Goal: Task Accomplishment & Management: Complete application form

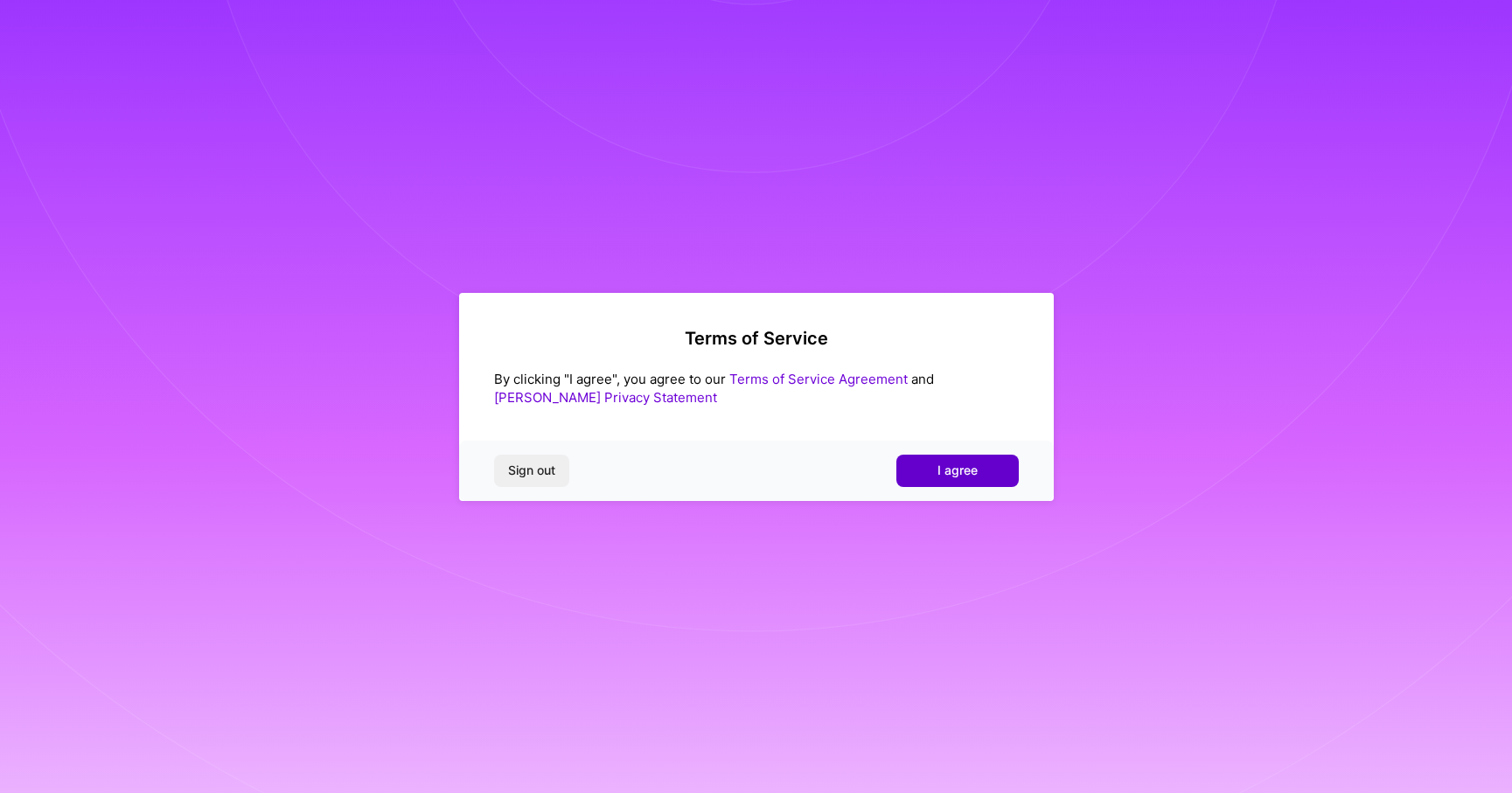
click at [957, 473] on span "I agree" at bounding box center [957, 471] width 41 height 18
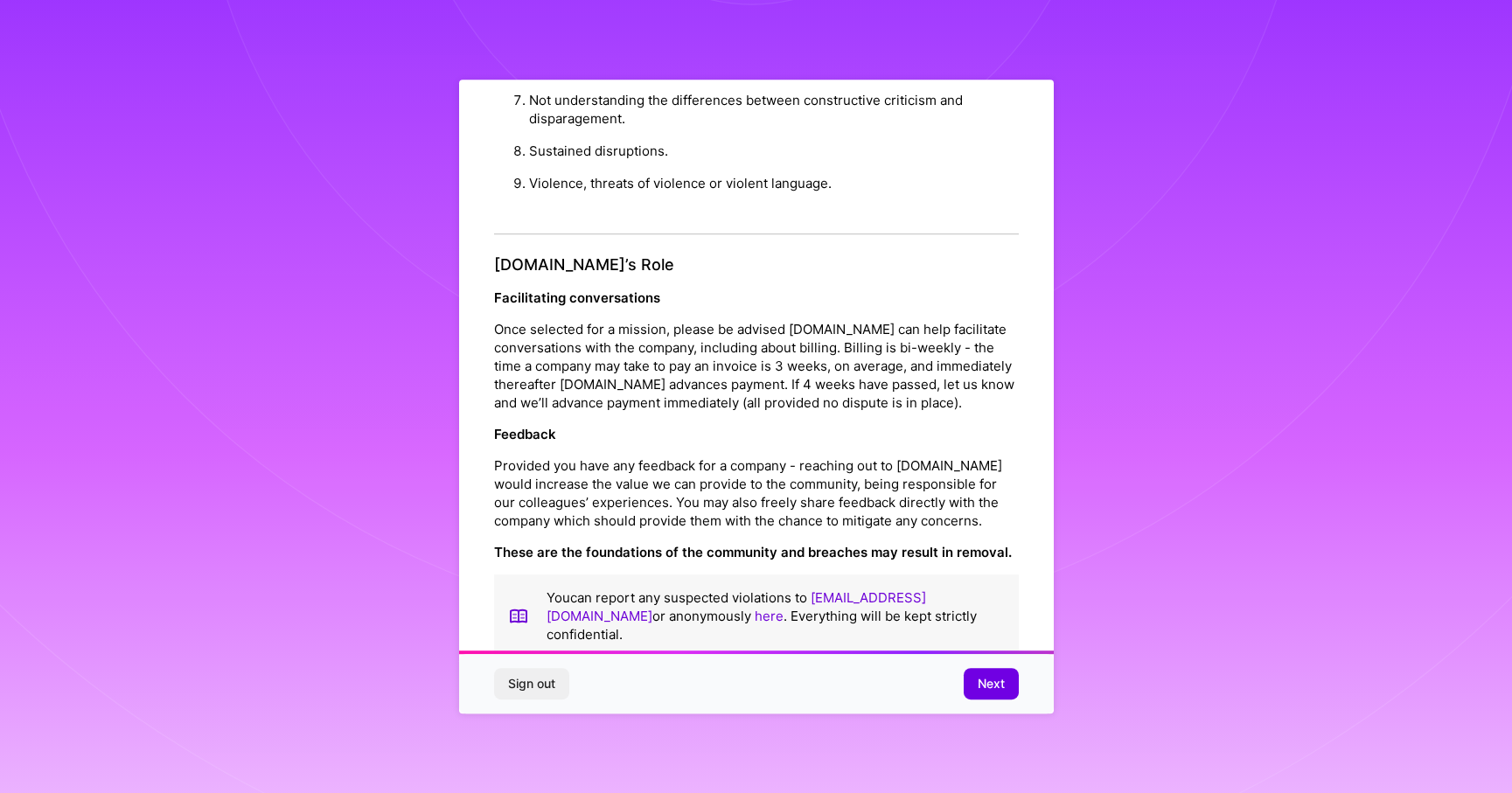
scroll to position [1, 0]
click at [983, 681] on span "Next" at bounding box center [991, 684] width 27 height 18
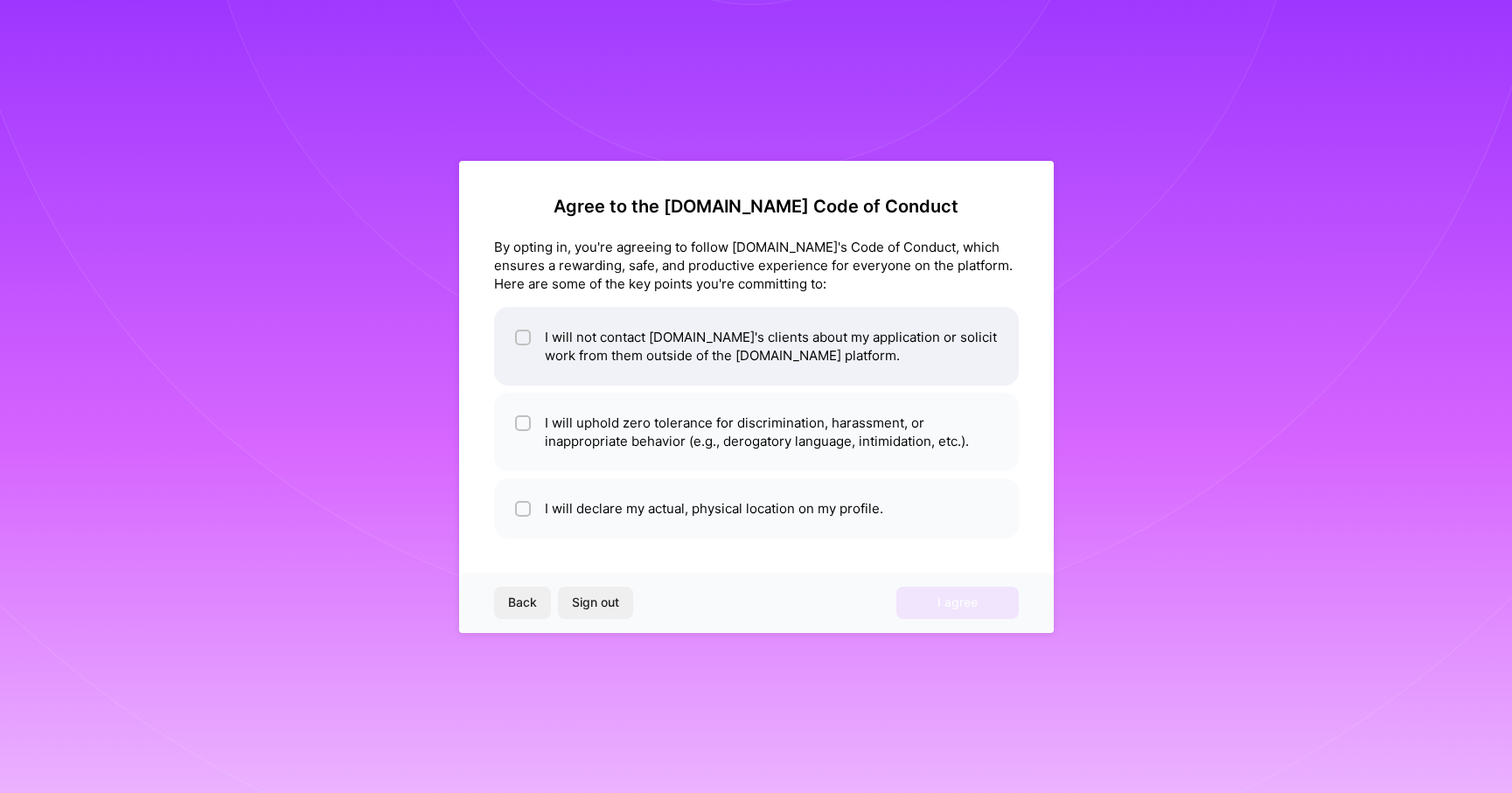
click at [524, 333] on input "checkbox" at bounding box center [524, 339] width 12 height 12
checkbox input "true"
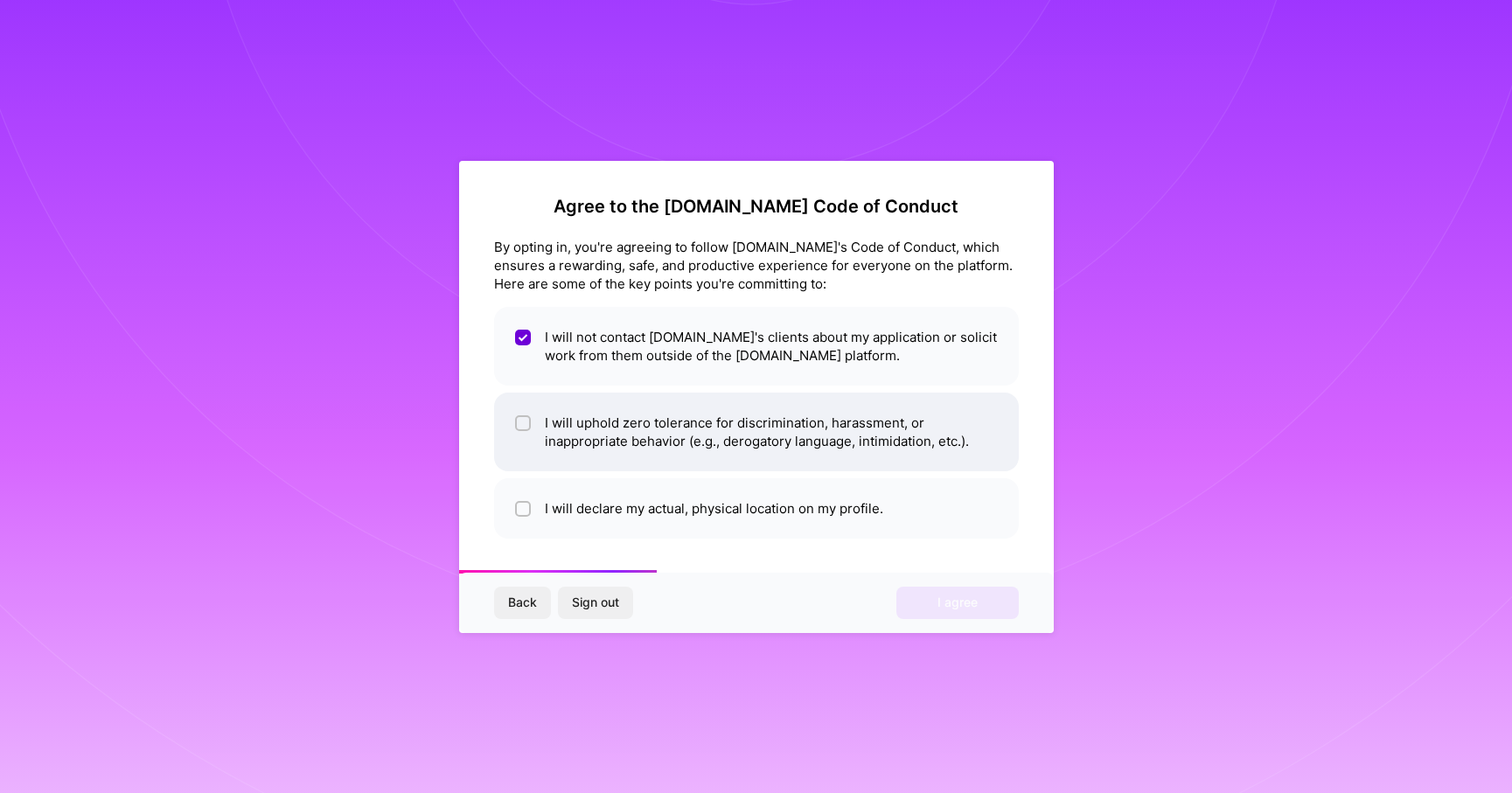
click at [534, 424] on li "I will uphold zero tolerance for discrimination, harassment, or inappropriate b…" at bounding box center [756, 432] width 525 height 78
checkbox input "true"
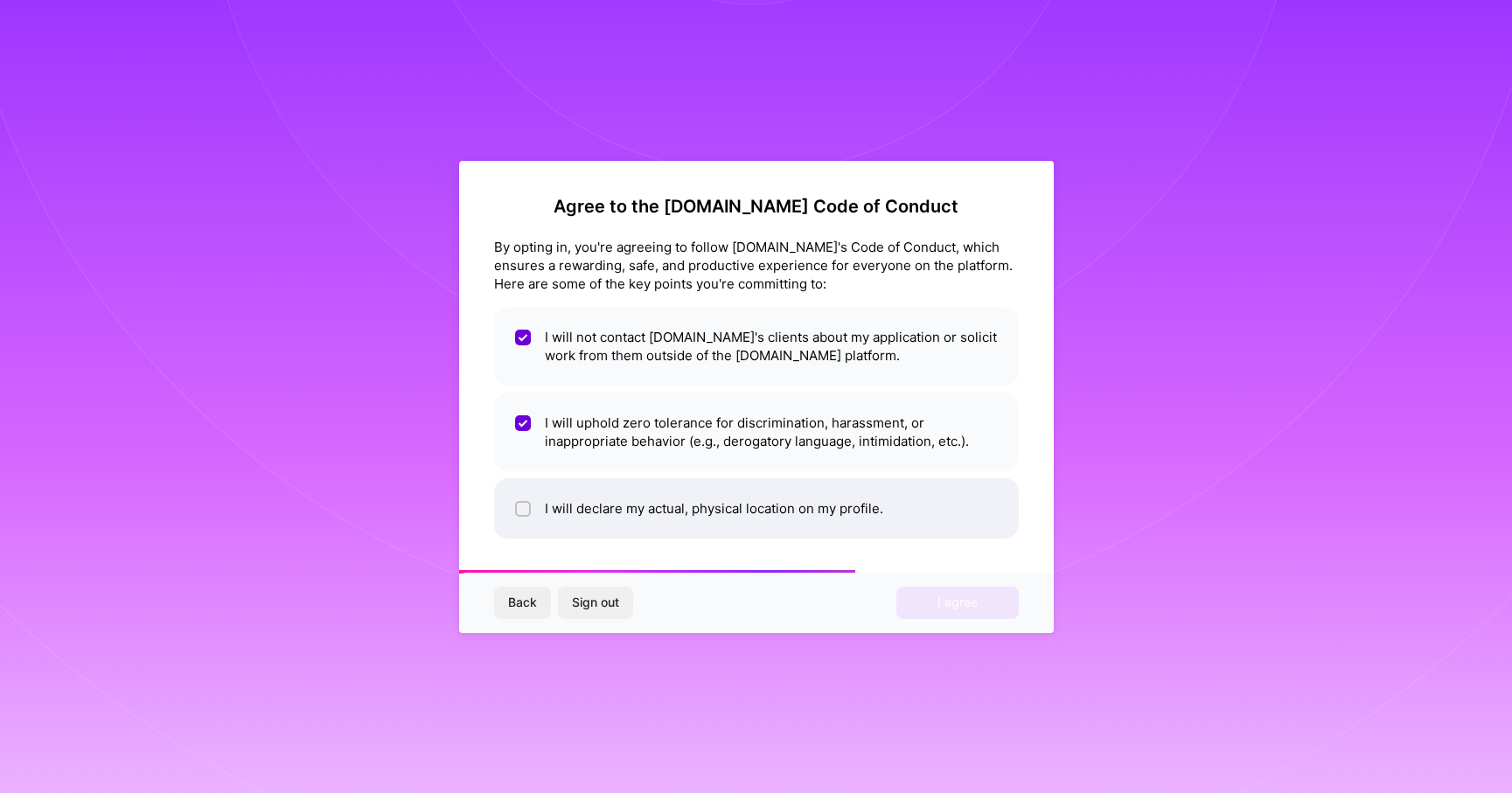
click at [545, 504] on li "I will declare my actual, physical location on my profile." at bounding box center [756, 508] width 525 height 60
checkbox input "true"
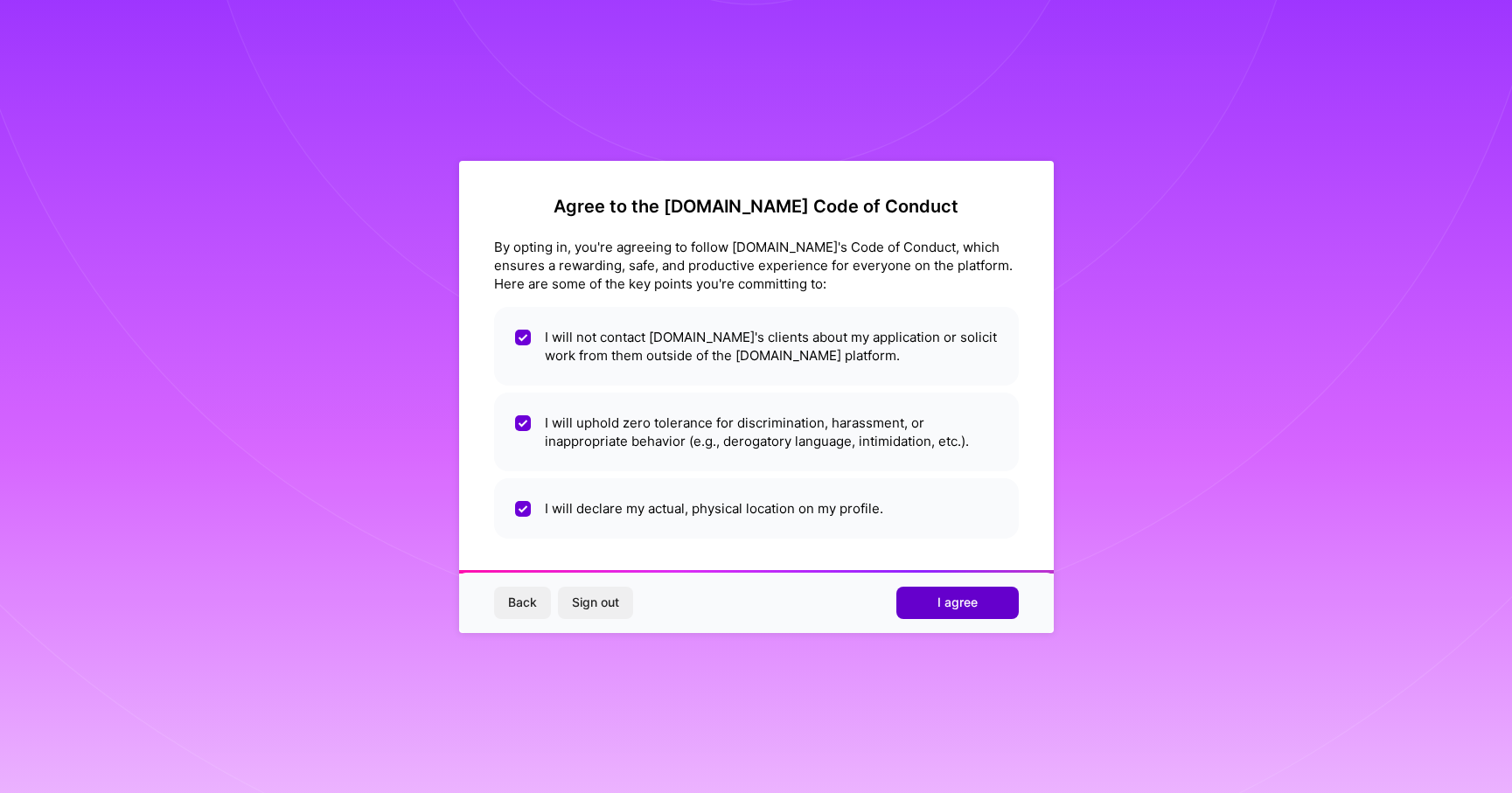
click at [924, 606] on button "I agree" at bounding box center [958, 602] width 123 height 31
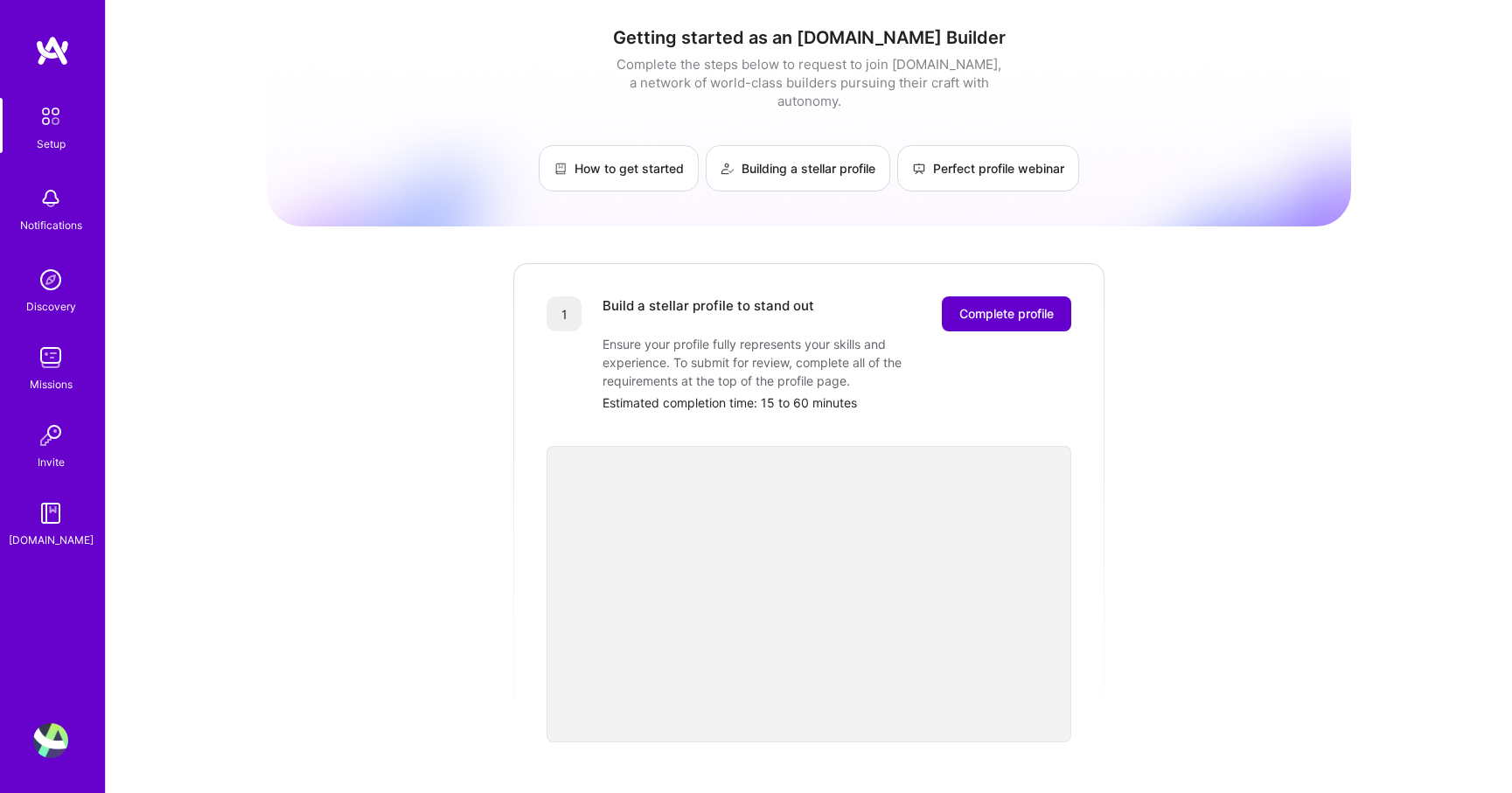
click at [1010, 306] on span "Complete profile" at bounding box center [1007, 314] width 94 height 18
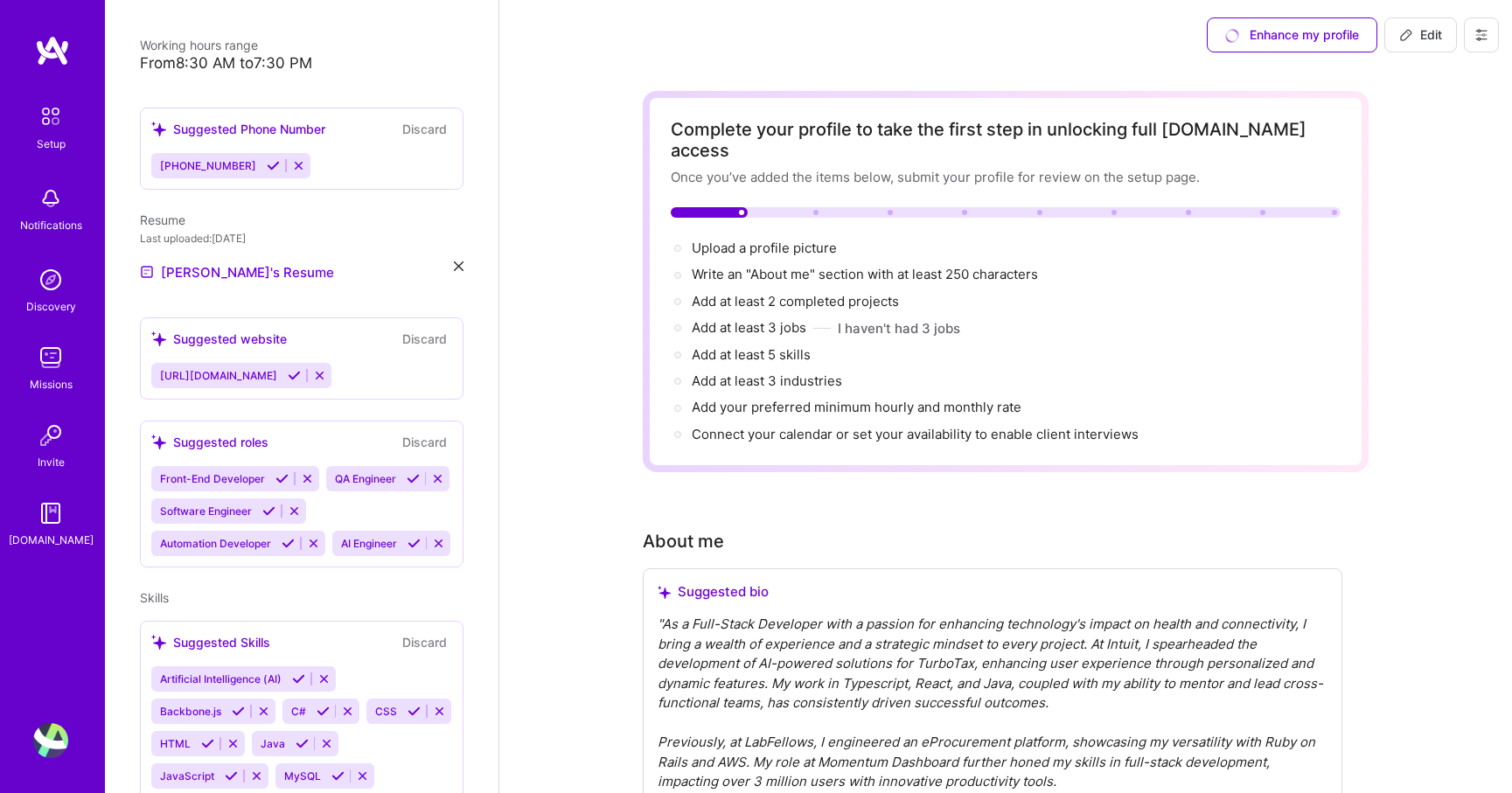
scroll to position [419, 0]
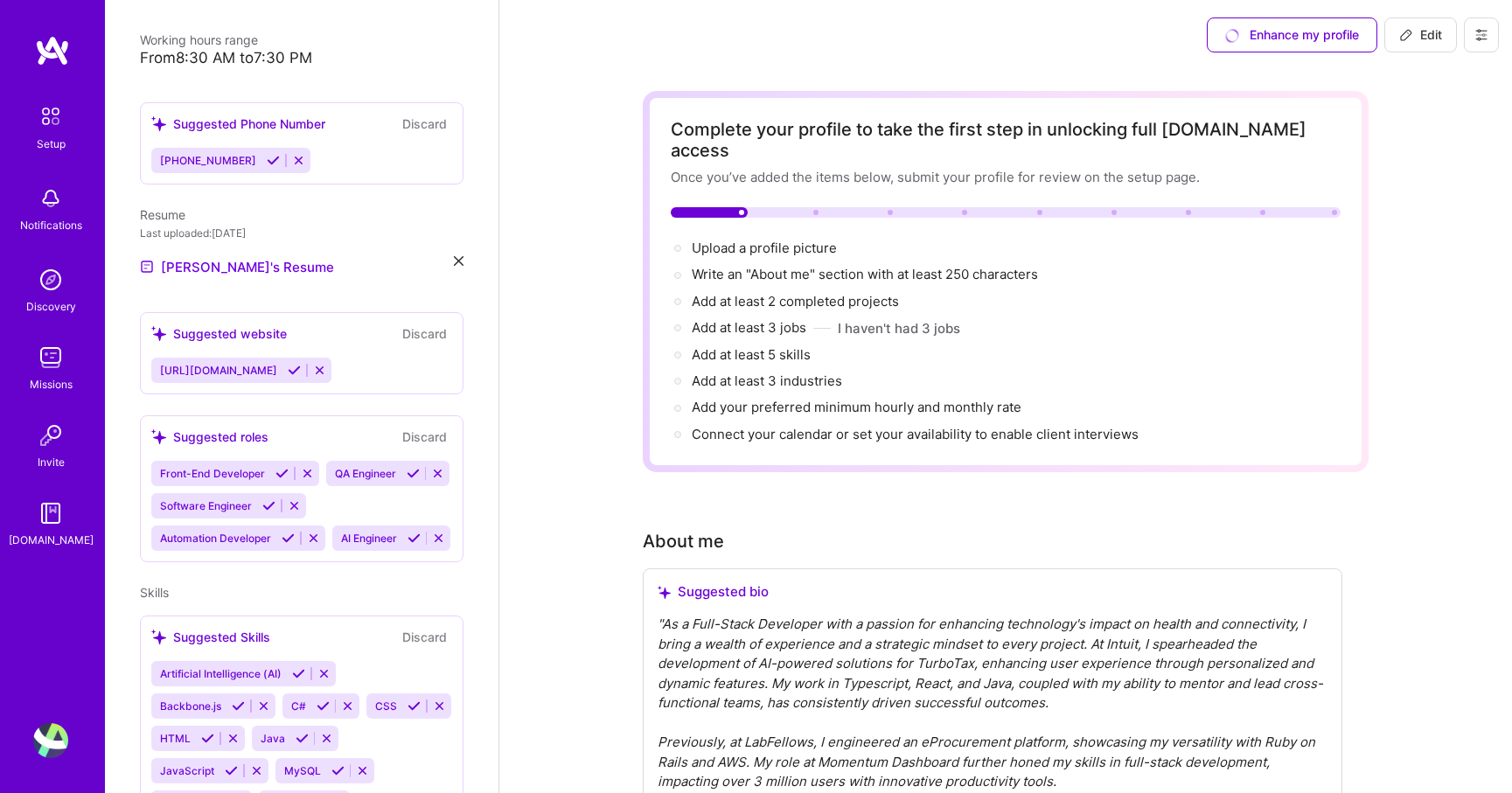
click at [312, 531] on button at bounding box center [313, 538] width 24 height 15
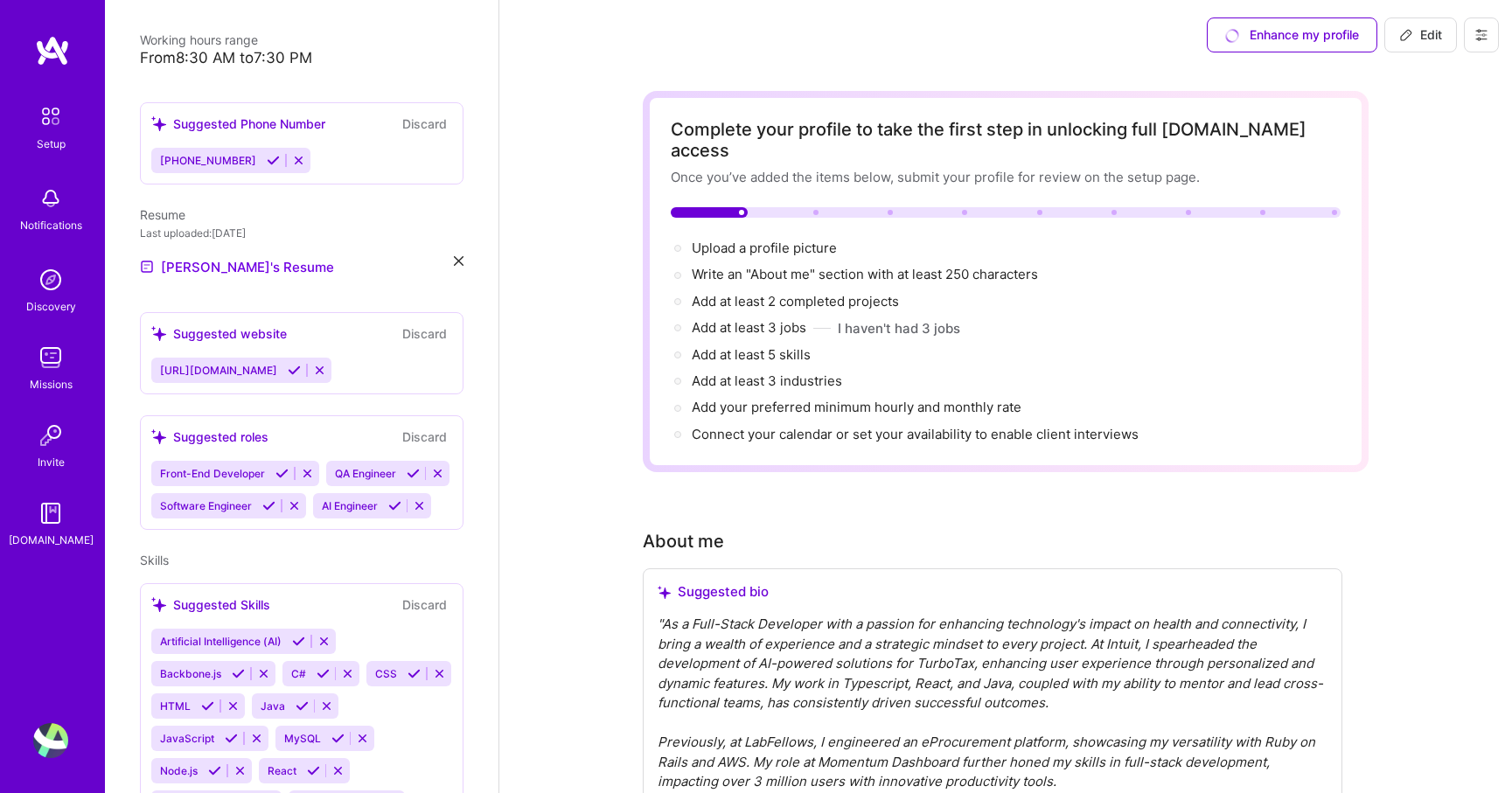
click at [428, 499] on button at bounding box center [419, 506] width 24 height 15
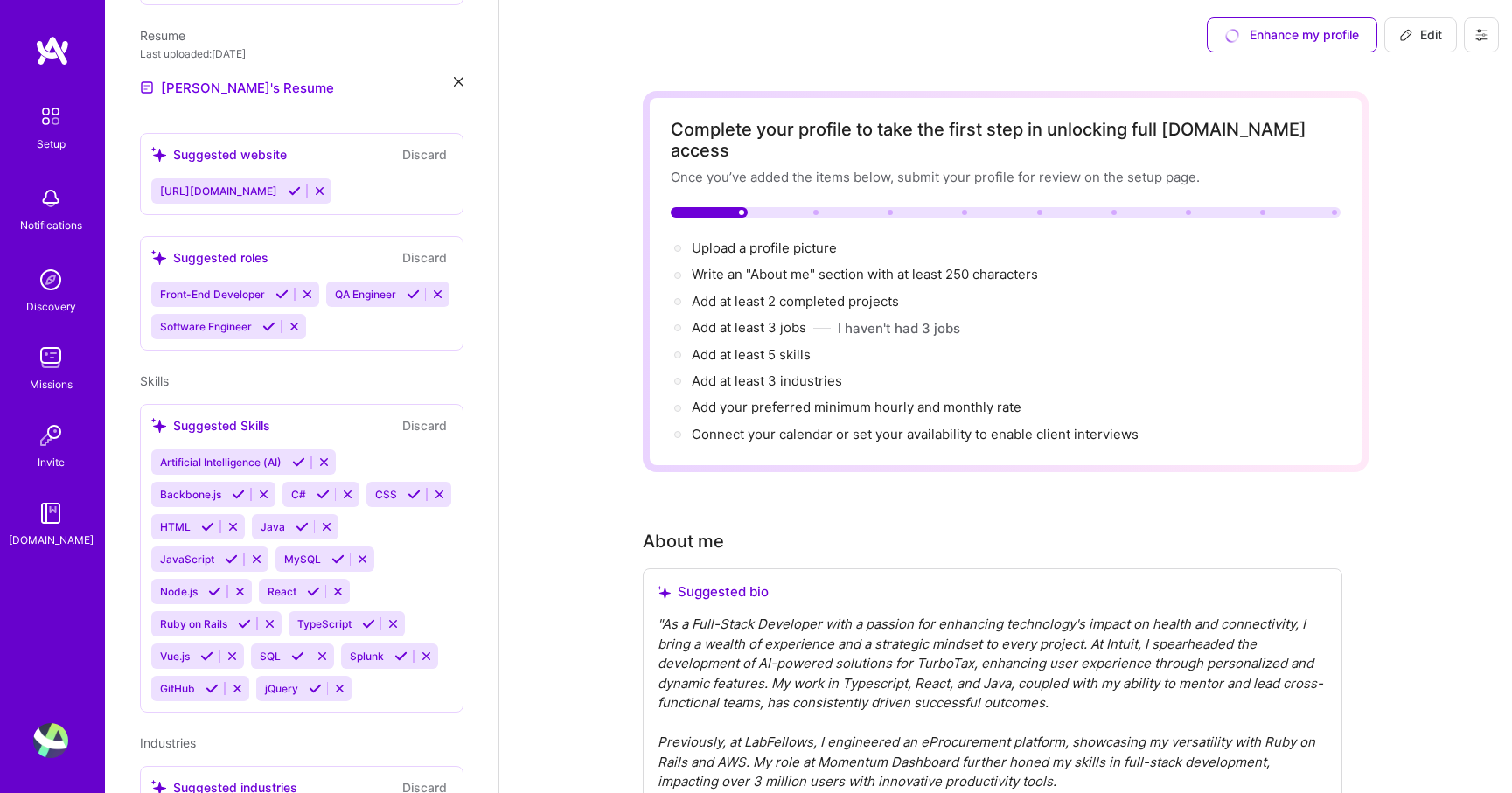
scroll to position [611, 0]
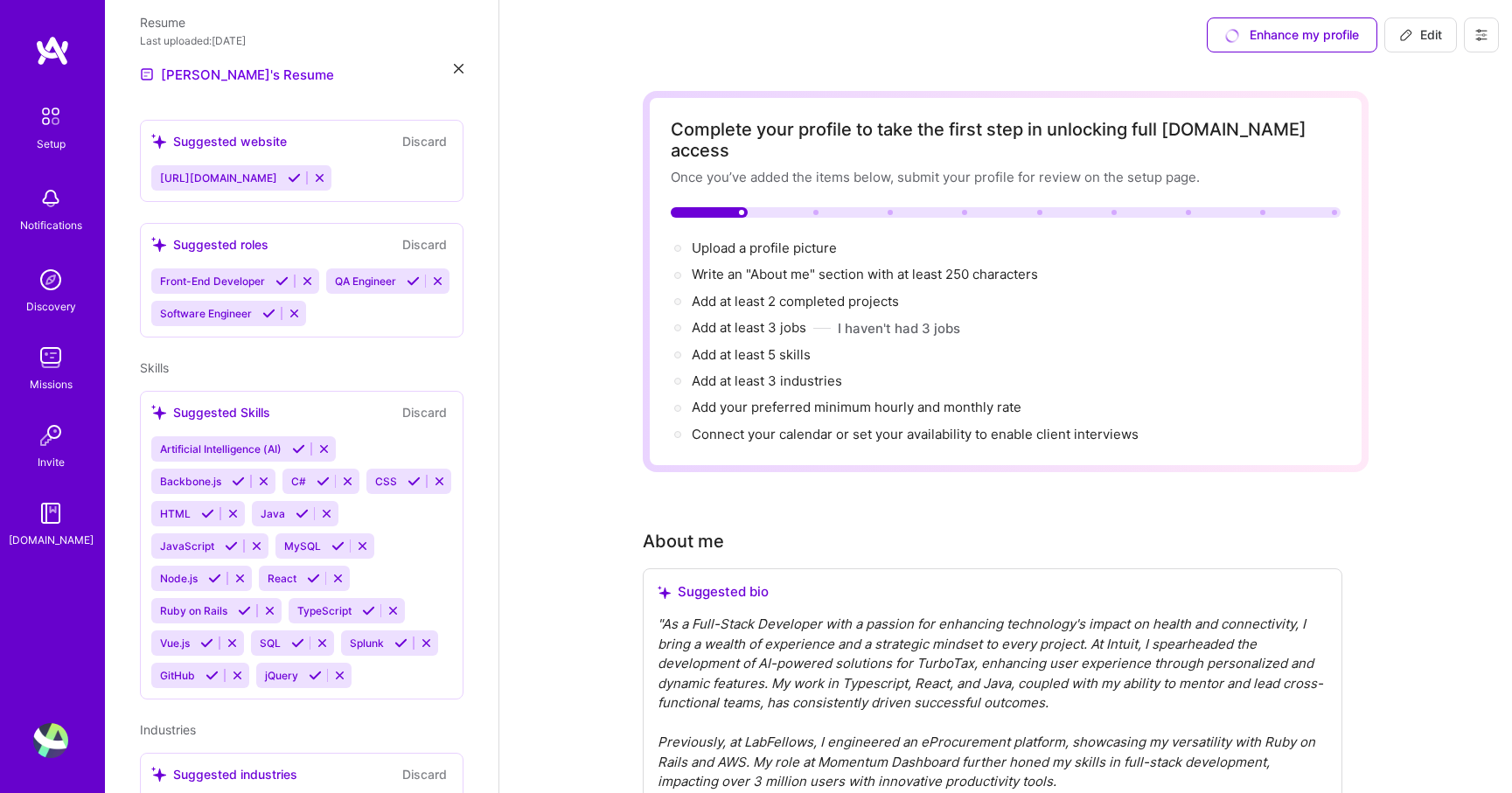
click at [326, 442] on icon at bounding box center [324, 449] width 13 height 13
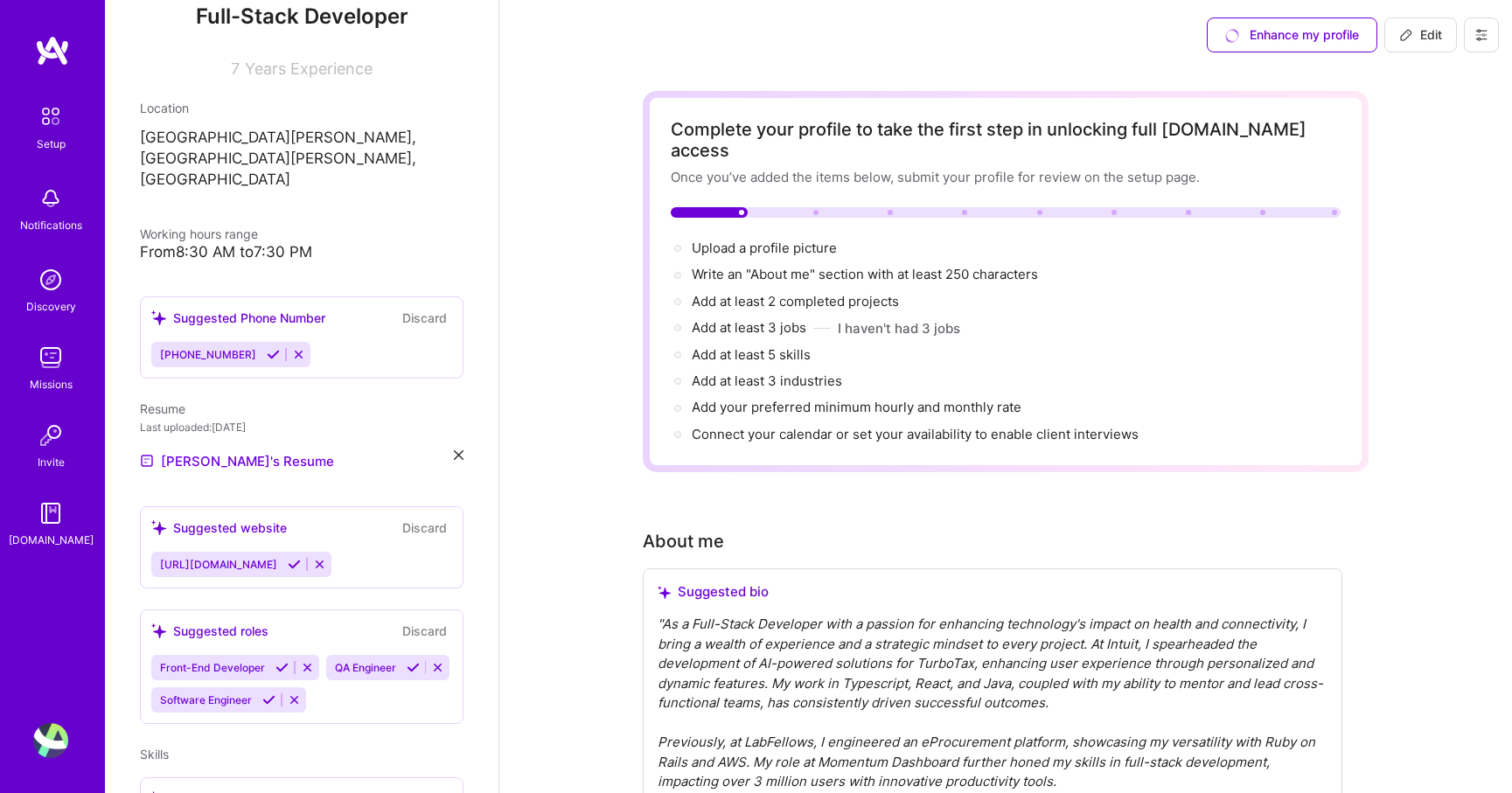
scroll to position [0, 0]
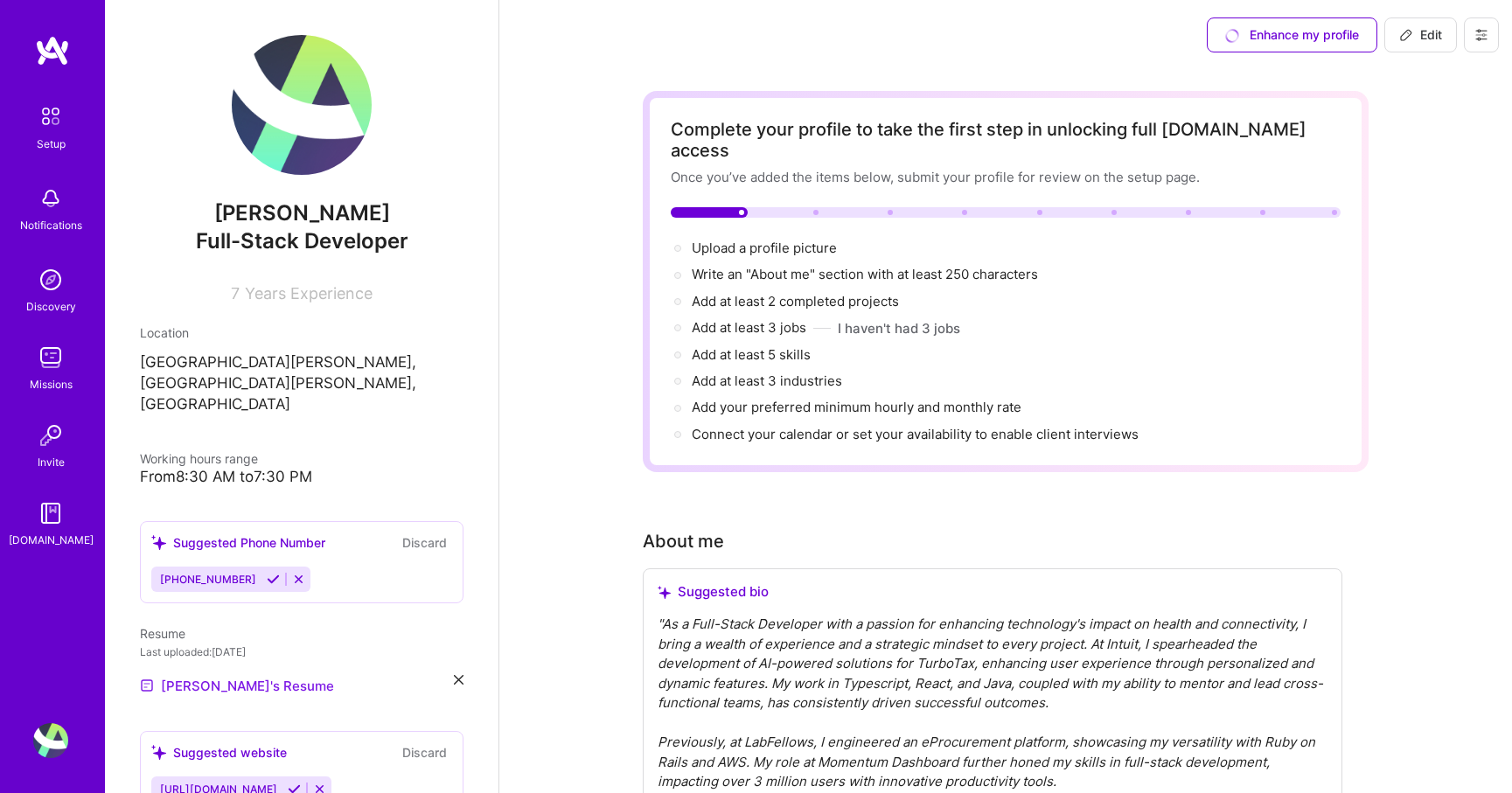
click at [211, 675] on link "[PERSON_NAME]'s Resume" at bounding box center [237, 686] width 194 height 21
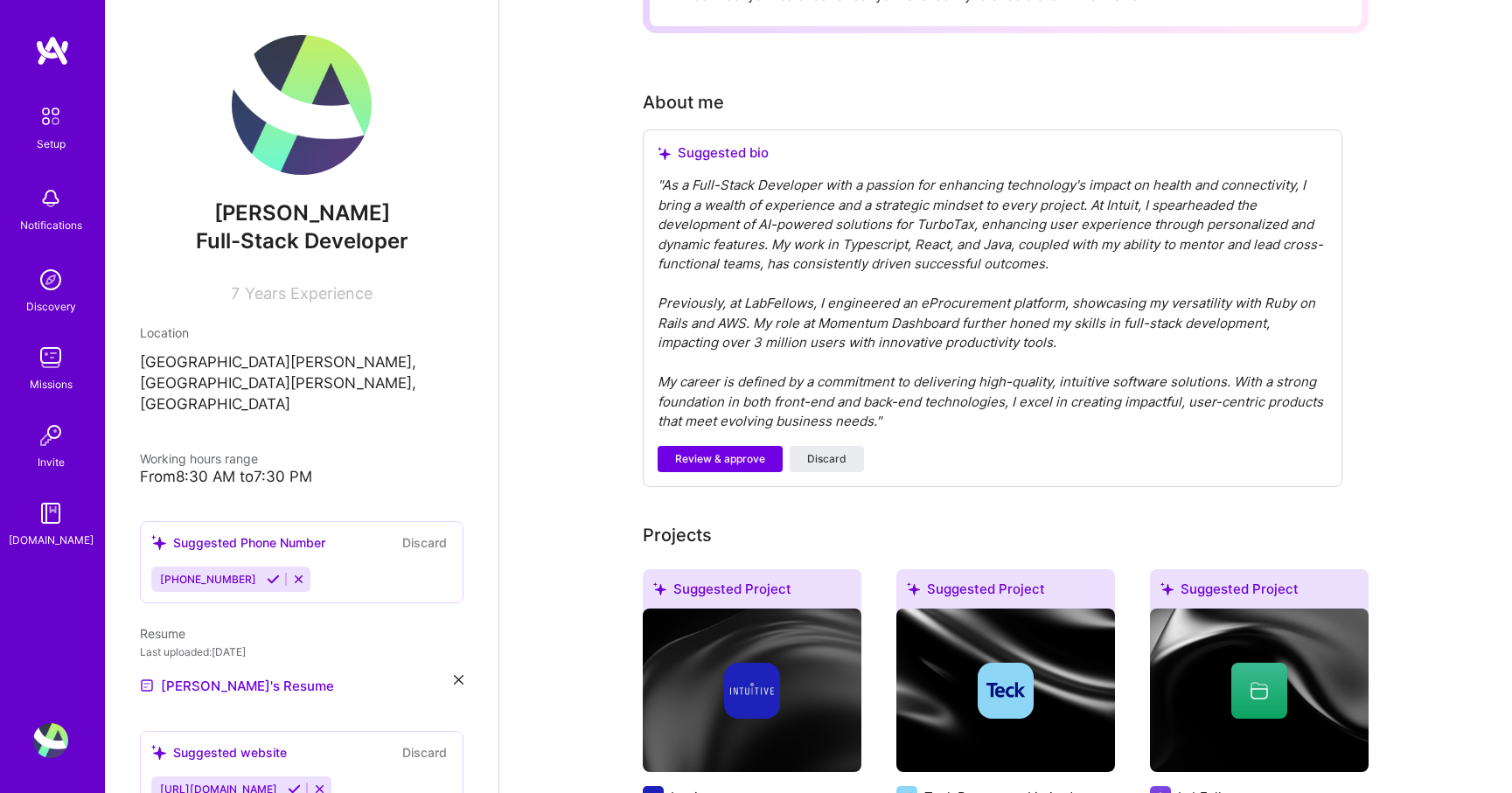
scroll to position [474, 0]
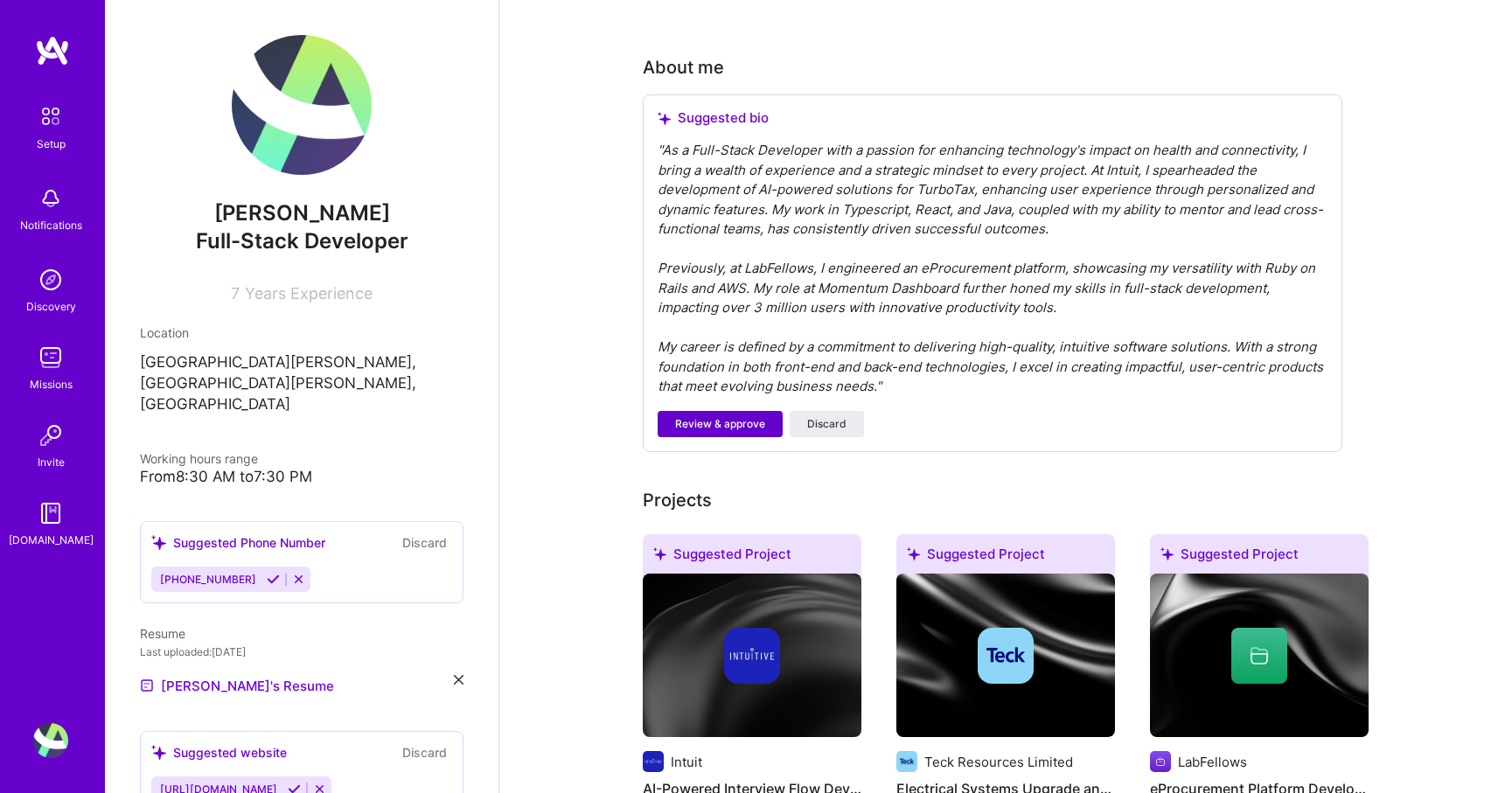
click at [720, 417] on span "Review & approve" at bounding box center [720, 424] width 90 height 16
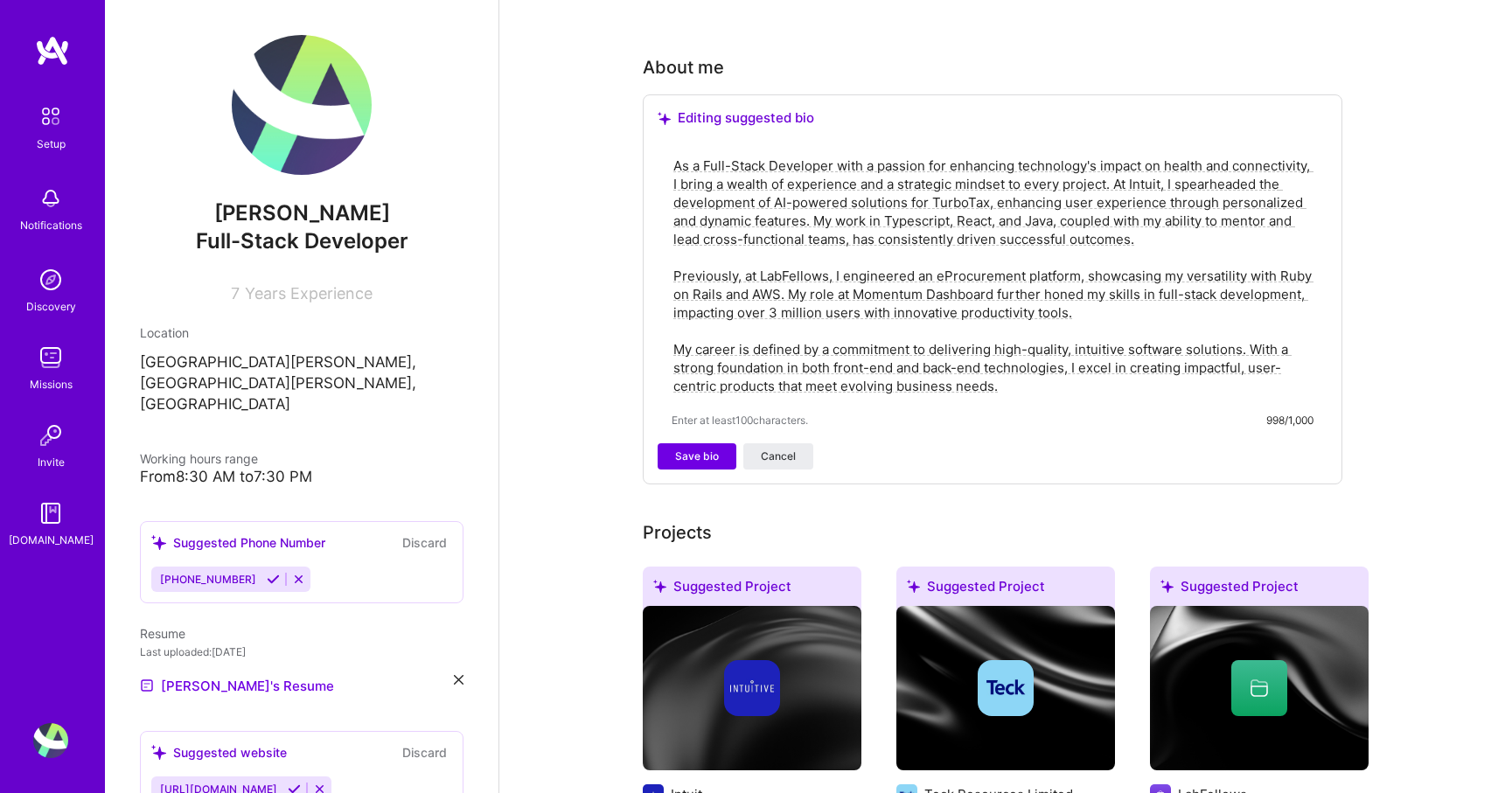
drag, startPoint x: 829, startPoint y: 147, endPoint x: 767, endPoint y: 144, distance: 62.1
click at [767, 155] on textarea "As a Full-Stack Developer with a passion for enhancing technology's impact on h…" at bounding box center [992, 275] width 642 height 242
click at [943, 201] on textarea "As a Full-Stack Software Er with a passion for enhancing technology's impact on…" at bounding box center [992, 275] width 642 height 242
drag, startPoint x: 993, startPoint y: 367, endPoint x: 779, endPoint y: 369, distance: 214.0
click at [779, 369] on textarea "As a Full-Stack Software Er with a passion for enhancing technology's impact on…" at bounding box center [992, 275] width 642 height 242
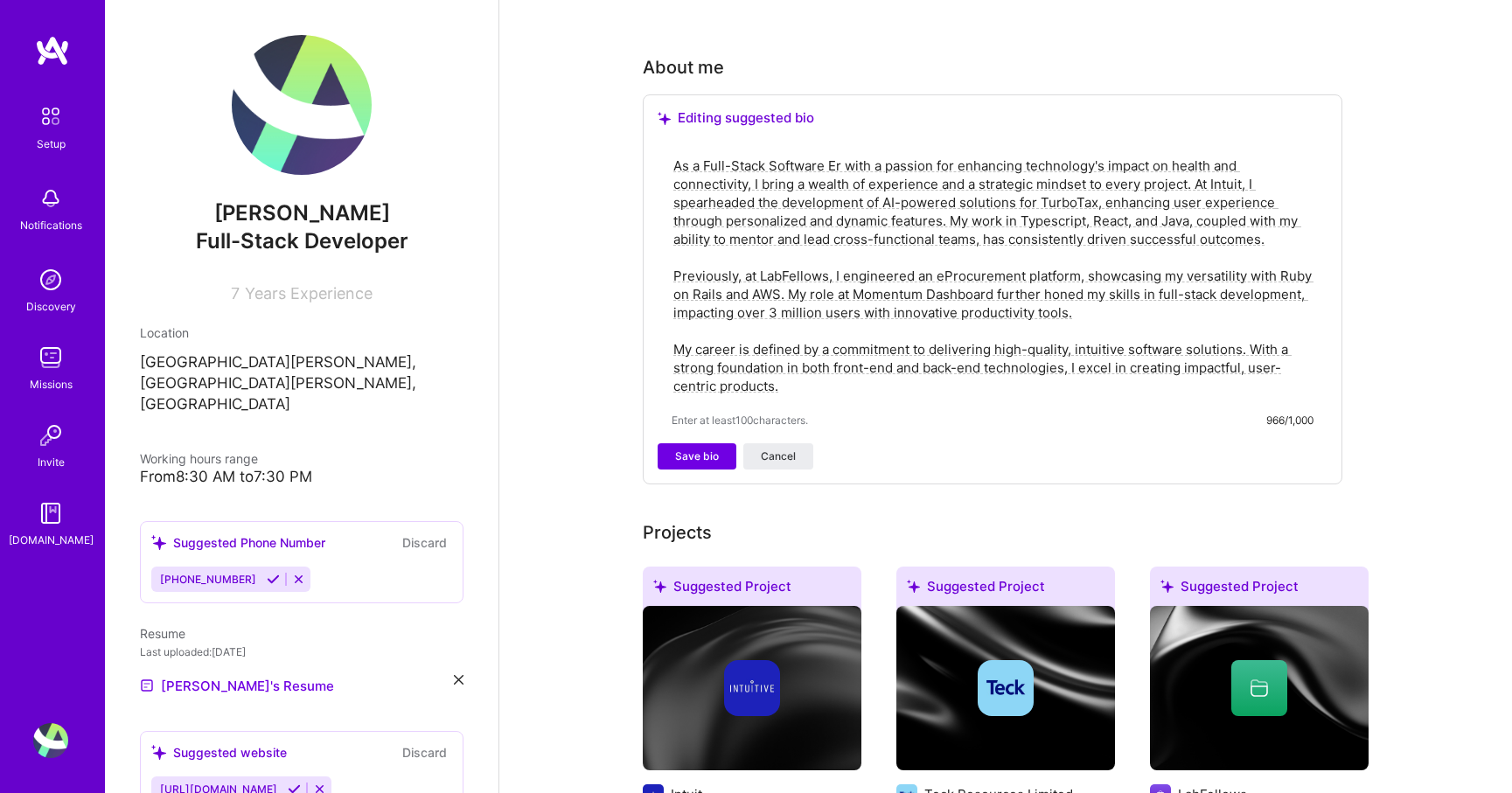
click at [841, 155] on textarea "As a Full-Stack Software Er with a passion for enhancing technology's impact on…" at bounding box center [992, 275] width 642 height 242
click at [1107, 155] on textarea "As a Full-Stack Software Engineer with a passion for enhancing technology's imp…" at bounding box center [992, 275] width 642 height 242
click at [794, 166] on textarea "As a Full-Stack Software Engineer with a passion for enhancing technology's imp…" at bounding box center [992, 275] width 642 height 242
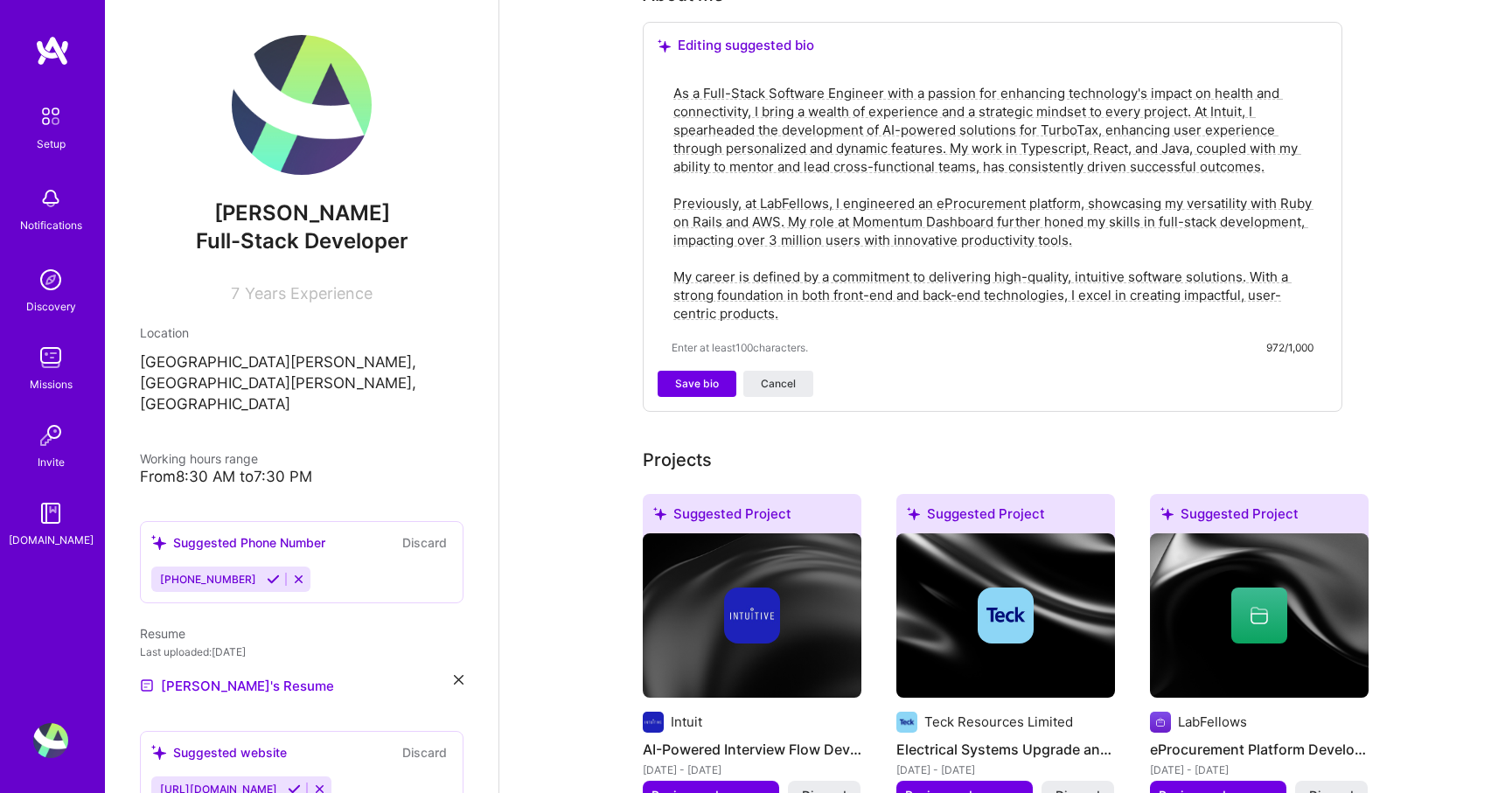
scroll to position [548, 0]
drag, startPoint x: 1091, startPoint y: 218, endPoint x: 662, endPoint y: 188, distance: 430.0
click at [662, 188] on div "As a Full-Stack Software Engineer with a passion for enhancing technology's imp…" at bounding box center [993, 218] width 670 height 303
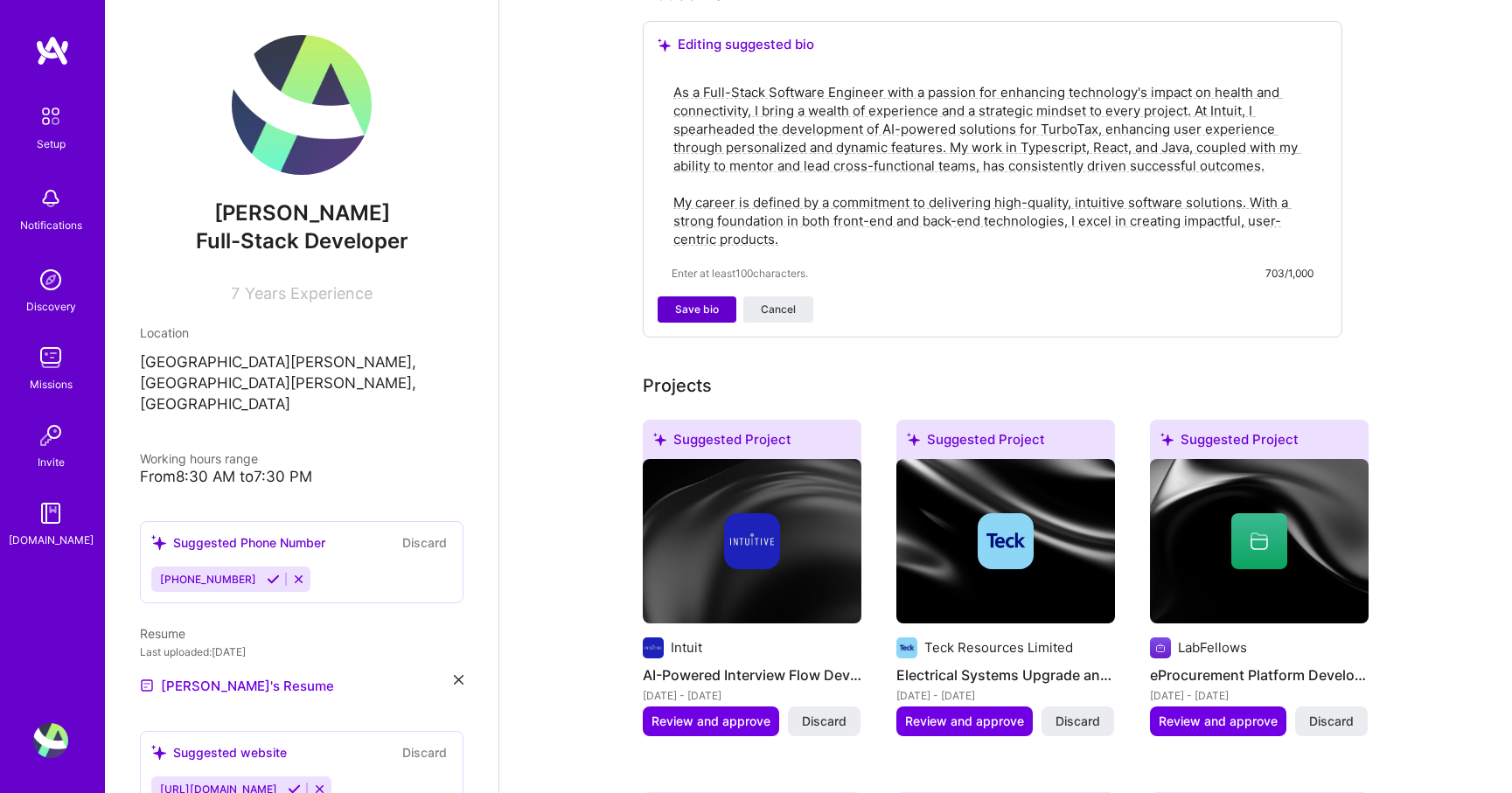
type textarea "As a Full-Stack Software Engineer with a passion for enhancing technology's imp…"
click at [685, 302] on span "Save bio" at bounding box center [697, 309] width 43 height 16
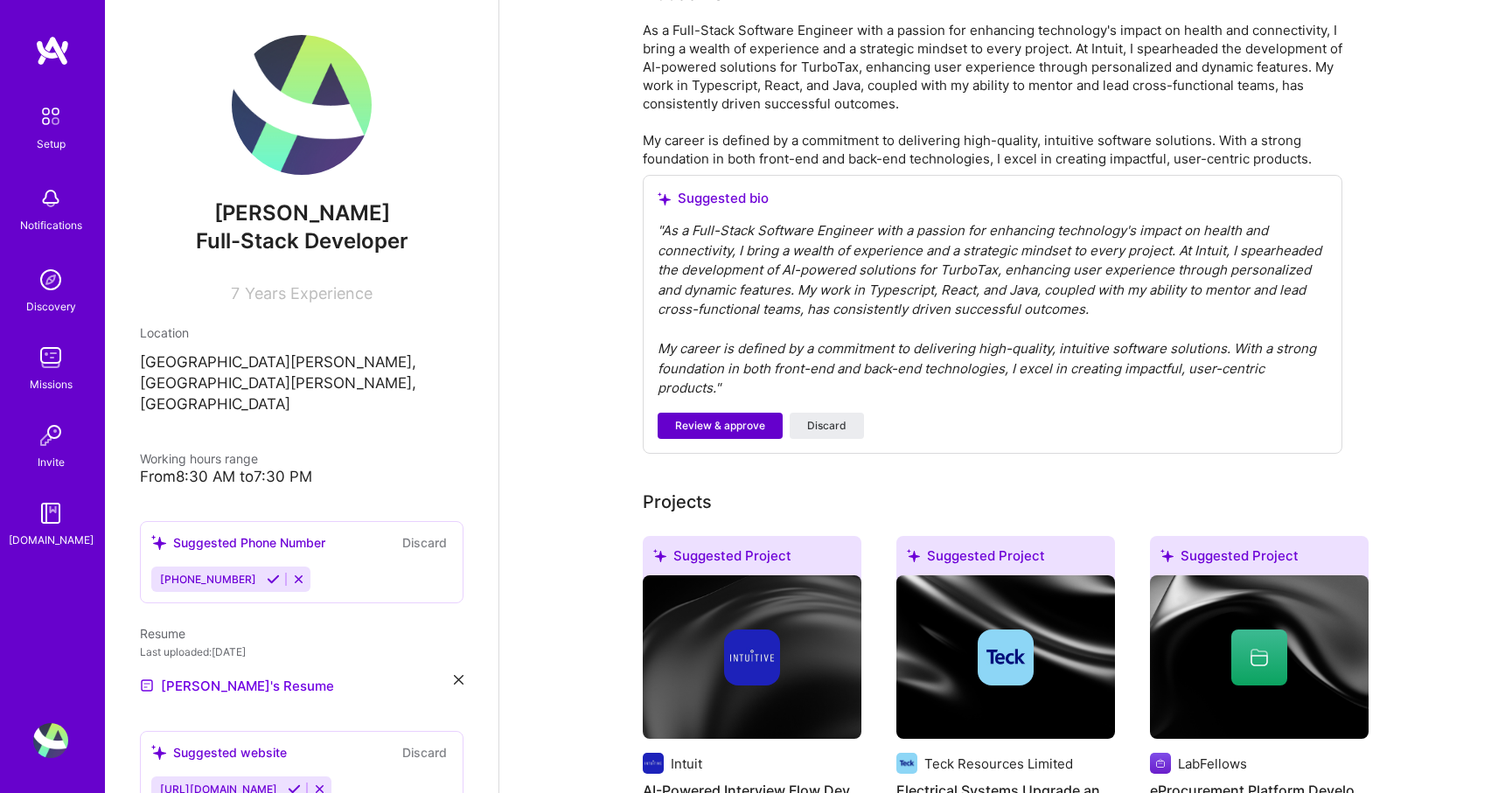
click at [694, 418] on span "Review & approve" at bounding box center [720, 425] width 90 height 16
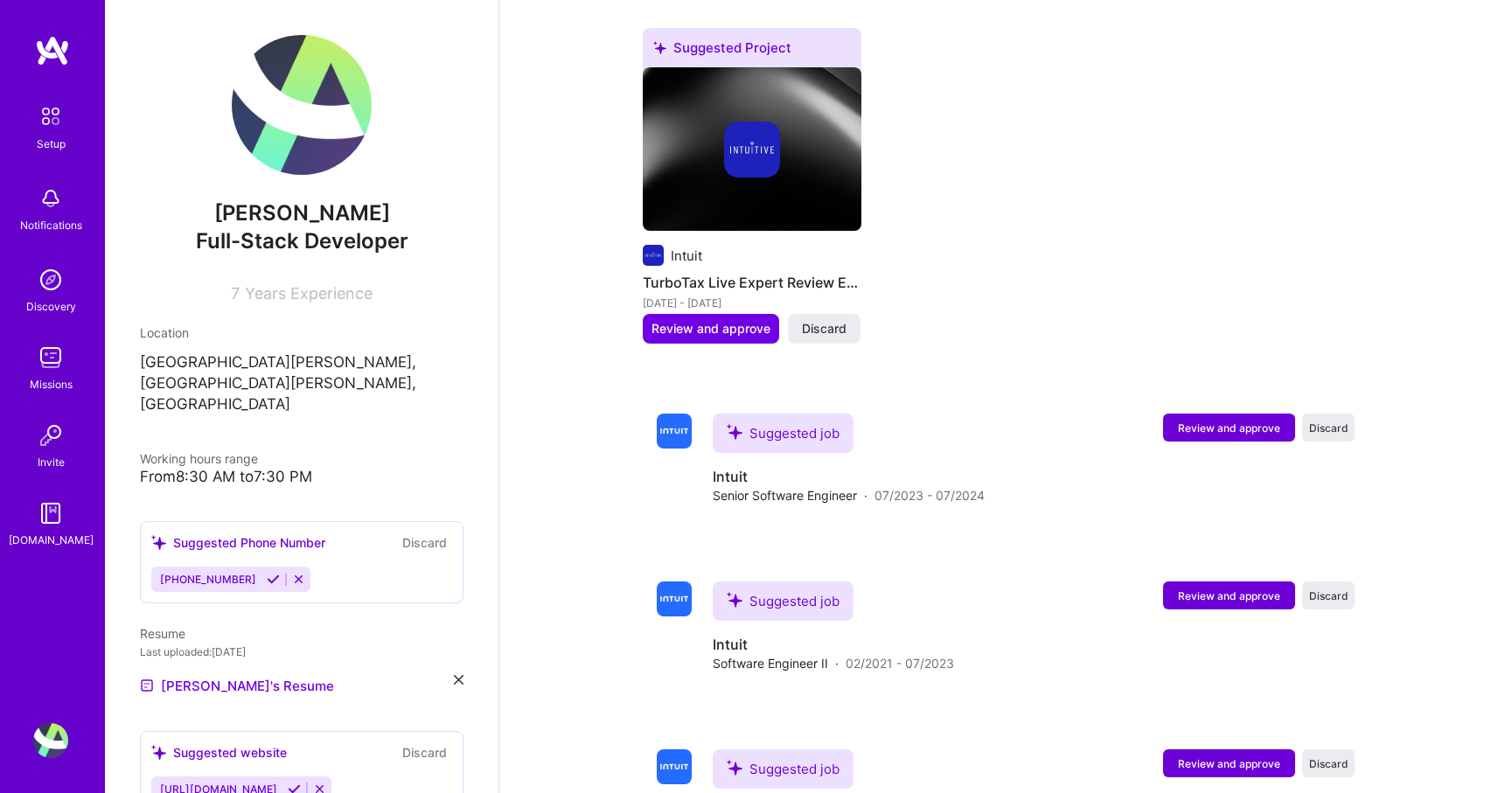
scroll to position [1479, 0]
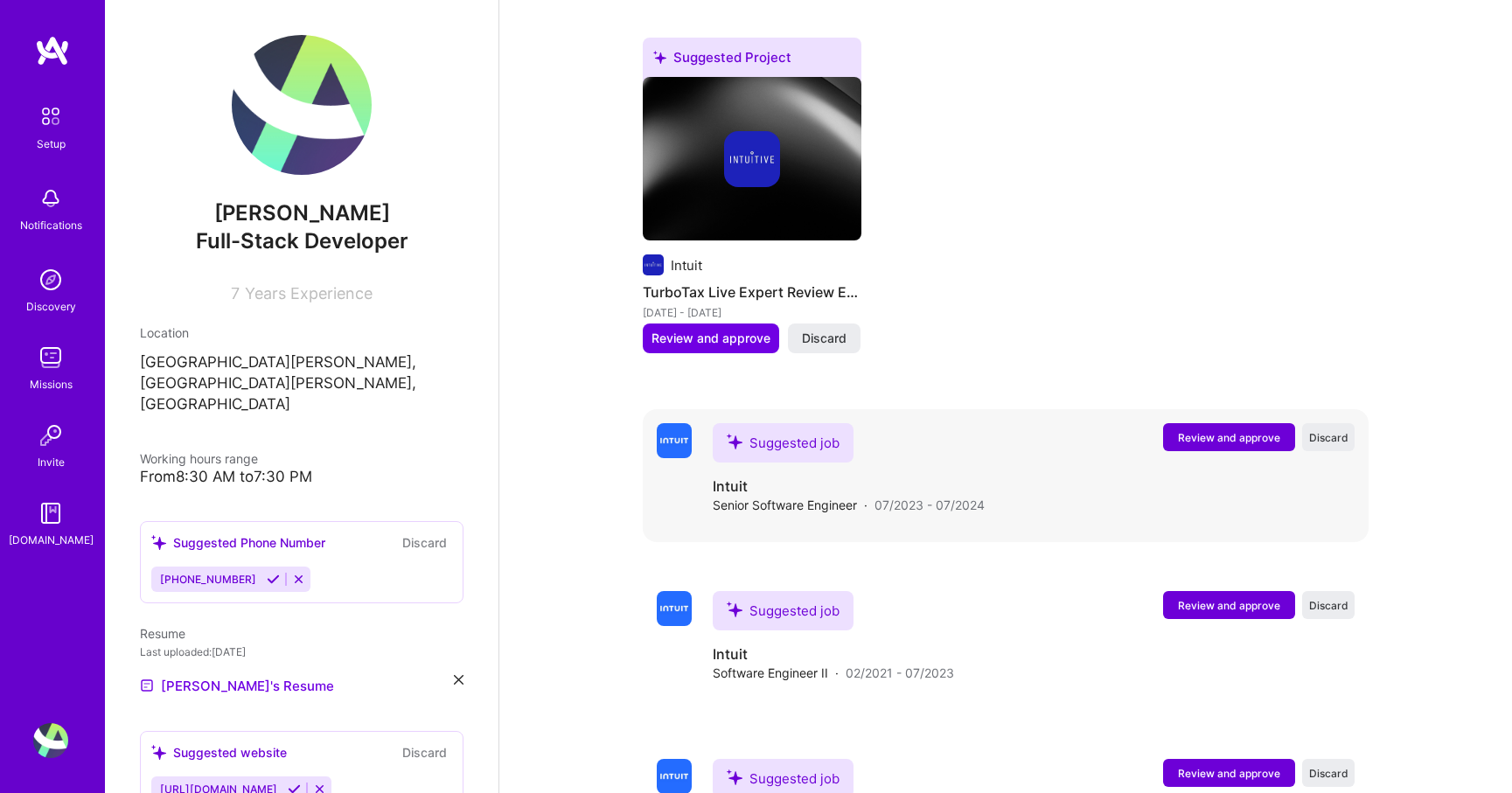
click at [1192, 430] on span "Review and approve" at bounding box center [1229, 438] width 103 height 15
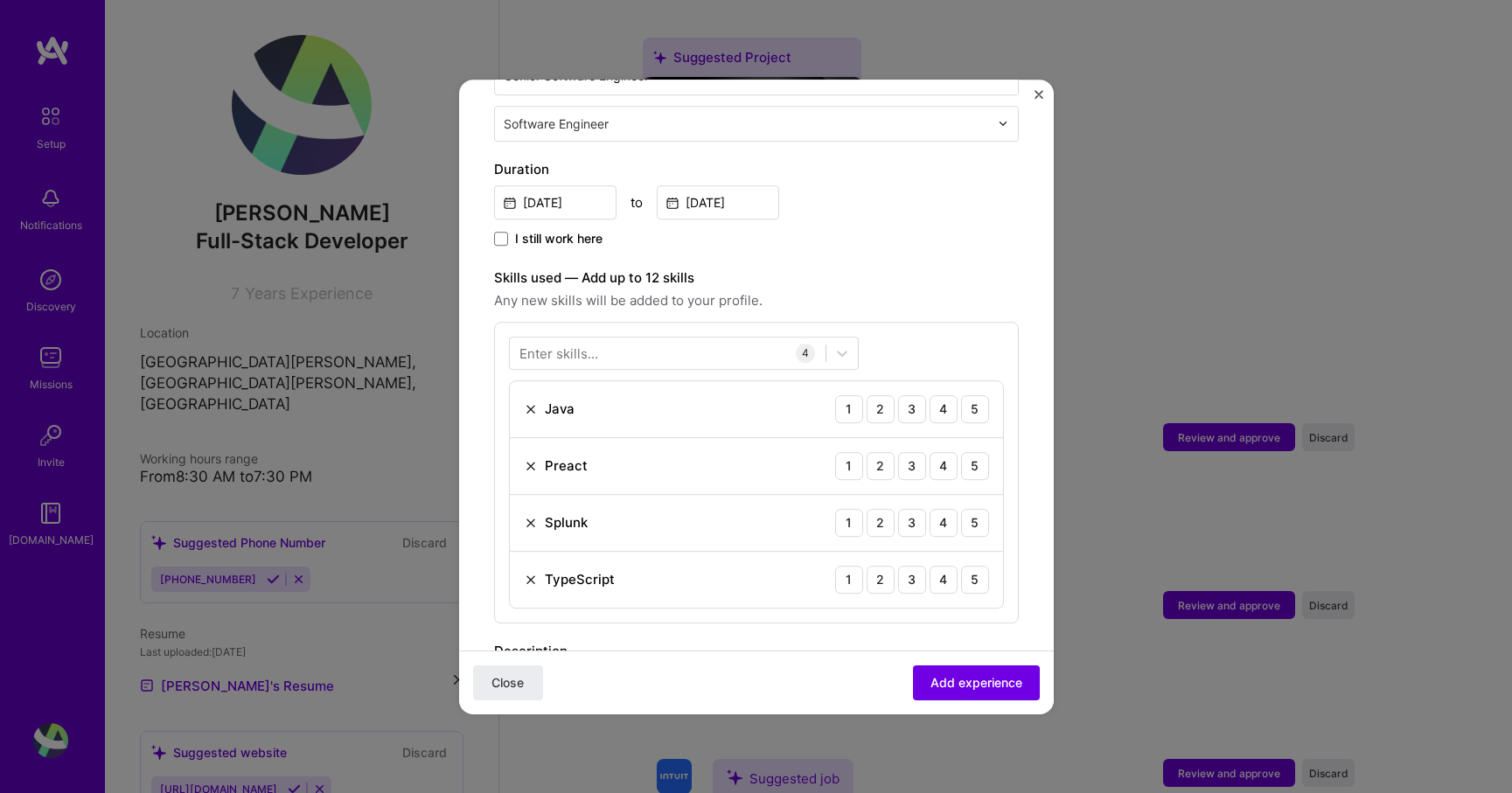
scroll to position [440, 0]
click at [532, 454] on img at bounding box center [531, 461] width 14 height 14
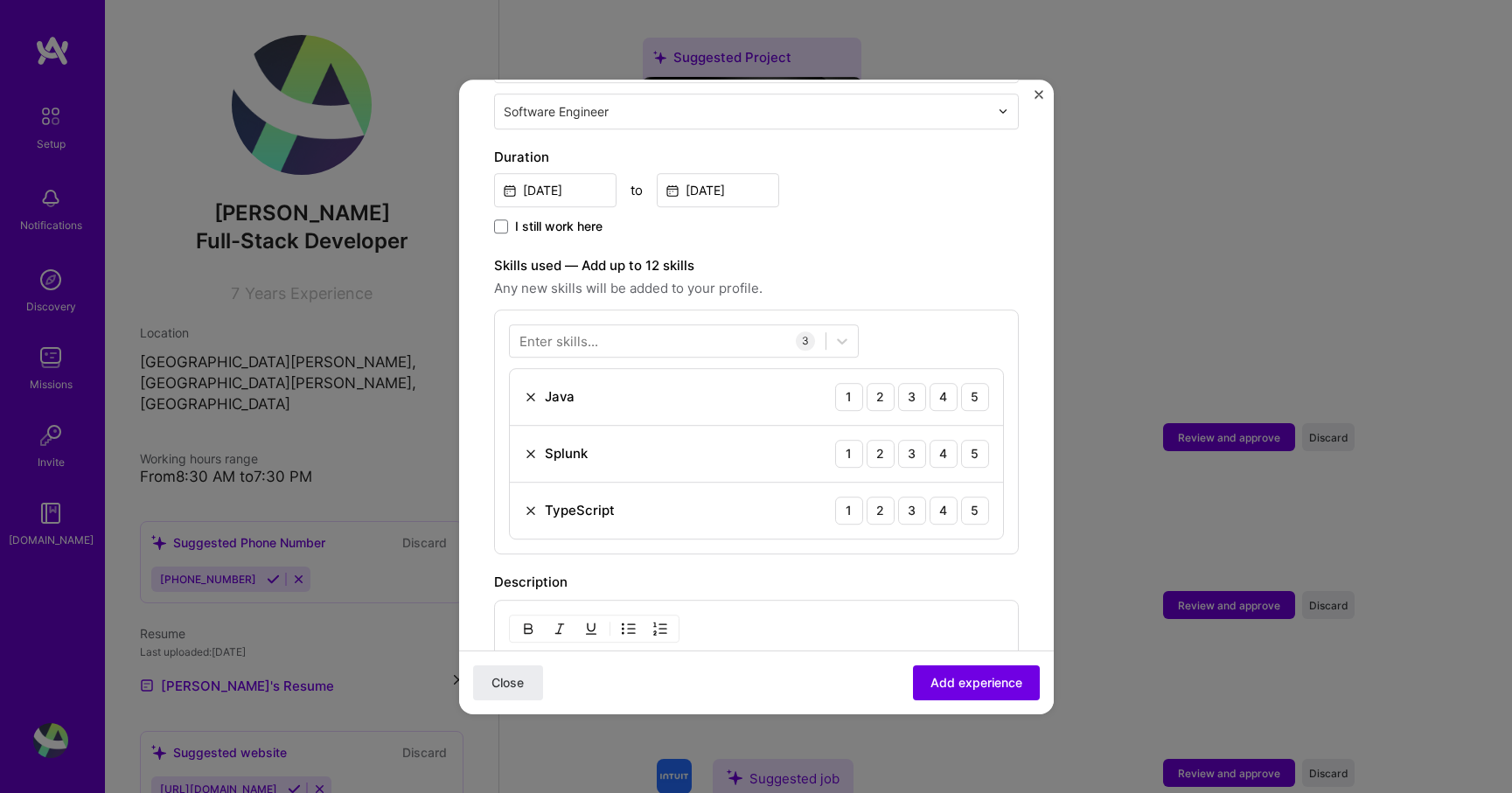
scroll to position [445, 0]
click at [552, 334] on div "Enter skills..." at bounding box center [558, 342] width 78 height 18
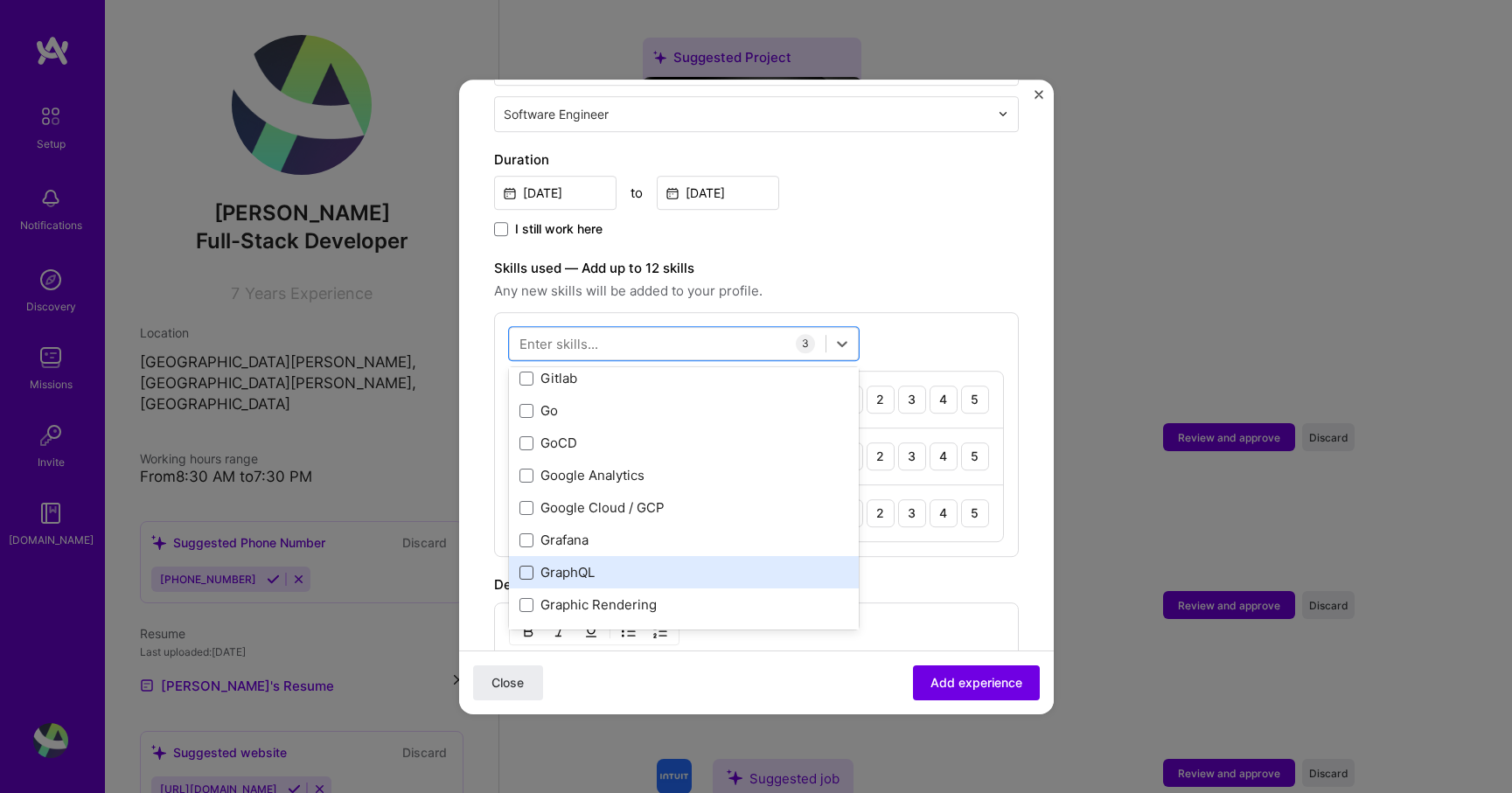
click at [526, 566] on span at bounding box center [526, 572] width 14 height 14
click at [0, 0] on input "checkbox" at bounding box center [0, 0] width 0 height 0
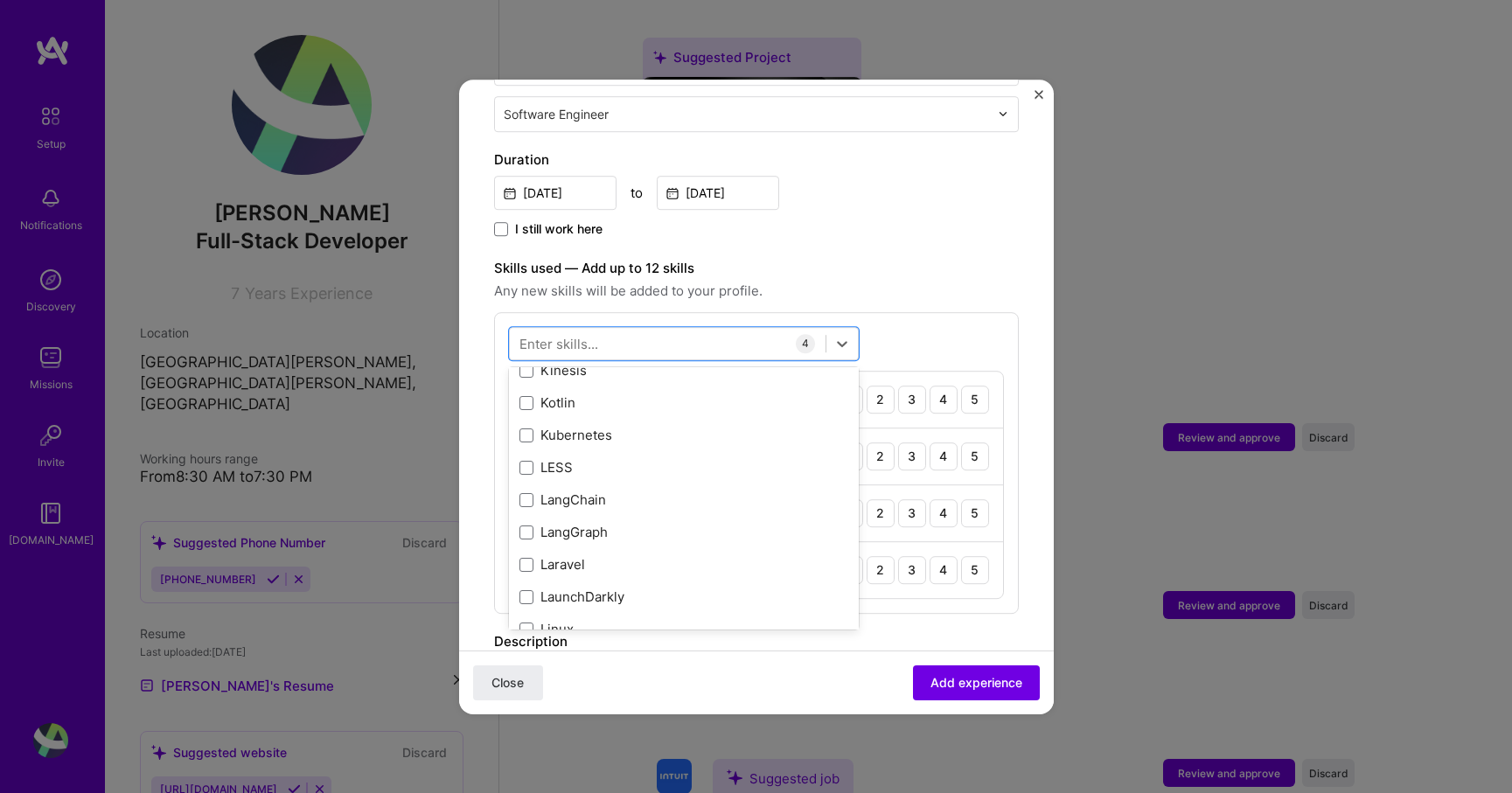
scroll to position [6340, 0]
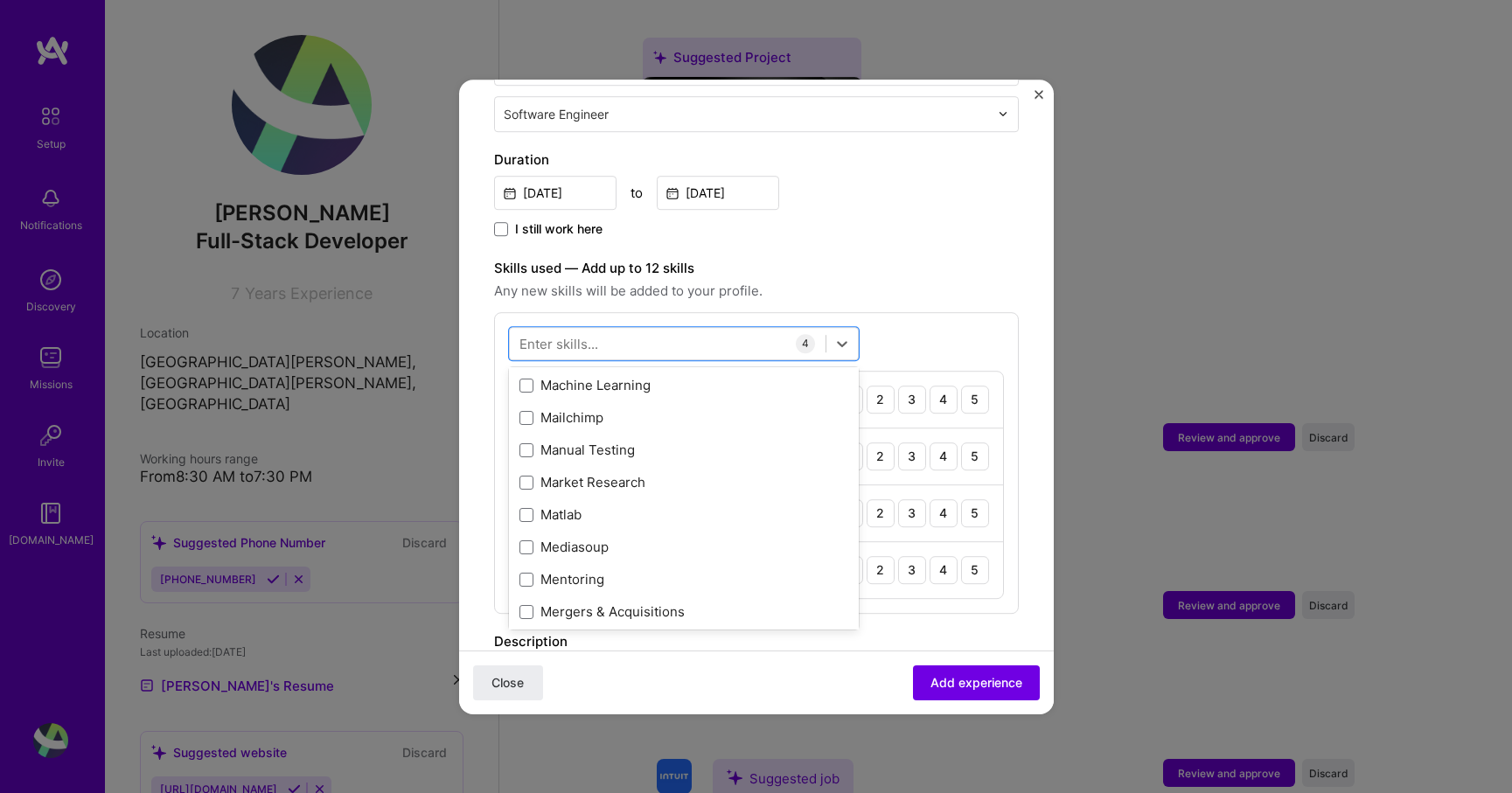
click at [855, 258] on label "Skills used — Add up to 12 skills" at bounding box center [756, 269] width 525 height 21
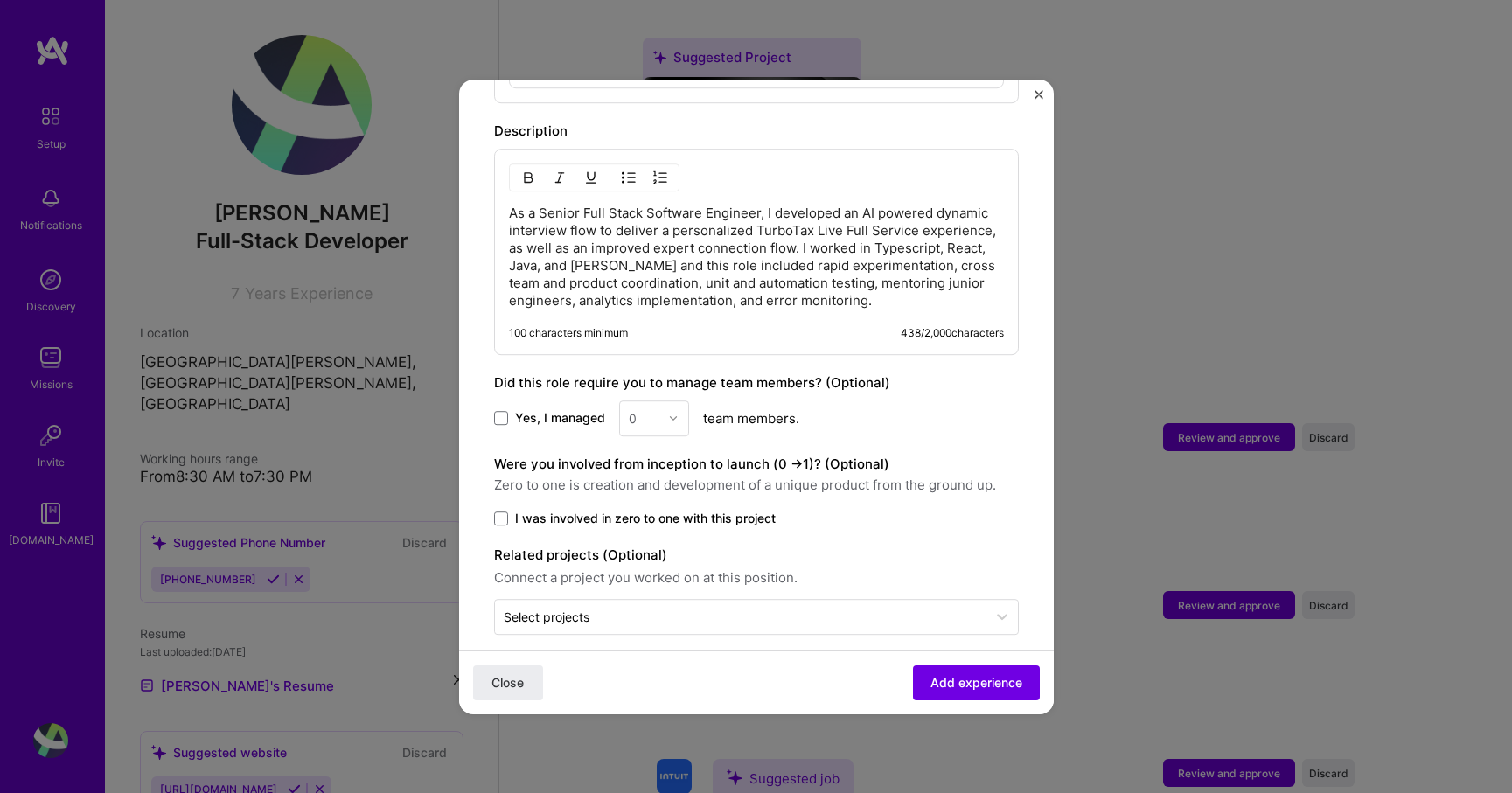
scroll to position [957, 0]
click at [502, 511] on span at bounding box center [501, 518] width 14 height 14
click at [0, 0] on input "I was involved in zero to one with this project" at bounding box center [0, 0] width 0 height 0
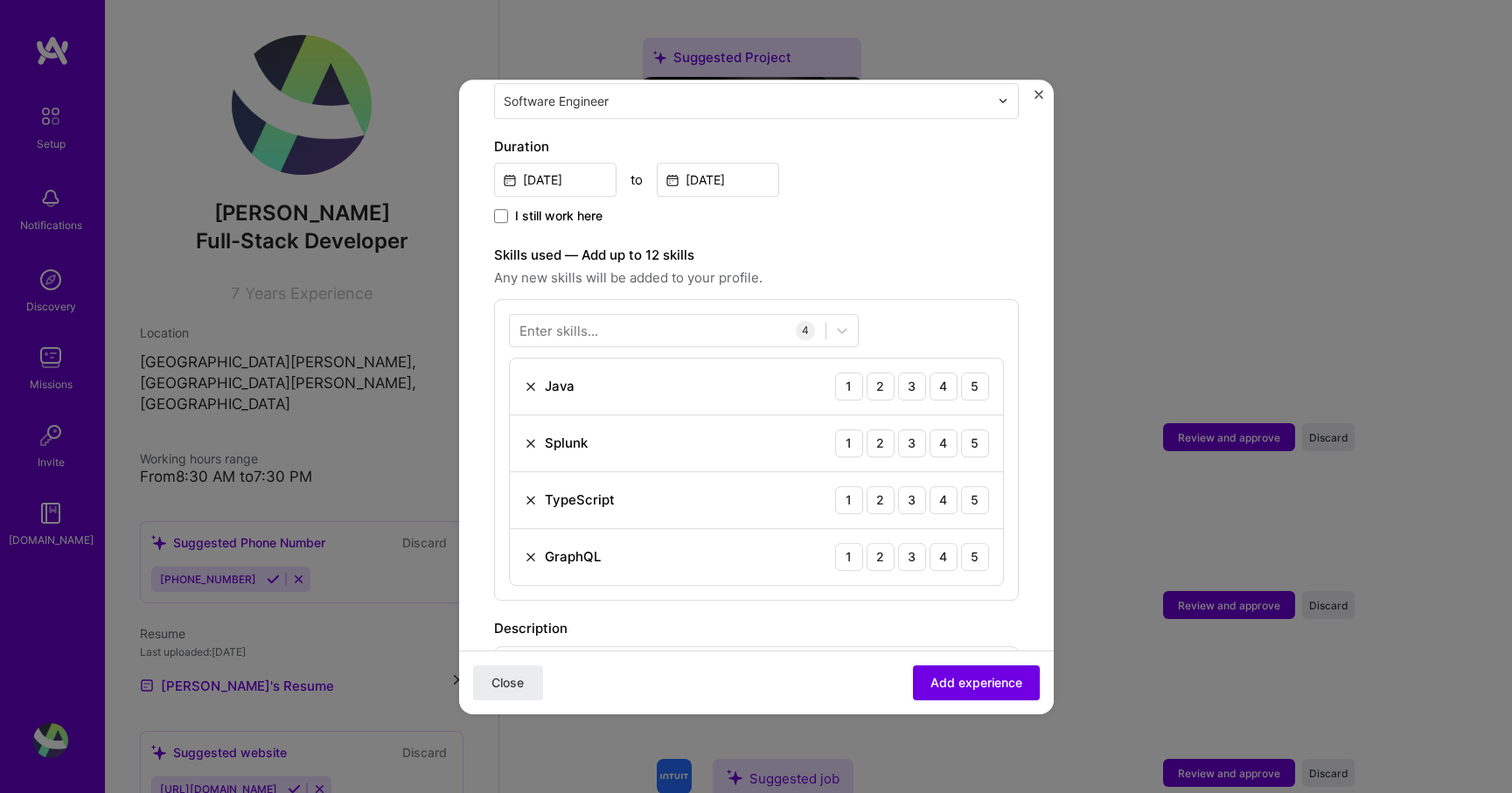
scroll to position [463, 0]
click at [588, 317] on div "Enter skills..." at bounding box center [558, 325] width 78 height 18
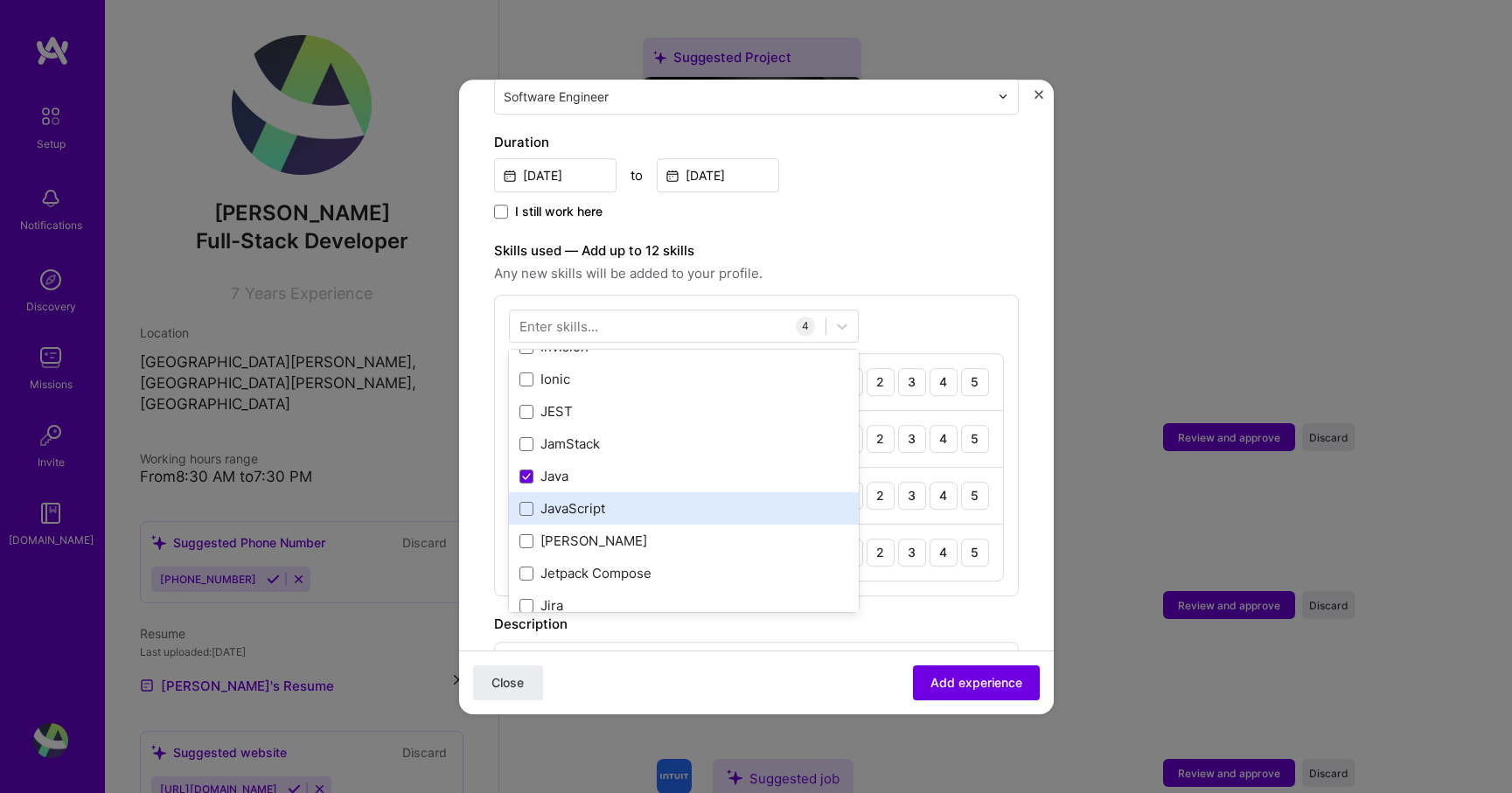
scroll to position [5558, 0]
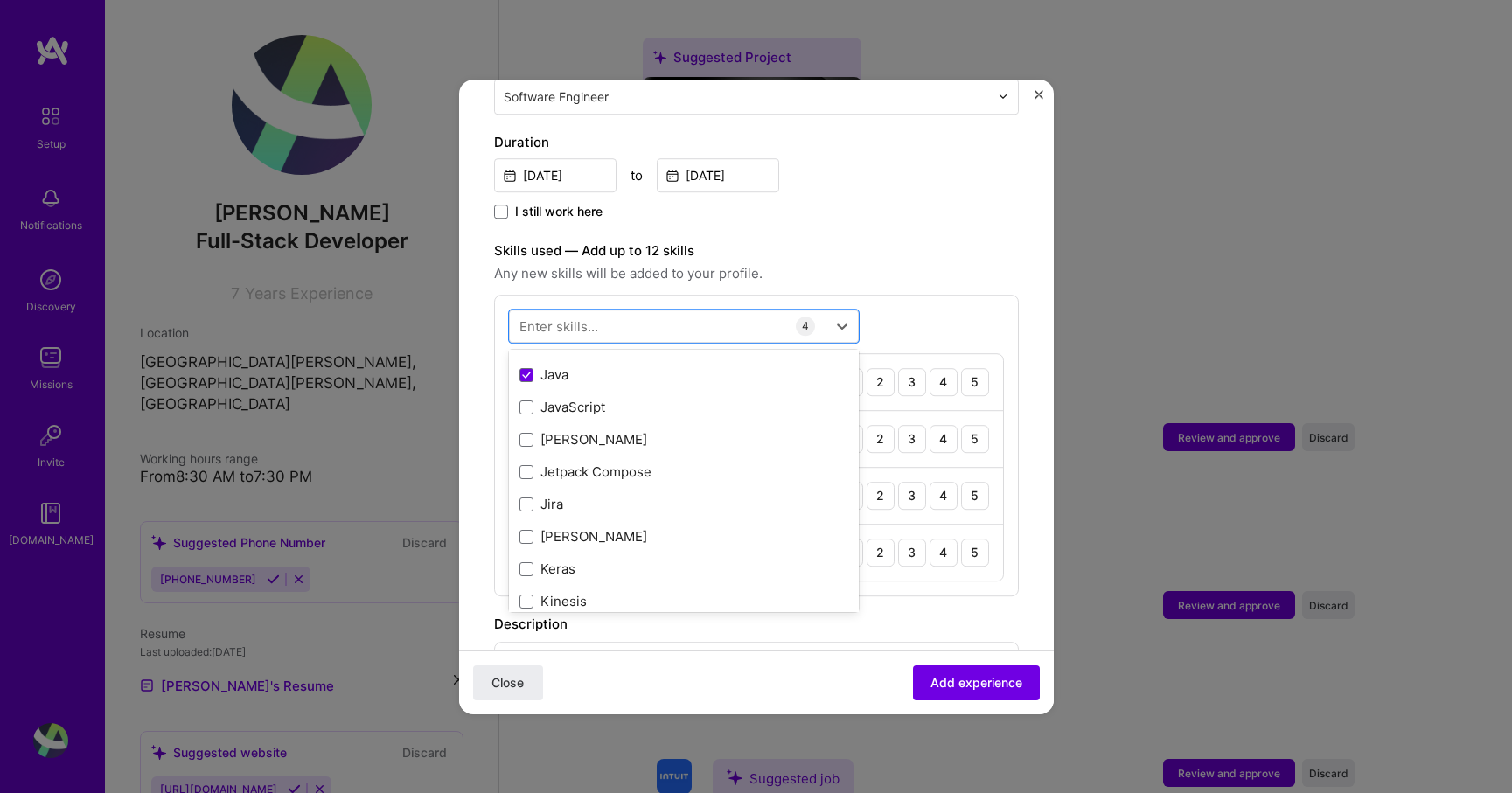
scroll to position [5608, 0]
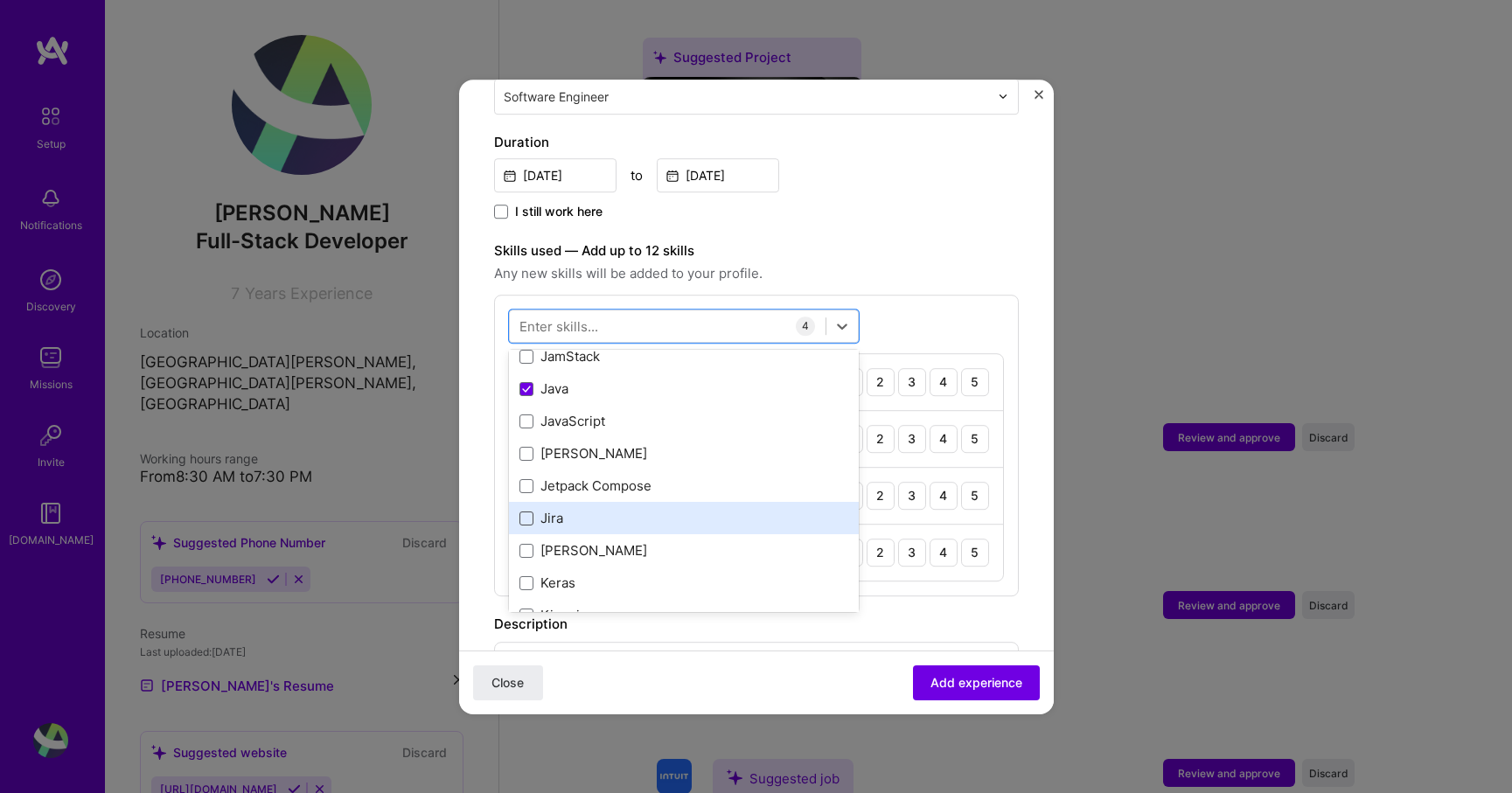
click at [519, 512] on span at bounding box center [526, 519] width 14 height 14
click at [0, 0] on input "checkbox" at bounding box center [0, 0] width 0 height 0
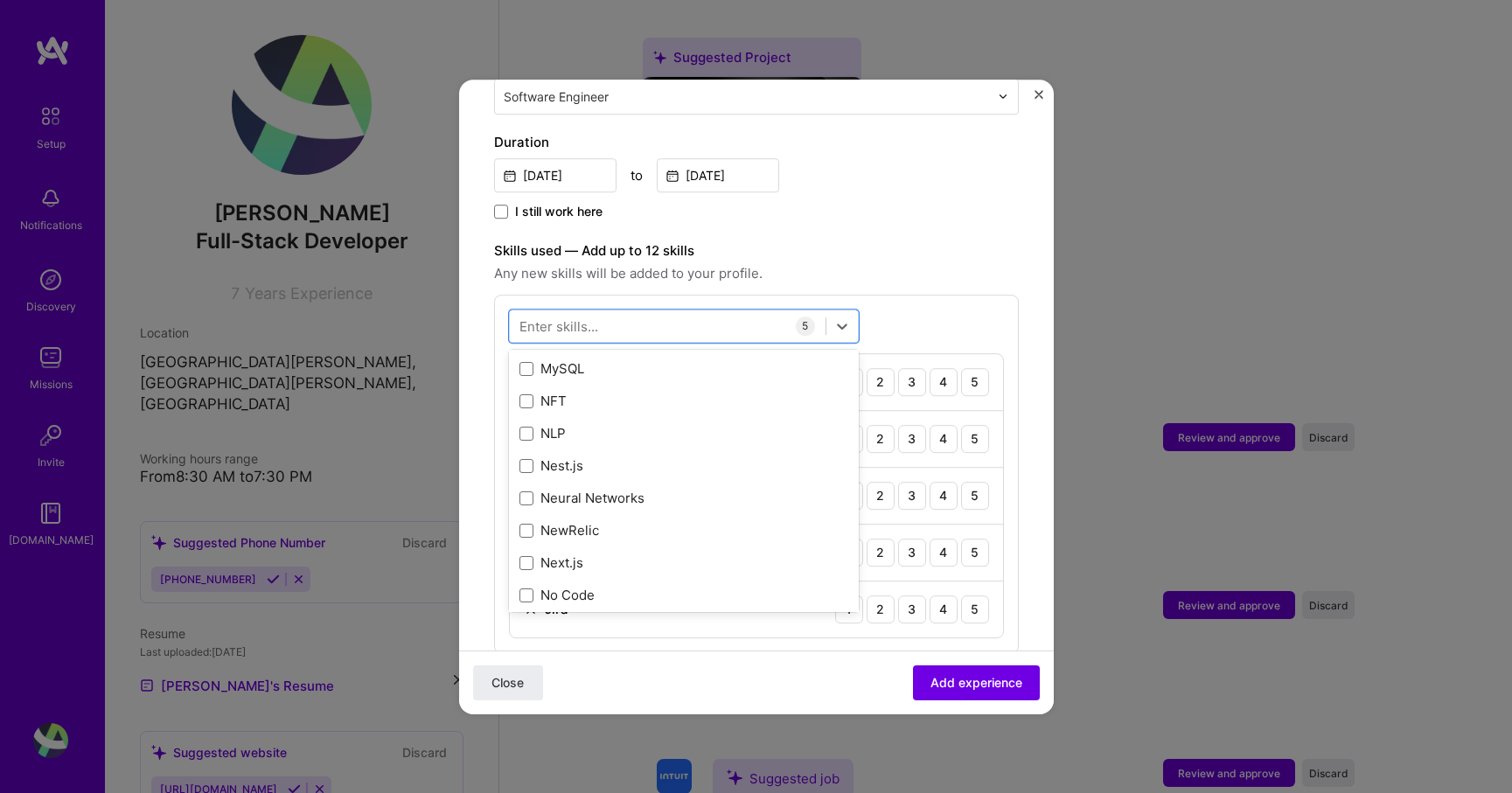
scroll to position [7644, 0]
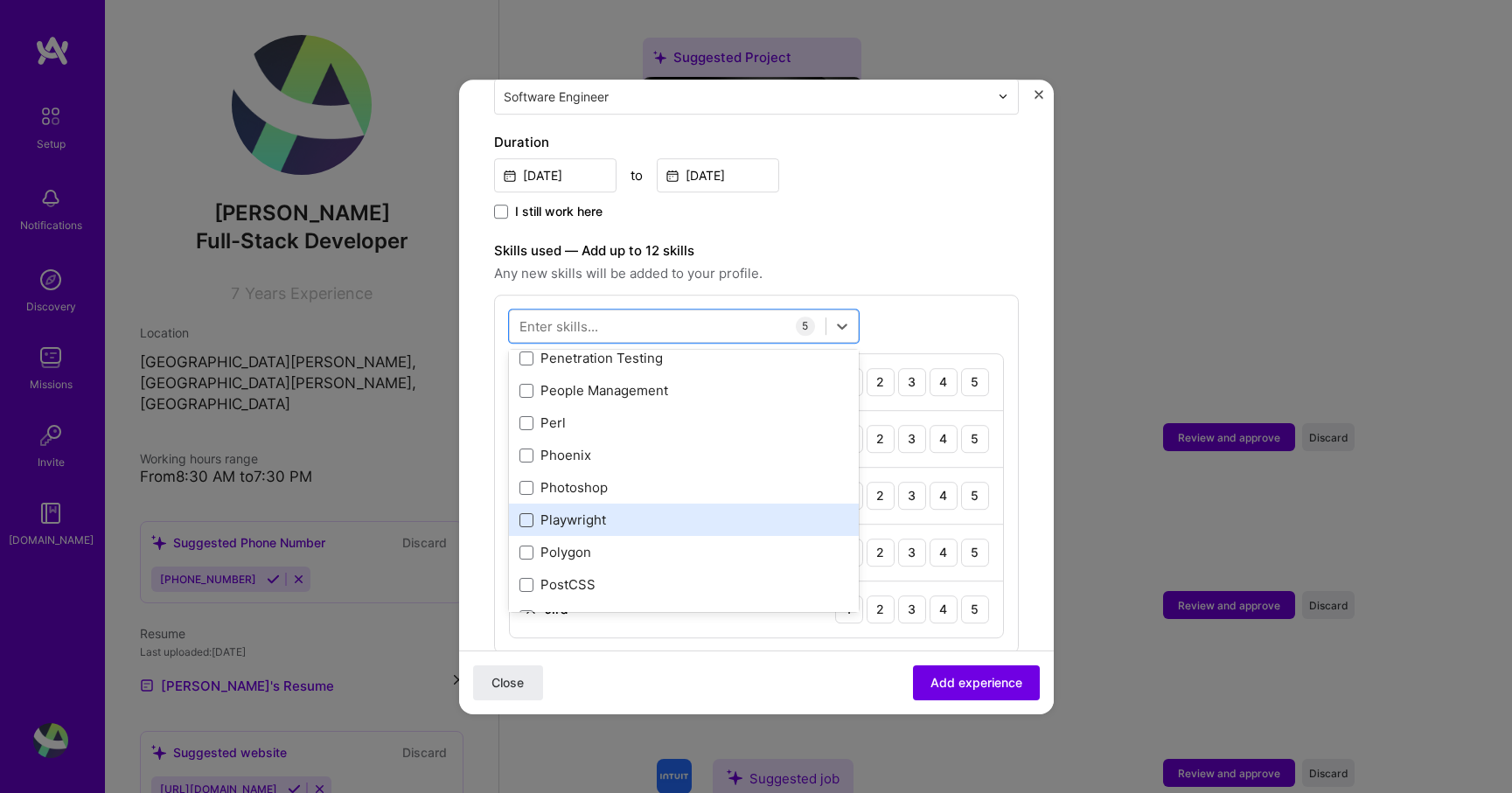
click at [531, 514] on span at bounding box center [526, 520] width 14 height 14
click at [0, 0] on input "checkbox" at bounding box center [0, 0] width 0 height 0
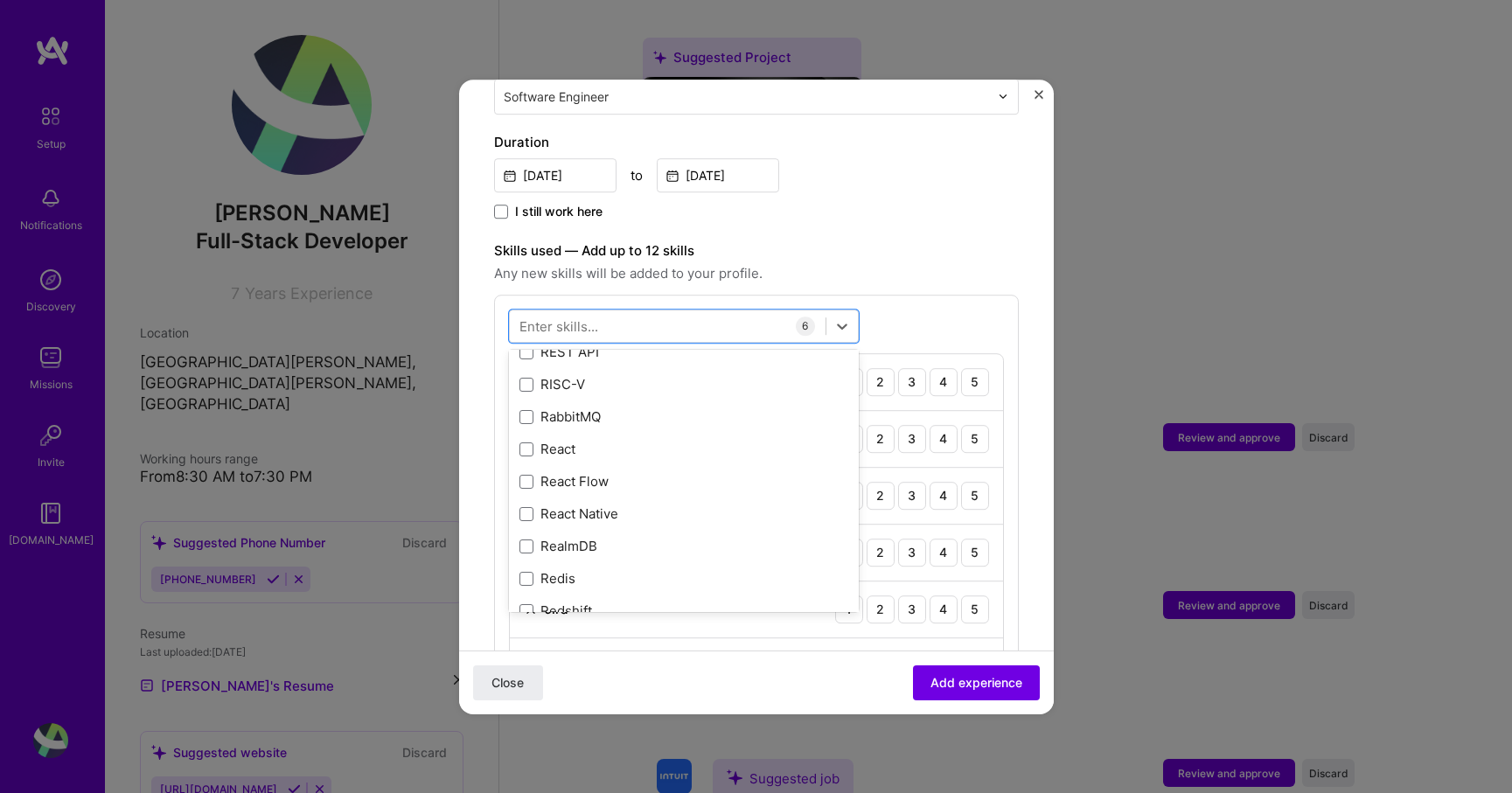
scroll to position [8558, 0]
click at [525, 441] on span at bounding box center [526, 448] width 14 height 14
click at [0, 0] on input "checkbox" at bounding box center [0, 0] width 0 height 0
click at [751, 675] on div "Close Add experience" at bounding box center [756, 682] width 595 height 64
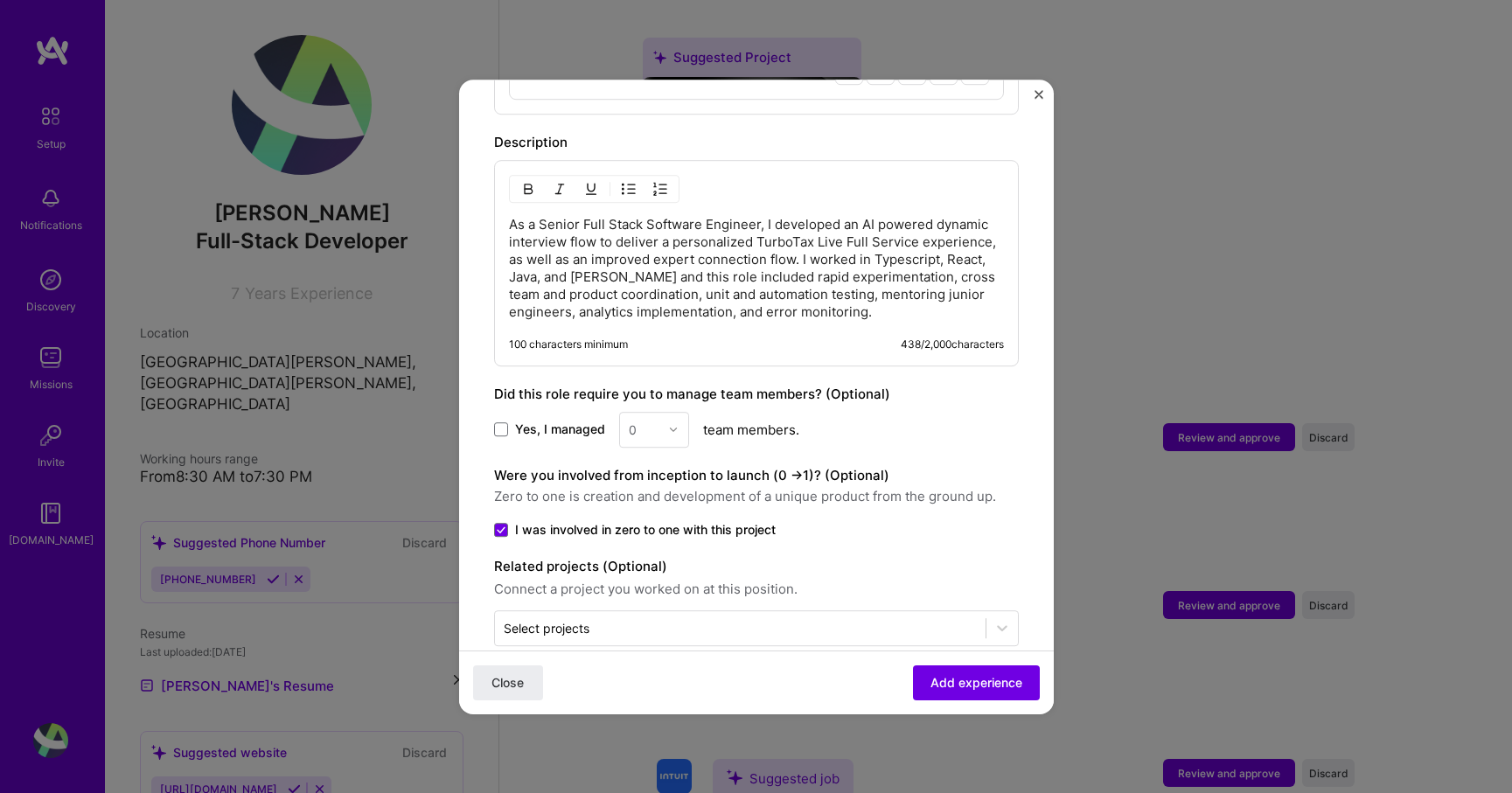
scroll to position [1128, 0]
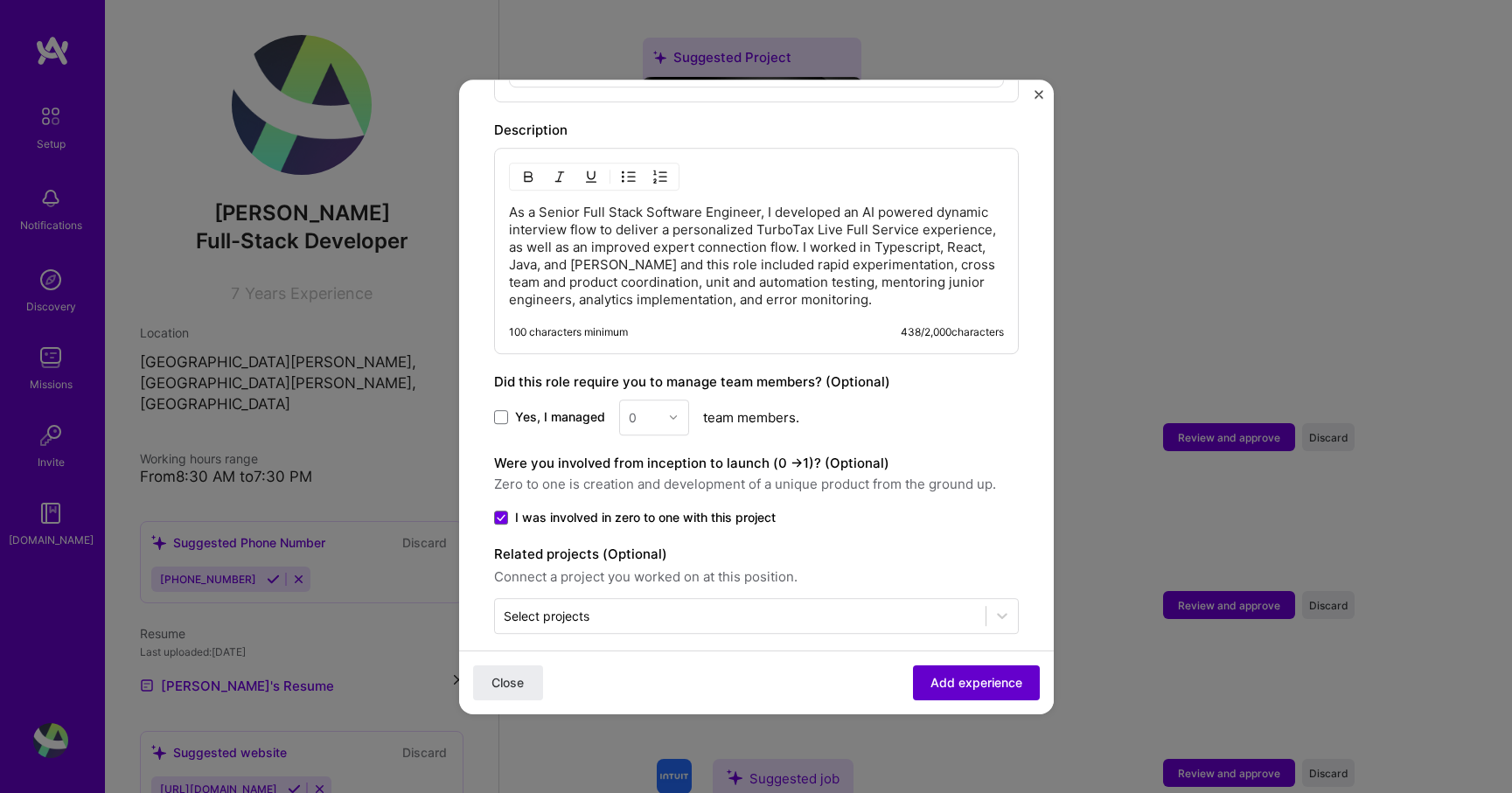
click at [947, 683] on span "Add experience" at bounding box center [976, 682] width 91 height 18
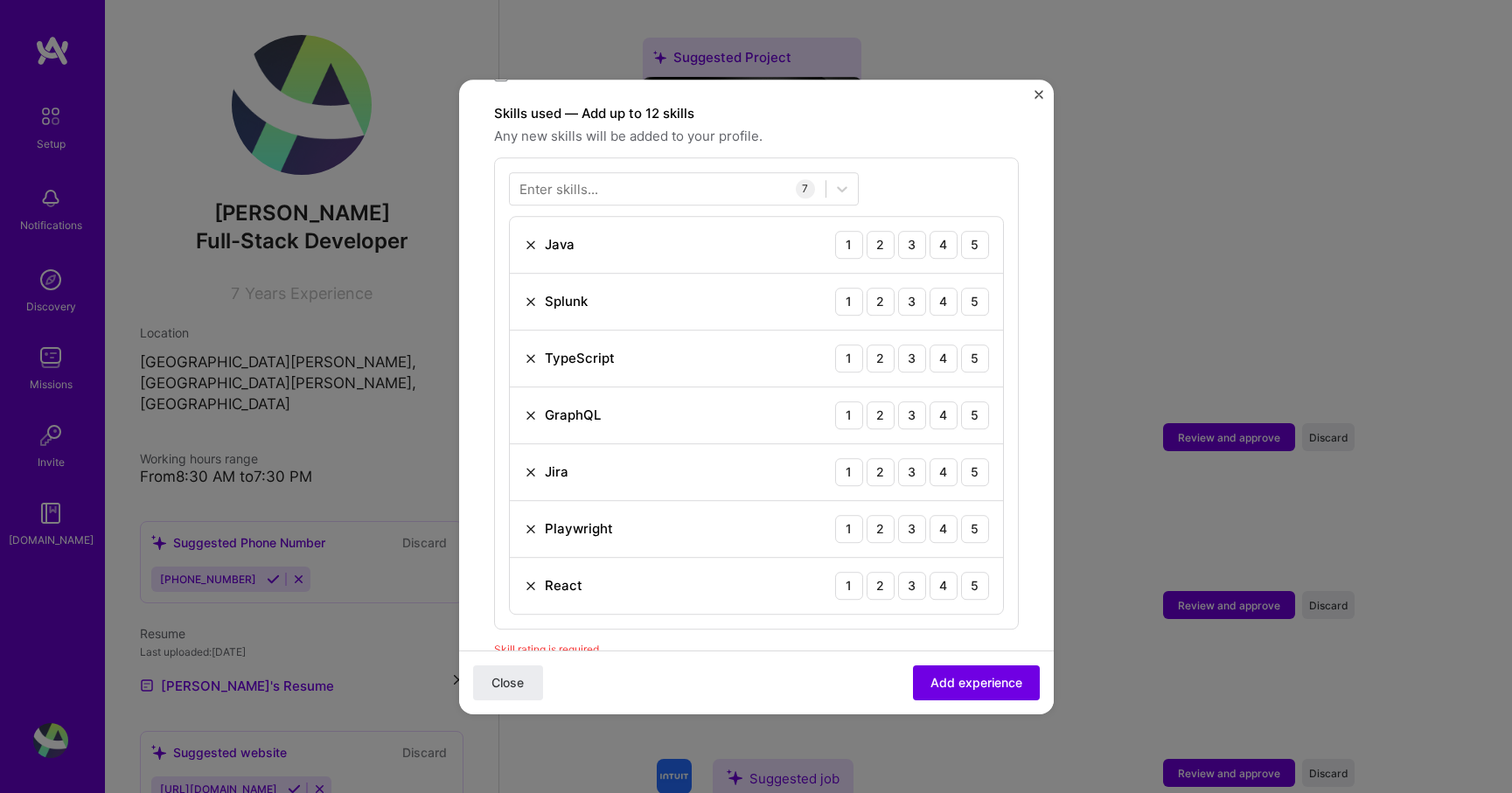
scroll to position [601, 0]
click at [978, 576] on div "5" at bounding box center [976, 586] width 28 height 28
click at [937, 514] on div "4" at bounding box center [944, 528] width 28 height 28
click at [970, 457] on div "5" at bounding box center [976, 471] width 28 height 28
click at [943, 401] on div "4" at bounding box center [944, 415] width 28 height 28
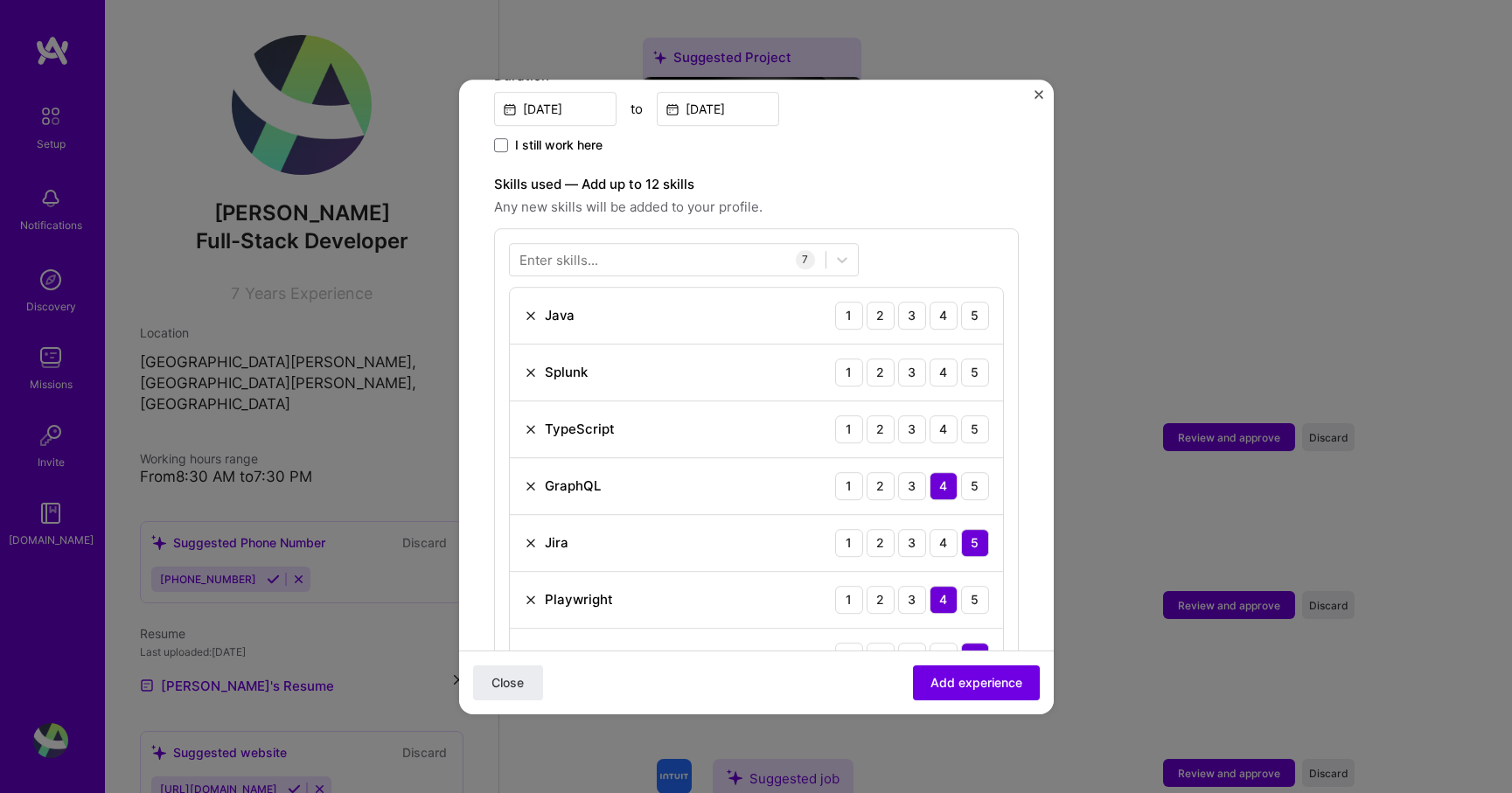
scroll to position [526, 0]
click at [938, 419] on div "4" at bounding box center [944, 433] width 28 height 28
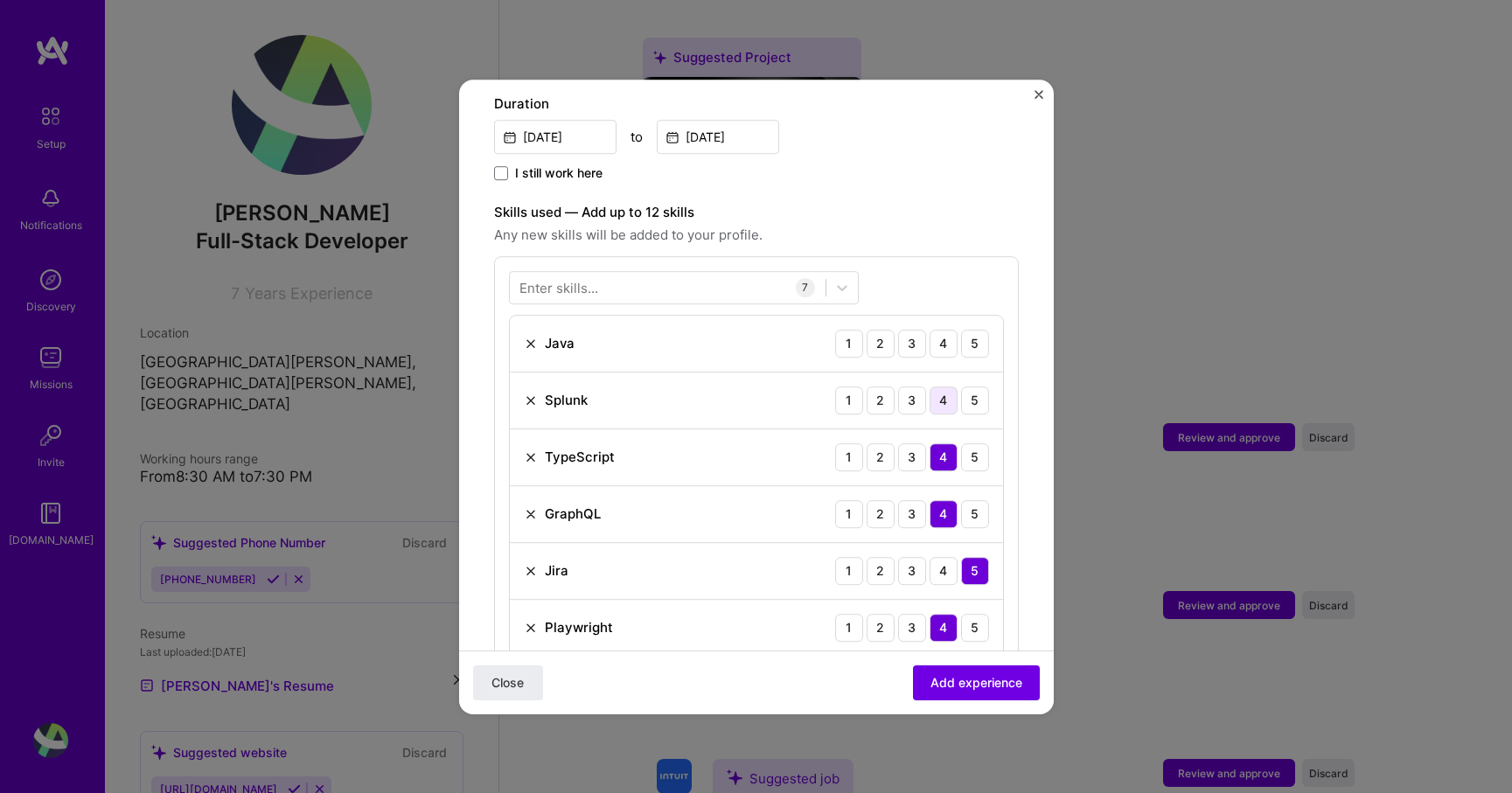
click at [947, 387] on div "4" at bounding box center [944, 401] width 28 height 28
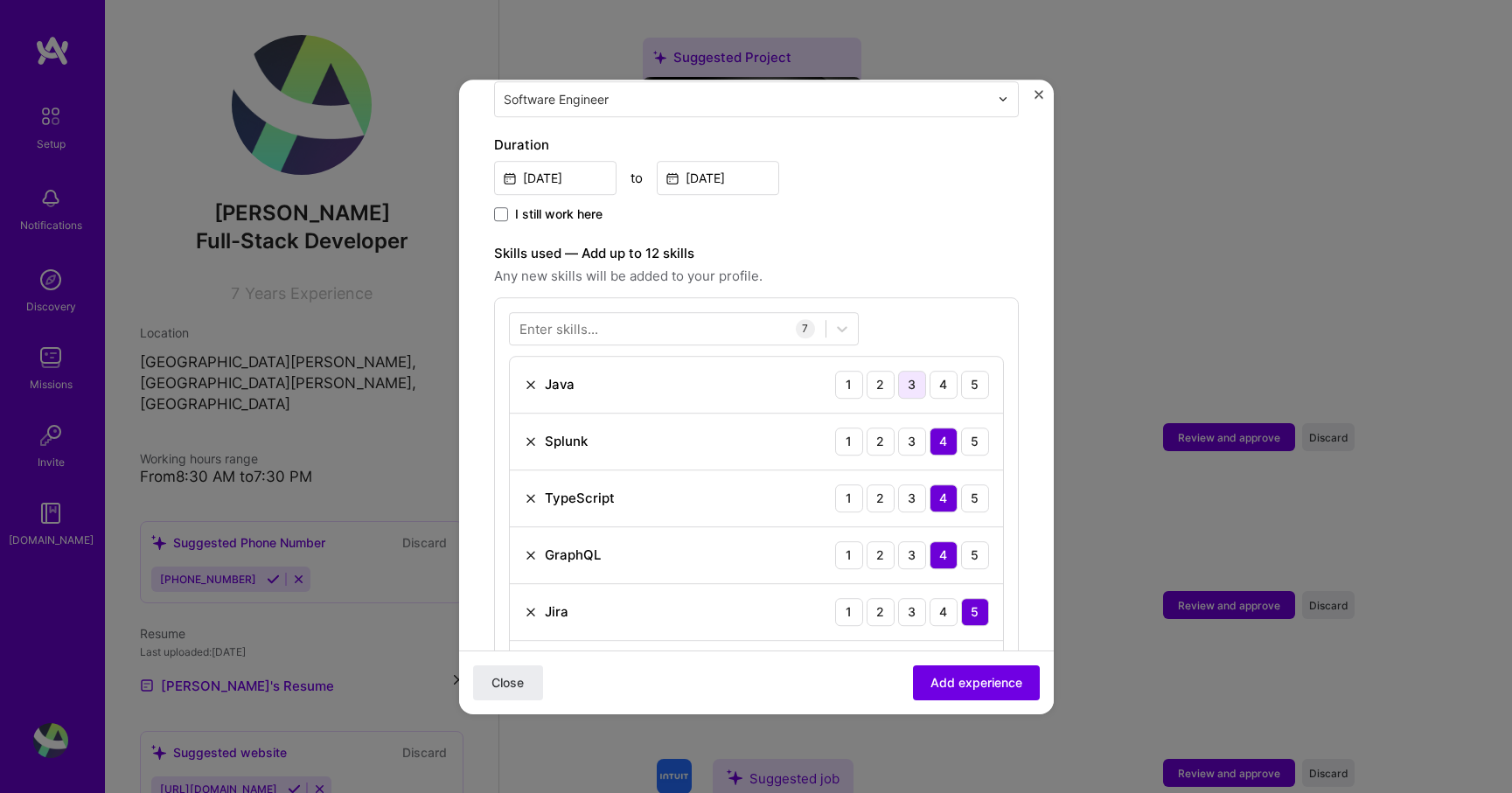
click at [912, 371] on div "3" at bounding box center [912, 385] width 28 height 28
click at [939, 686] on span "Add experience" at bounding box center [976, 682] width 91 height 18
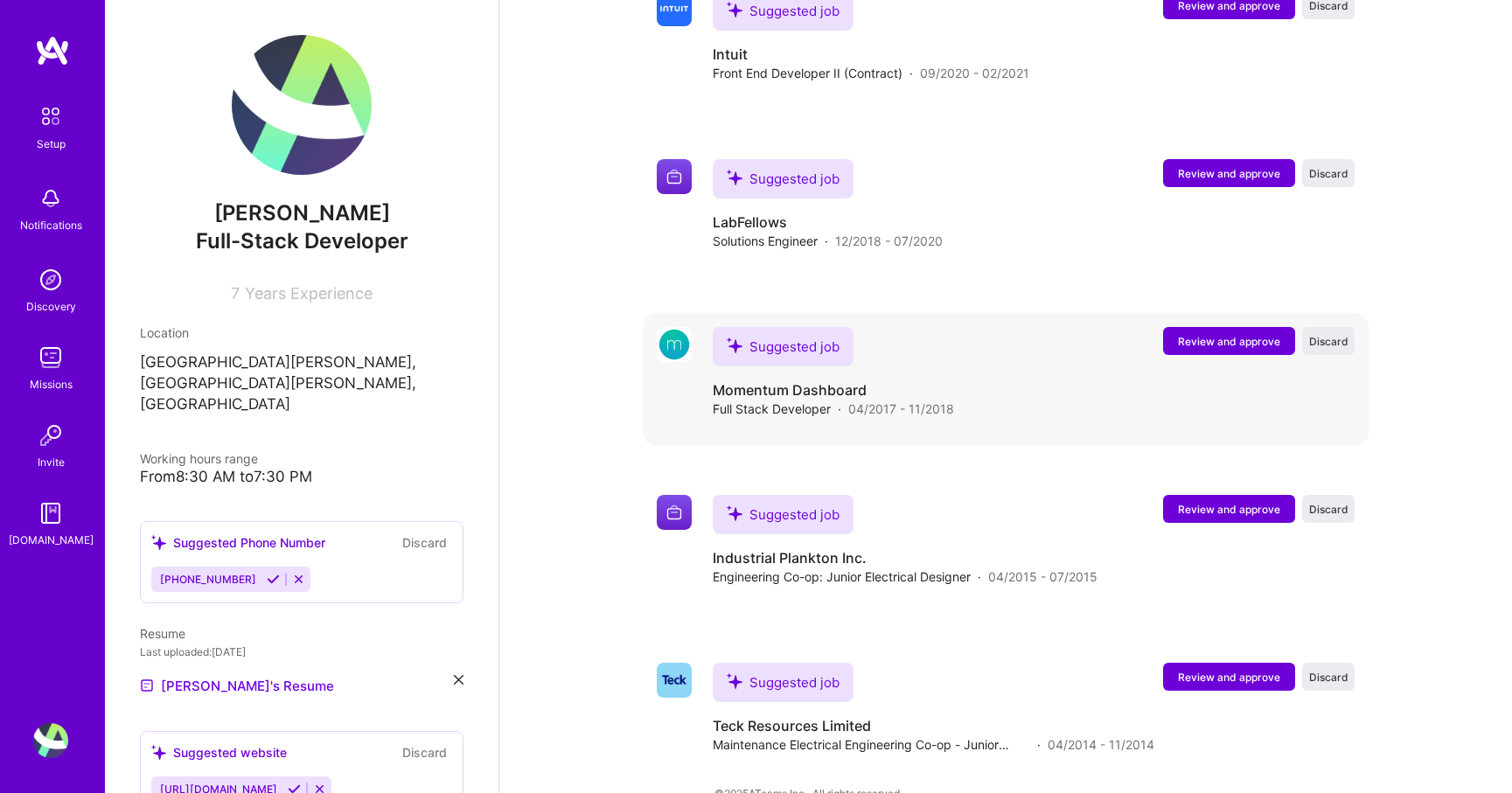
scroll to position [2411, 0]
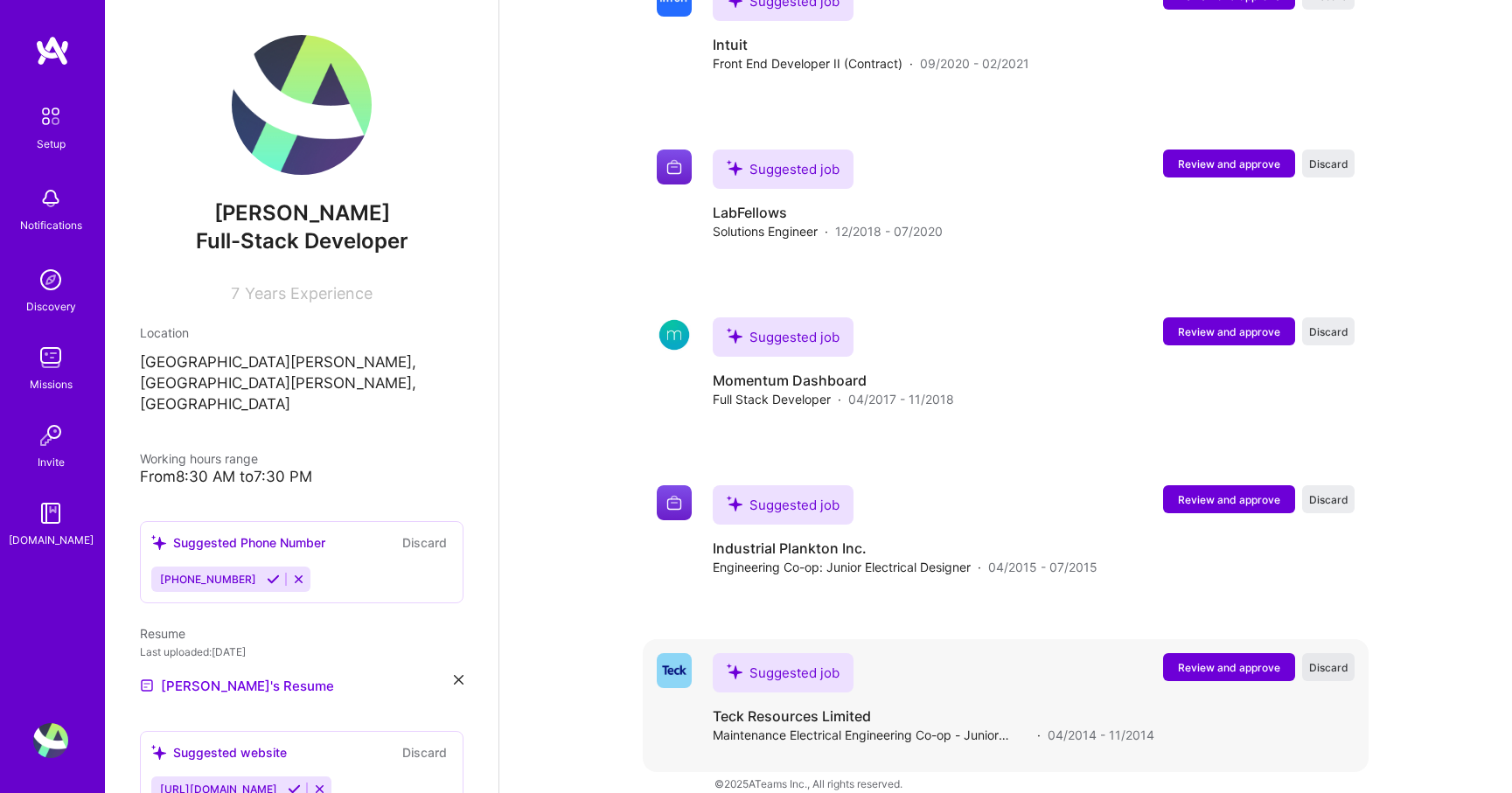
click at [1321, 660] on span "Discard" at bounding box center [1329, 668] width 40 height 15
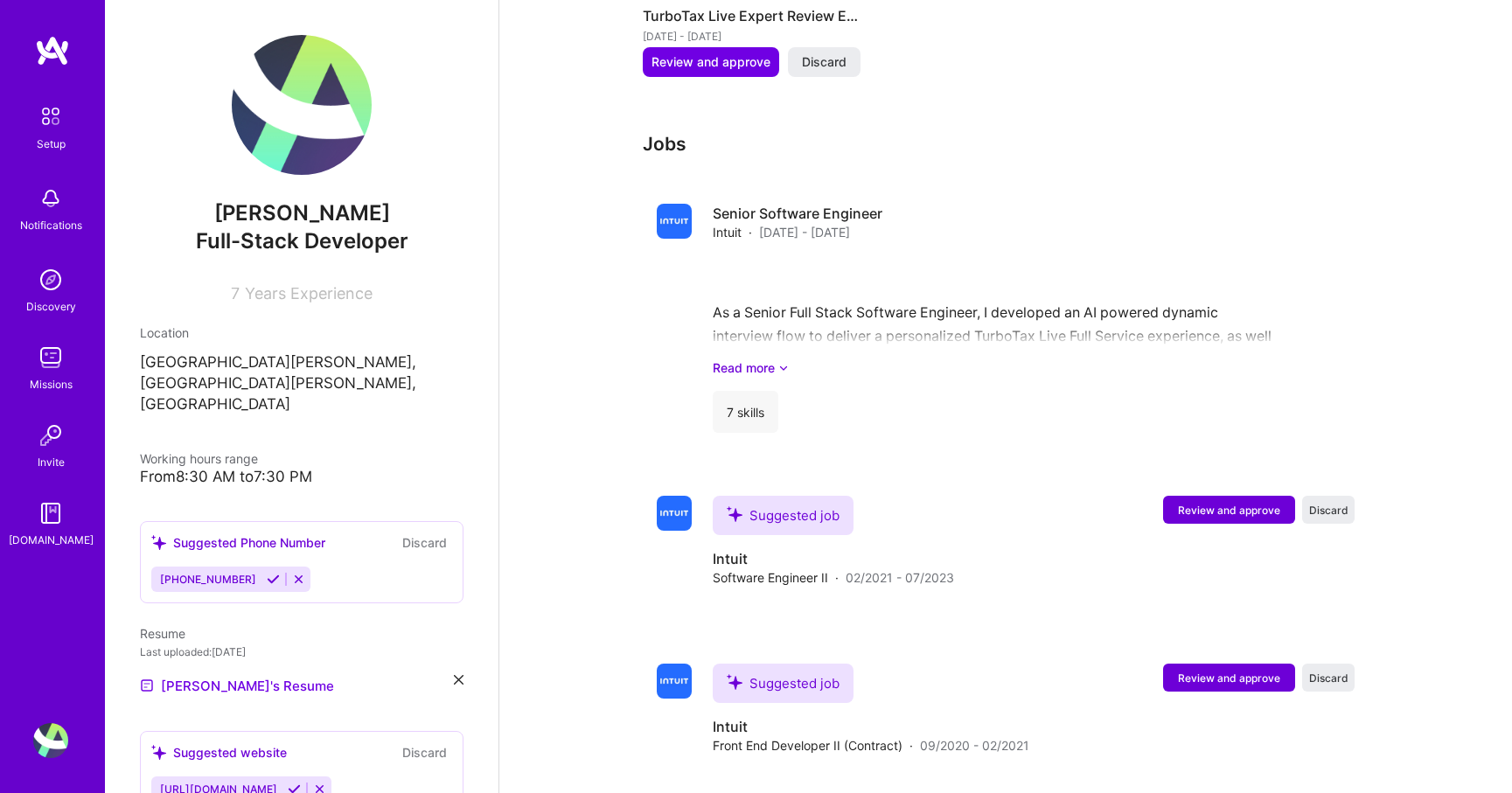
scroll to position [1735, 0]
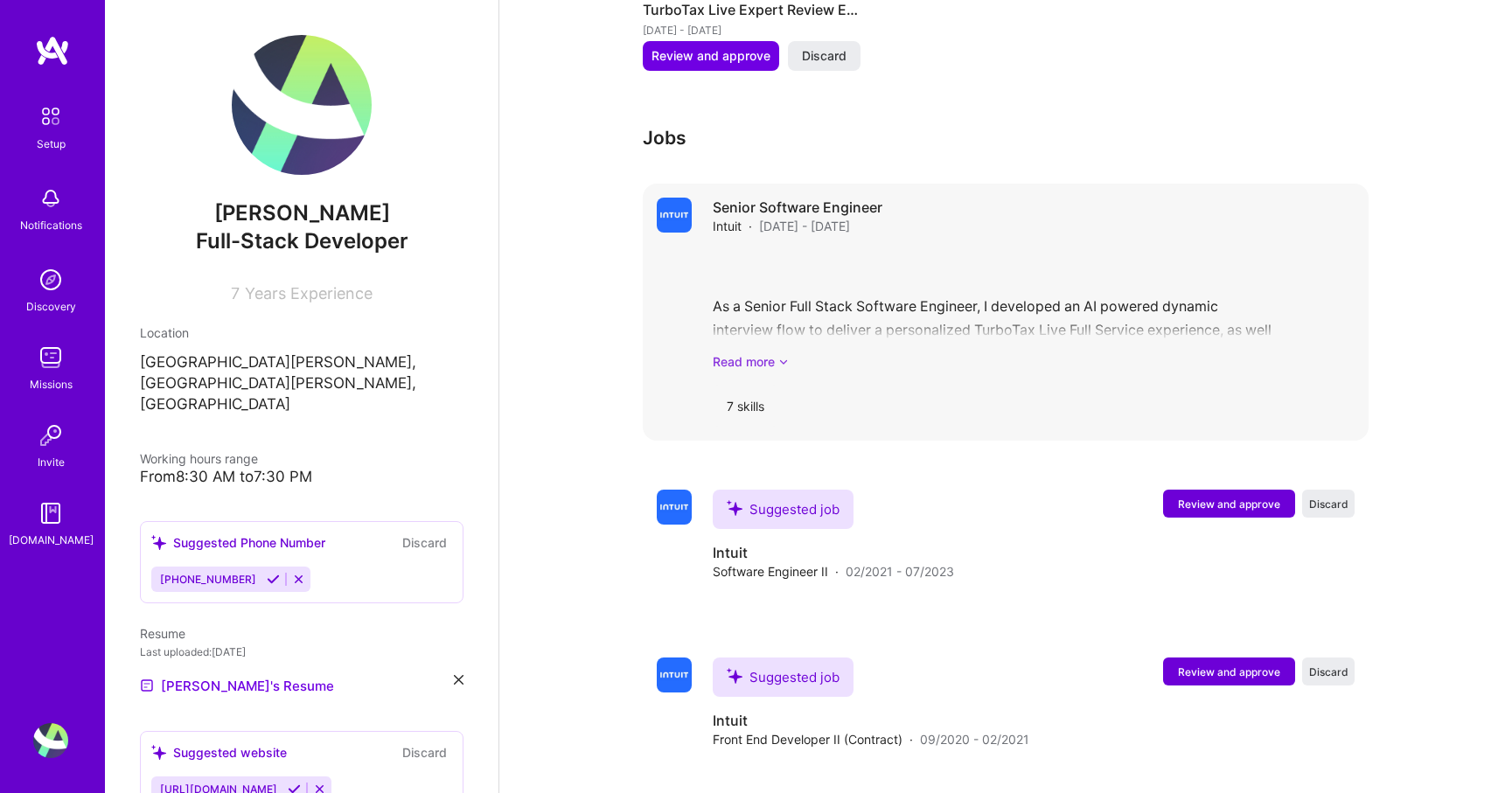
click at [758, 353] on link "Read more" at bounding box center [1033, 361] width 642 height 18
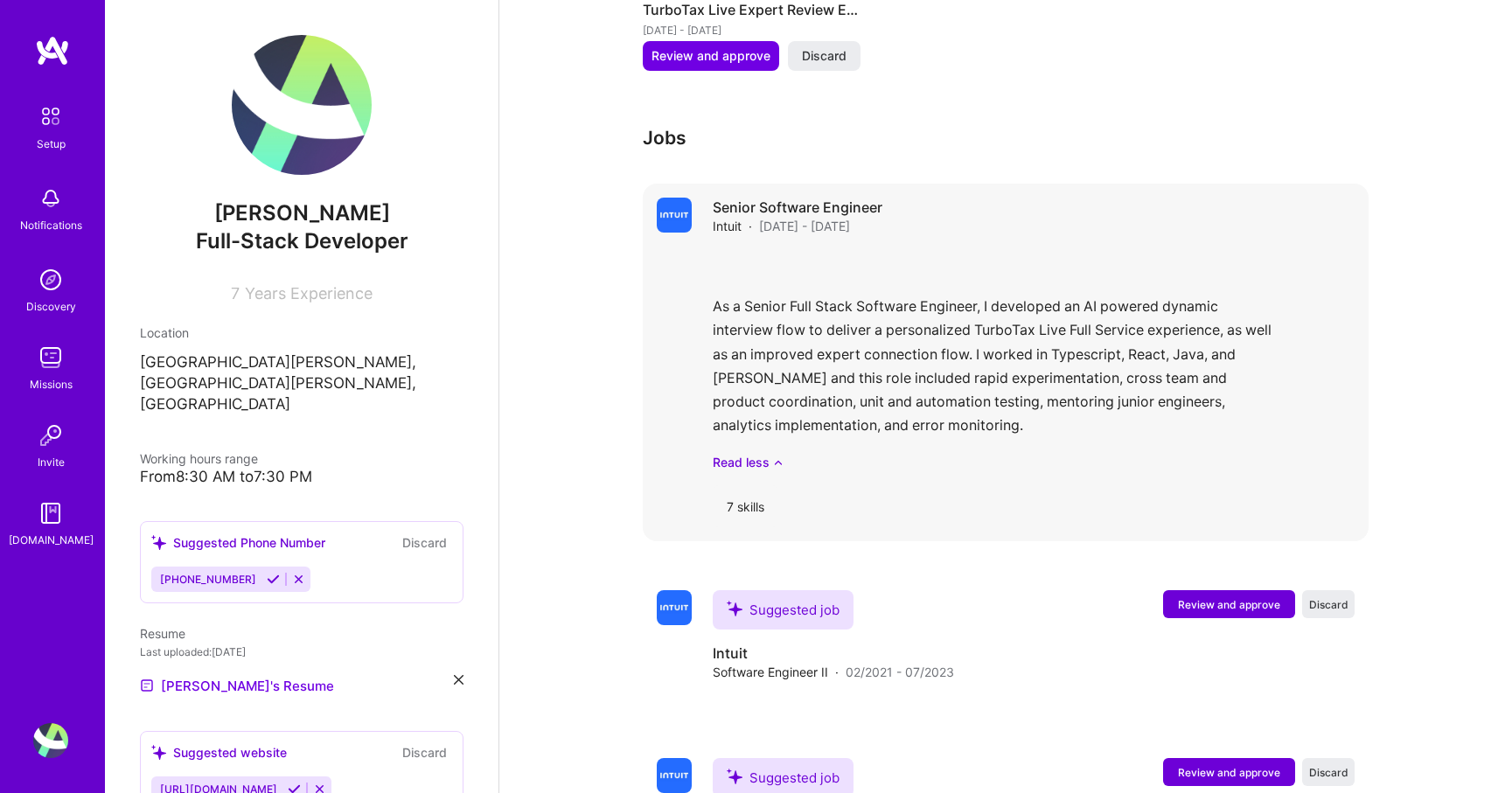
click at [729, 249] on div "As a Senior Full Stack Software Engineer, I developed an AI powered dynamic int…" at bounding box center [1033, 360] width 642 height 223
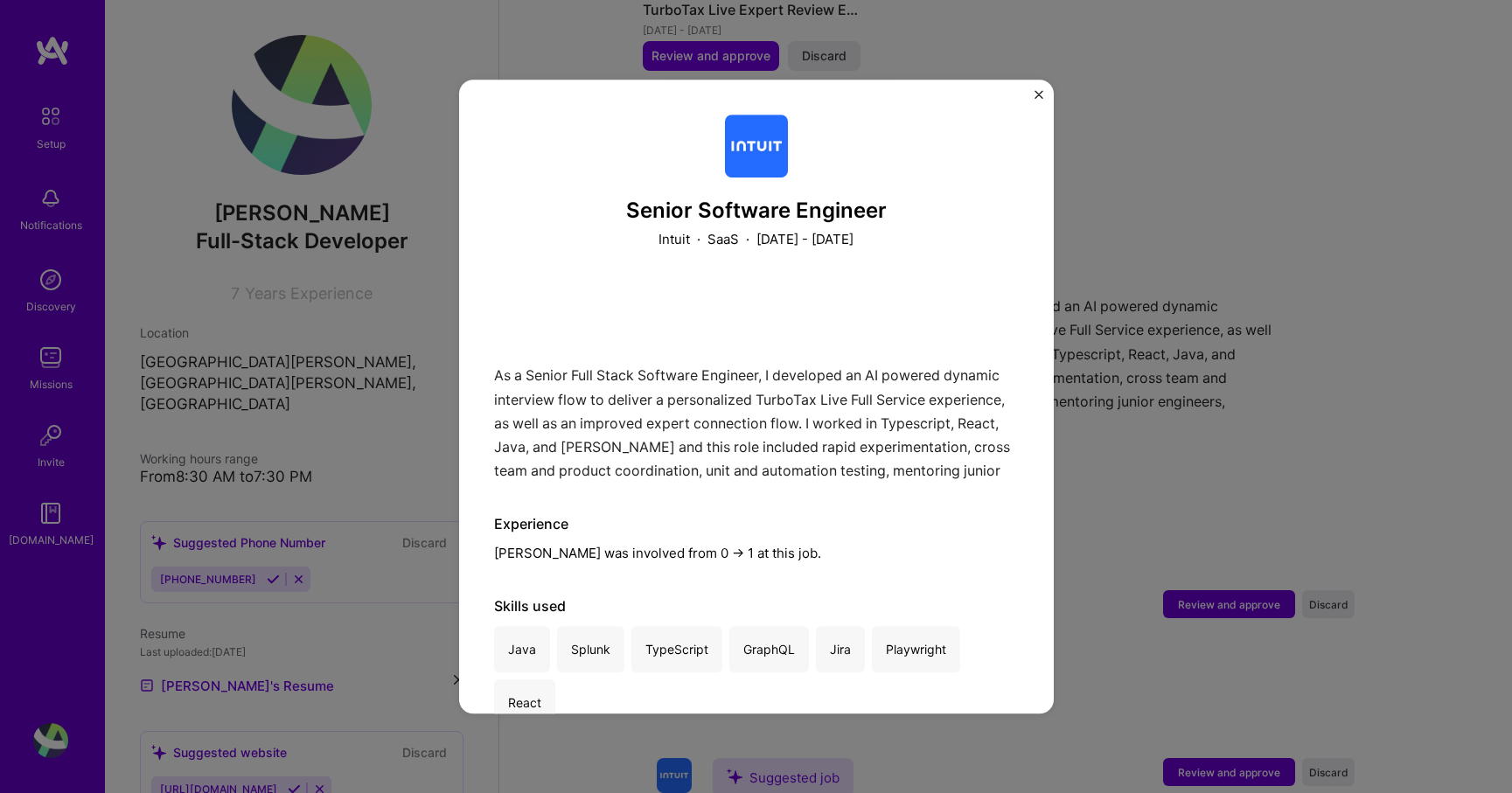
click at [622, 339] on div "As a Senior Full Stack Software Engineer, I developed an AI powered dynamic int…" at bounding box center [756, 383] width 525 height 197
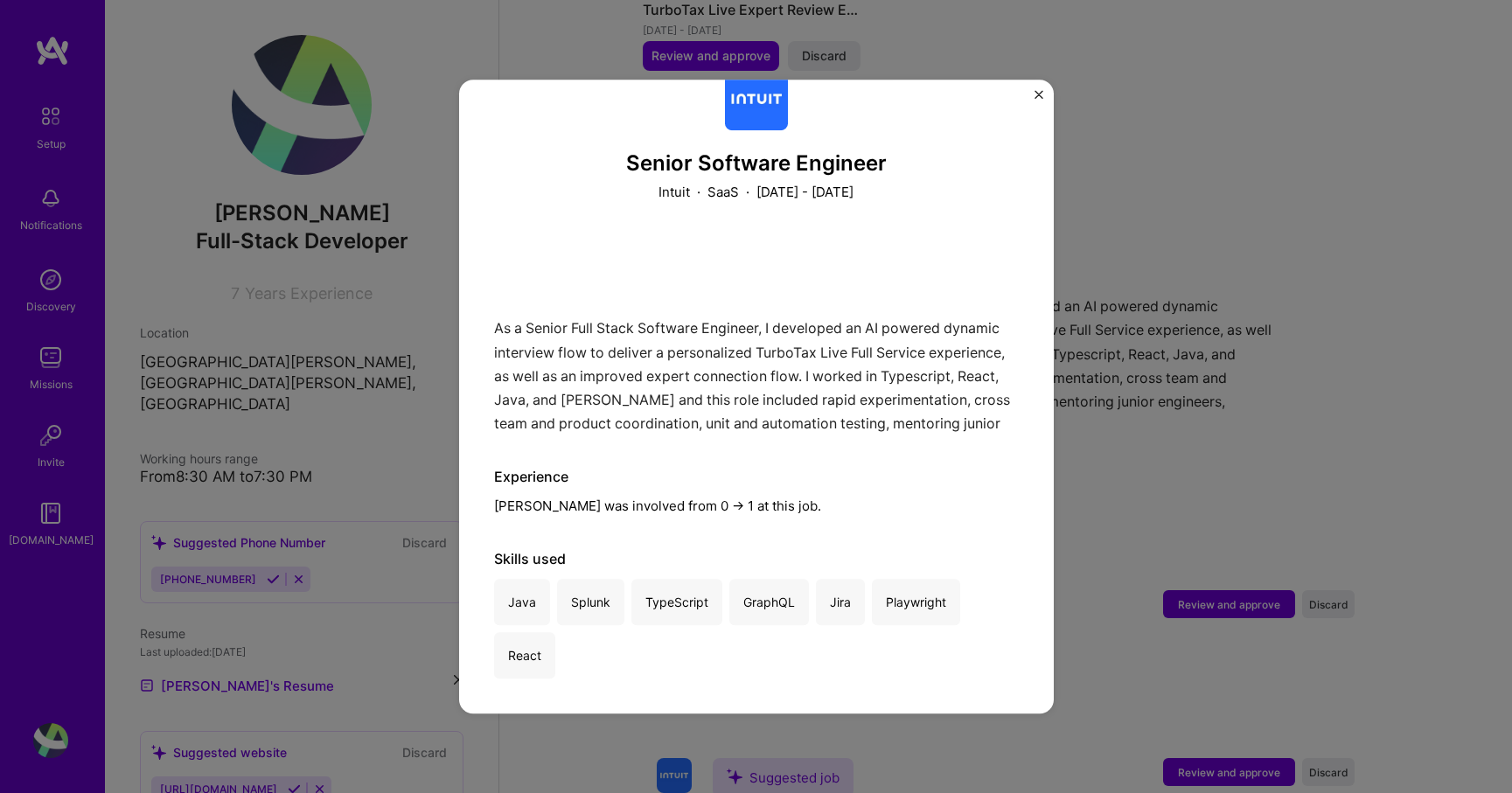
click at [1033, 91] on div "Senior Software Engineer Intuit · SaaS · [DATE] - [DATE] As a Senior Full Stack…" at bounding box center [756, 397] width 595 height 636
click at [1035, 92] on img "Close" at bounding box center [1038, 94] width 8 height 8
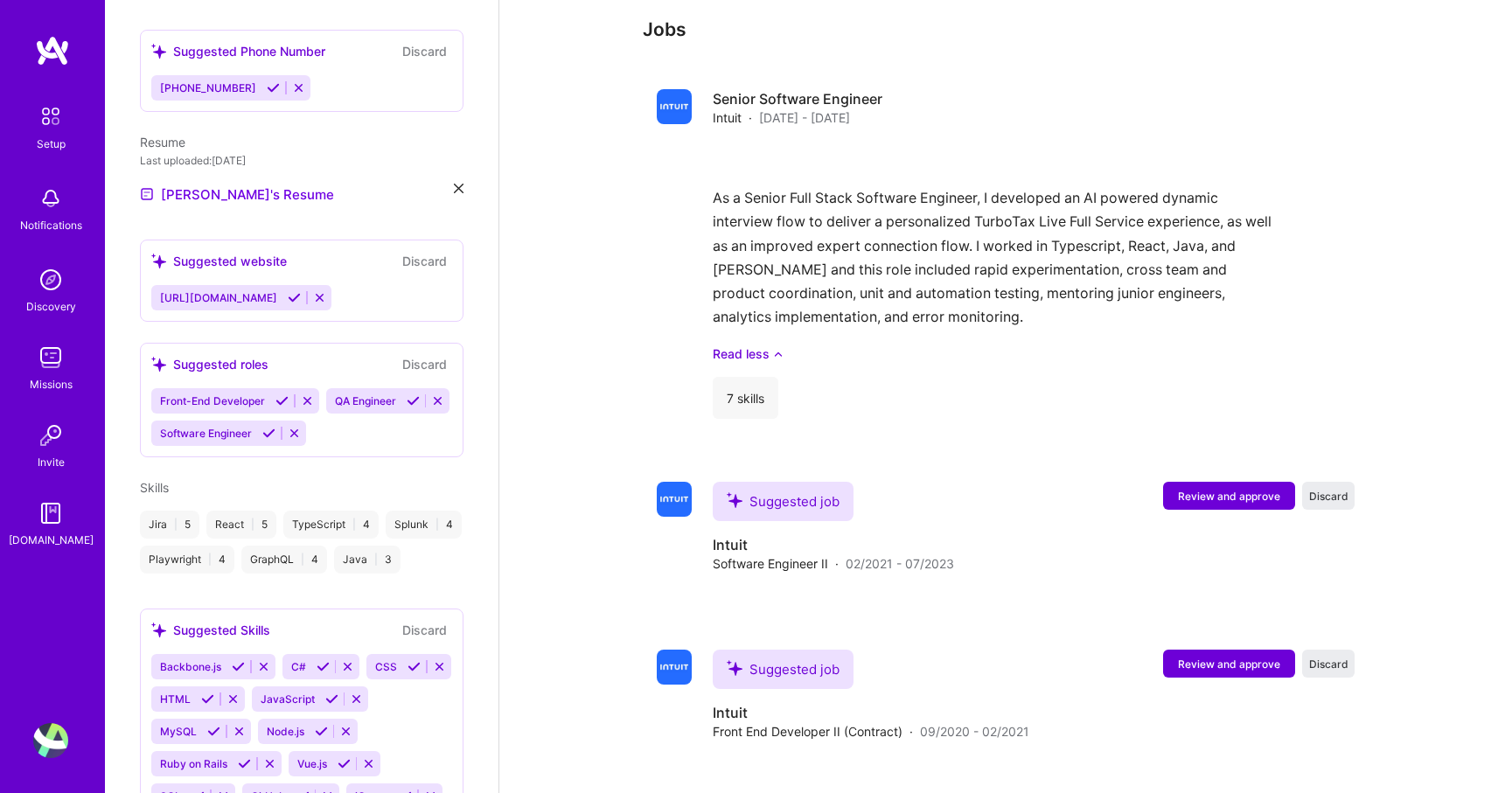
scroll to position [1839, 0]
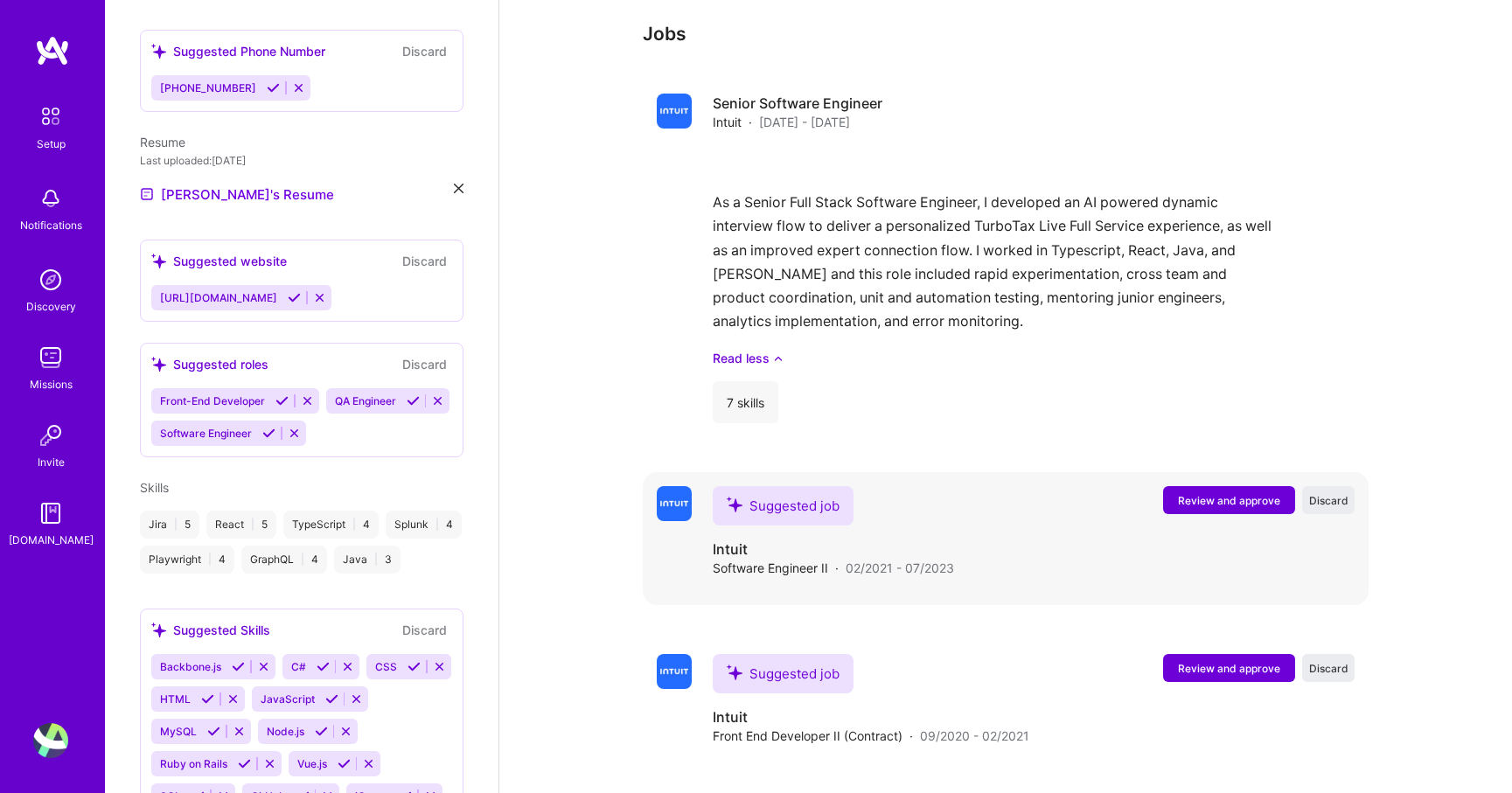
click at [1202, 493] on span "Review and approve" at bounding box center [1229, 501] width 103 height 15
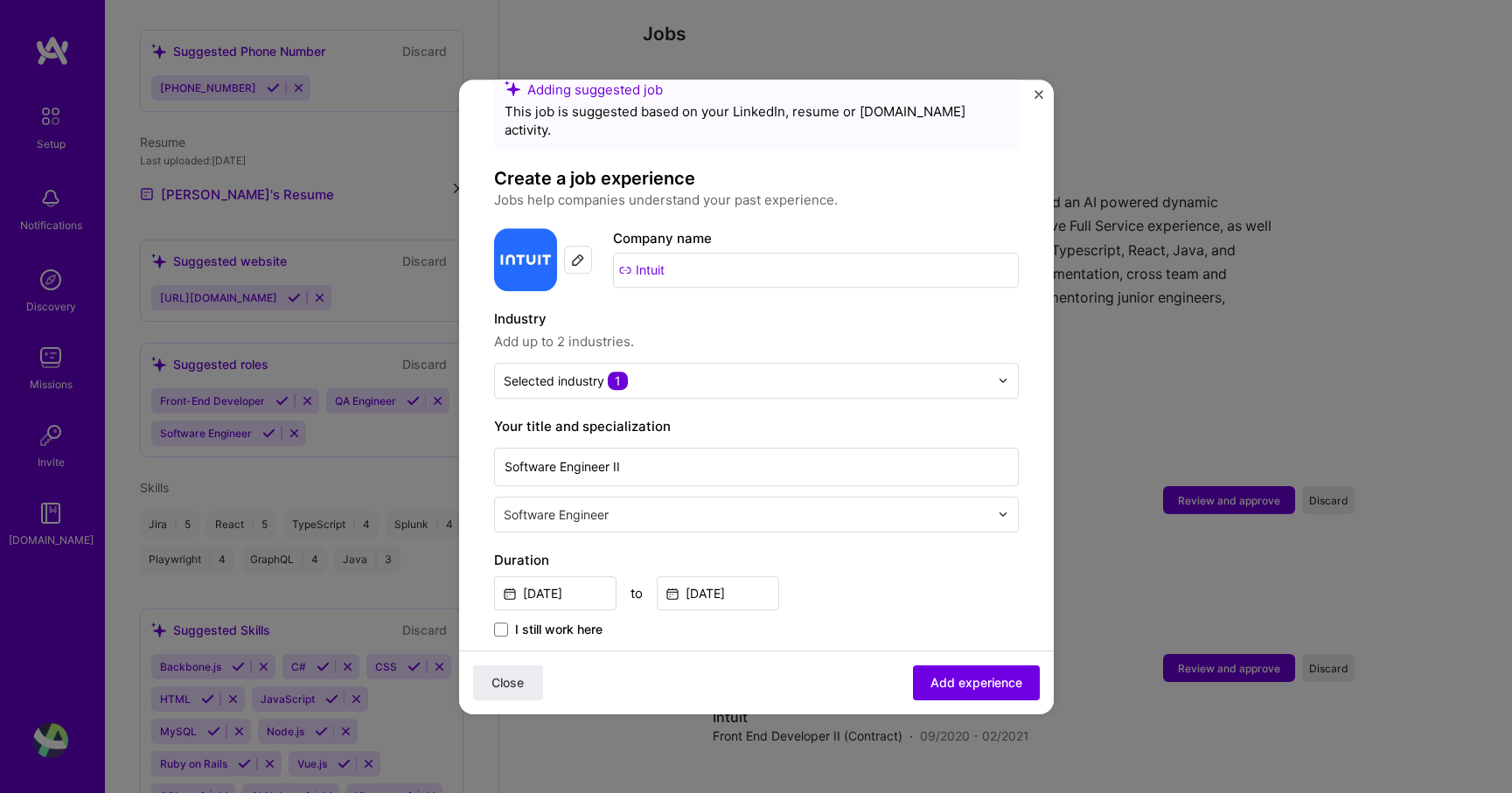
scroll to position [59, 0]
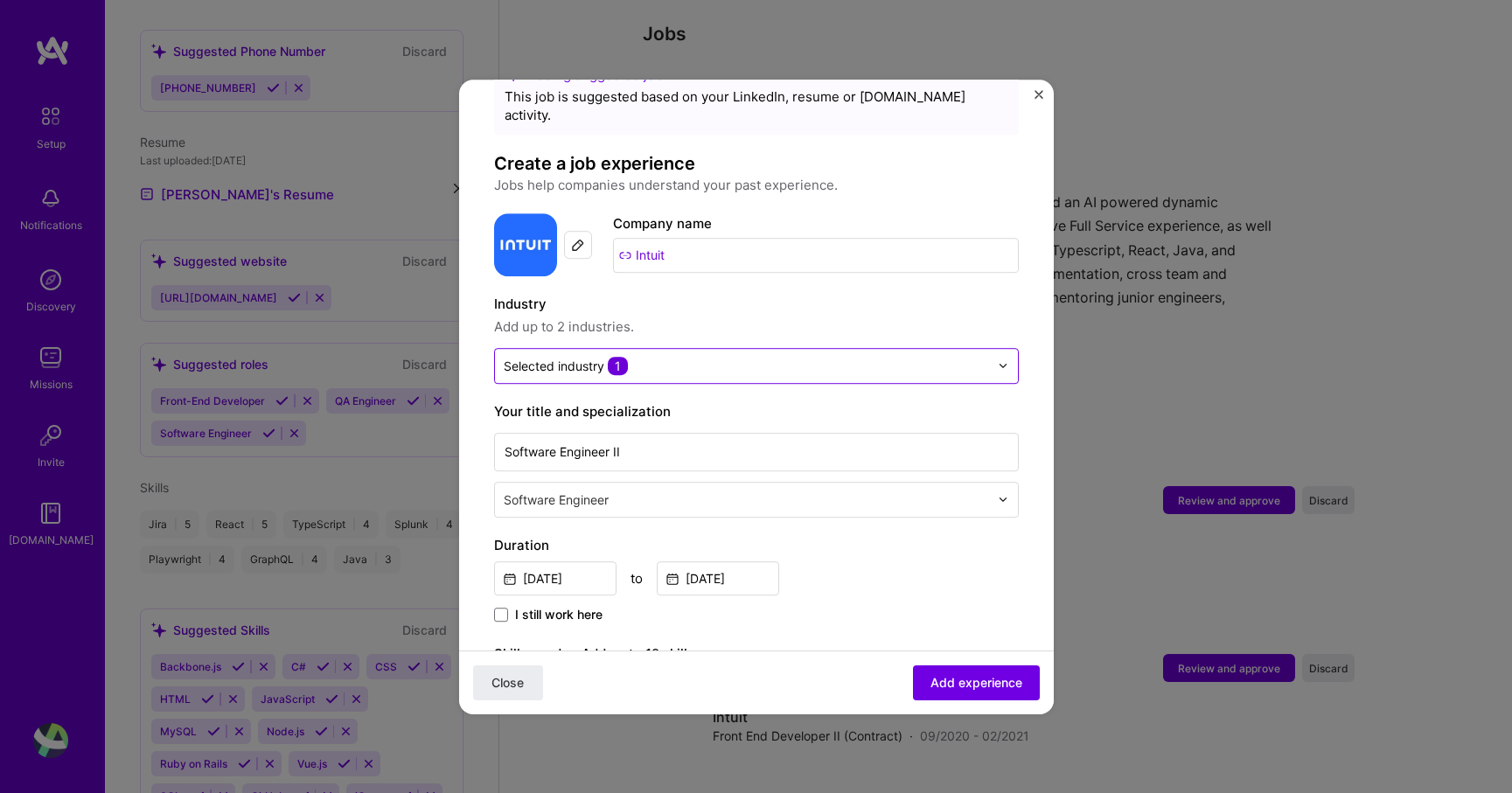
click at [659, 357] on input "text" at bounding box center [746, 366] width 485 height 18
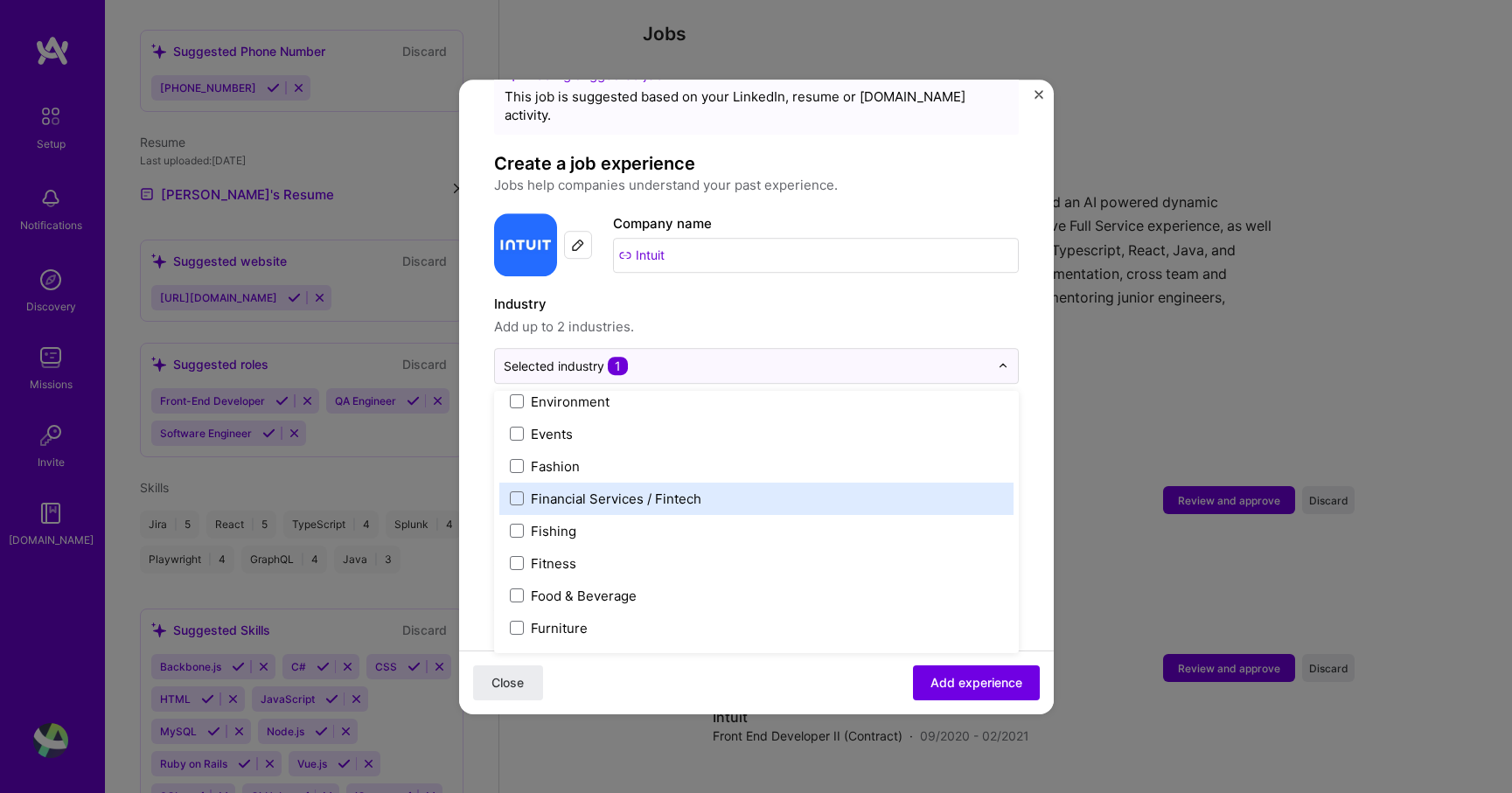
scroll to position [1758, 0]
click at [514, 492] on span at bounding box center [517, 499] width 14 height 14
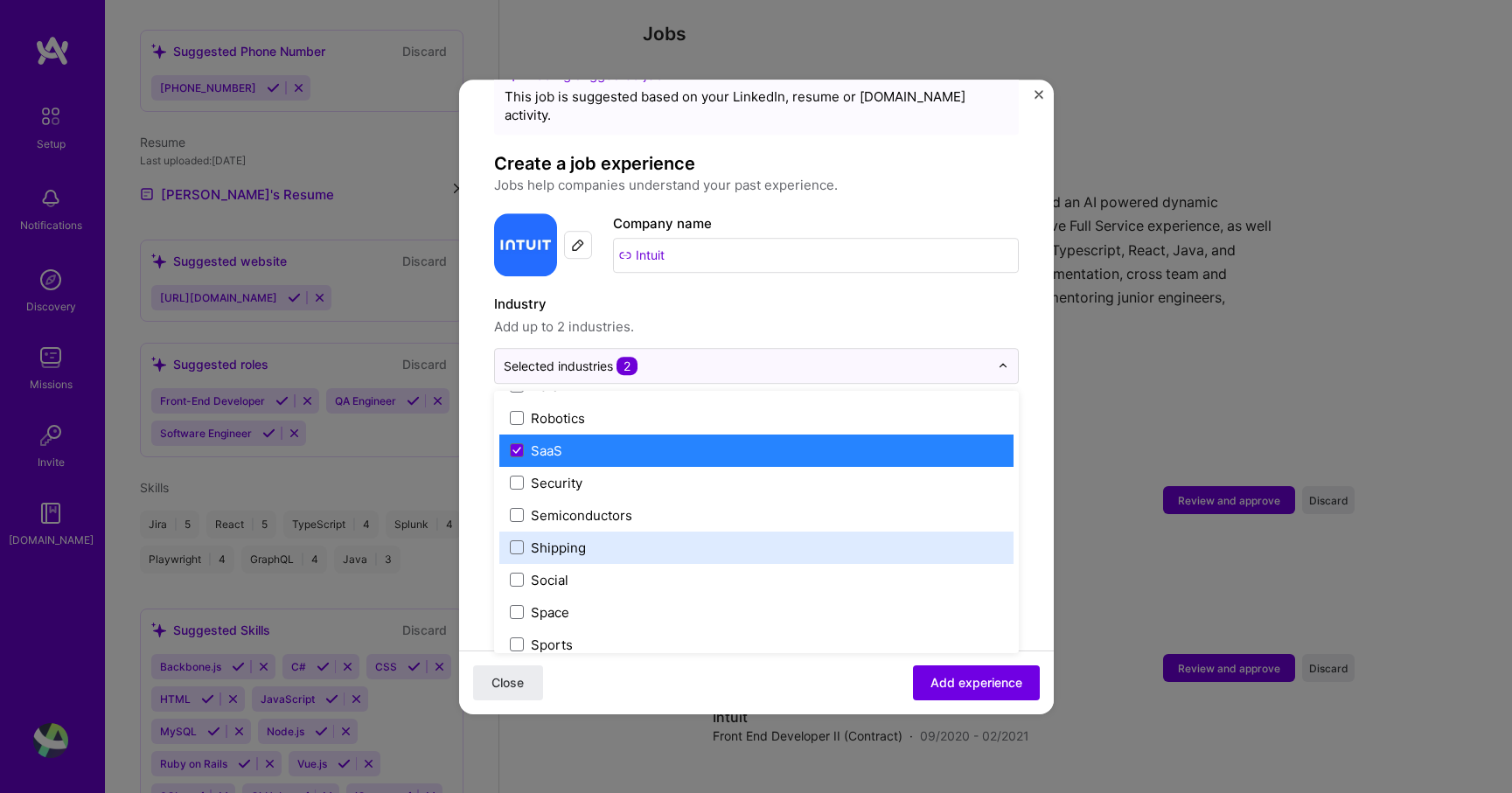
scroll to position [3472, 0]
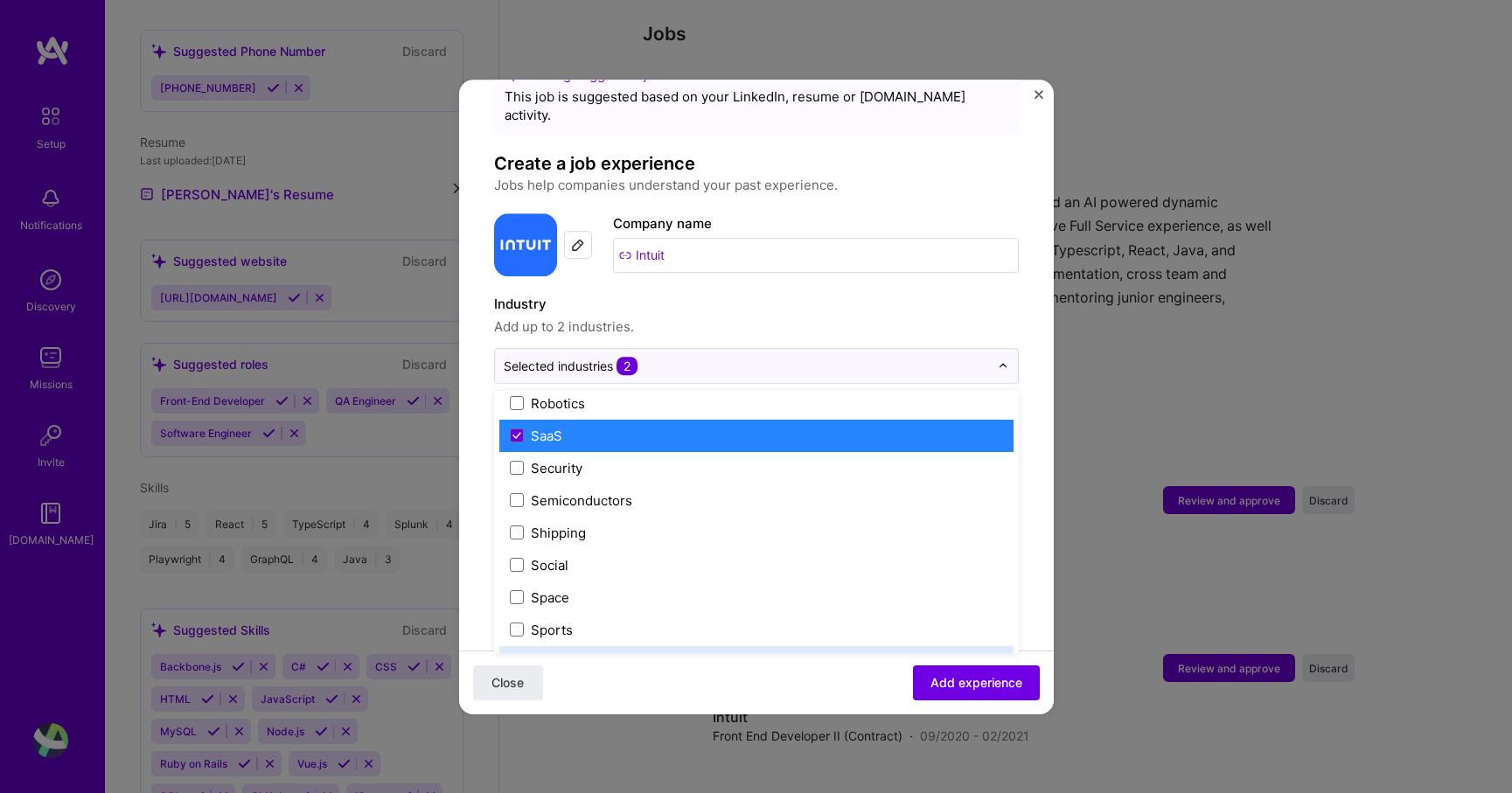
click at [715, 686] on div "Close Add experience" at bounding box center [756, 682] width 595 height 64
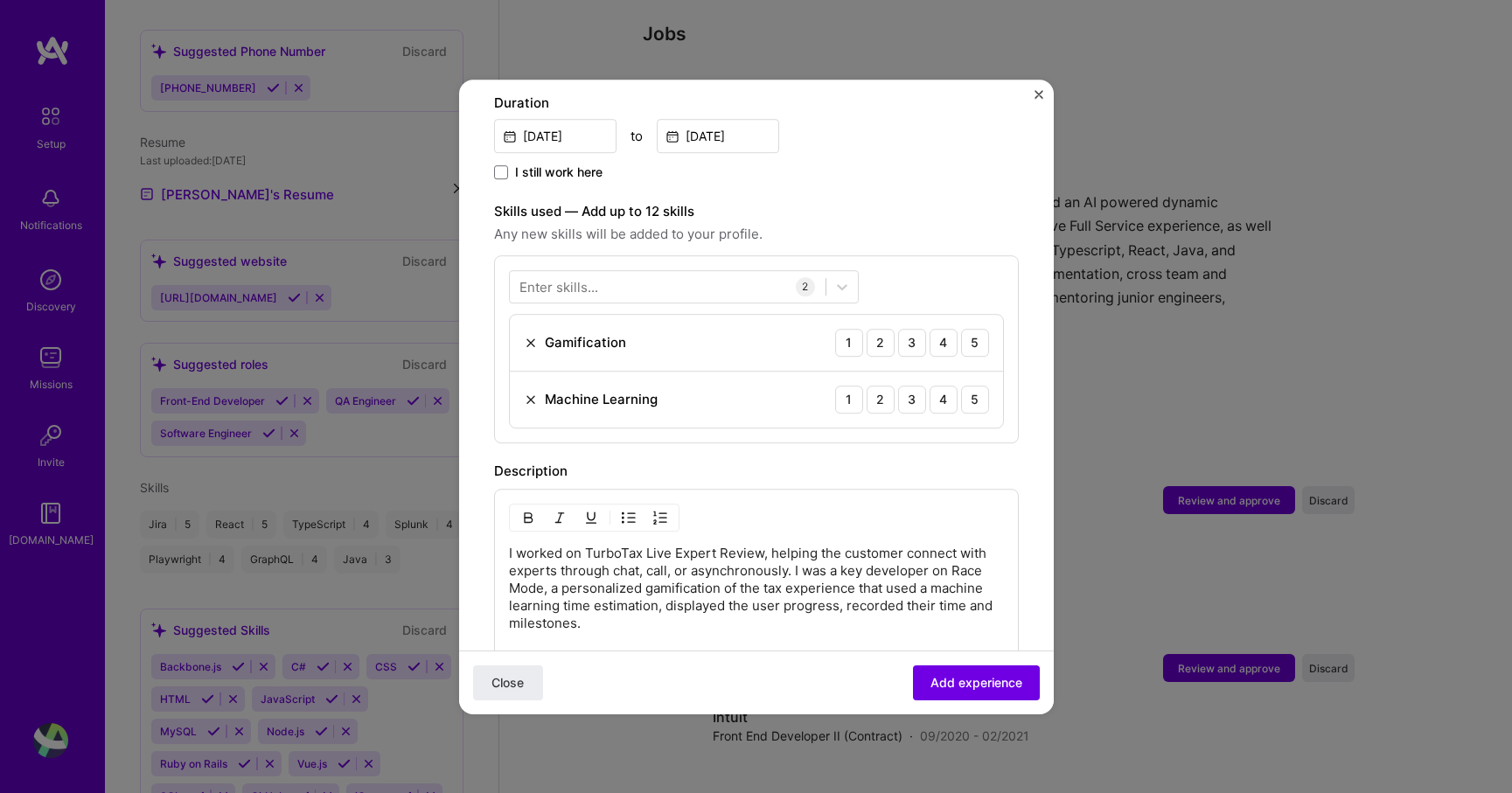
scroll to position [503, 0]
click at [532, 335] on img at bounding box center [531, 341] width 14 height 14
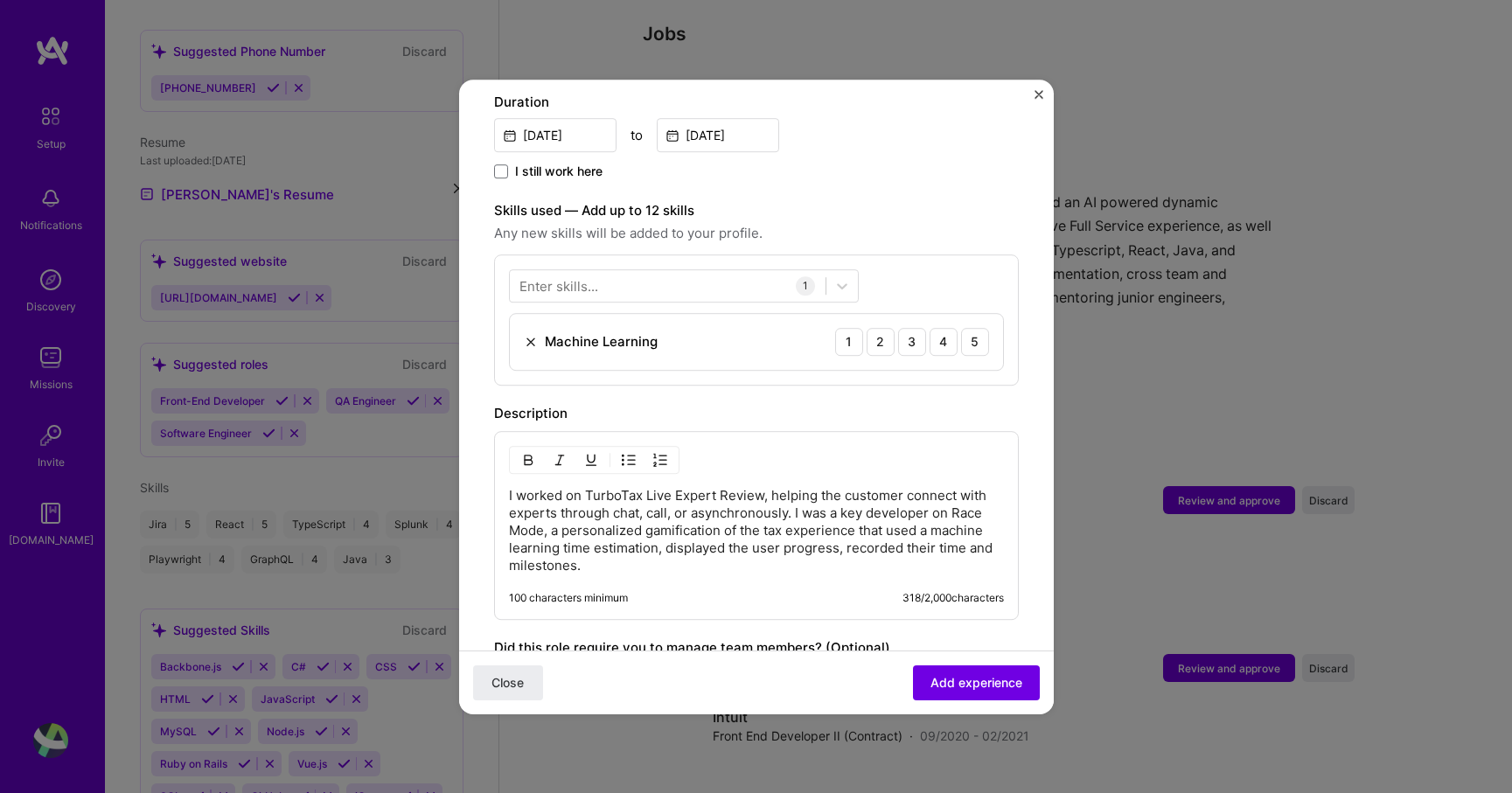
click at [532, 276] on div "Enter skills..." at bounding box center [558, 285] width 78 height 18
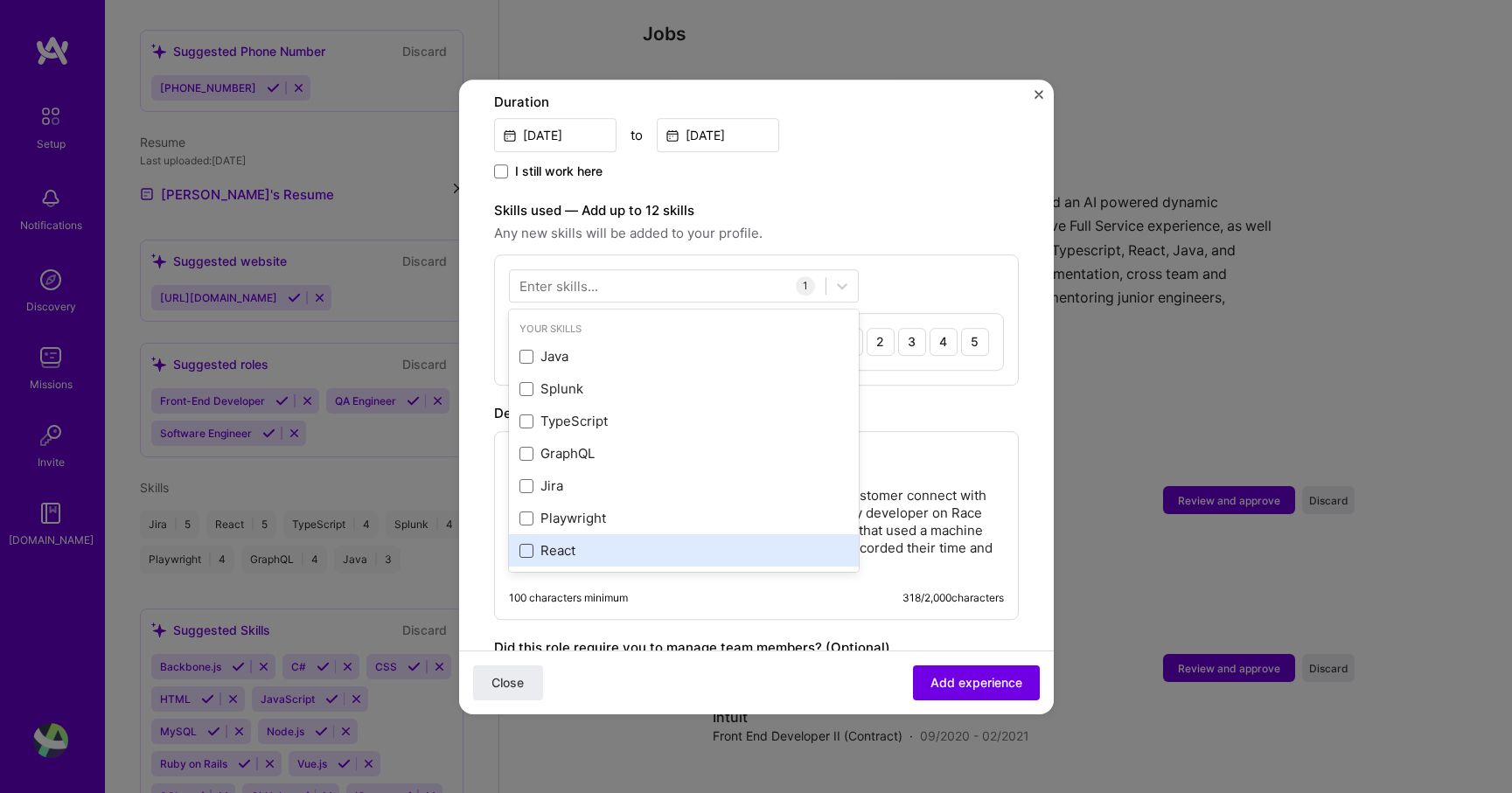
click at [523, 544] on span at bounding box center [526, 551] width 14 height 14
click at [0, 0] on input "checkbox" at bounding box center [0, 0] width 0 height 0
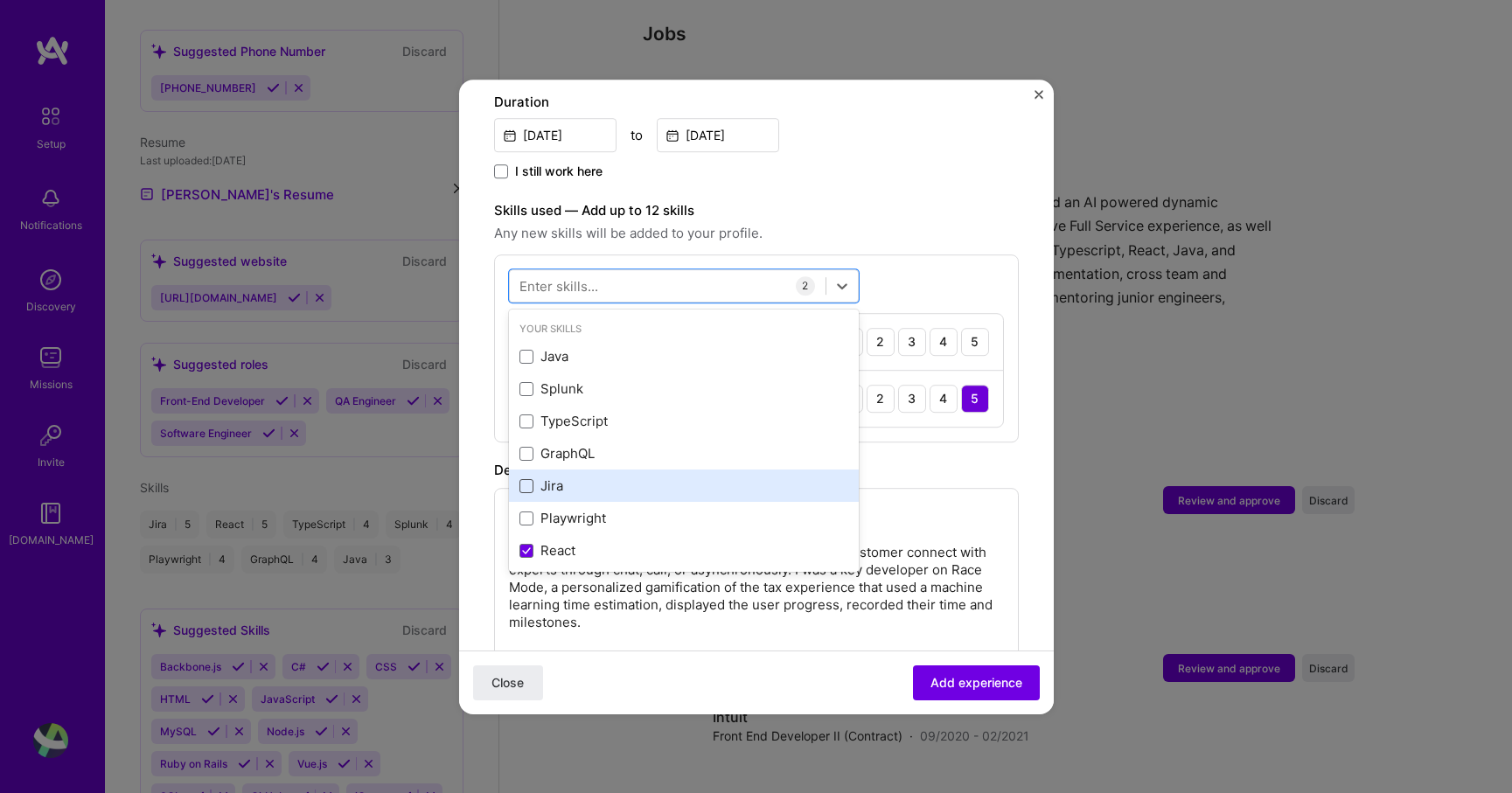
click at [523, 479] on span at bounding box center [526, 486] width 14 height 14
click at [0, 0] on input "checkbox" at bounding box center [0, 0] width 0 height 0
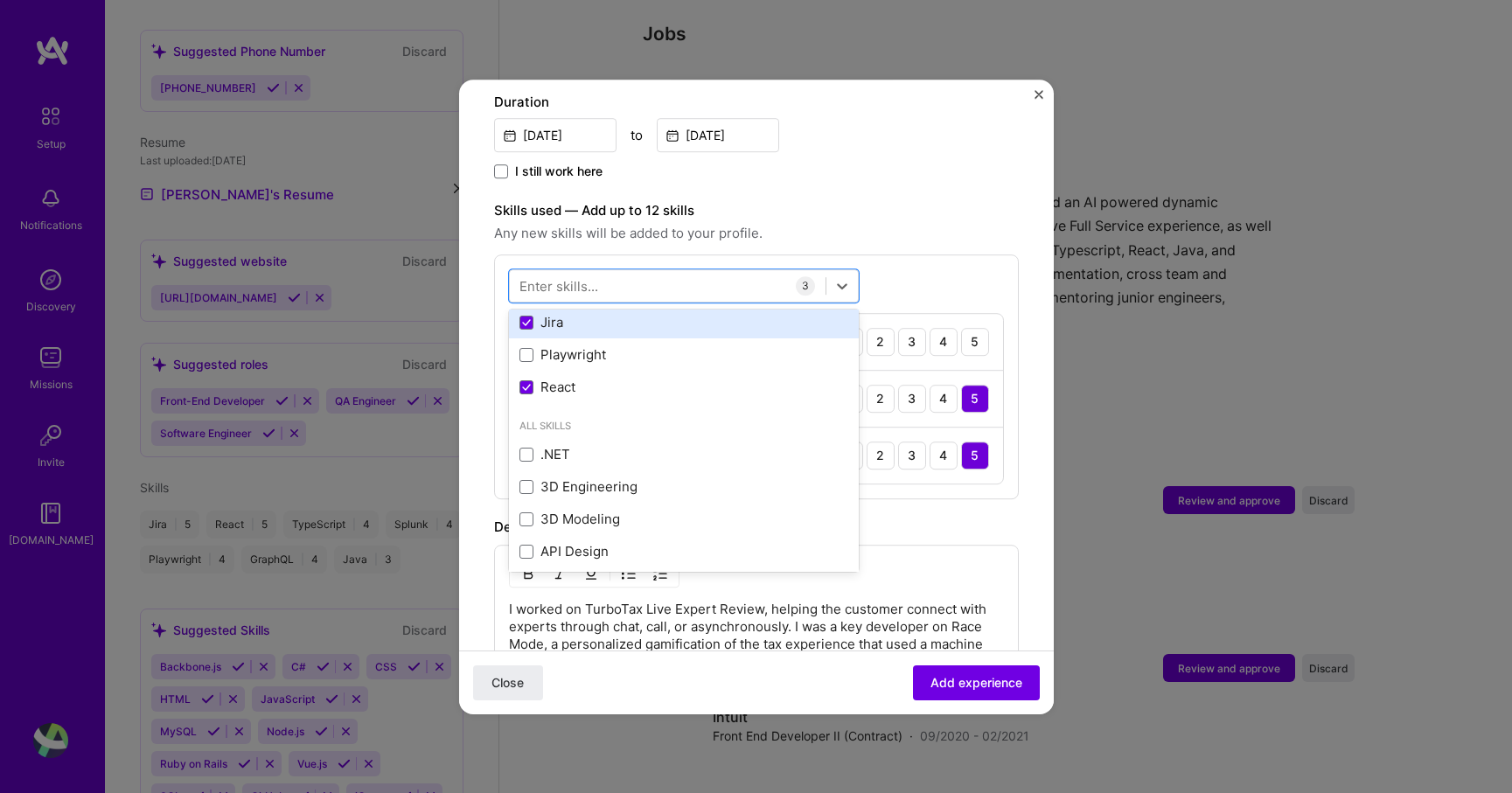
scroll to position [0, 0]
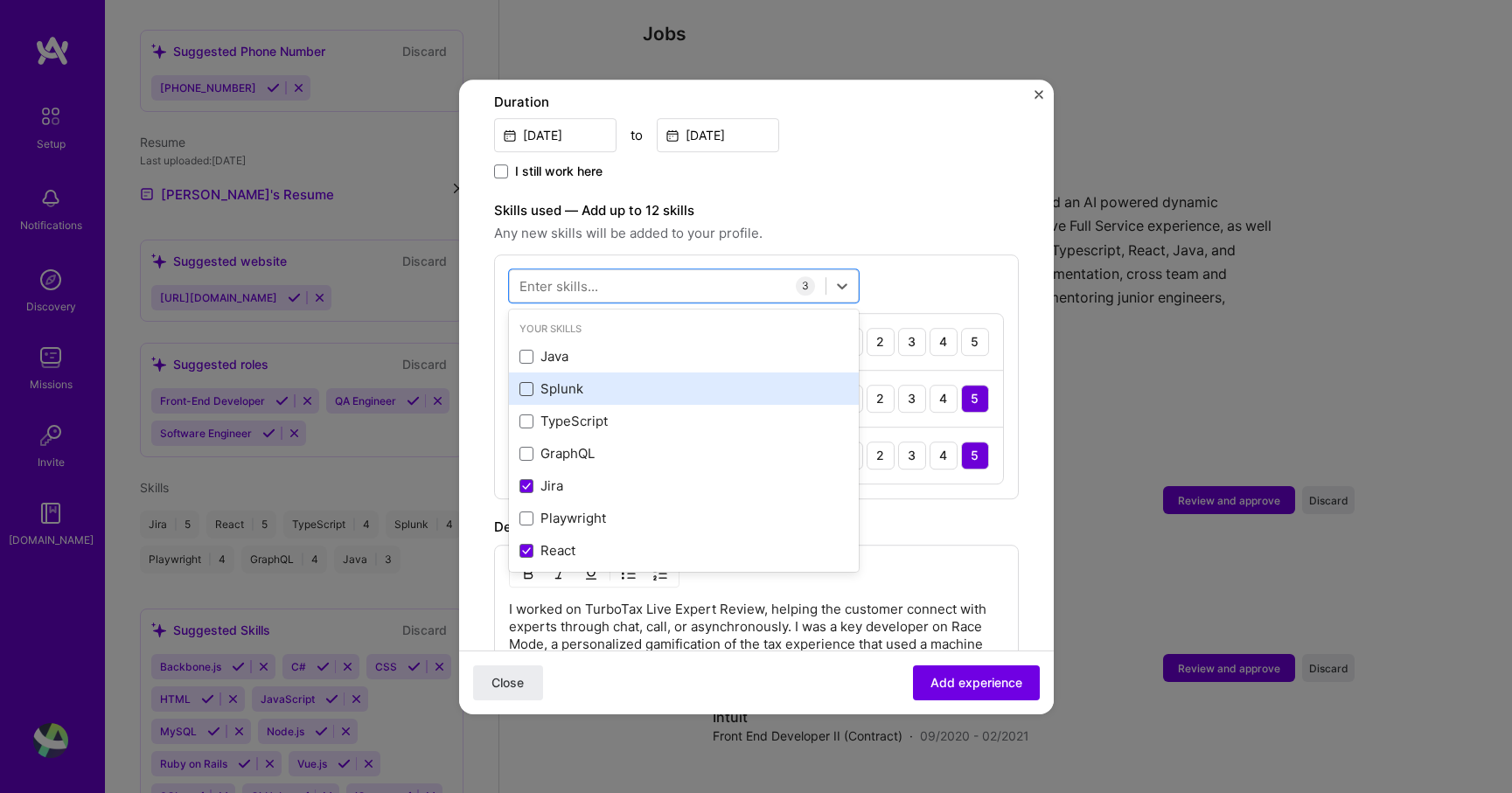
click at [529, 382] on span at bounding box center [526, 388] width 14 height 14
click at [0, 0] on input "checkbox" at bounding box center [0, 0] width 0 height 0
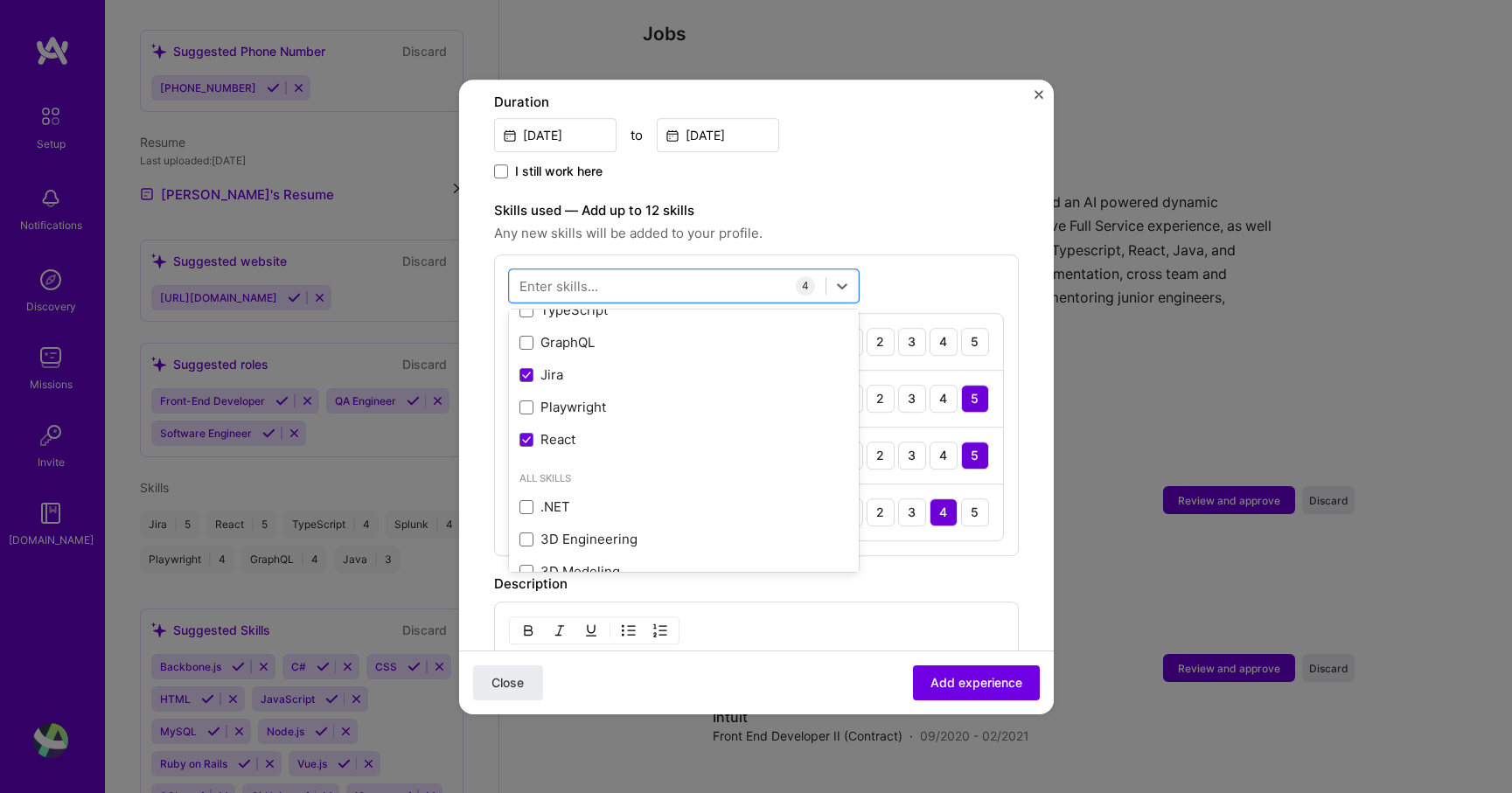
scroll to position [89, 0]
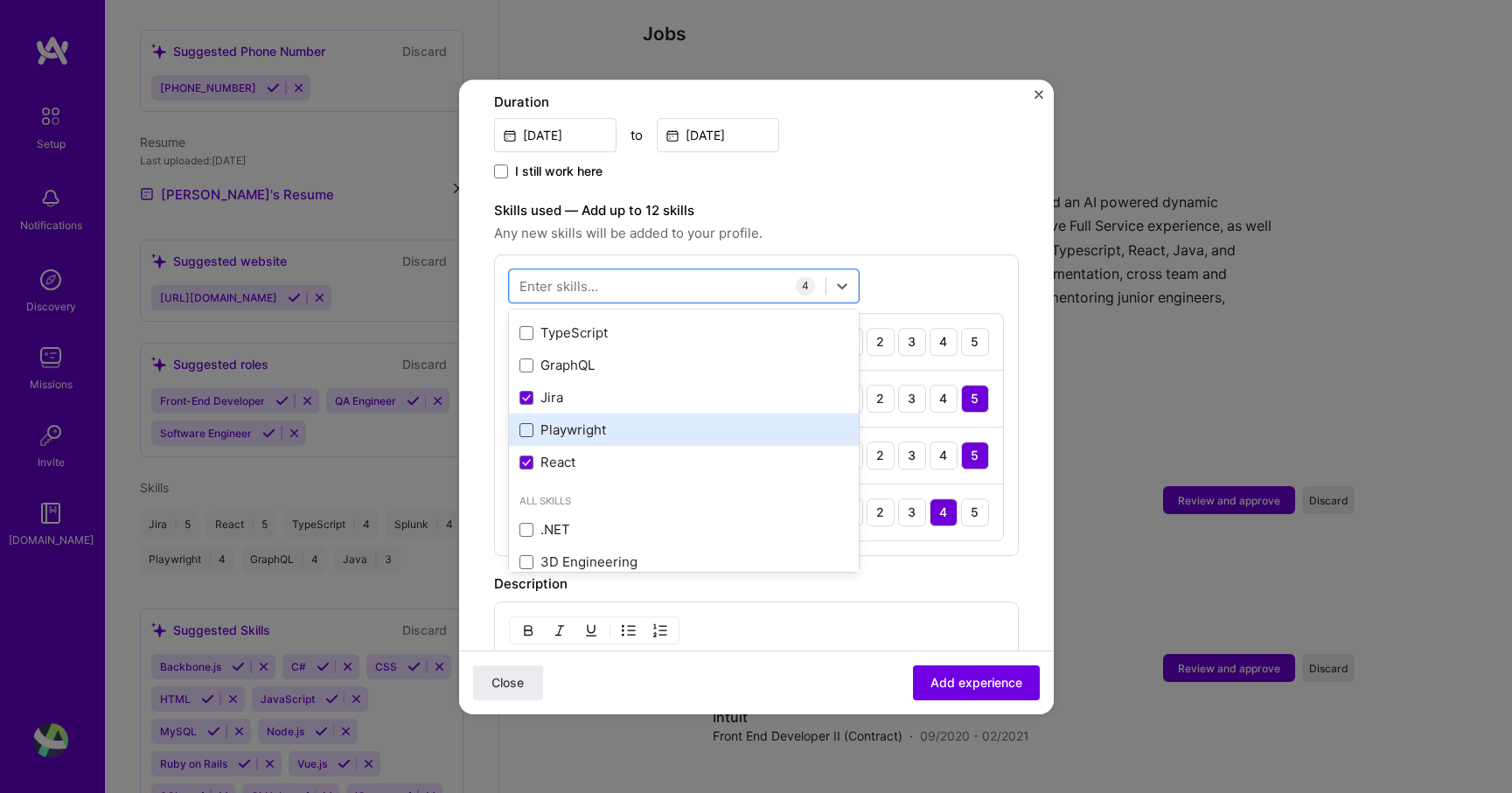
click at [523, 423] on span at bounding box center [526, 430] width 14 height 14
click at [0, 0] on input "checkbox" at bounding box center [0, 0] width 0 height 0
click at [523, 427] on icon at bounding box center [526, 430] width 8 height 7
click at [0, 0] on input "checkbox" at bounding box center [0, 0] width 0 height 0
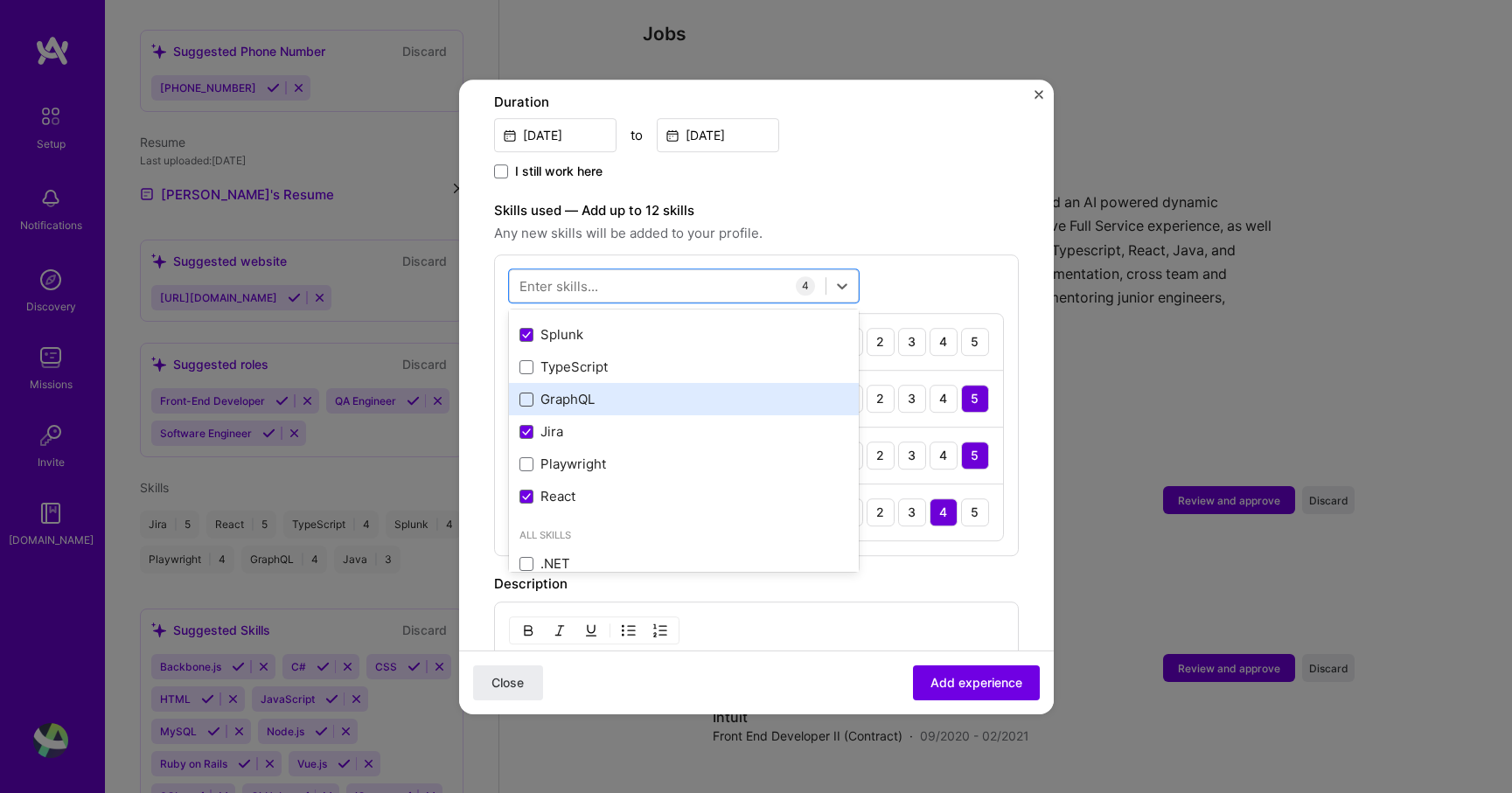
click at [526, 393] on span at bounding box center [526, 400] width 14 height 14
click at [0, 0] on input "checkbox" at bounding box center [0, 0] width 0 height 0
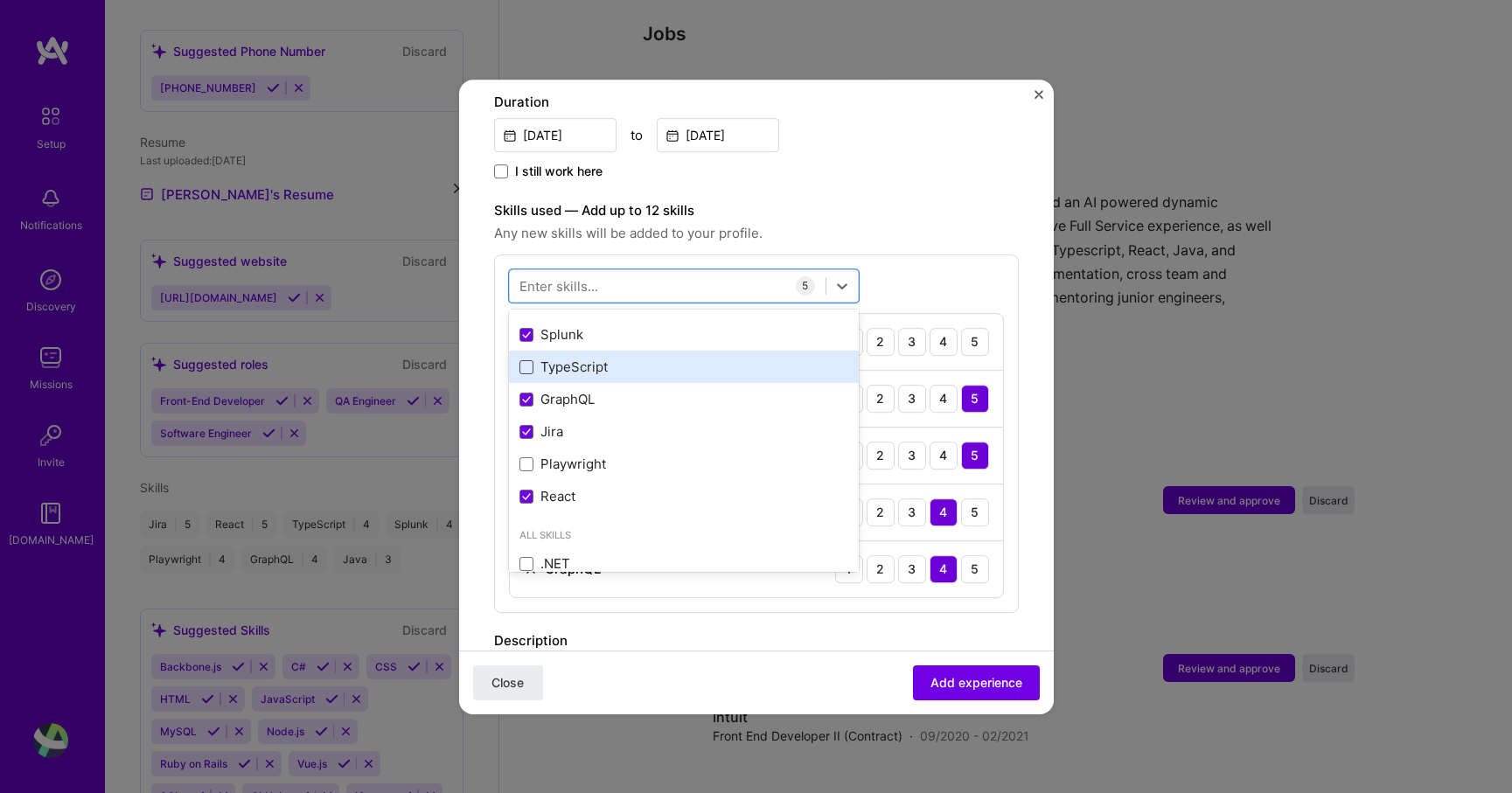
click at [526, 360] on span at bounding box center [526, 367] width 14 height 14
click at [0, 0] on input "checkbox" at bounding box center [0, 0] width 0 height 0
click at [846, 223] on span "Any new skills will be added to your profile." at bounding box center [756, 234] width 525 height 21
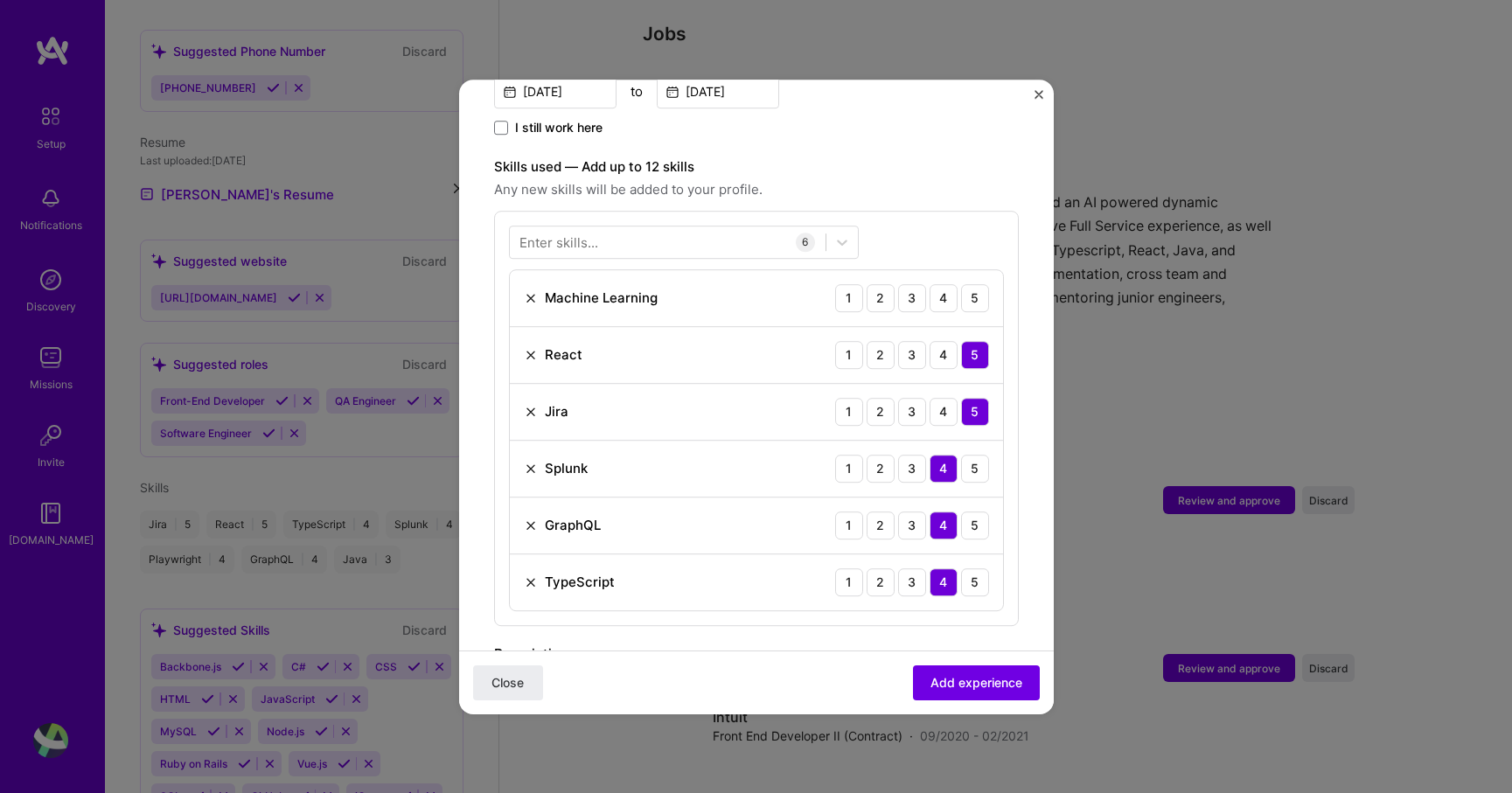
scroll to position [701, 0]
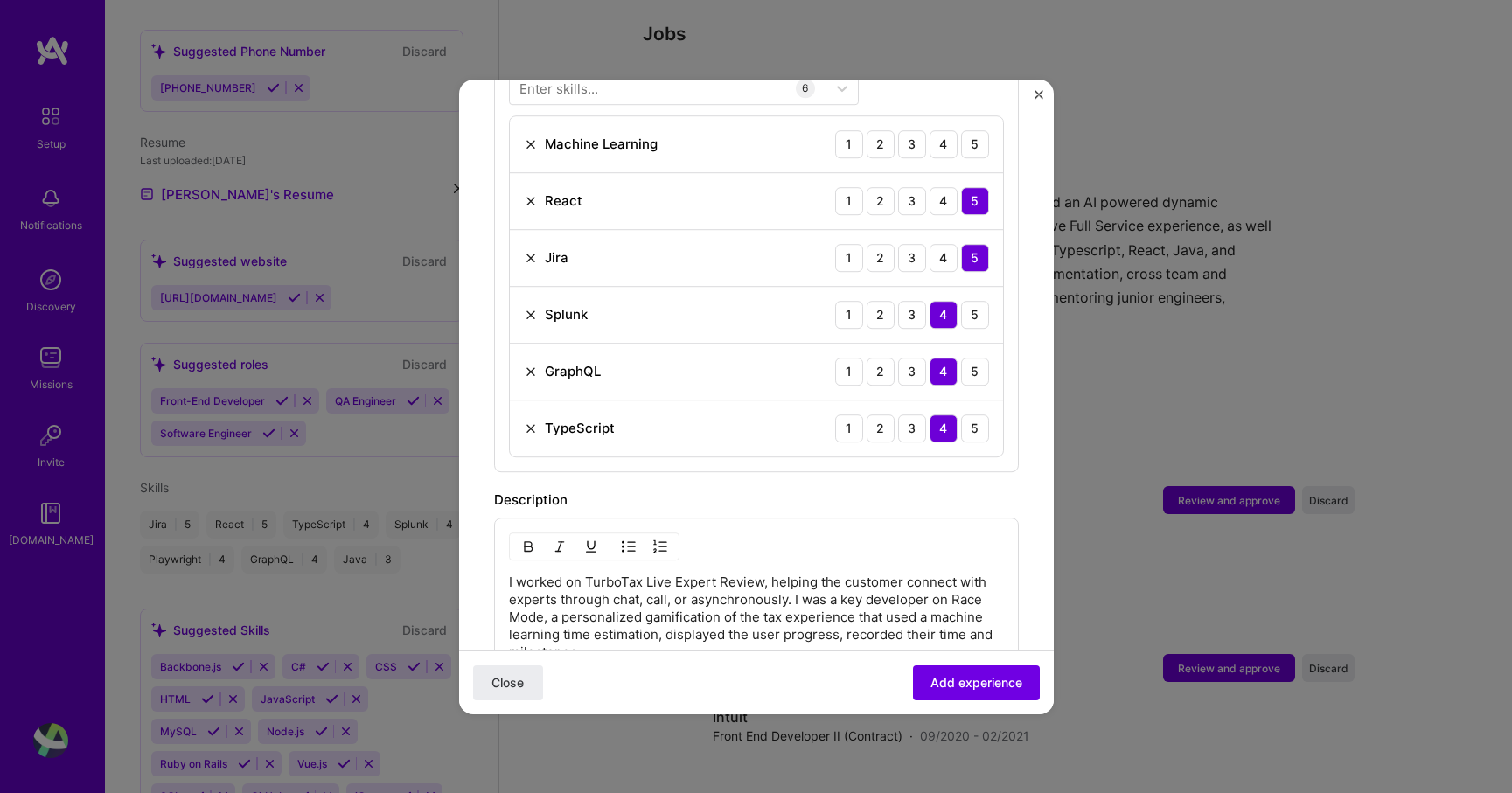
click at [534, 421] on img at bounding box center [531, 428] width 14 height 14
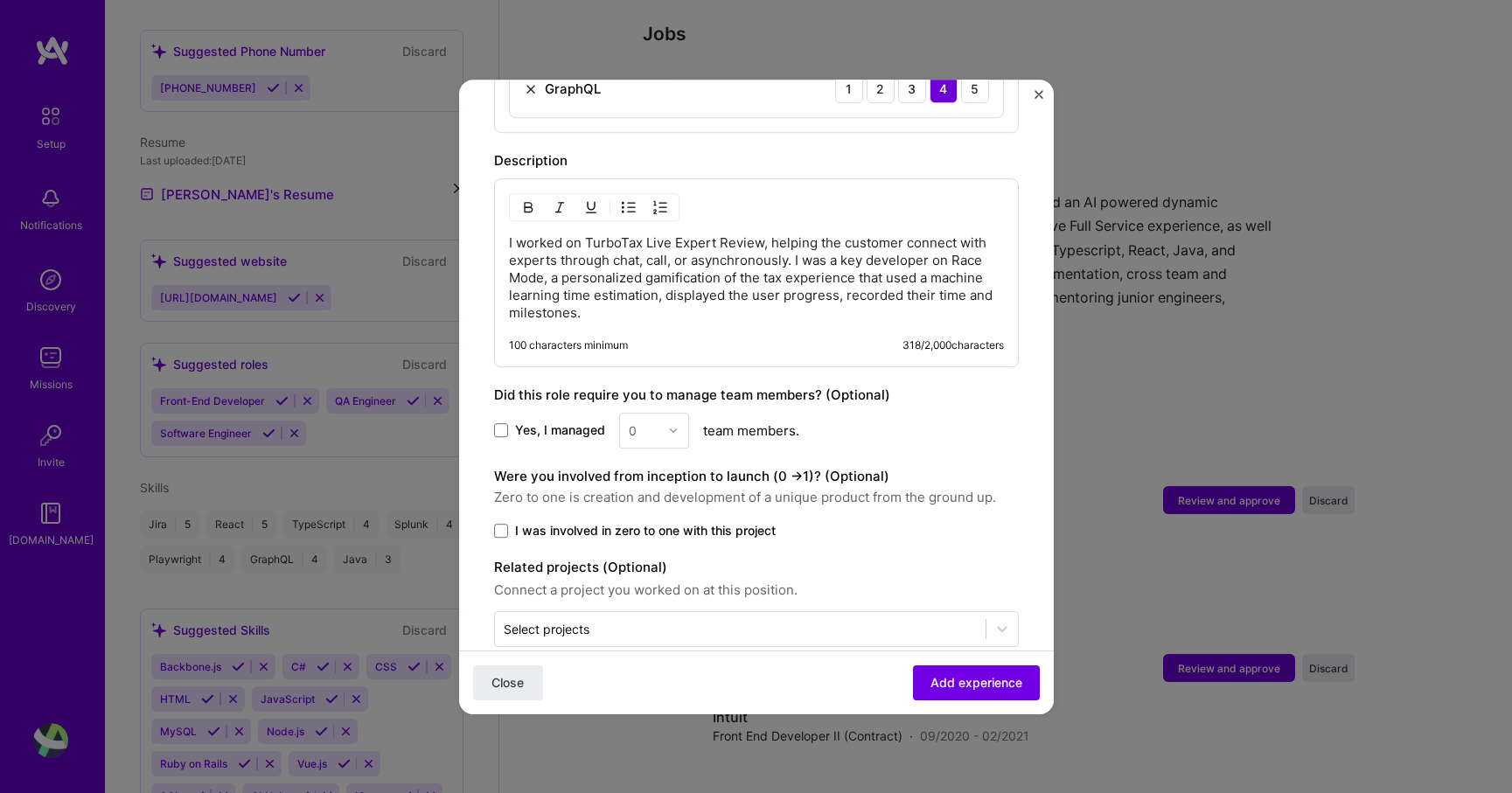
scroll to position [997, 0]
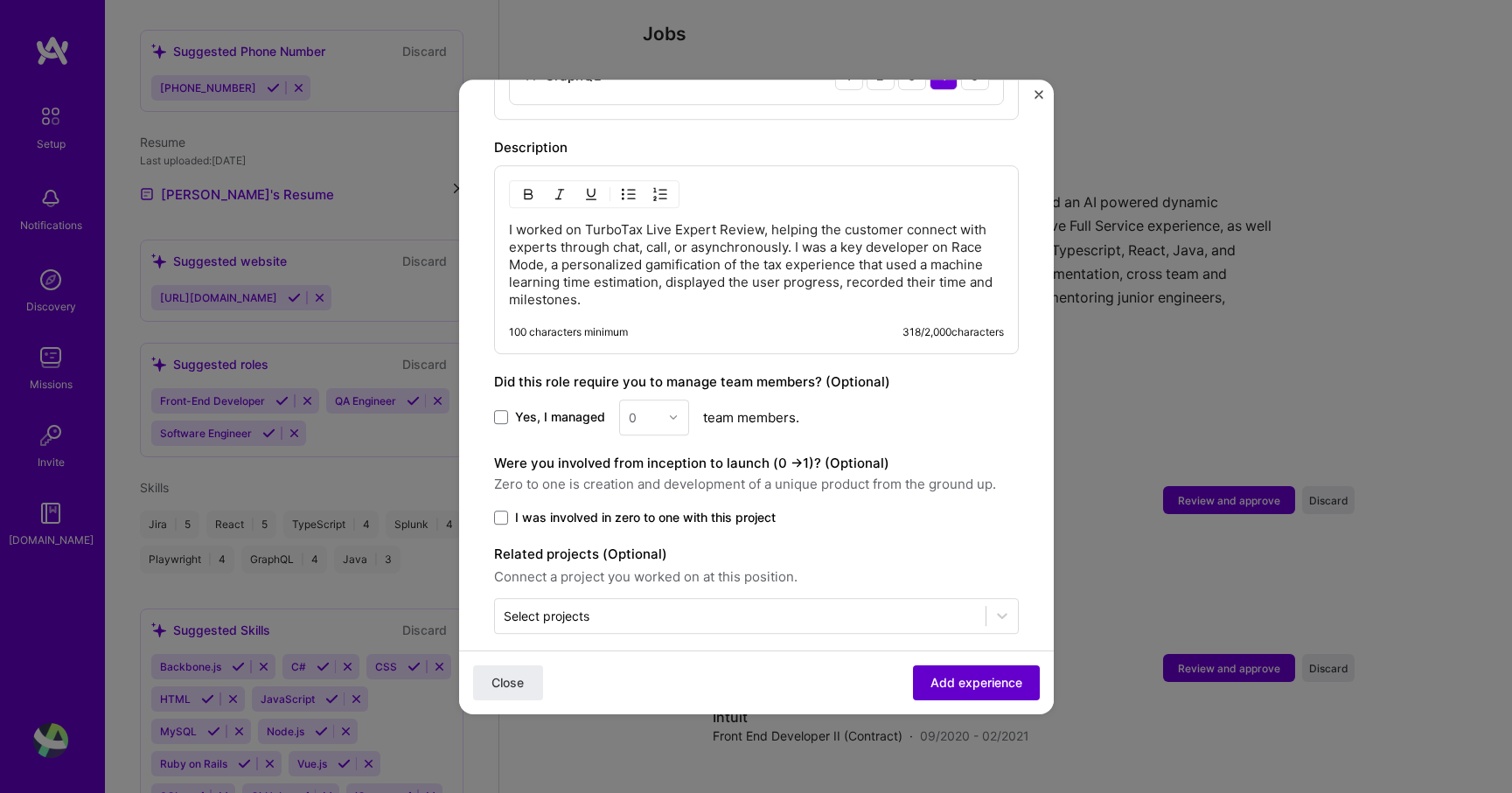
click at [939, 682] on span "Add experience" at bounding box center [976, 682] width 91 height 18
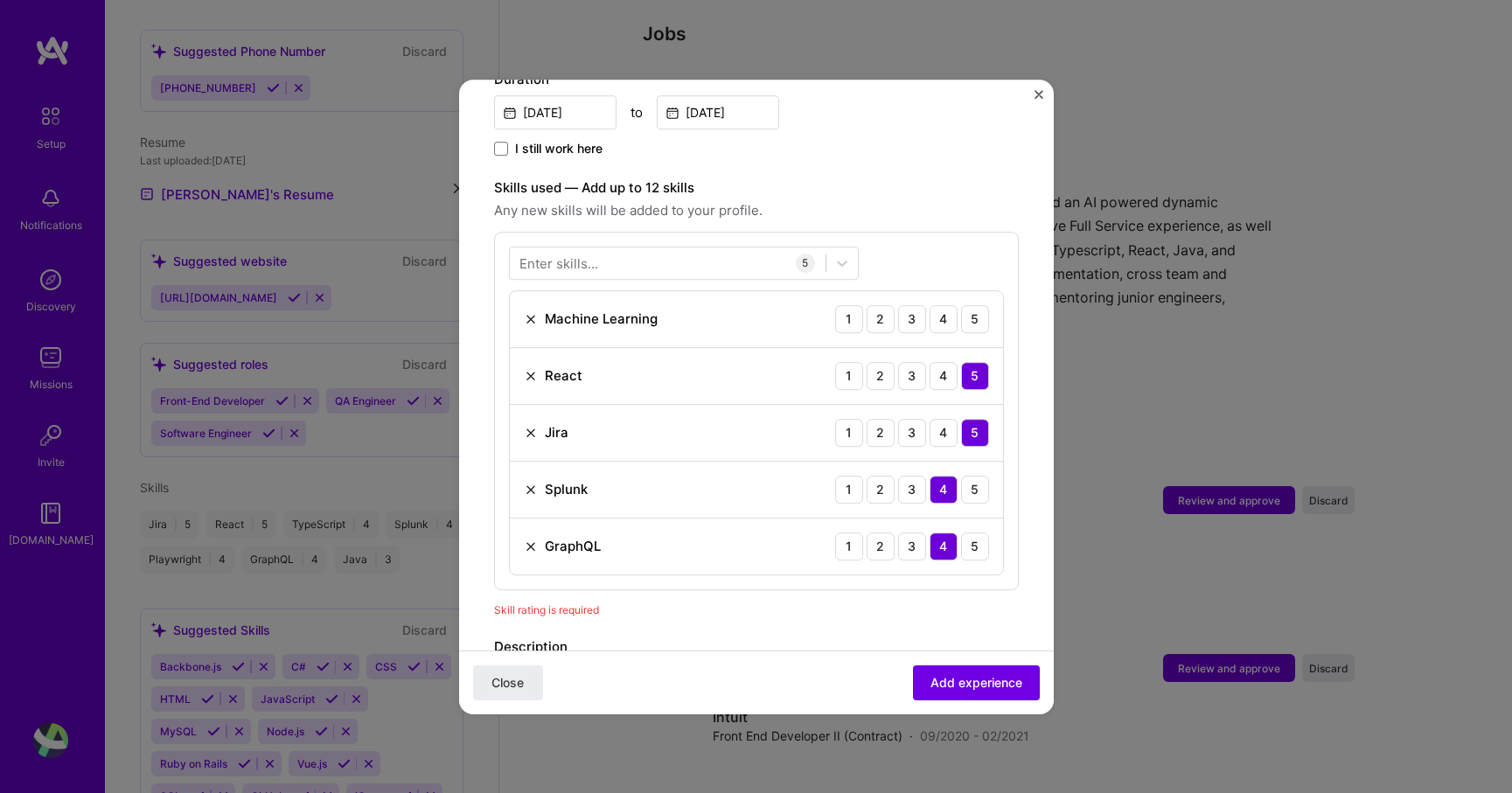
scroll to position [525, 0]
click at [525, 313] on img at bounding box center [531, 320] width 14 height 14
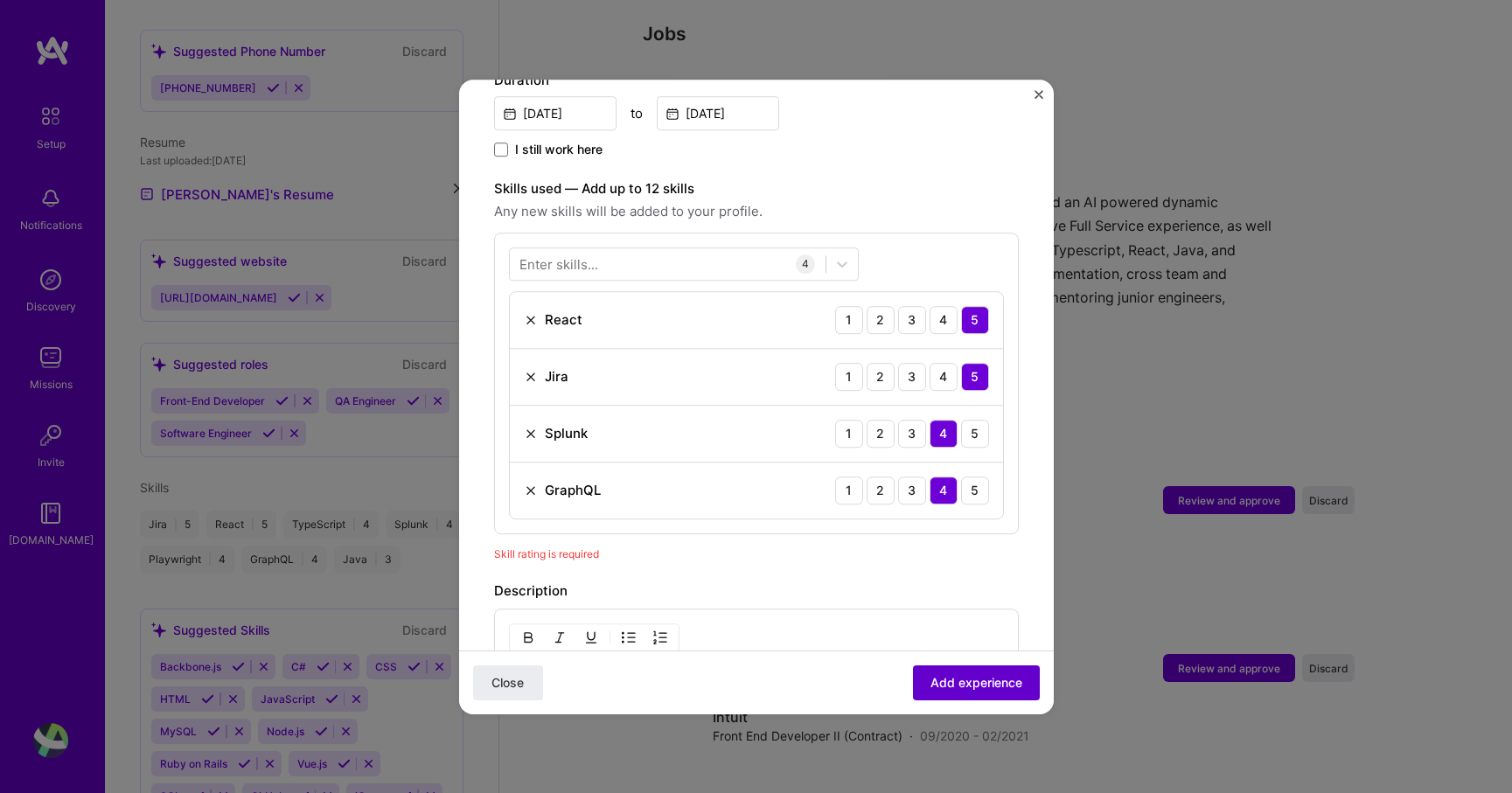
click at [959, 687] on span "Add experience" at bounding box center [976, 682] width 91 height 18
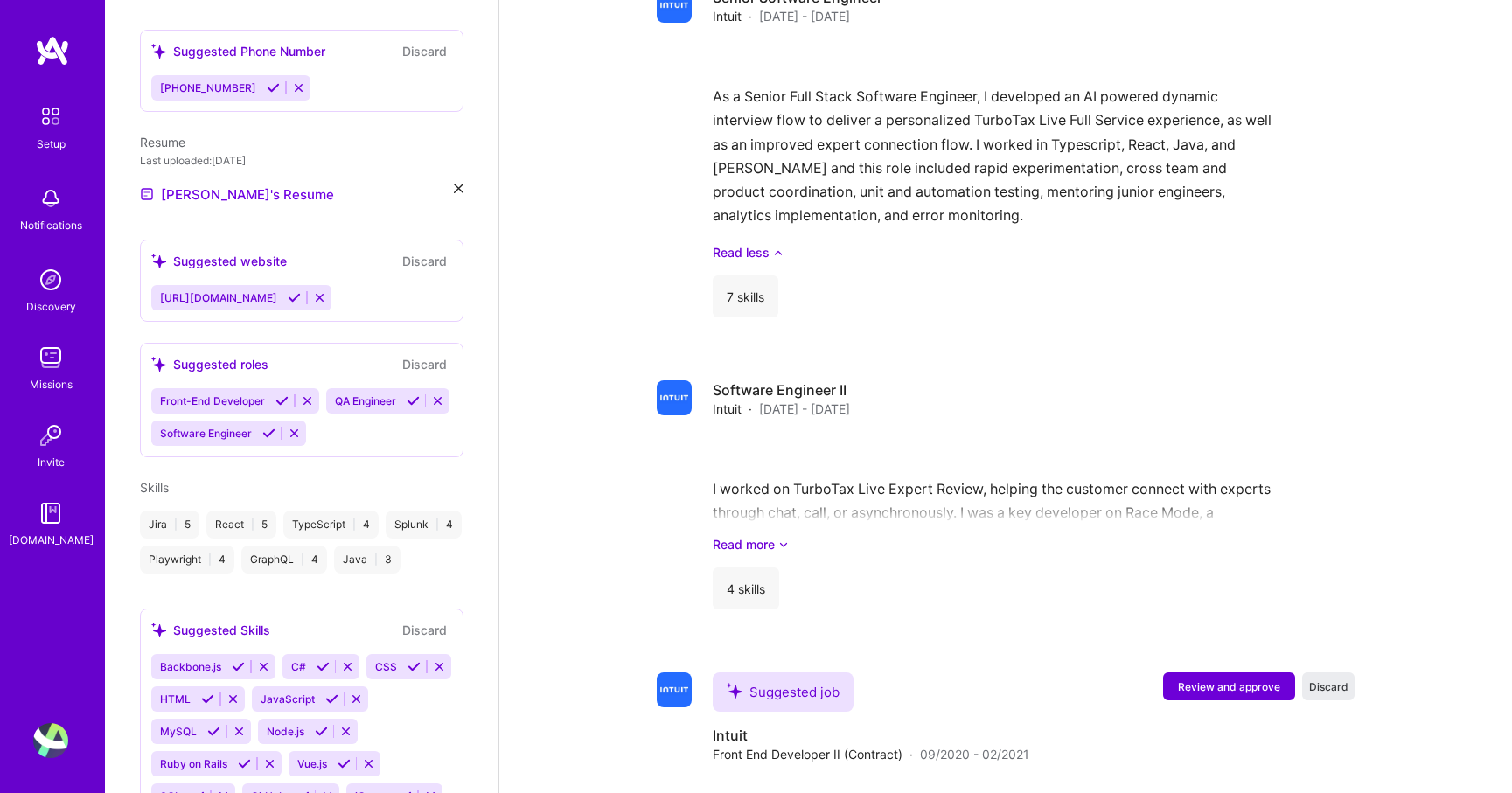
scroll to position [2155, 0]
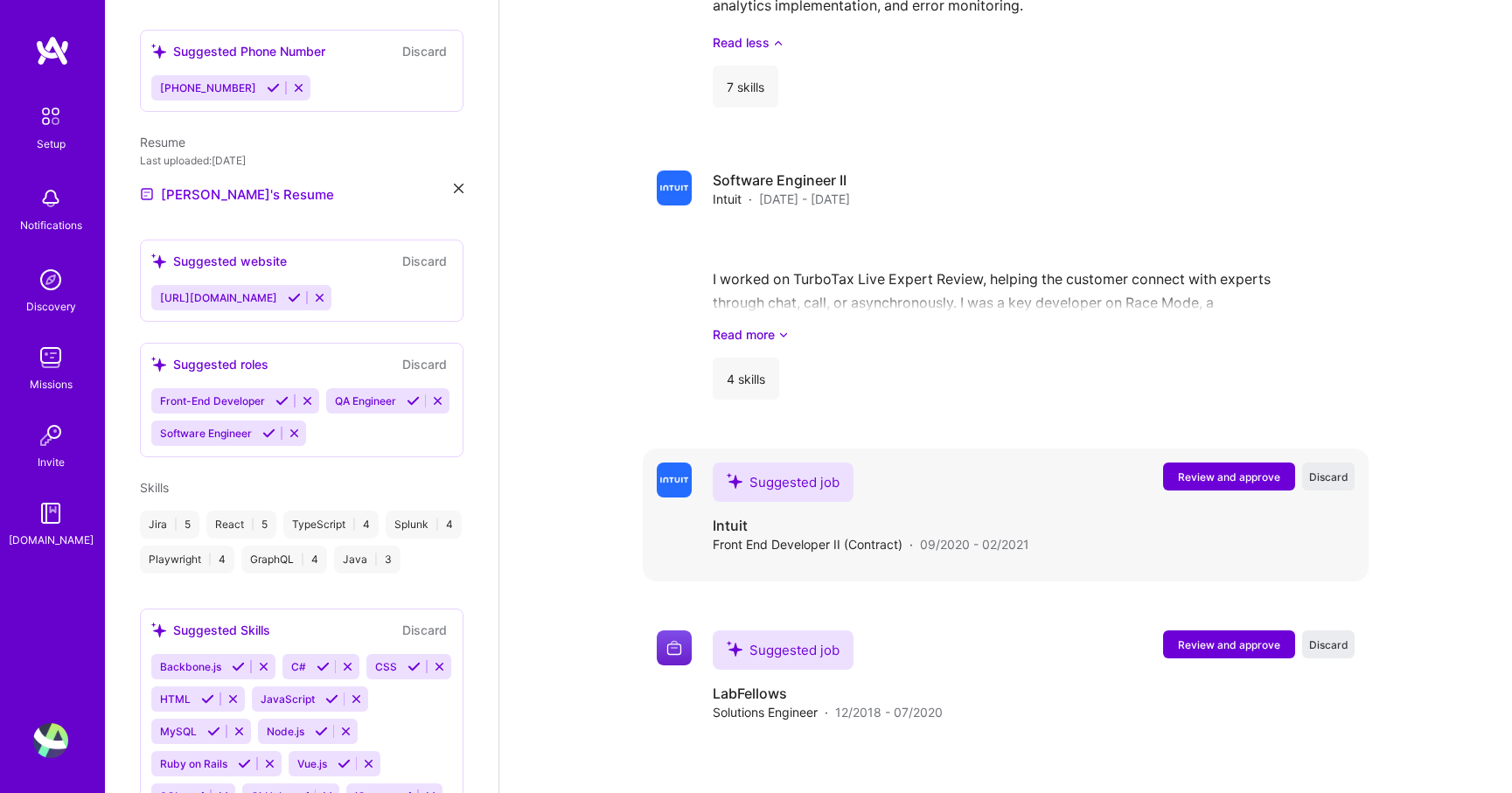
click at [1179, 470] on span "Review and approve" at bounding box center [1229, 477] width 103 height 15
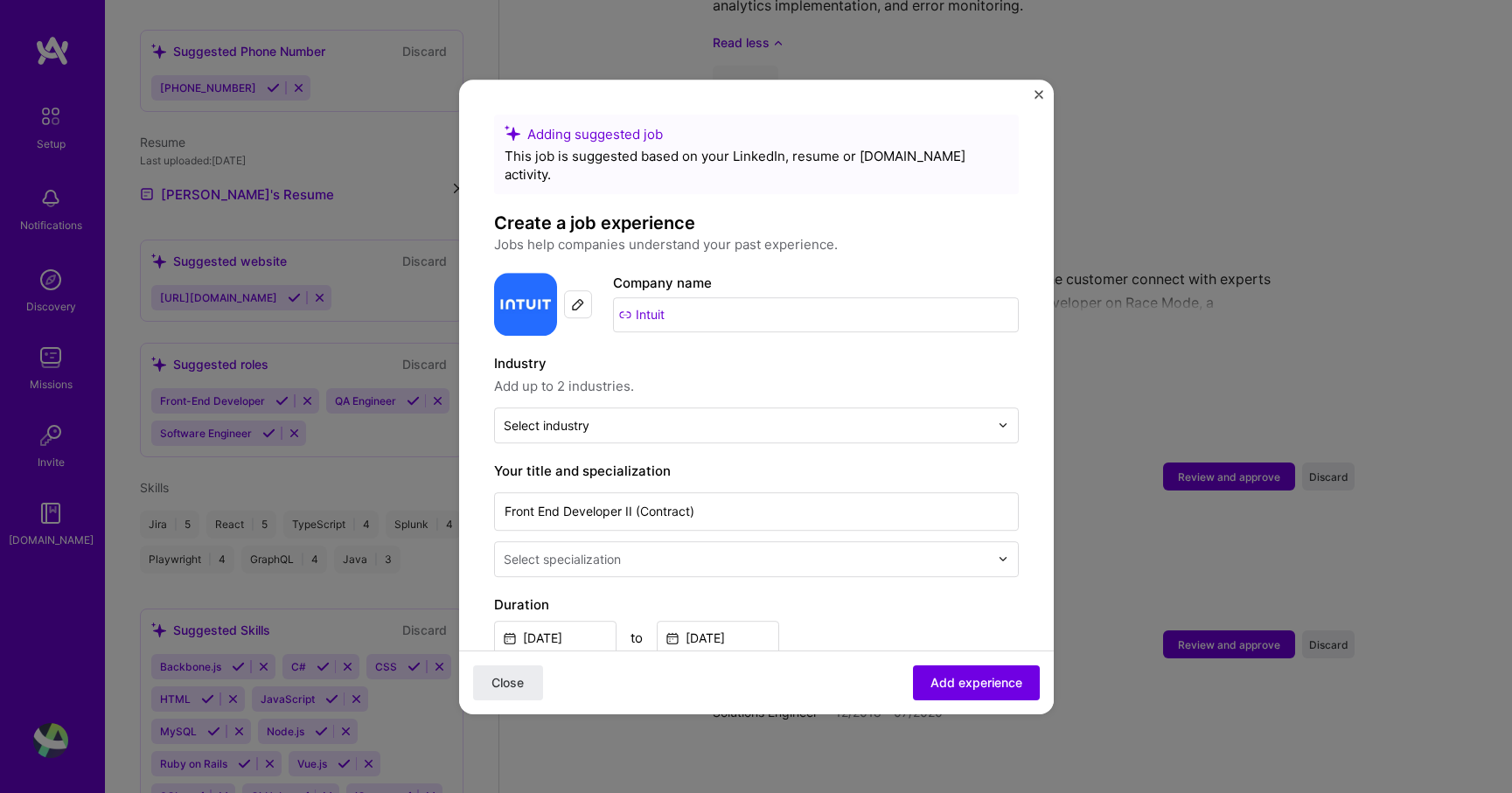
scroll to position [22, 0]
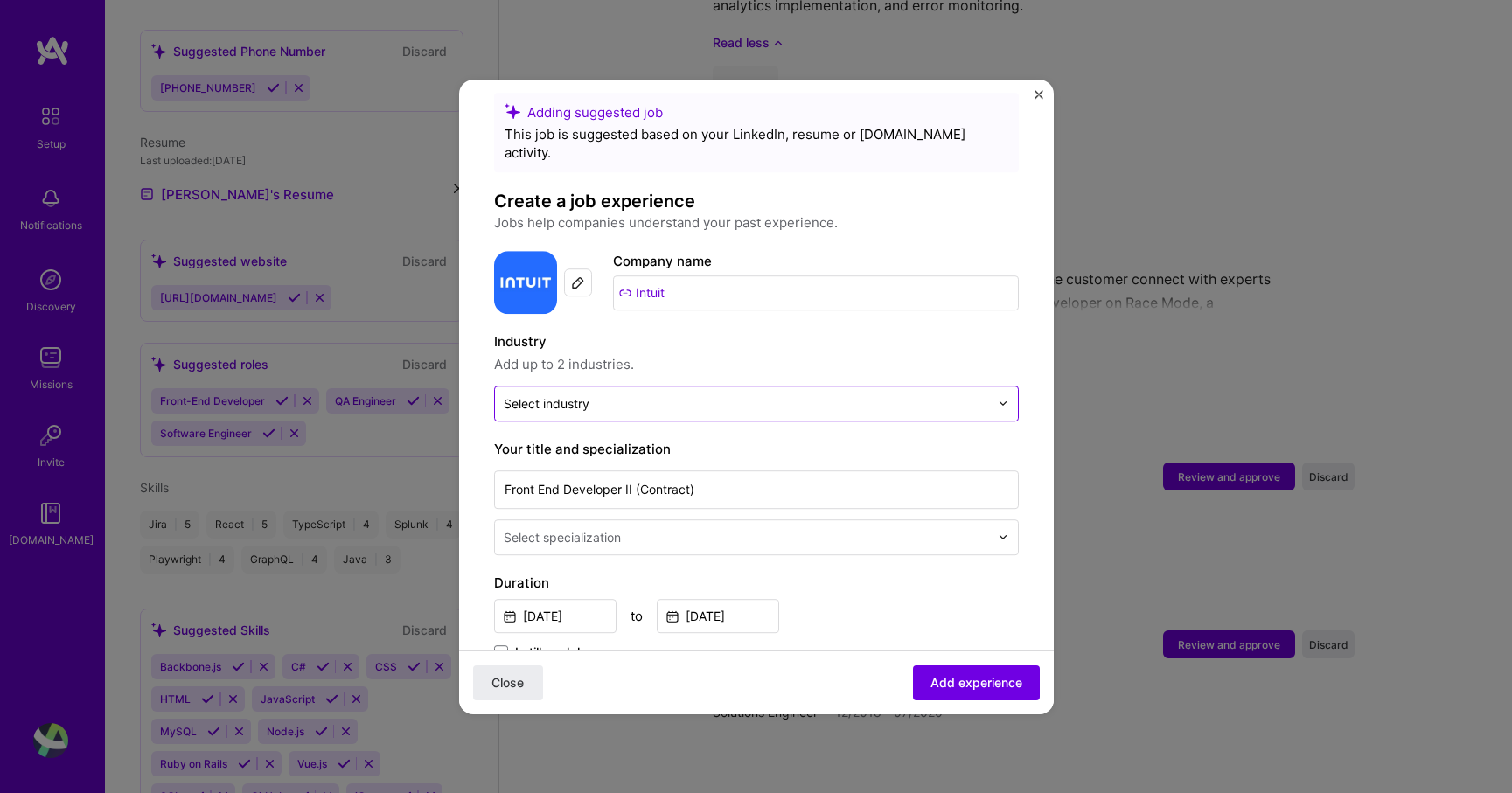
click at [605, 394] on input "text" at bounding box center [746, 403] width 485 height 18
type input "fin"
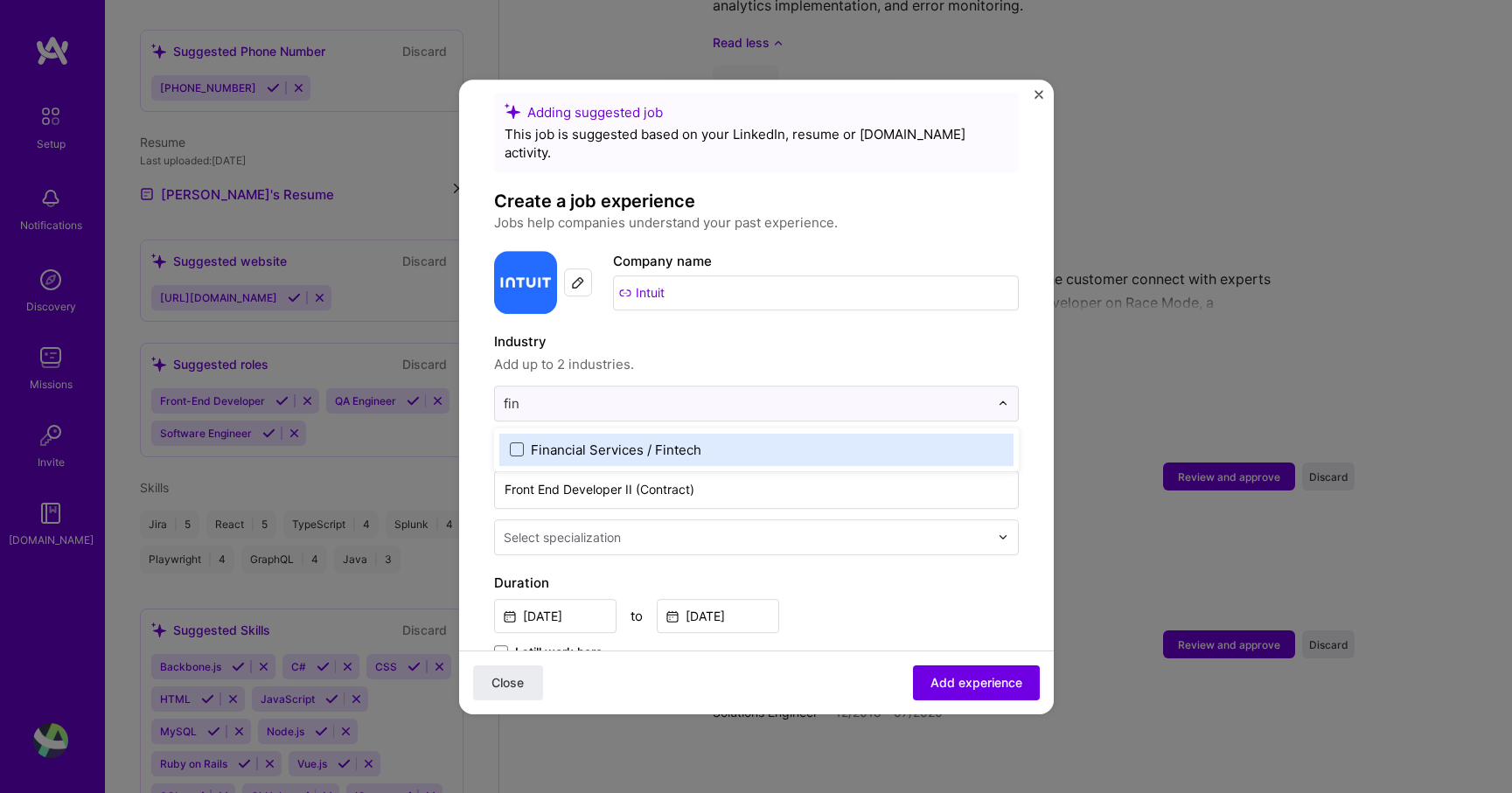
click at [519, 442] on span at bounding box center [517, 449] width 14 height 14
type input "saa"
click at [517, 442] on span at bounding box center [517, 449] width 14 height 14
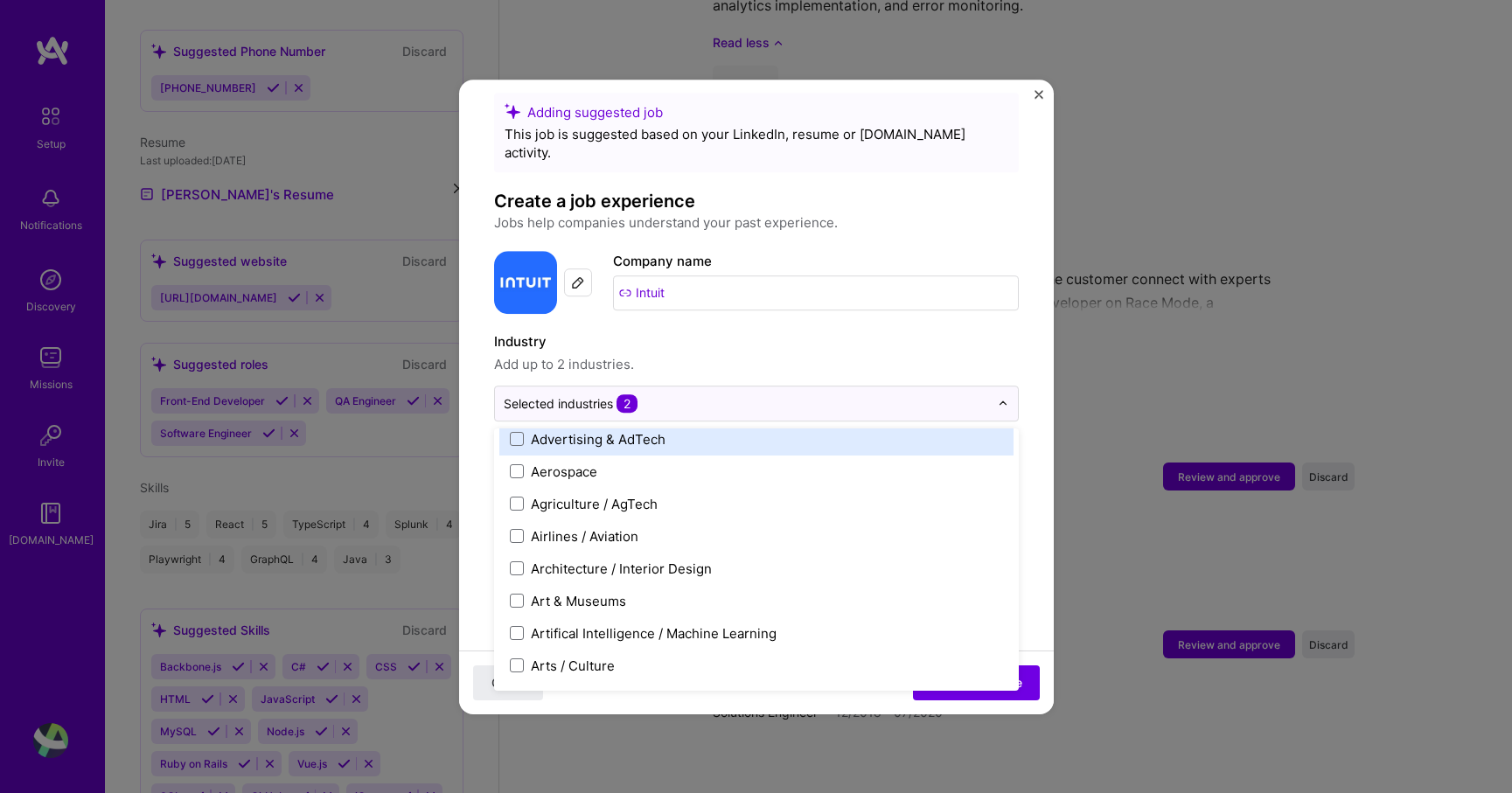
scroll to position [145, 0]
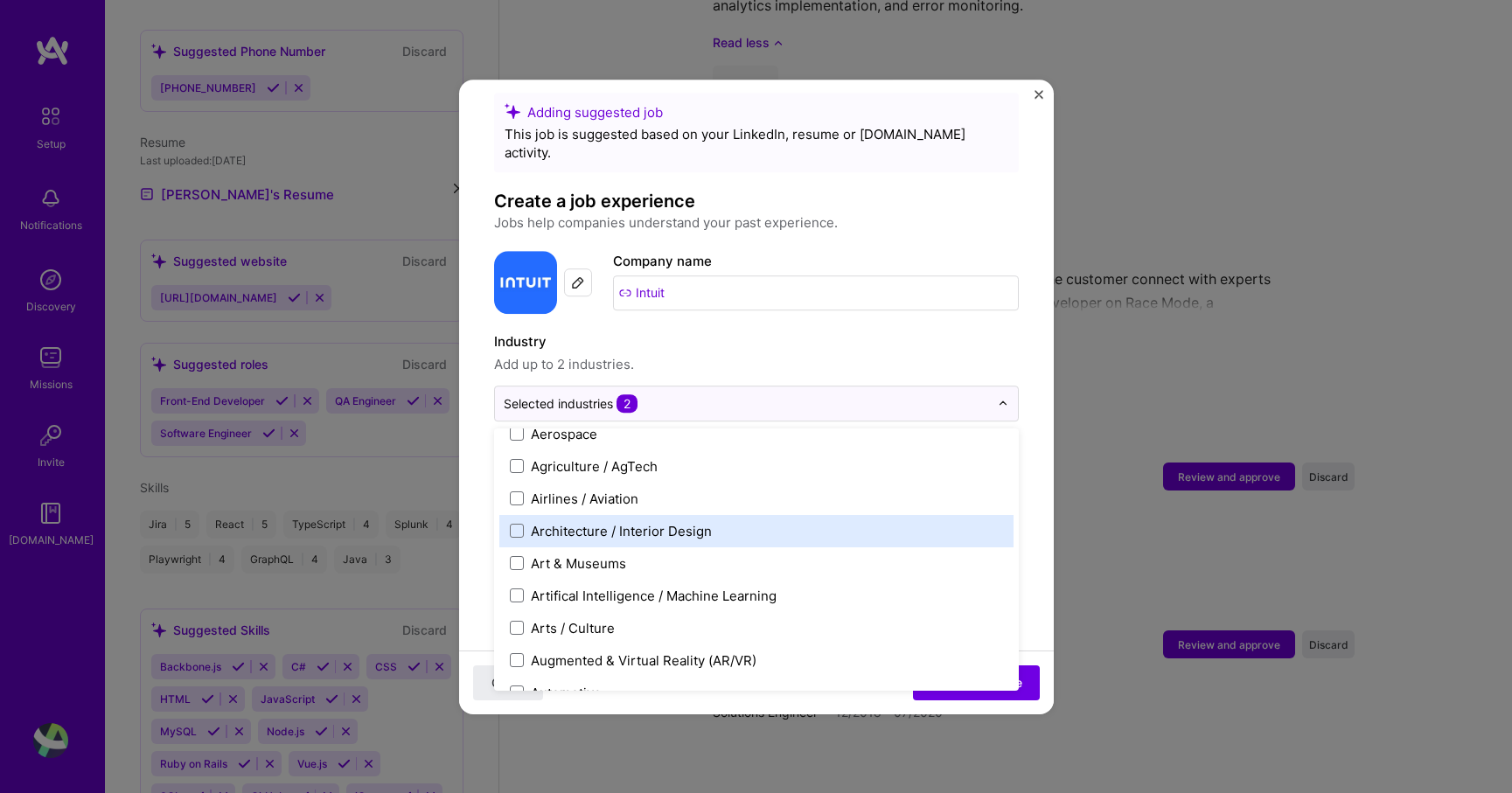
click at [470, 516] on form "Adding suggested job This job is suggested based on your LinkedIn, resume or [D…" at bounding box center [756, 717] width 595 height 1249
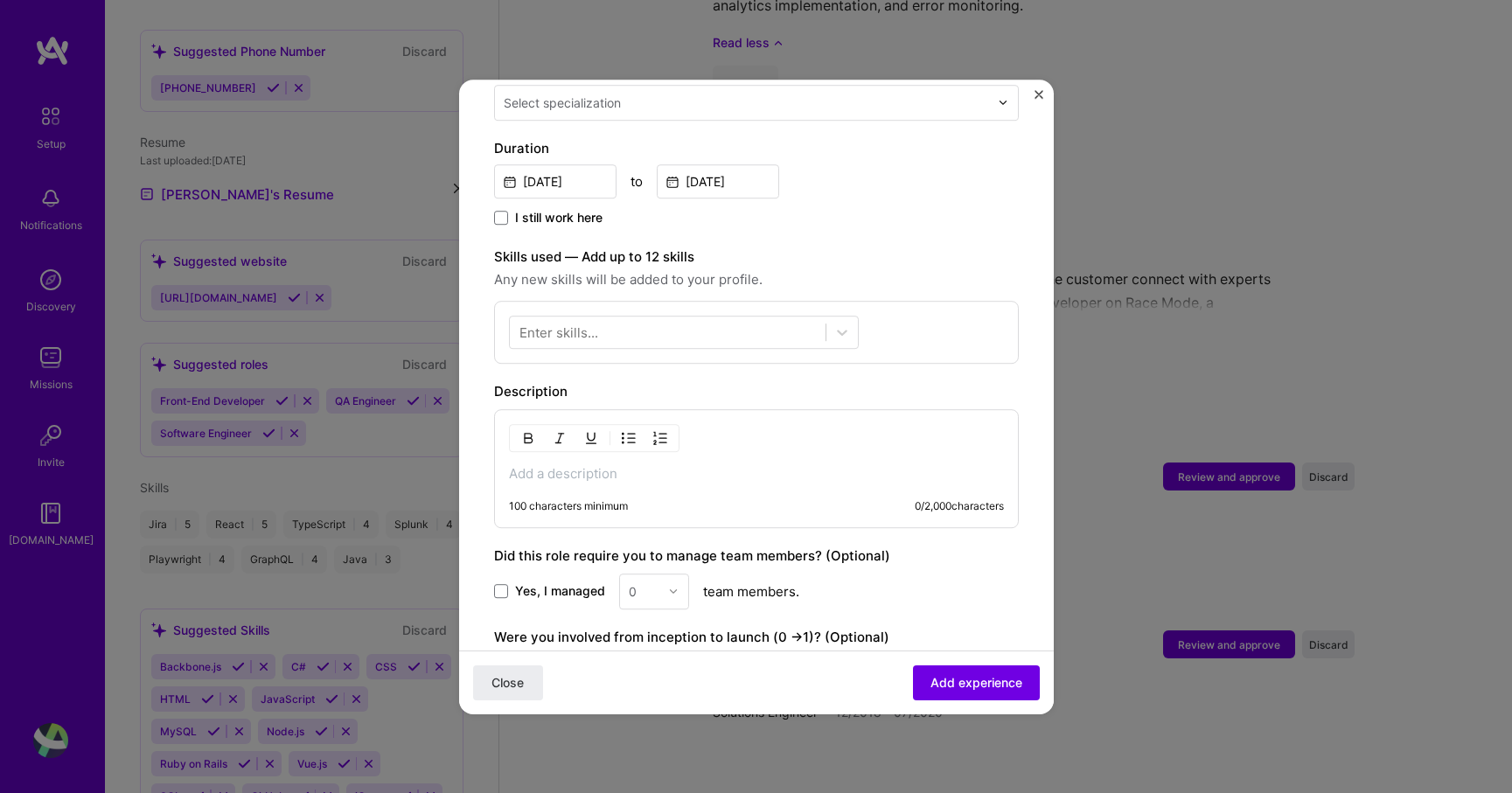
scroll to position [400, 0]
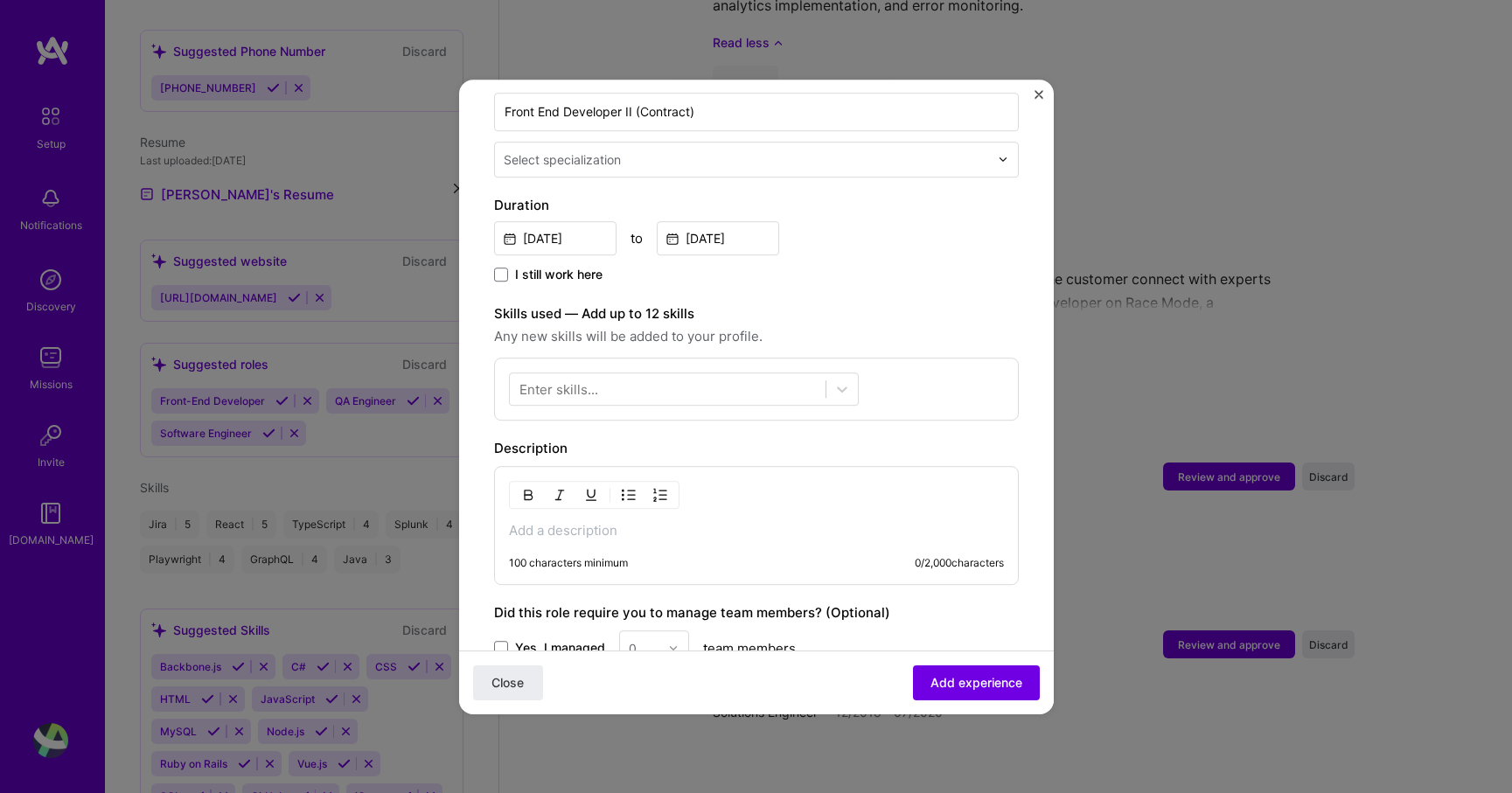
click at [526, 380] on div "Enter skills..." at bounding box center [558, 388] width 78 height 18
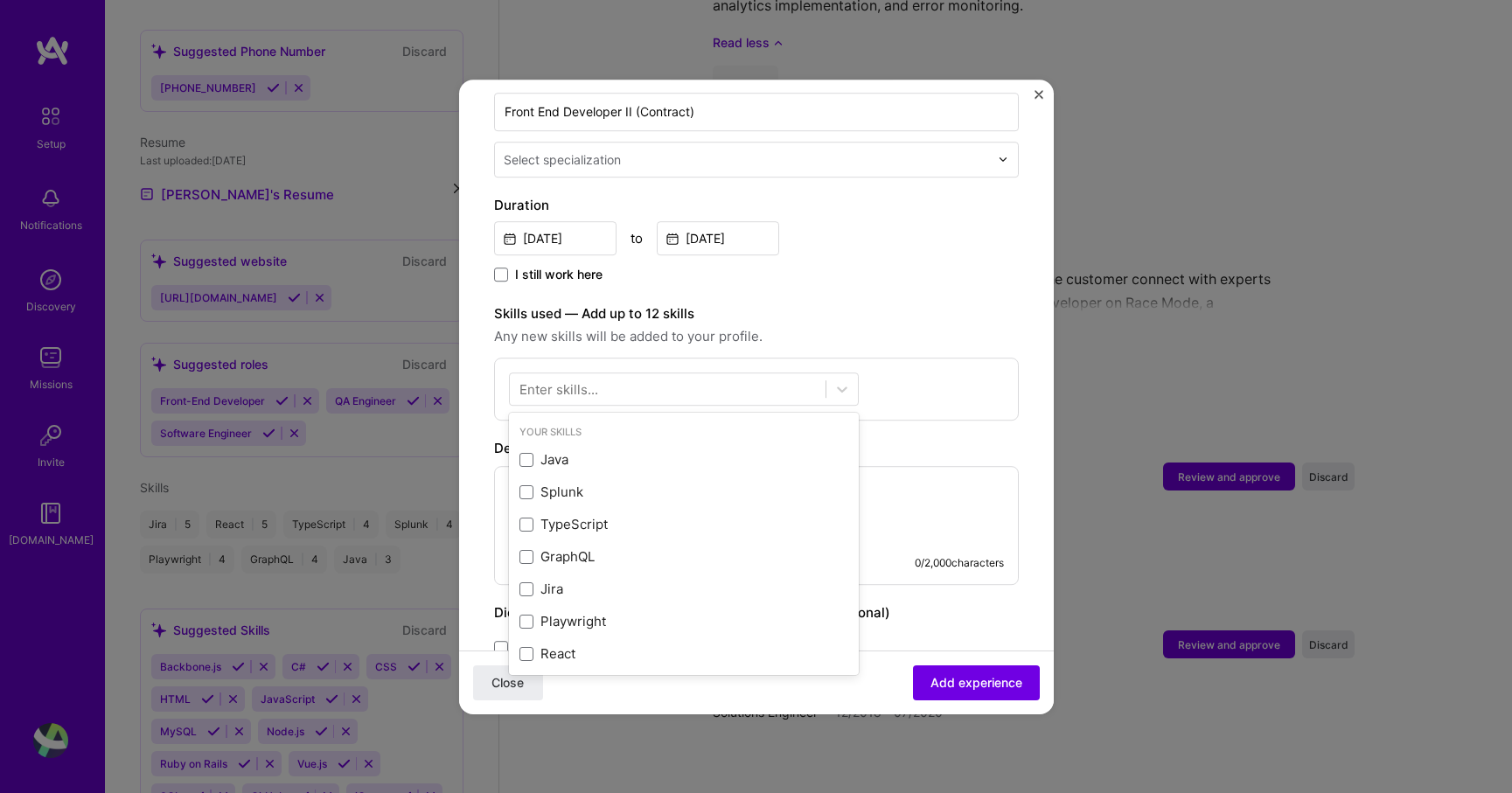
click at [473, 501] on form "Adding suggested job This job is suggested based on your LinkedIn, resume or [D…" at bounding box center [756, 339] width 595 height 1249
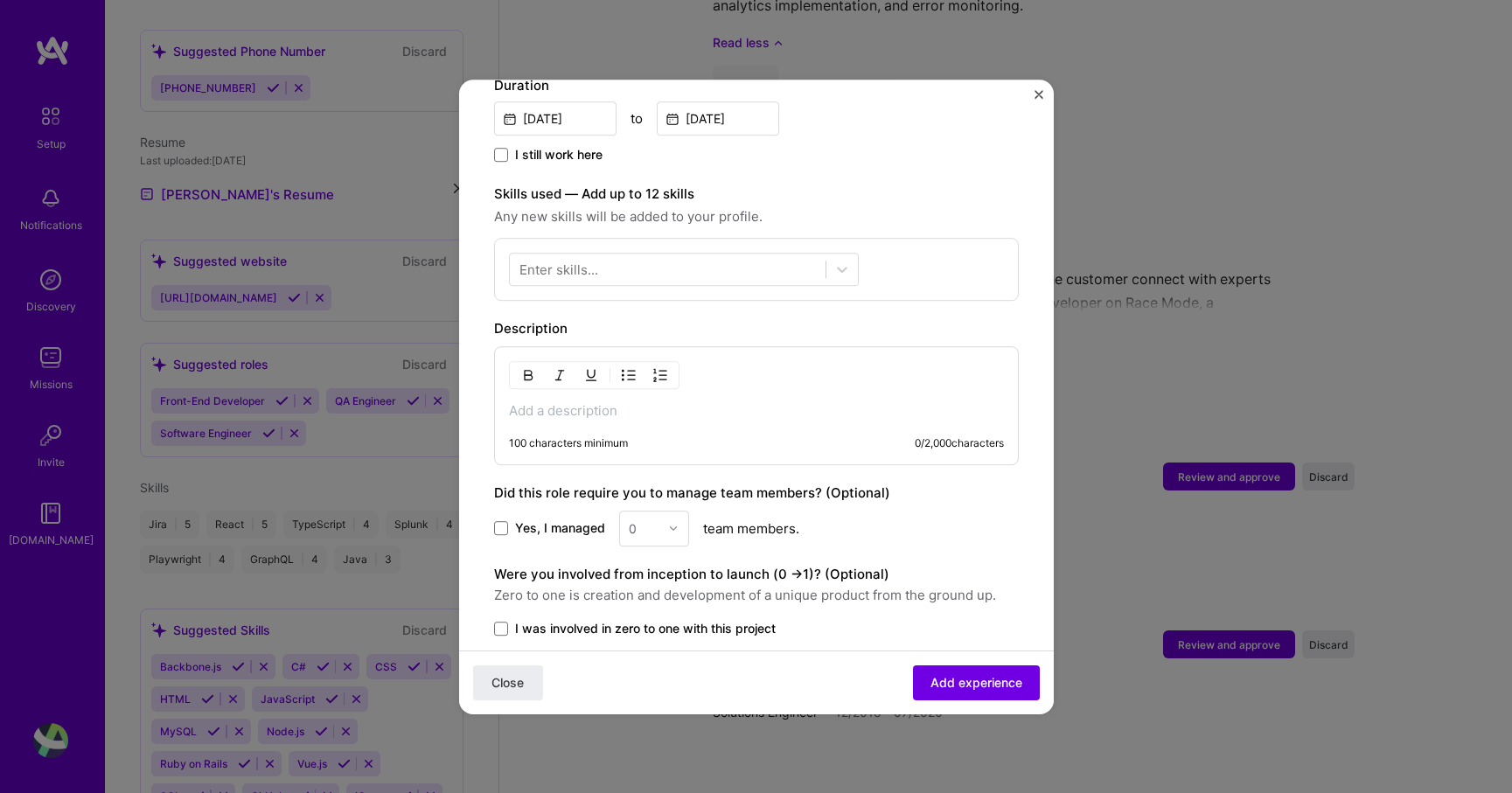
scroll to position [562, 0]
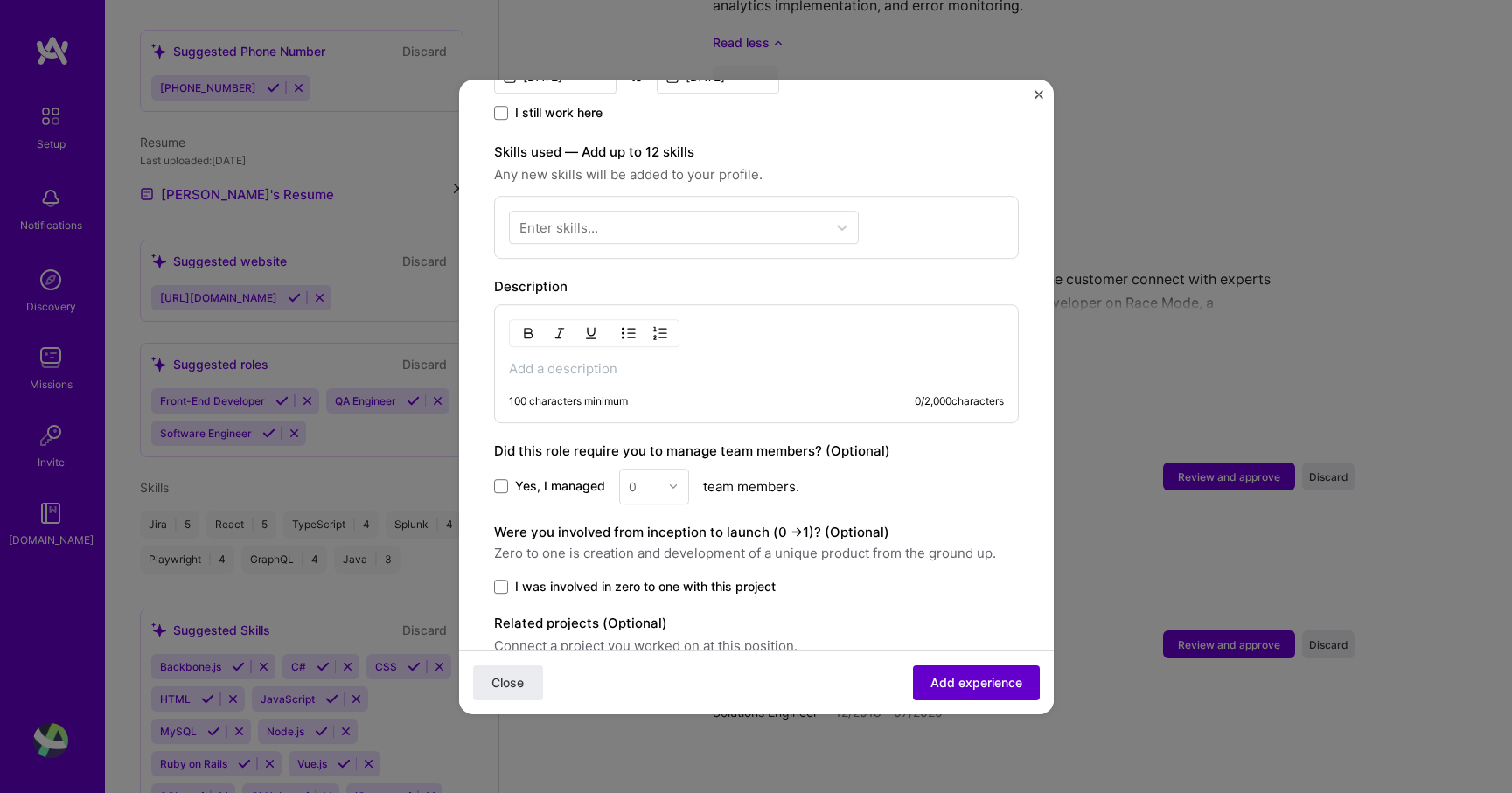
click at [962, 683] on span "Add experience" at bounding box center [976, 682] width 91 height 18
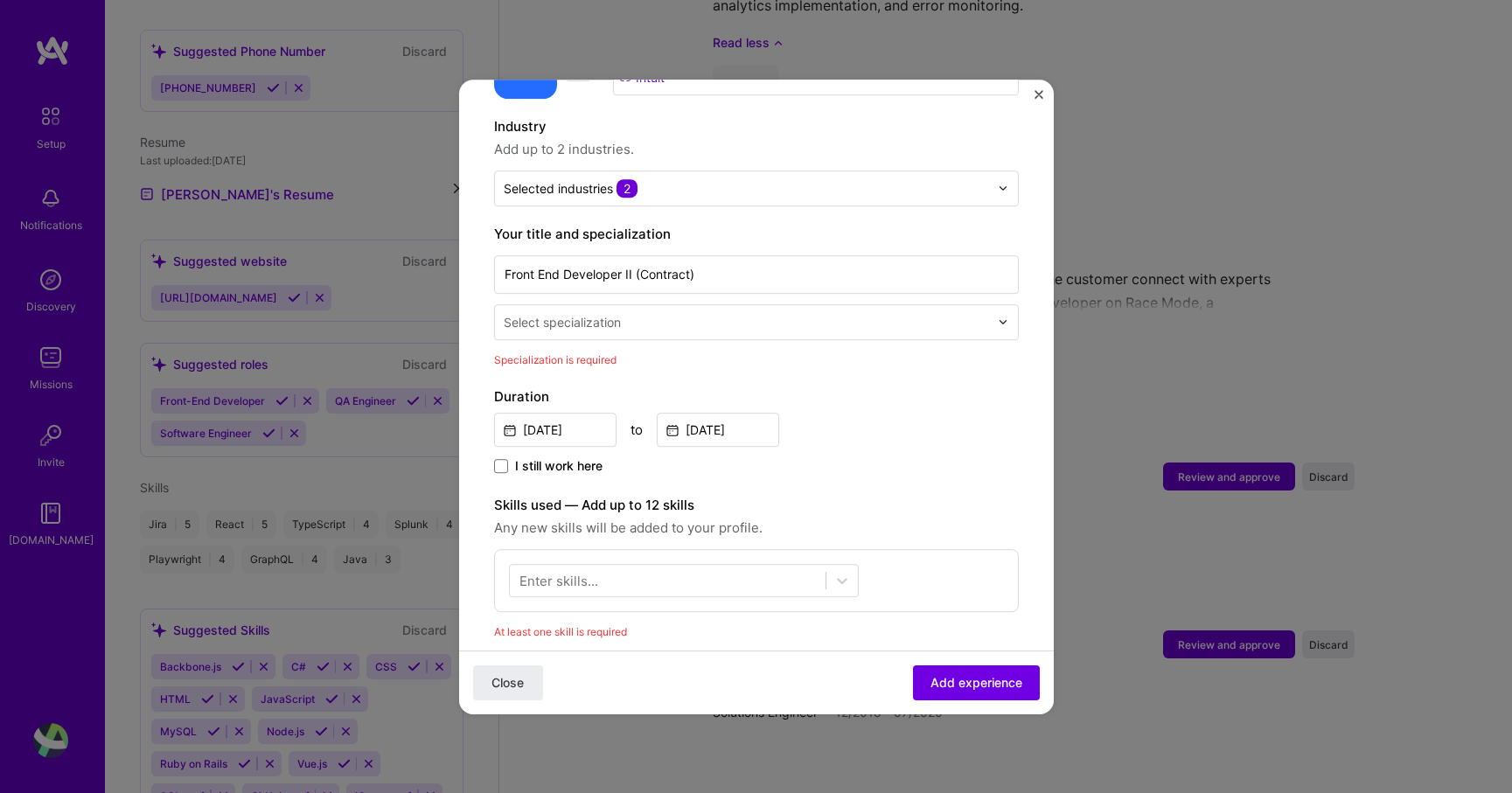
scroll to position [228, 0]
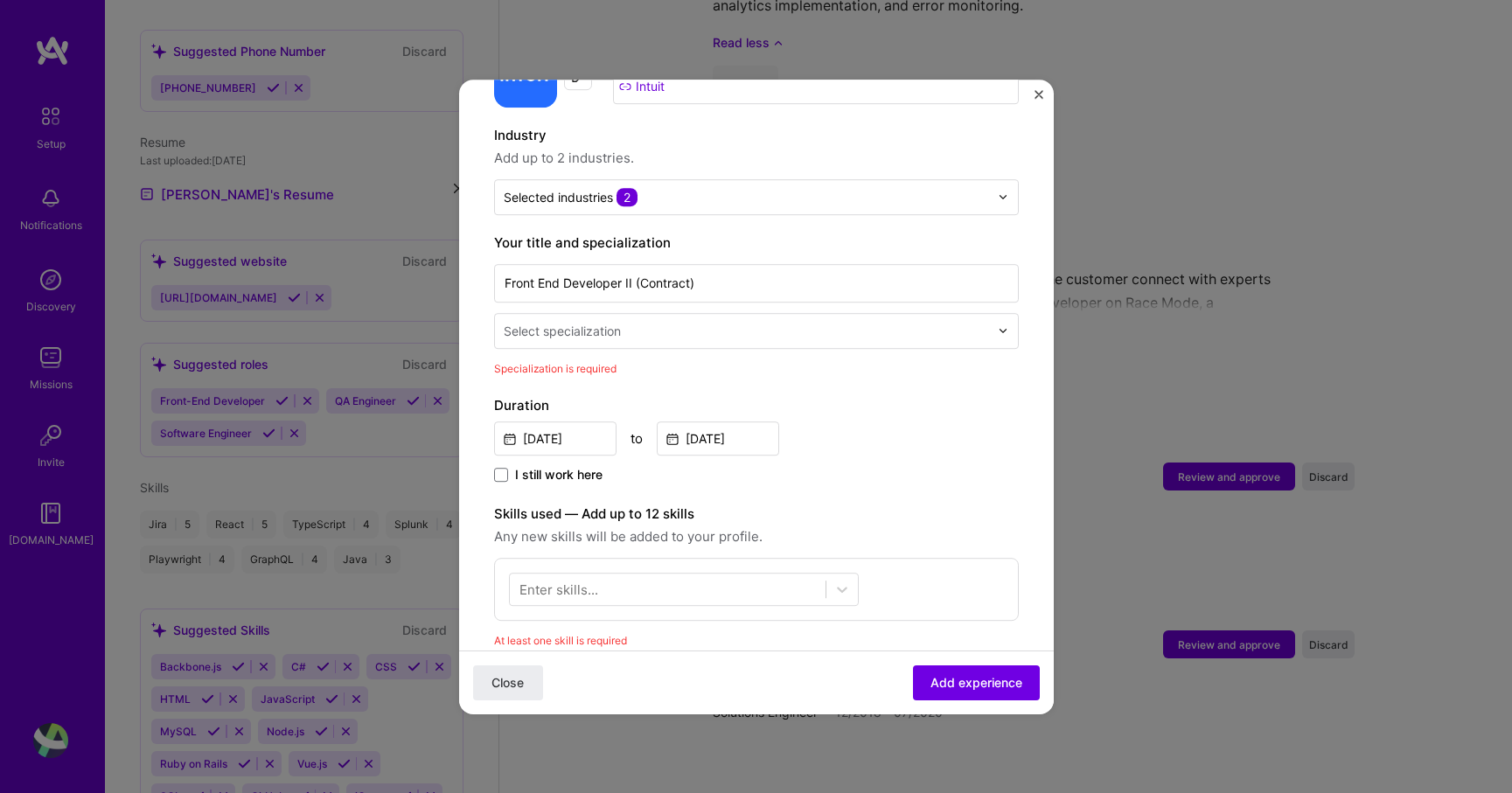
click at [603, 322] on div "Select specialization" at bounding box center [562, 330] width 117 height 18
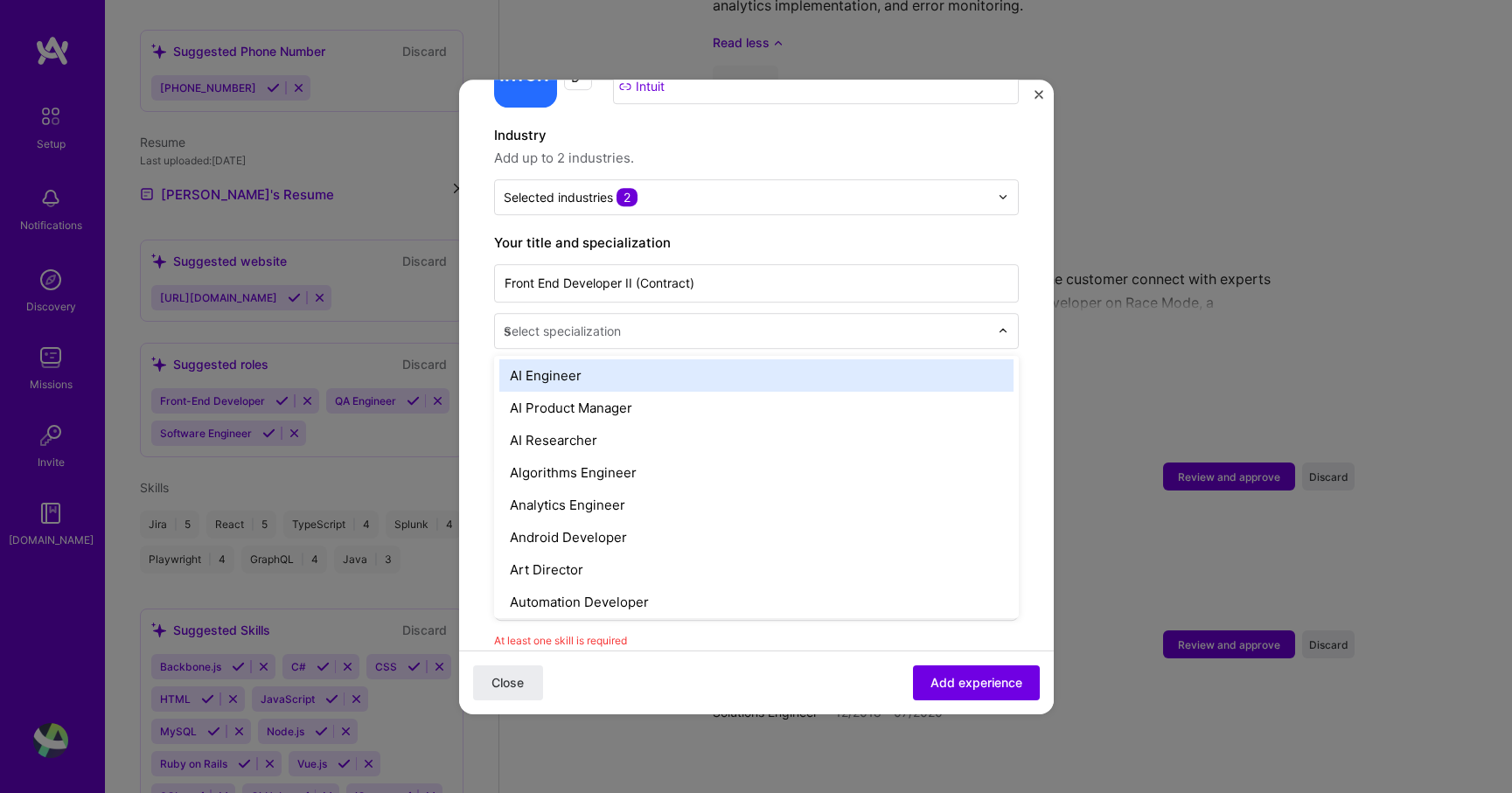
scroll to position [0, 0]
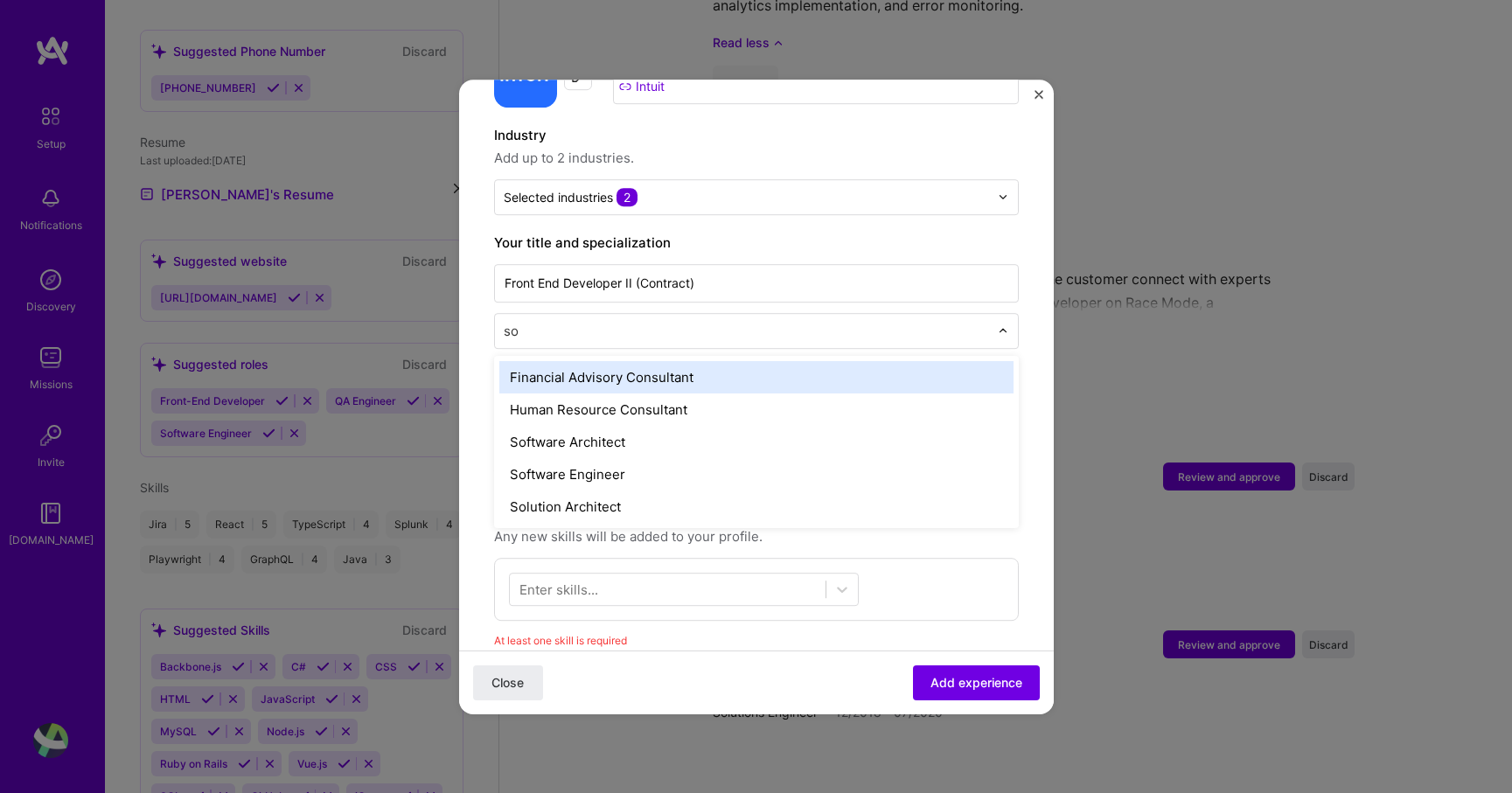
type input "sof"
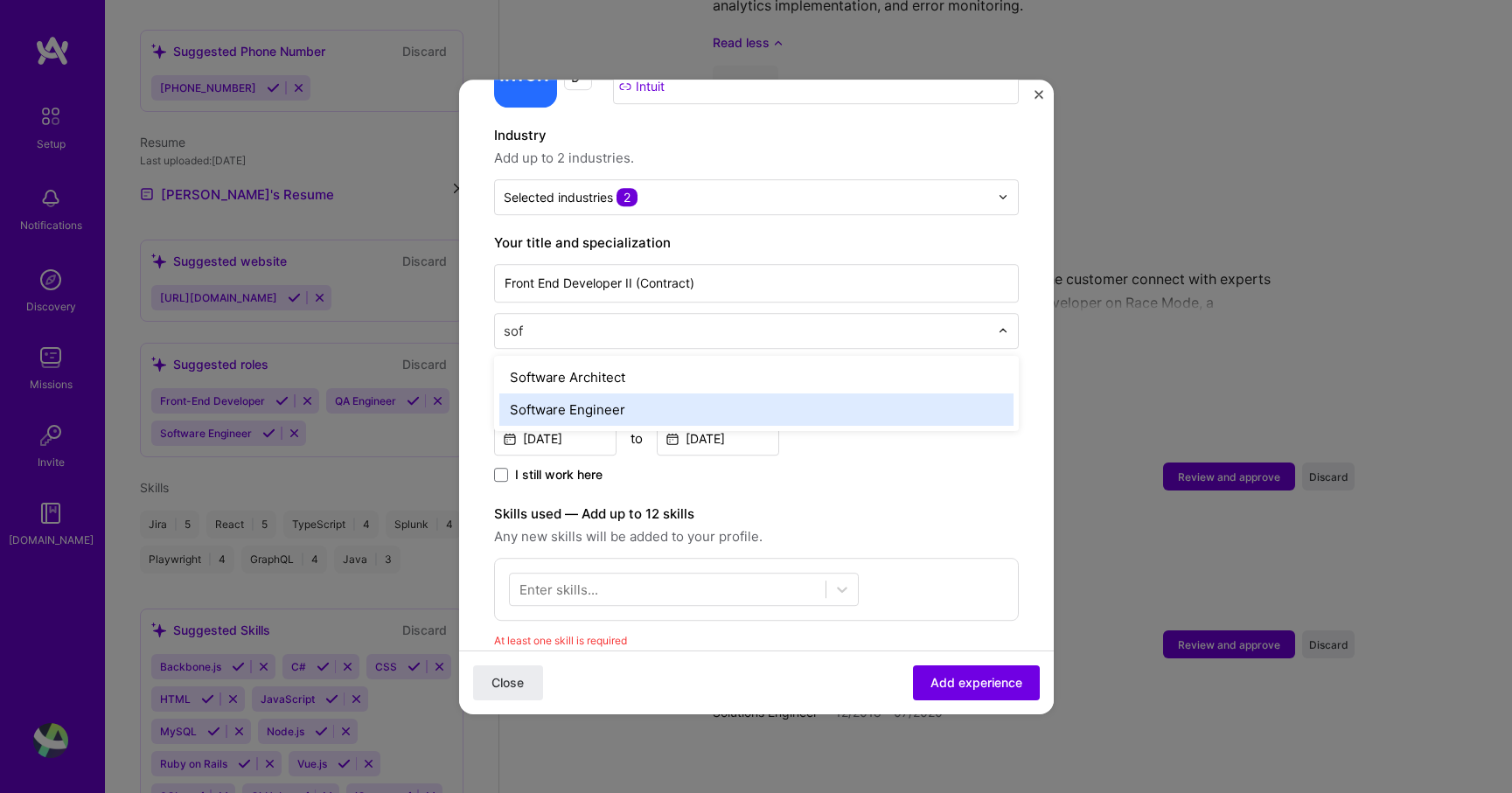
click at [596, 394] on div "Software Engineer" at bounding box center [756, 409] width 514 height 32
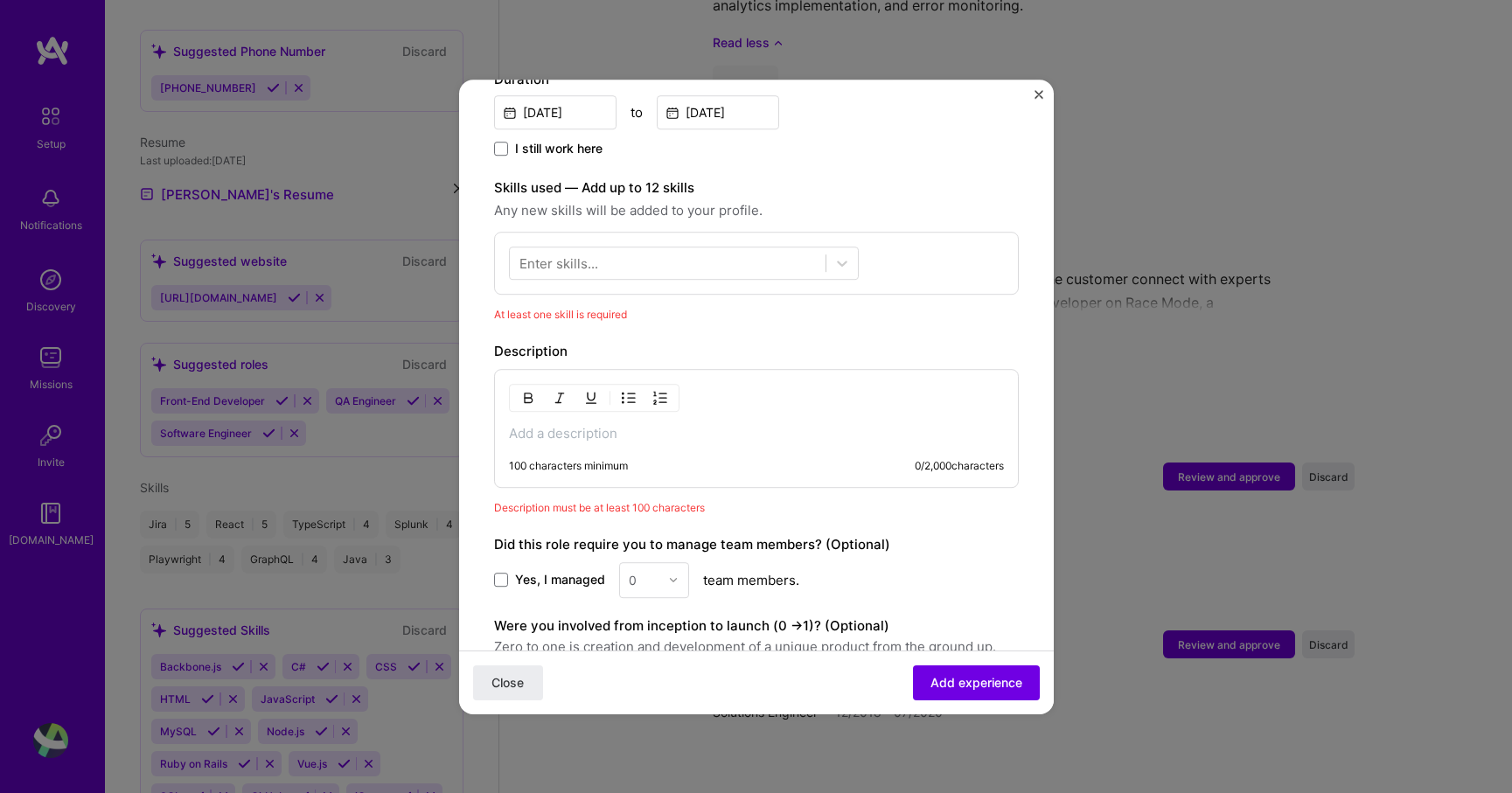
scroll to position [528, 0]
click at [675, 422] on p at bounding box center [756, 431] width 495 height 18
click at [507, 688] on span "Close" at bounding box center [507, 682] width 32 height 18
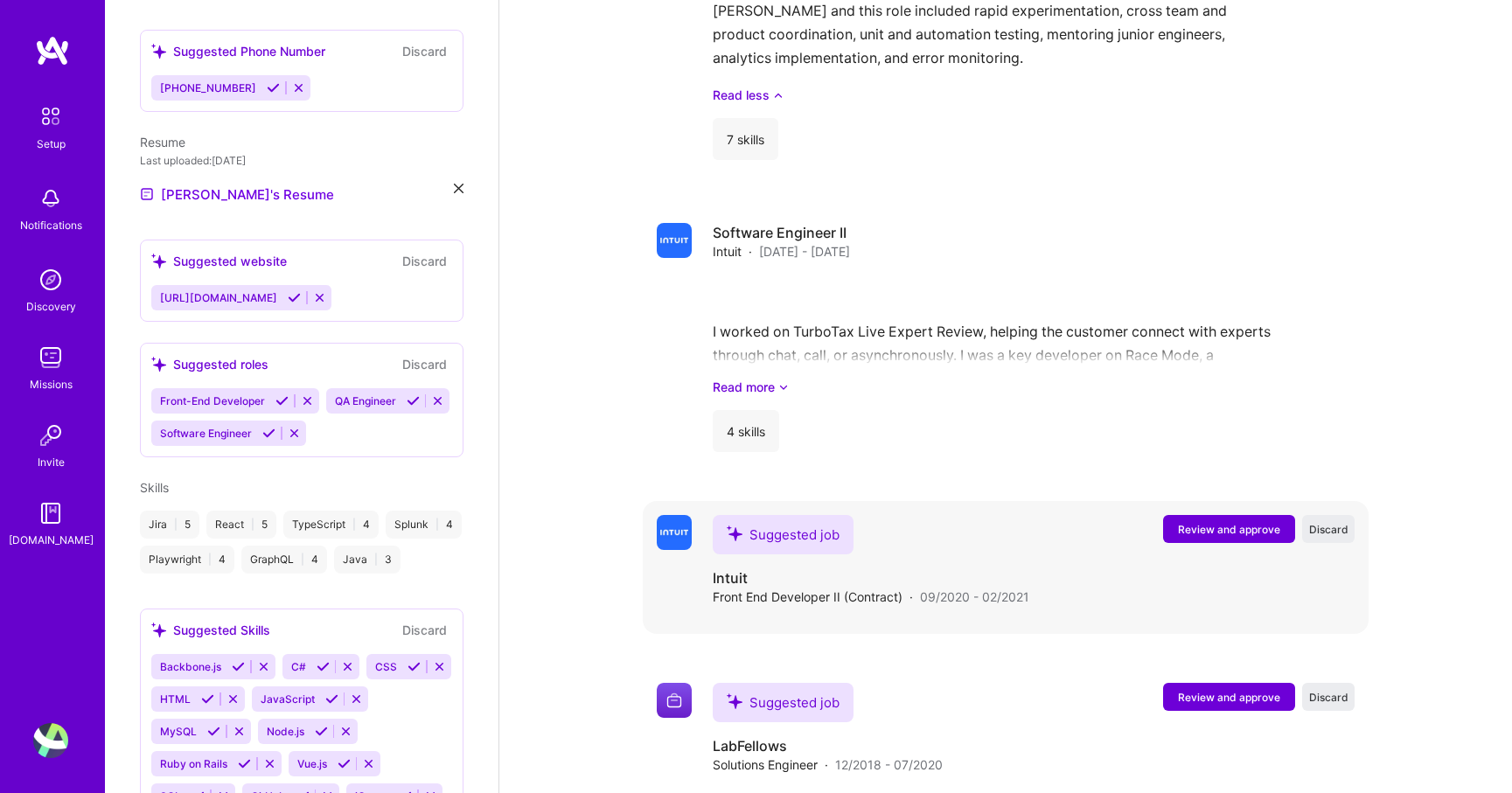
scroll to position [2103, 0]
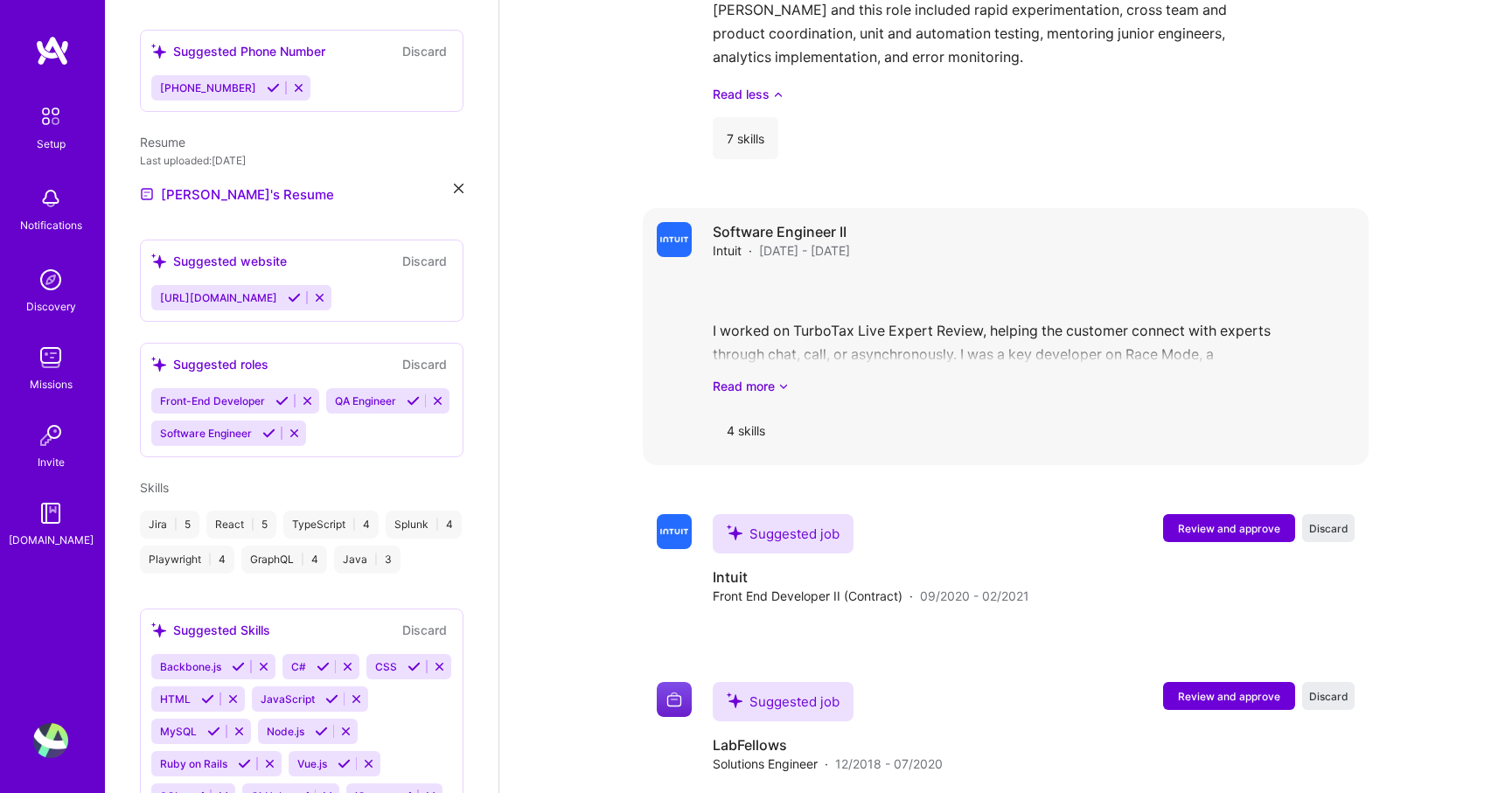
click at [1025, 273] on div "I worked on TurboTax Live Expert Review, helping the customer connect with expe…" at bounding box center [1033, 334] width 642 height 122
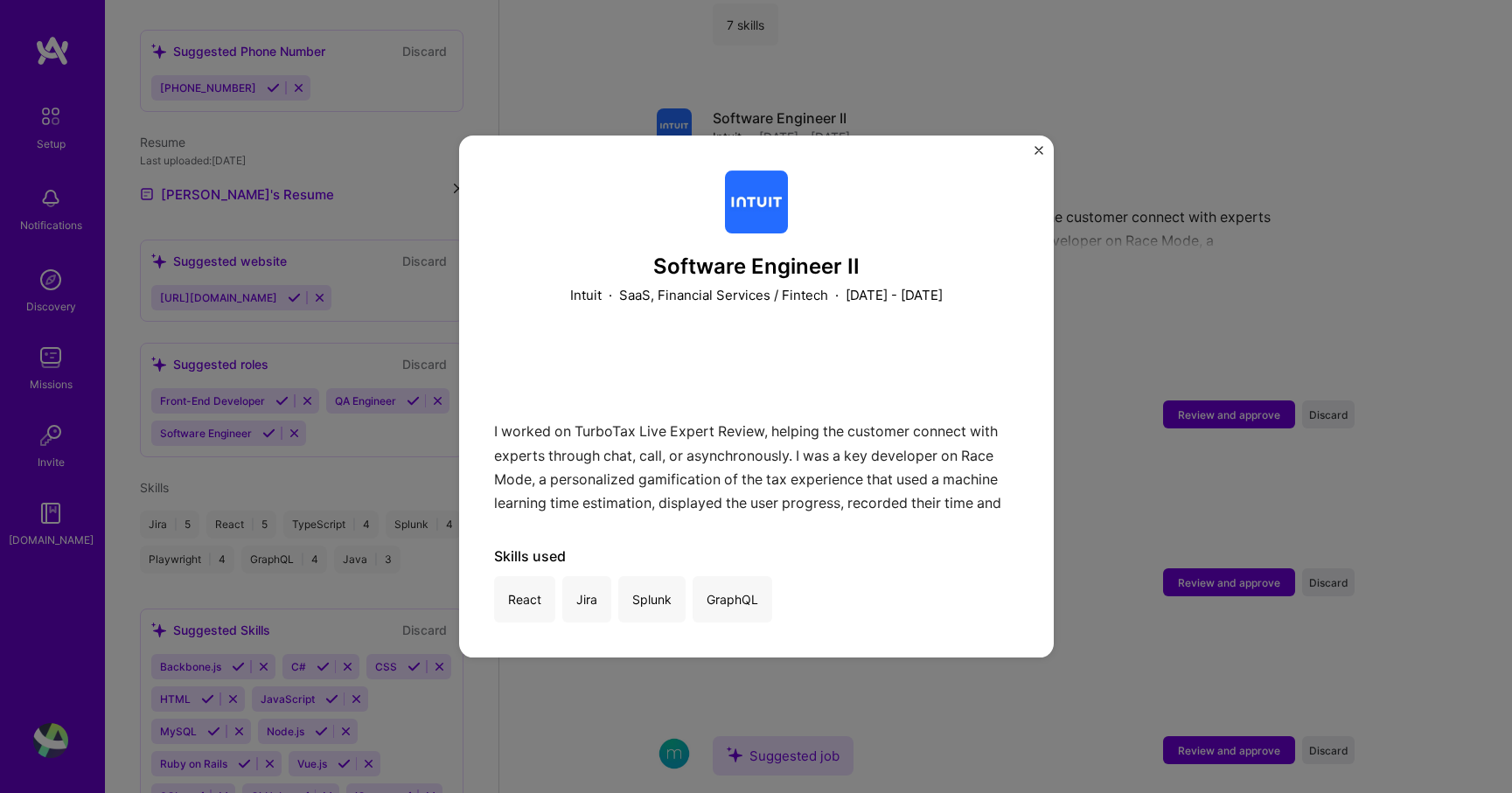
scroll to position [2219, 0]
click at [1038, 146] on img "Close" at bounding box center [1038, 150] width 8 height 8
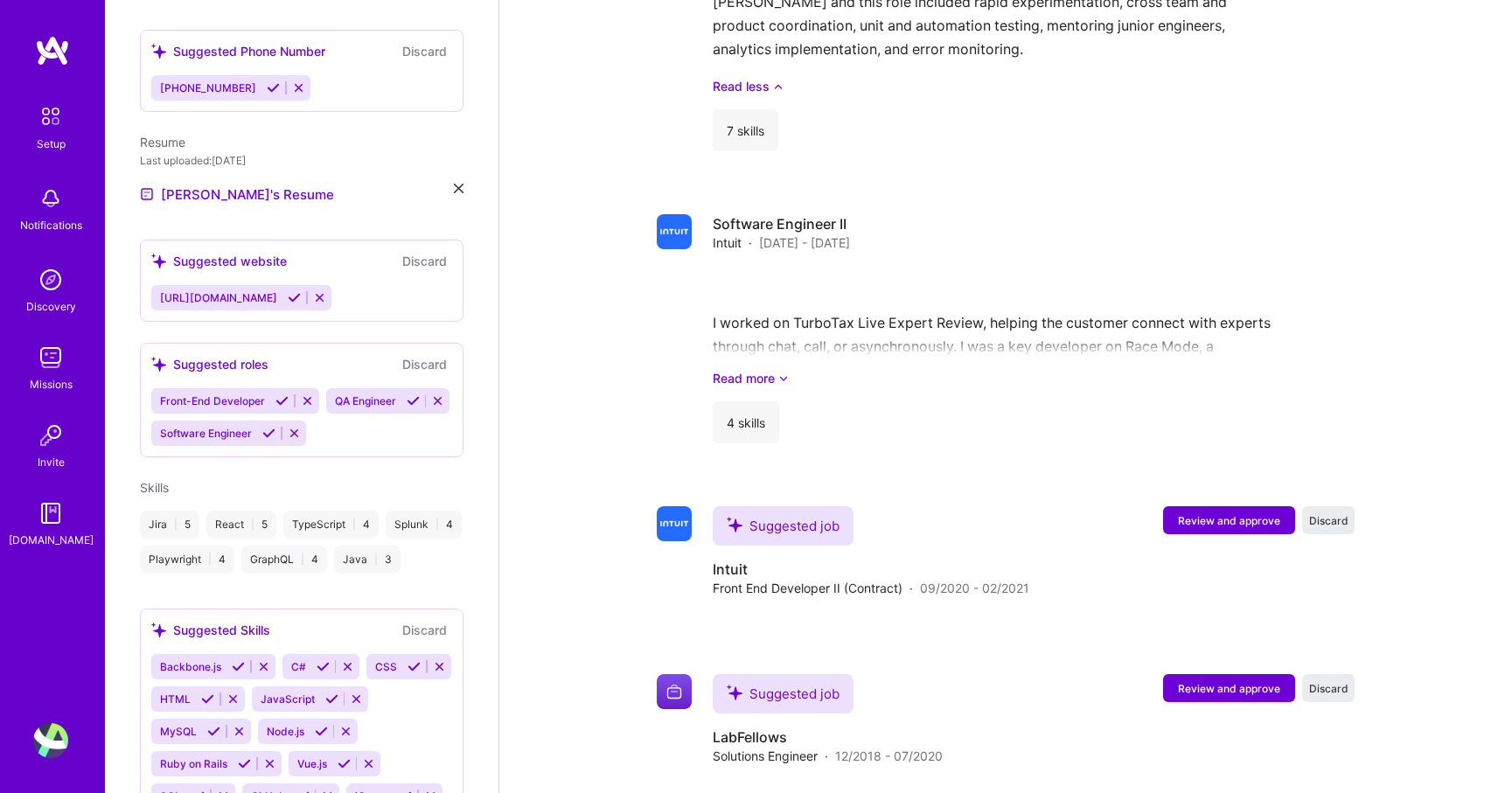
scroll to position [2094, 0]
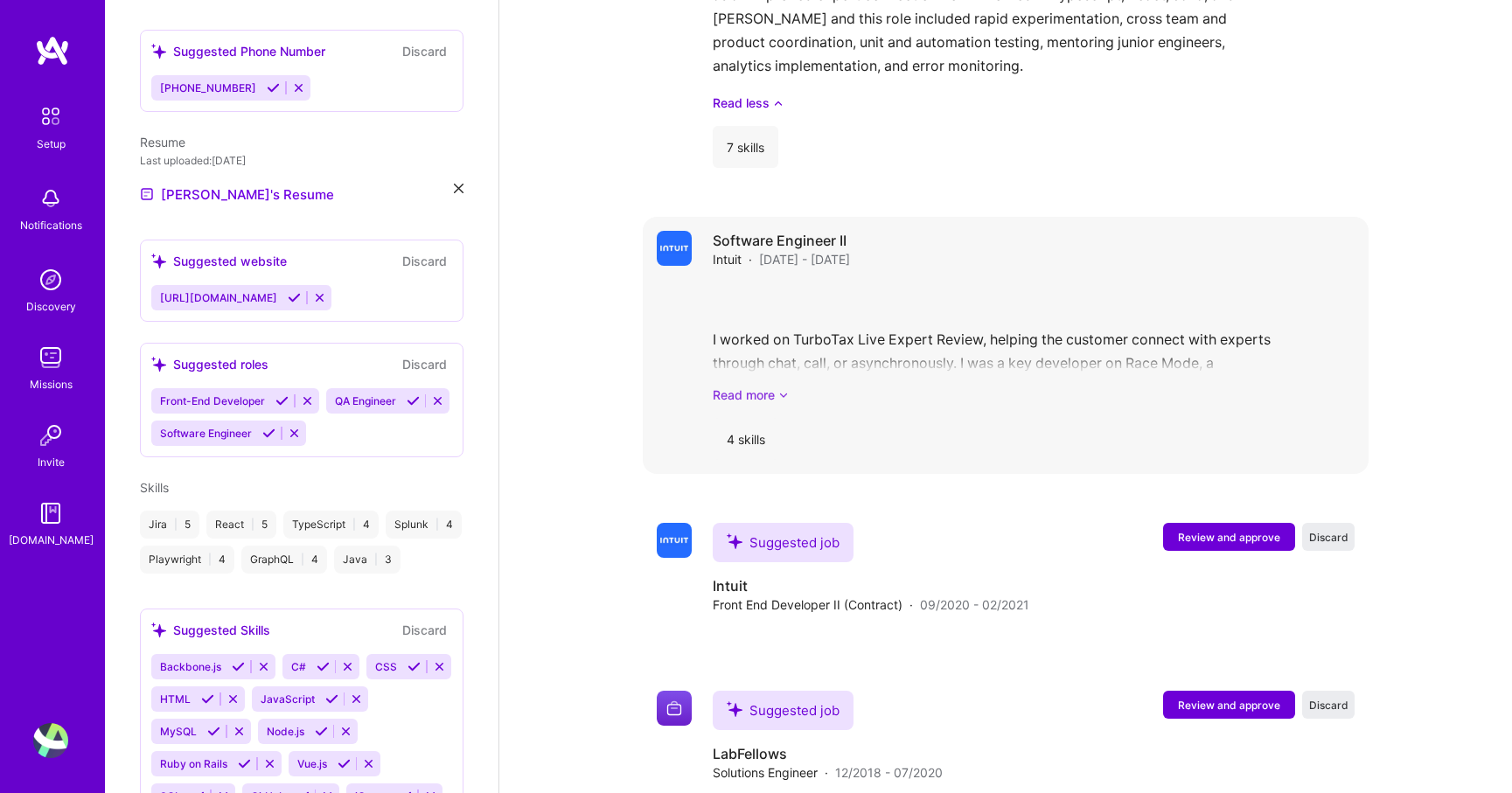
click at [784, 386] on icon at bounding box center [783, 394] width 10 height 18
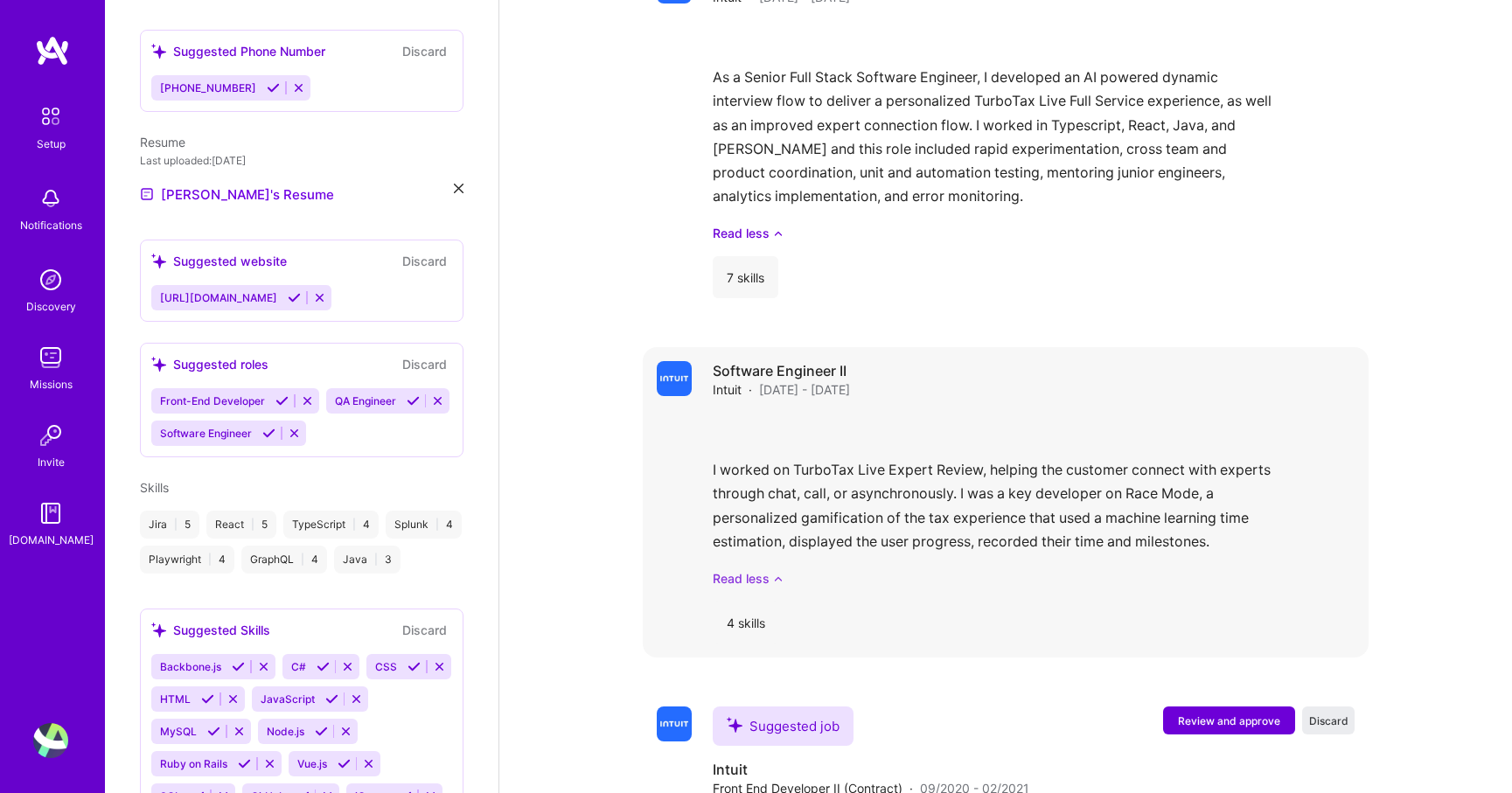
scroll to position [1847, 0]
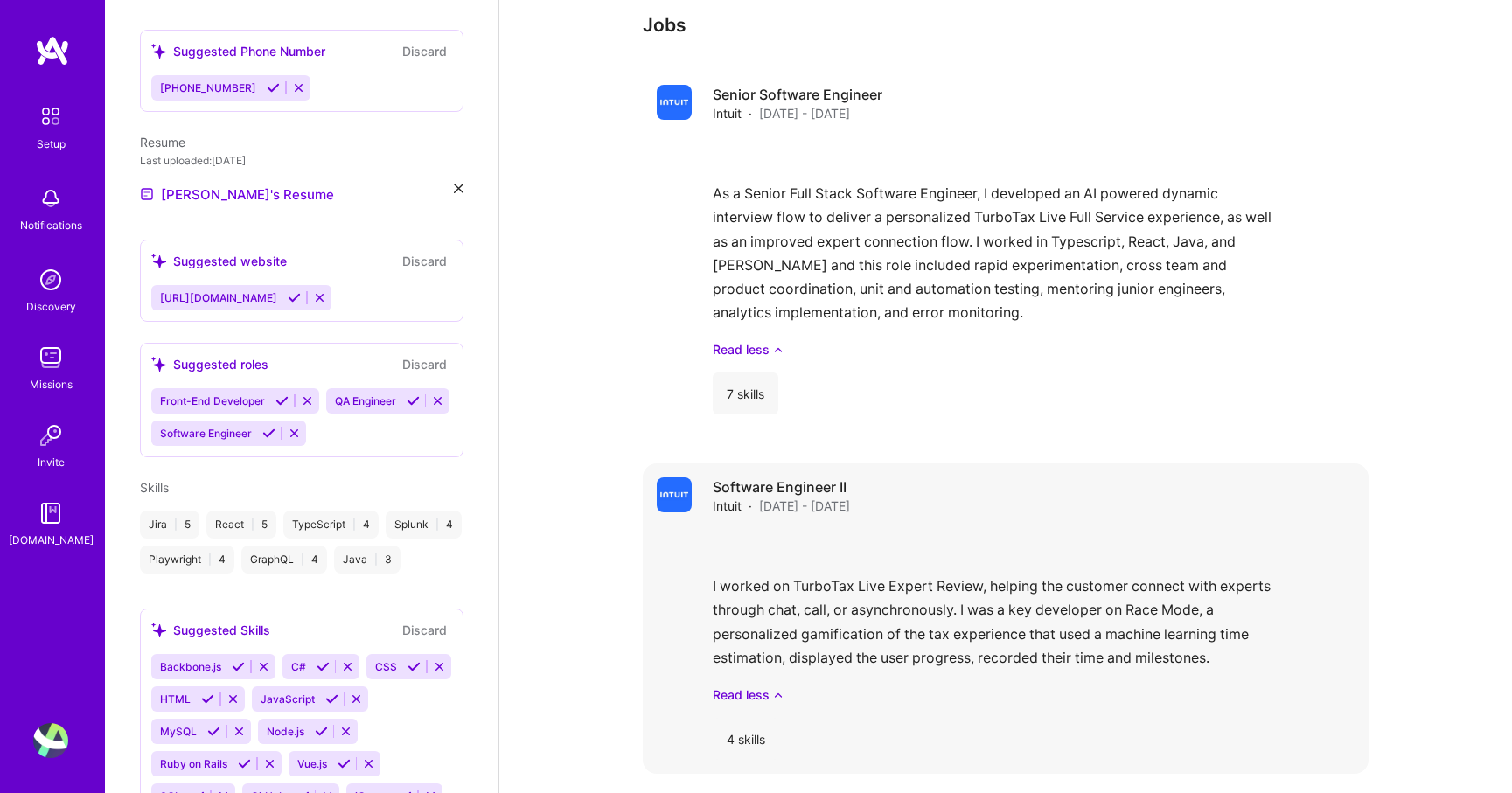
click at [1307, 490] on div "Software Engineer II Intuit · [DATE] - [DATE]" at bounding box center [1033, 497] width 642 height 38
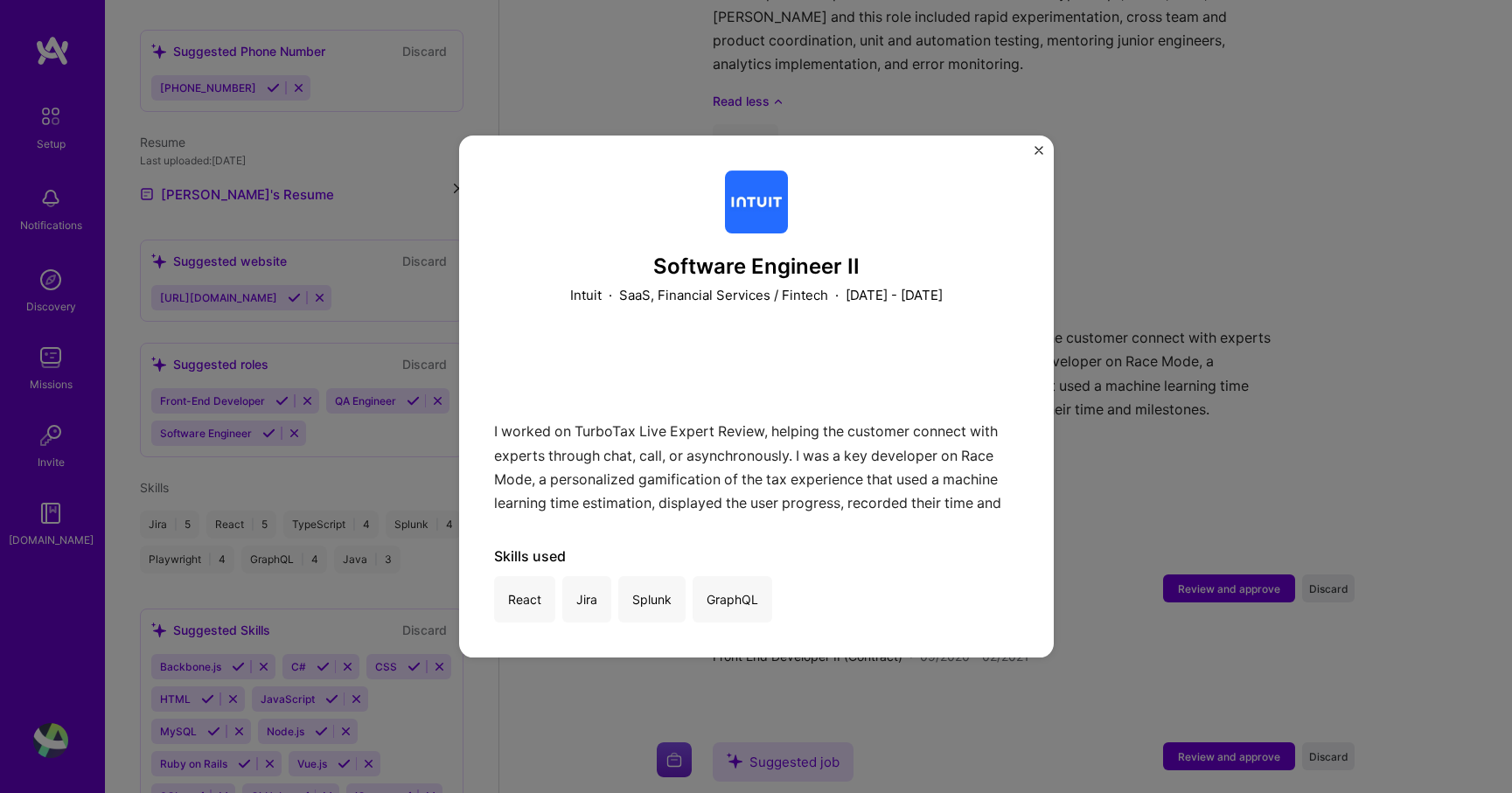
scroll to position [2521, 0]
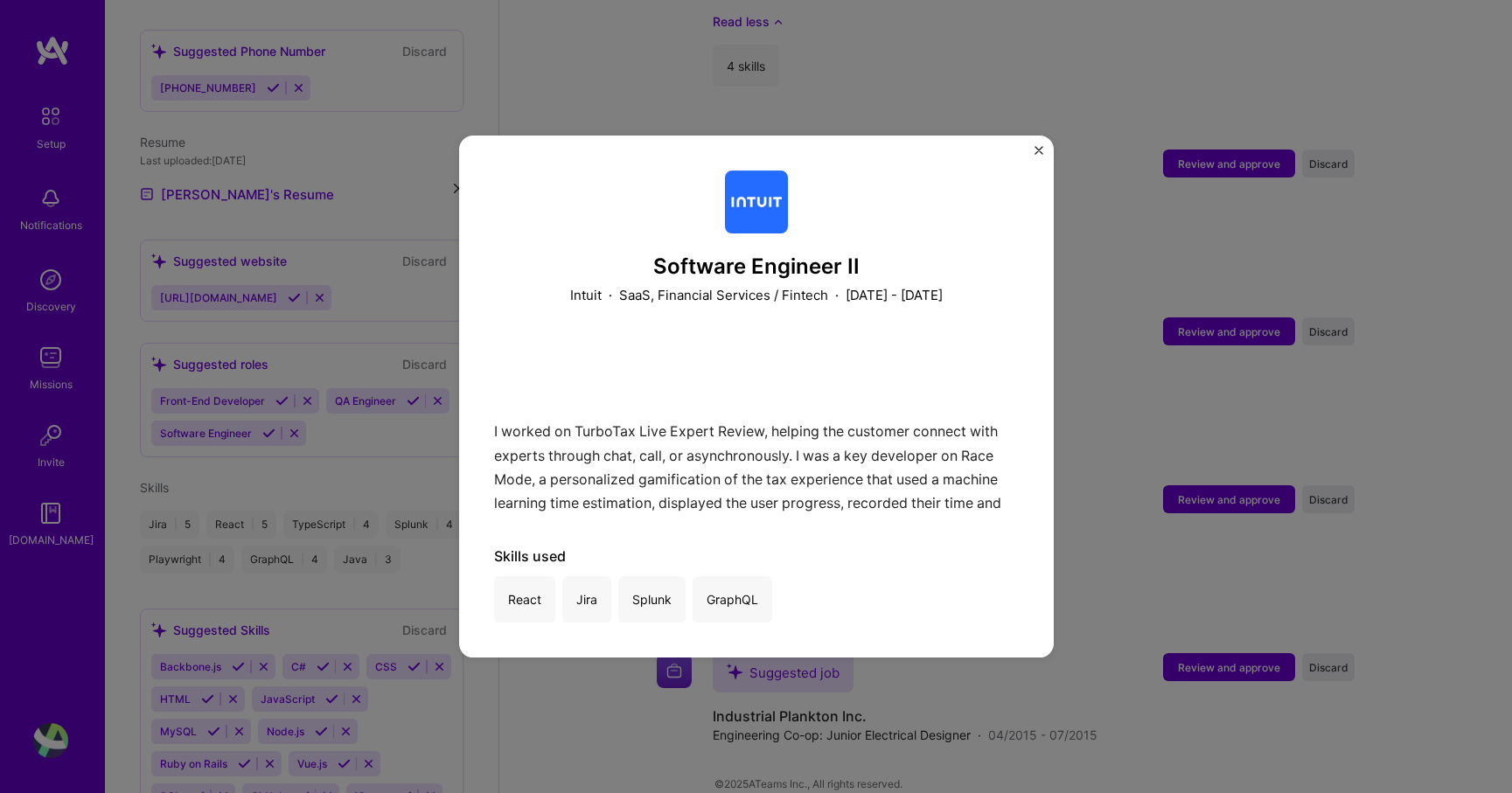
click at [555, 761] on div "Software Engineer II Intuit · SaaS, Financial Services / Fintech · [DATE] - [DA…" at bounding box center [756, 396] width 1512 height 793
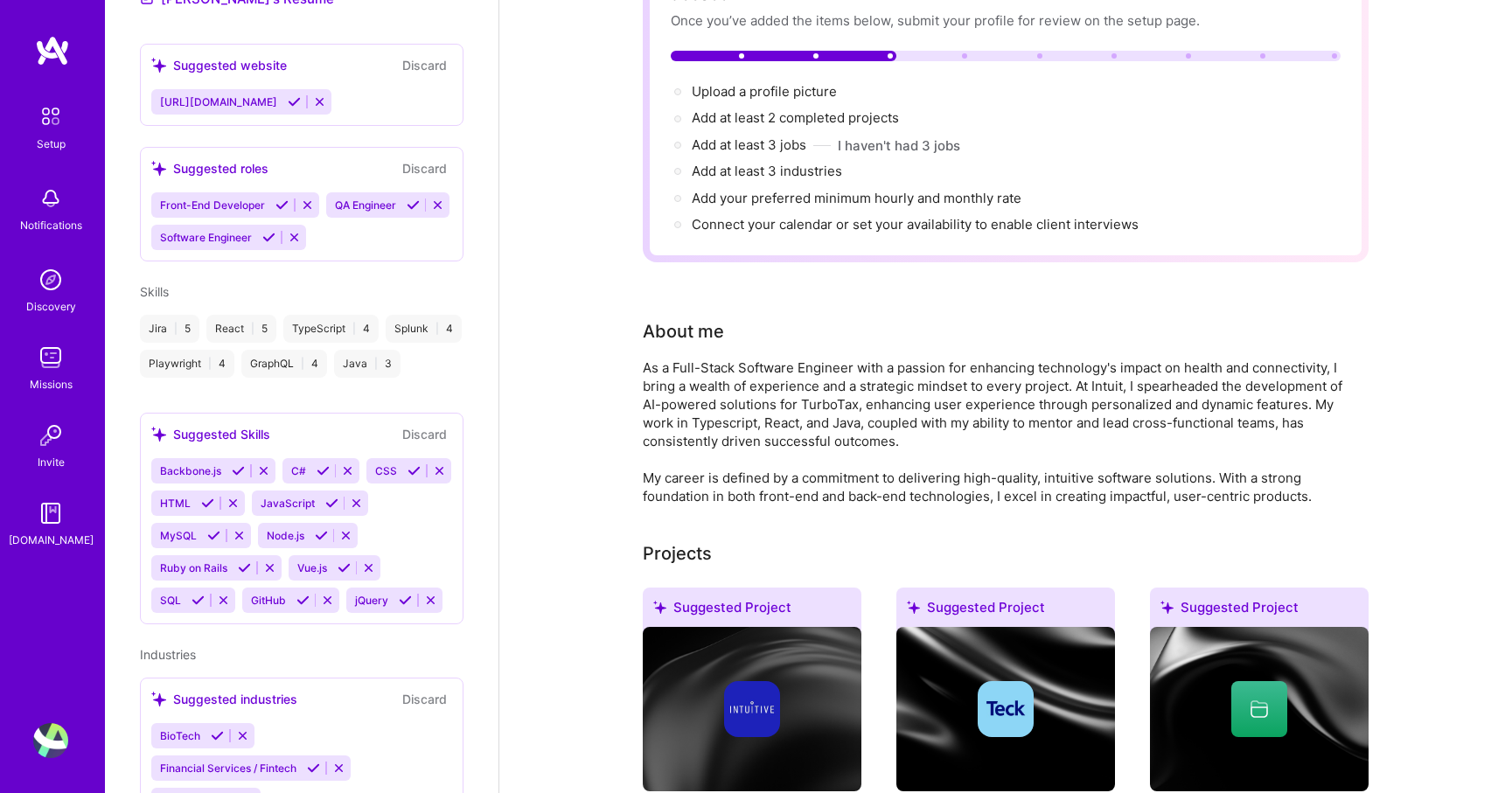
scroll to position [688, 0]
click at [305, 423] on div "Suggested Skills Discard" at bounding box center [301, 433] width 301 height 20
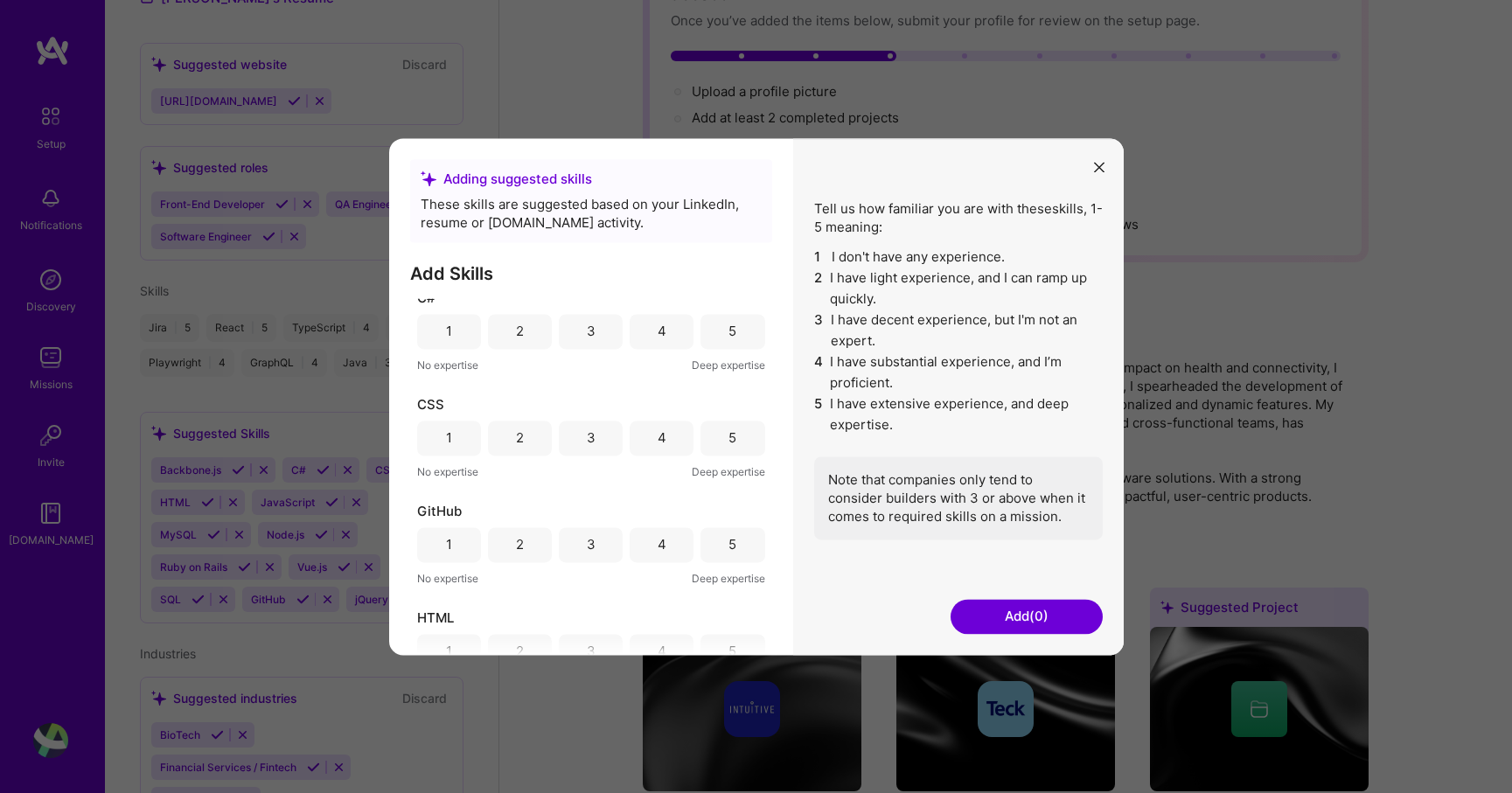
scroll to position [0, 0]
click at [999, 619] on button "Add (0)" at bounding box center [1026, 616] width 152 height 35
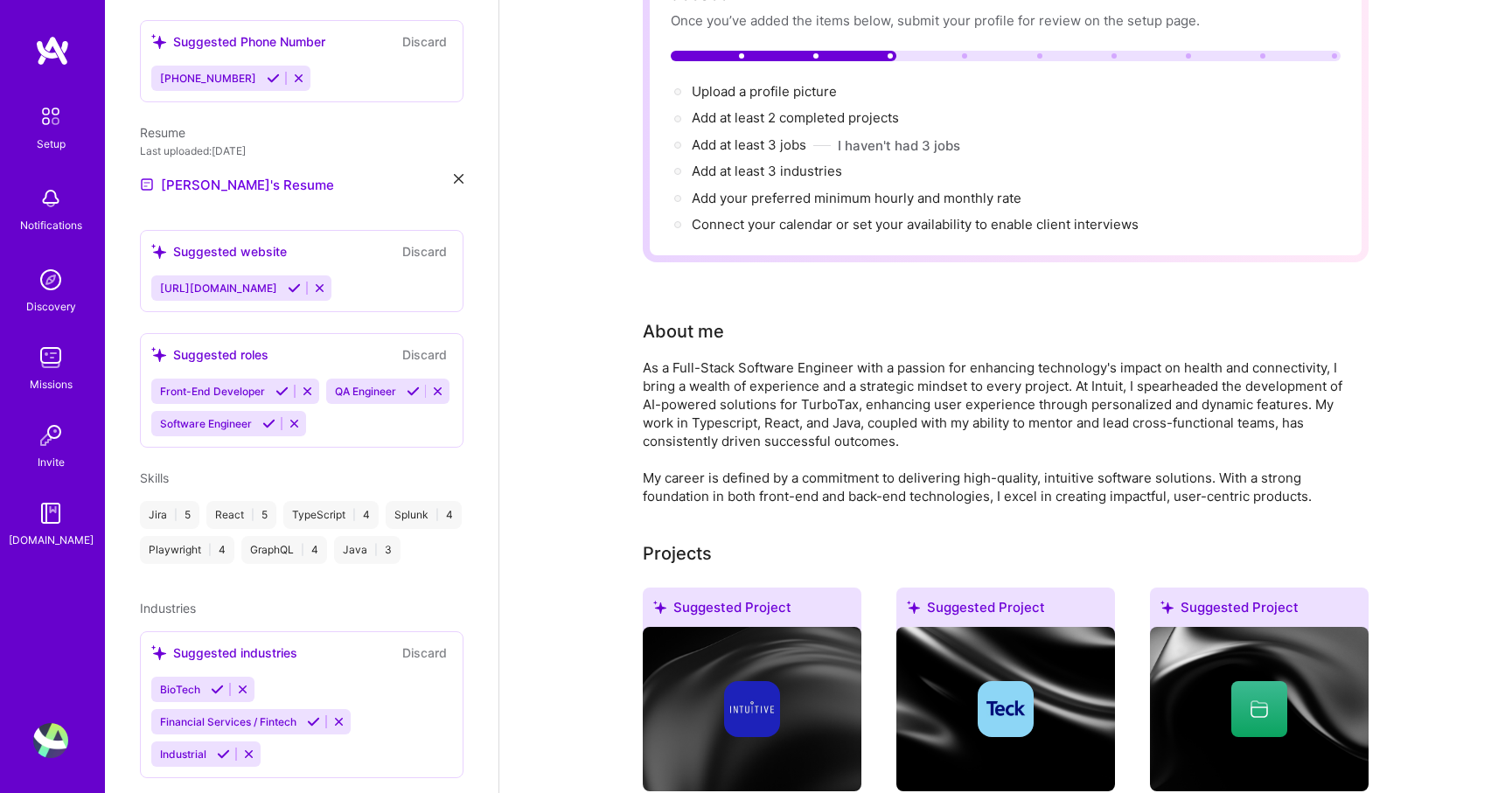
scroll to position [688, 0]
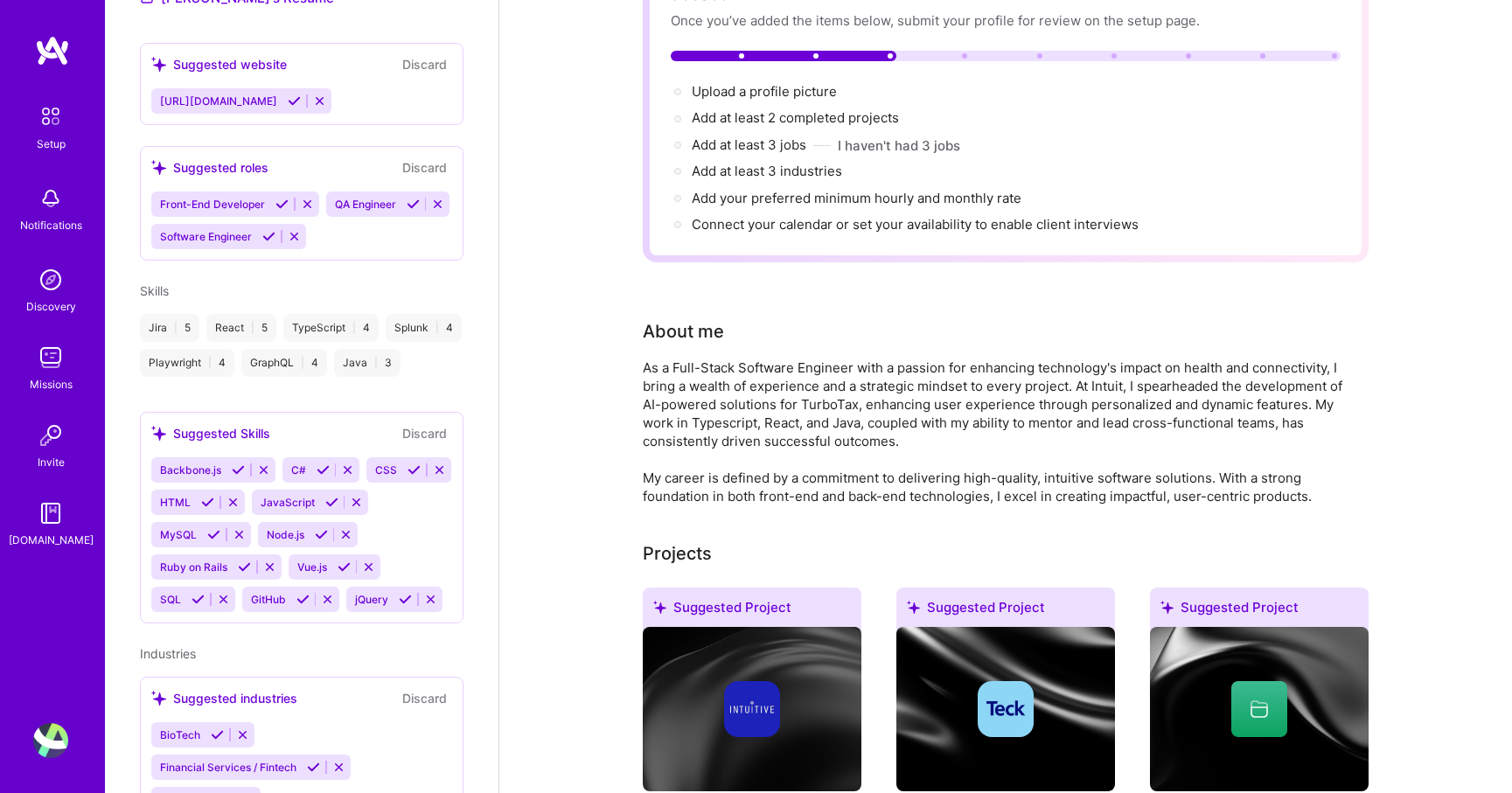
click at [154, 282] on div "Skills Jira | 5 React | 5 TypeScript | 4 Splunk | 4 Playwright | 4 GraphQL | 4 …" at bounding box center [301, 329] width 323 height 95
click at [158, 314] on div "Jira | 5" at bounding box center [169, 328] width 59 height 28
click at [163, 314] on div "Jira | 5" at bounding box center [169, 328] width 59 height 28
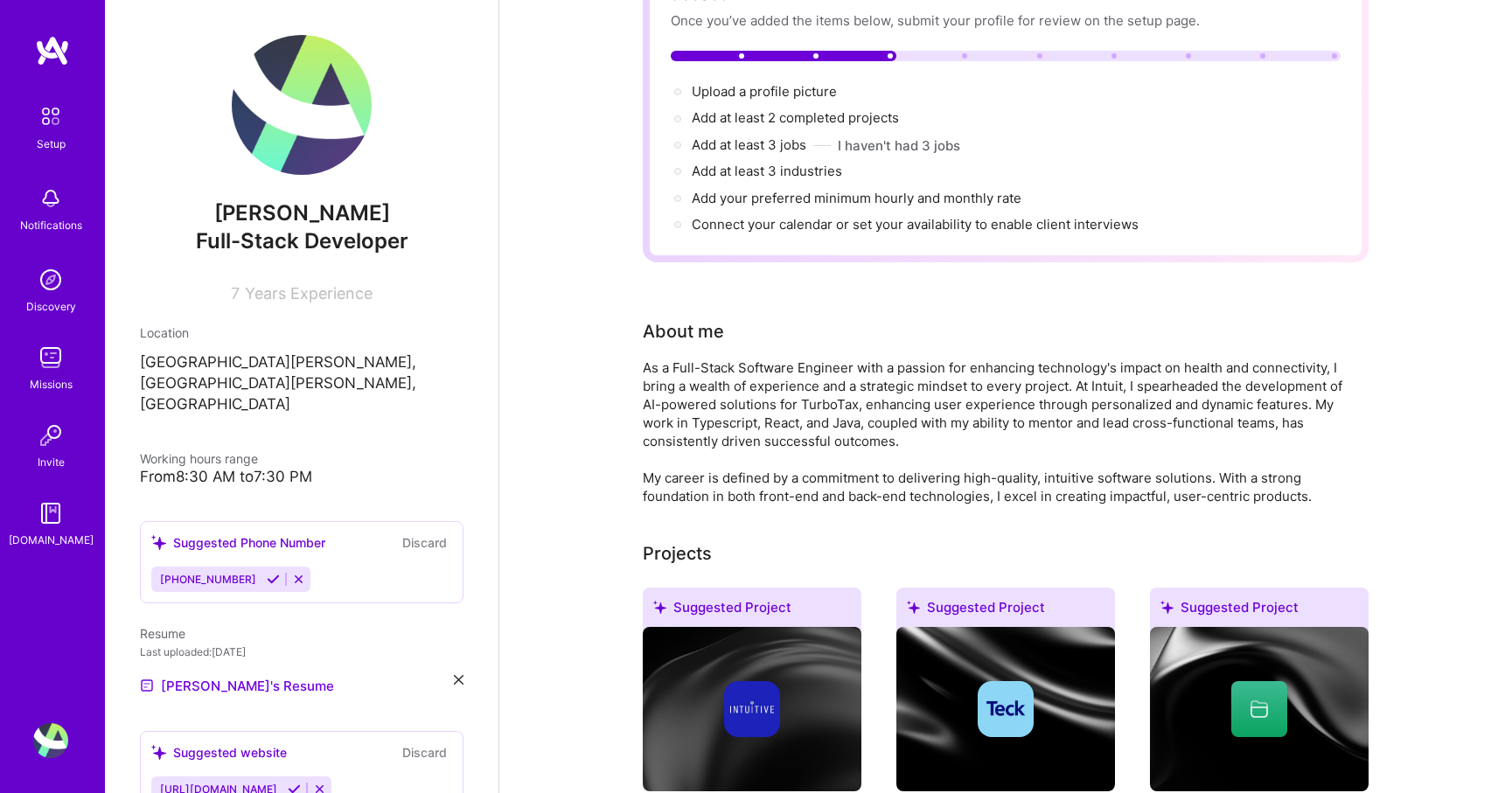
scroll to position [45, 0]
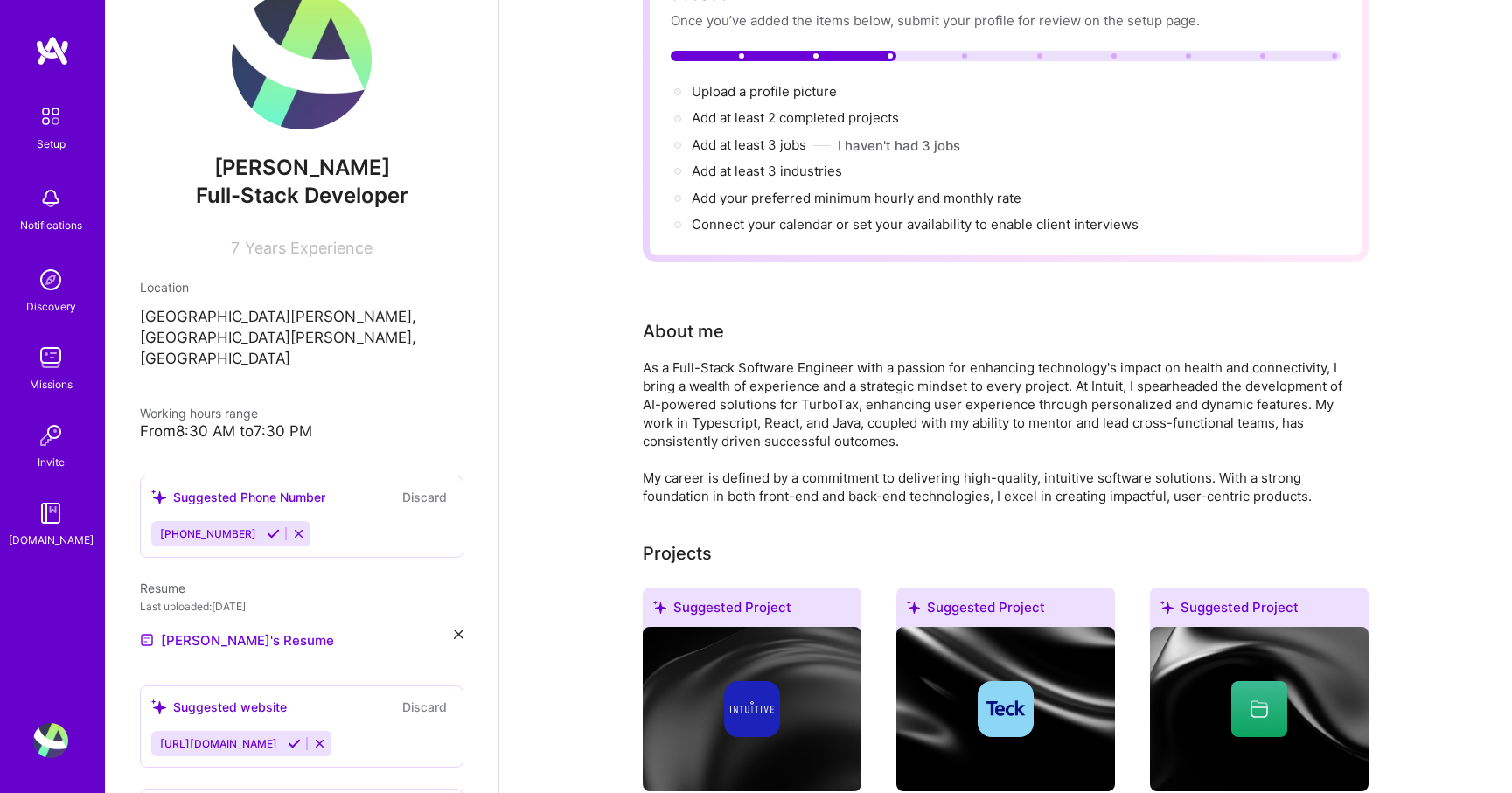
click at [267, 527] on icon at bounding box center [273, 534] width 13 height 13
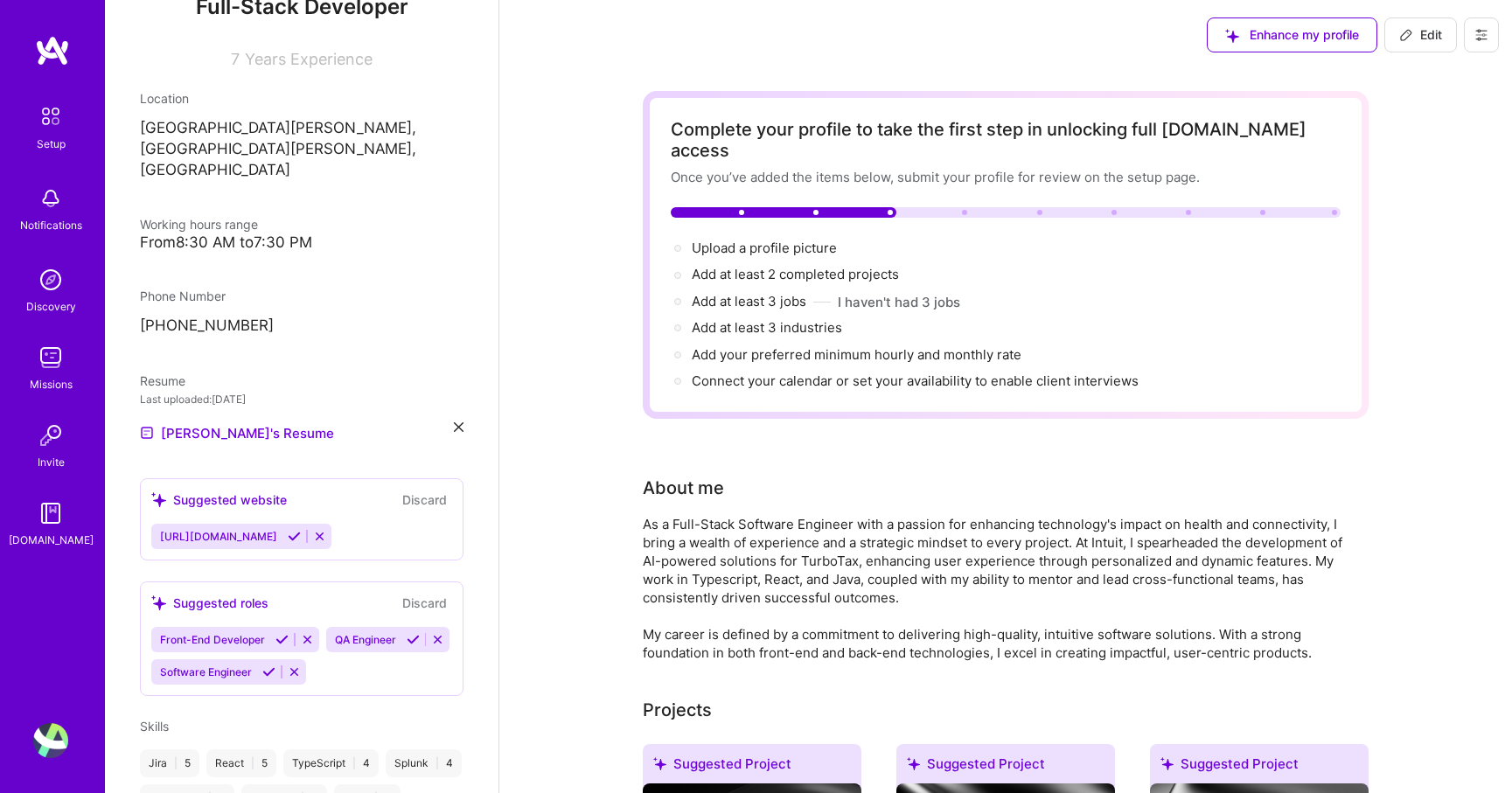
scroll to position [258, 0]
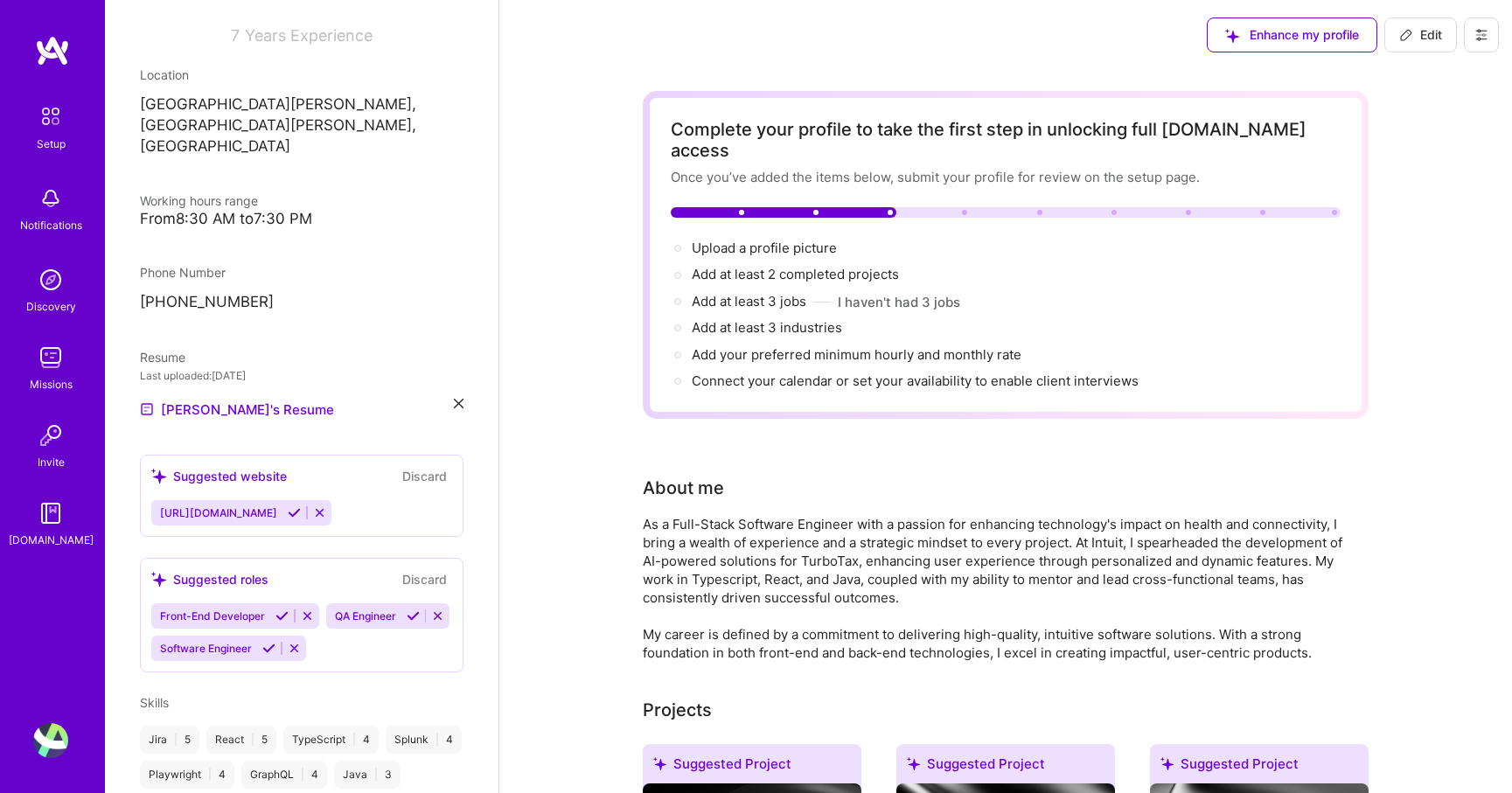
click at [419, 466] on button "Discard" at bounding box center [424, 475] width 55 height 20
click at [416, 466] on button "Discard" at bounding box center [424, 475] width 55 height 20
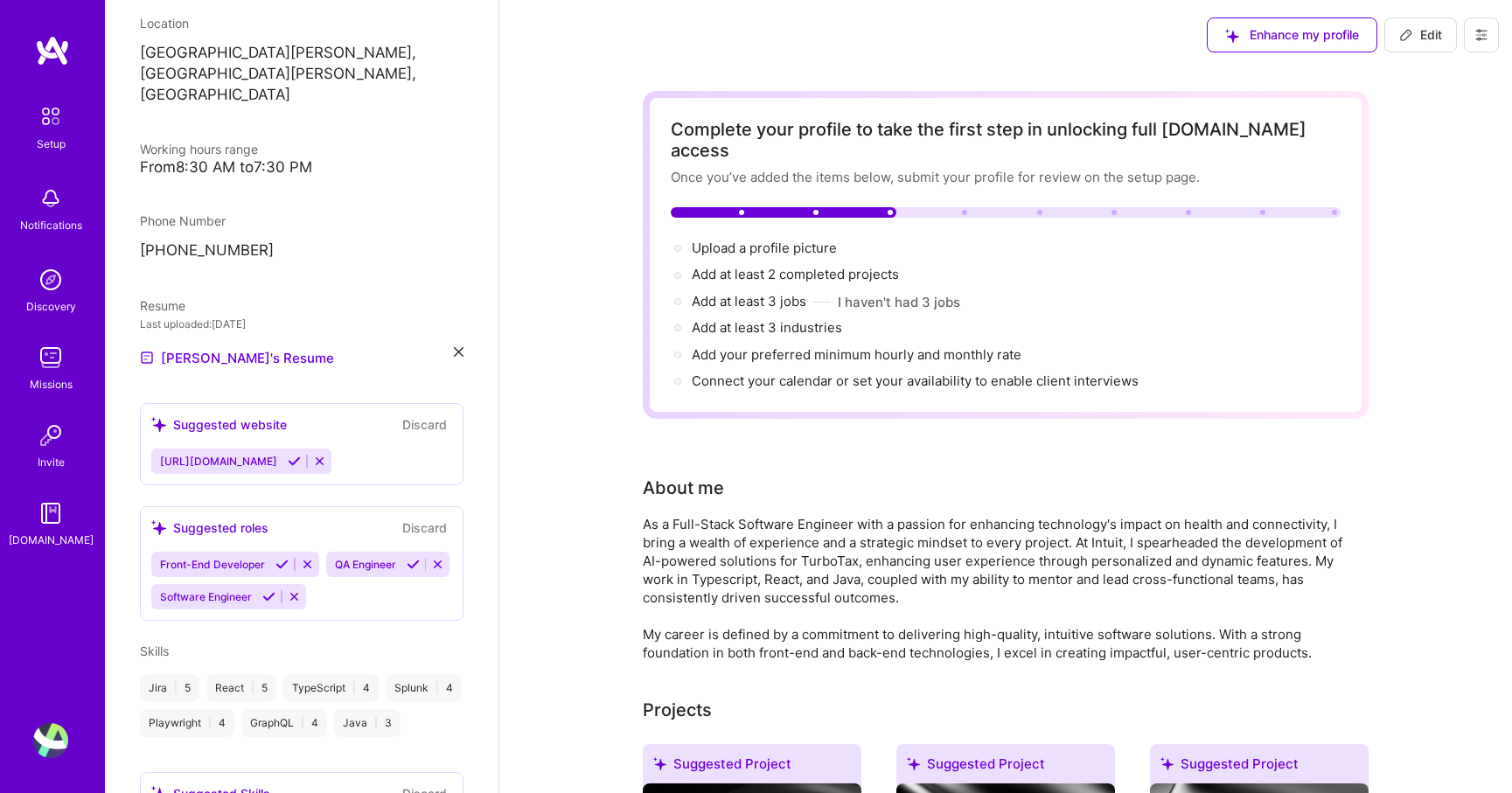
scroll to position [330, 0]
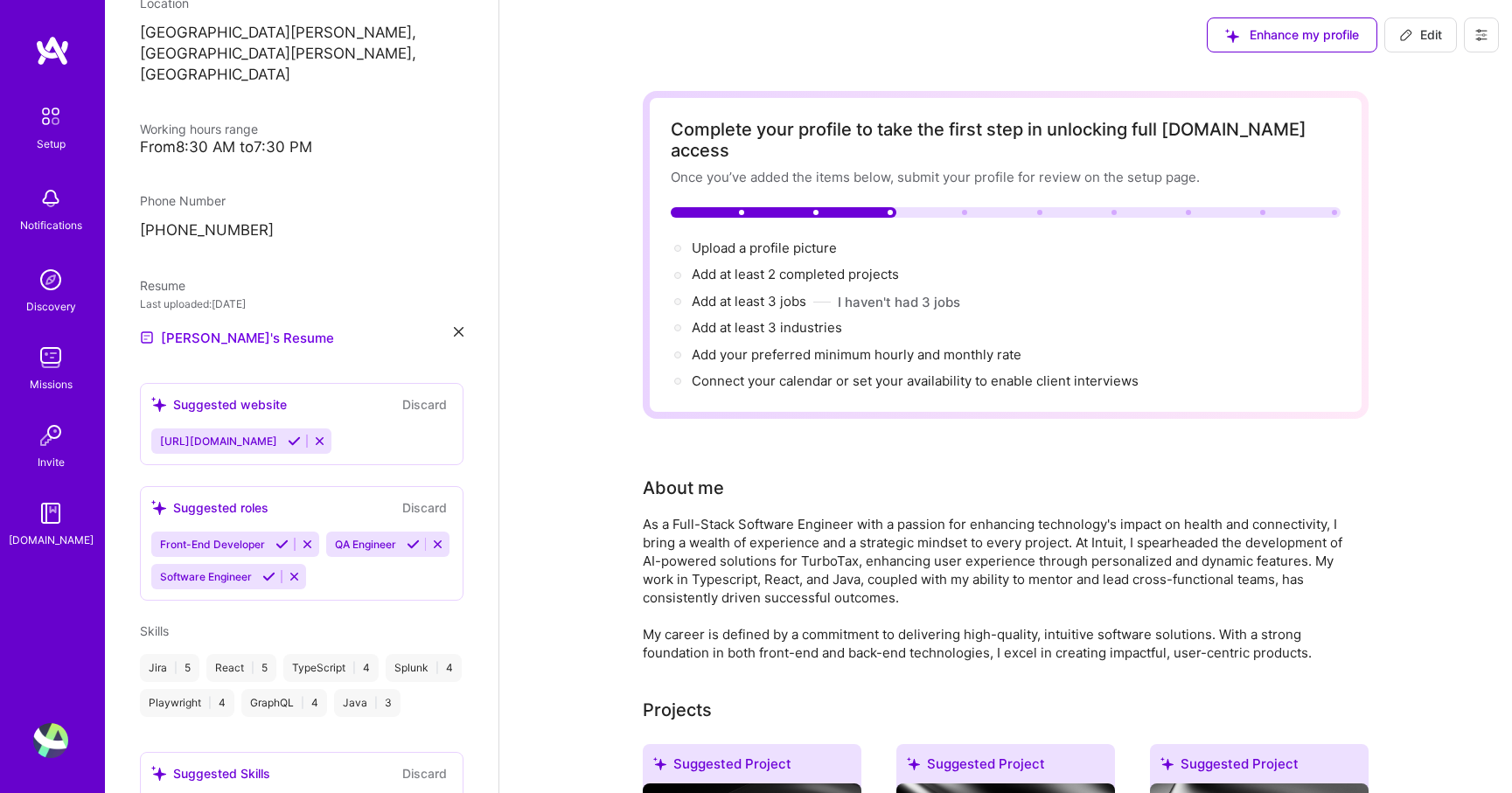
click at [266, 570] on icon at bounding box center [269, 577] width 13 height 13
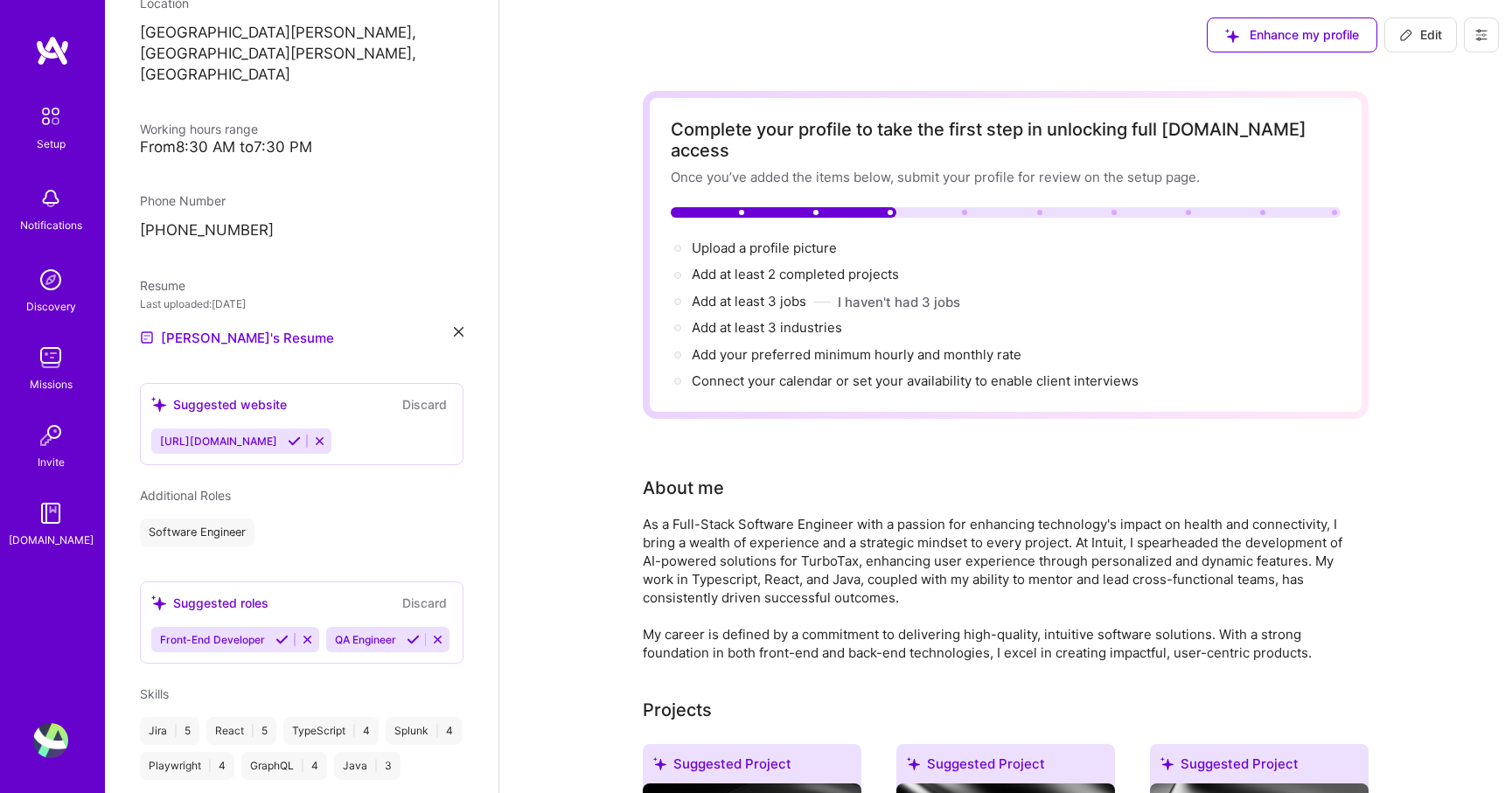
click at [437, 634] on icon at bounding box center [437, 640] width 13 height 13
click at [279, 634] on icon at bounding box center [282, 640] width 13 height 13
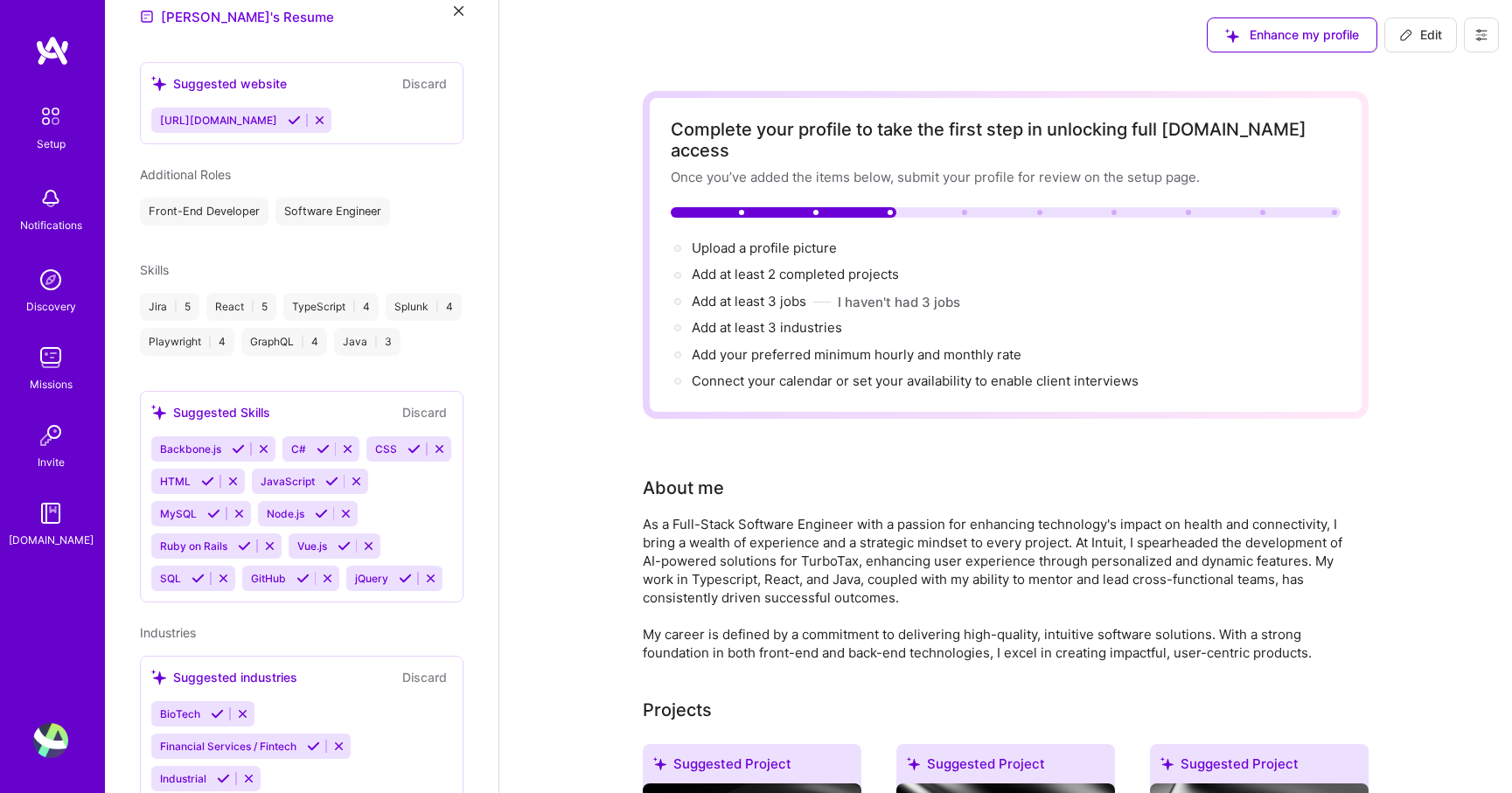
scroll to position [671, 0]
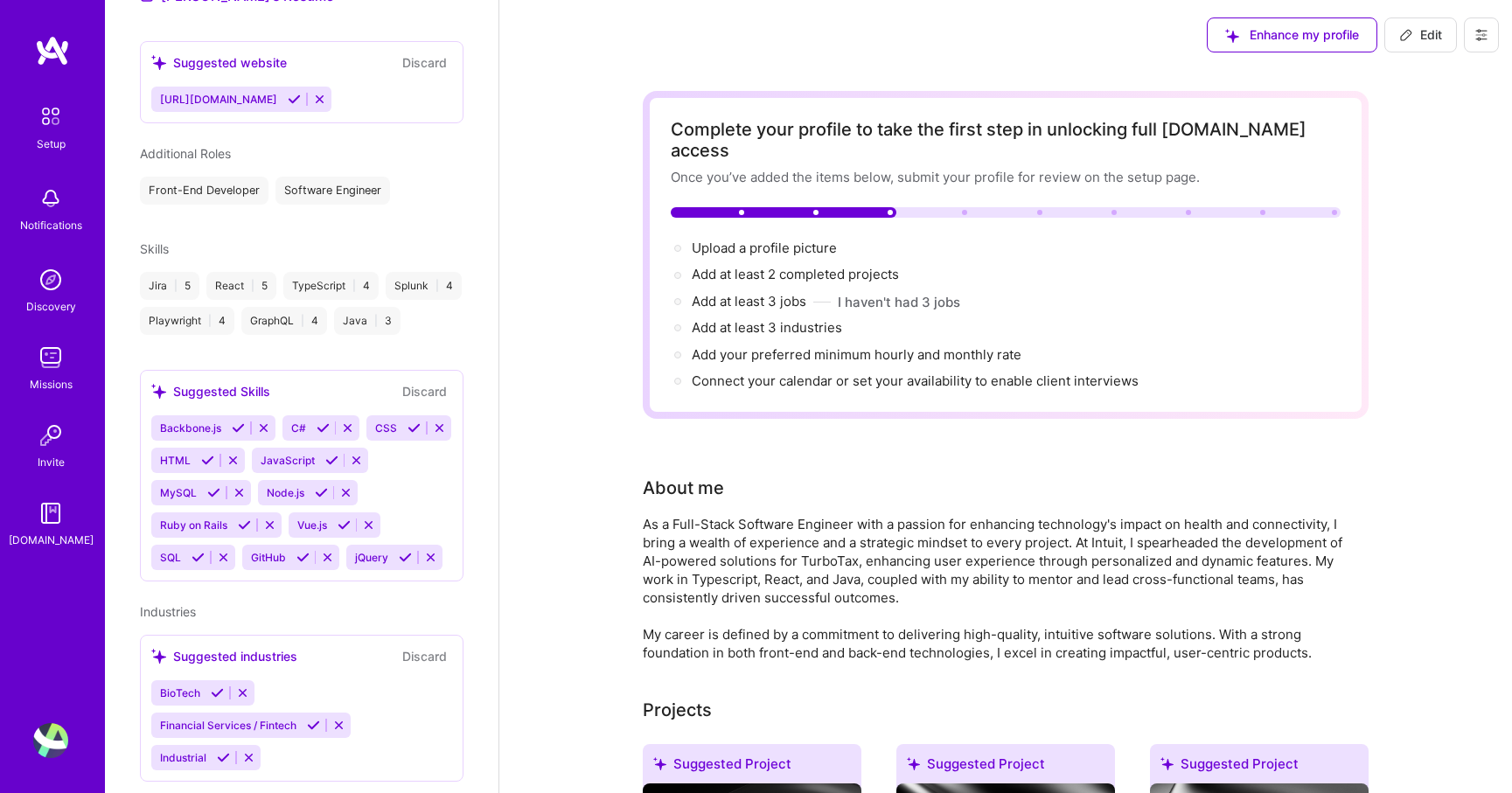
click at [412, 421] on icon at bounding box center [414, 428] width 13 height 13
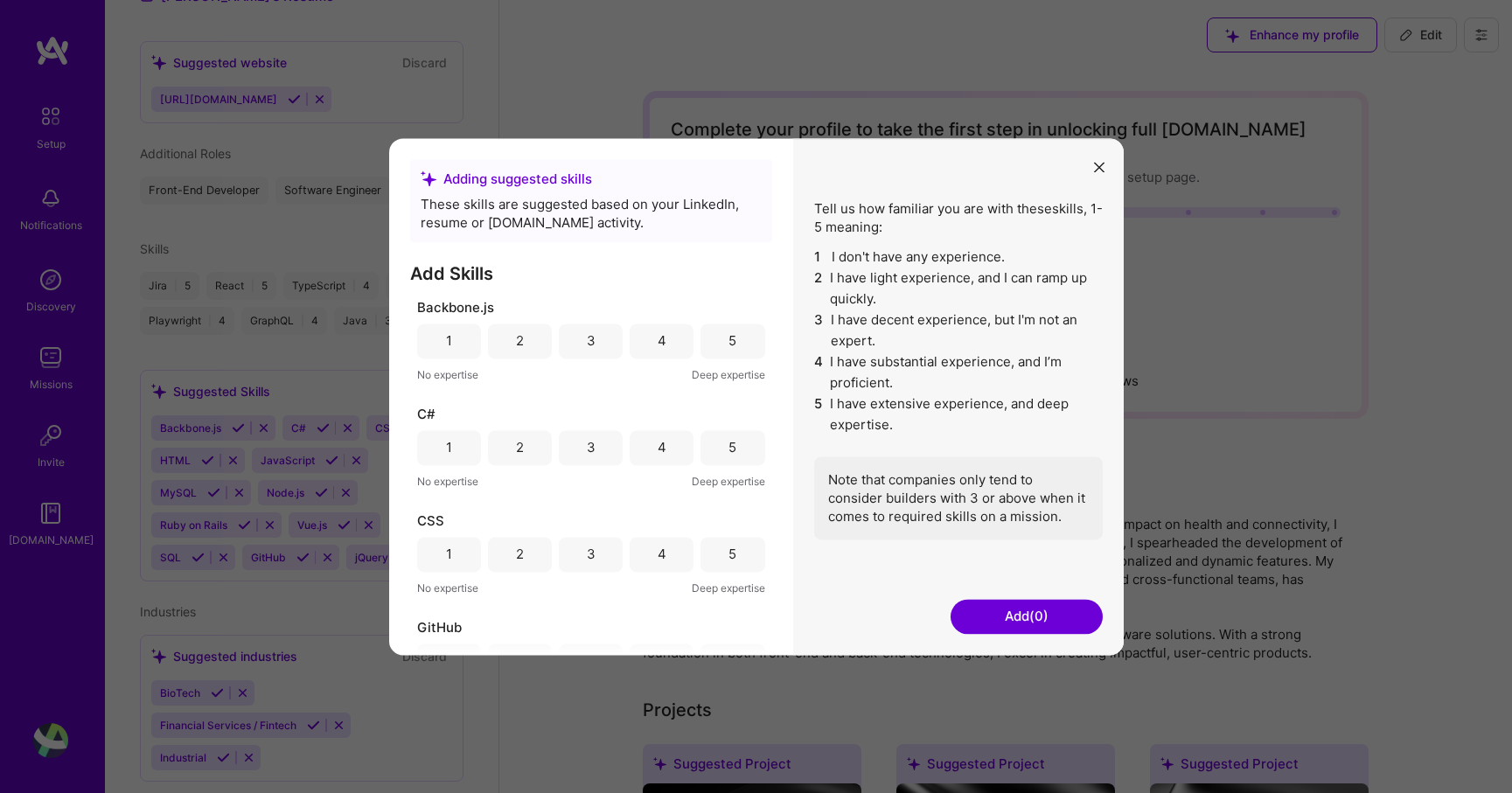
click at [590, 452] on div "3" at bounding box center [590, 447] width 8 height 18
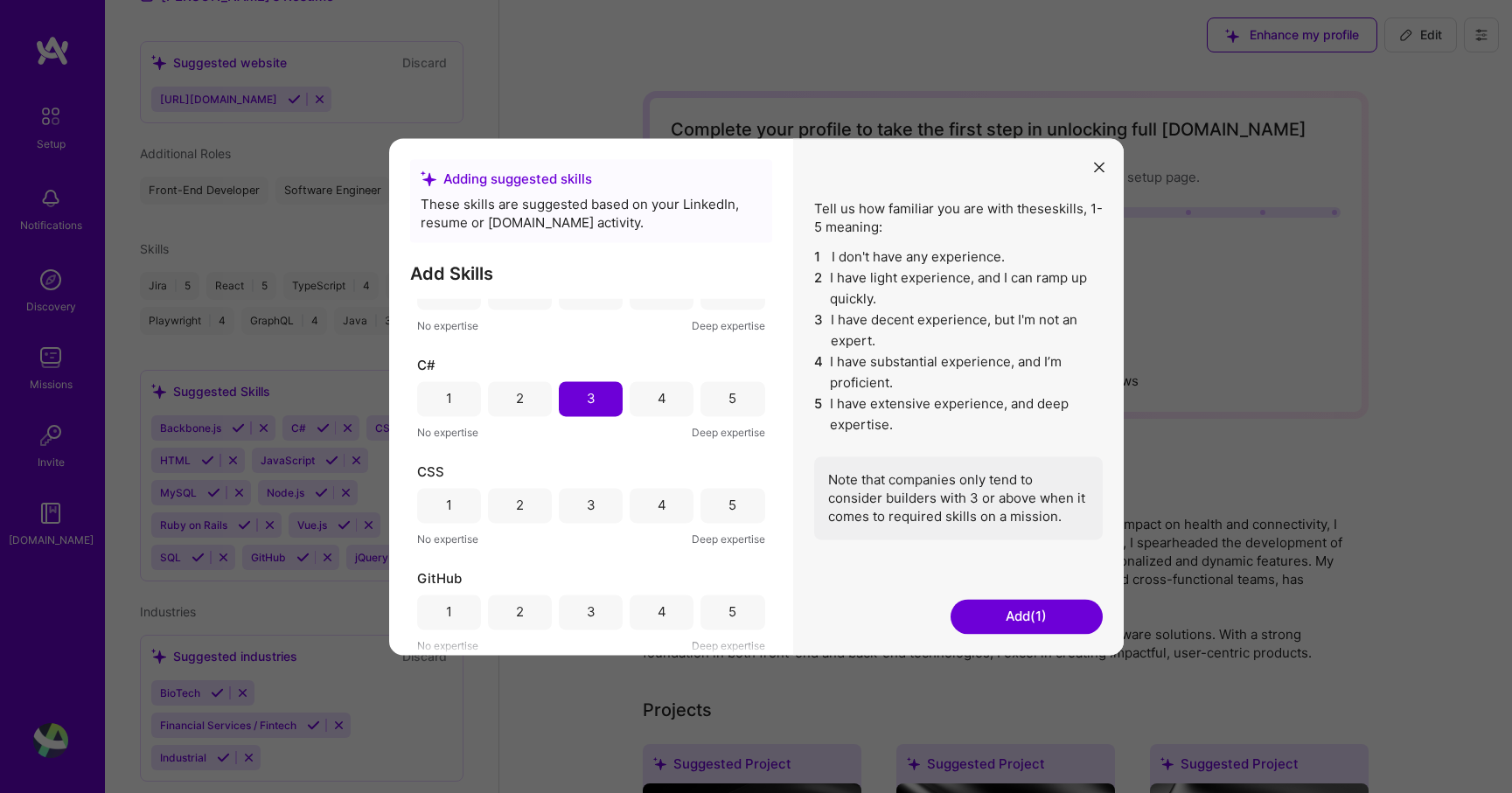
click at [744, 504] on div "5" at bounding box center [732, 505] width 64 height 35
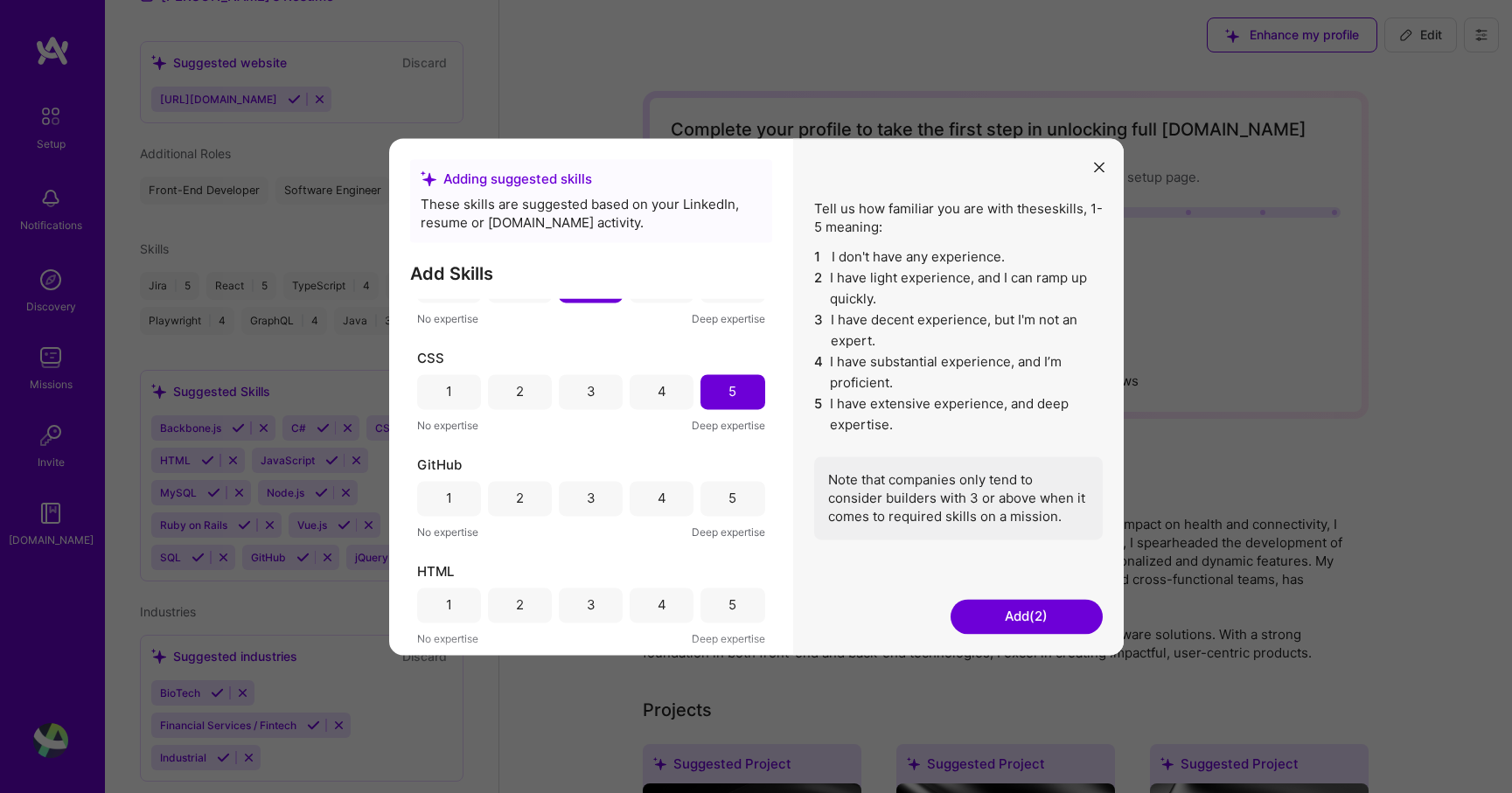
click at [636, 506] on div "4" at bounding box center [662, 498] width 64 height 35
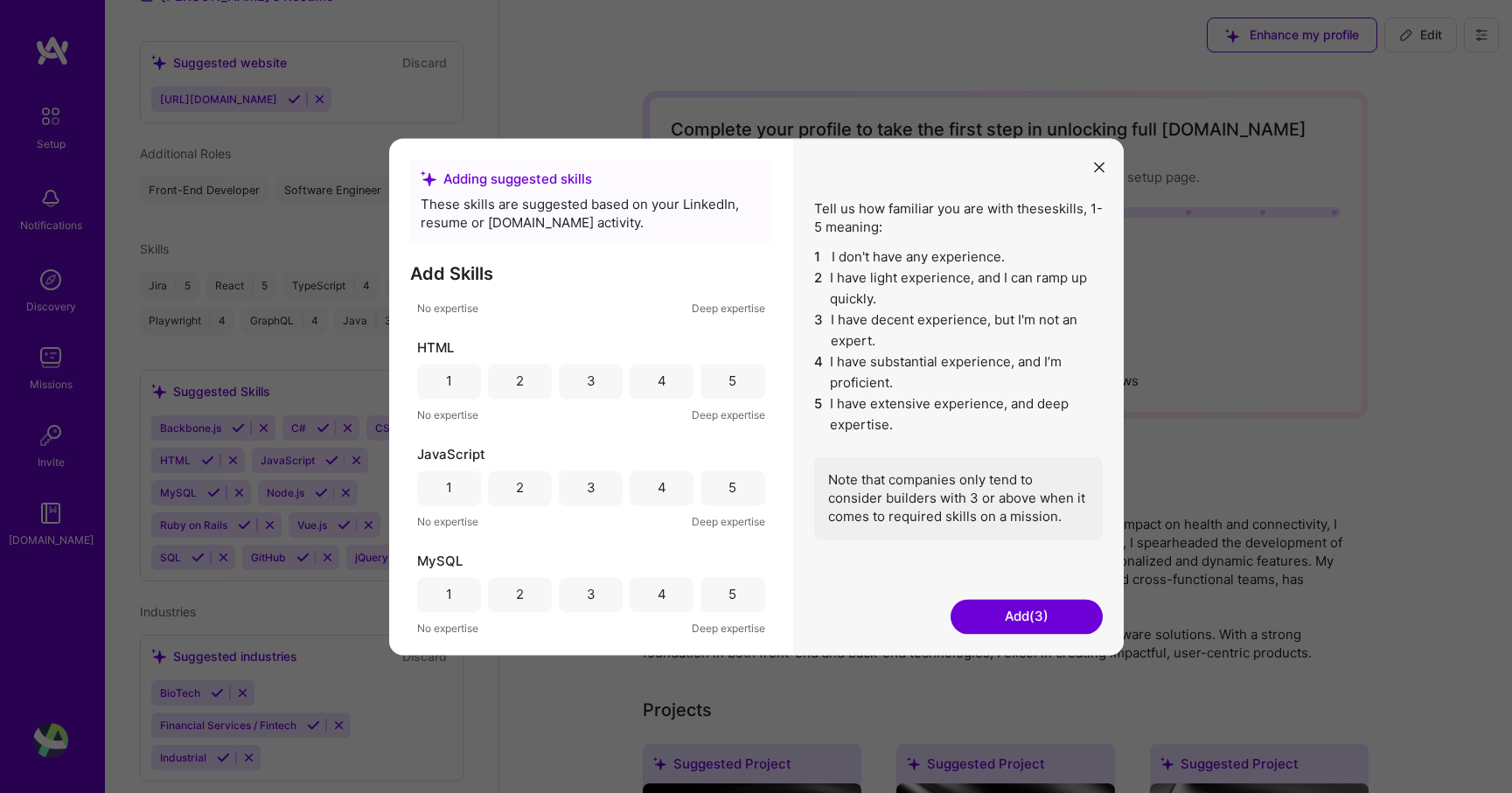
scroll to position [393, 0]
click at [729, 381] on div "5" at bounding box center [732, 373] width 8 height 18
click at [715, 471] on div "5" at bounding box center [732, 481] width 64 height 35
click at [643, 371] on div "4" at bounding box center [662, 374] width 64 height 35
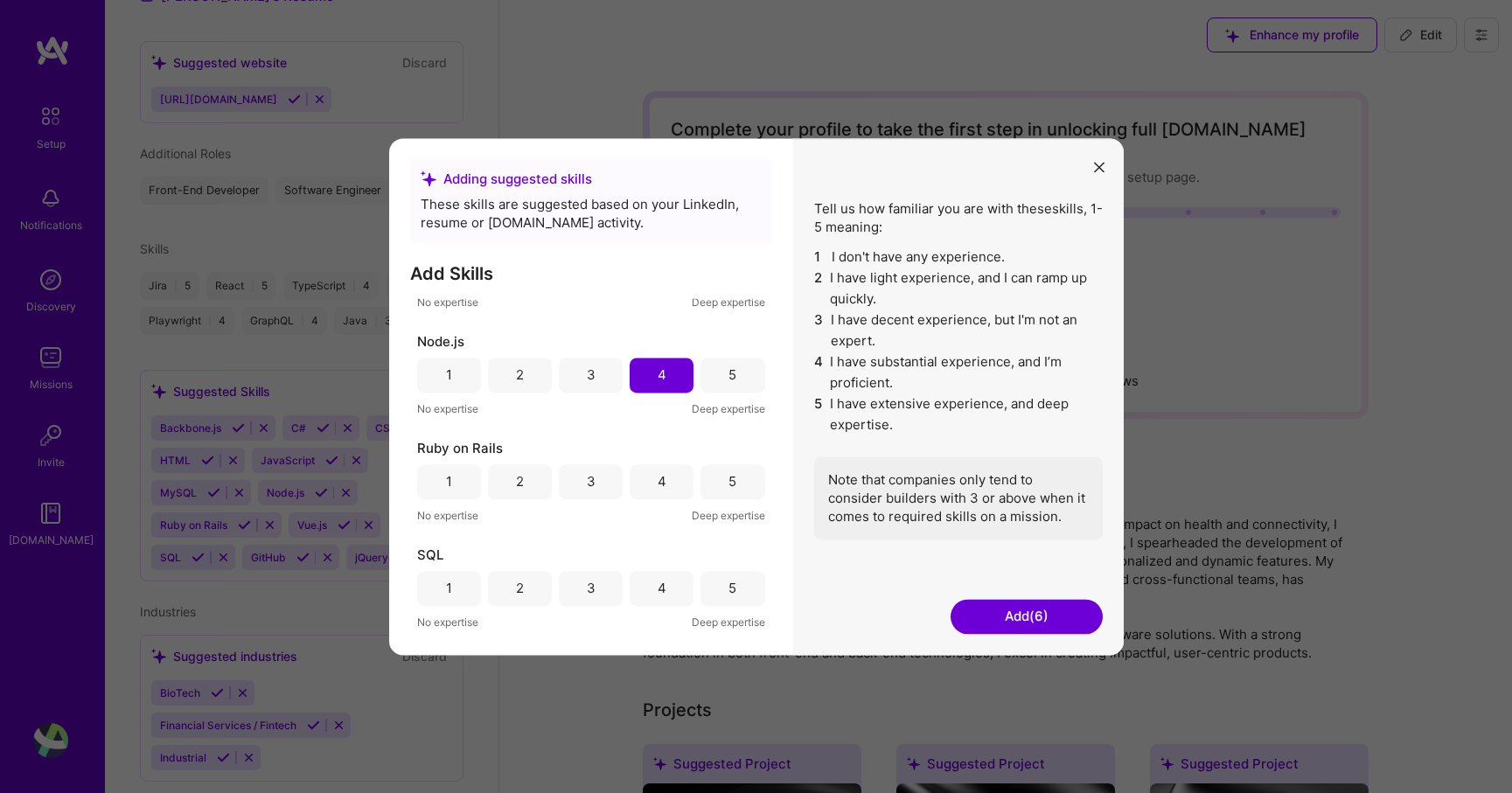
scroll to position [751, 0]
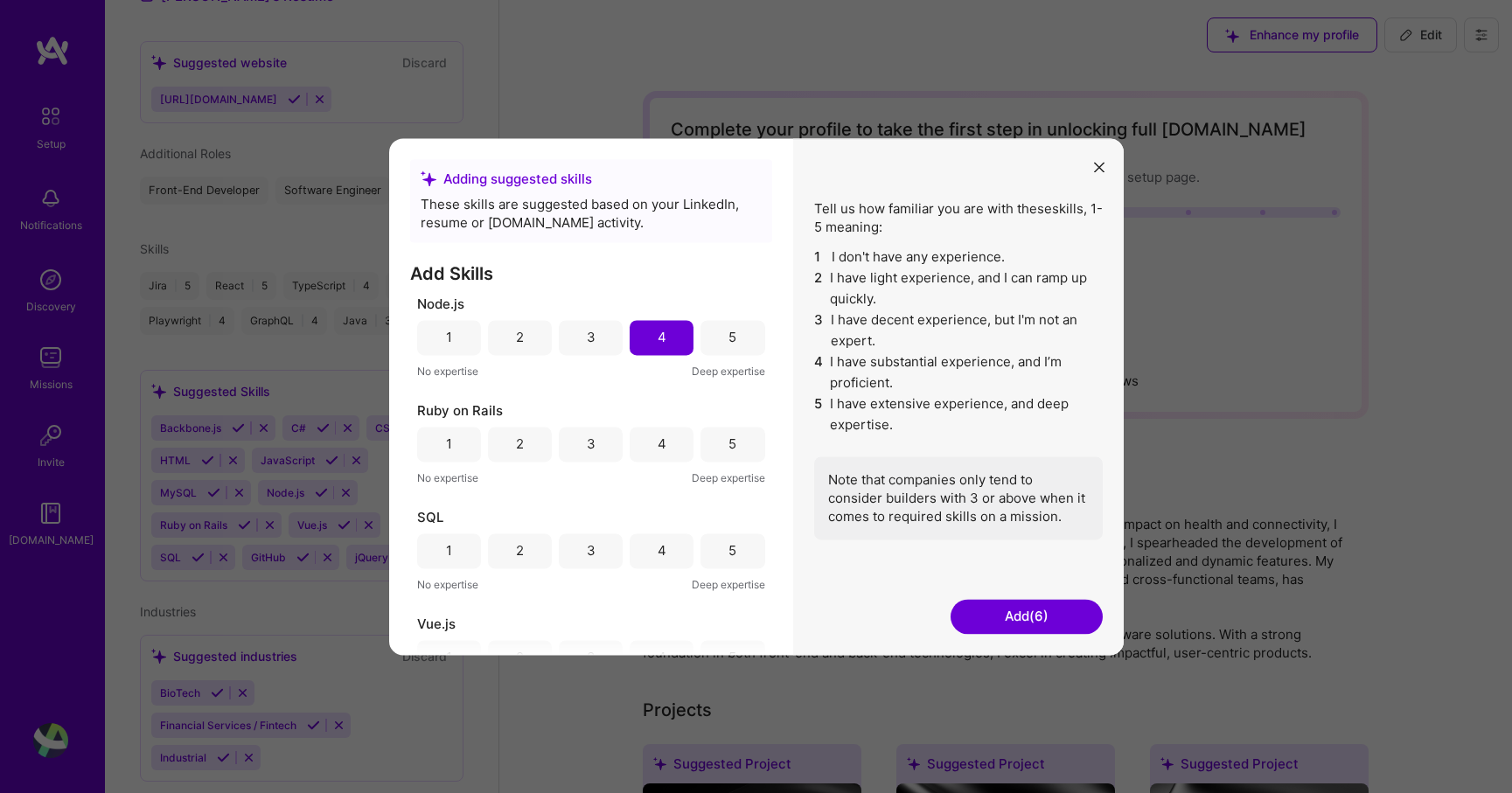
click at [649, 446] on div "4" at bounding box center [662, 444] width 64 height 35
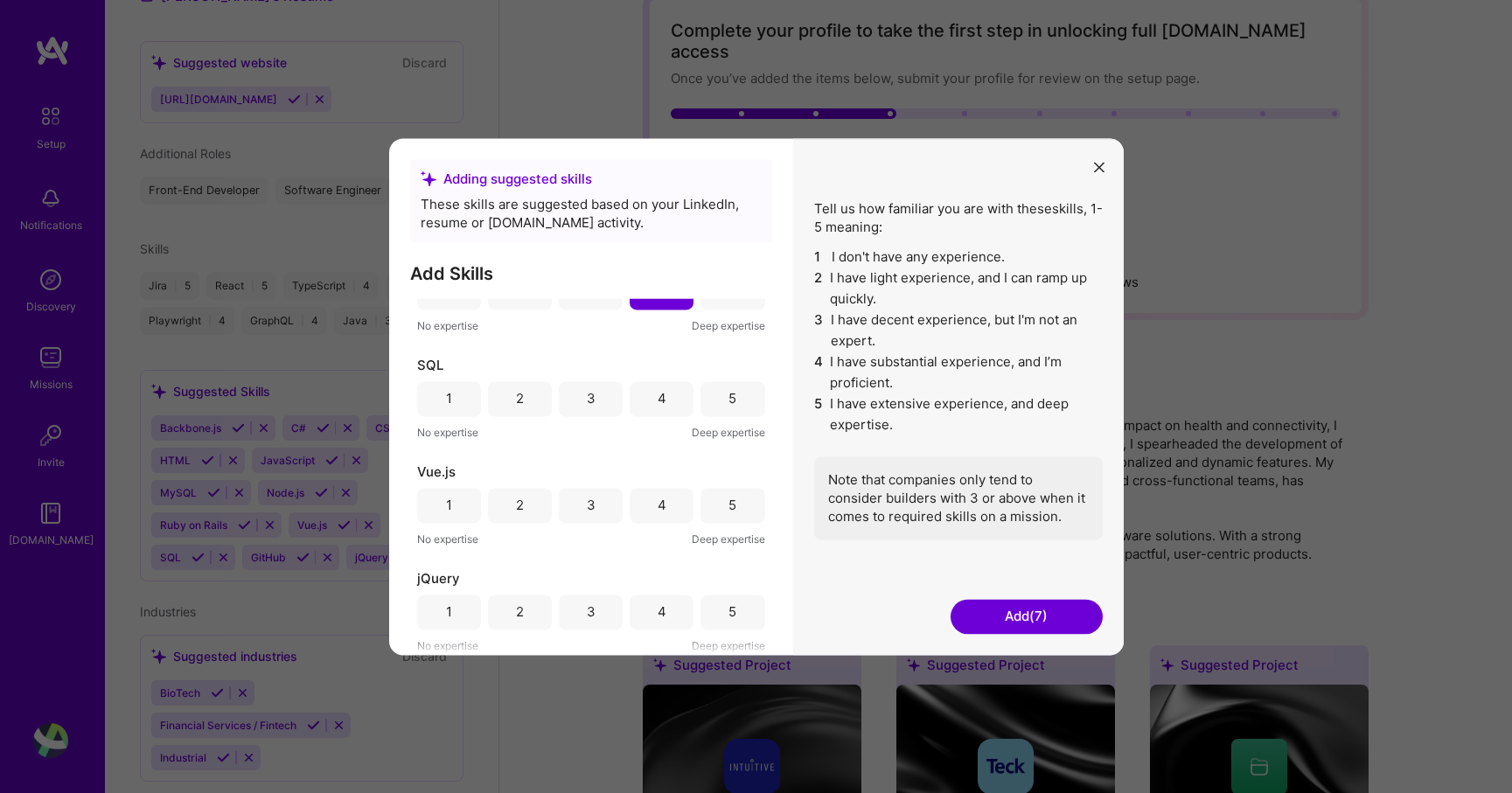
scroll to position [121, 0]
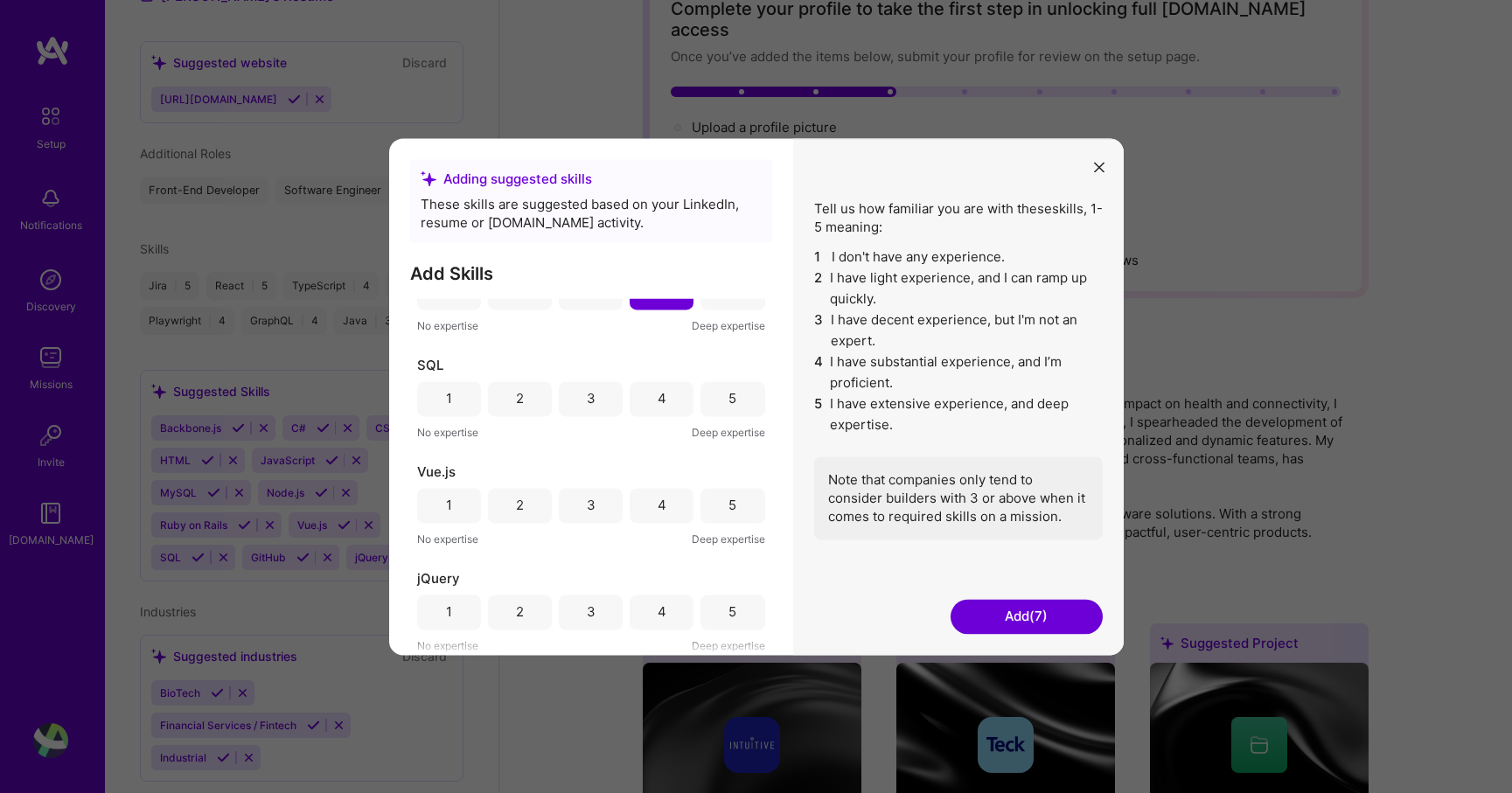
click at [1002, 612] on button "Add (7)" at bounding box center [1026, 616] width 152 height 35
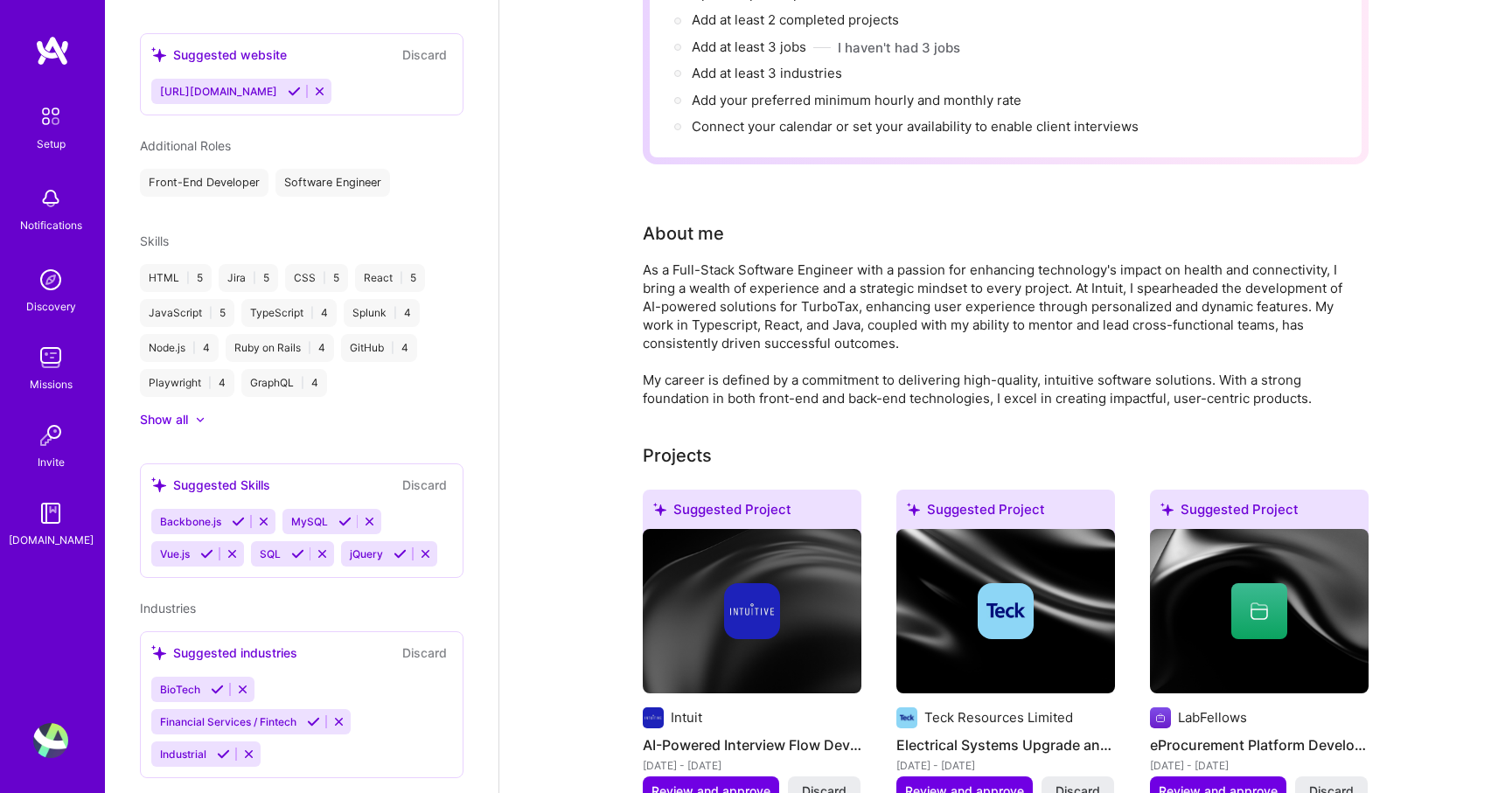
scroll to position [280, 0]
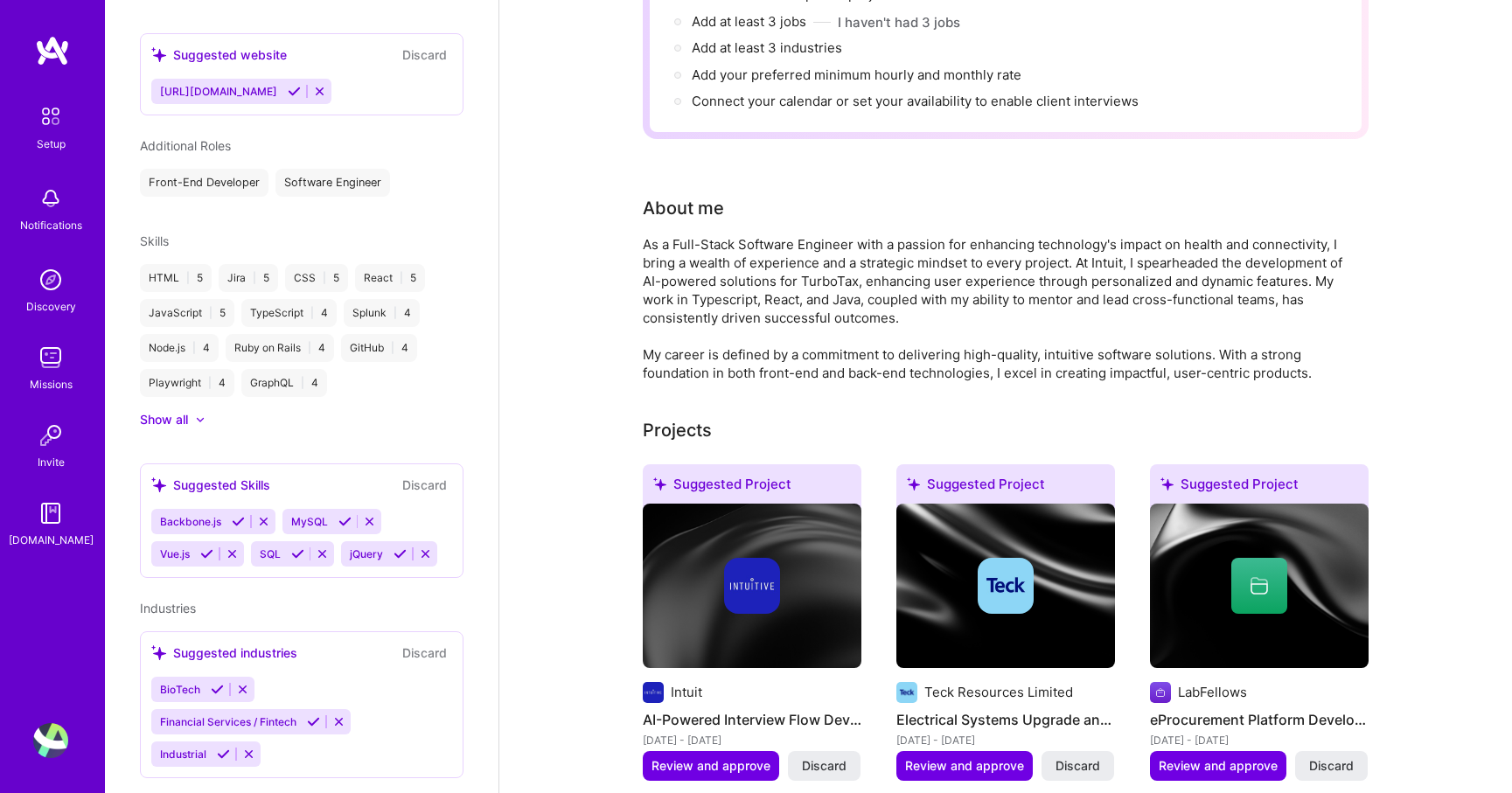
click at [420, 475] on button "Discard" at bounding box center [424, 485] width 55 height 20
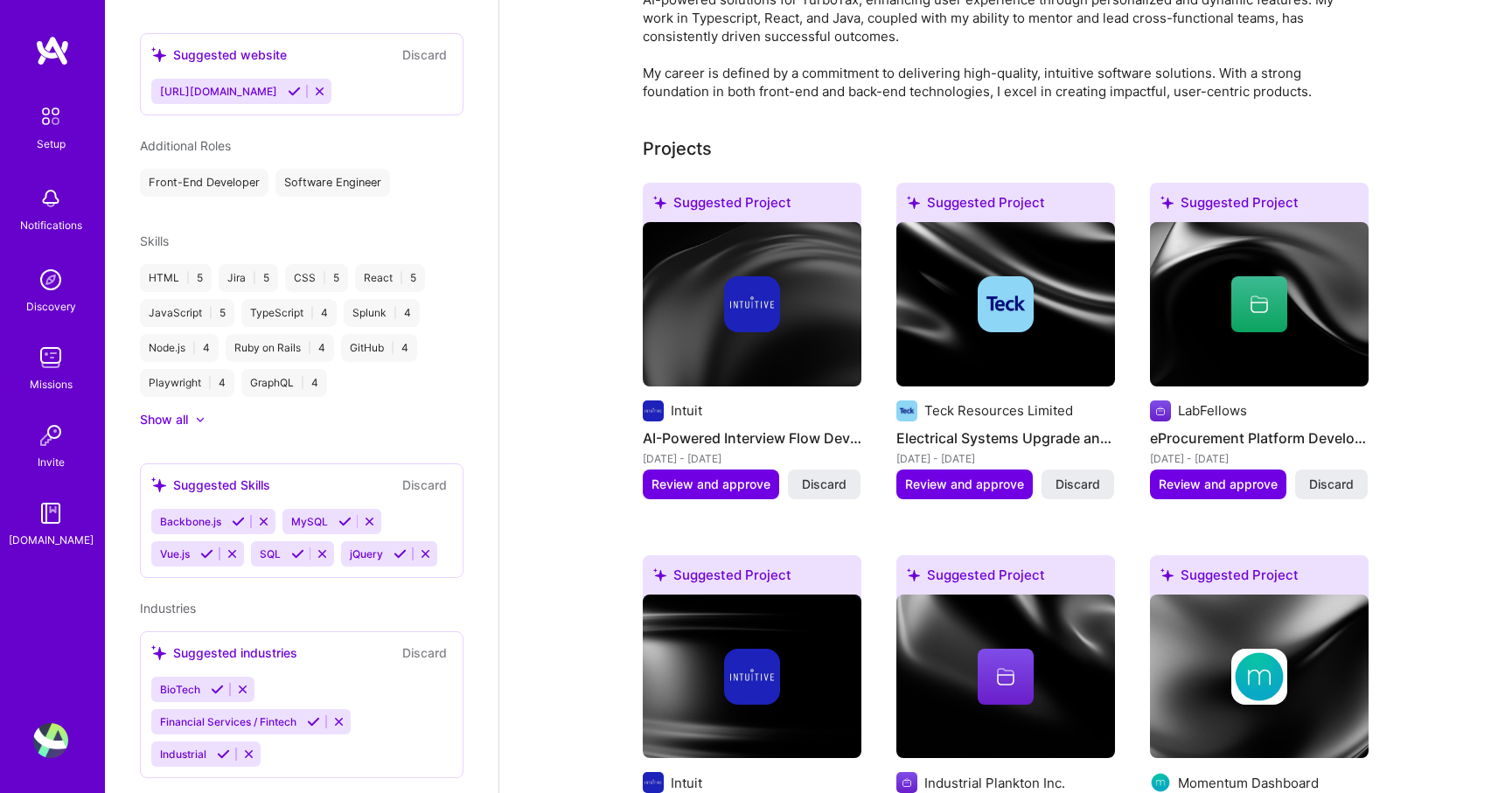
scroll to position [585, 0]
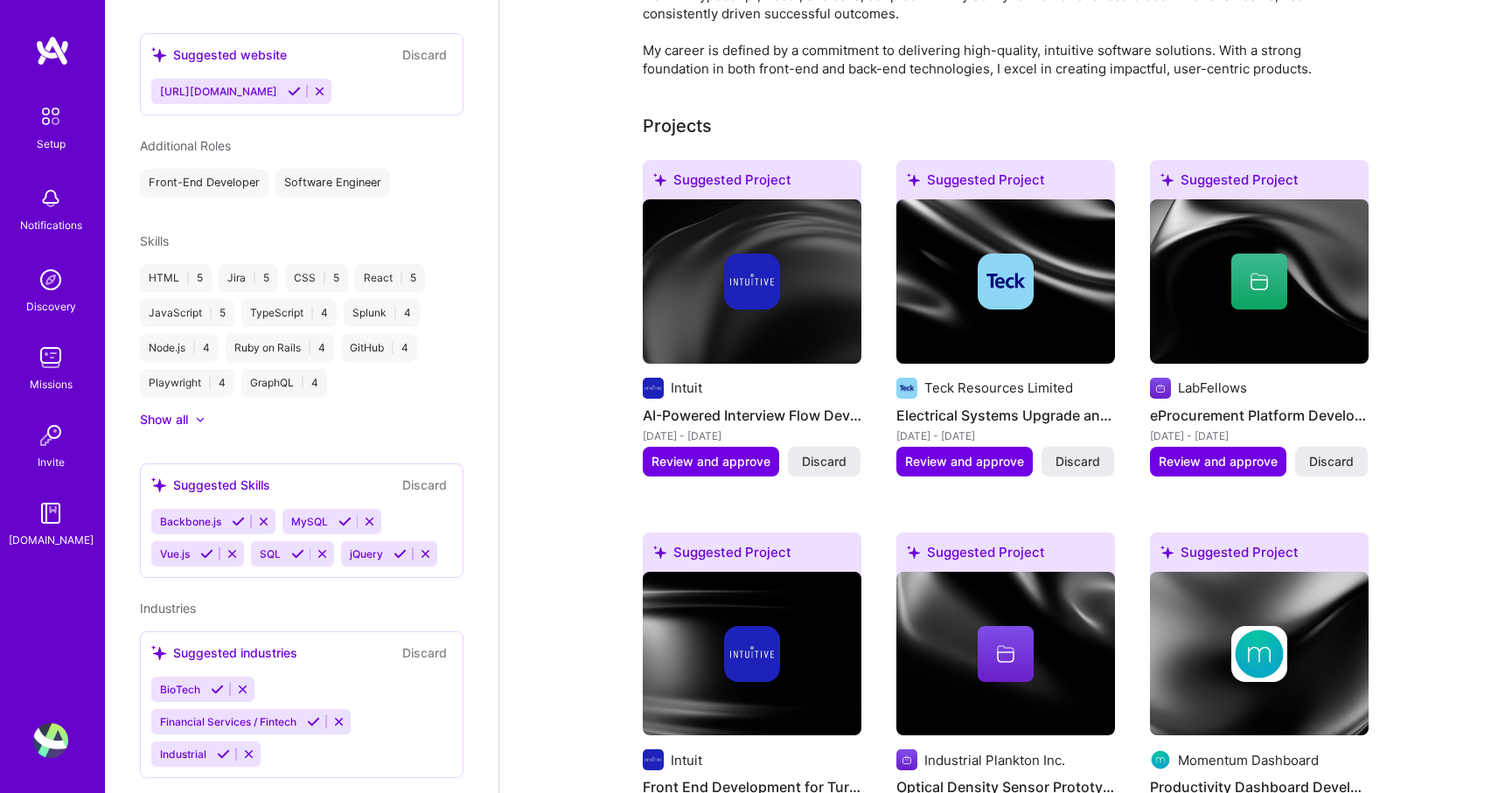
click at [315, 716] on icon at bounding box center [314, 722] width 13 height 13
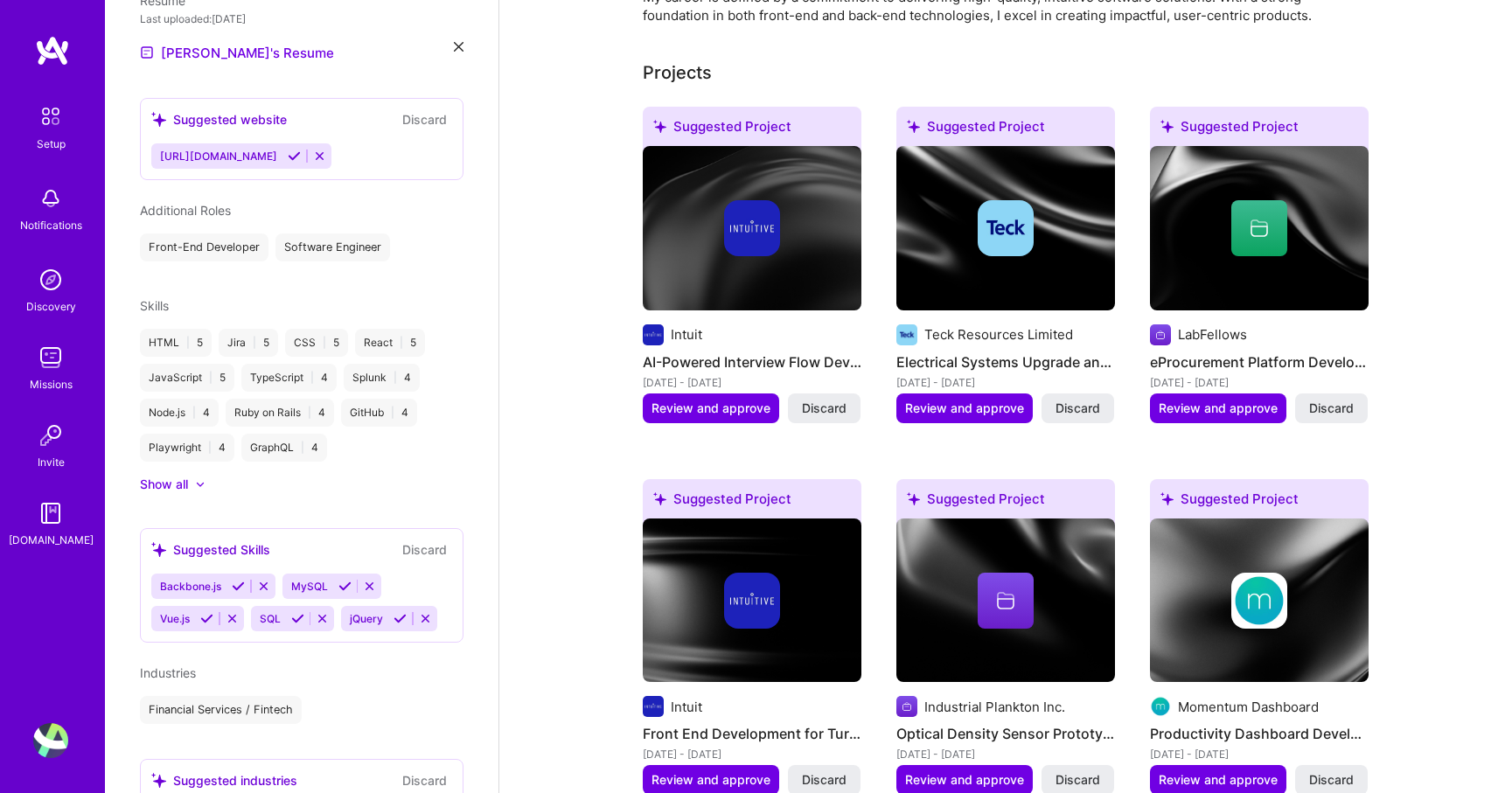
scroll to position [677, 0]
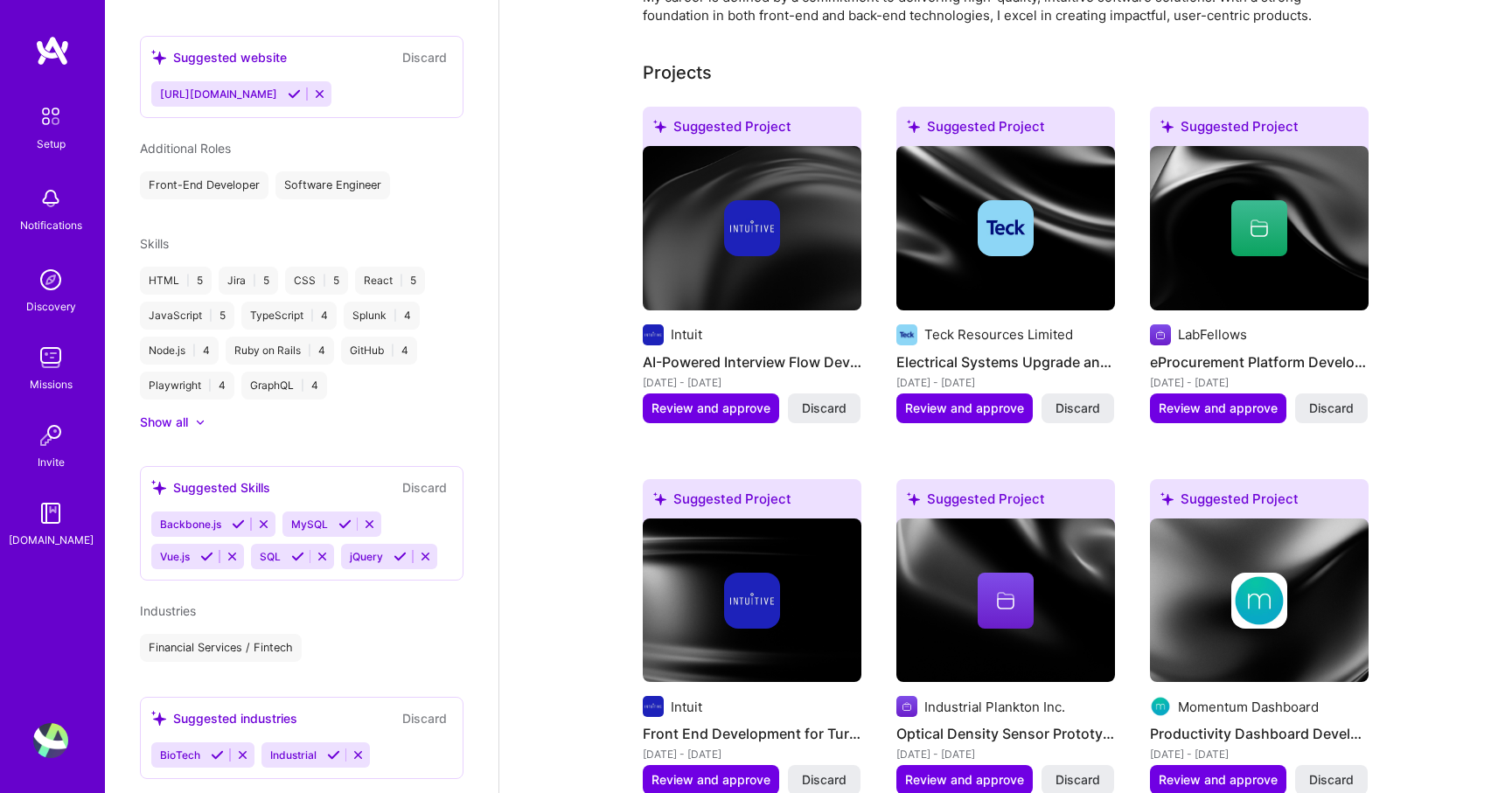
click at [214, 749] on icon at bounding box center [218, 755] width 13 height 13
click at [248, 749] on icon at bounding box center [249, 755] width 13 height 13
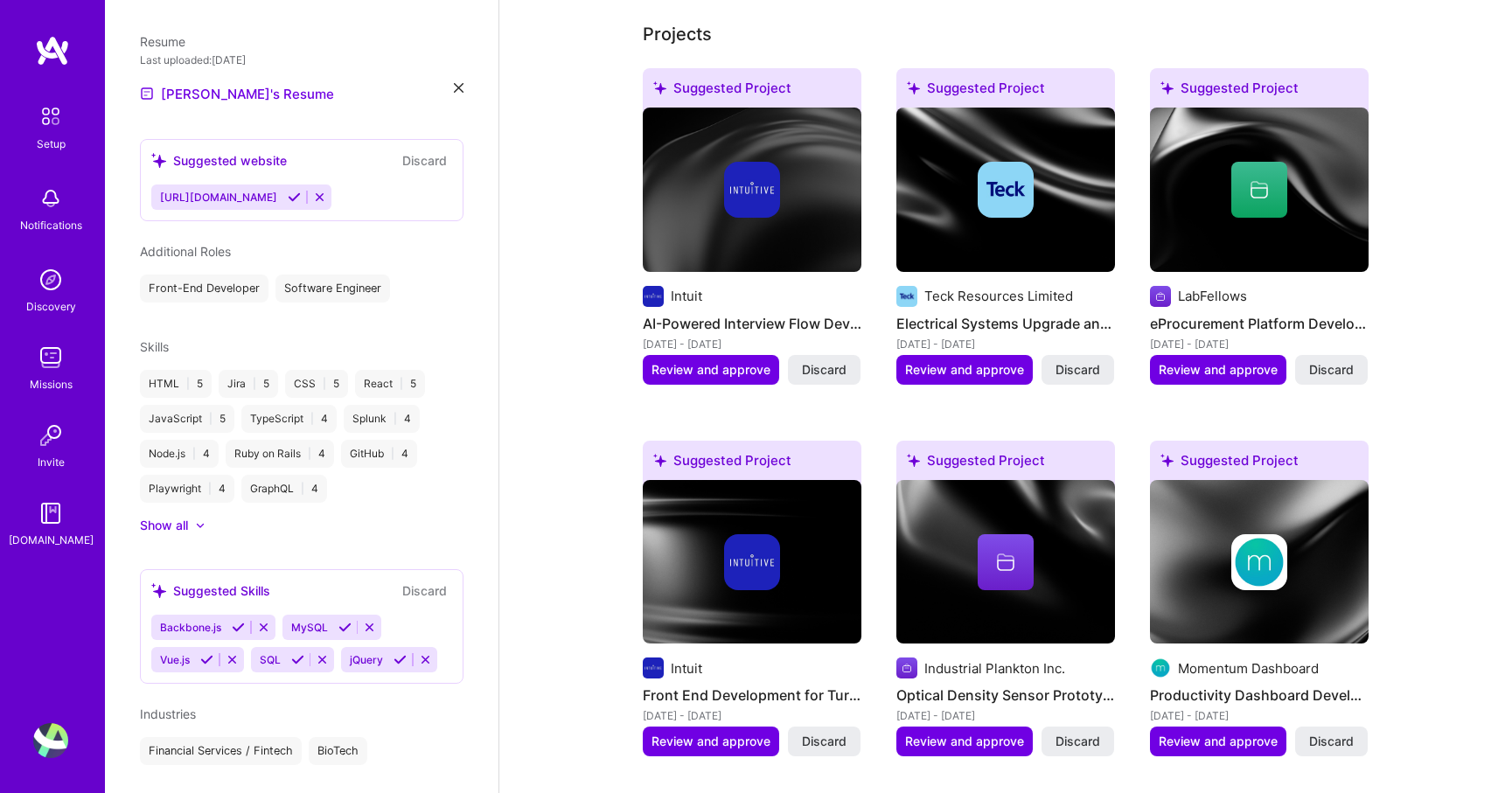
scroll to position [682, 0]
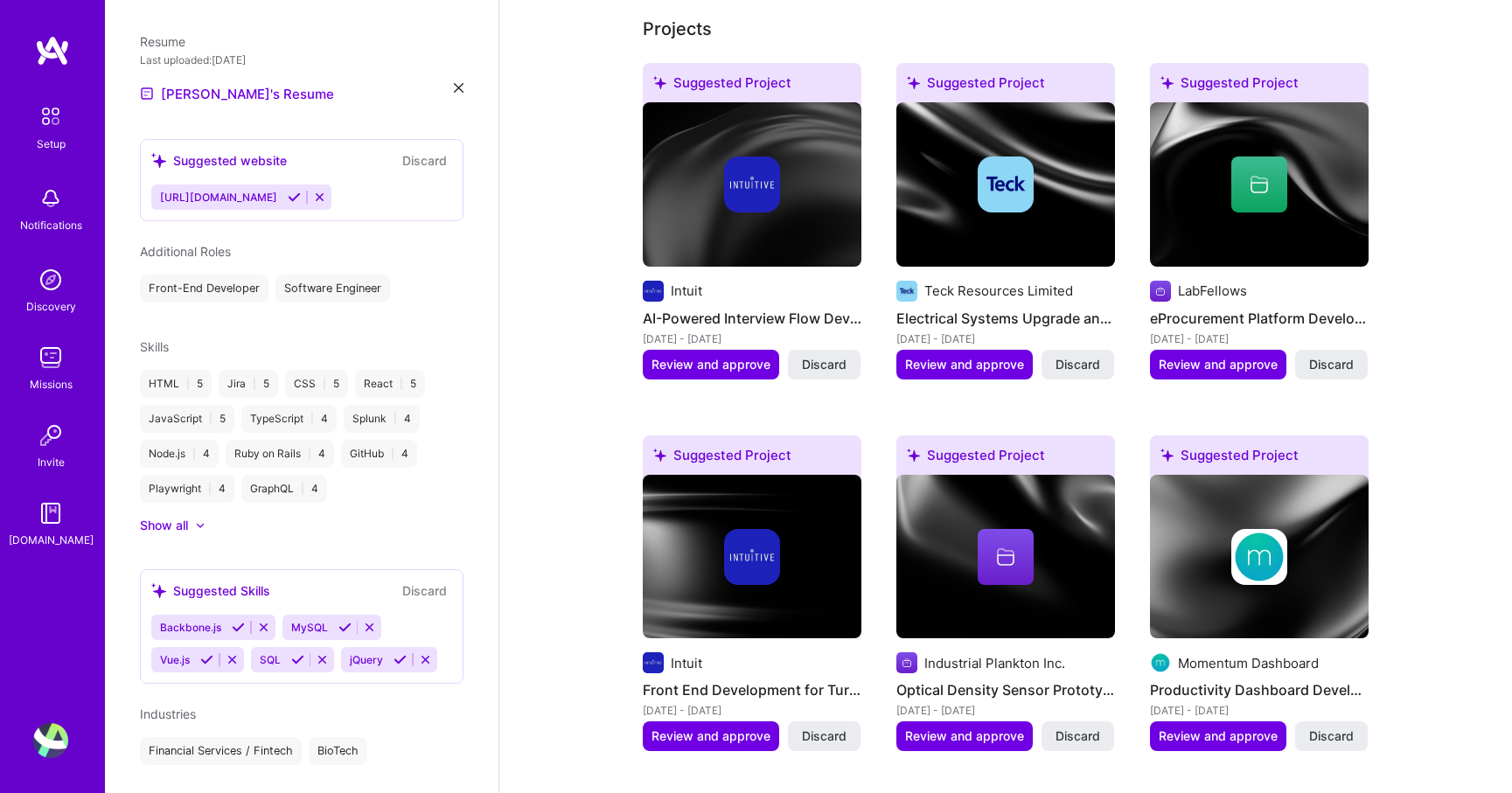
click at [417, 581] on button "Discard" at bounding box center [424, 590] width 55 height 20
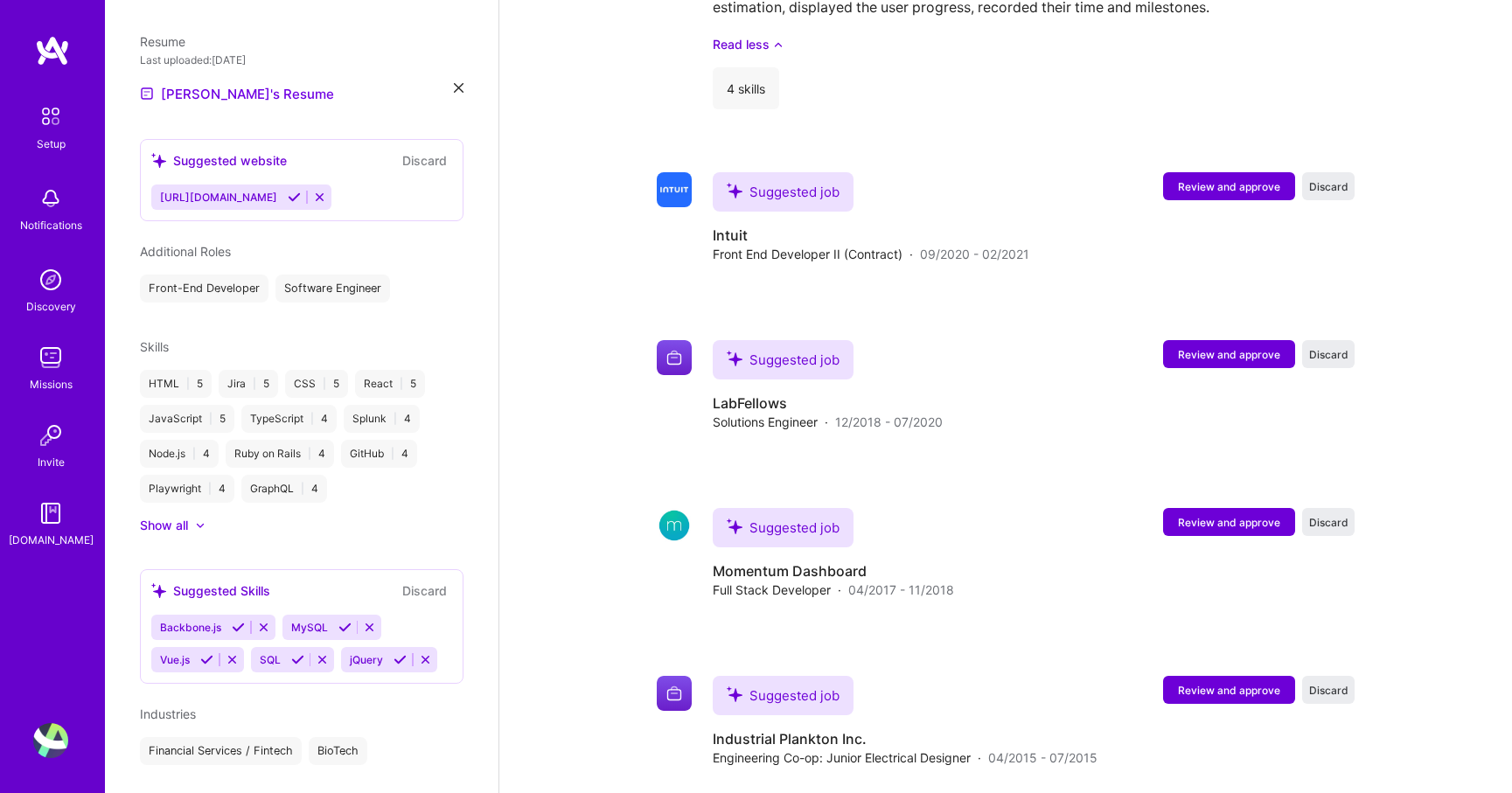
scroll to position [2521, 0]
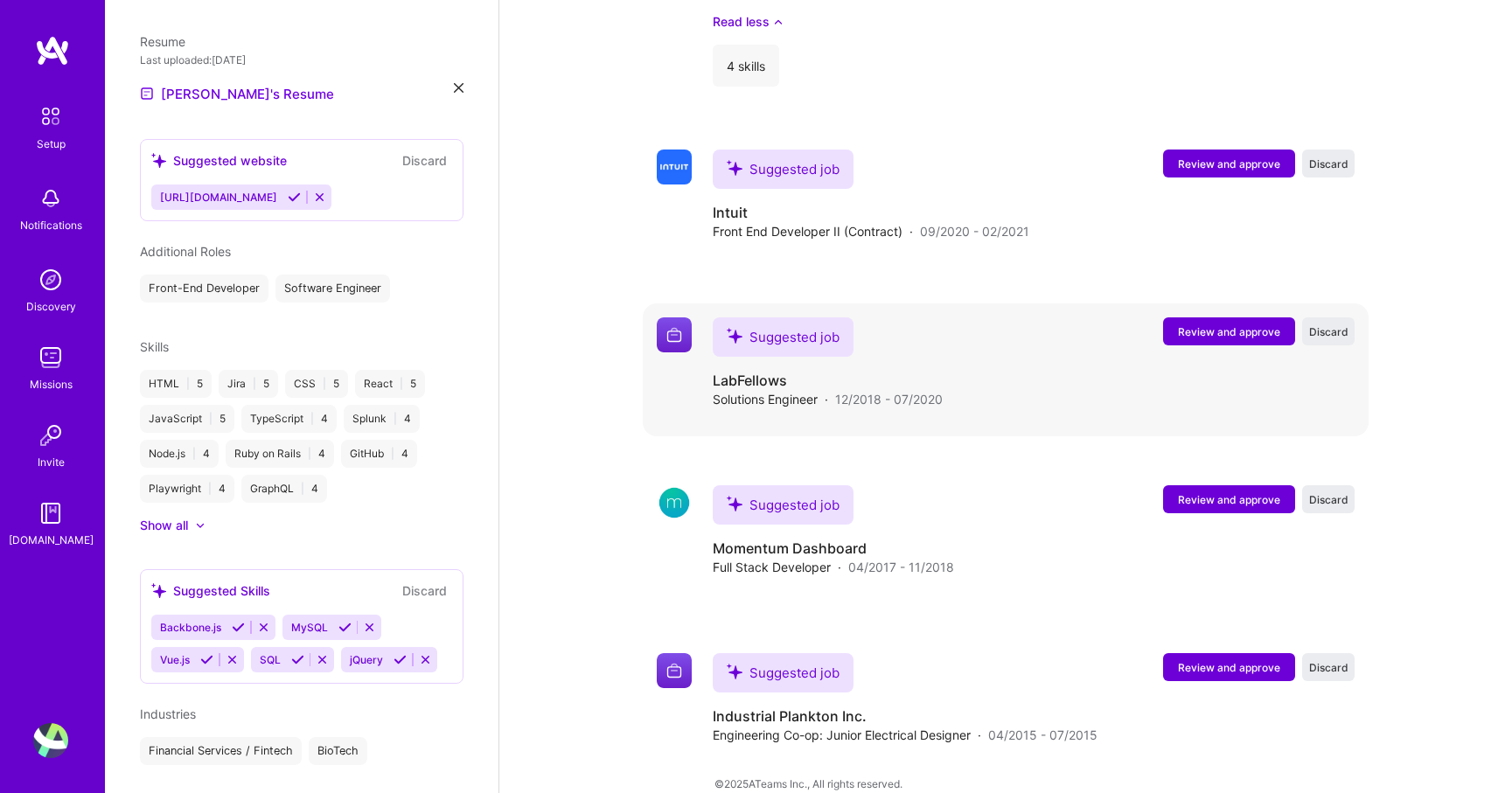
click at [1230, 324] on span "Review and approve" at bounding box center [1229, 332] width 103 height 15
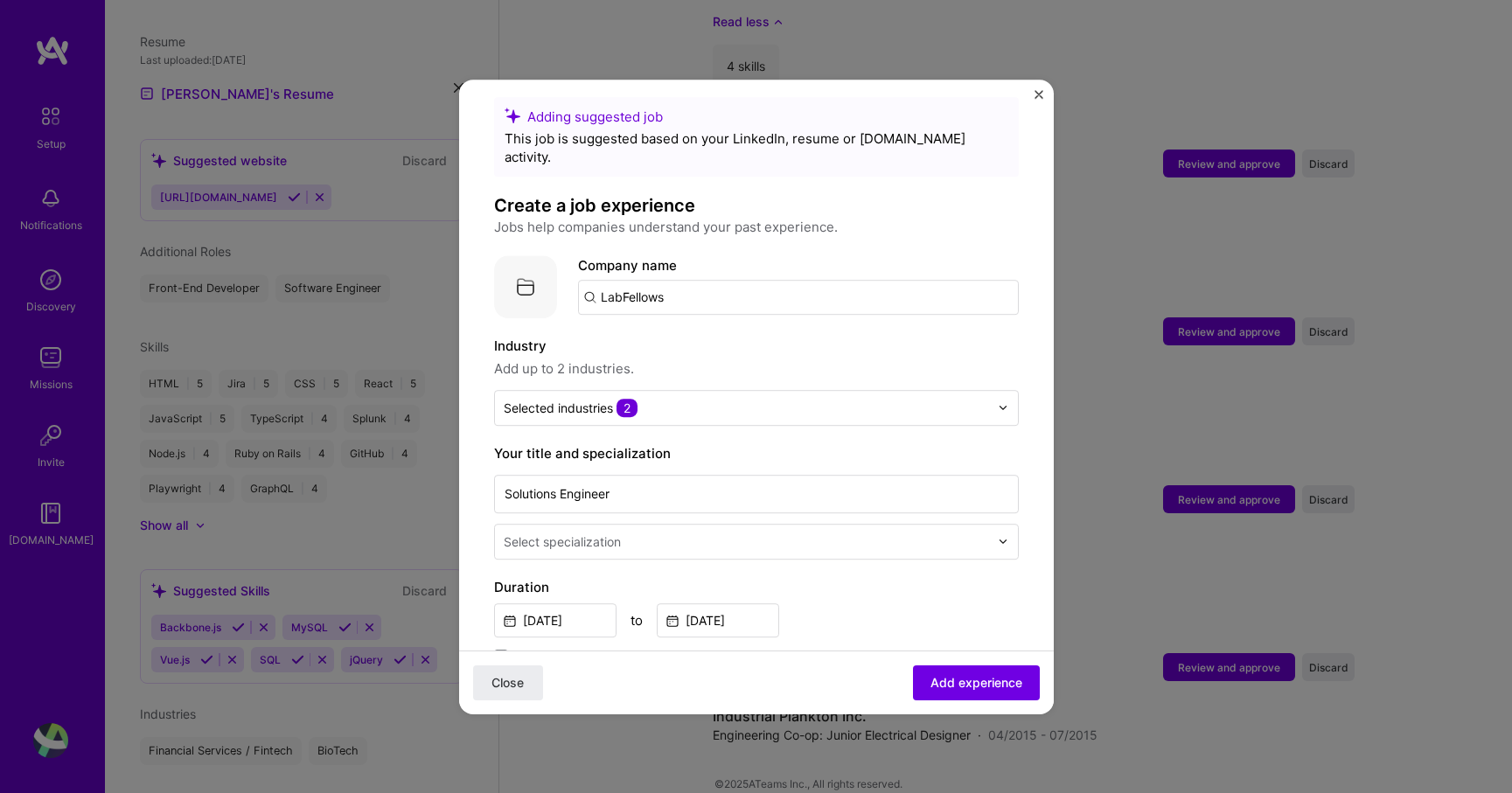
scroll to position [23, 0]
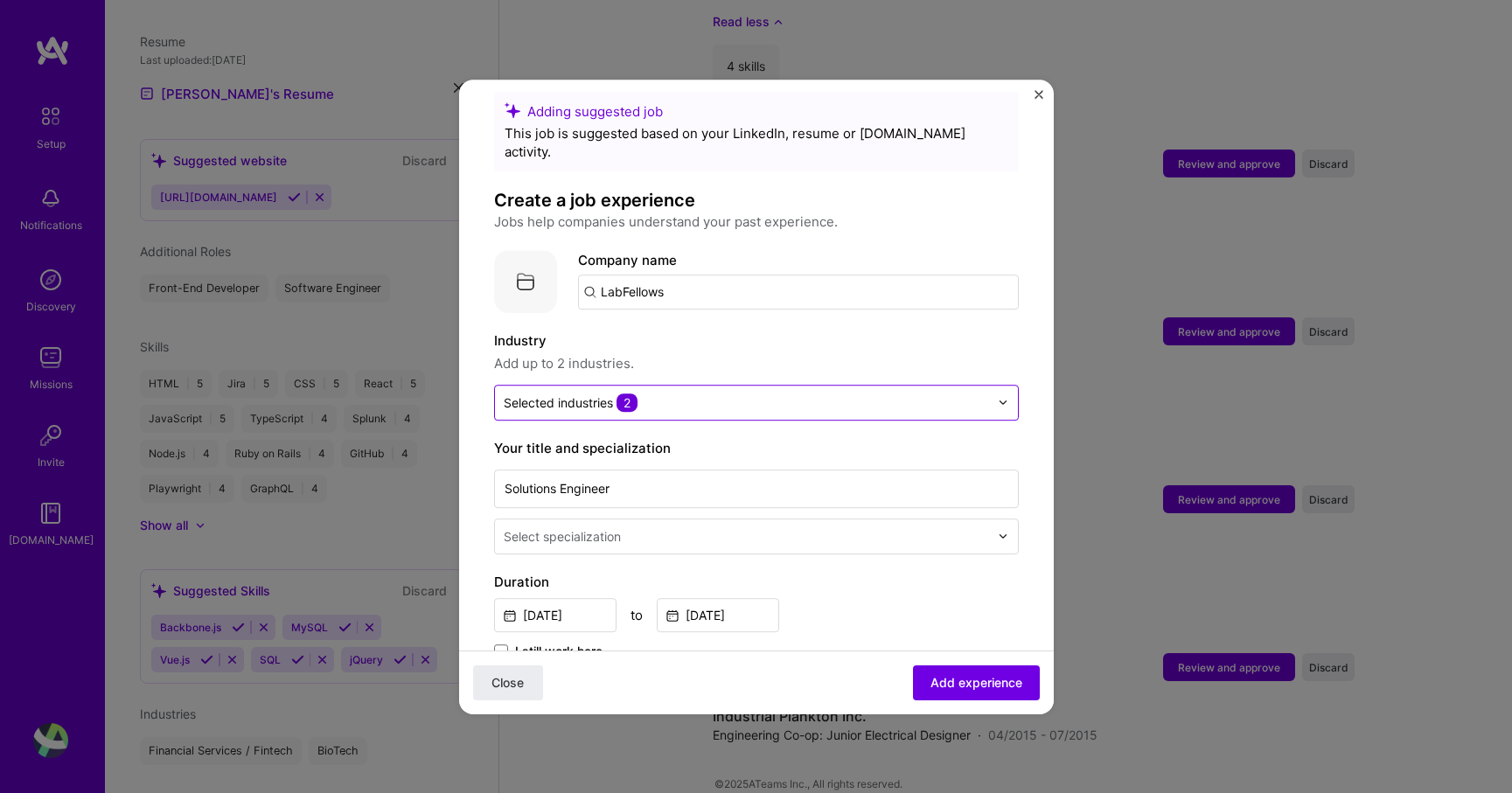
click at [661, 393] on input "text" at bounding box center [746, 402] width 485 height 18
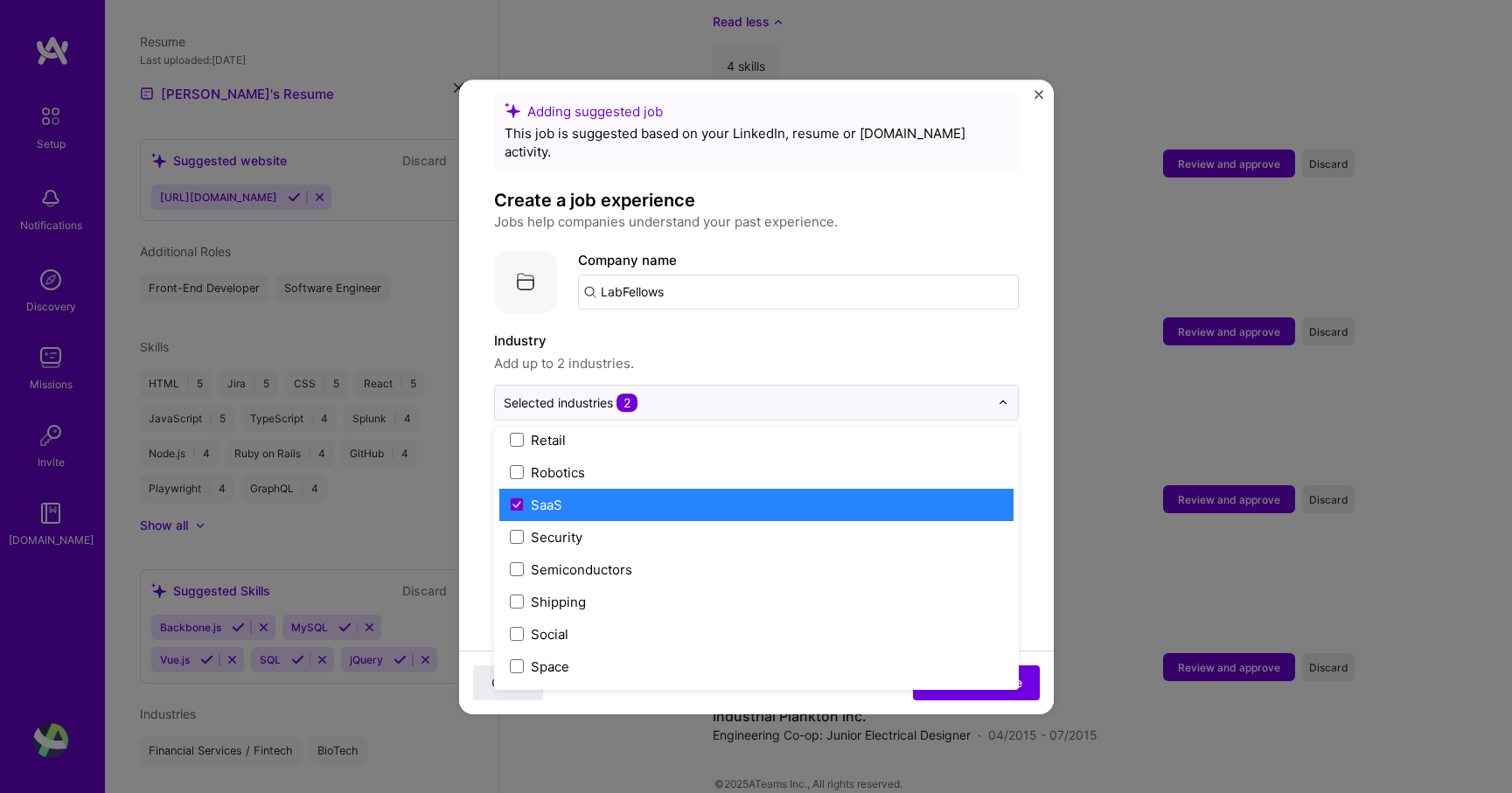
scroll to position [3431, 0]
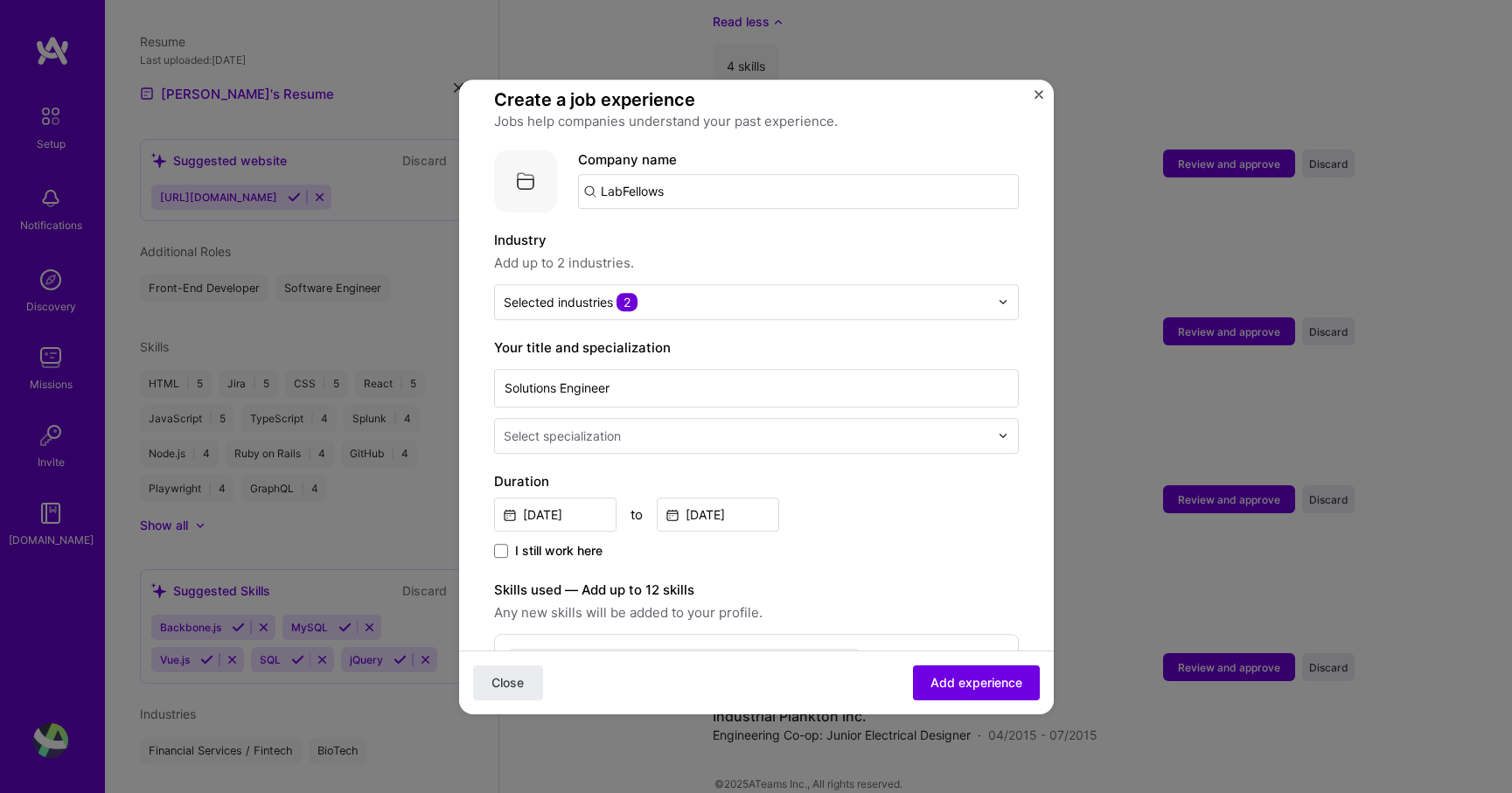
scroll to position [123, 0]
click at [555, 428] on div "Select specialization" at bounding box center [562, 437] width 117 height 18
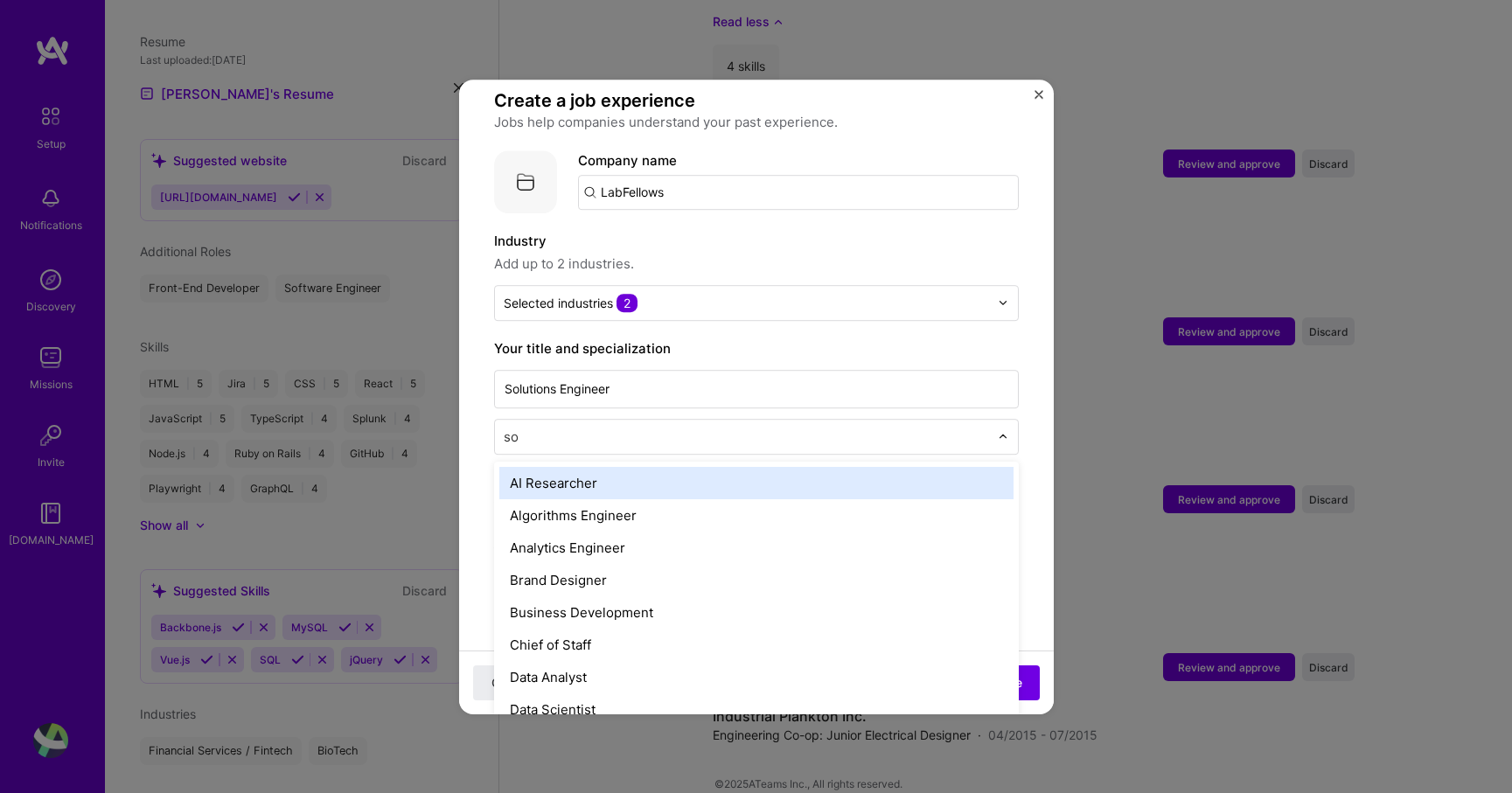
type input "sof"
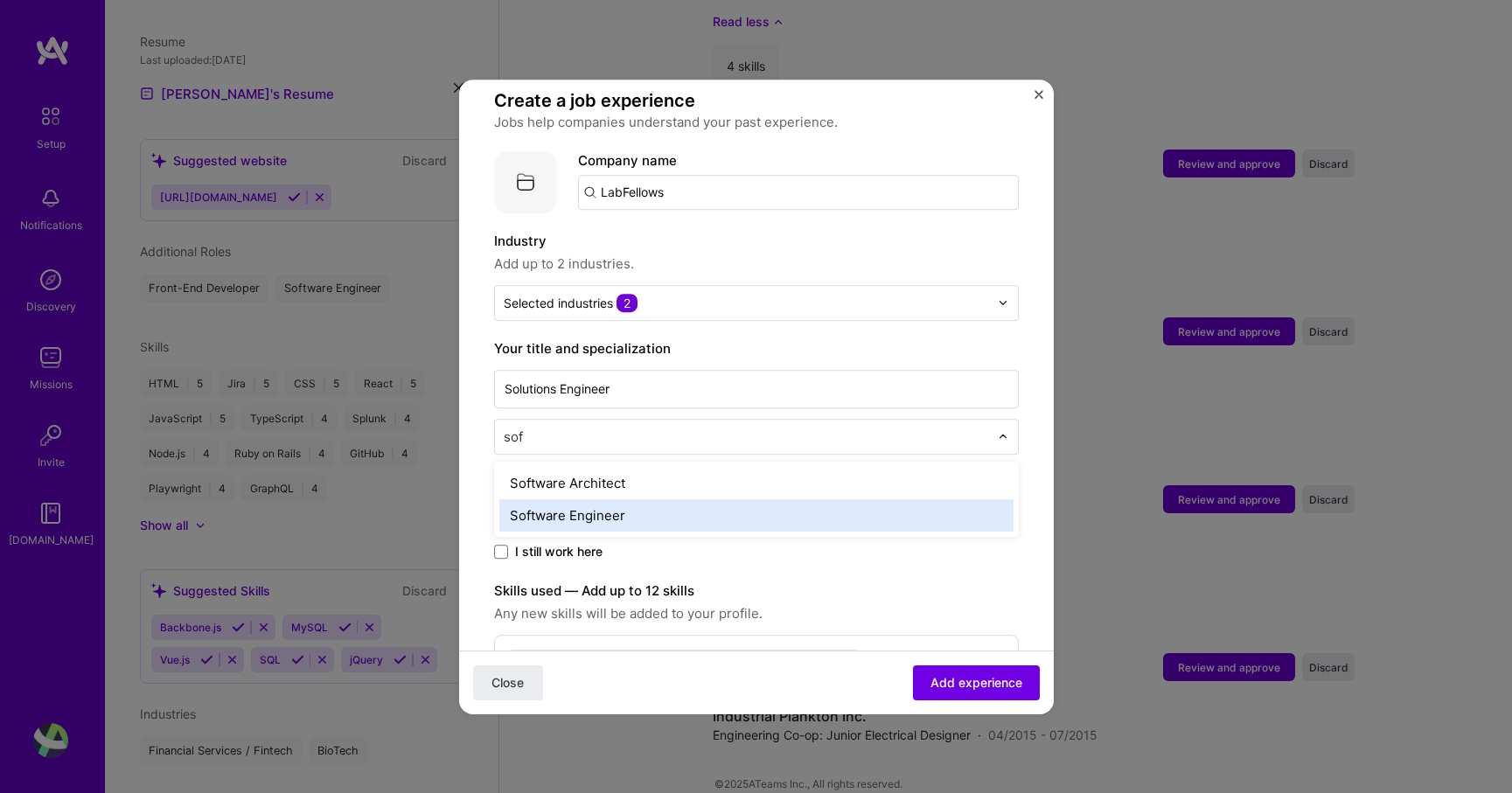
click at [547, 500] on div "Software Engineer" at bounding box center [756, 516] width 514 height 32
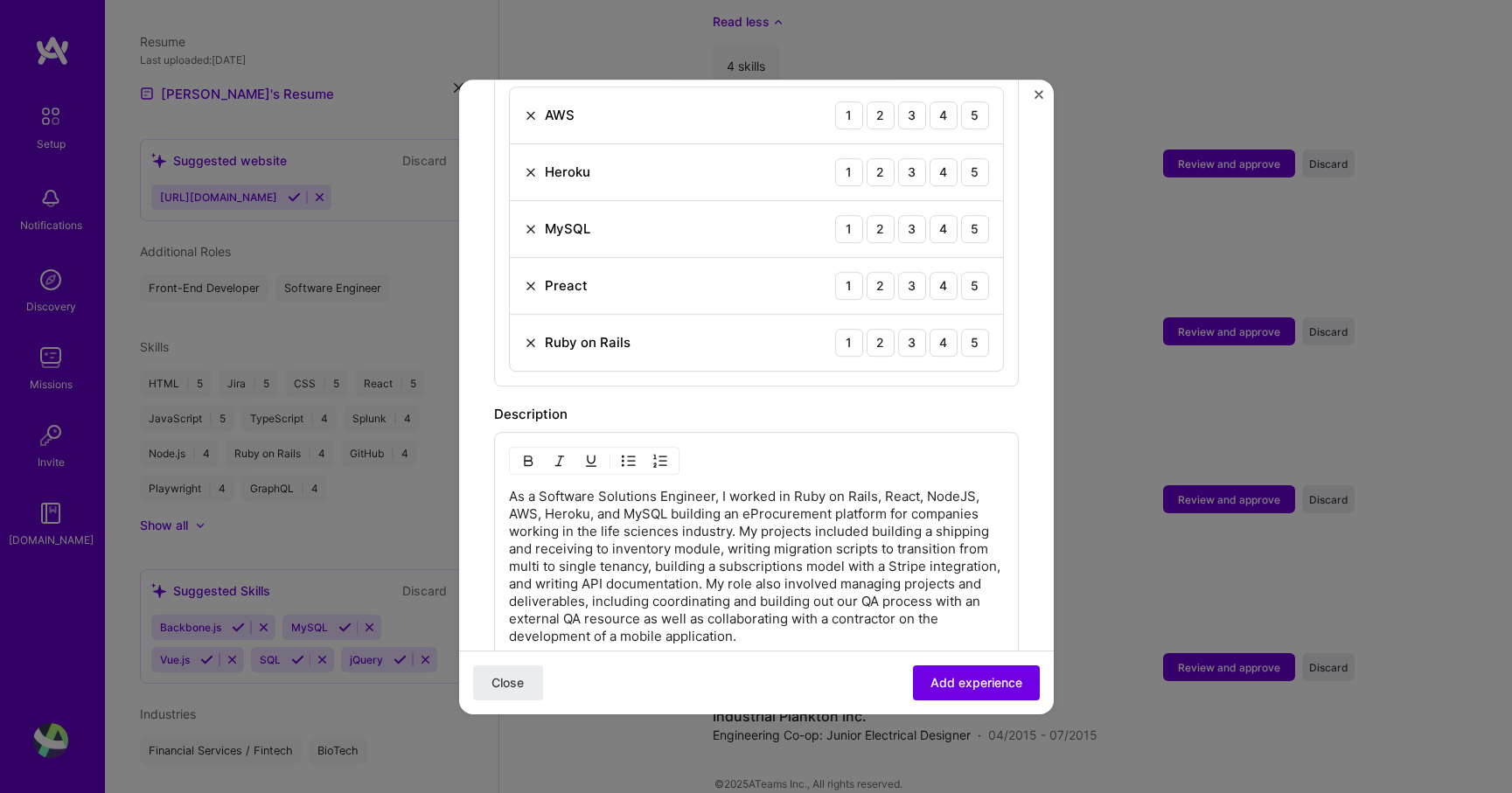
scroll to position [736, 0]
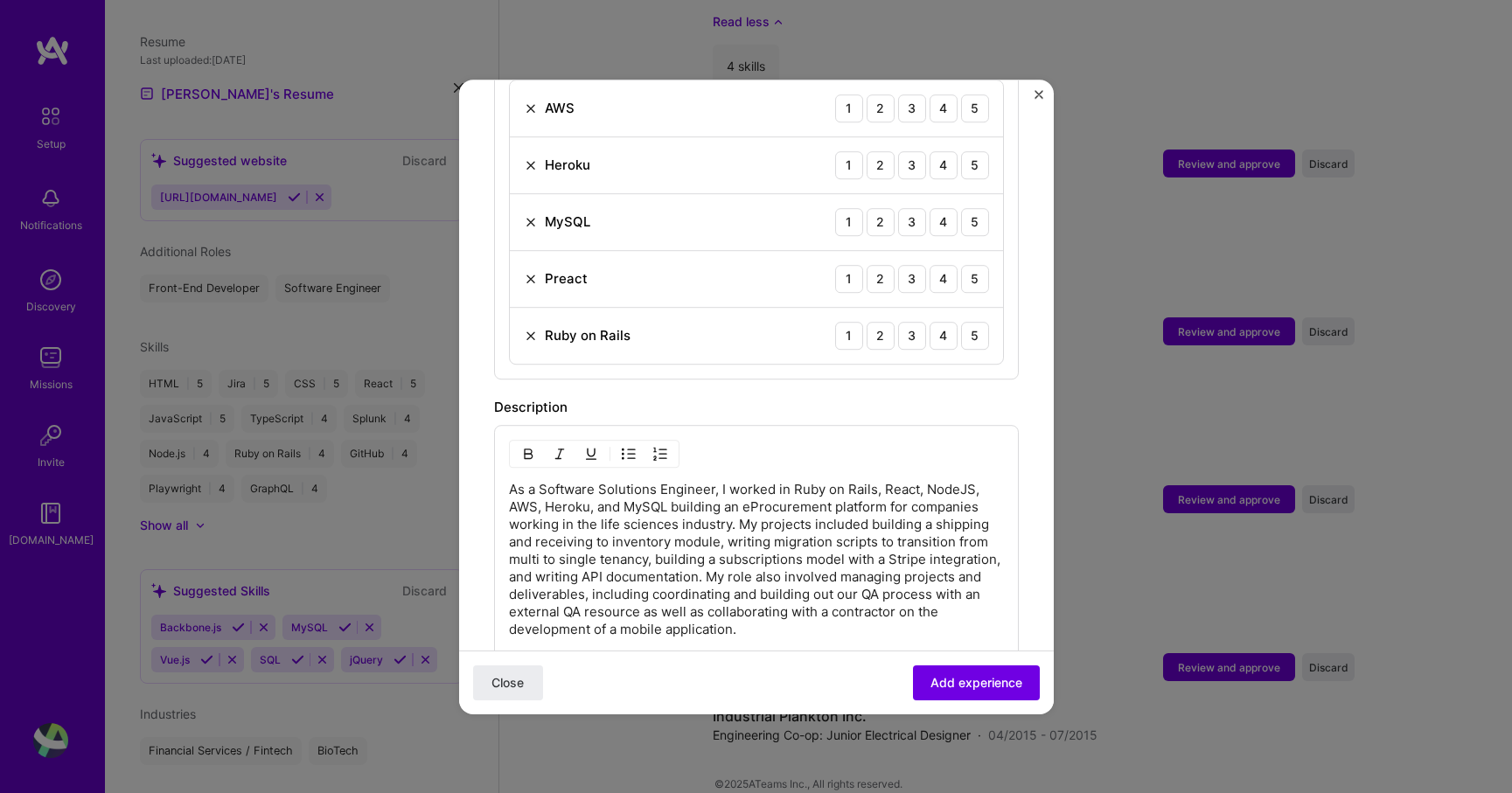
click at [531, 273] on img at bounding box center [531, 279] width 14 height 14
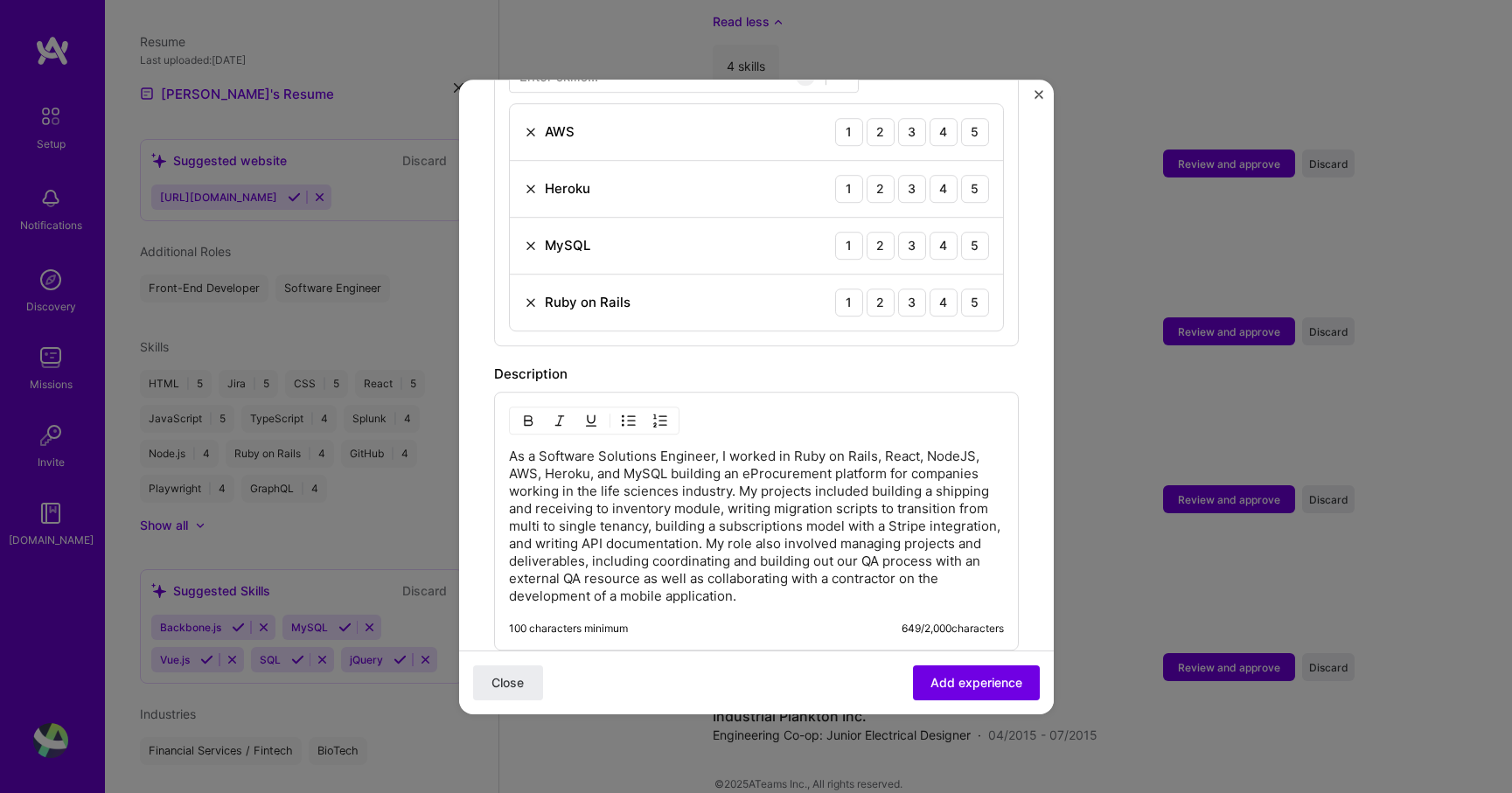
scroll to position [710, 0]
click at [910, 291] on div "3" at bounding box center [912, 306] width 28 height 28
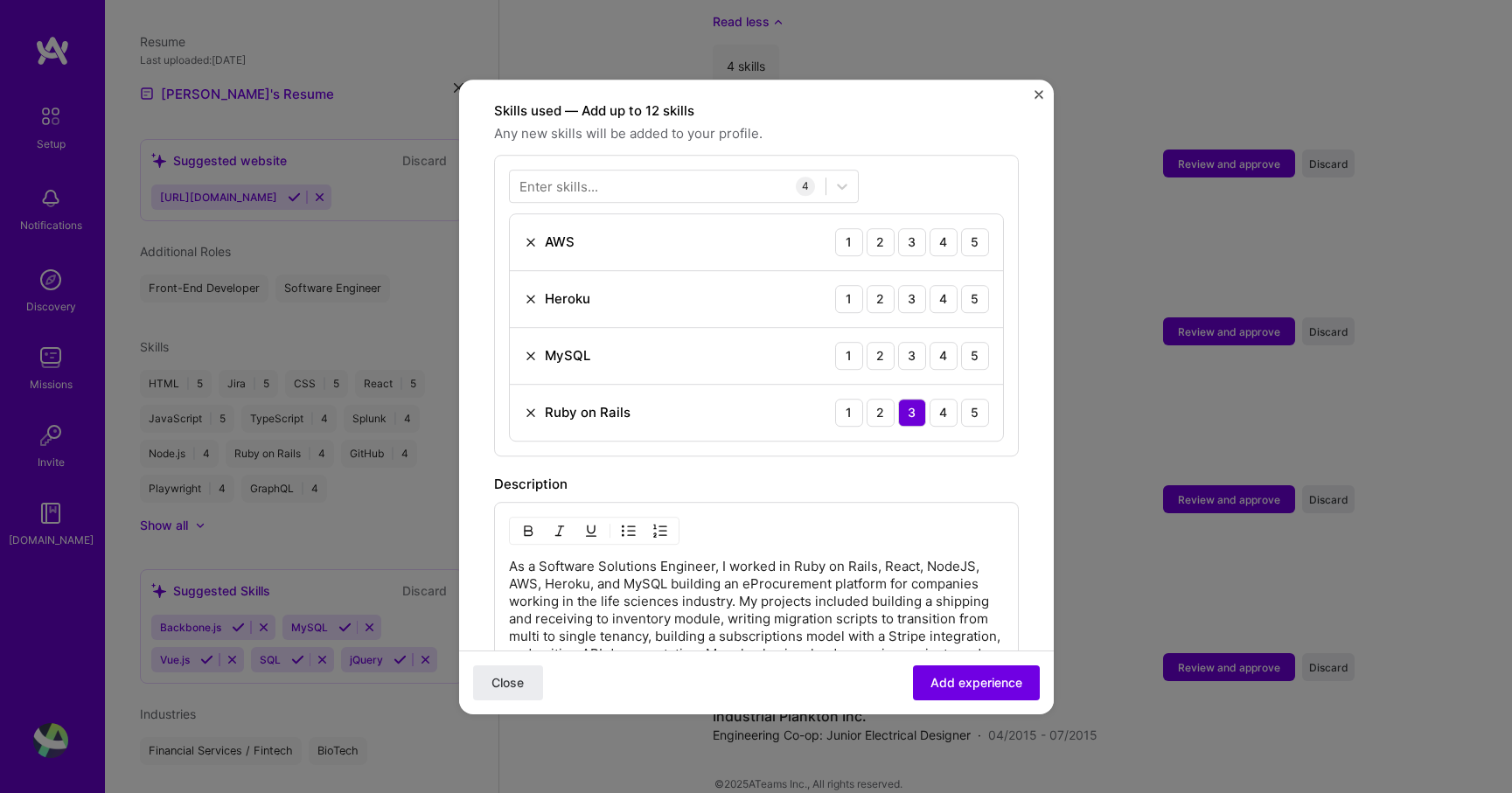
scroll to position [597, 0]
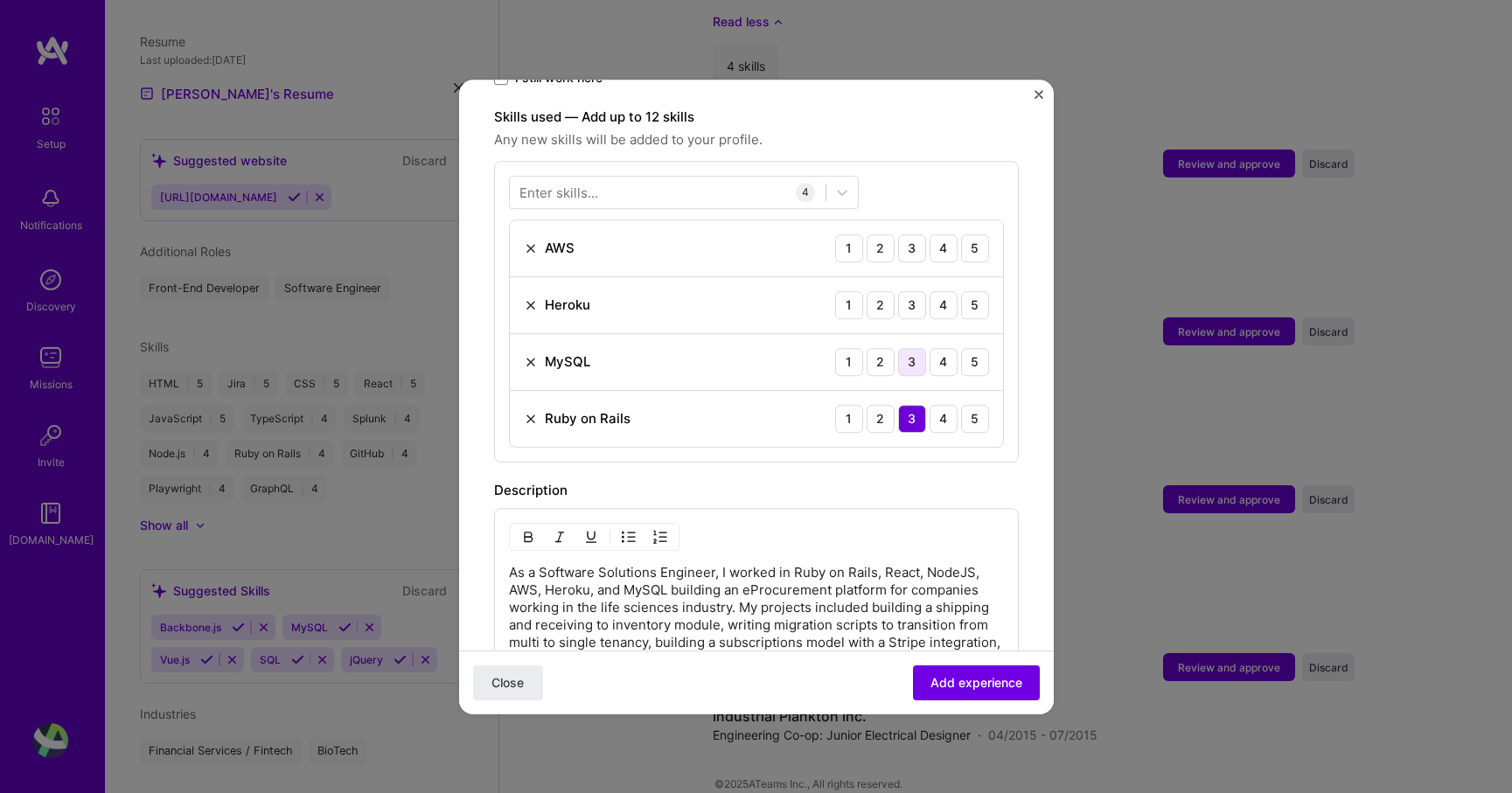
click at [915, 348] on div "3" at bounding box center [912, 362] width 28 height 28
click at [911, 291] on div "3" at bounding box center [912, 306] width 28 height 28
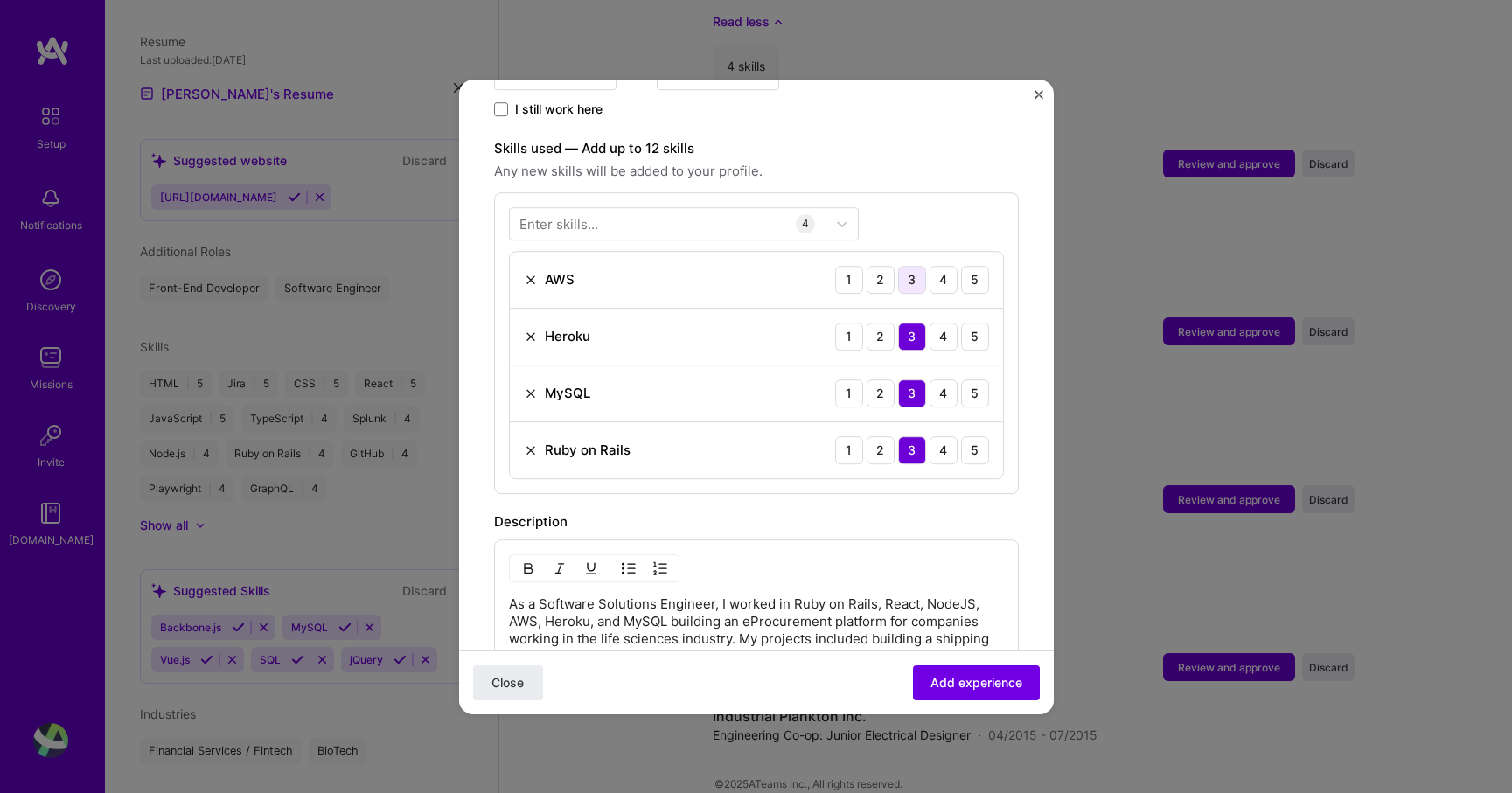
click at [908, 266] on div "3" at bounding box center [912, 280] width 28 height 28
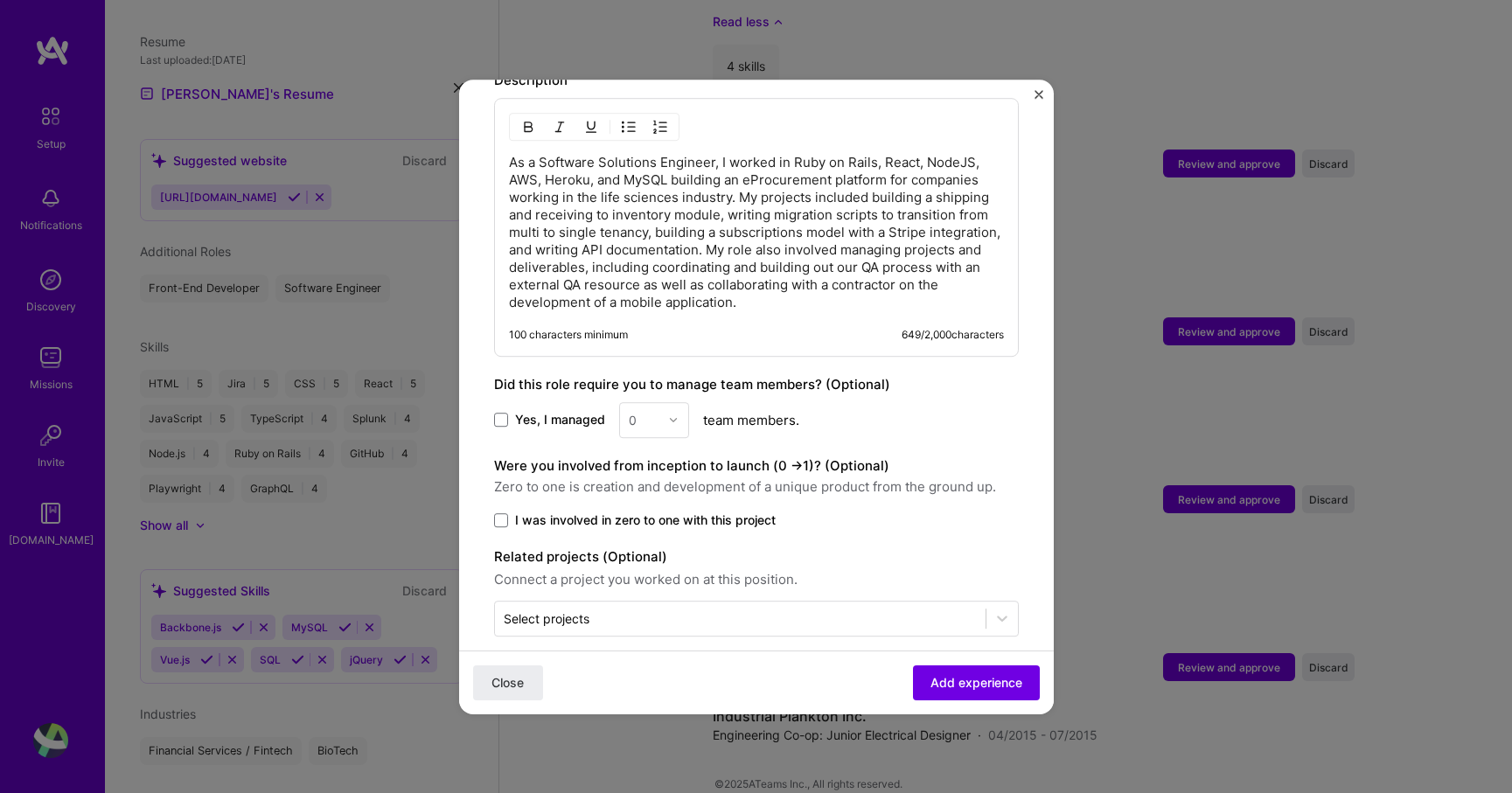
scroll to position [1010, 0]
click at [951, 677] on span "Add experience" at bounding box center [976, 682] width 91 height 18
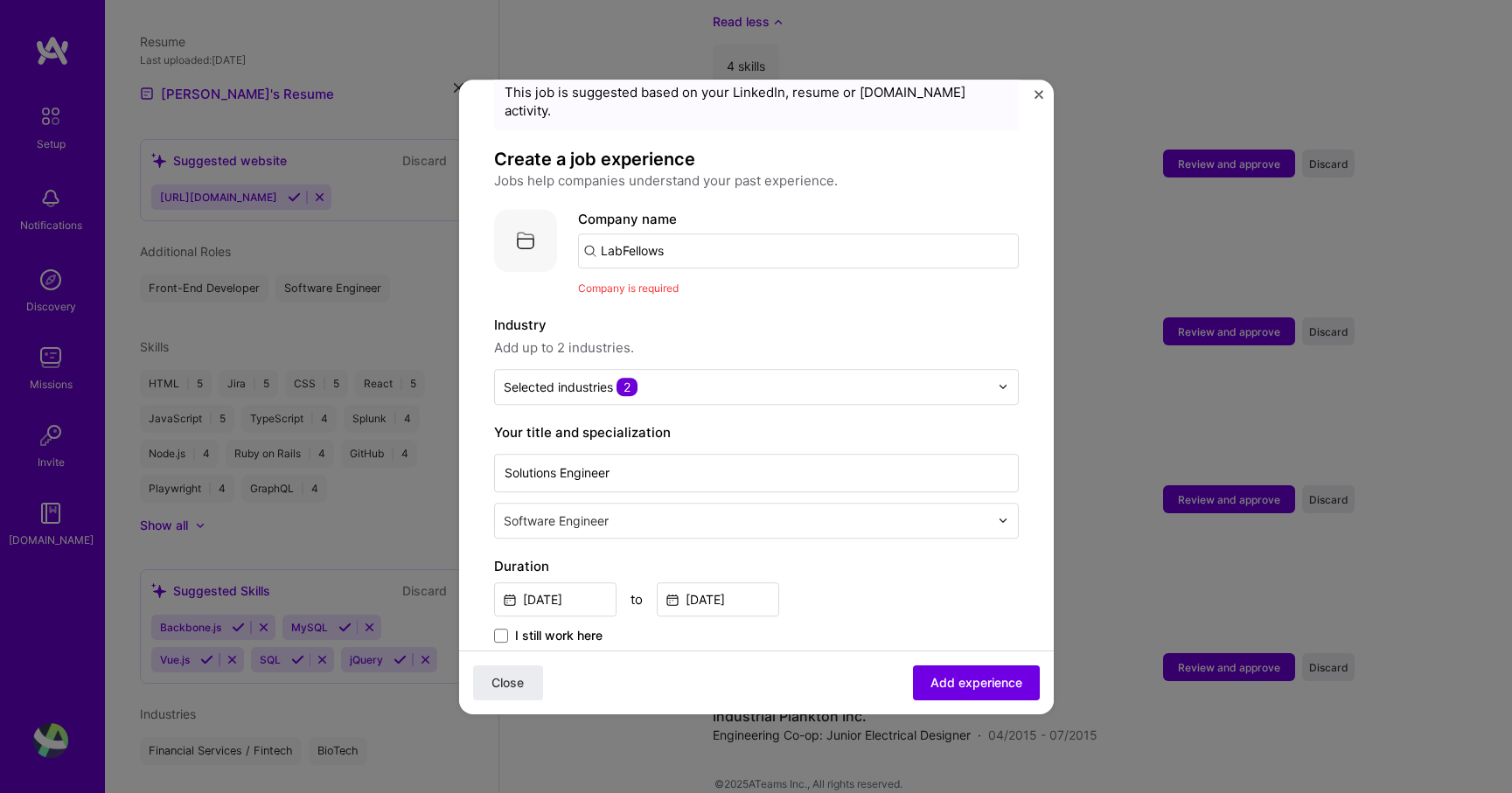
scroll to position [0, 0]
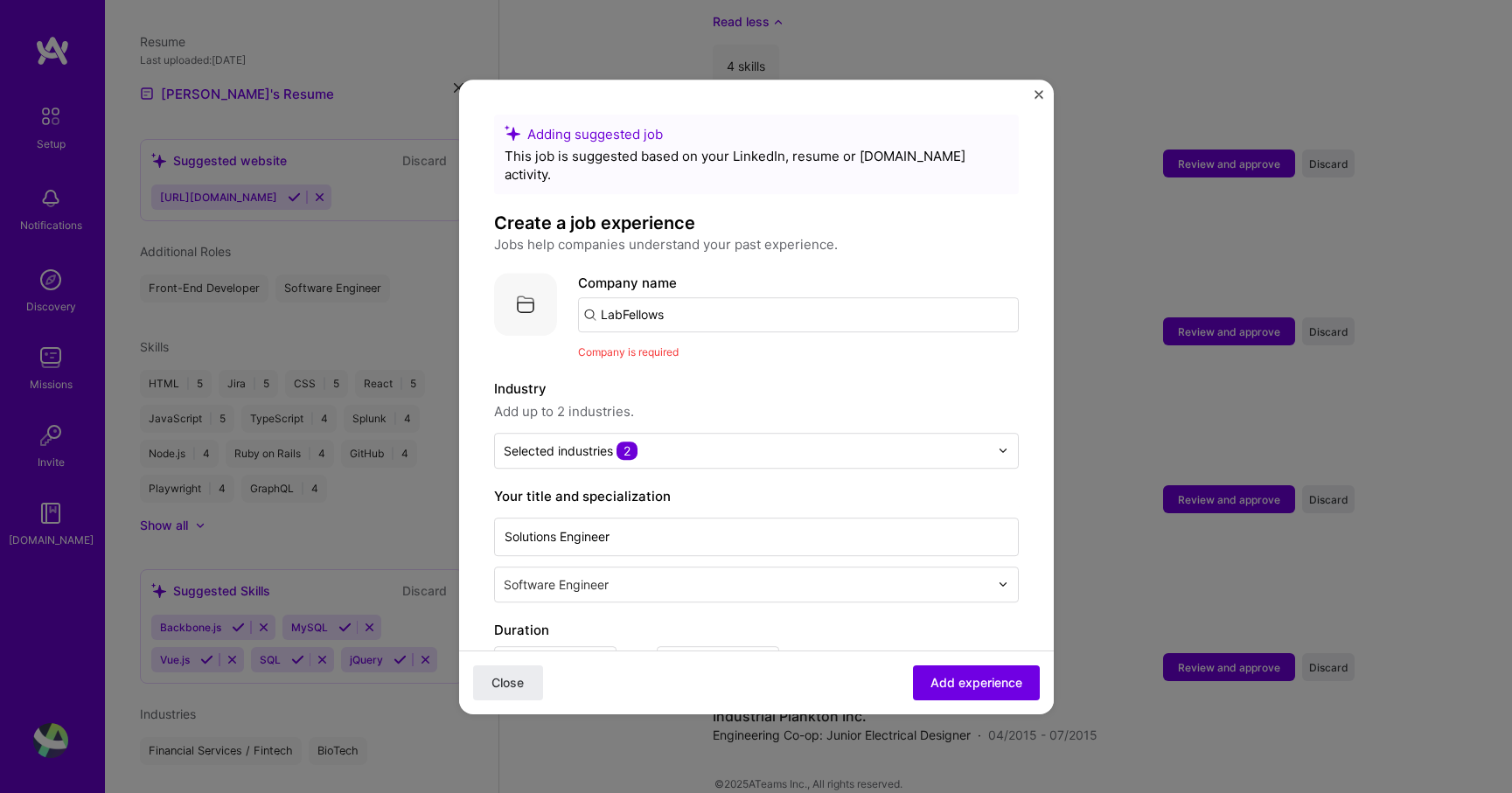
click at [673, 297] on input "LabFellows" at bounding box center [798, 314] width 441 height 35
click at [678, 297] on input "LabFellows" at bounding box center [798, 314] width 441 height 35
drag, startPoint x: 678, startPoint y: 293, endPoint x: 483, endPoint y: 293, distance: 195.0
type input "LabFellows"
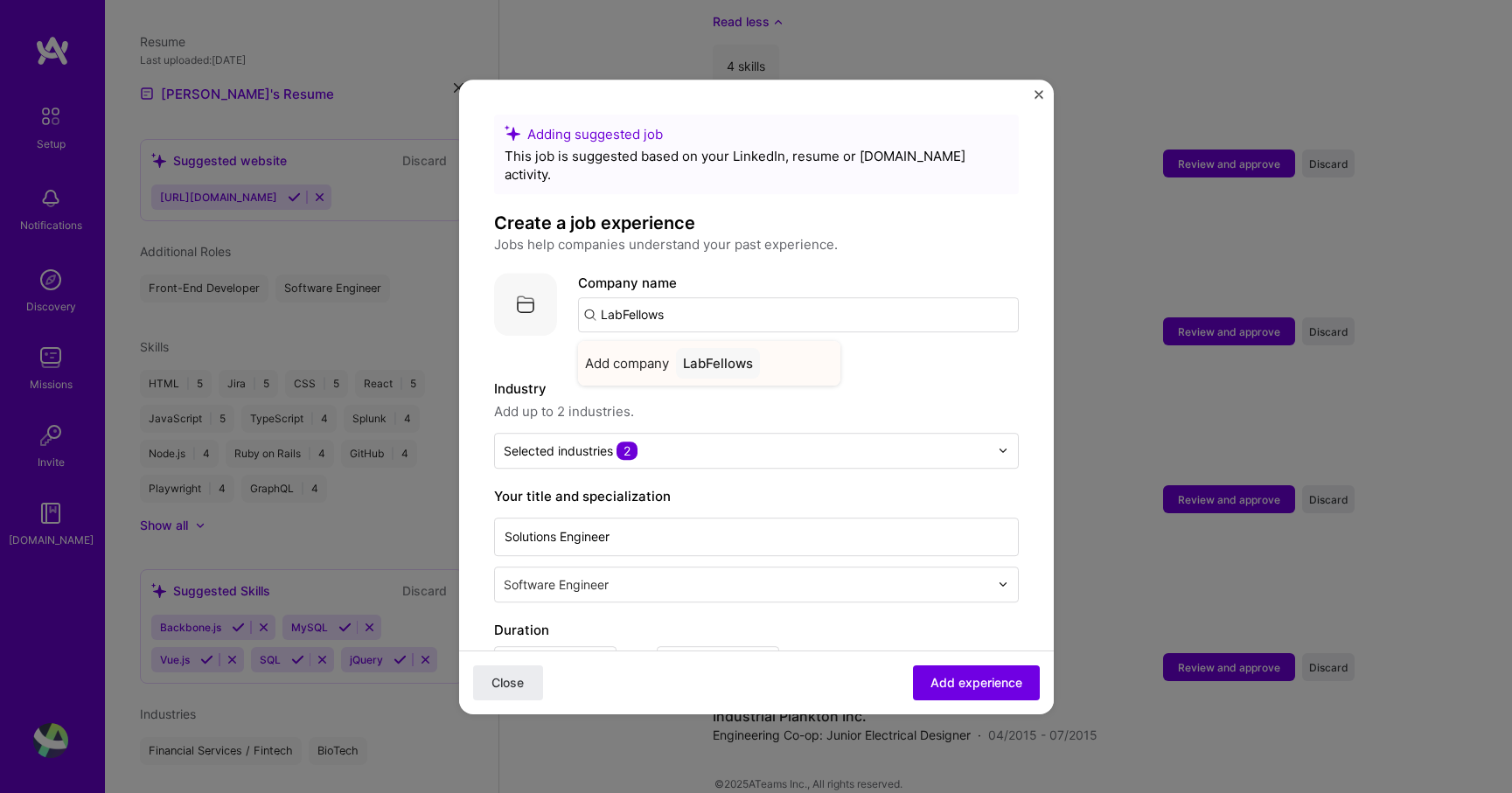
click at [689, 348] on div "LabFellows" at bounding box center [717, 363] width 84 height 30
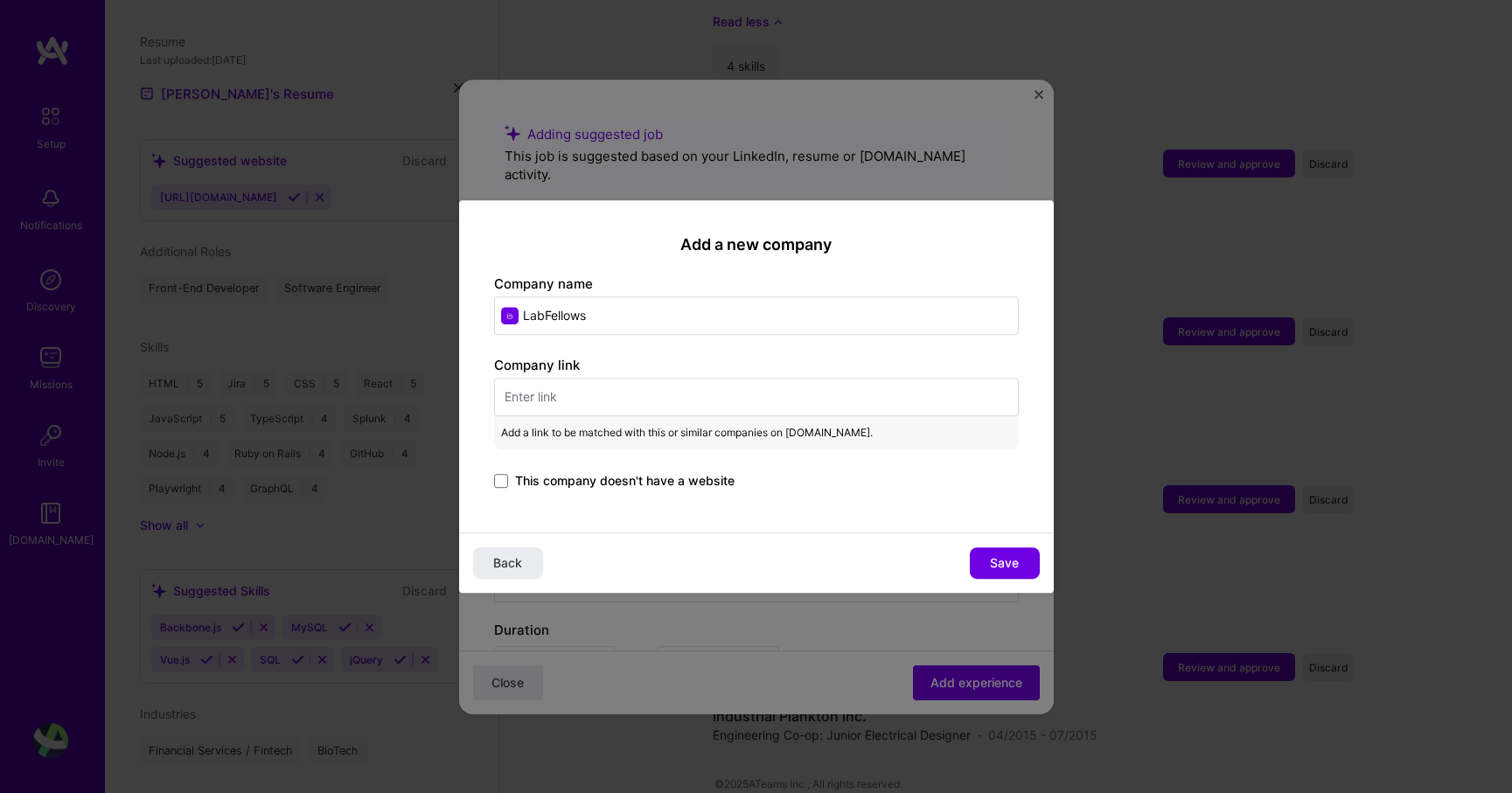
click at [634, 404] on input "text" at bounding box center [756, 397] width 525 height 39
paste input "[URL][DOMAIN_NAME]"
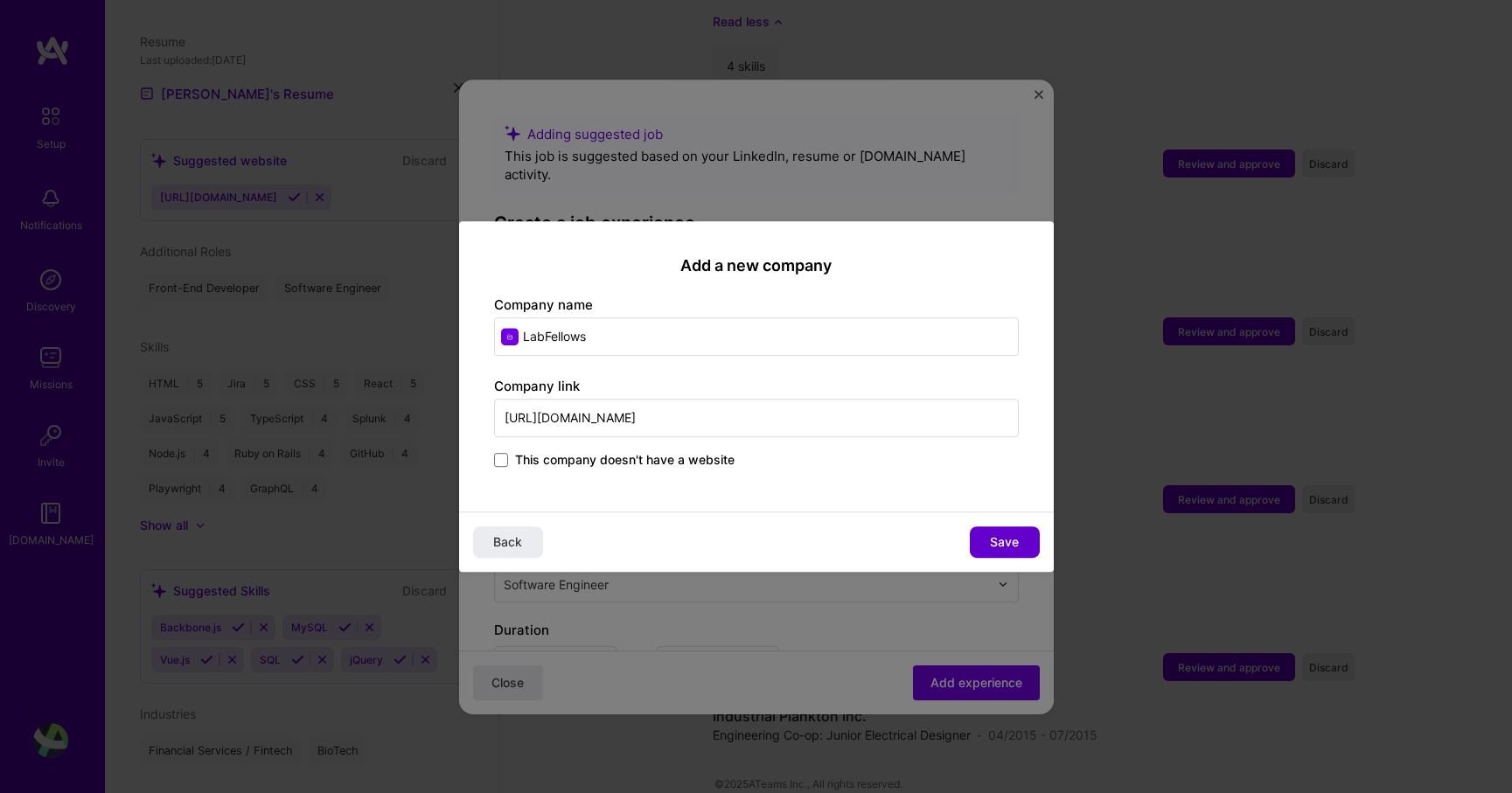
type input "[URL][DOMAIN_NAME]"
click at [1016, 550] on span "Save" at bounding box center [1004, 542] width 29 height 18
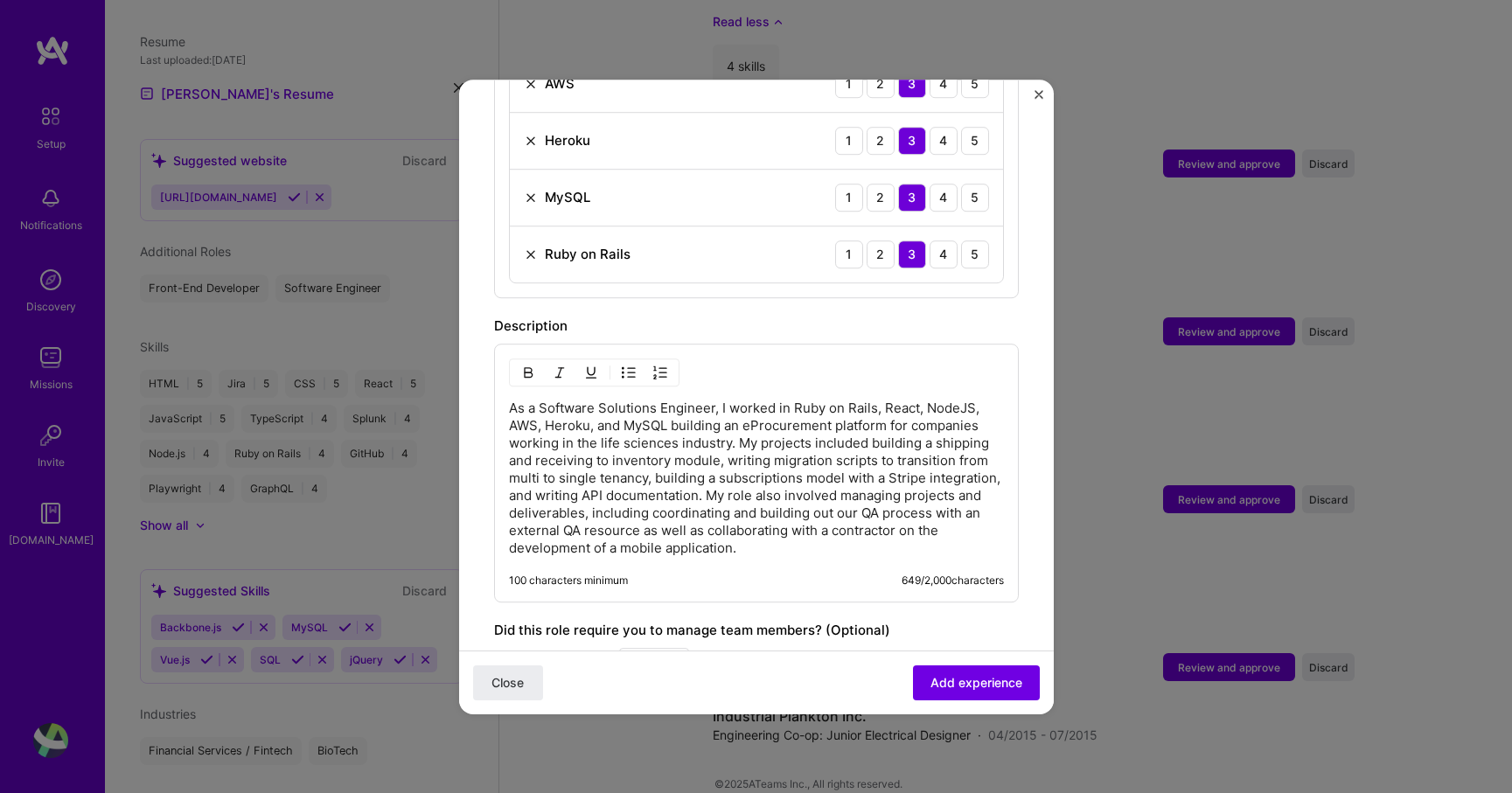
scroll to position [1034, 0]
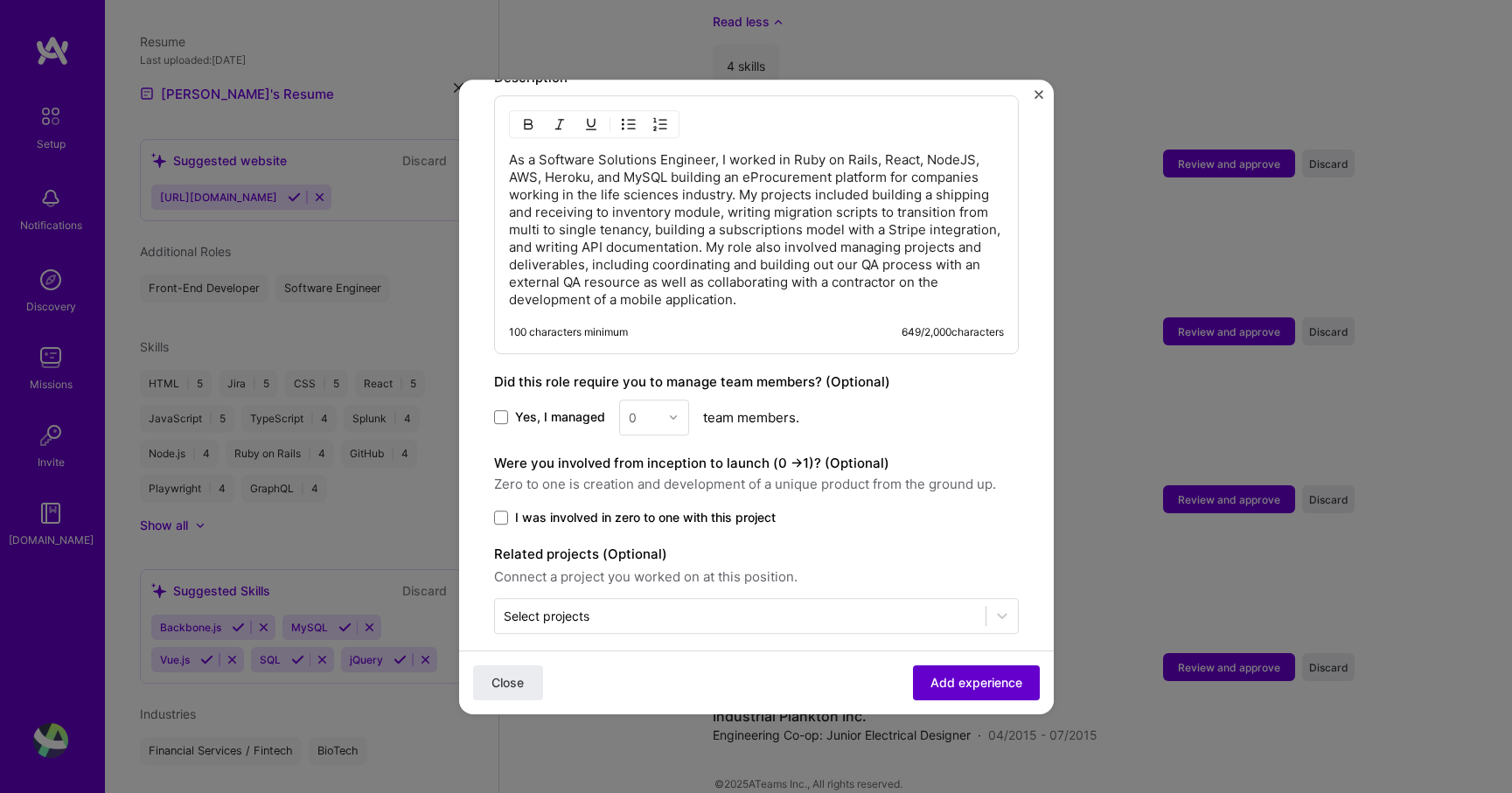
click at [949, 682] on span "Add experience" at bounding box center [976, 682] width 91 height 18
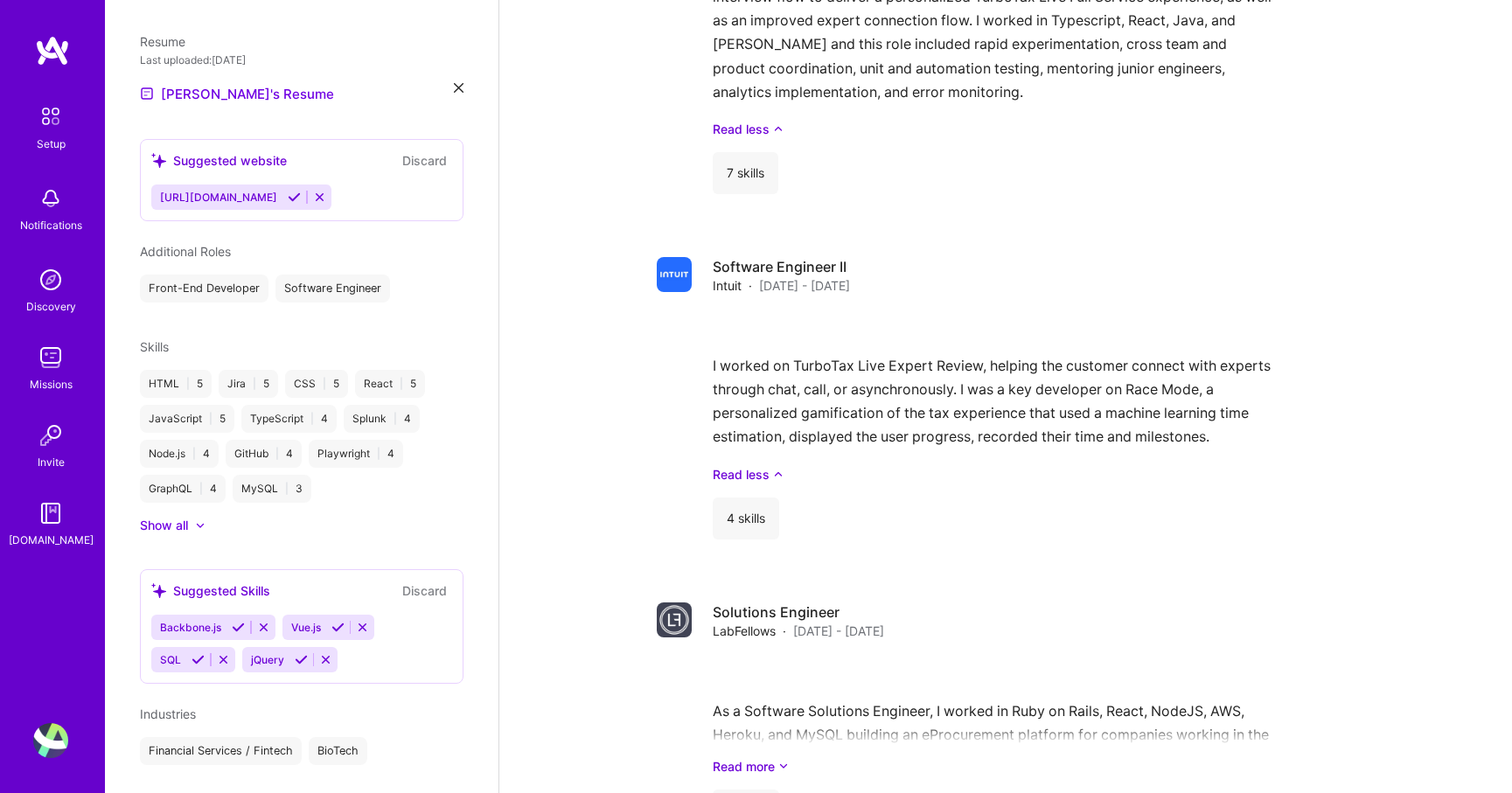
scroll to position [2040, 0]
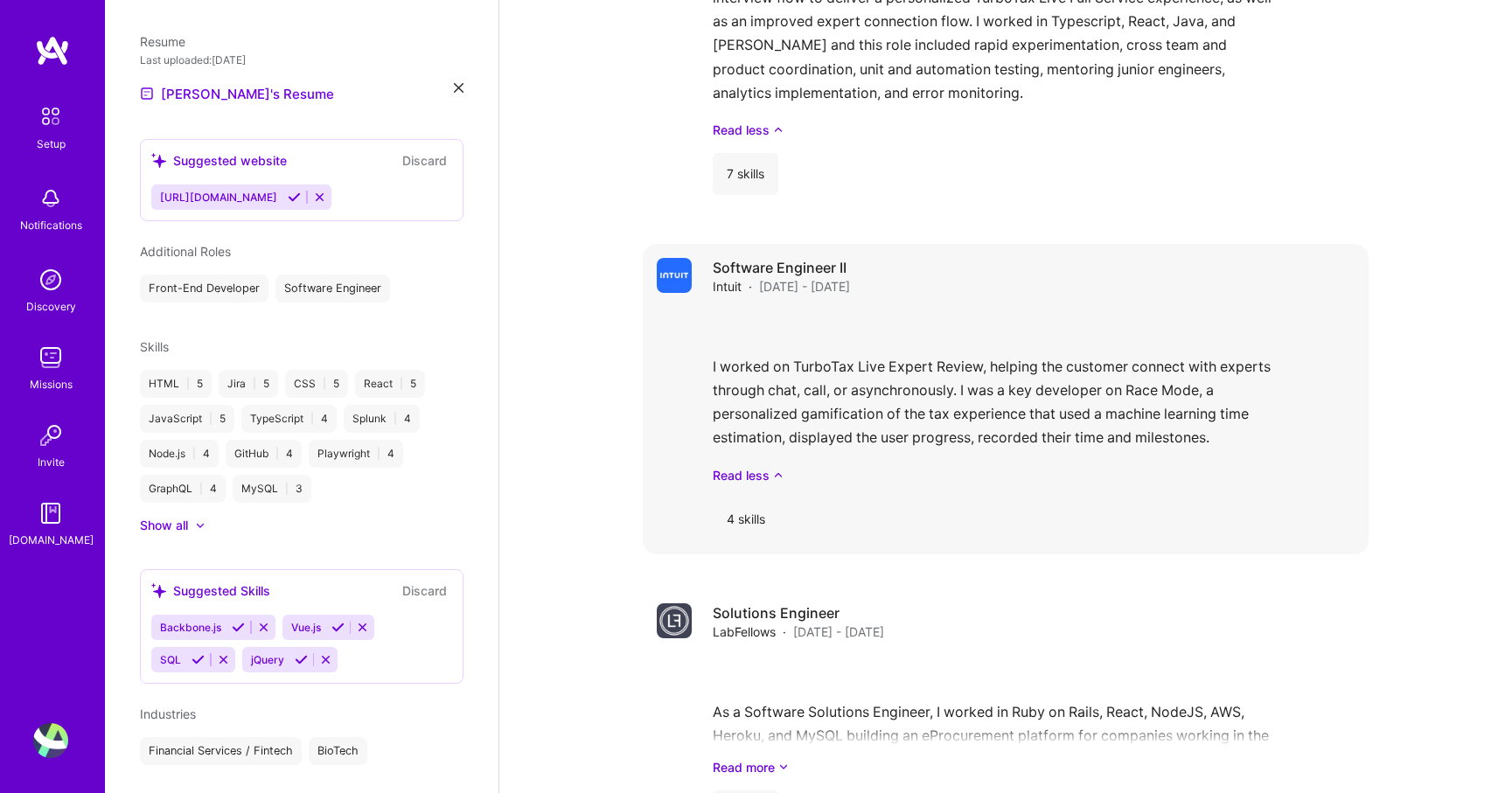
click at [769, 309] on div "I worked on TurboTax Live Expert Review, helping the customer connect with expe…" at bounding box center [1033, 397] width 642 height 175
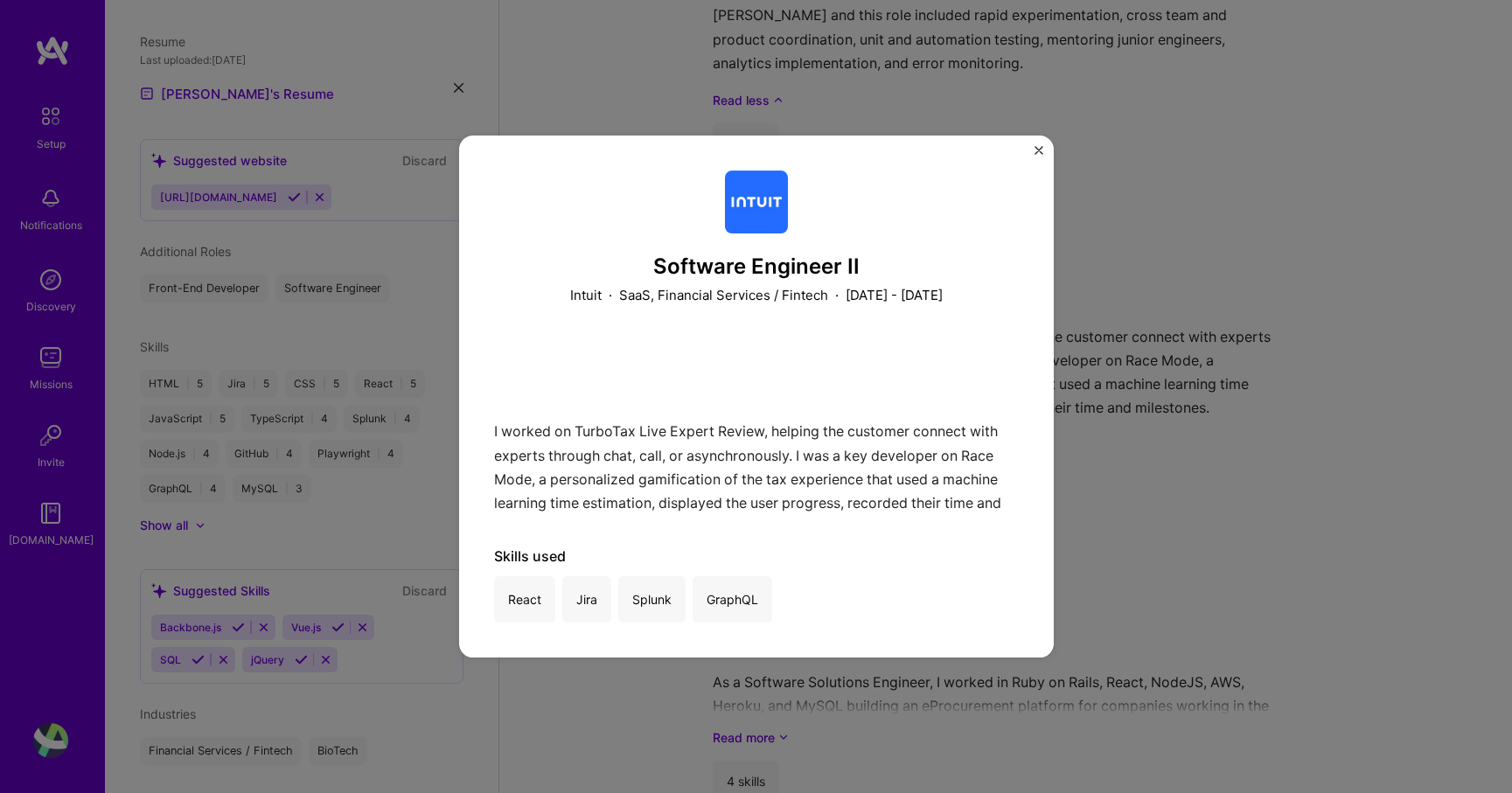
scroll to position [2077, 0]
click at [585, 65] on div "Software Engineer II Intuit · SaaS, Financial Services / Fintech · [DATE] - [DA…" at bounding box center [756, 396] width 1512 height 793
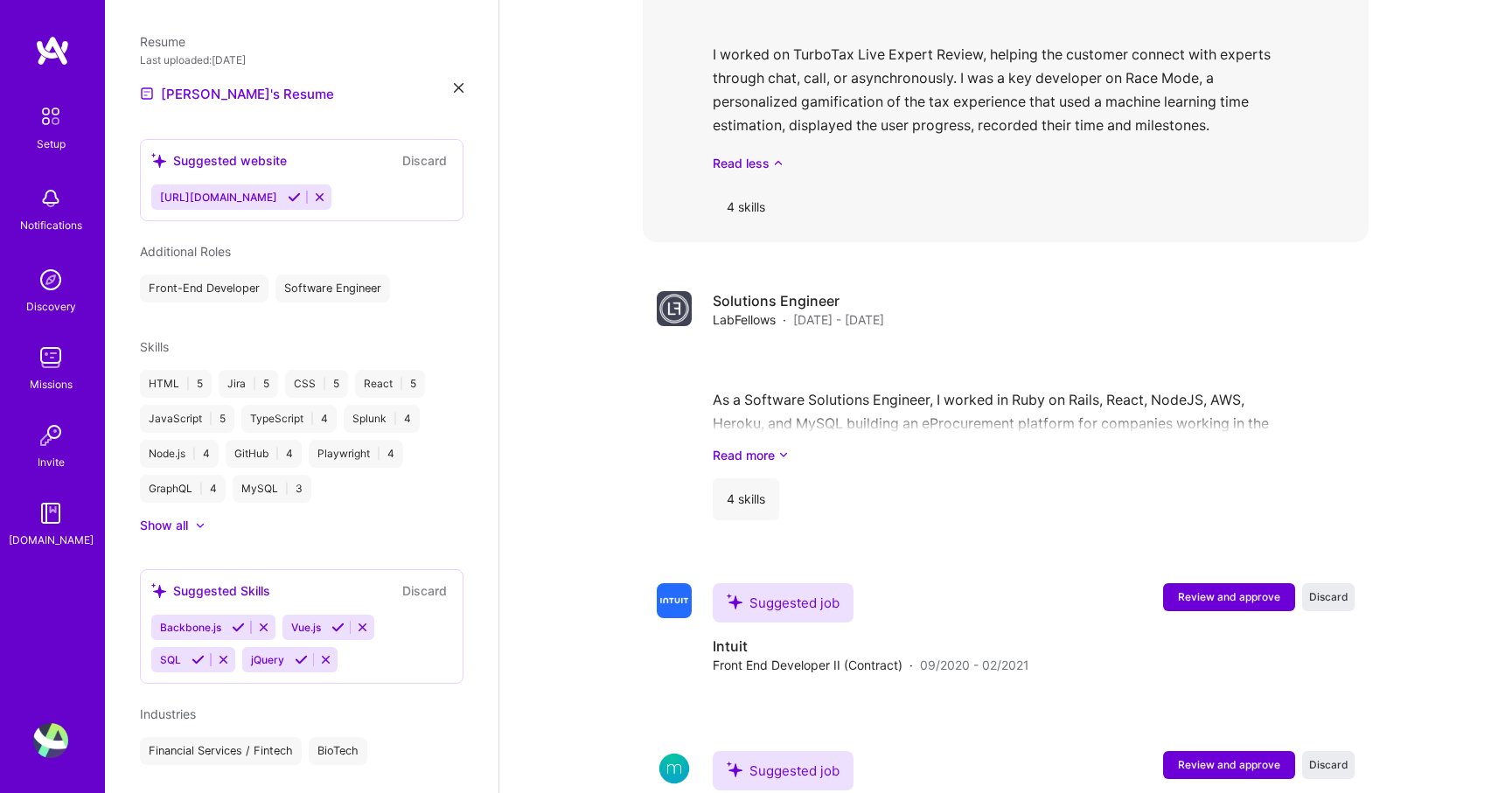
scroll to position [2377, 0]
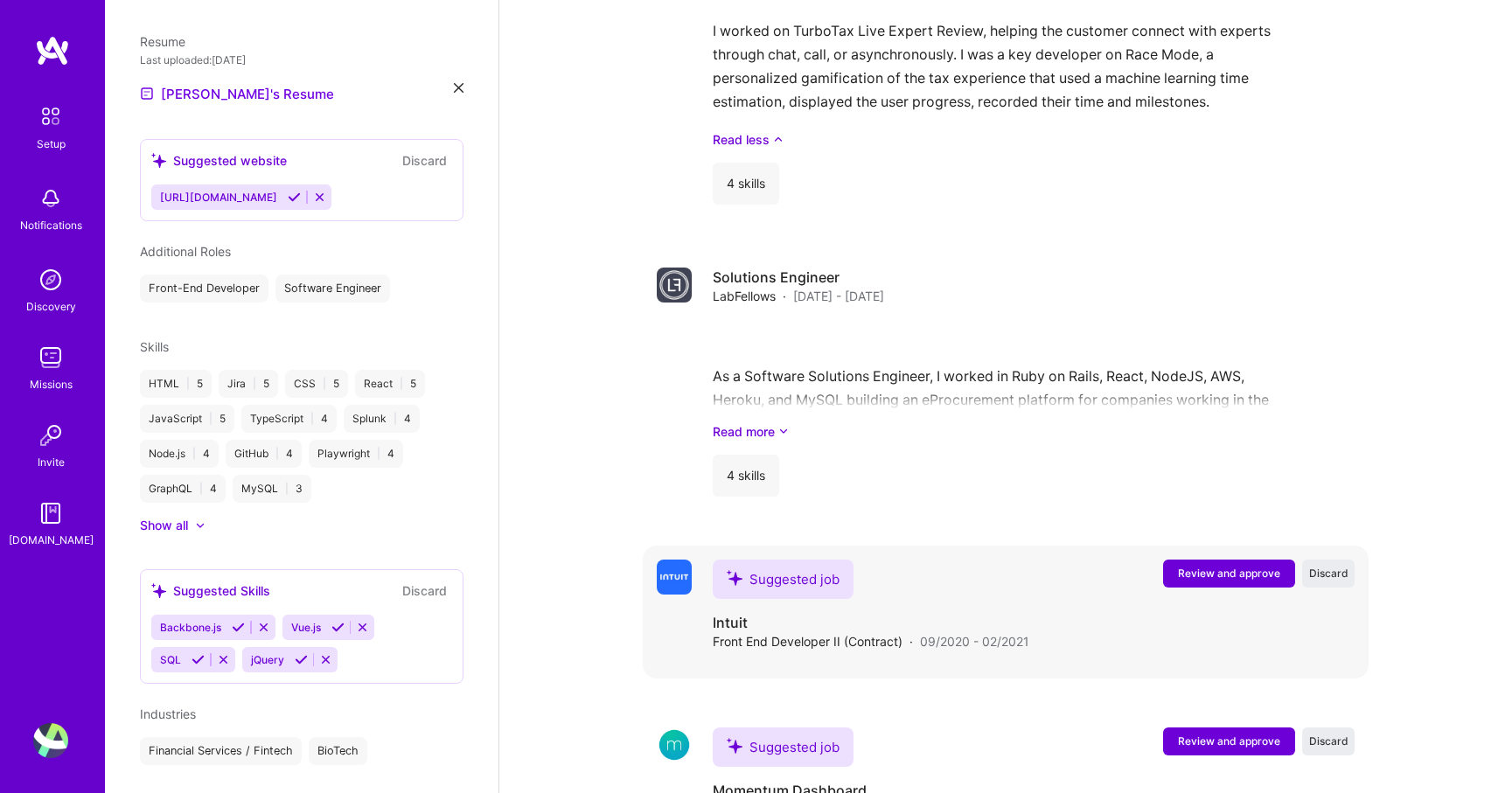
click at [1206, 566] on span "Review and approve" at bounding box center [1229, 573] width 103 height 15
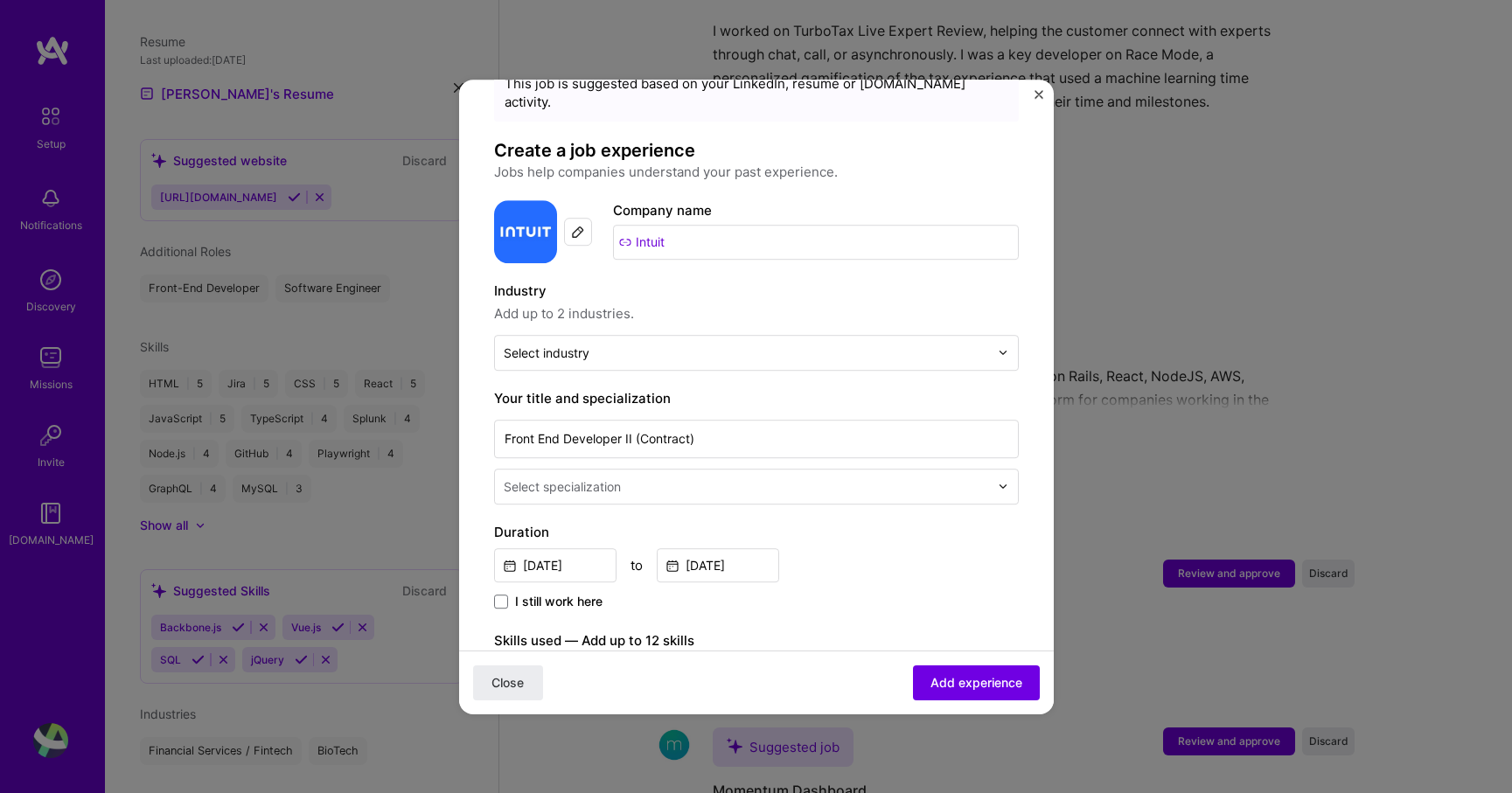
scroll to position [74, 0]
click at [594, 468] on div "Select specialization" at bounding box center [746, 485] width 502 height 34
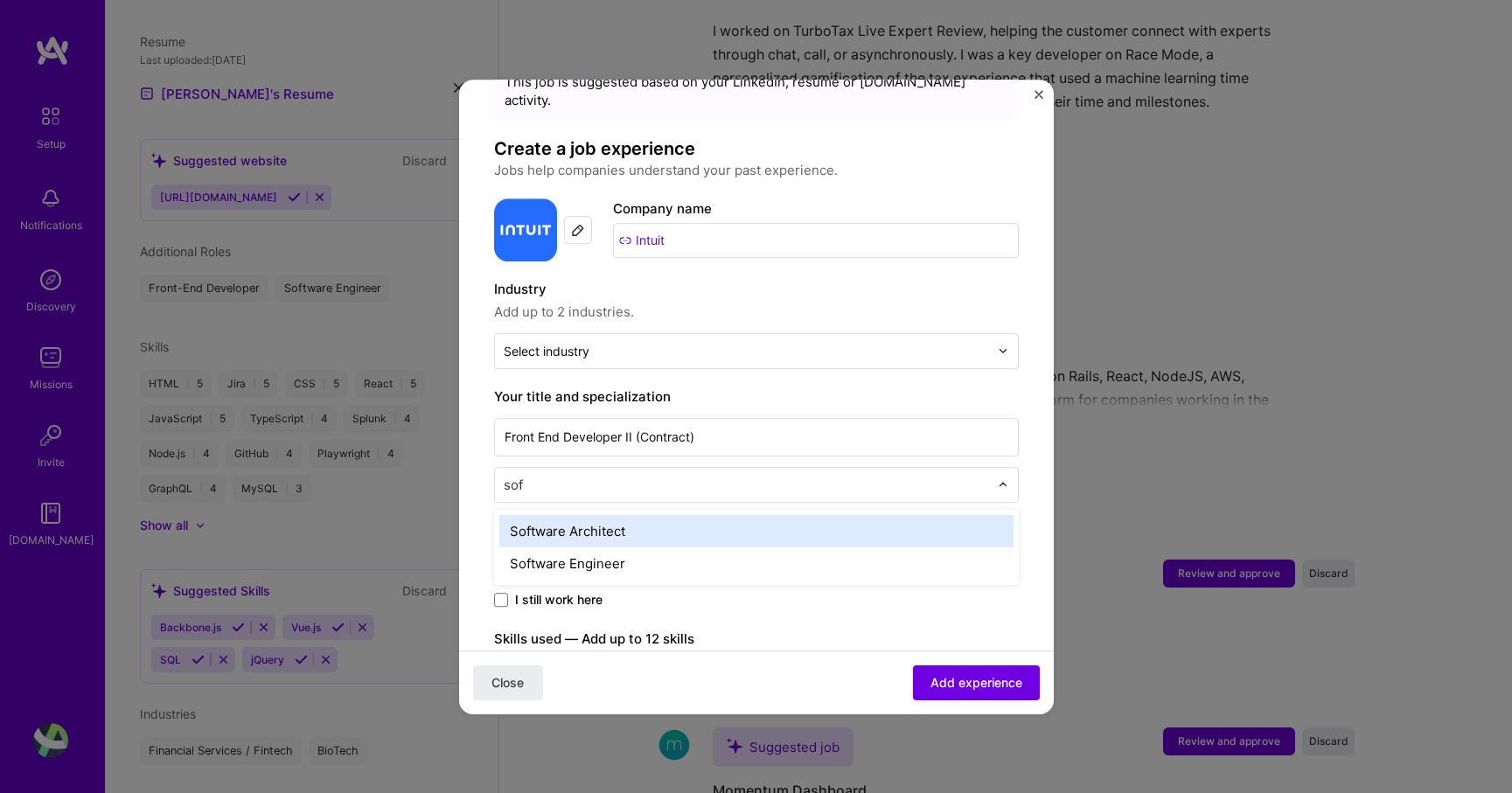
type input "soft"
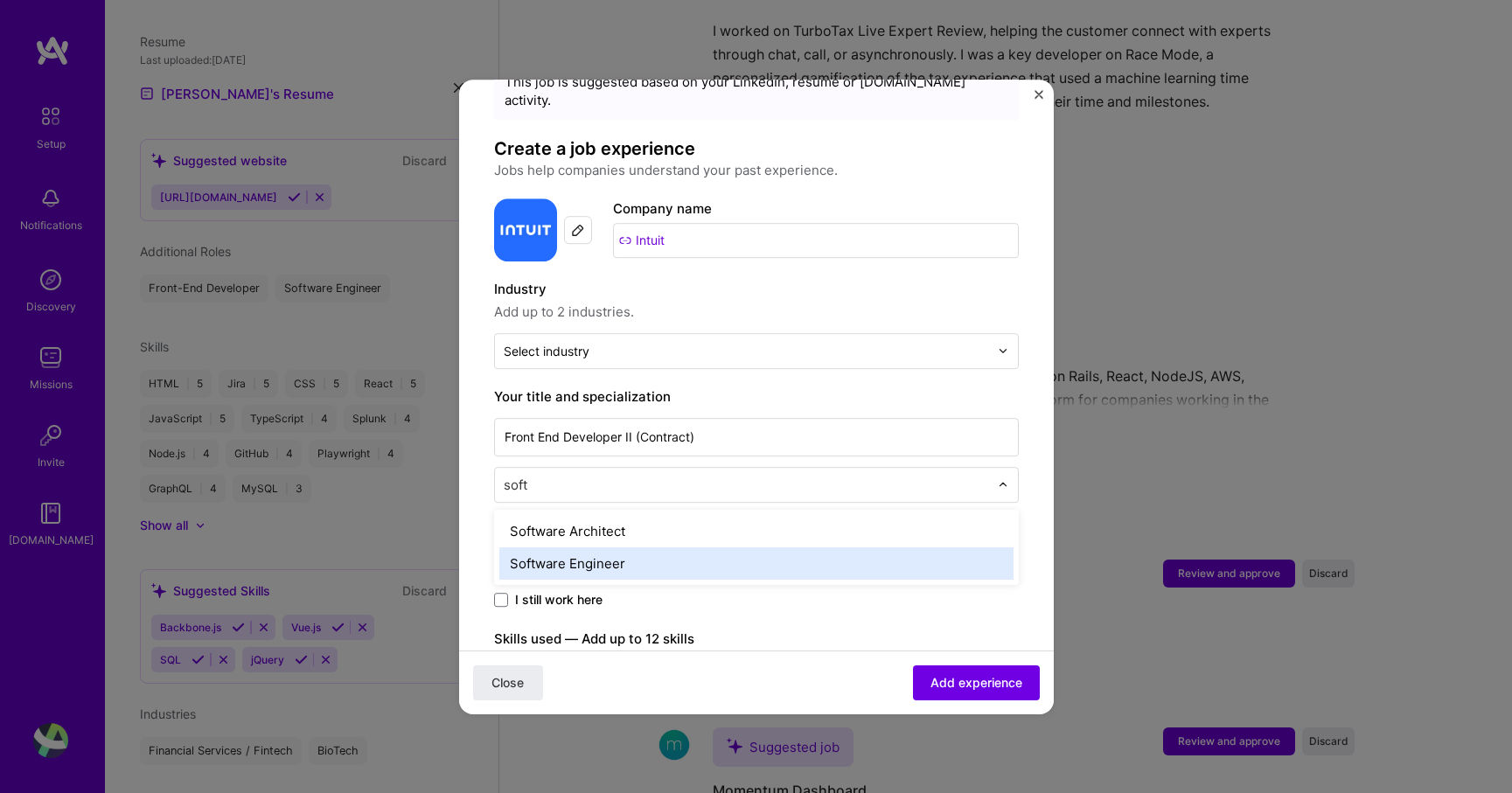
click at [579, 548] on div "Software Engineer" at bounding box center [756, 564] width 514 height 32
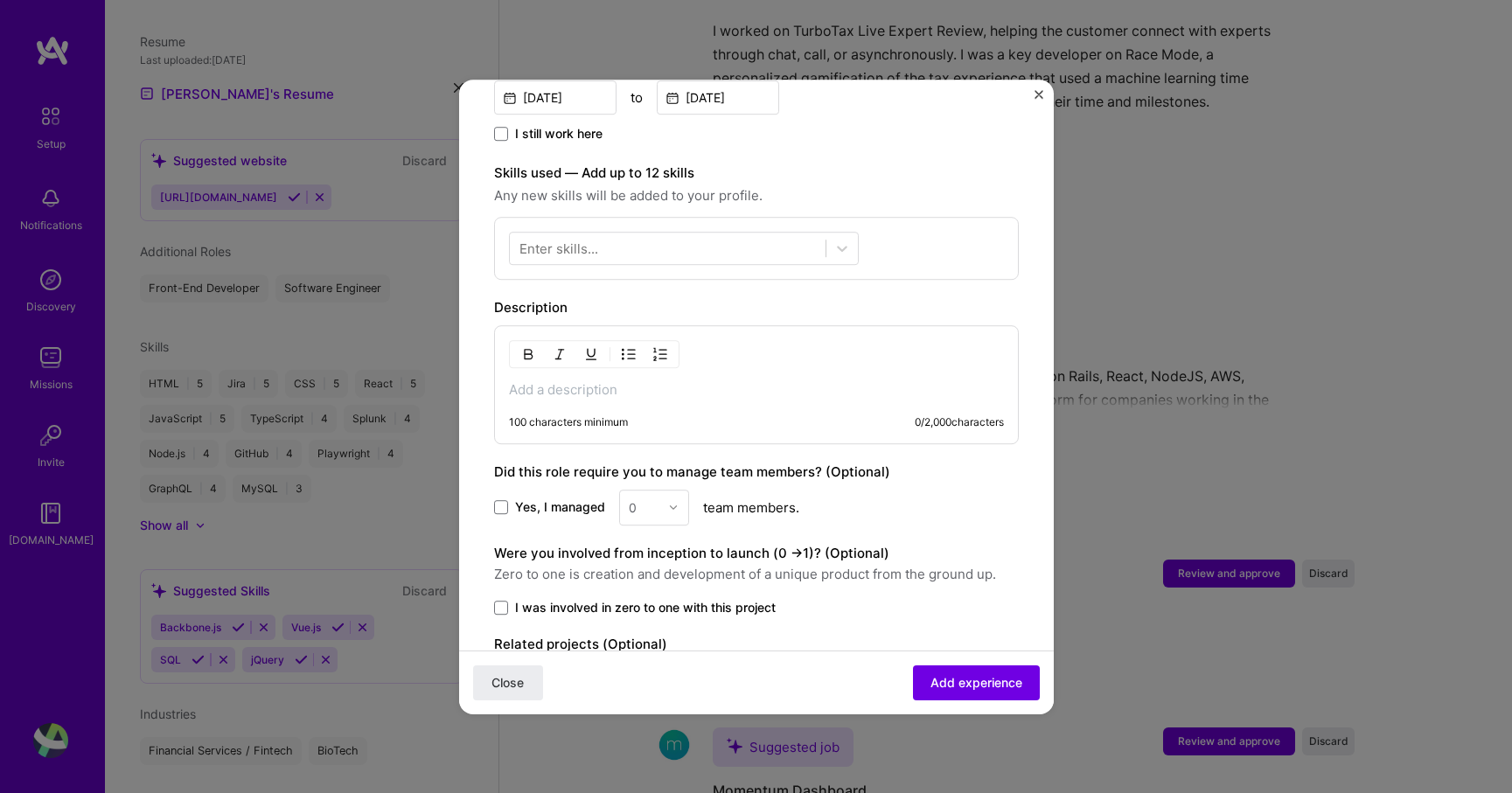
scroll to position [544, 0]
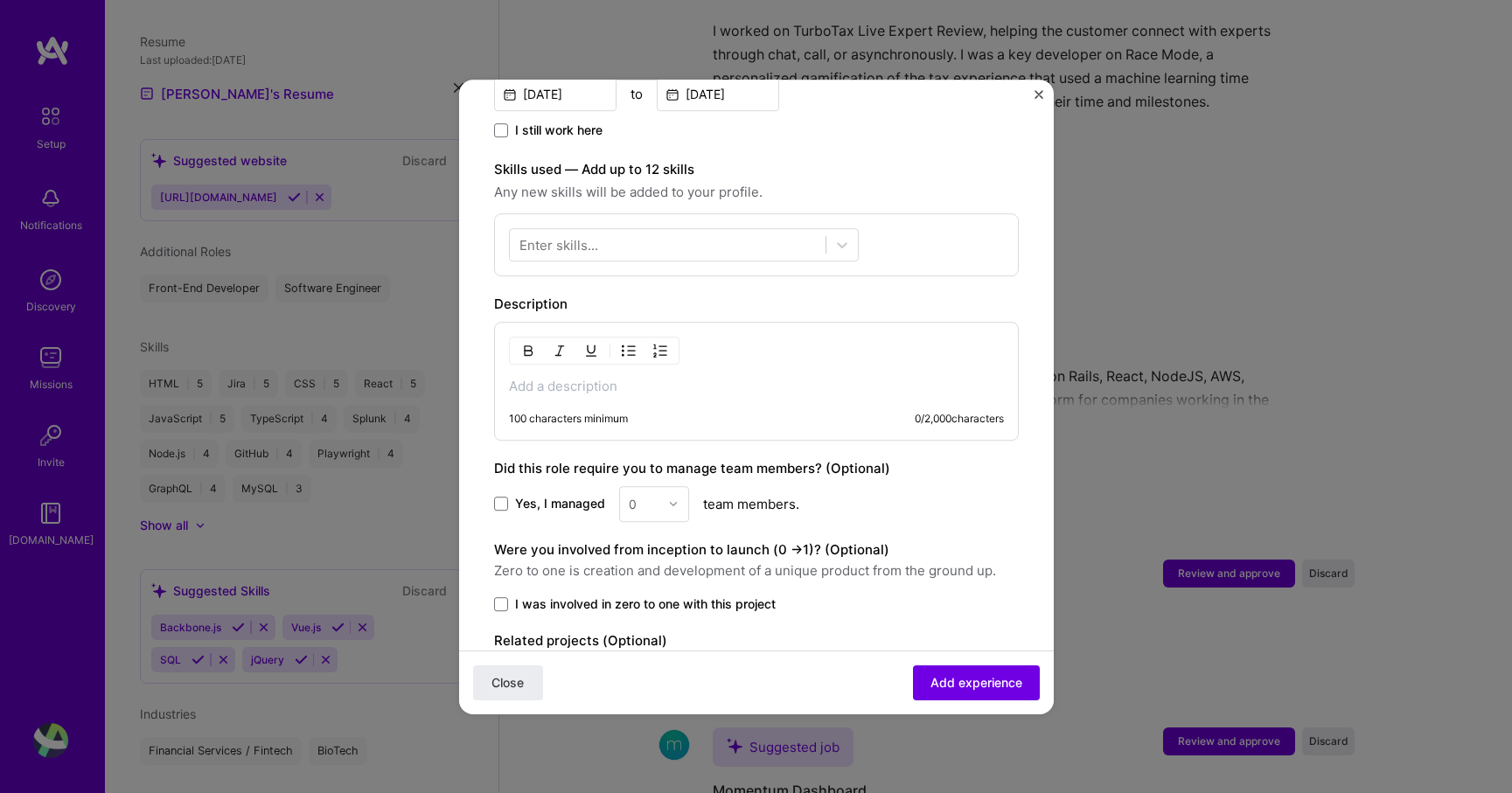
click at [548, 378] on p at bounding box center [756, 387] width 495 height 18
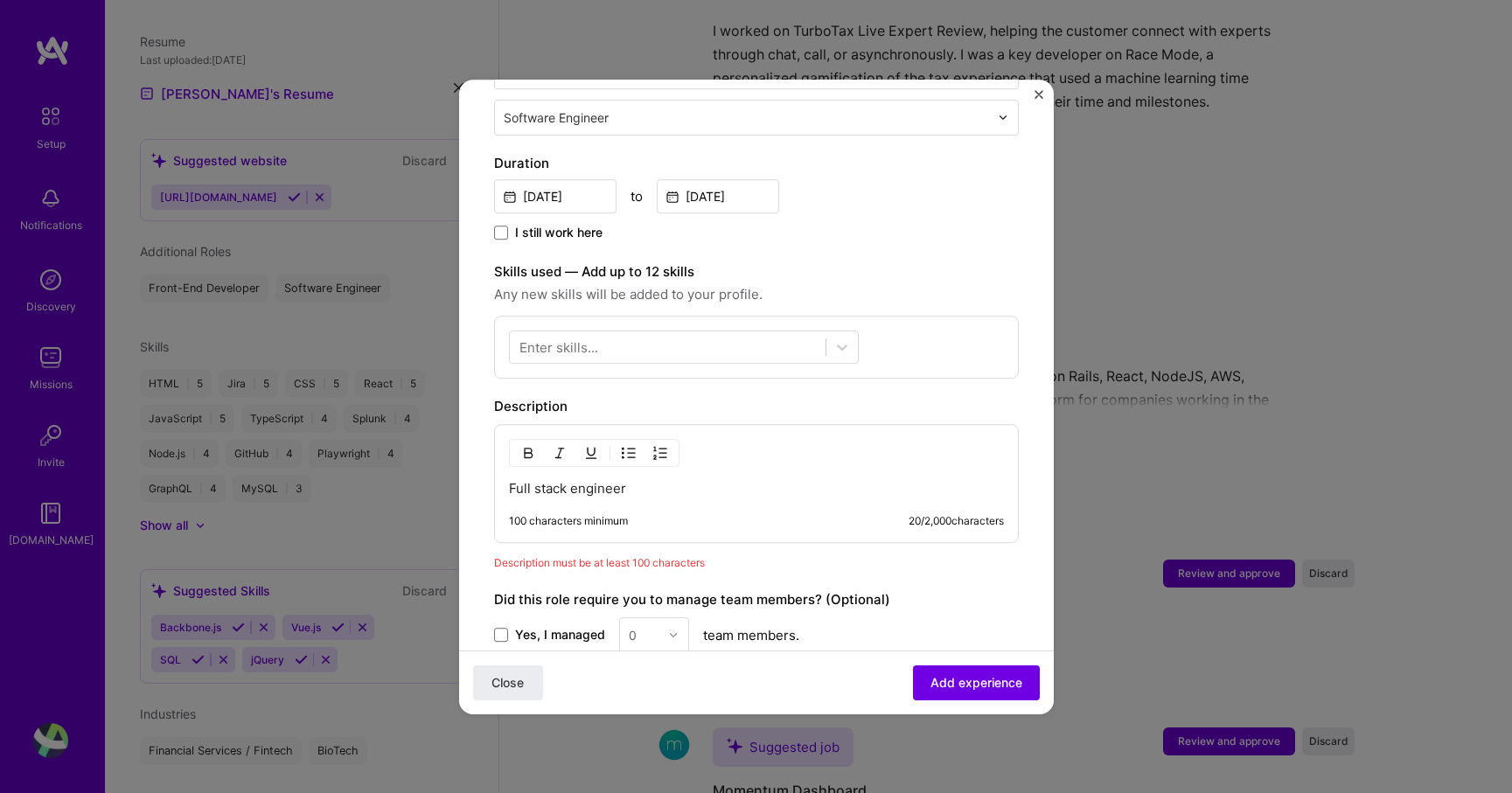
scroll to position [451, 0]
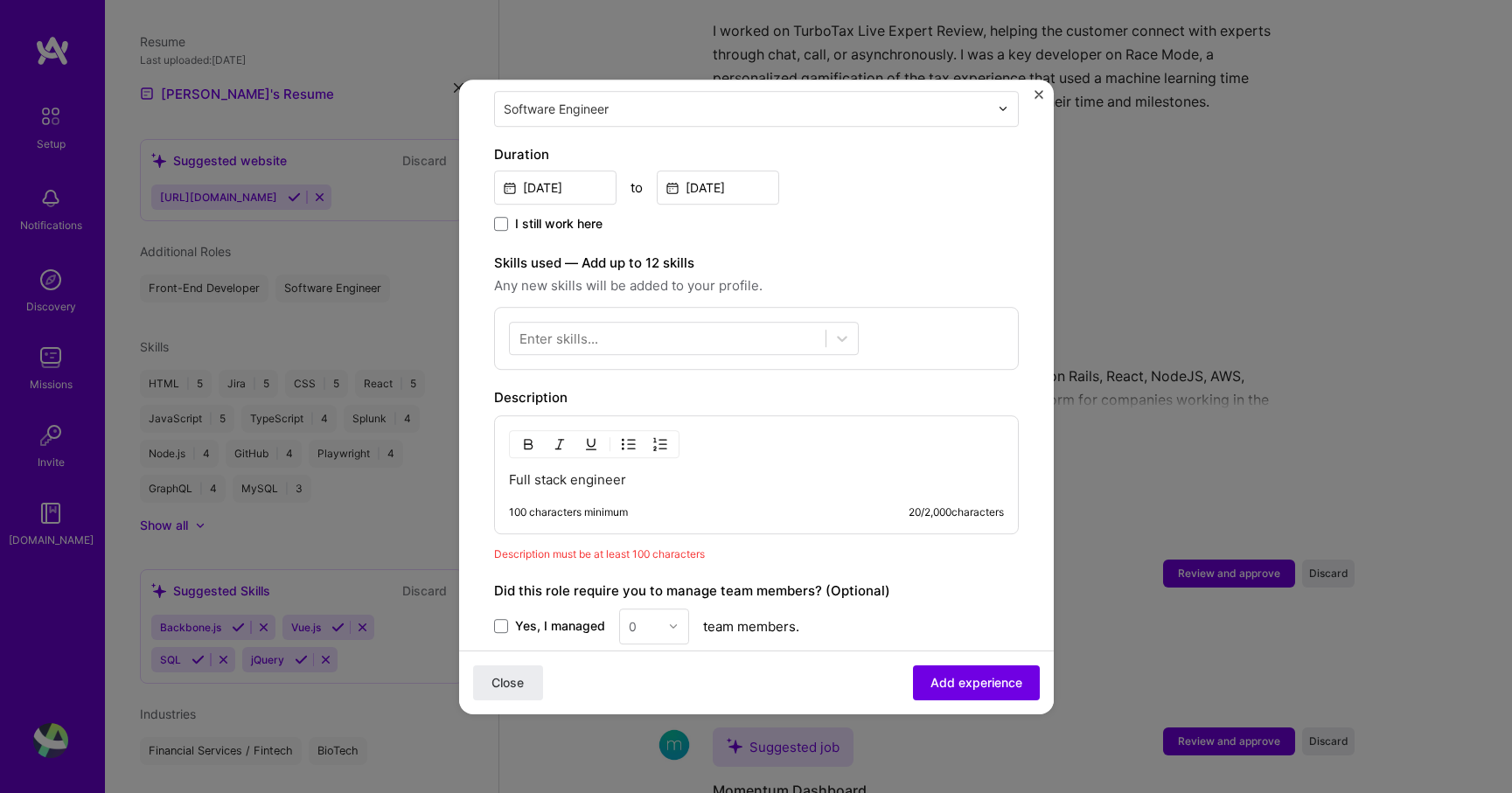
drag, startPoint x: 637, startPoint y: 466, endPoint x: 453, endPoint y: 461, distance: 184.1
click at [453, 461] on div "Adding suggested job This job is suggested based on your LinkedIn, resume or [D…" at bounding box center [756, 396] width 1512 height 793
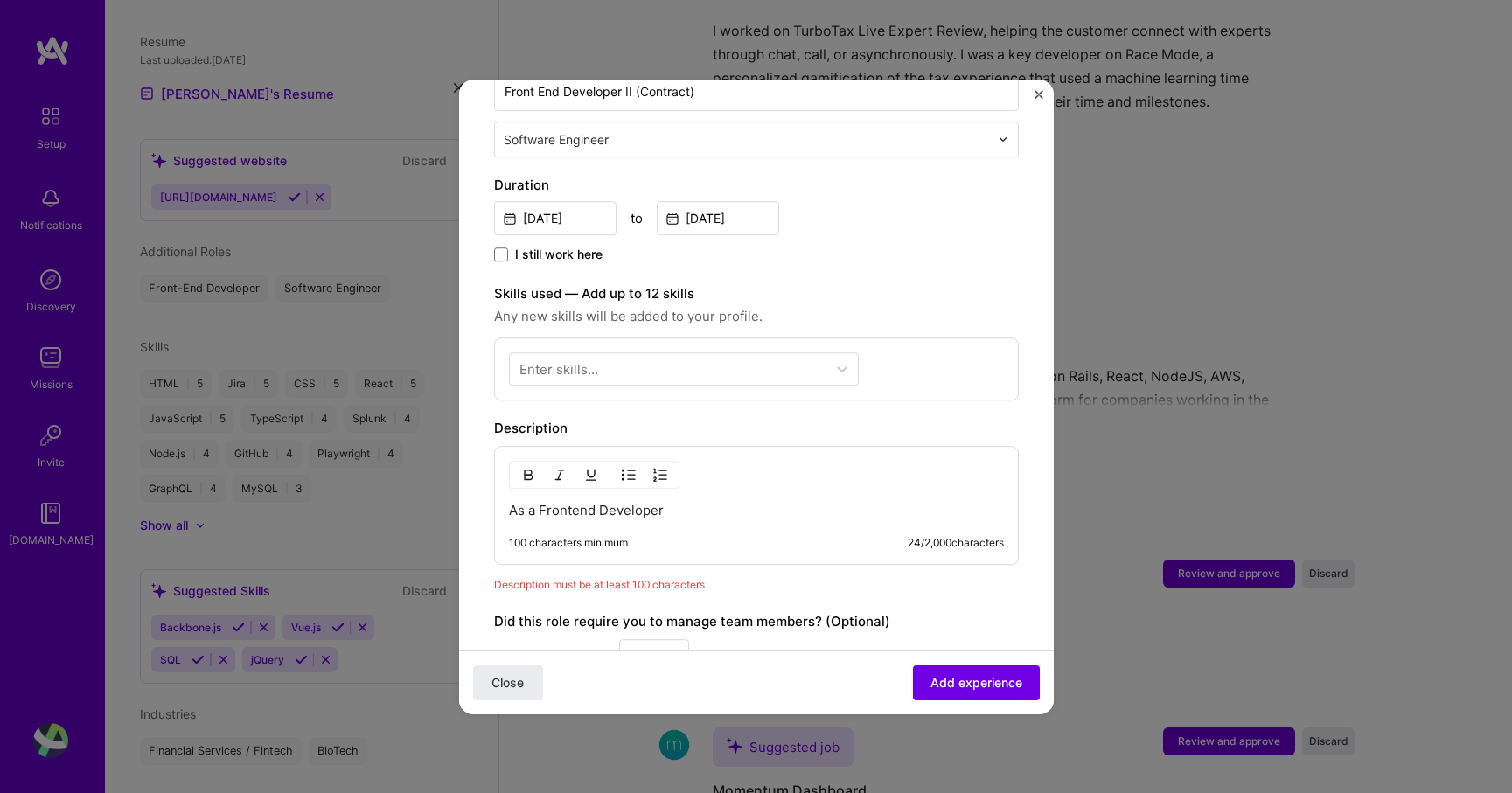
scroll to position [428, 0]
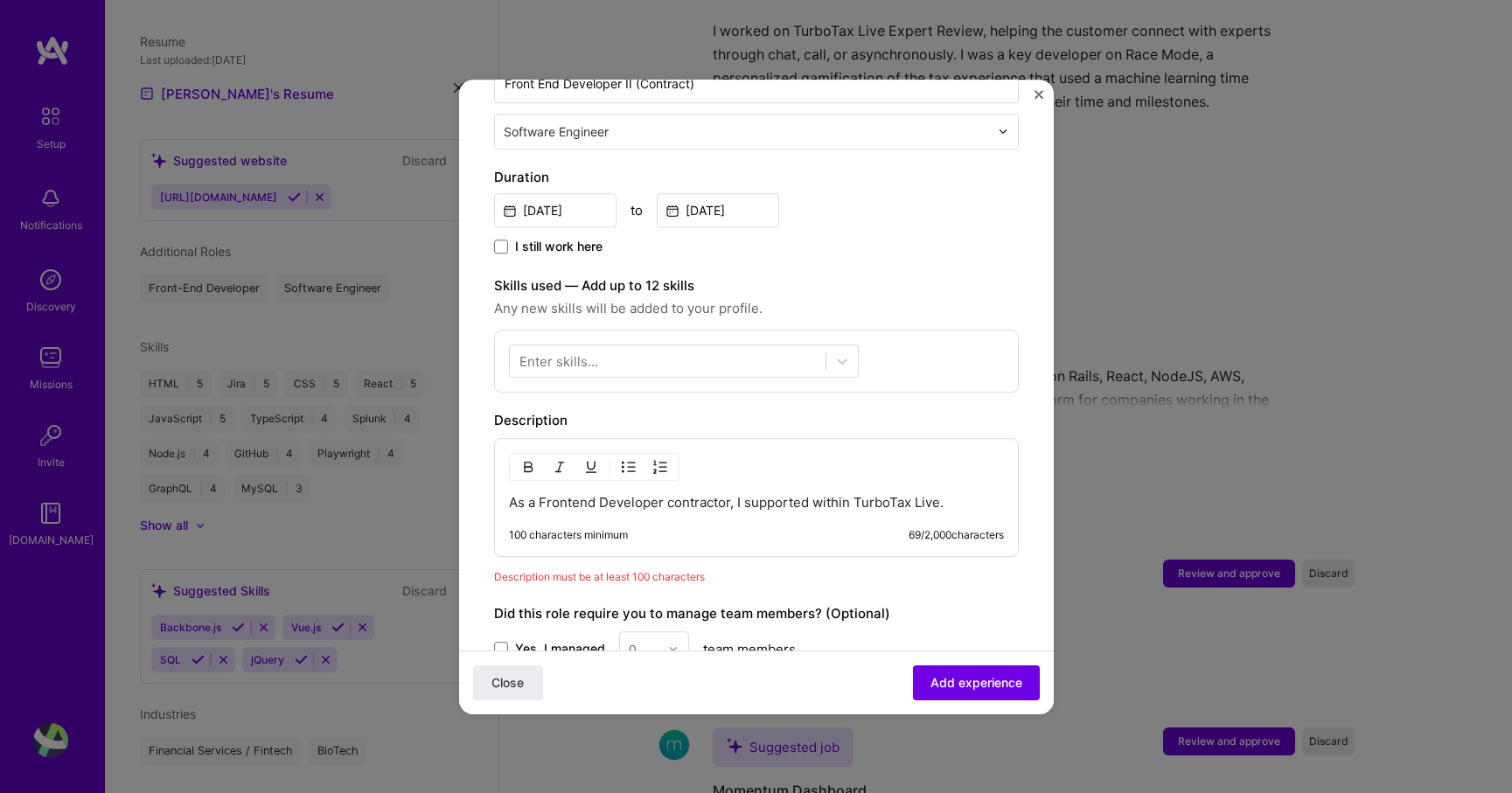
click at [701, 494] on p "As a Frontend Developer contractor, I supported within TurboTax Live." at bounding box center [756, 503] width 495 height 18
click at [736, 494] on p "As a Frontend Developer contractor, I supported within TurboTax Live." at bounding box center [756, 503] width 495 height 18
click at [806, 494] on p "As a Frontend Developer contractor, I supported within TurboTax Live." at bounding box center [756, 503] width 495 height 18
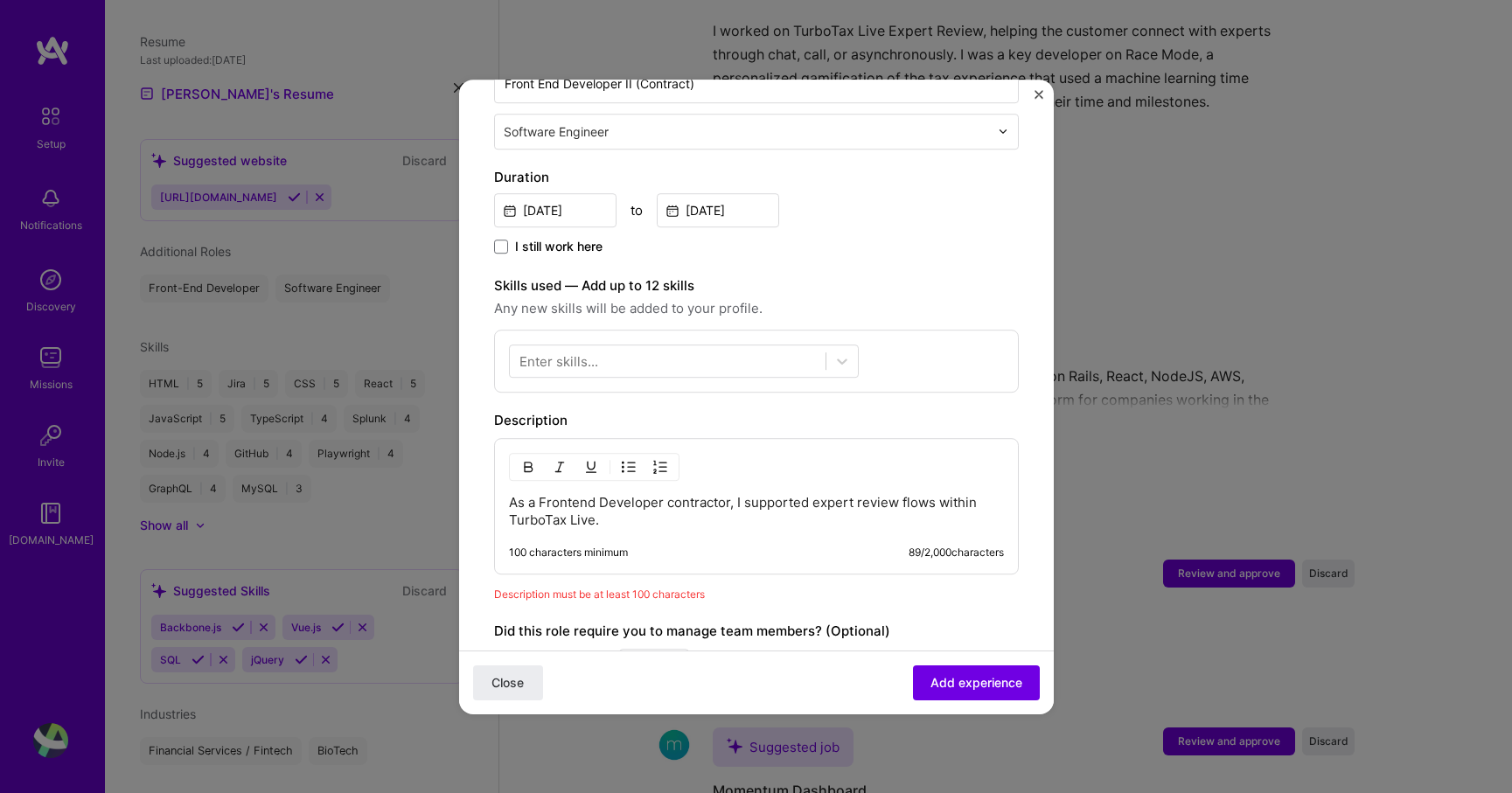
click at [802, 494] on p "As a Frontend Developer contractor, I supported expert review flows within Turb…" at bounding box center [756, 511] width 495 height 35
drag, startPoint x: 810, startPoint y: 487, endPoint x: 744, endPoint y: 485, distance: 66.0
click at [744, 494] on p "As a Frontend Developer contractor, I supported expert review flows within Turb…" at bounding box center [756, 511] width 495 height 35
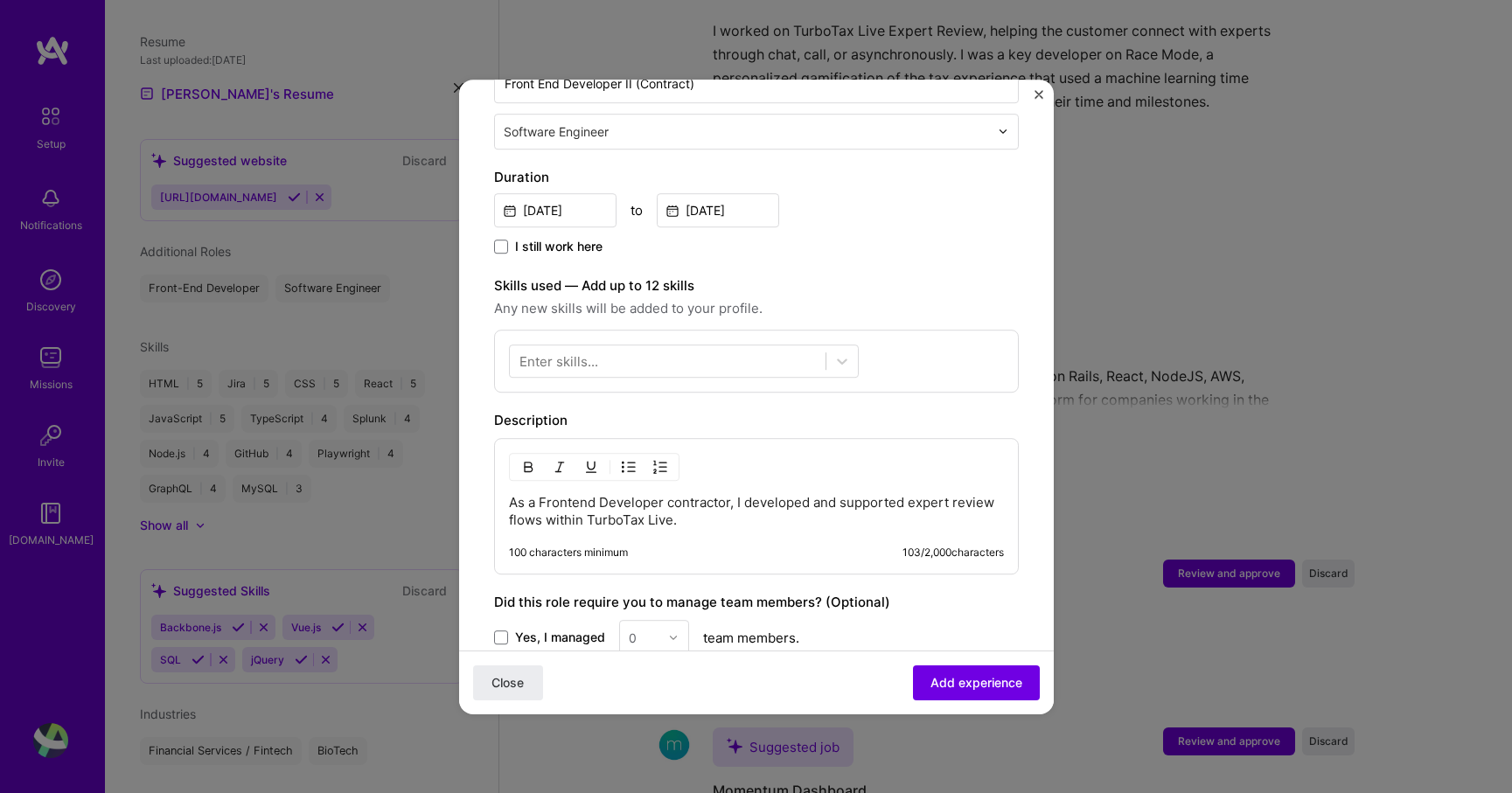
click at [685, 508] on p "As a Frontend Developer contractor, I developed and supported expert review flo…" at bounding box center [756, 511] width 495 height 35
click at [734, 494] on p "As a Frontend Developer contractor, I developed and supported expert review flo…" at bounding box center [756, 511] width 495 height 35
click at [724, 509] on p "As a Frontend Developer contractor, I developed and supported expert review flo…" at bounding box center [756, 511] width 495 height 35
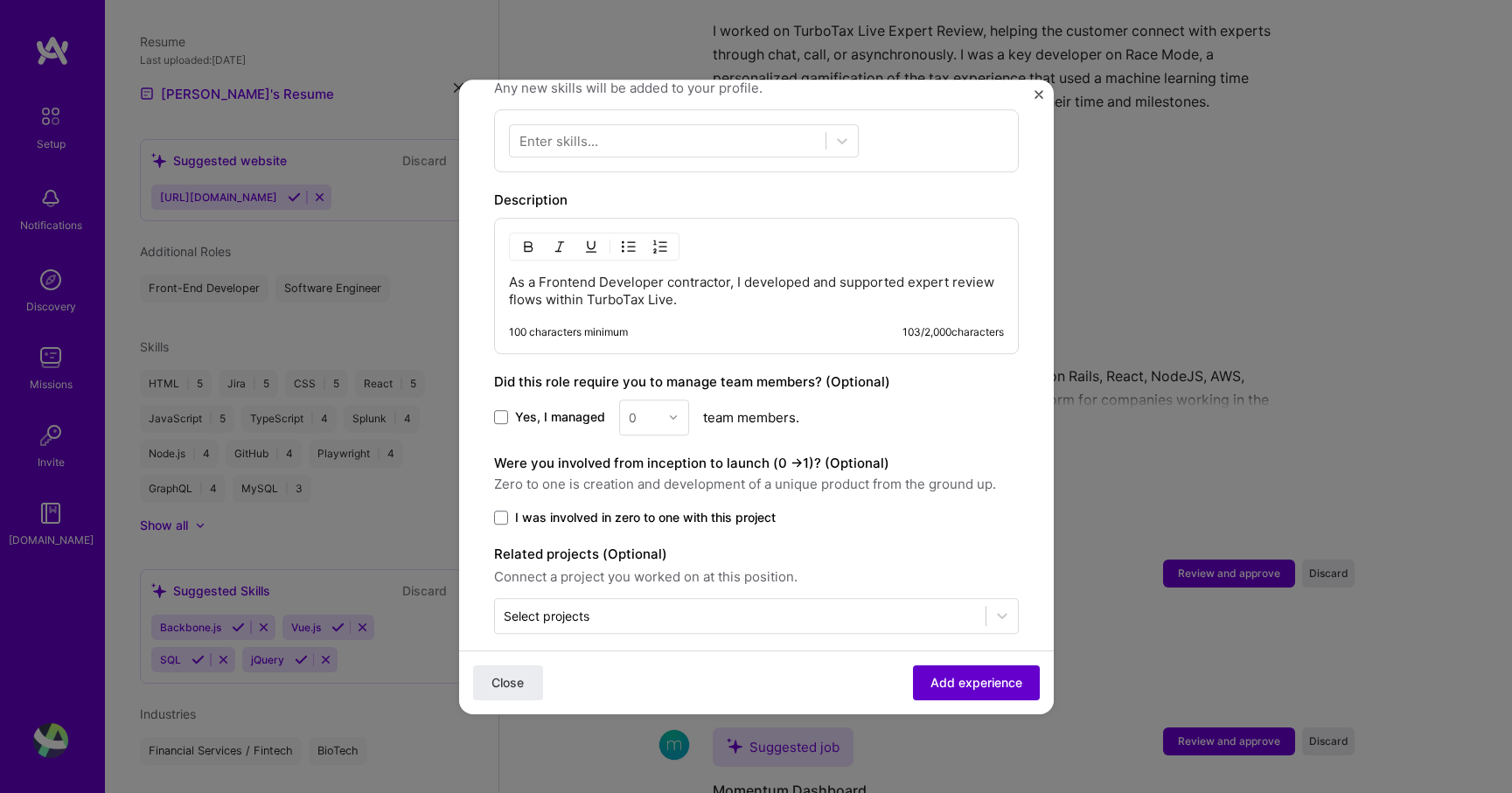
click at [978, 682] on span "Add experience" at bounding box center [976, 682] width 91 height 18
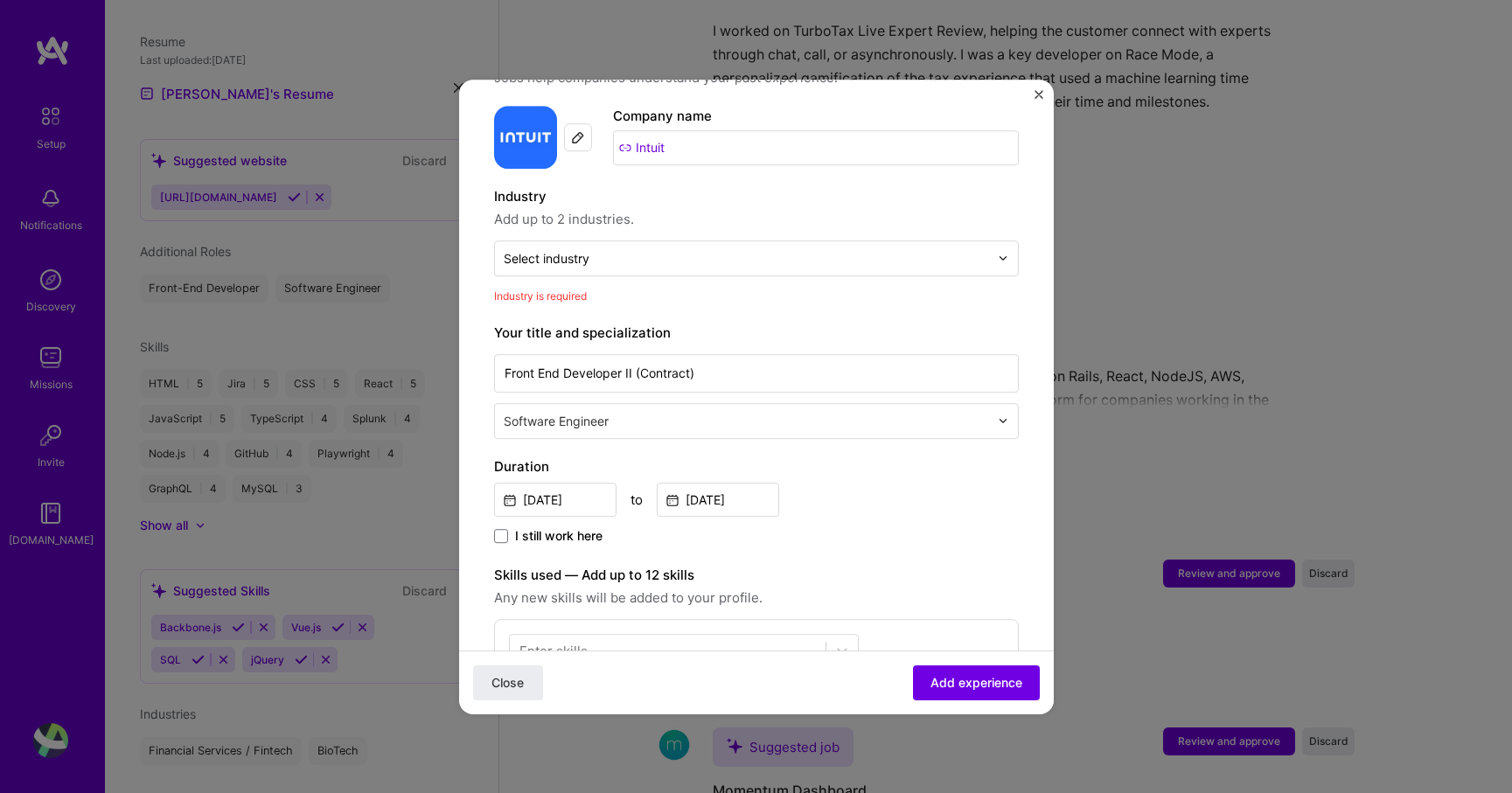
scroll to position [136, 0]
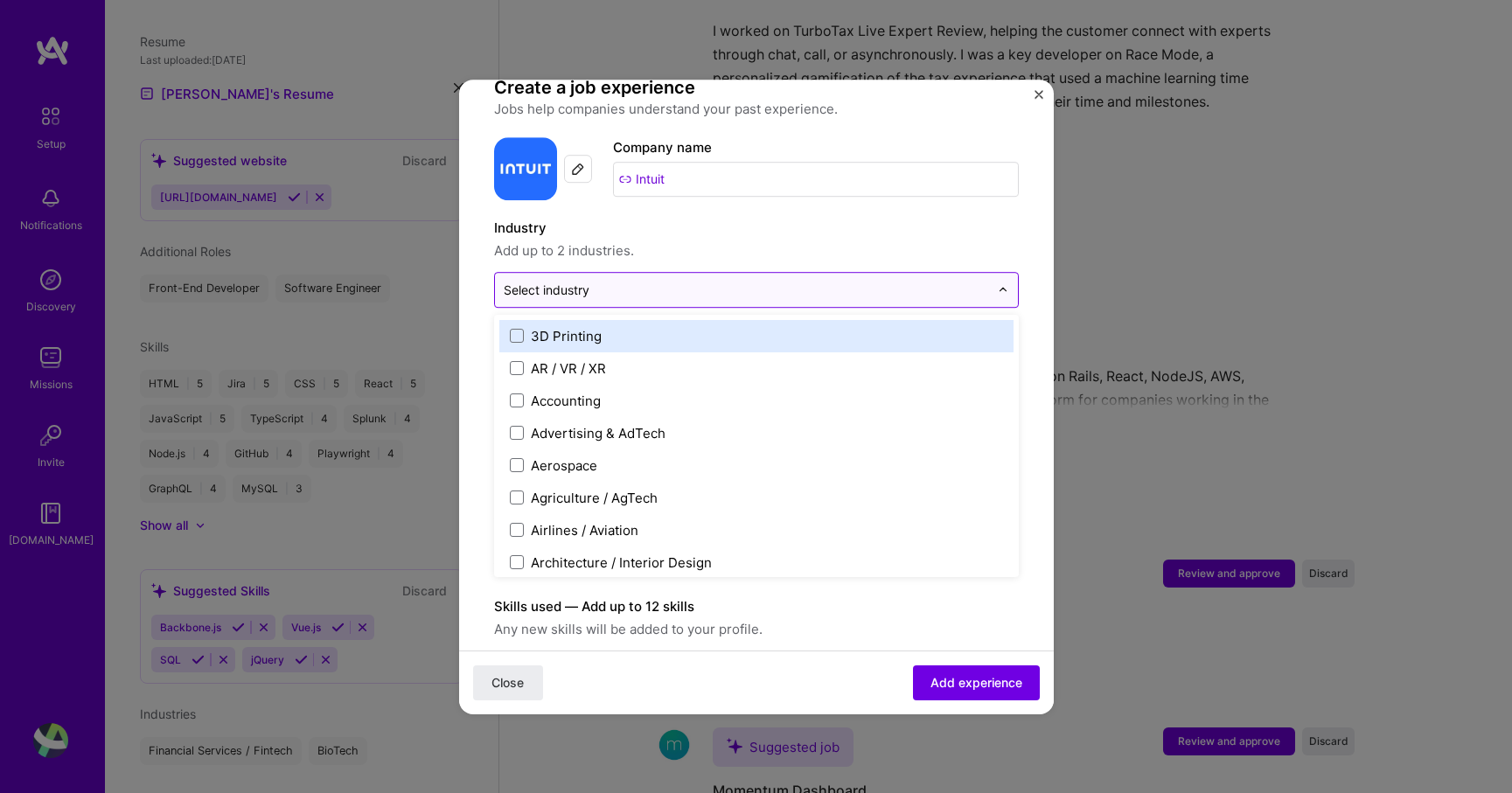
click at [591, 281] on input "text" at bounding box center [746, 289] width 485 height 18
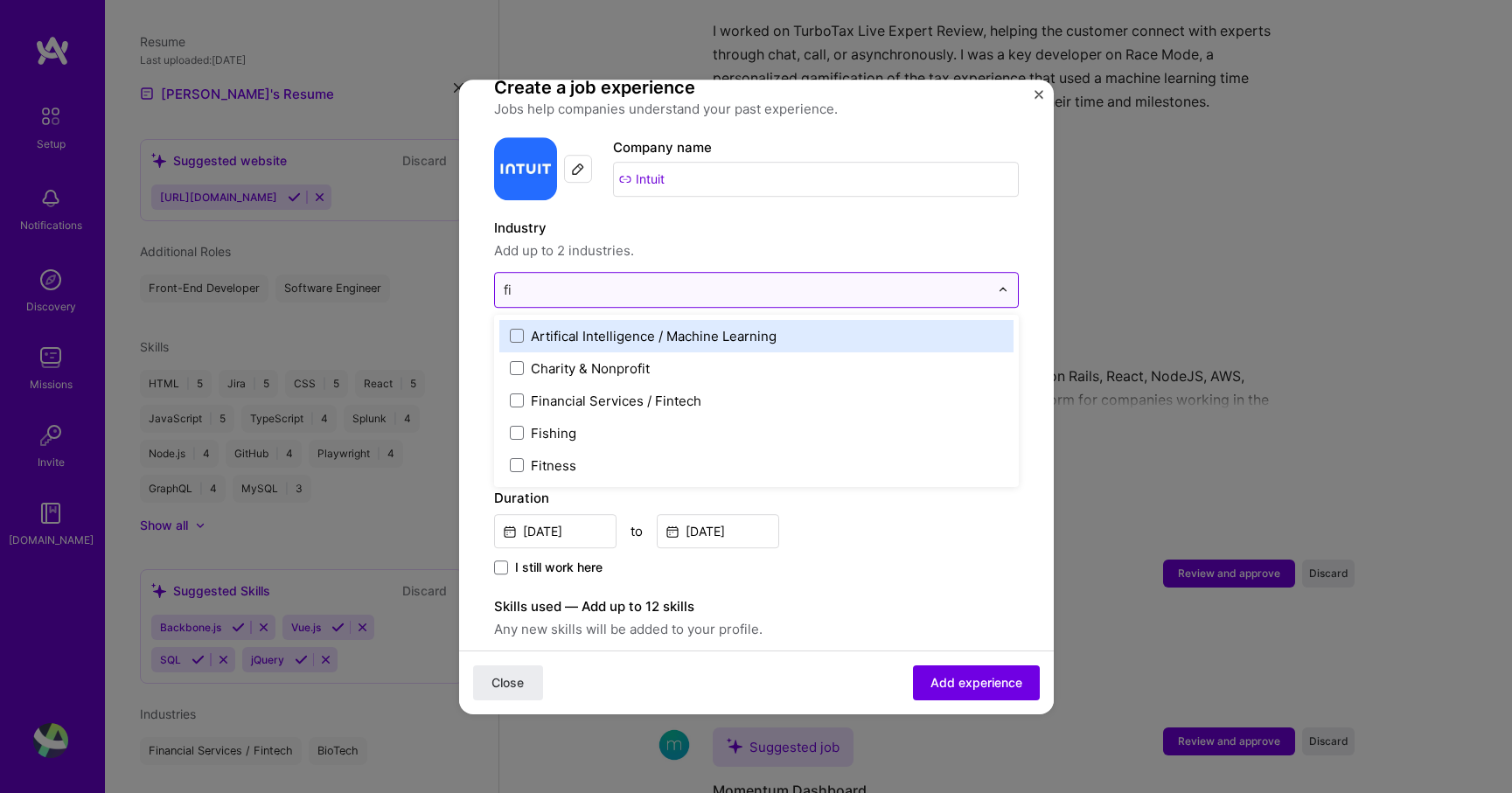
type input "fin"
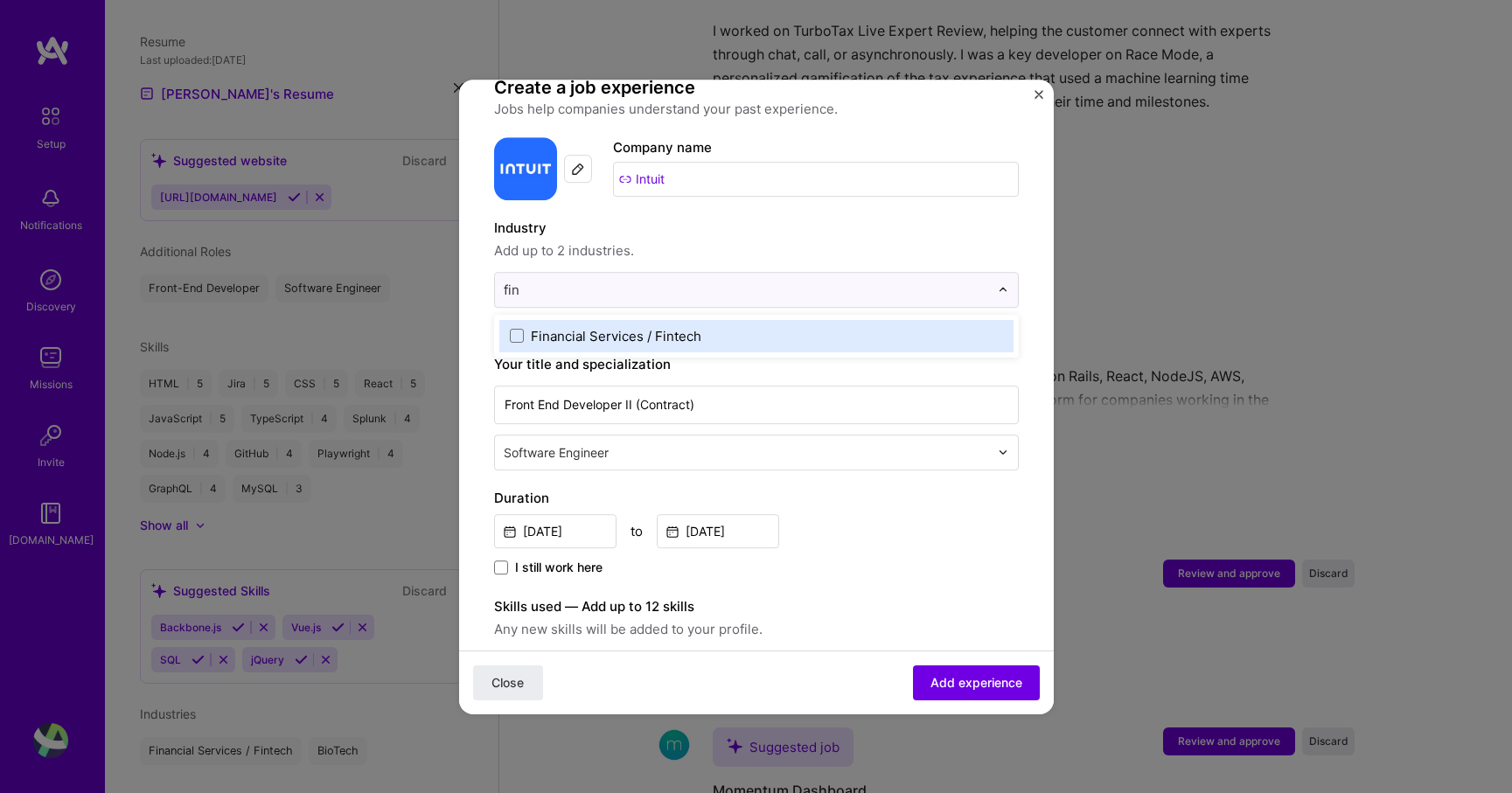
click at [526, 327] on label "Financial Services / Fintech" at bounding box center [756, 336] width 493 height 18
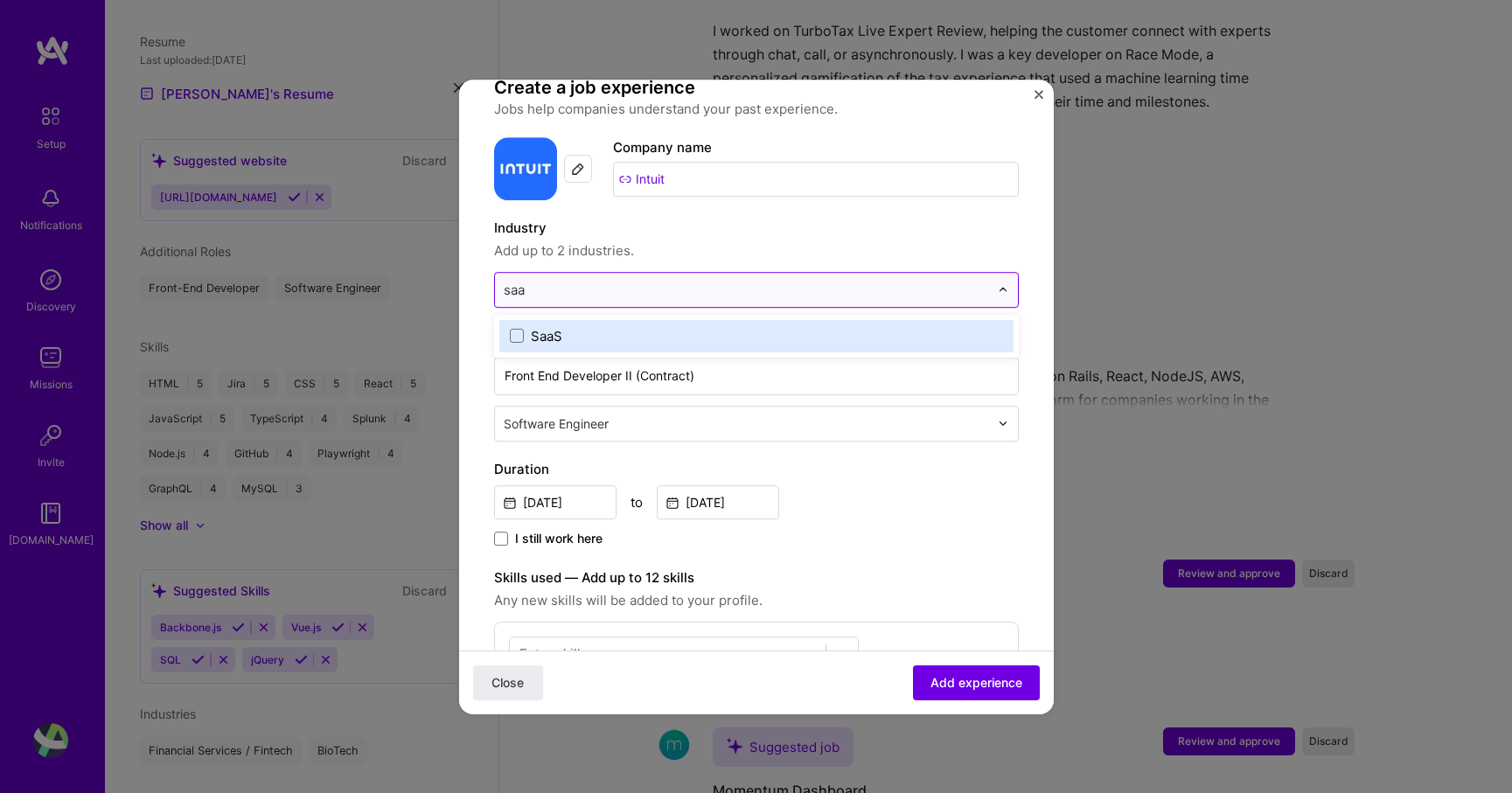
type input "saas"
click at [515, 329] on span at bounding box center [517, 336] width 14 height 14
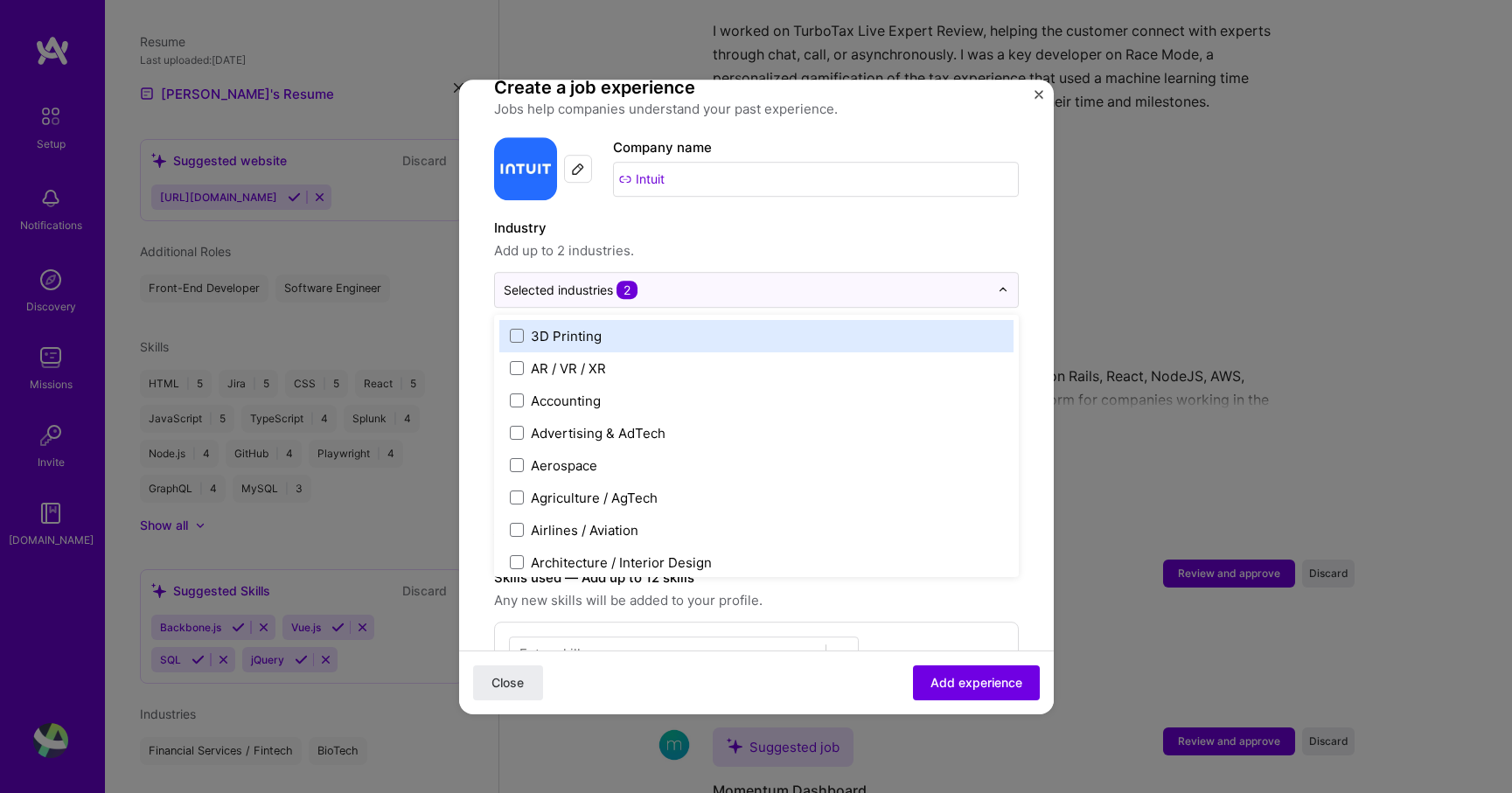
click at [463, 356] on form "Adding suggested job This job is suggested based on your LinkedIn, resume or [D…" at bounding box center [756, 627] width 595 height 1296
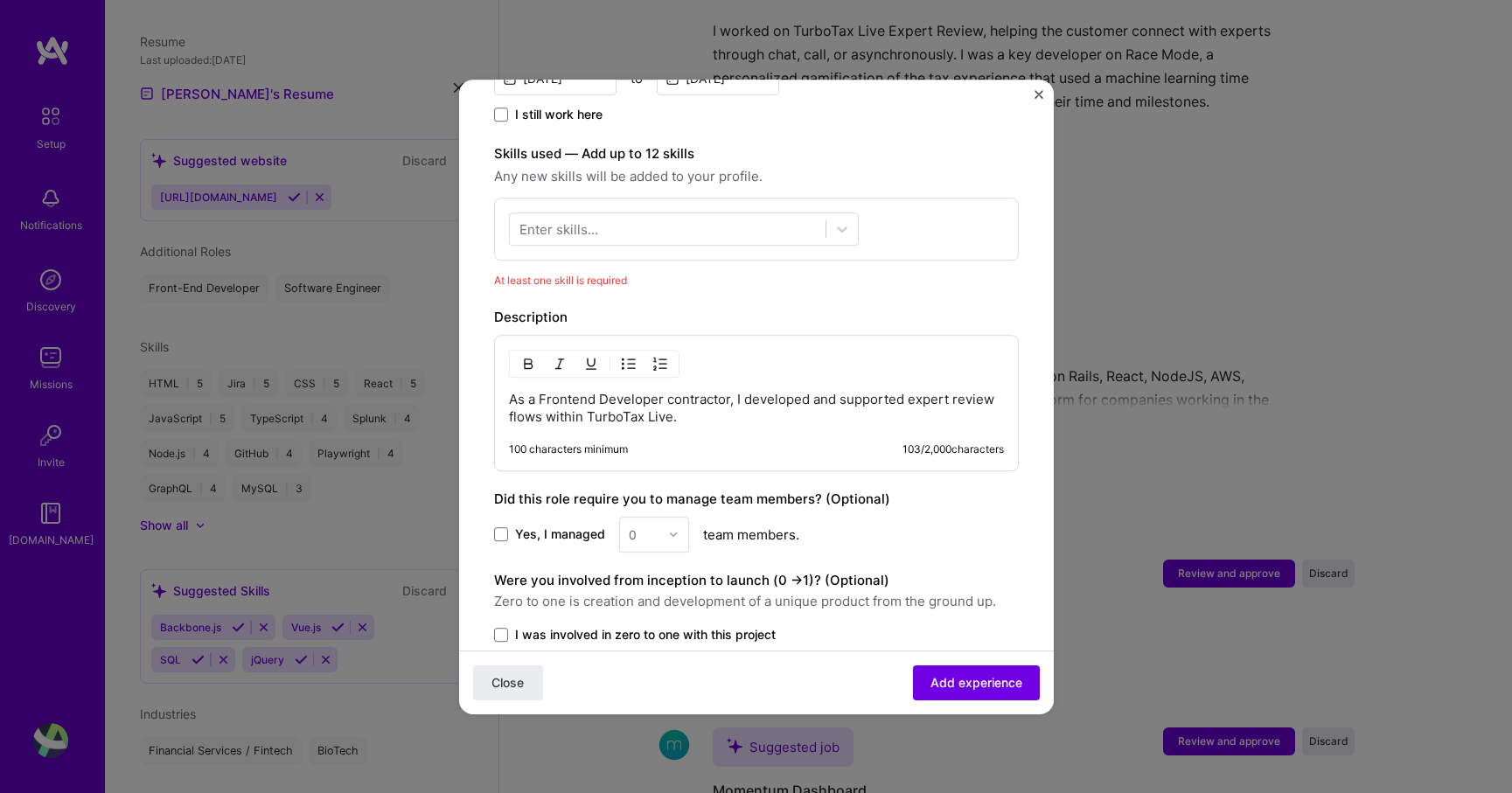
scroll to position [558, 0]
click at [600, 216] on div at bounding box center [667, 230] width 316 height 29
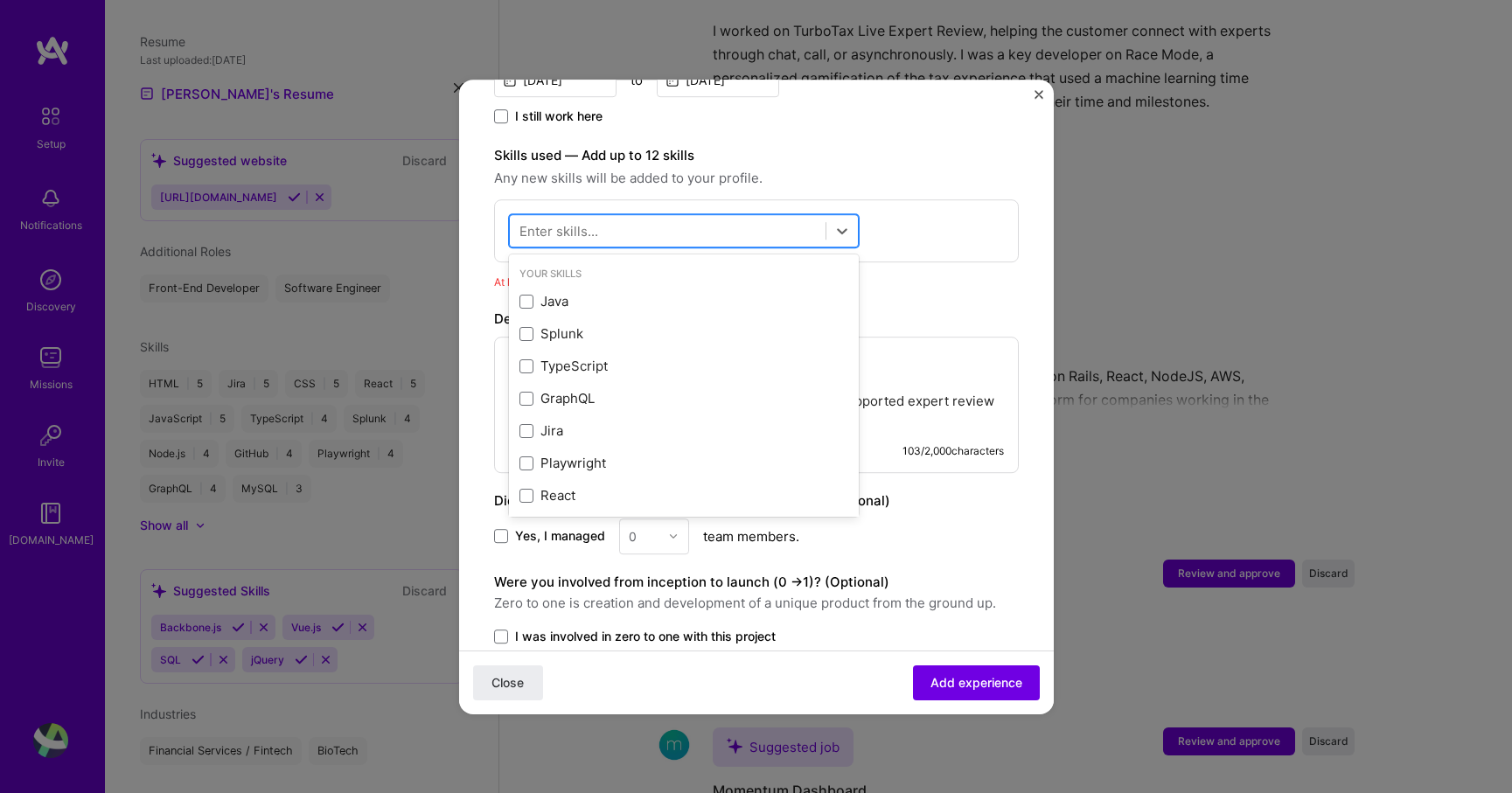
type input "j"
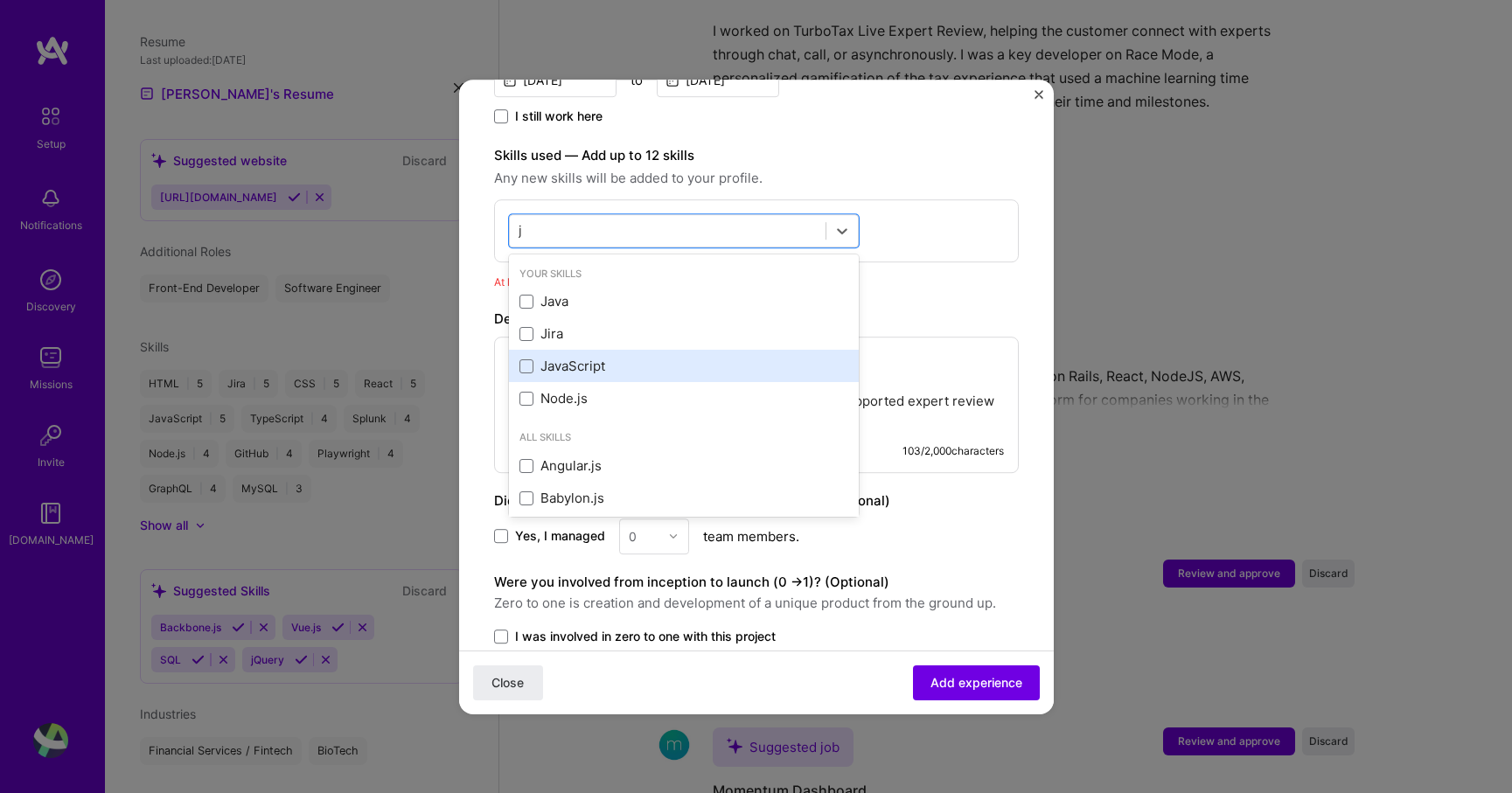
click at [535, 357] on div "JavaScript" at bounding box center [683, 366] width 329 height 18
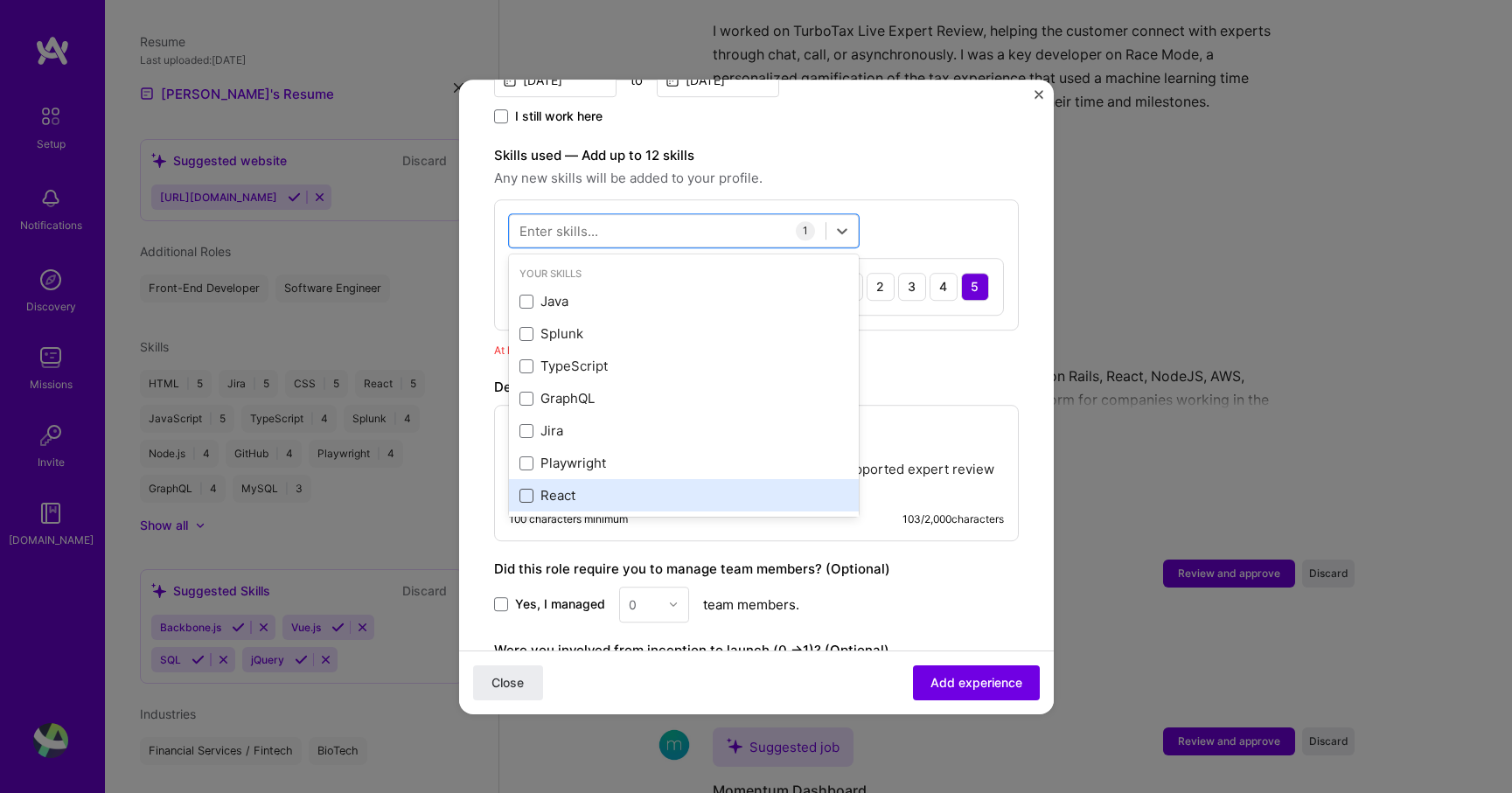
click at [529, 489] on span at bounding box center [526, 496] width 14 height 14
click at [0, 0] on input "checkbox" at bounding box center [0, 0] width 0 height 0
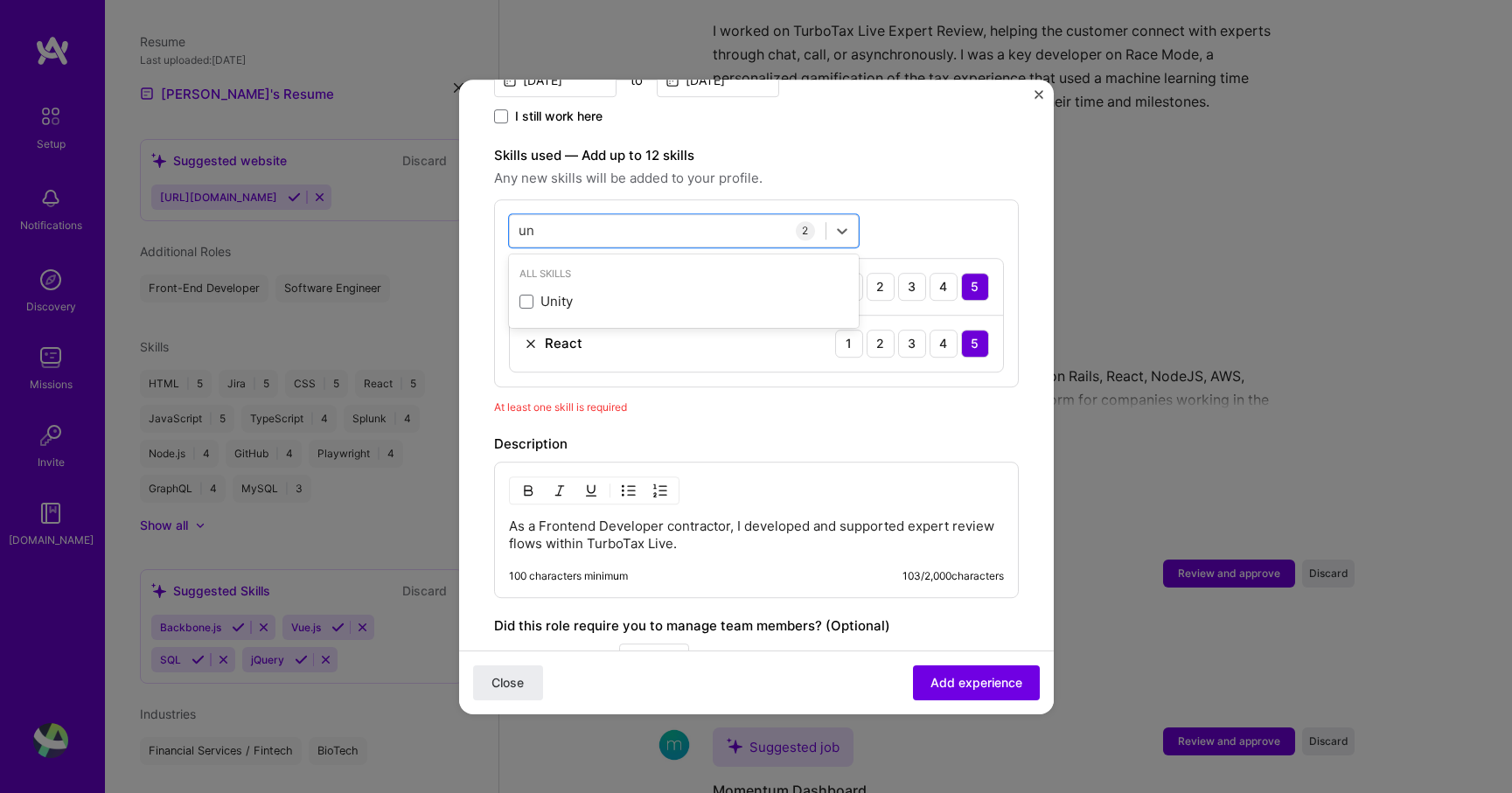
type input "u"
click at [529, 295] on span at bounding box center [526, 302] width 14 height 14
click at [0, 0] on input "checkbox" at bounding box center [0, 0] width 0 height 0
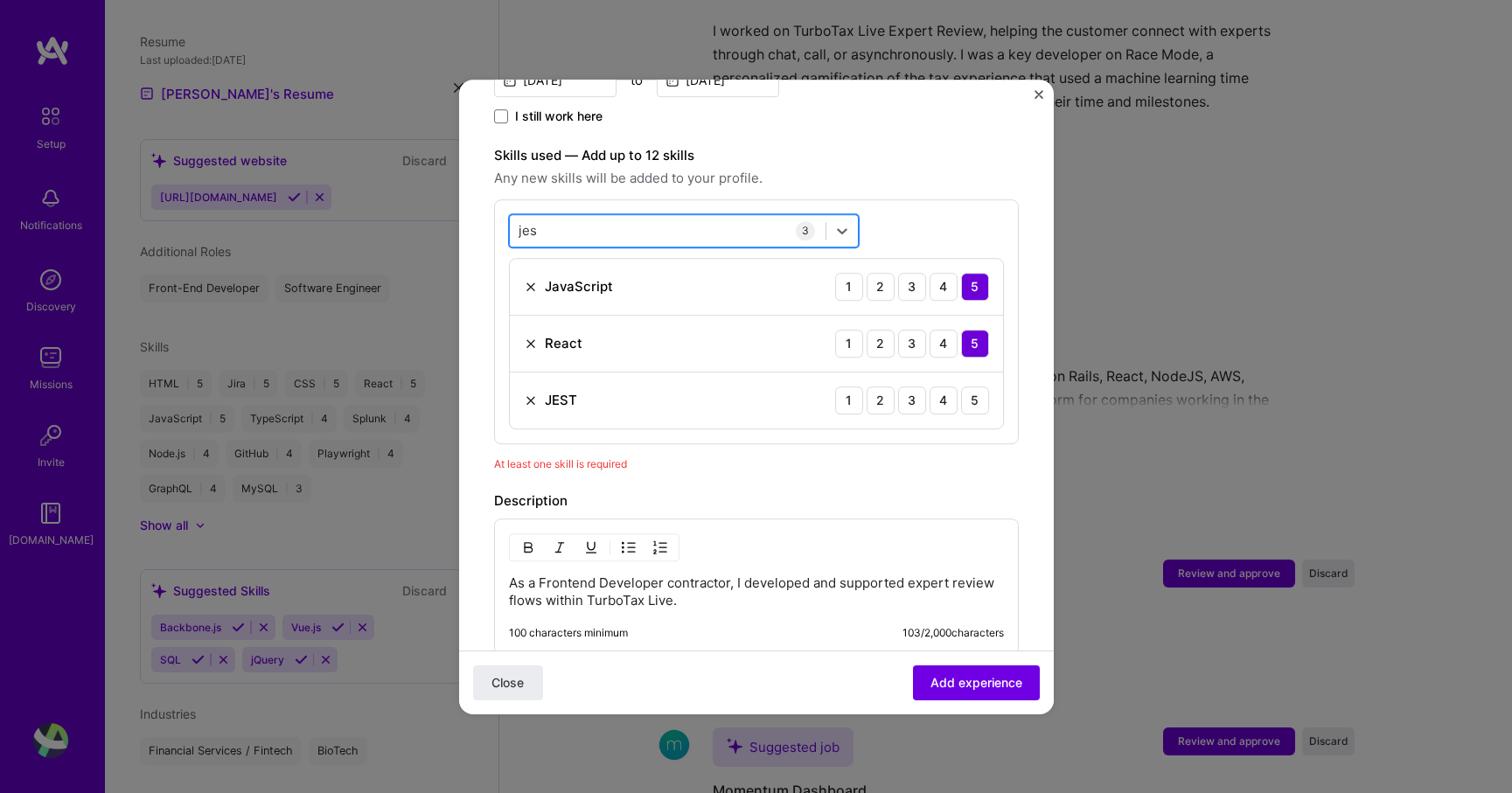
click at [550, 216] on div "jes jes" at bounding box center [667, 230] width 316 height 29
type input "j"
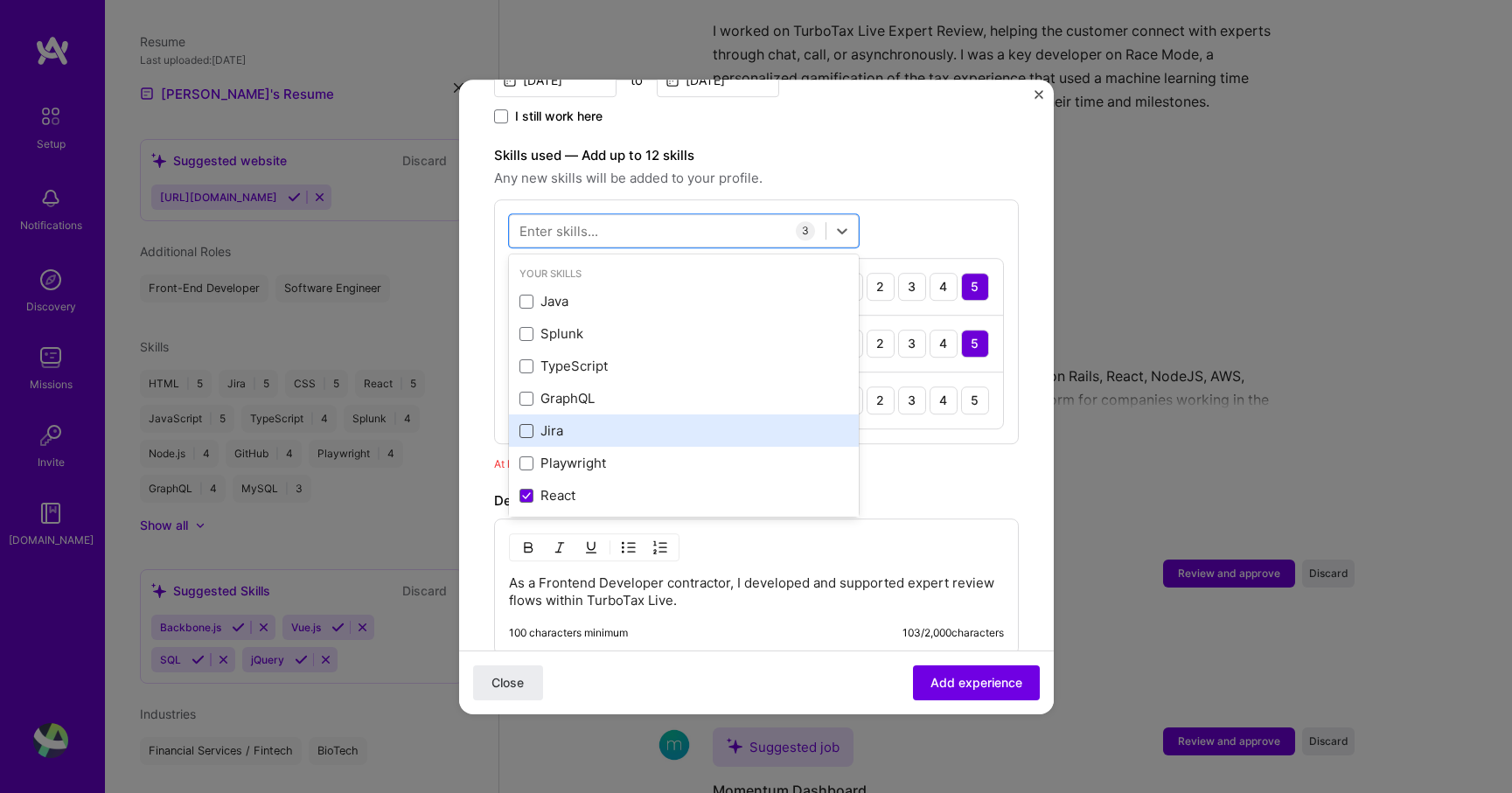
click at [526, 424] on span at bounding box center [526, 431] width 14 height 14
click at [0, 0] on input "checkbox" at bounding box center [0, 0] width 0 height 0
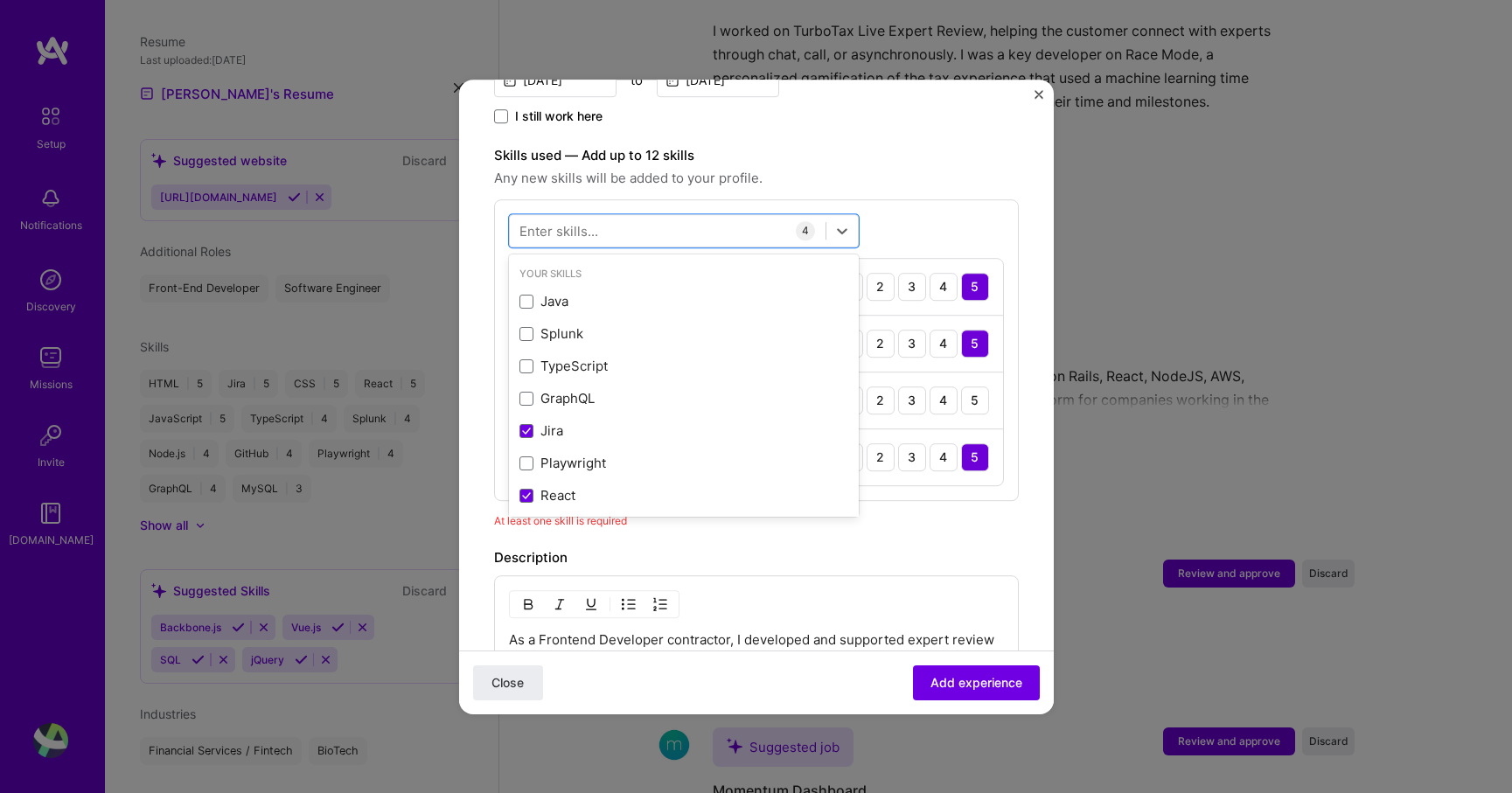
click at [481, 376] on form "Adding suggested job This job is suggested based on your LinkedIn, resume or [D…" at bounding box center [756, 323] width 595 height 1534
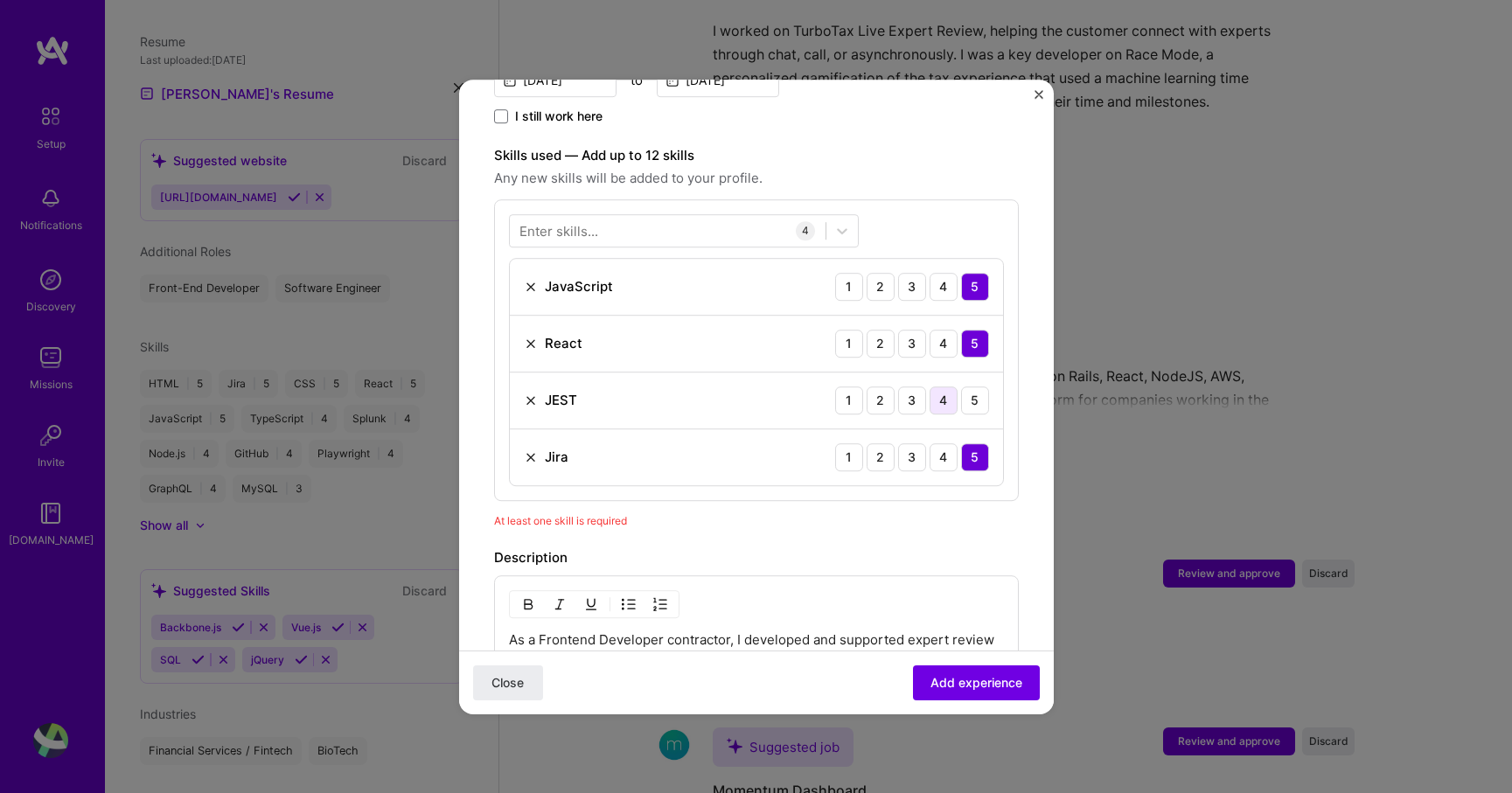
click at [947, 387] on div "4" at bounding box center [944, 401] width 28 height 28
click at [956, 685] on span "Add experience" at bounding box center [976, 682] width 91 height 18
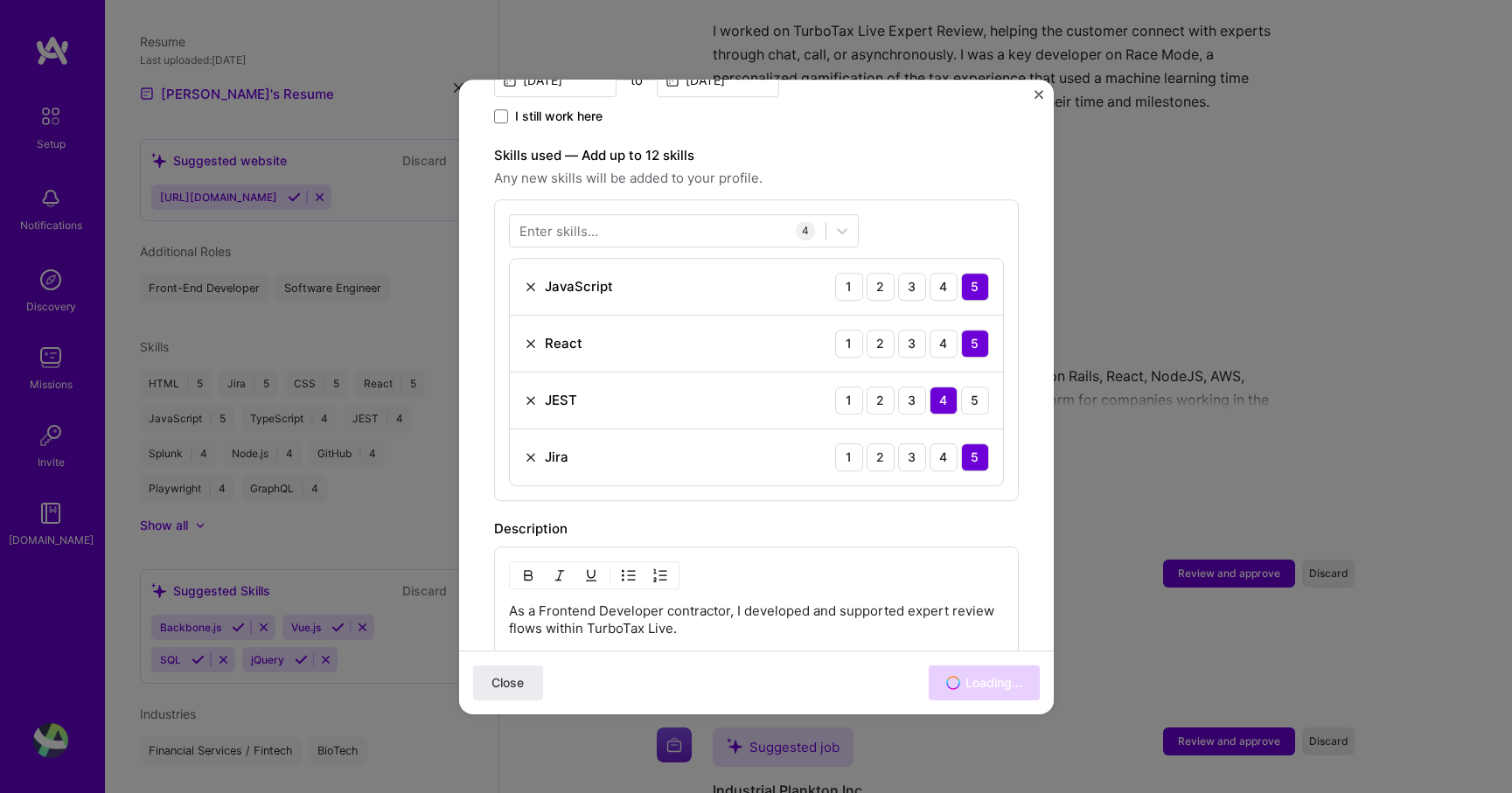
click at [1037, 94] on img "Close" at bounding box center [1038, 94] width 8 height 8
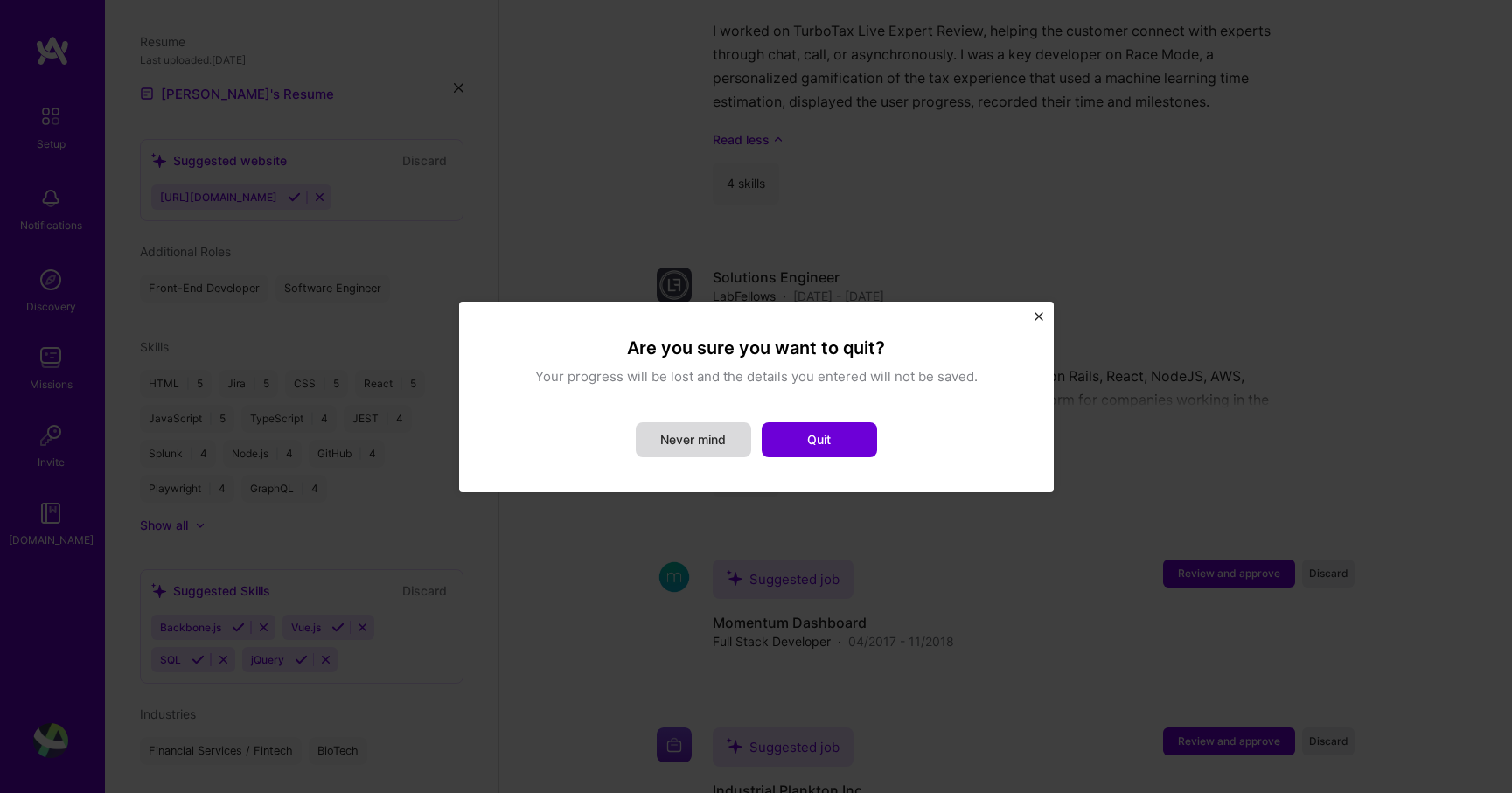
click at [680, 436] on button "Never mind" at bounding box center [693, 439] width 115 height 35
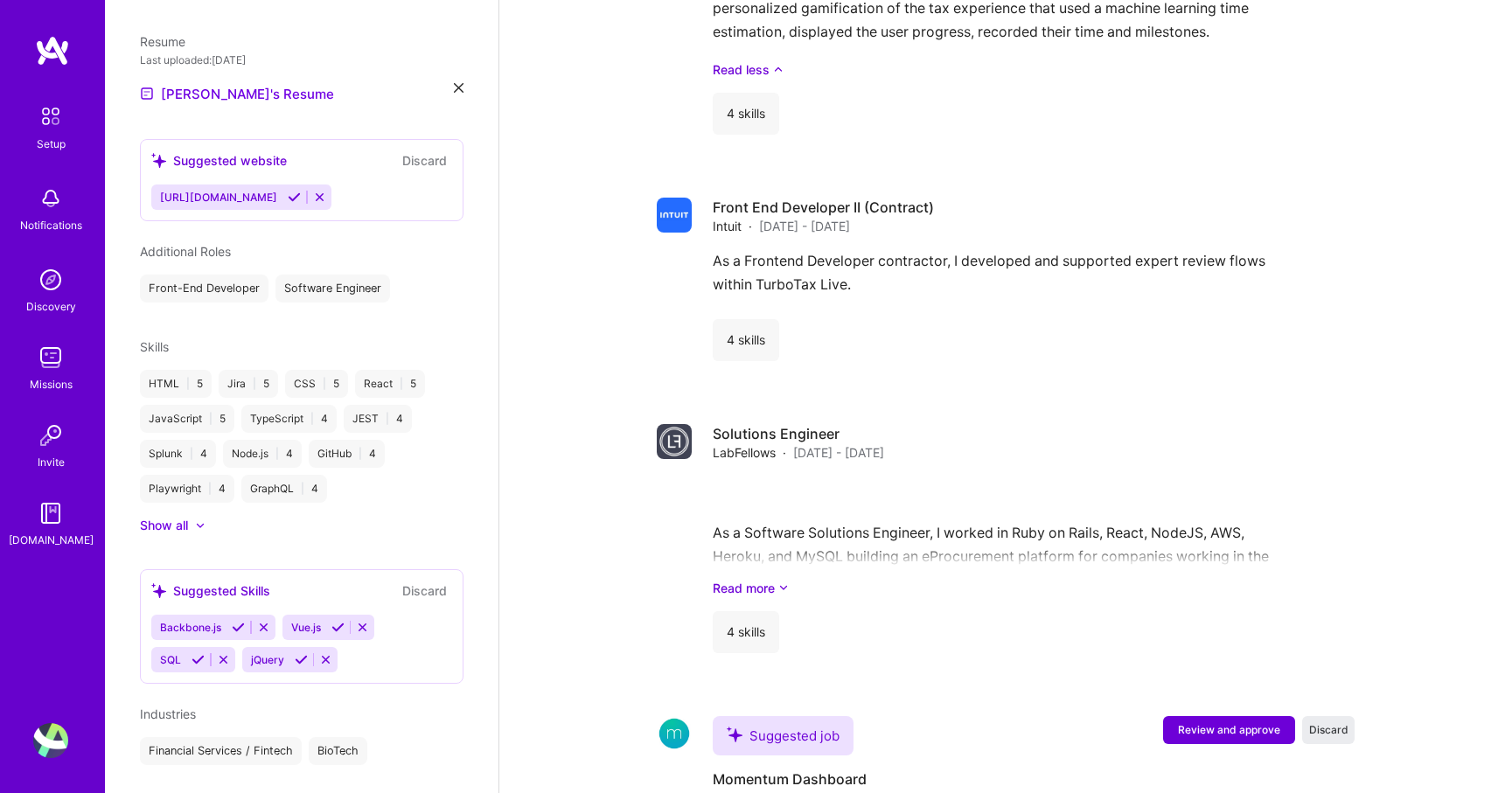
scroll to position [2677, 0]
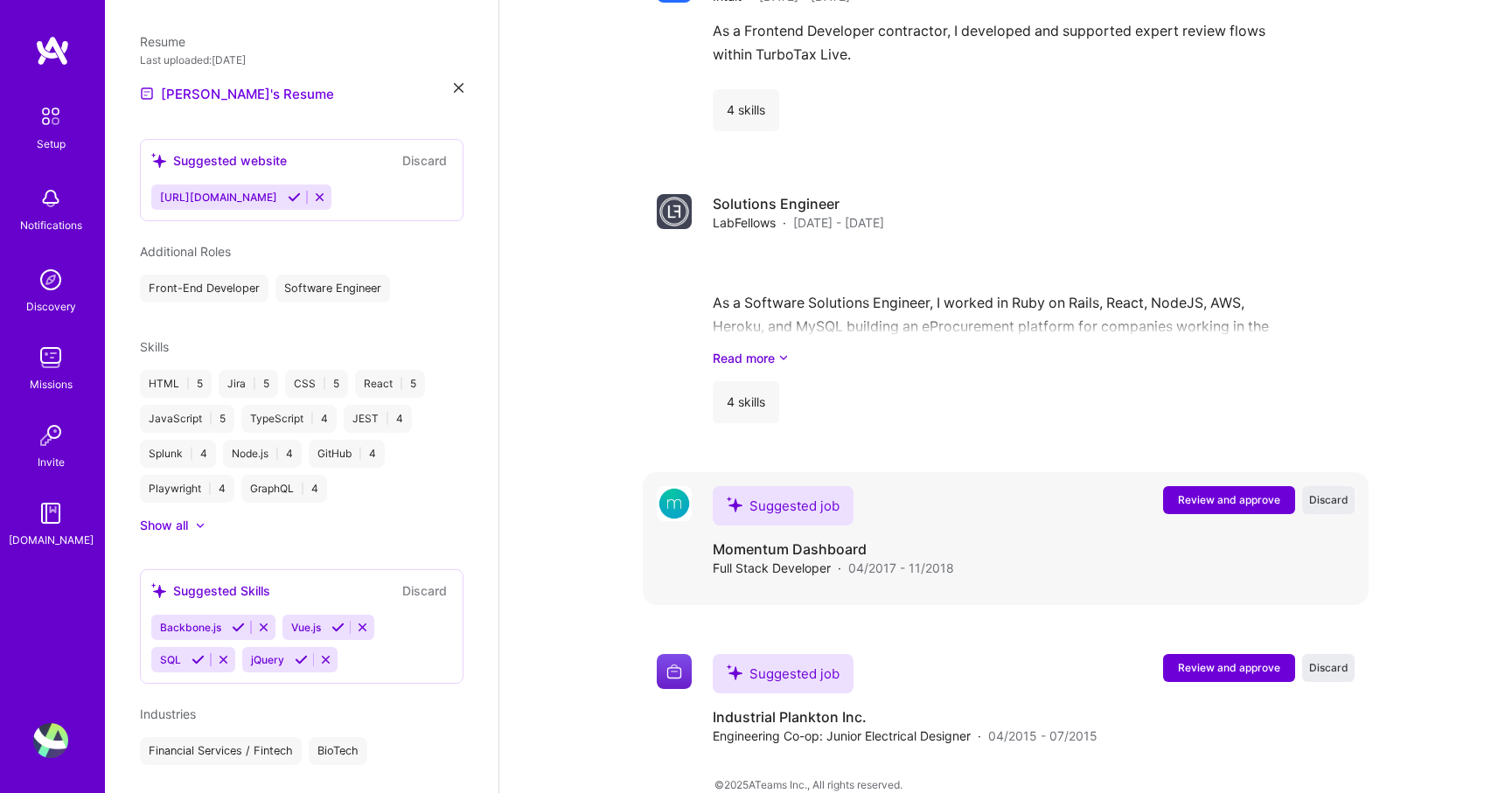
click at [1214, 492] on span "Review and approve" at bounding box center [1229, 500] width 103 height 15
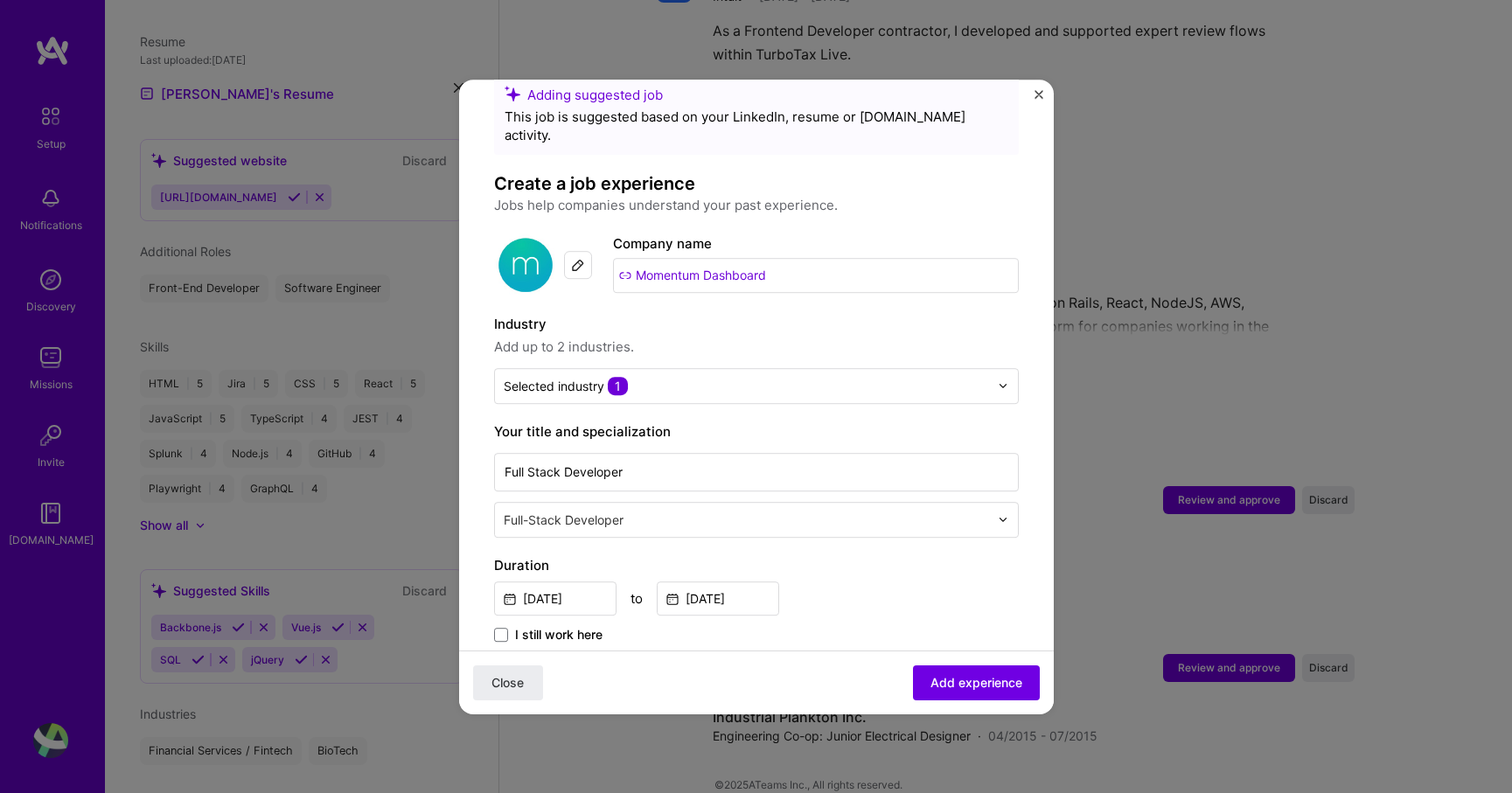
scroll to position [74, 0]
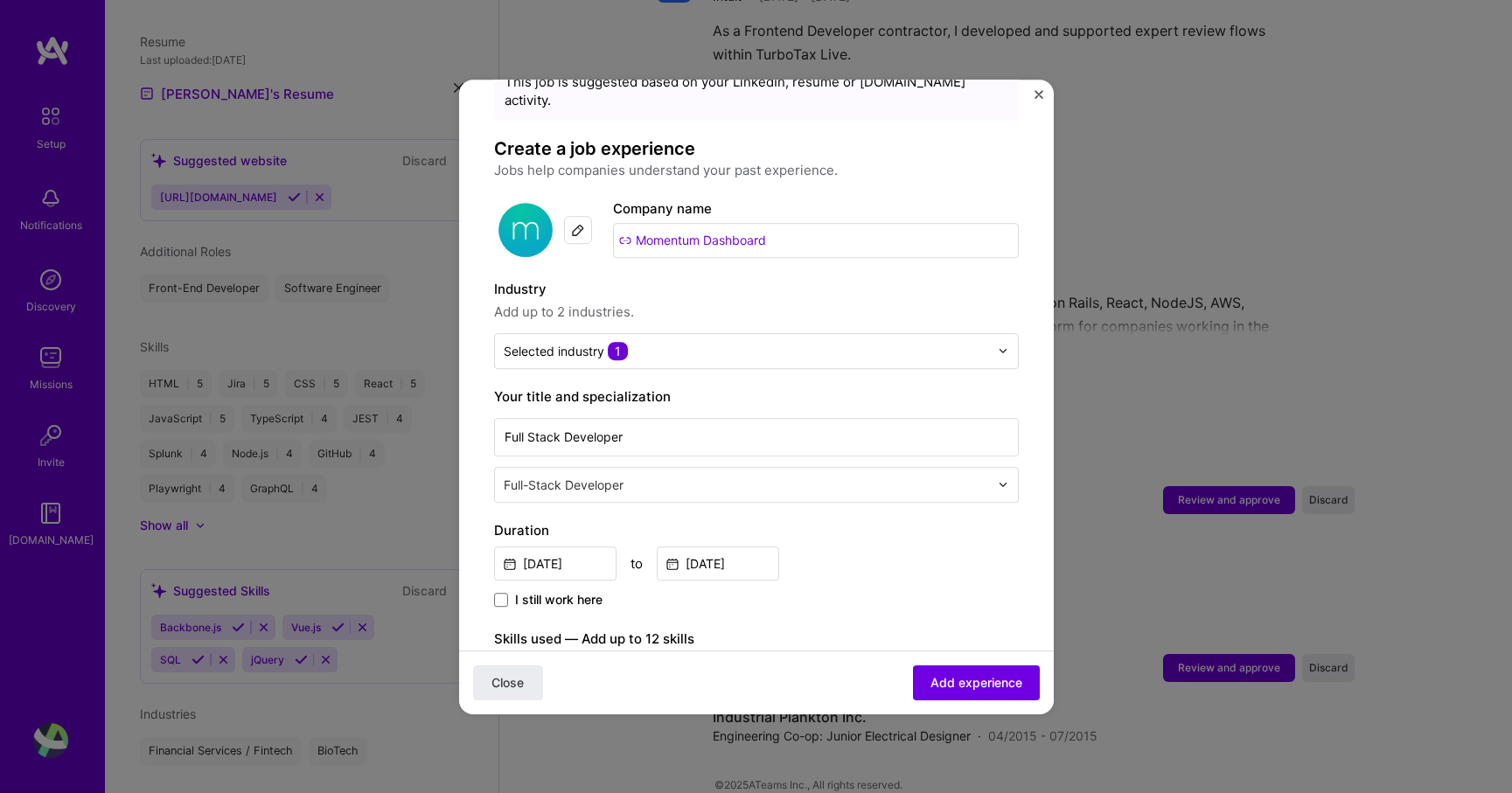
click at [633, 476] on input "text" at bounding box center [748, 485] width 489 height 18
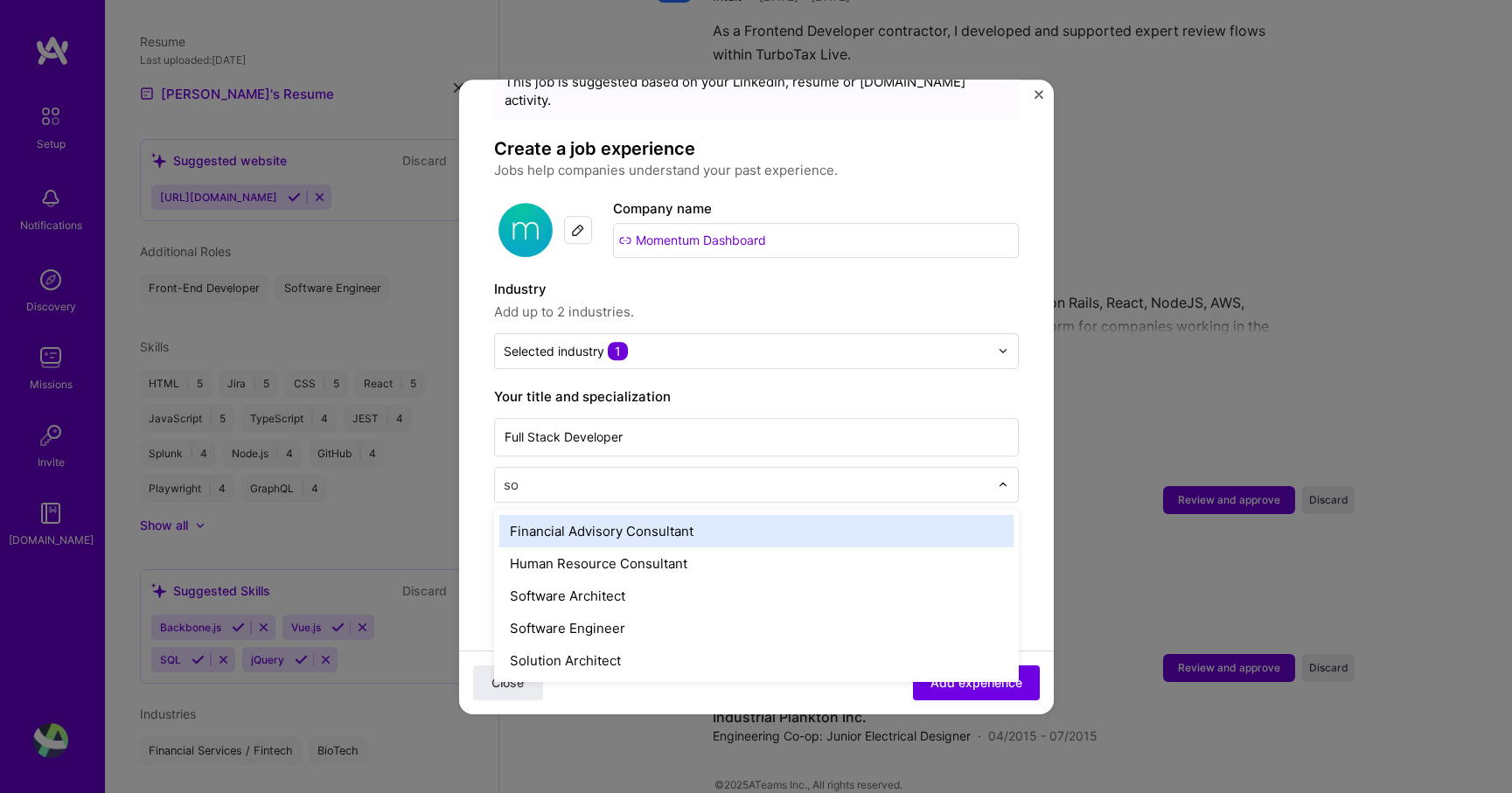
type input "sof"
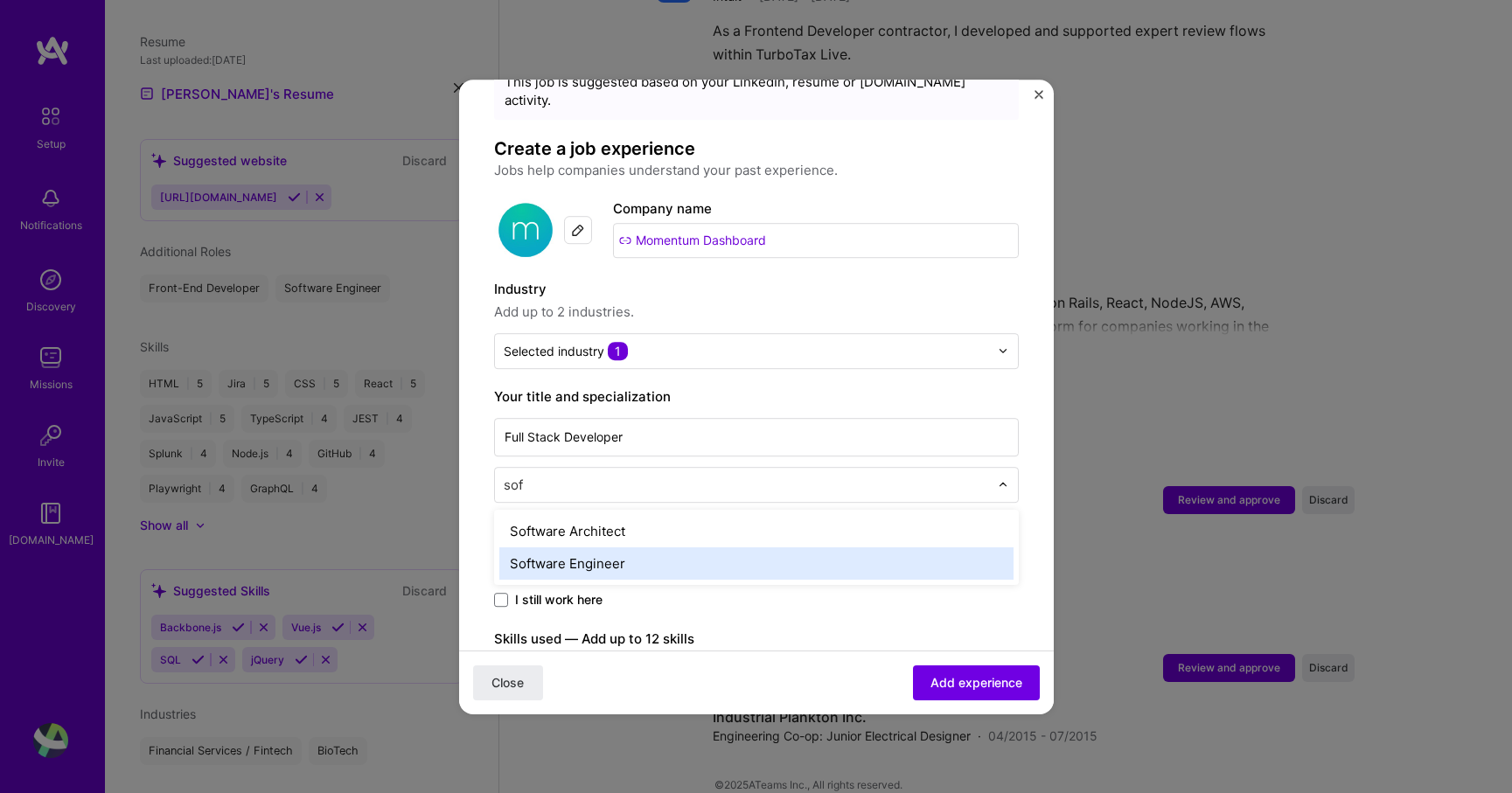
click at [603, 548] on div "Software Engineer" at bounding box center [756, 564] width 514 height 32
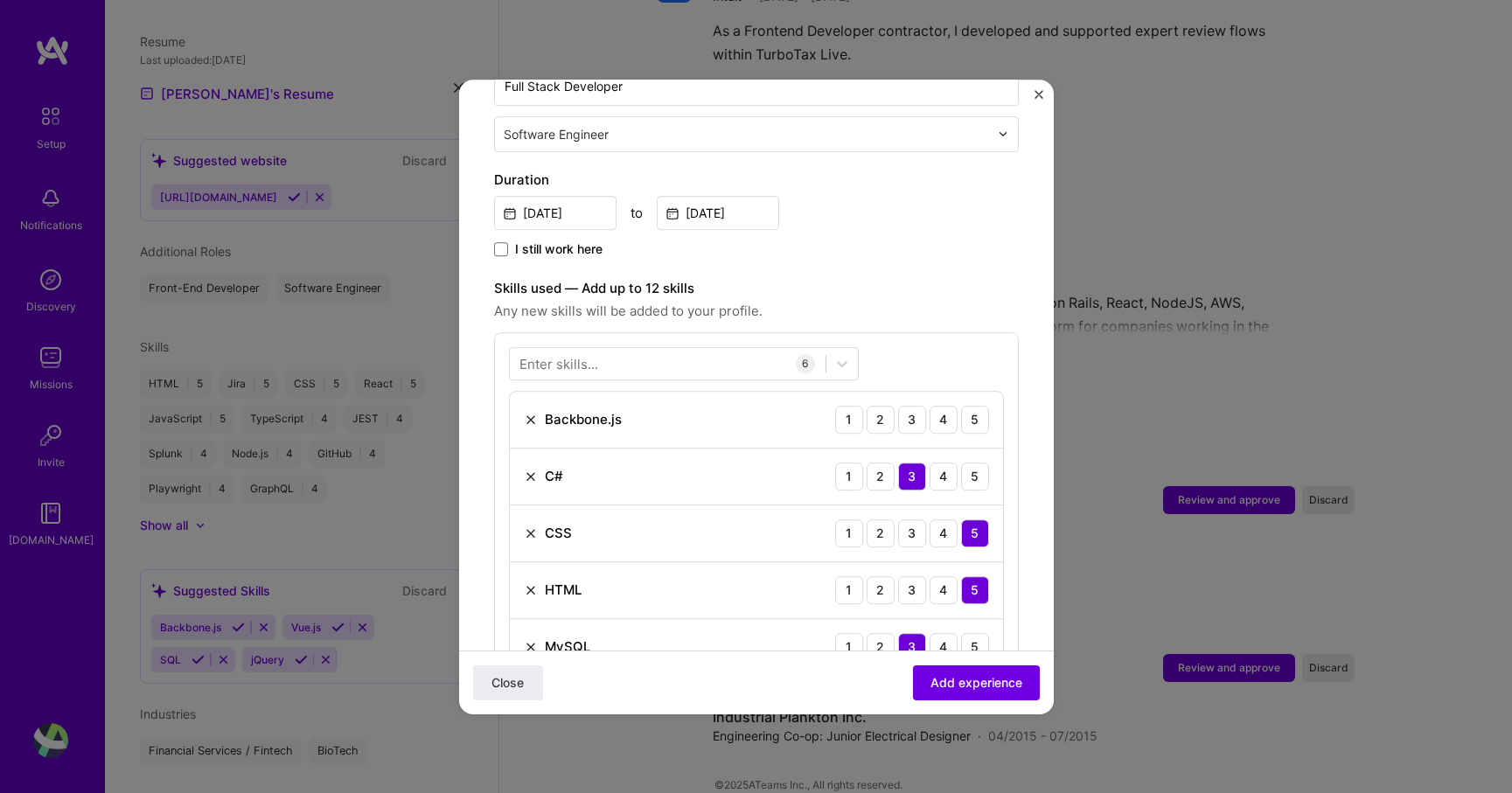
scroll to position [490, 0]
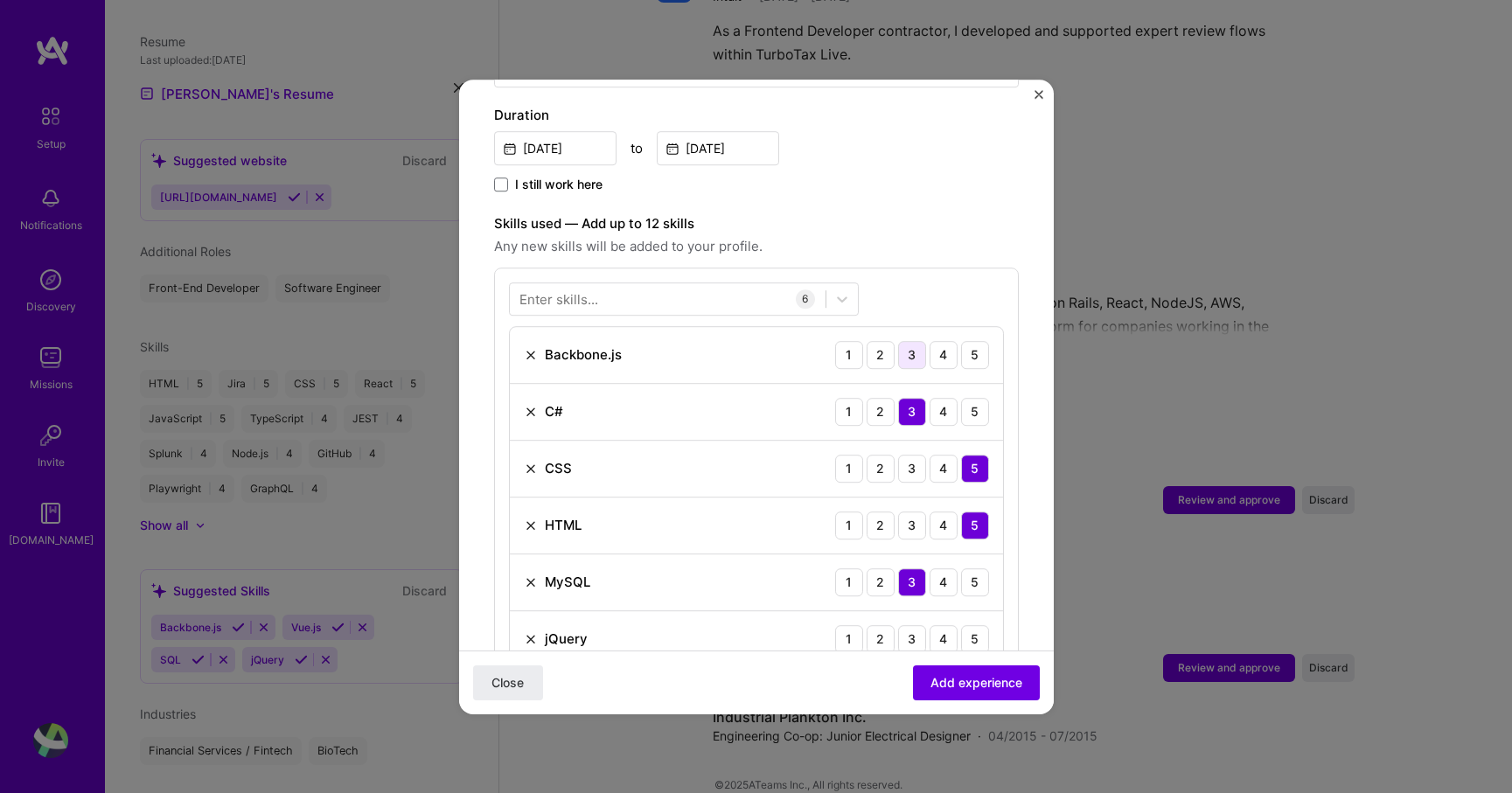
click at [907, 341] on div "3" at bounding box center [912, 355] width 28 height 28
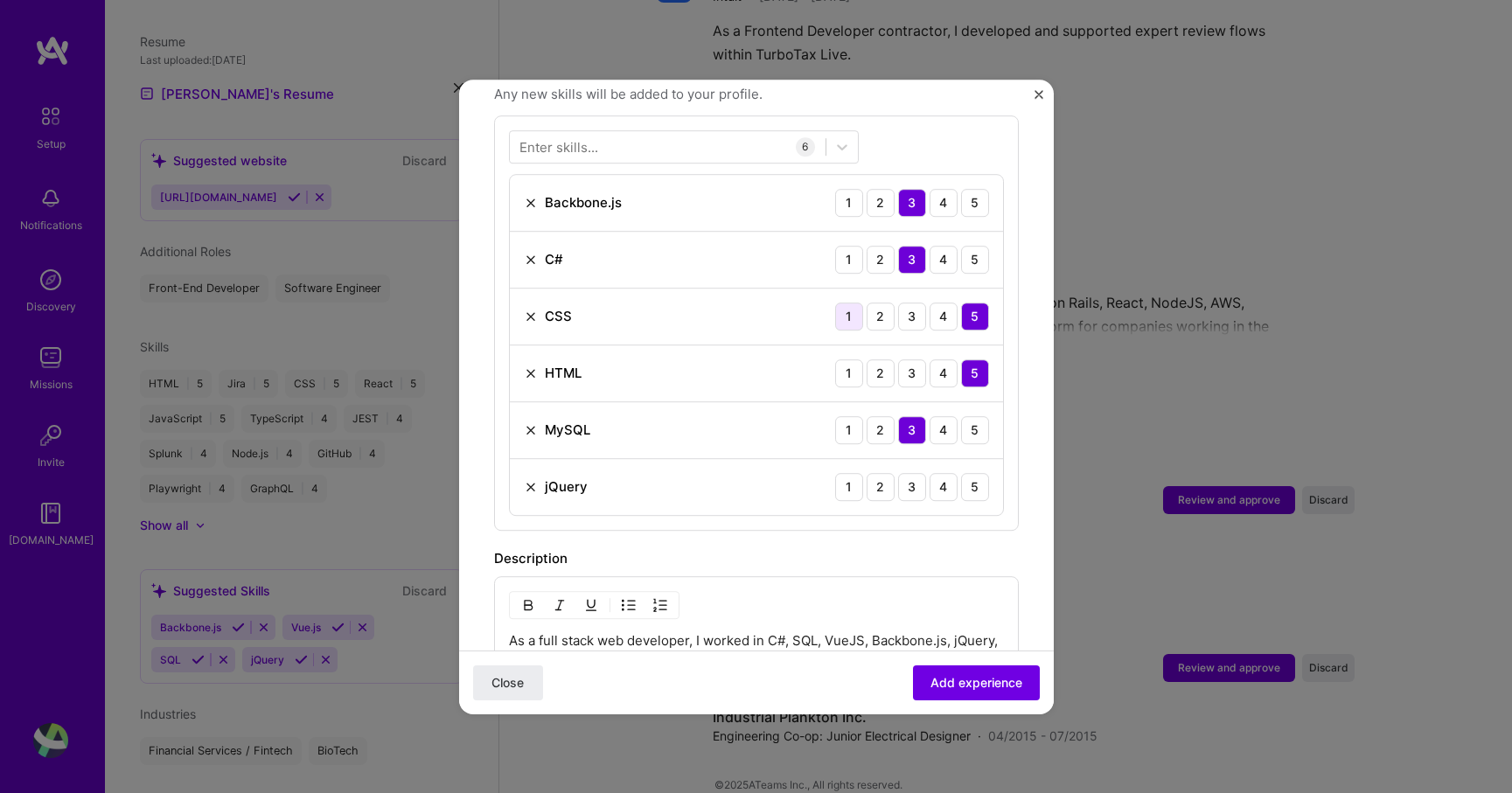
scroll to position [644, 0]
click at [914, 471] on div "3" at bounding box center [912, 486] width 28 height 28
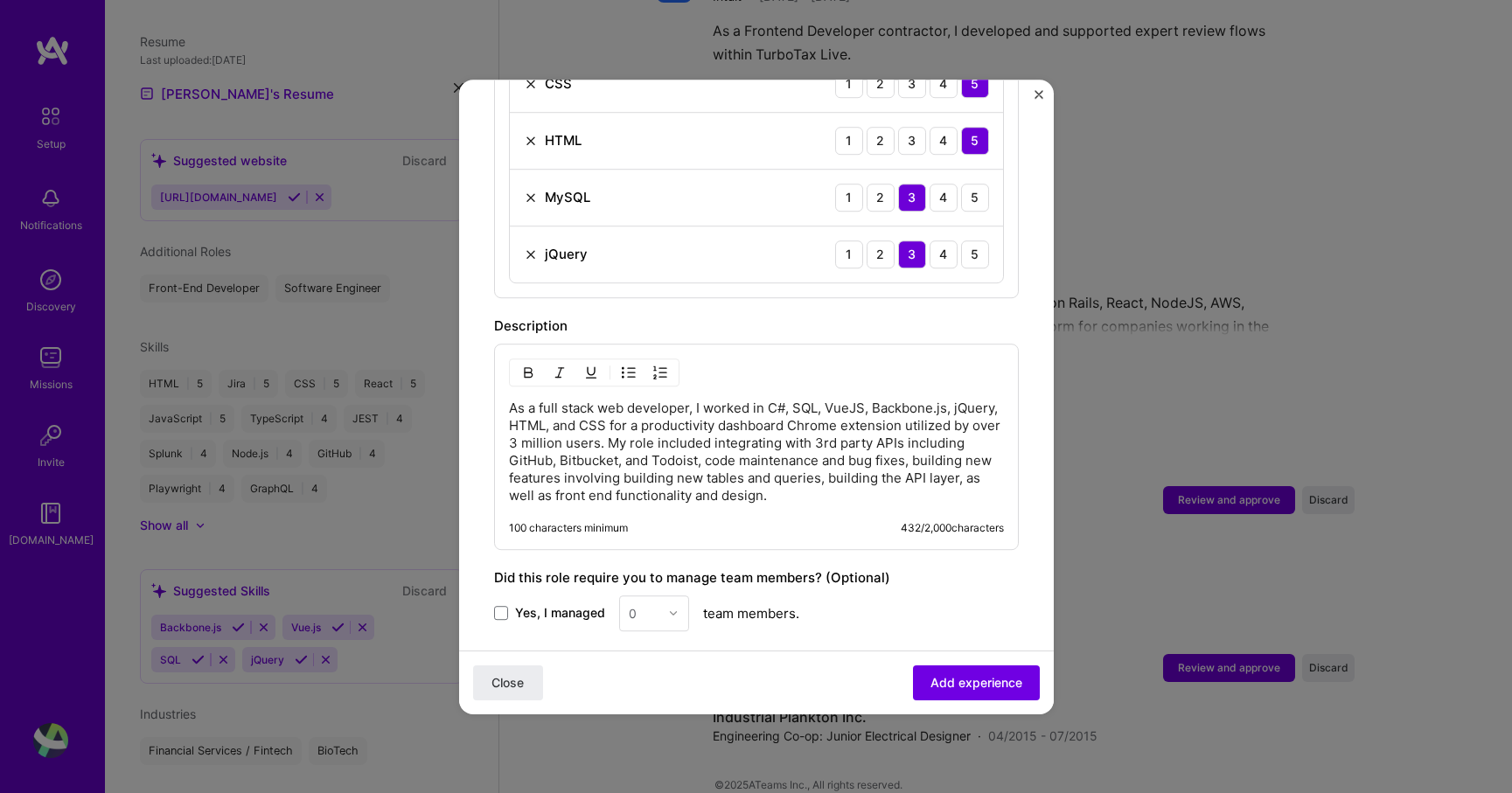
scroll to position [1071, 0]
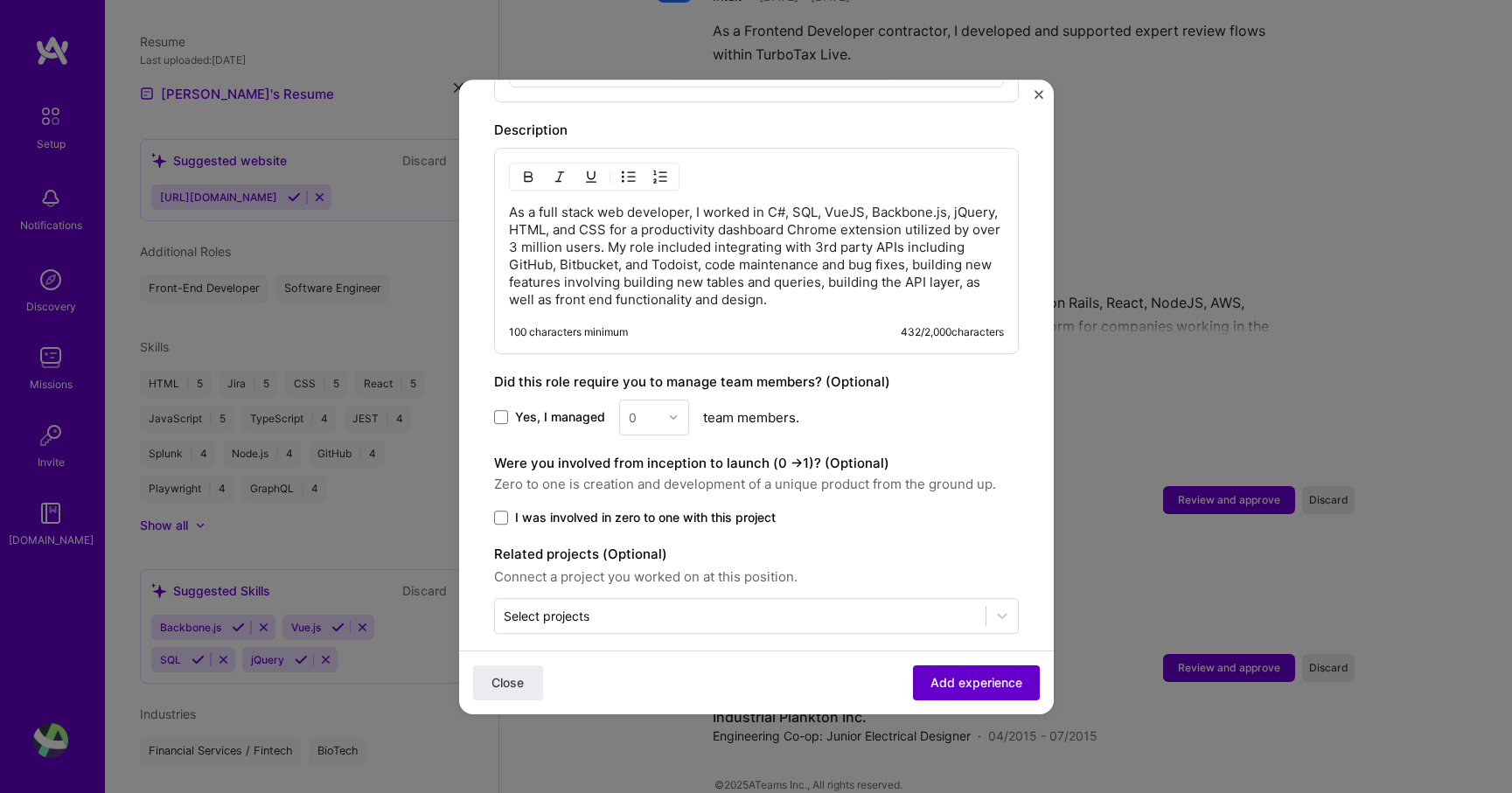
click at [959, 682] on span "Add experience" at bounding box center [976, 682] width 91 height 18
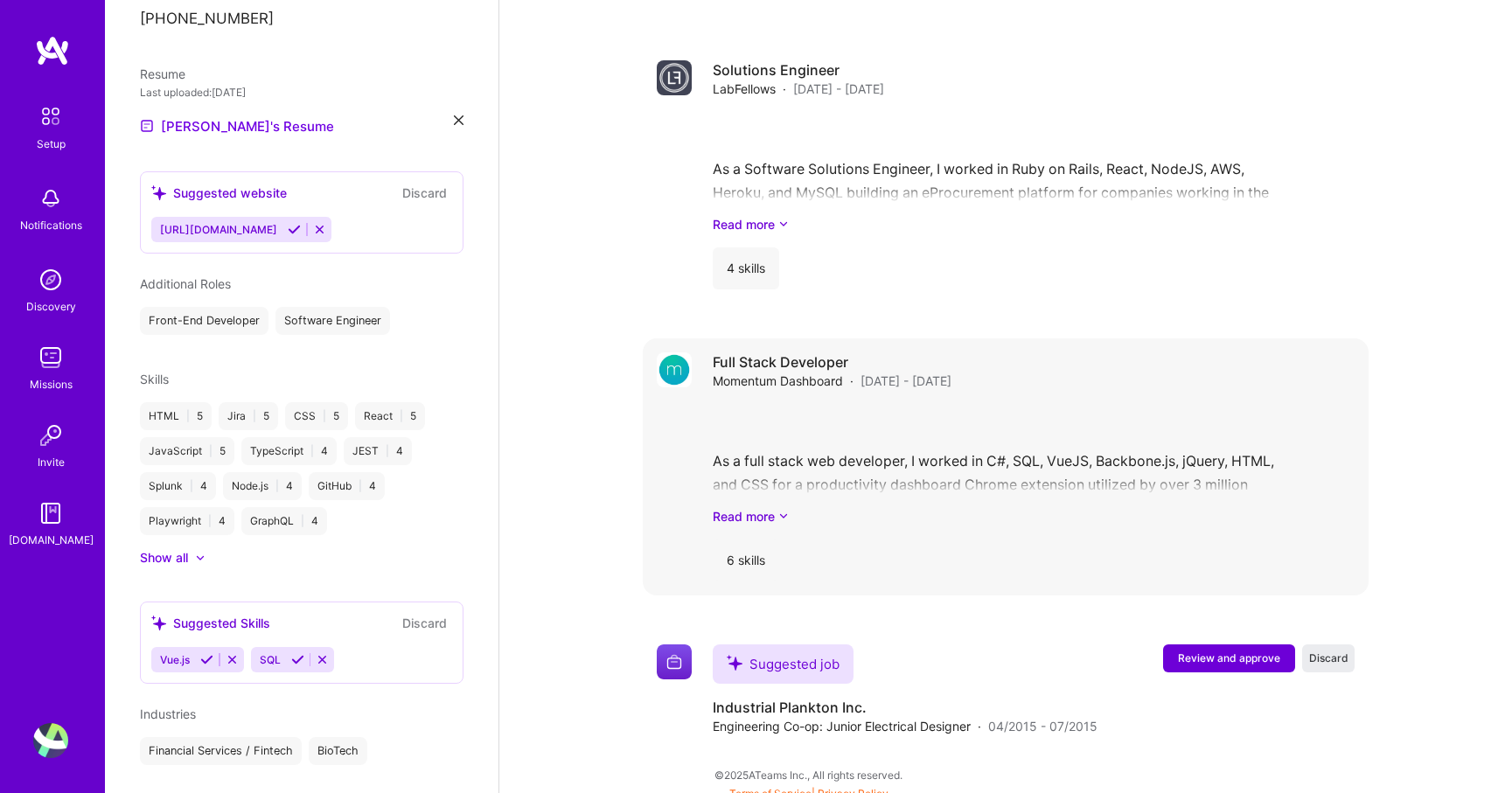
scroll to position [2800, 0]
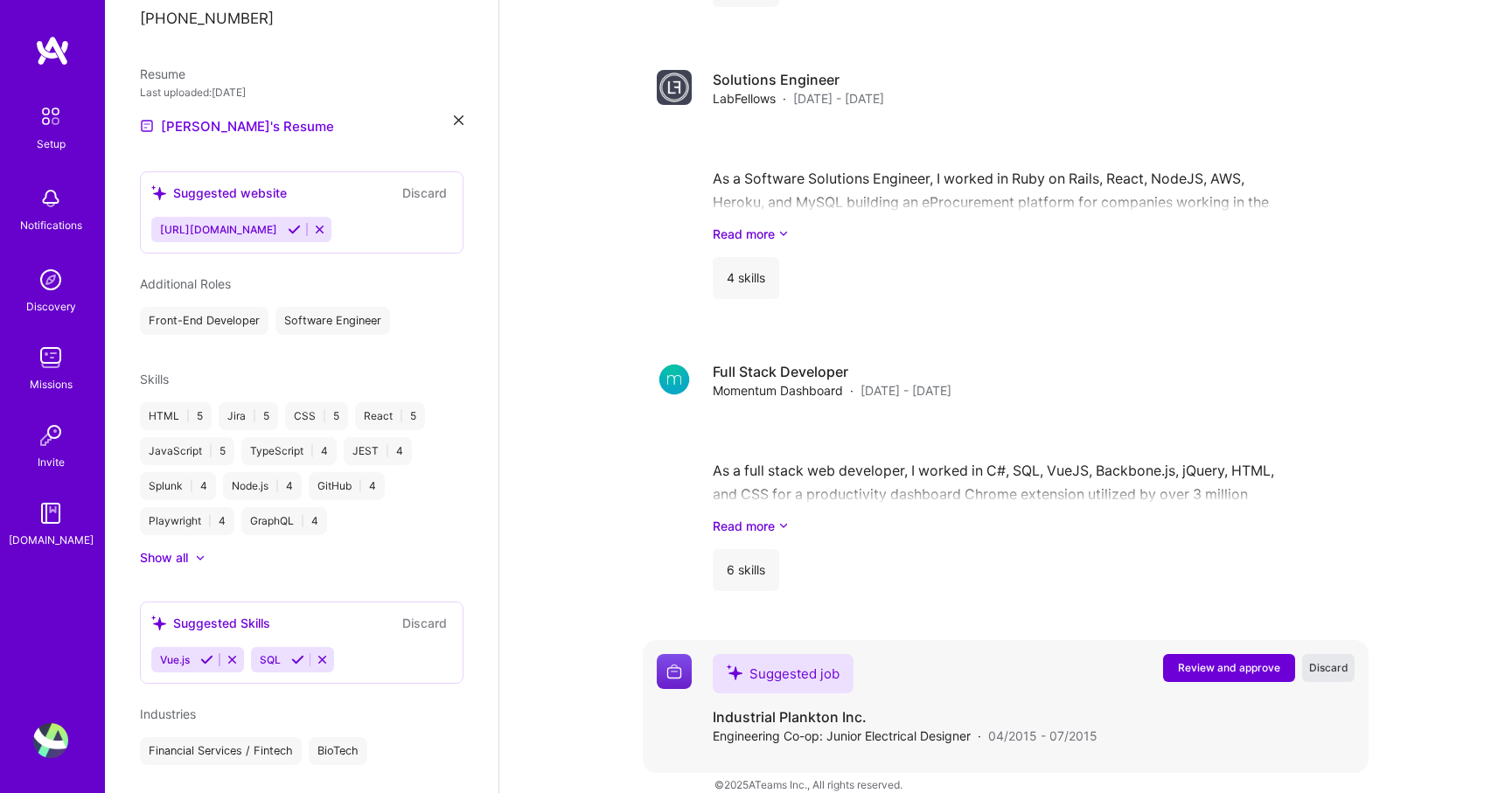
click at [1319, 660] on span "Discard" at bounding box center [1329, 668] width 40 height 15
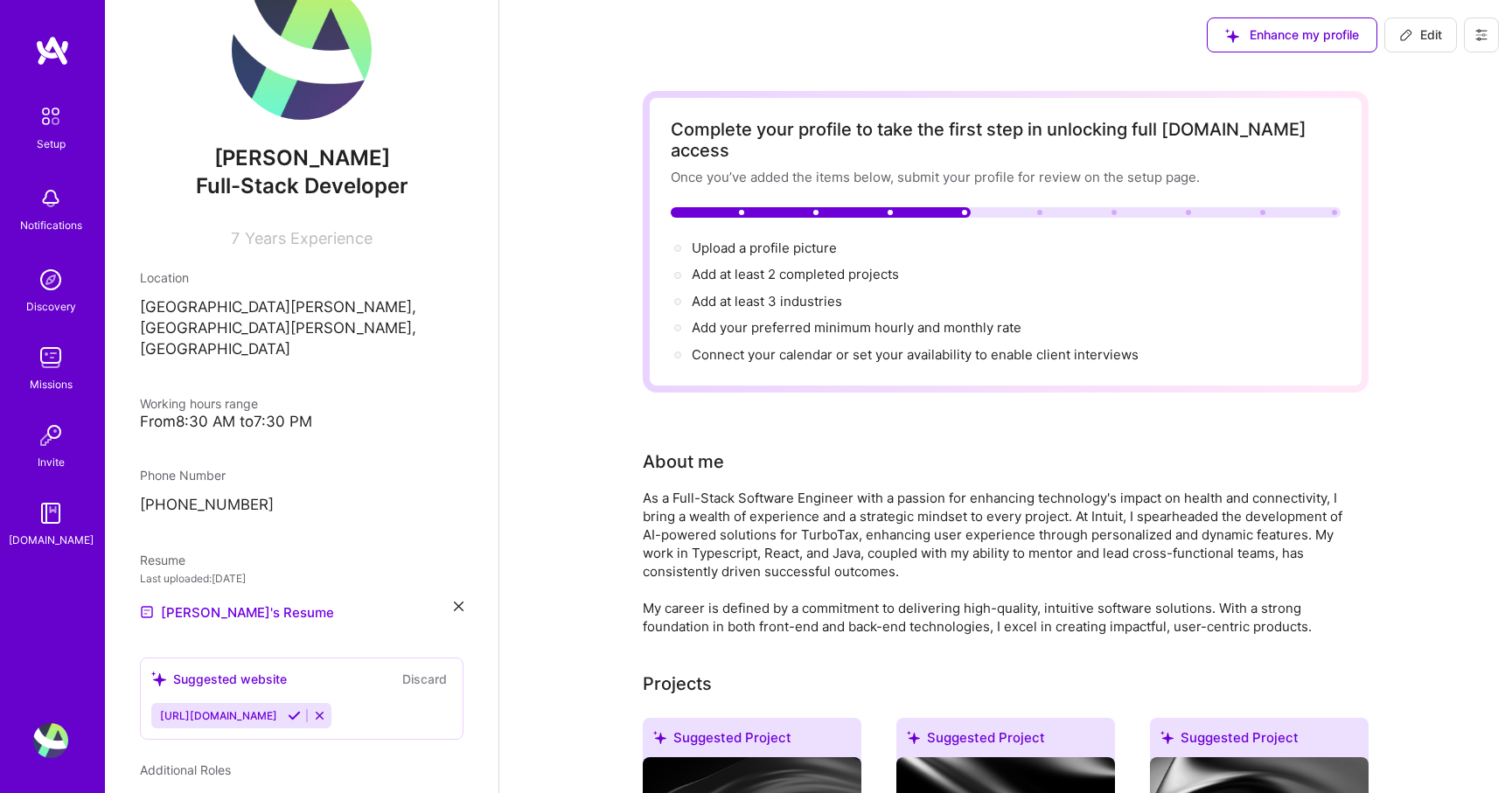
scroll to position [0, 0]
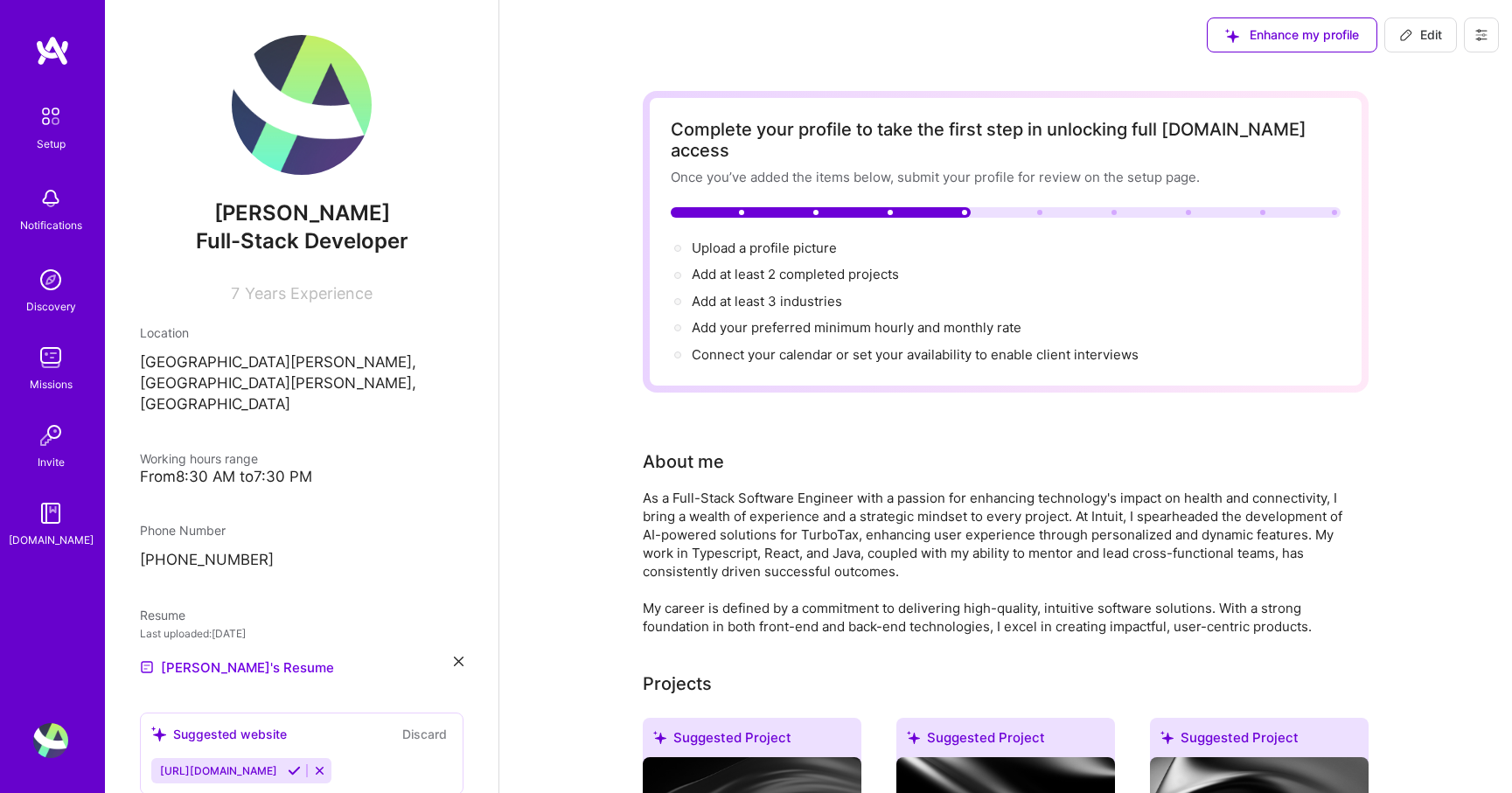
click at [1414, 33] on span "Edit" at bounding box center [1420, 35] width 42 height 18
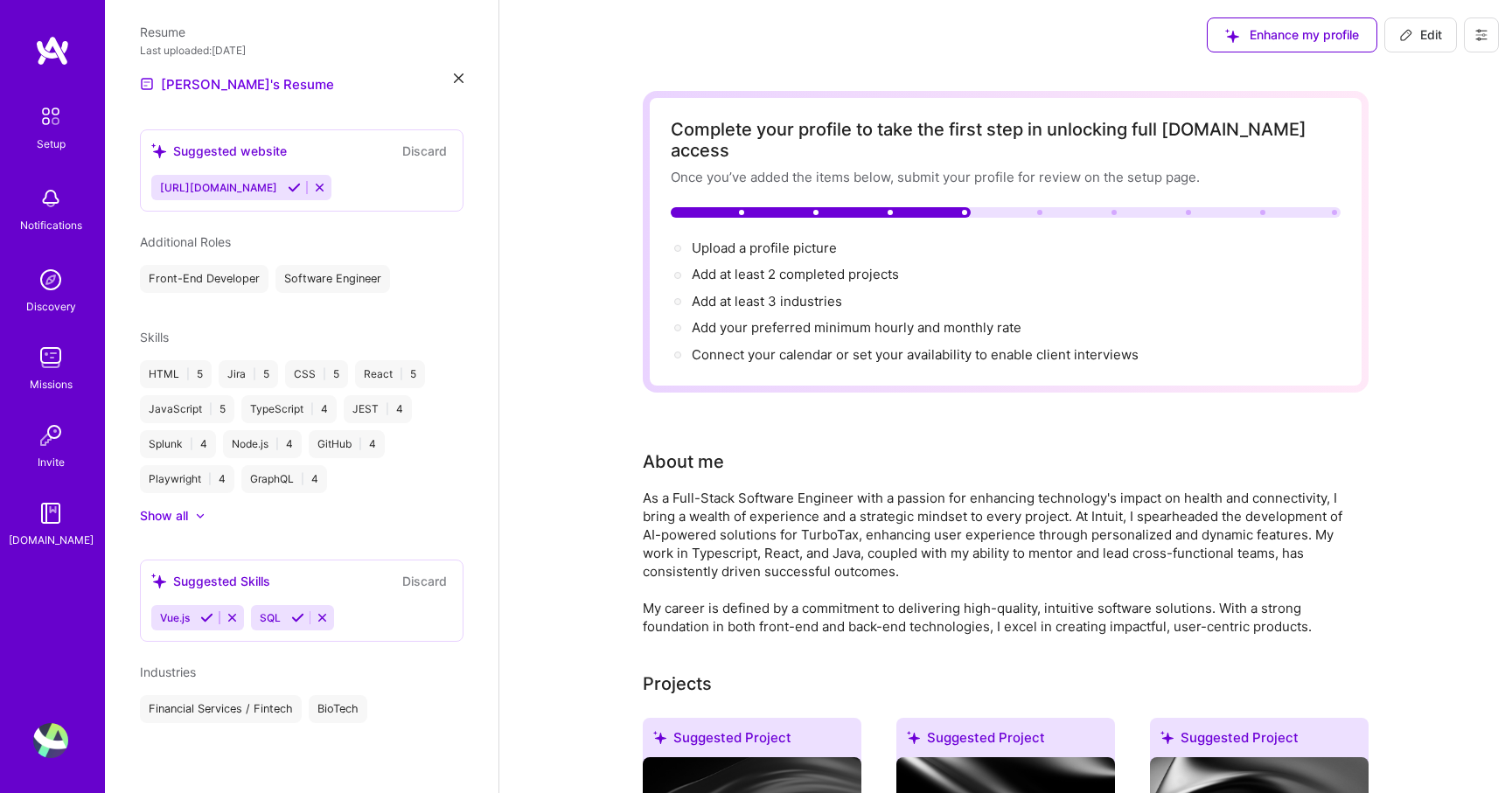
select select "US"
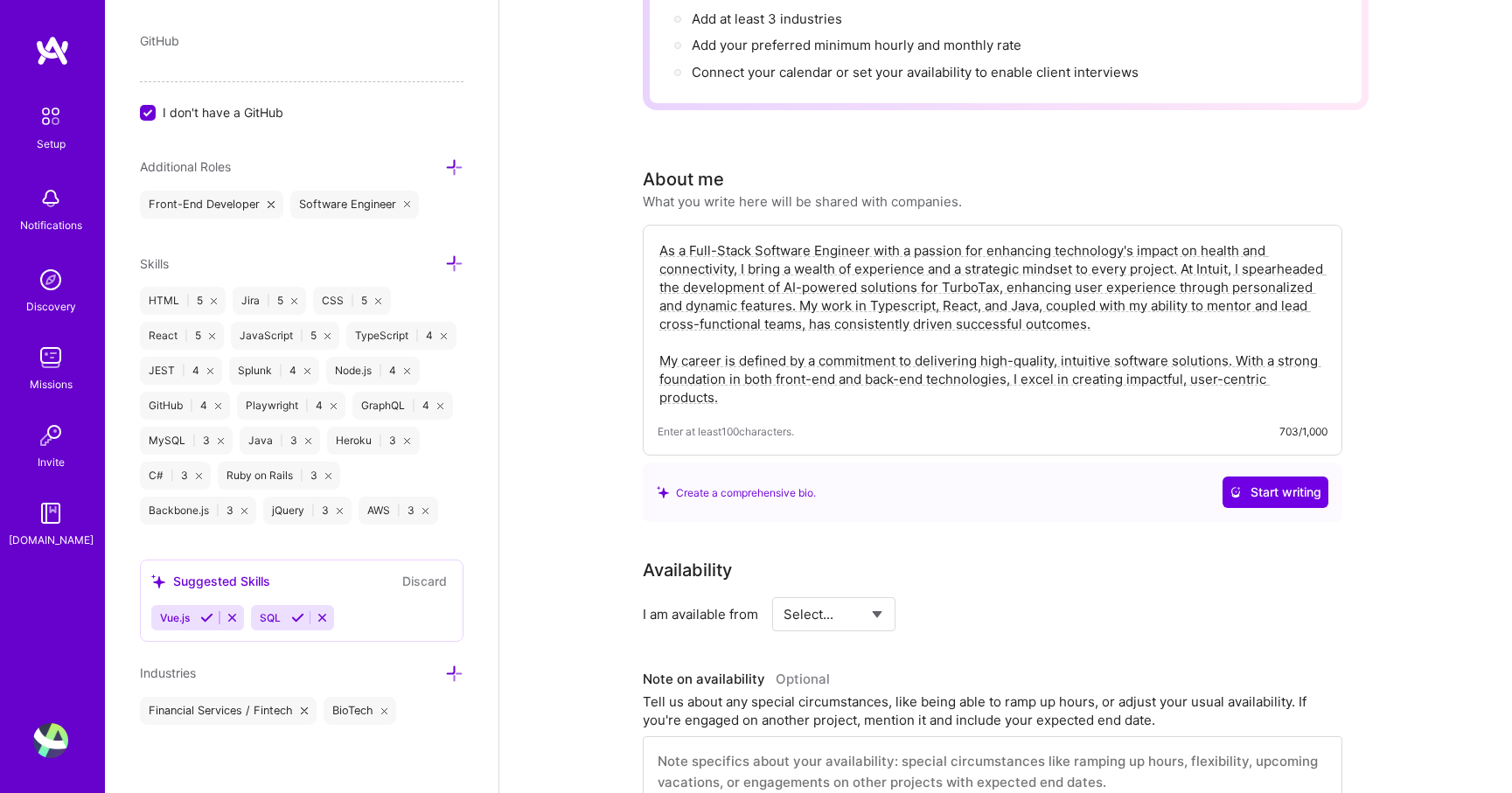
scroll to position [284, 0]
click at [810, 591] on select "Select... Right Now Future Date Not Available" at bounding box center [833, 613] width 101 height 44
select select "Right Now"
click at [783, 591] on select "Select... Right Now Future Date Not Available" at bounding box center [833, 613] width 101 height 44
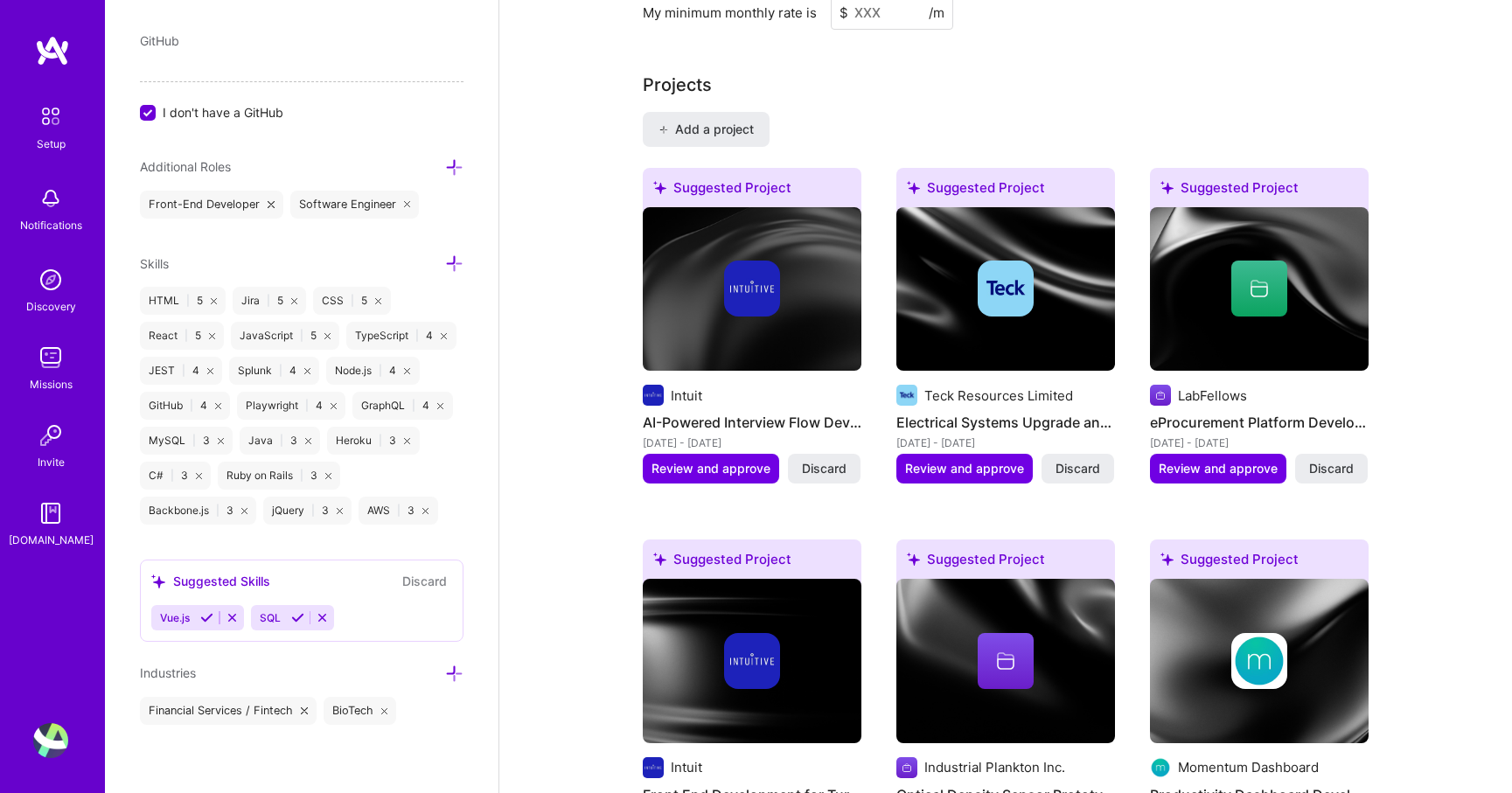
scroll to position [1418, 0]
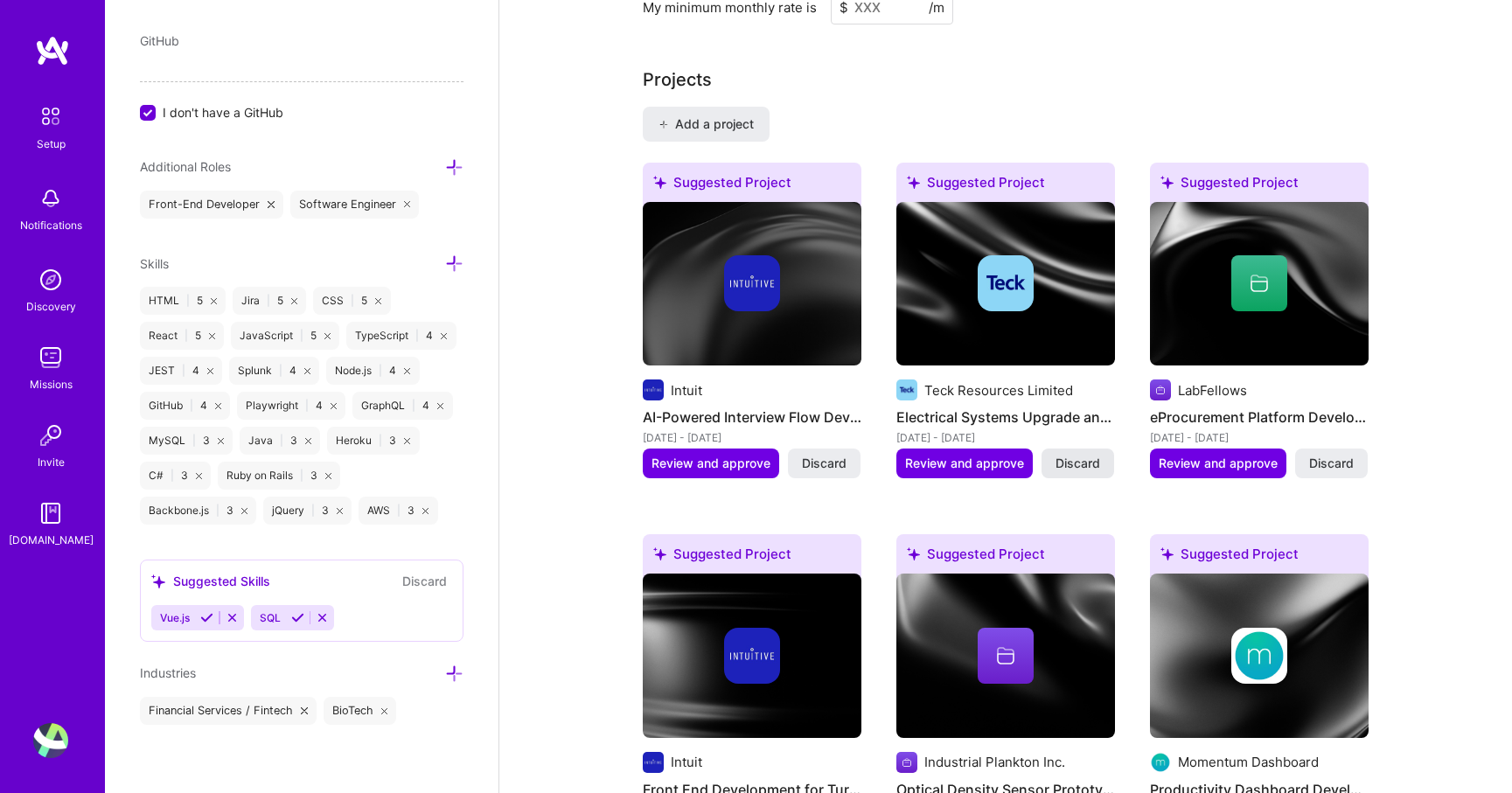
click at [1070, 454] on span "Discard" at bounding box center [1077, 463] width 44 height 18
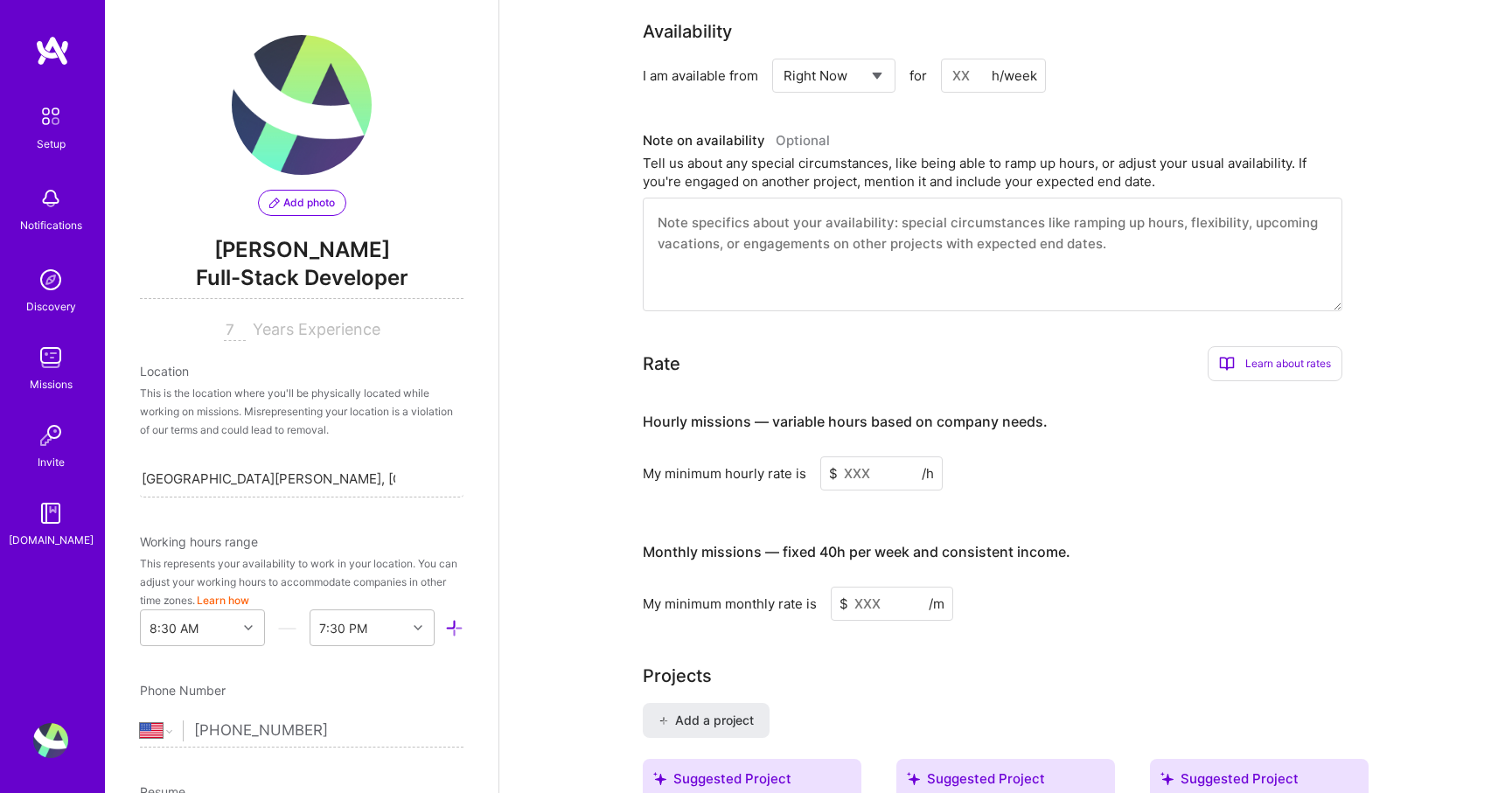
scroll to position [733, 0]
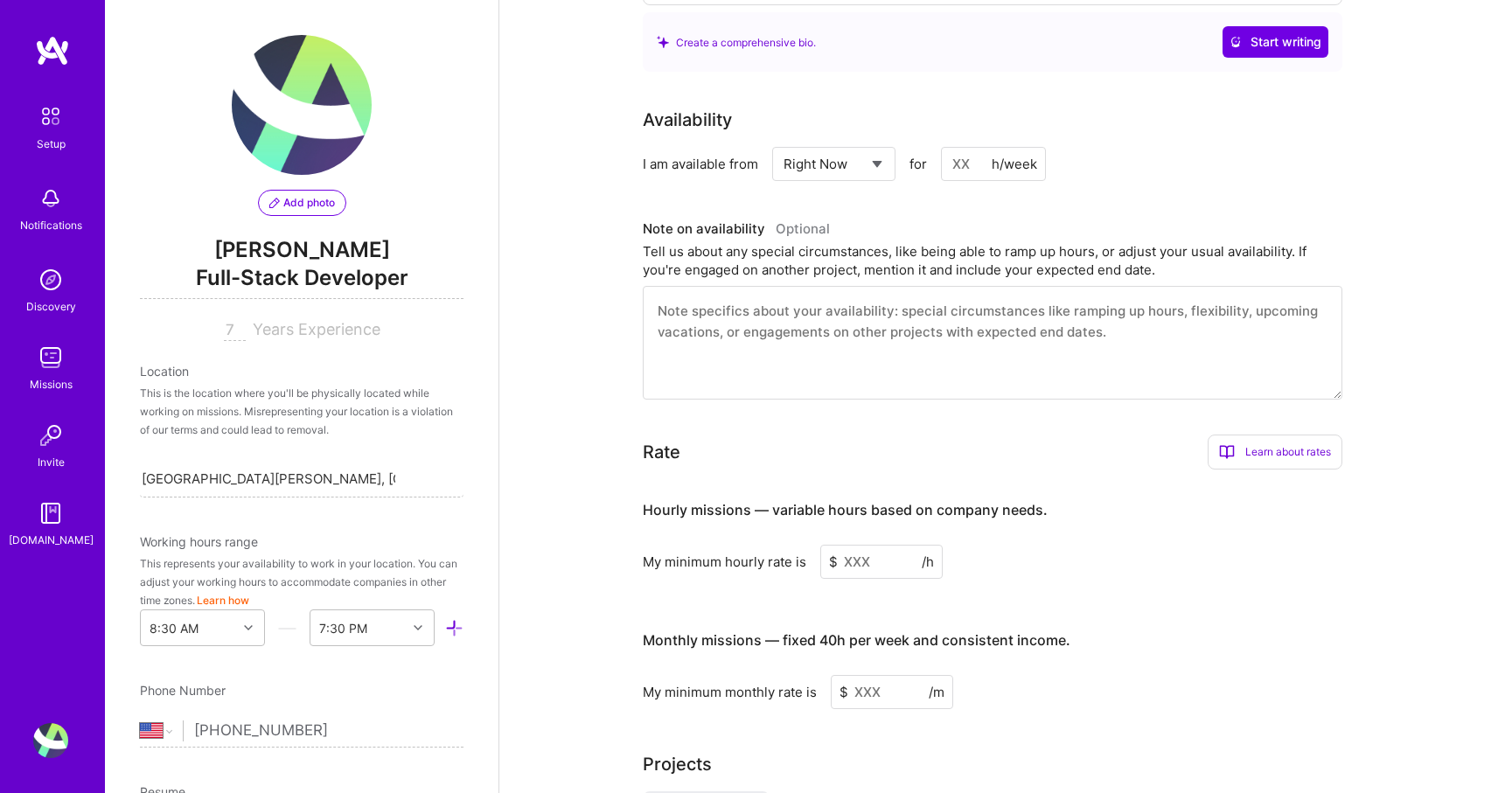
click at [850, 545] on input at bounding box center [881, 562] width 123 height 34
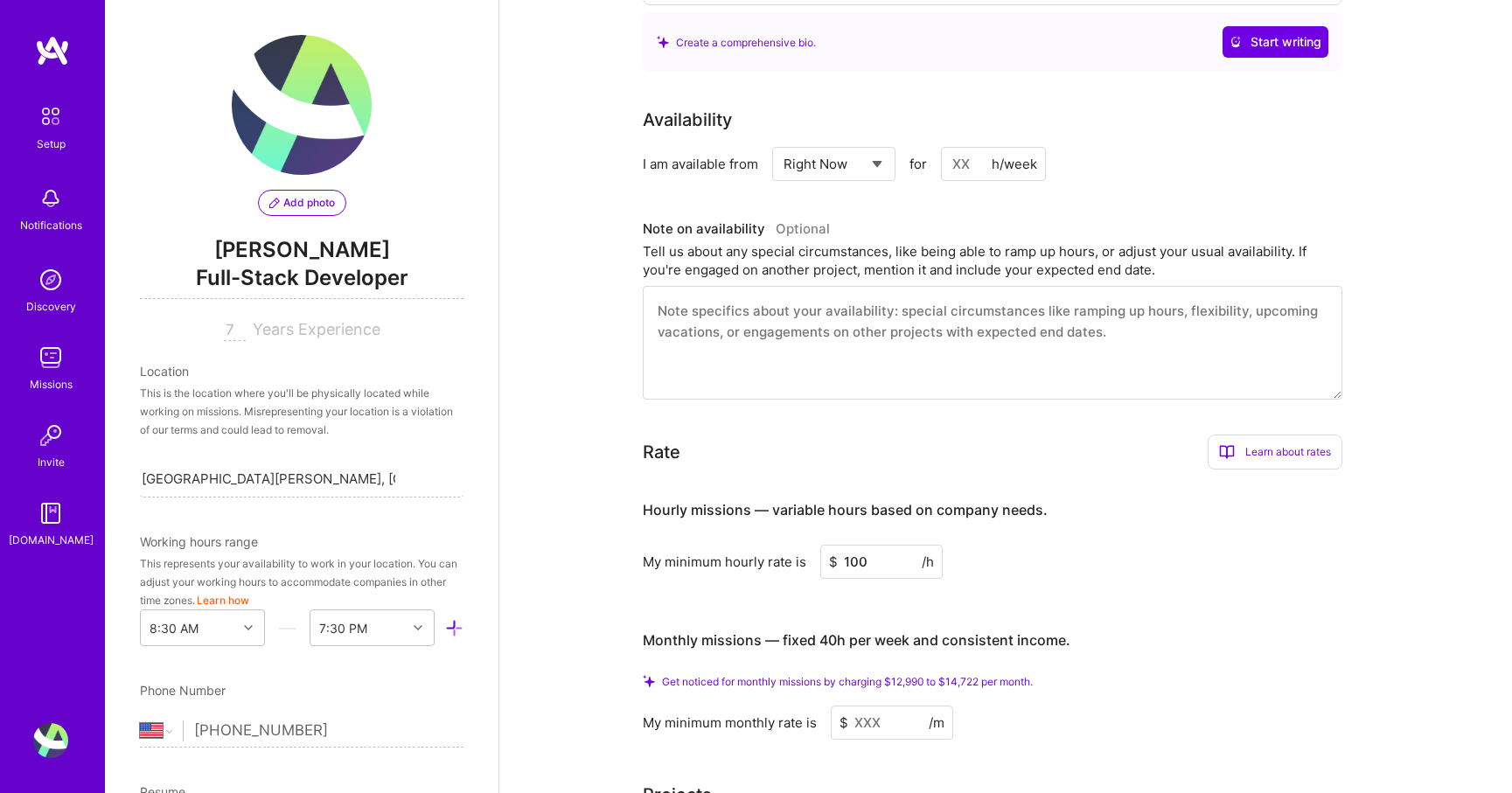
click at [860, 546] on input "100" at bounding box center [881, 562] width 123 height 34
type input "10"
type input "80"
click at [1136, 636] on h3 "Monthly missions — fixed 40h per week and consistent income." at bounding box center [993, 641] width 699 height 55
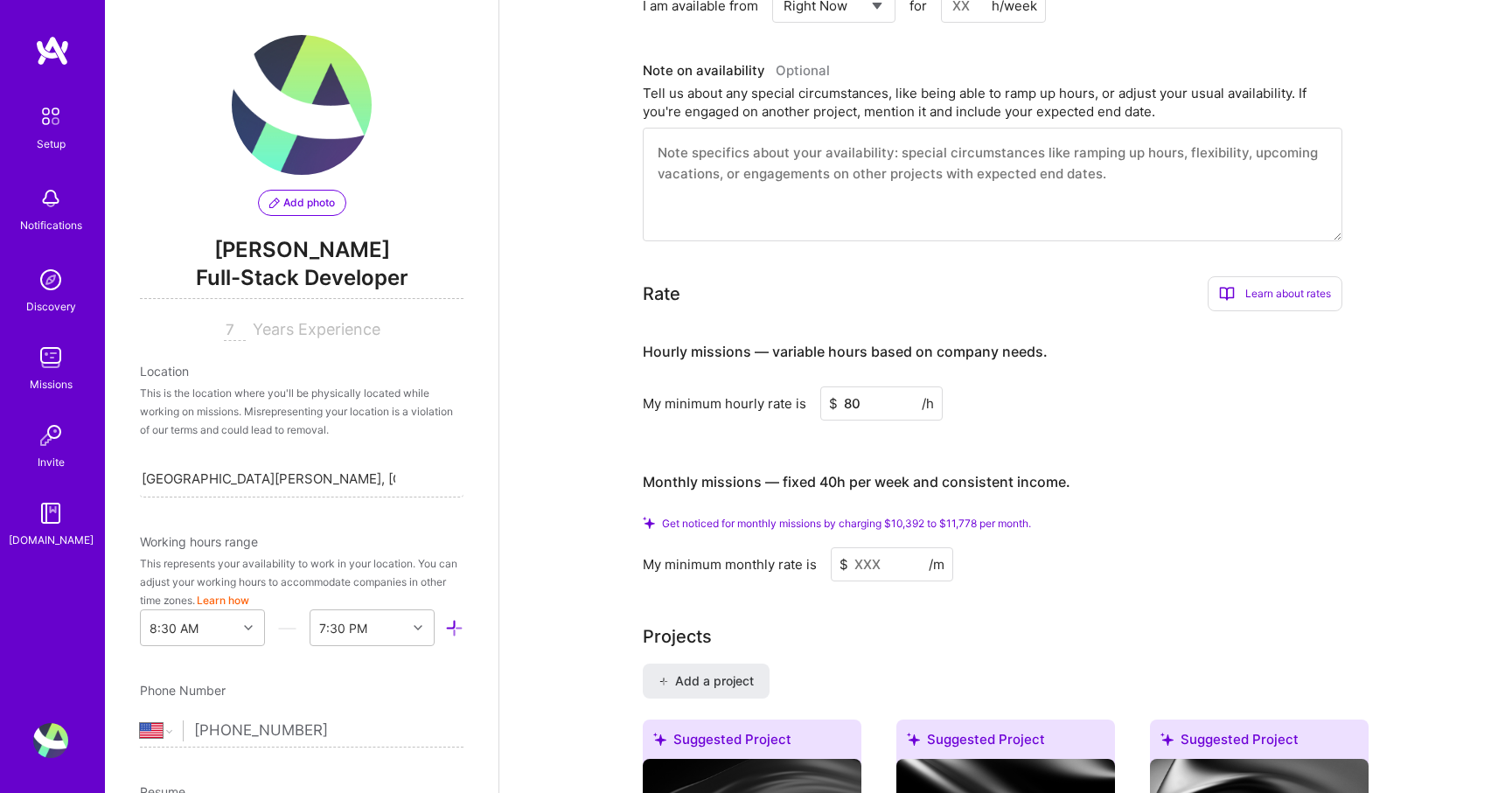
scroll to position [900, 0]
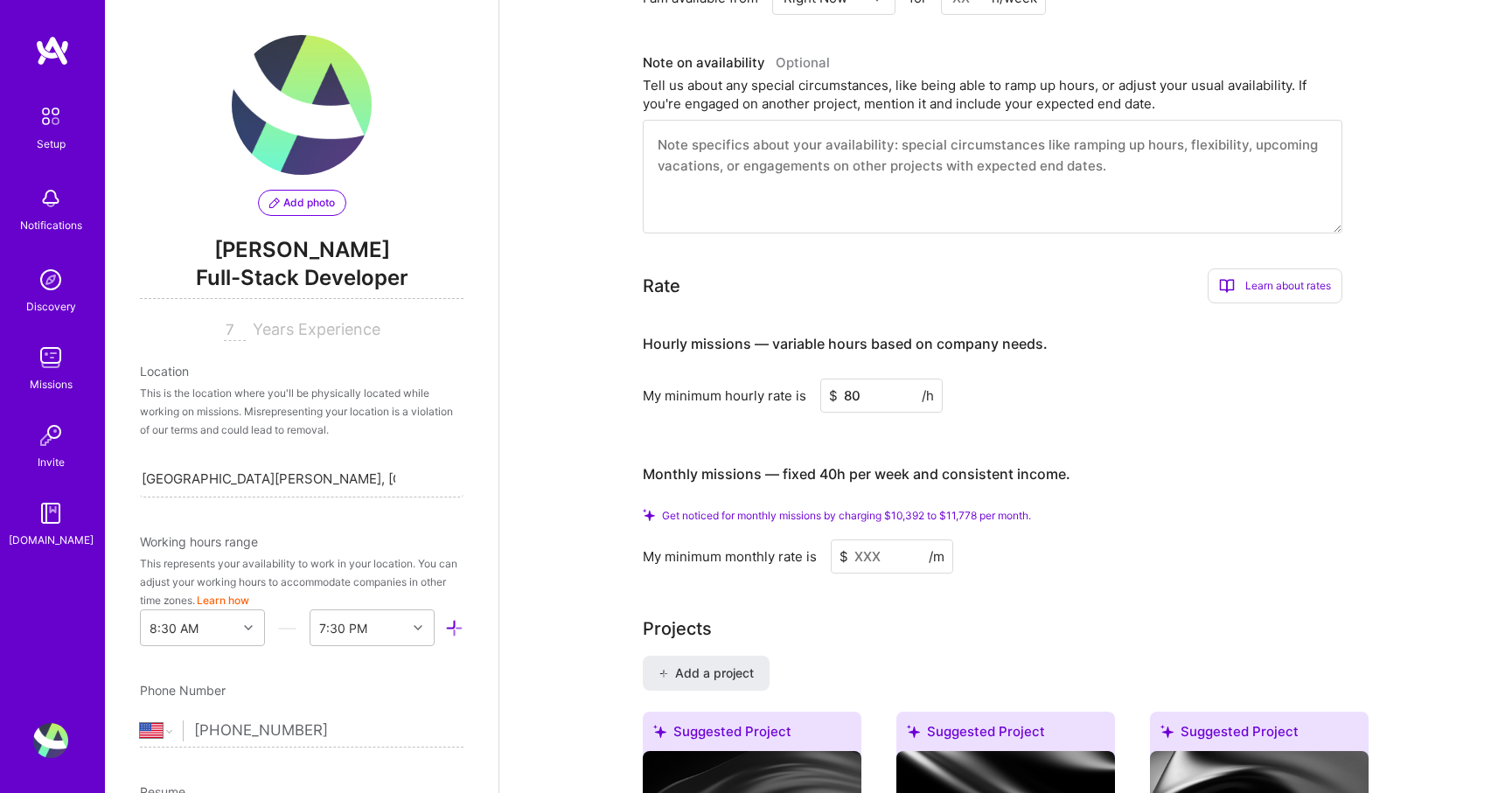
click at [859, 539] on input at bounding box center [892, 556] width 123 height 34
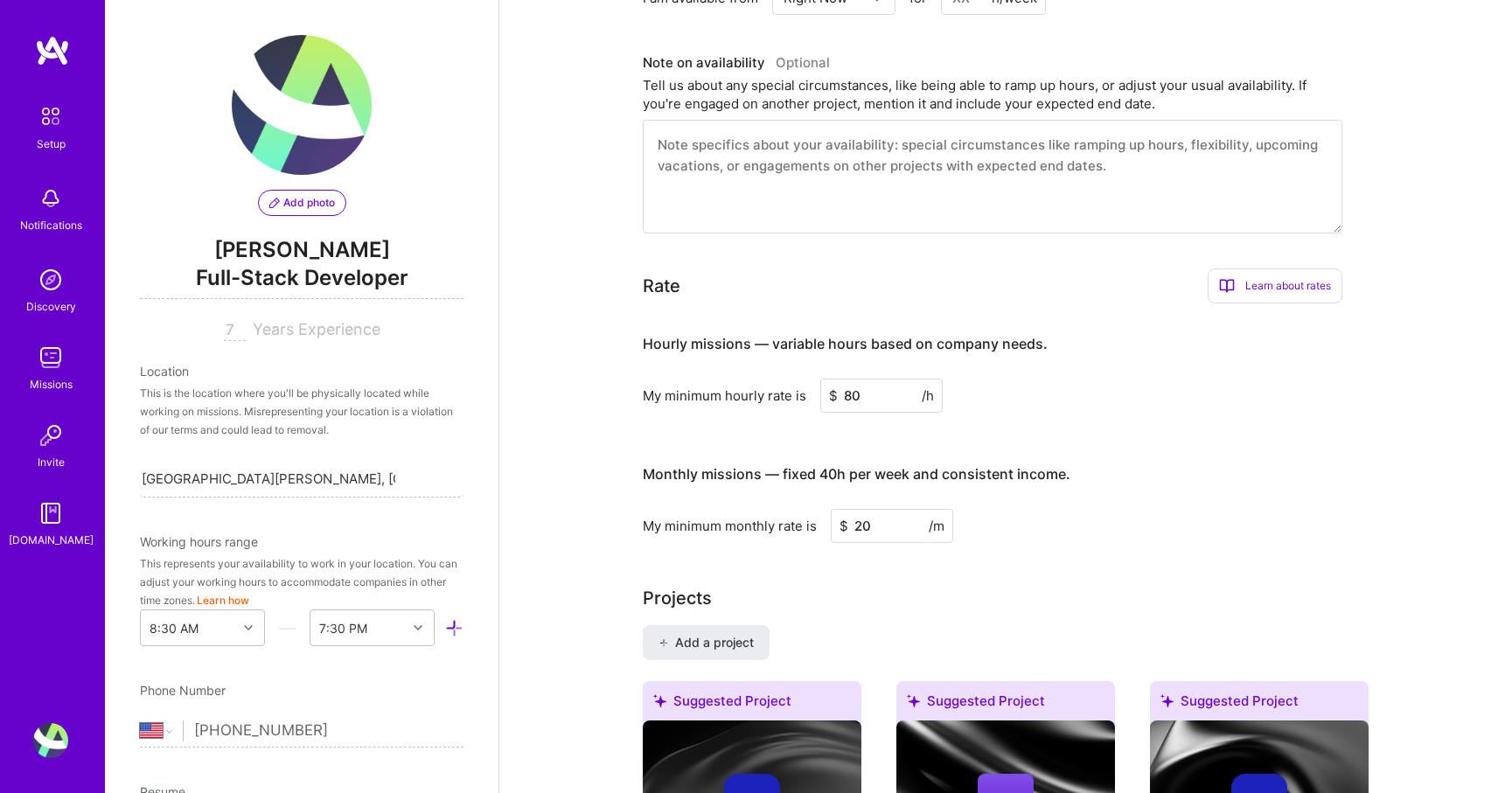
type input "2"
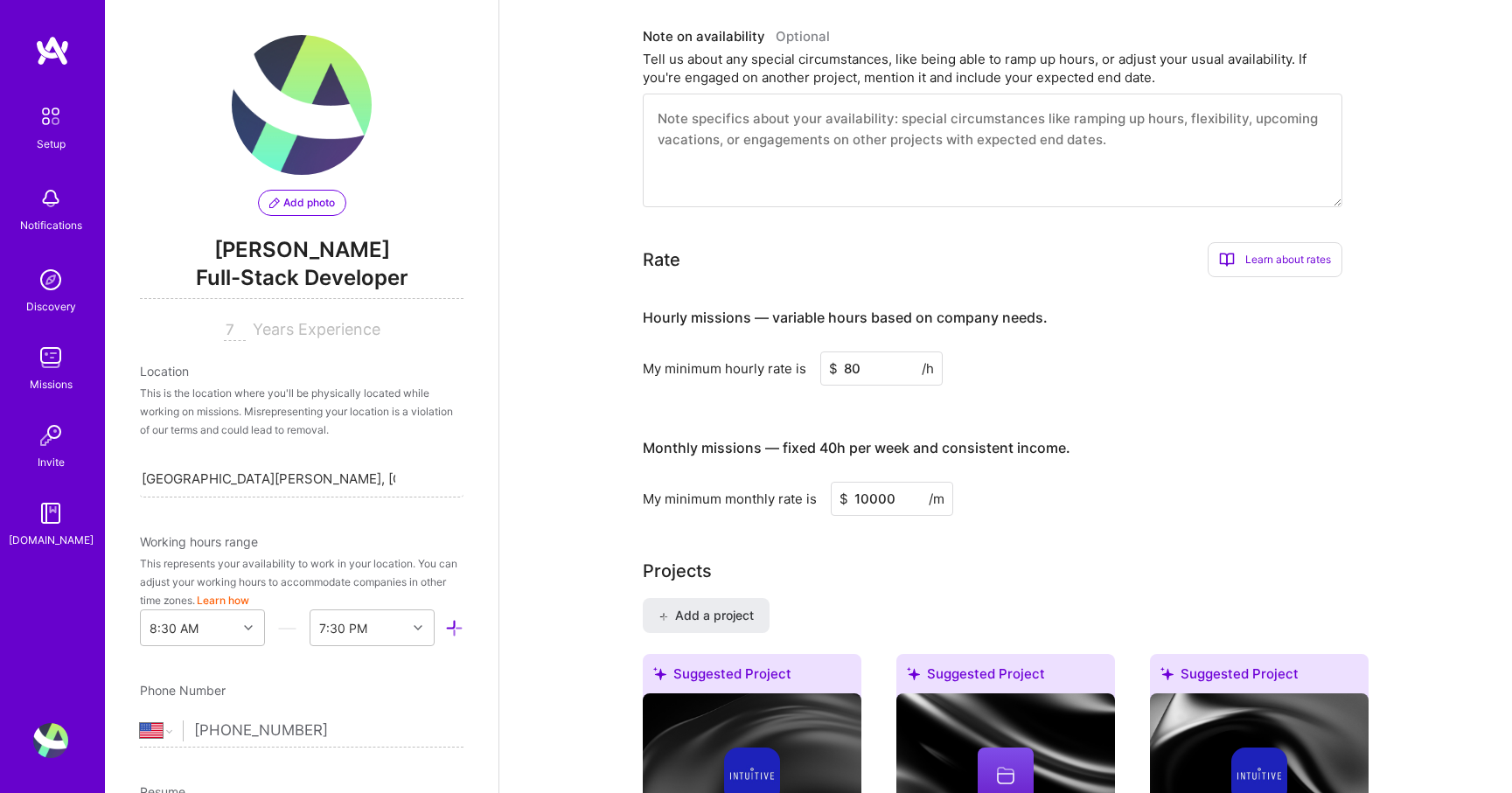
type input "10000"
click at [1075, 558] on div "Projects" at bounding box center [1006, 571] width 726 height 26
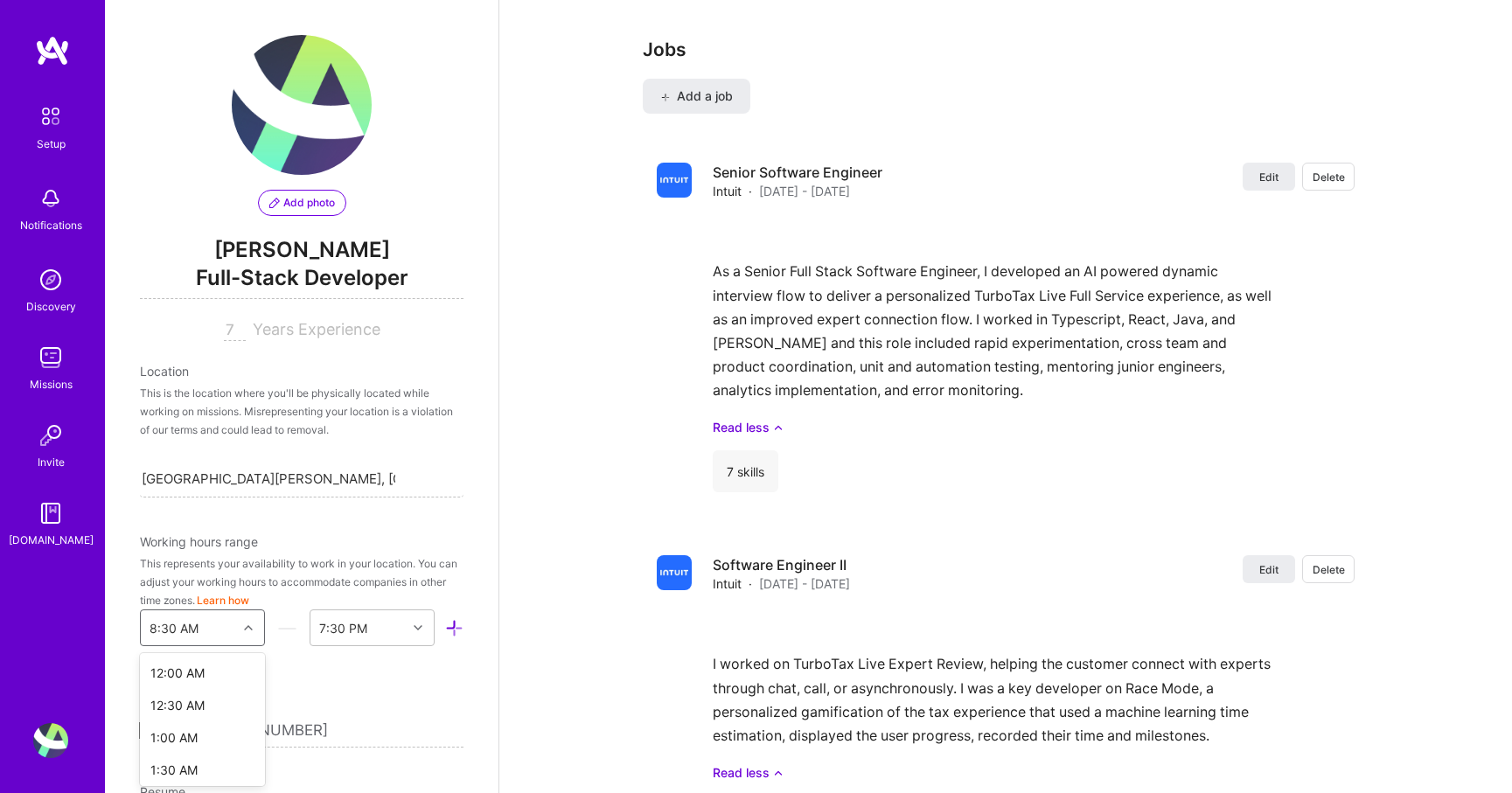
scroll to position [129, 0]
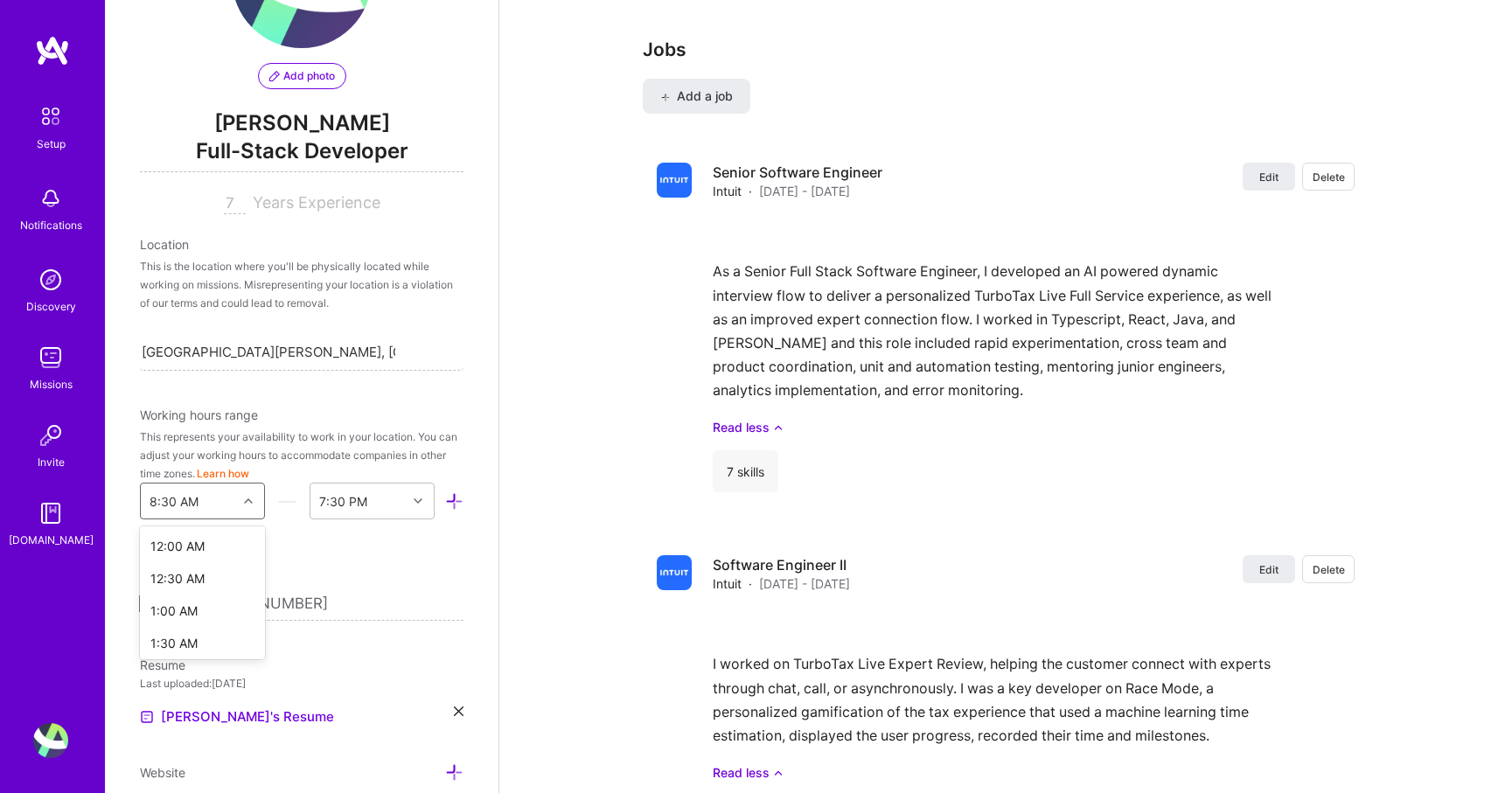
click at [201, 520] on div "option 6:00 AM focused, 13 of 48. 48 results available. Use Up and Down to choo…" at bounding box center [202, 501] width 125 height 37
click at [188, 591] on div "7:00 AM" at bounding box center [202, 587] width 125 height 32
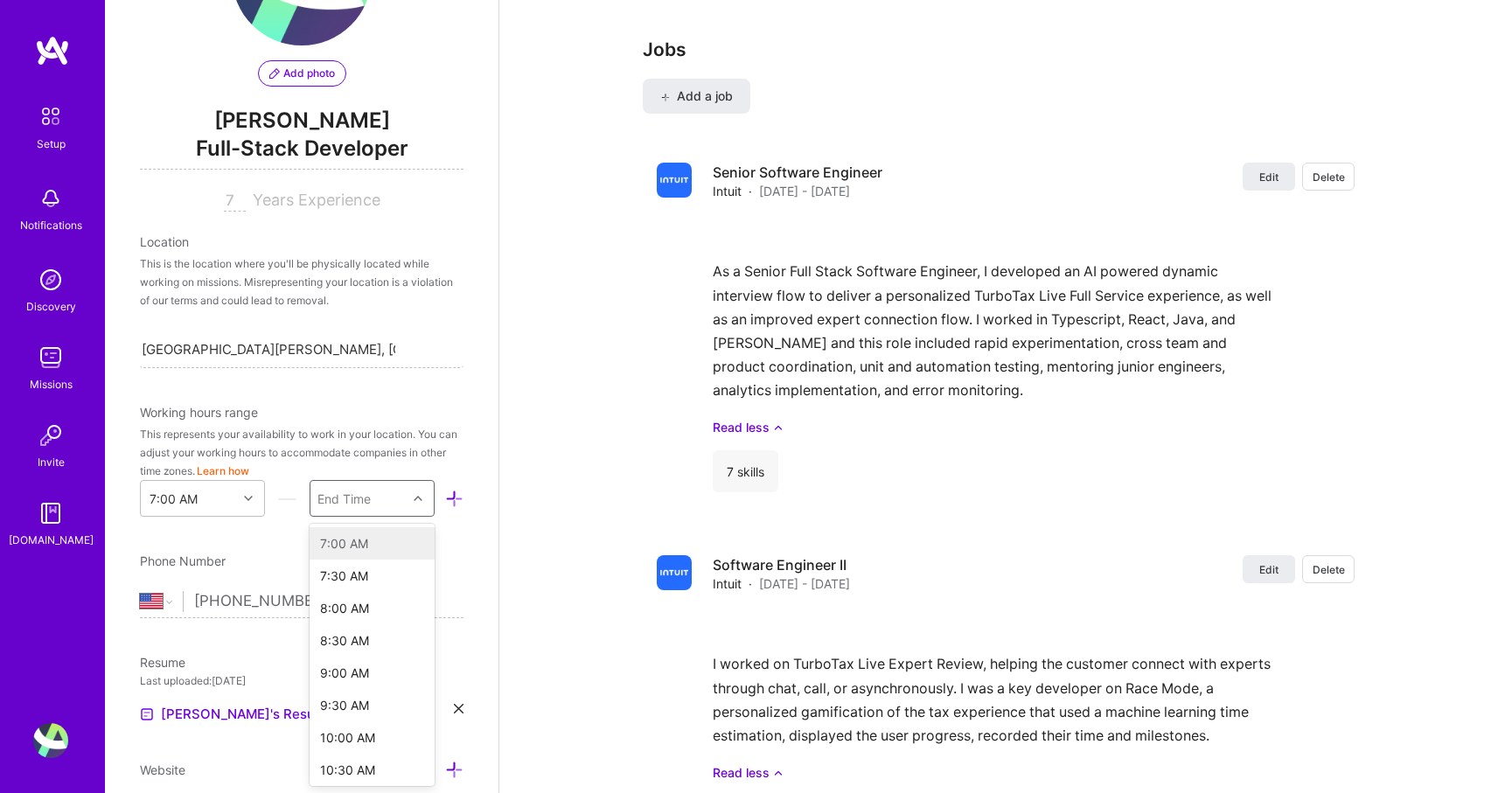
click at [338, 503] on div "End Time" at bounding box center [344, 499] width 54 height 18
click at [353, 552] on div "6:00 PM" at bounding box center [371, 548] width 125 height 32
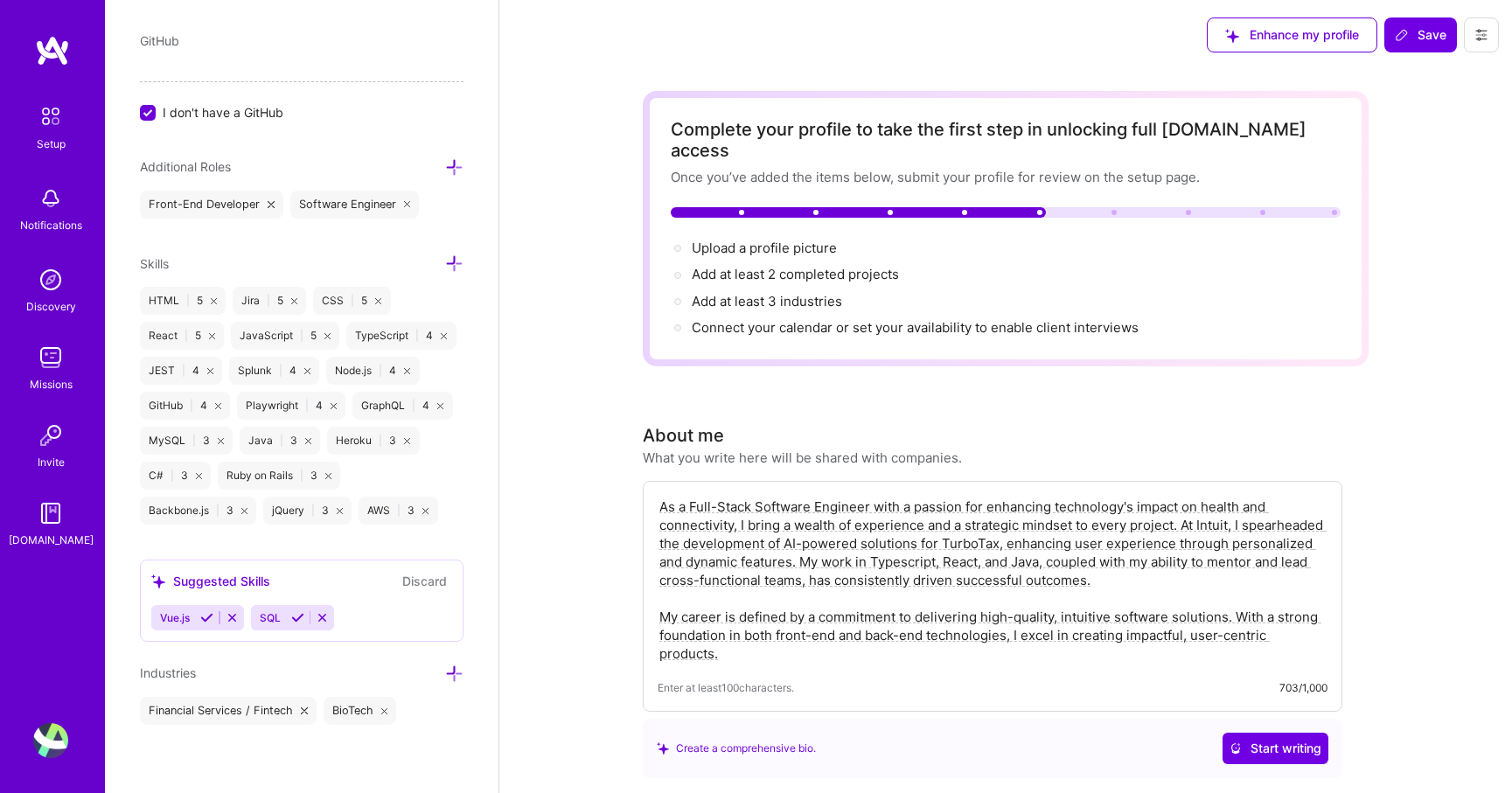
scroll to position [71, 0]
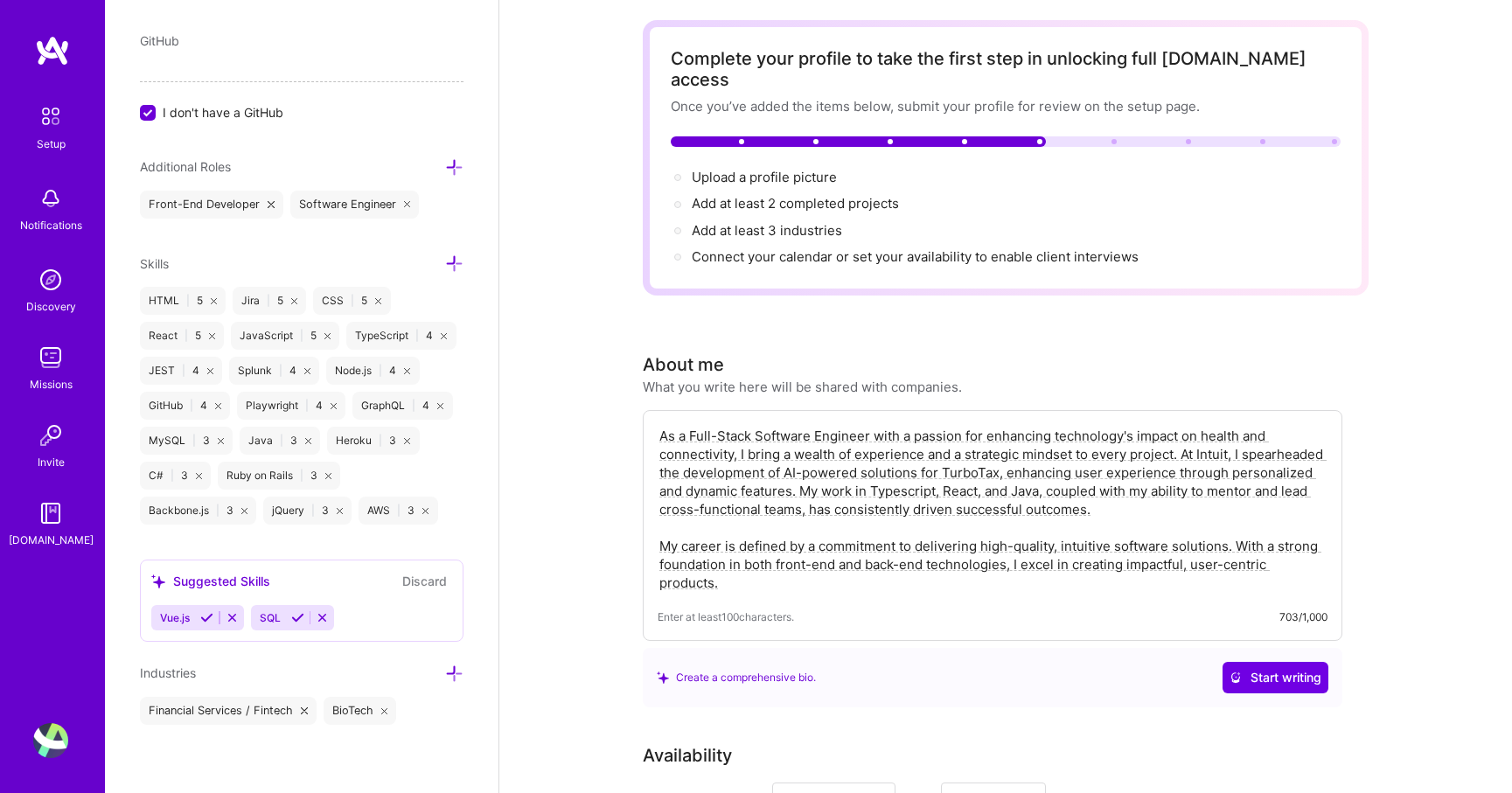
click at [451, 670] on icon at bounding box center [453, 673] width 18 height 18
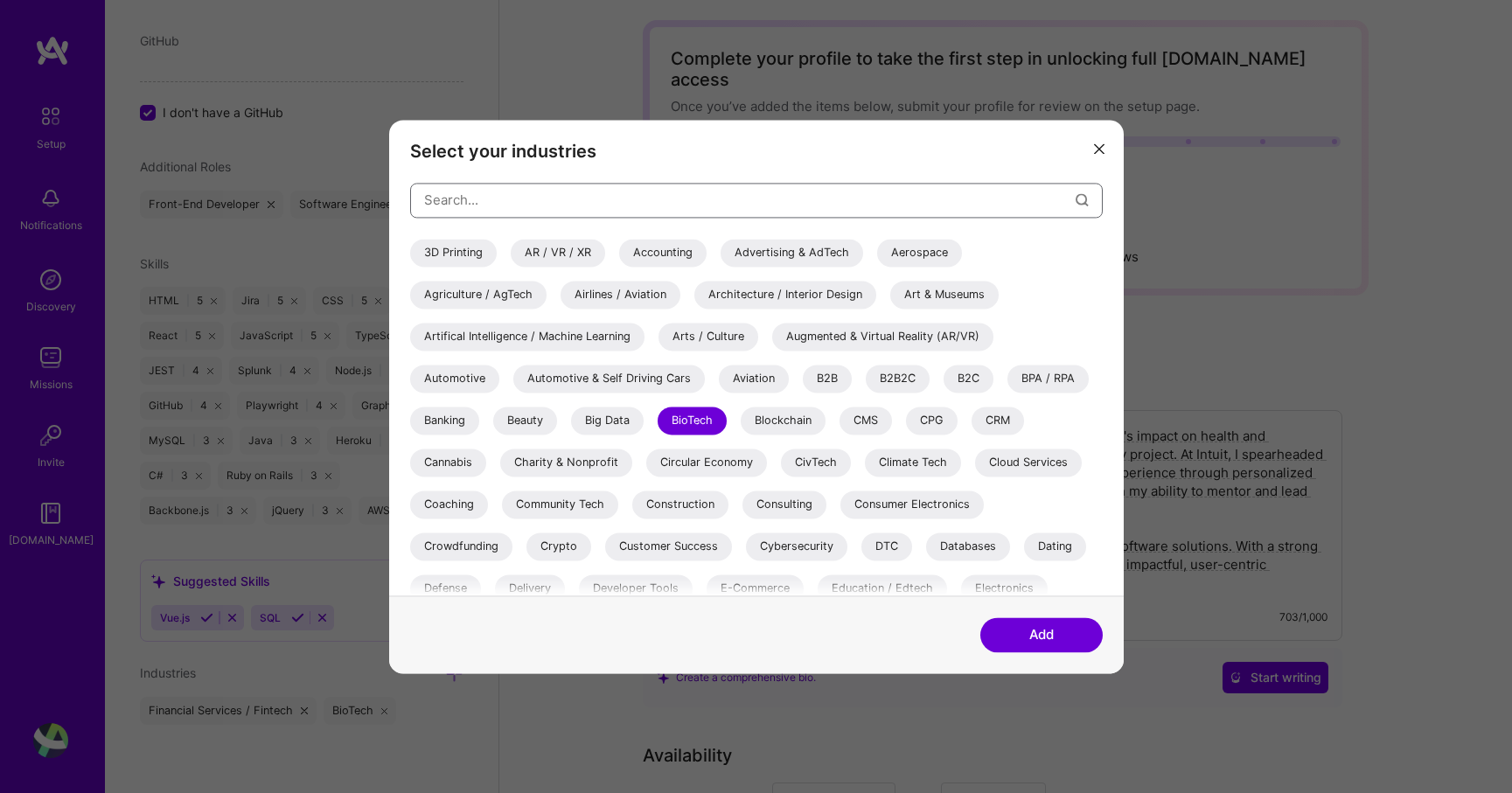
click at [479, 196] on input "modal" at bounding box center [749, 199] width 651 height 44
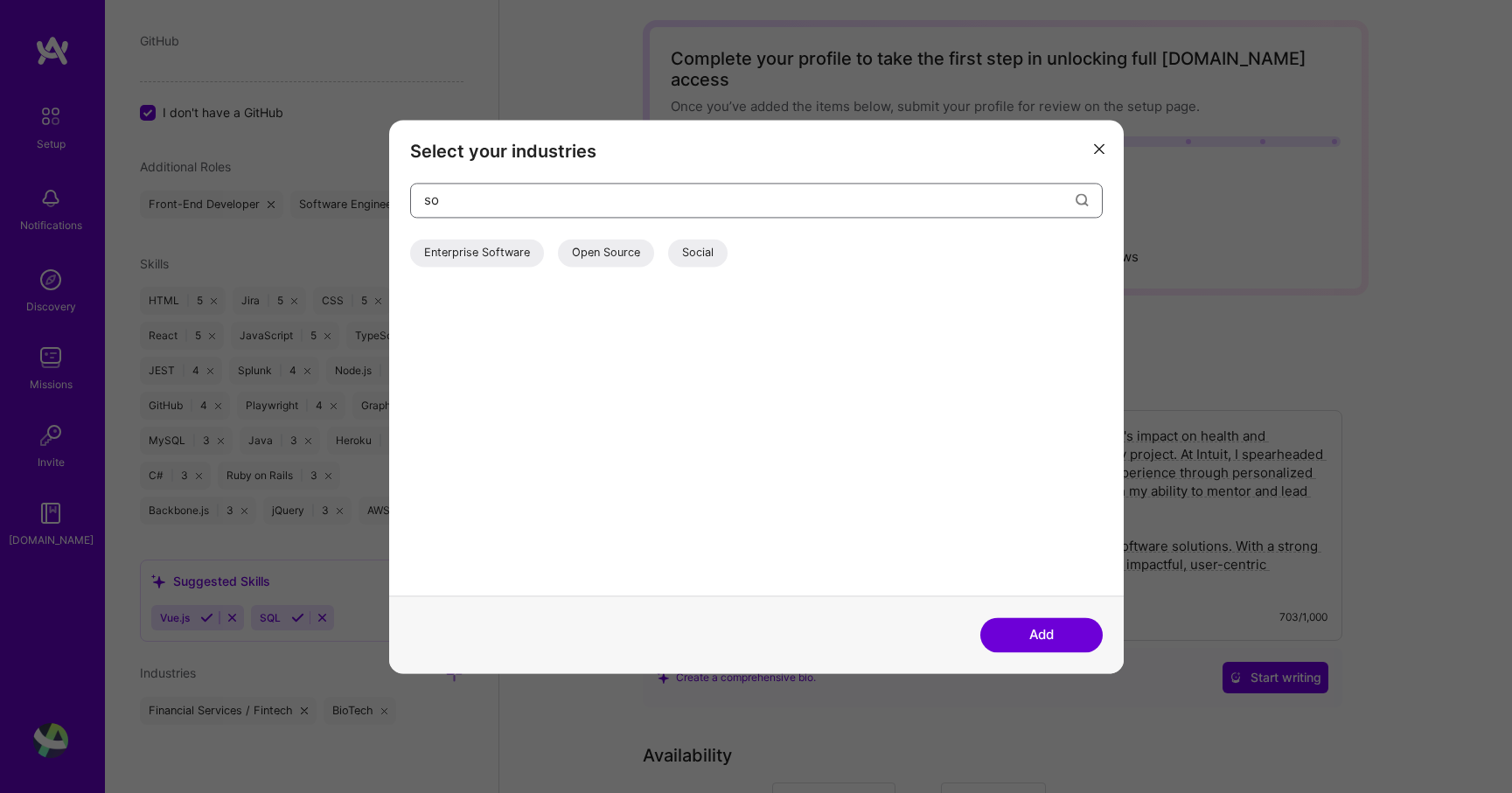
type input "s"
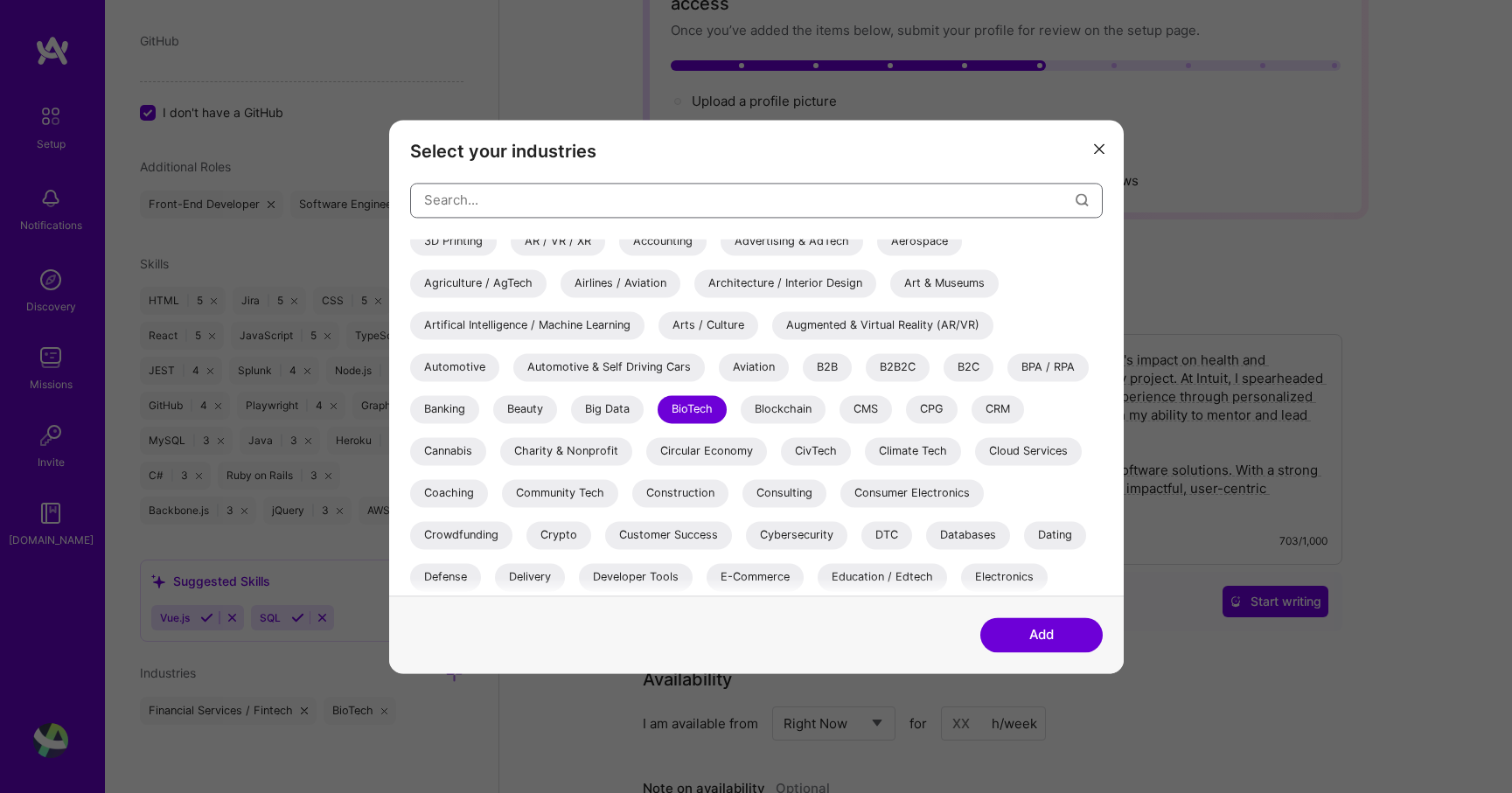
scroll to position [0, 0]
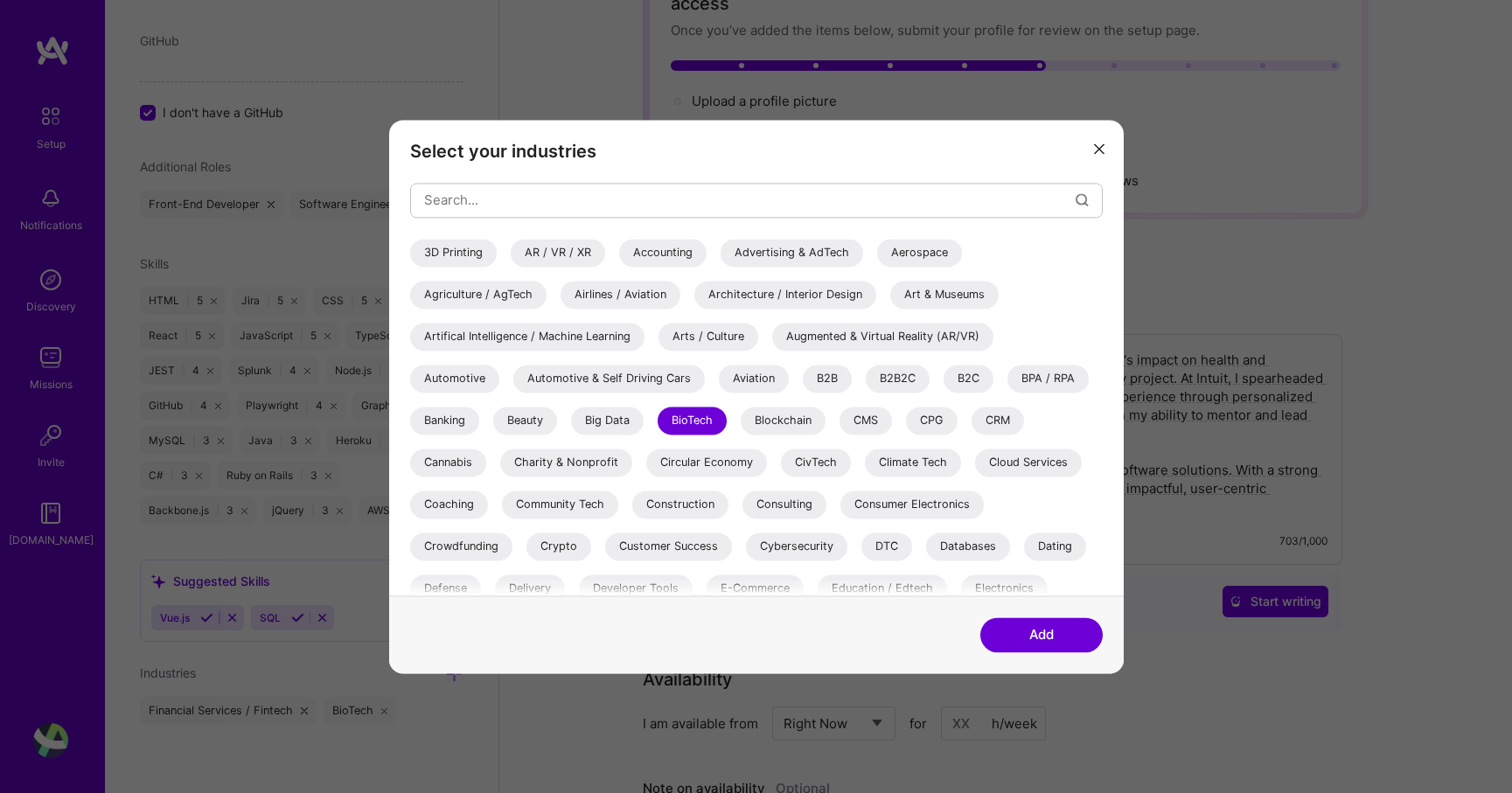
click at [1099, 138] on button "modal" at bounding box center [1099, 148] width 21 height 29
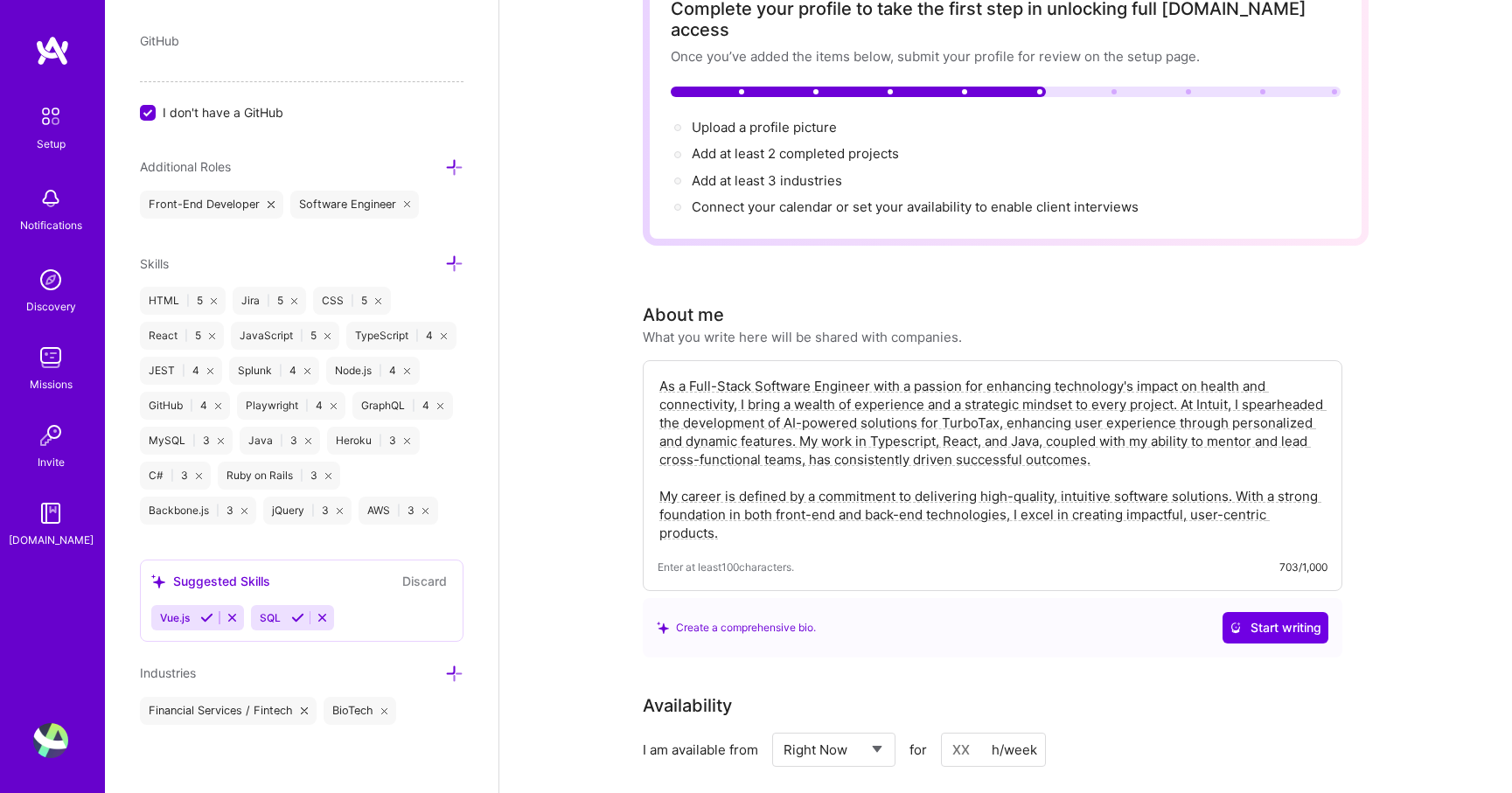
scroll to position [114, 0]
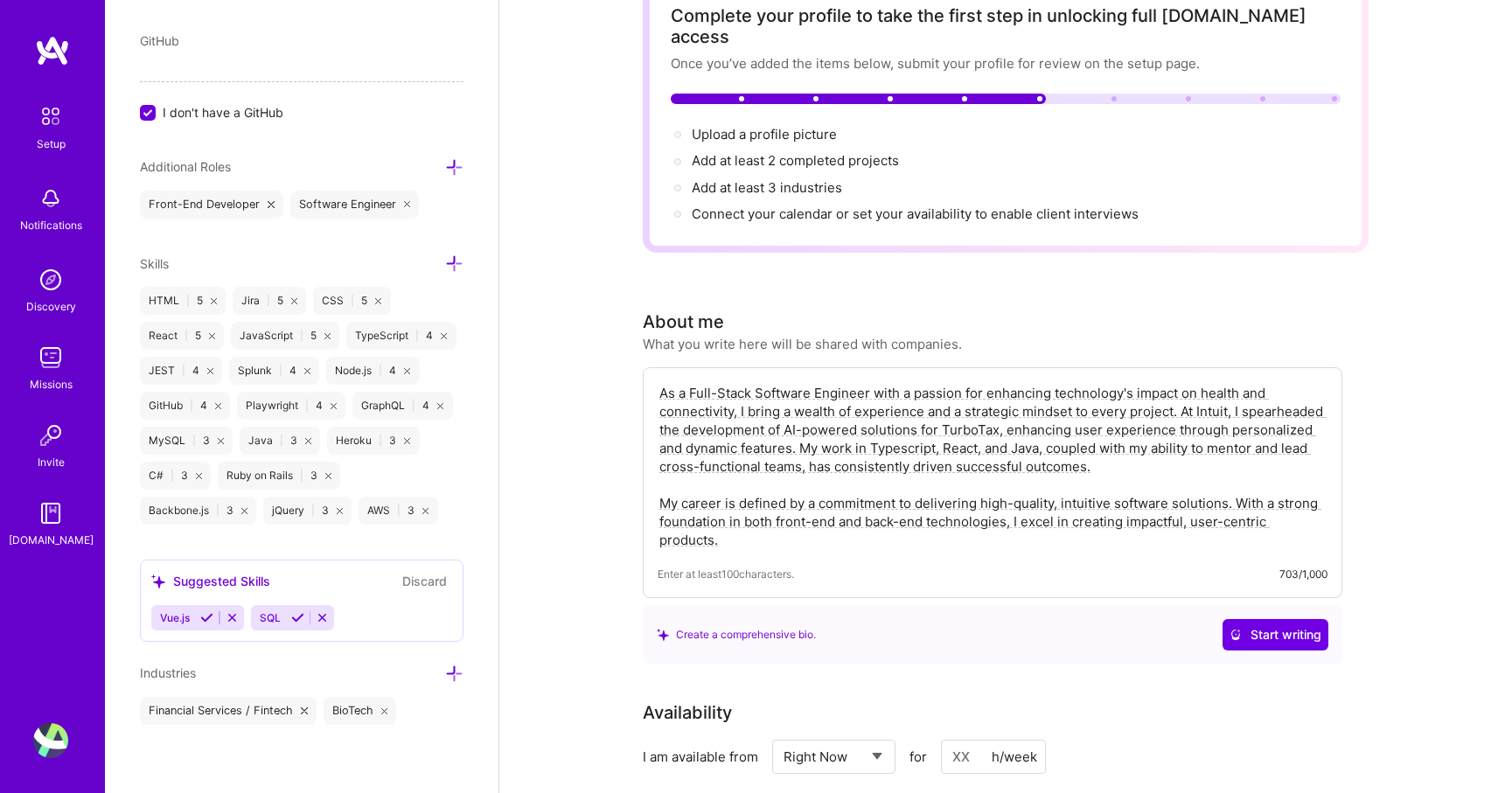
click at [456, 670] on icon at bounding box center [453, 673] width 18 height 18
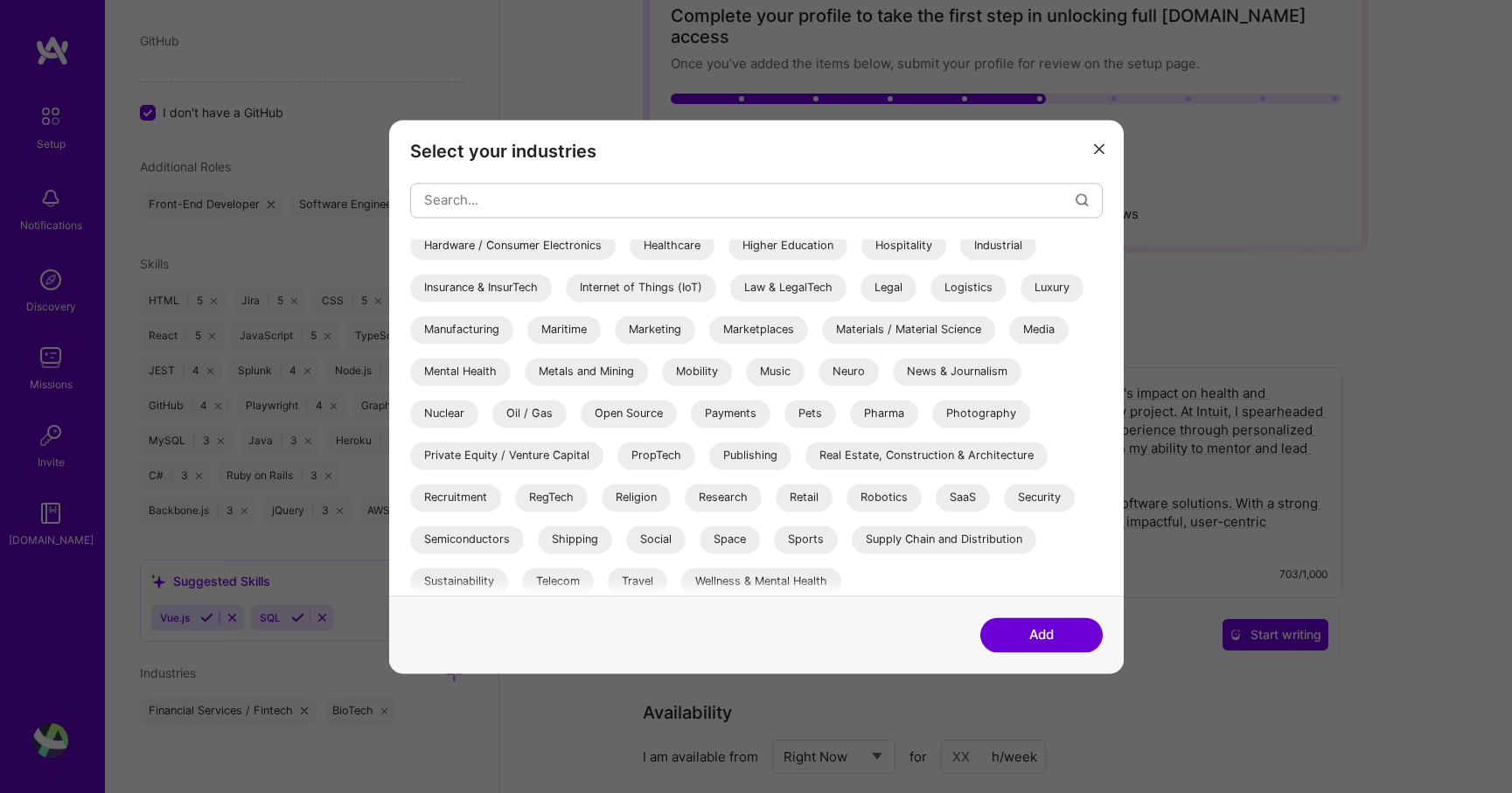
scroll to position [518, 0]
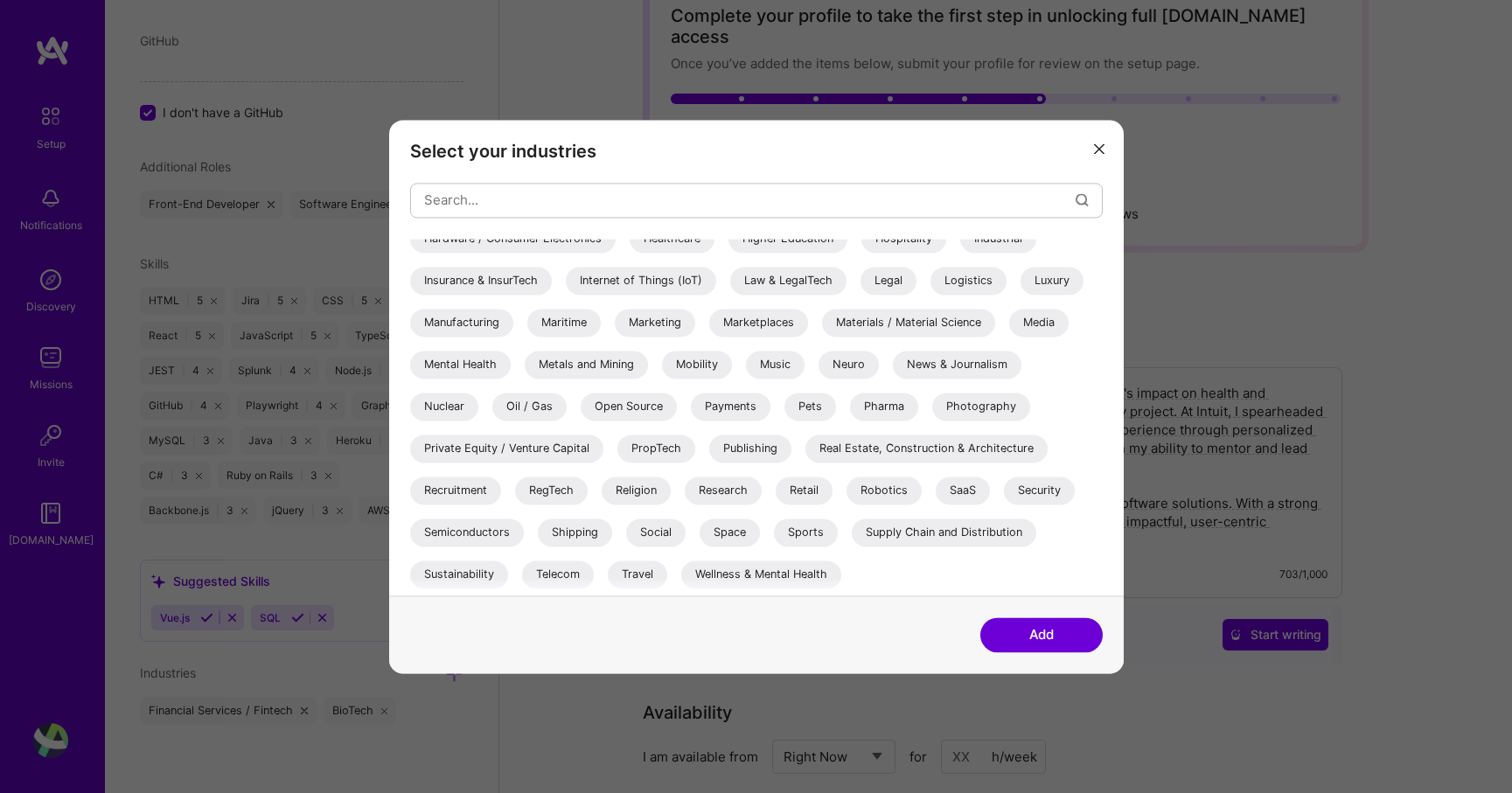
click at [965, 487] on div "SaaS" at bounding box center [963, 491] width 55 height 28
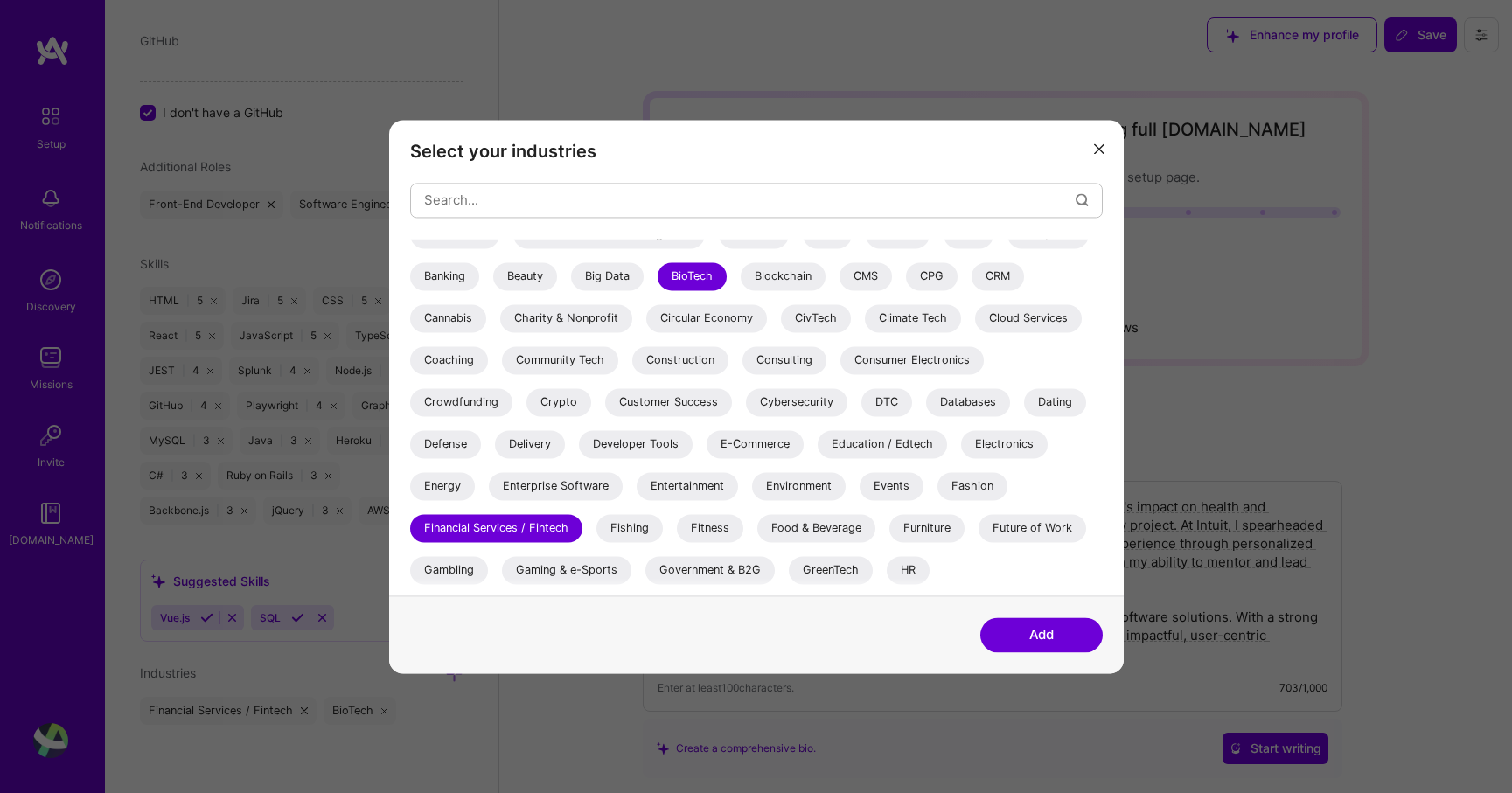
scroll to position [145, 0]
click at [1016, 642] on button "Add" at bounding box center [1042, 635] width 123 height 35
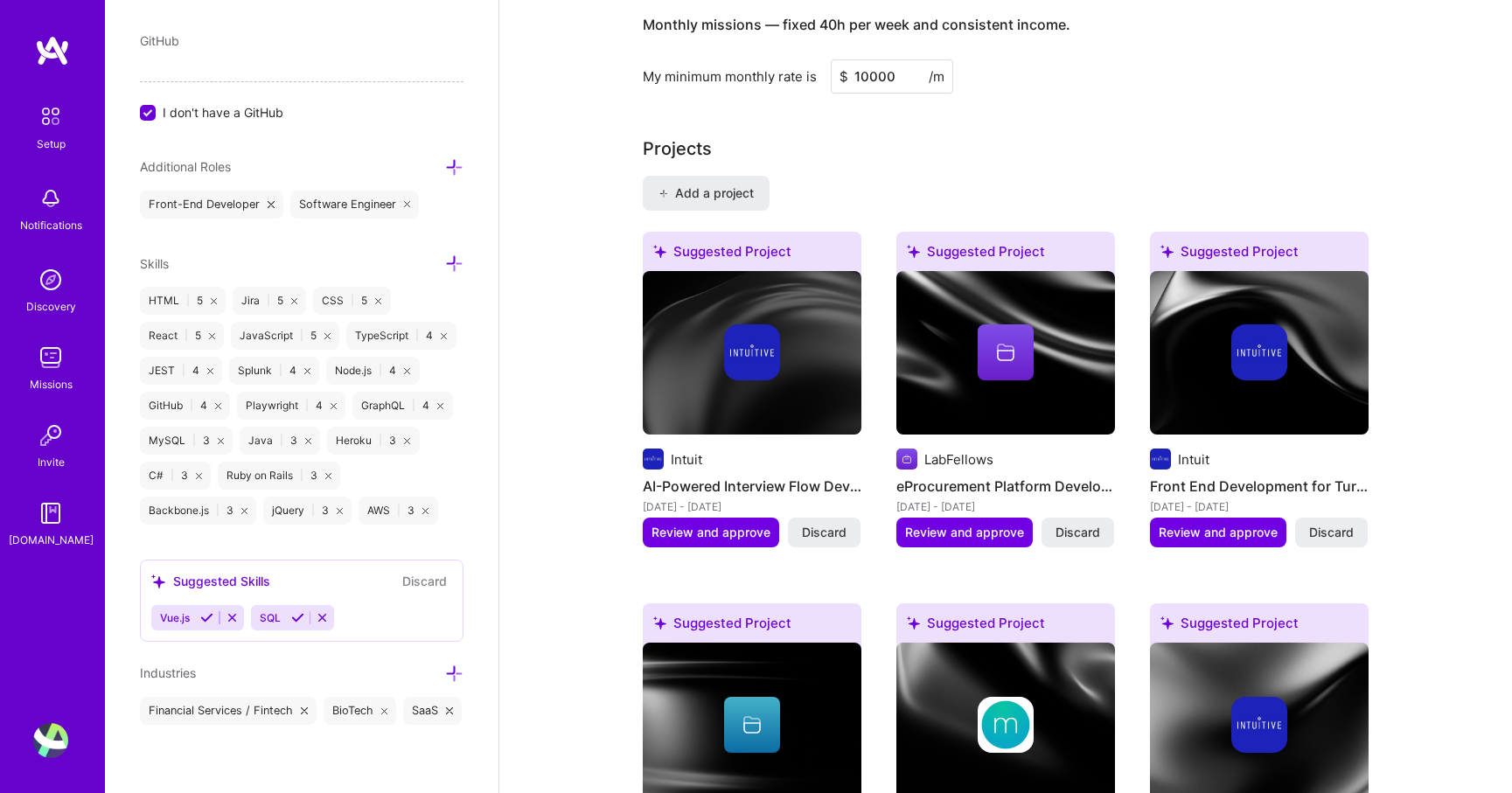
scroll to position [1317, 0]
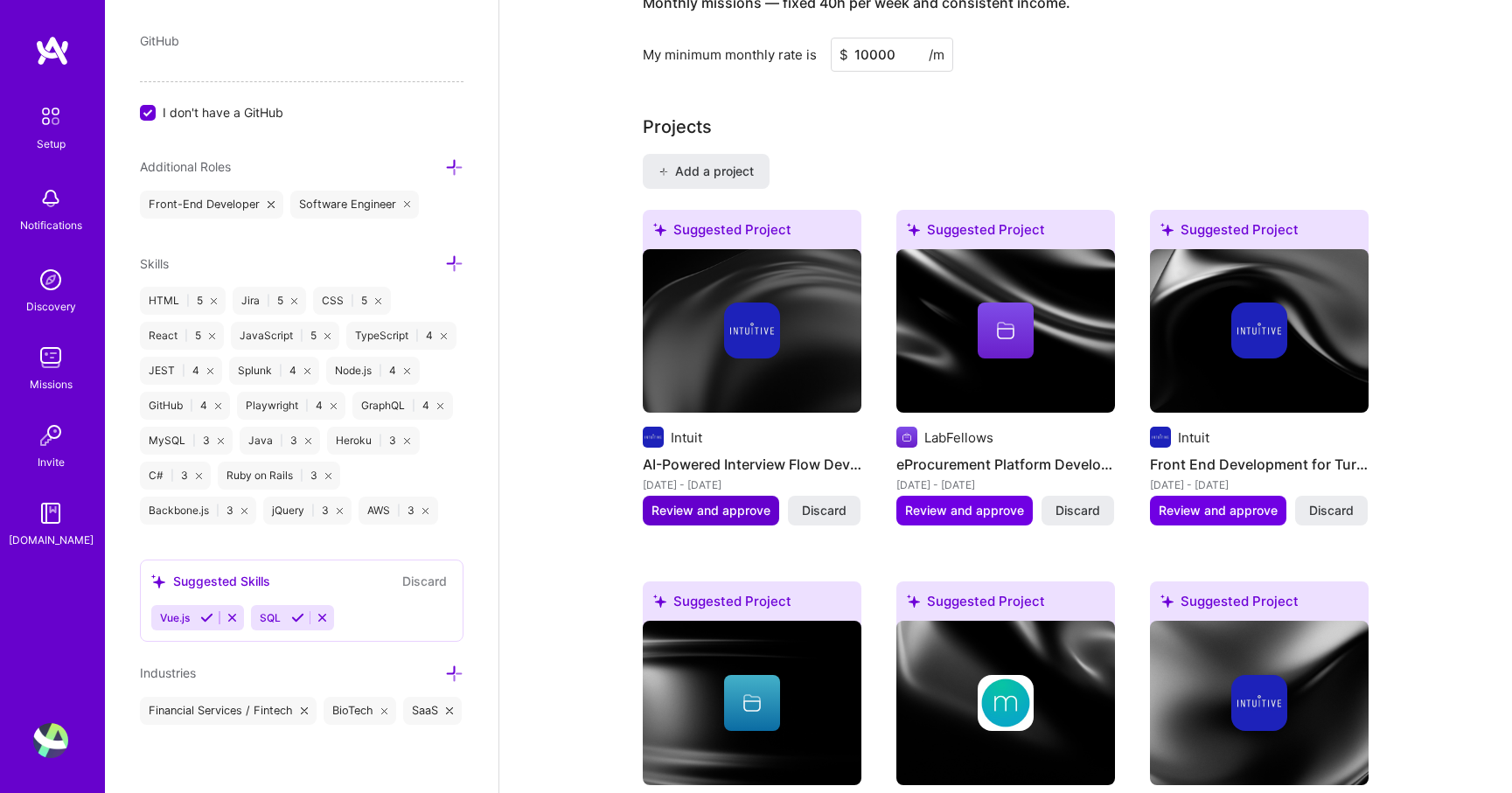
click at [701, 502] on span "Review and approve" at bounding box center [711, 510] width 119 height 18
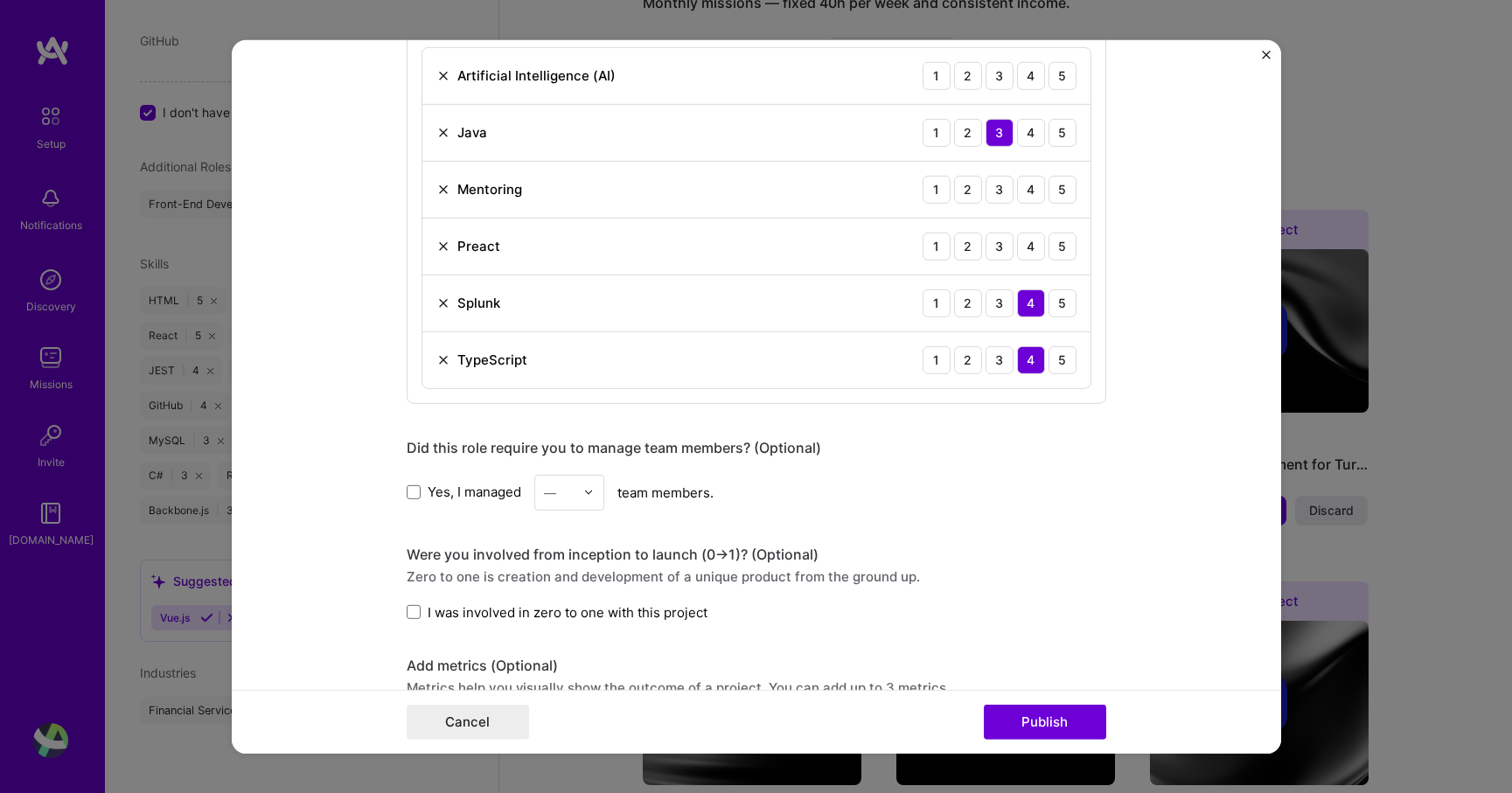
scroll to position [973, 0]
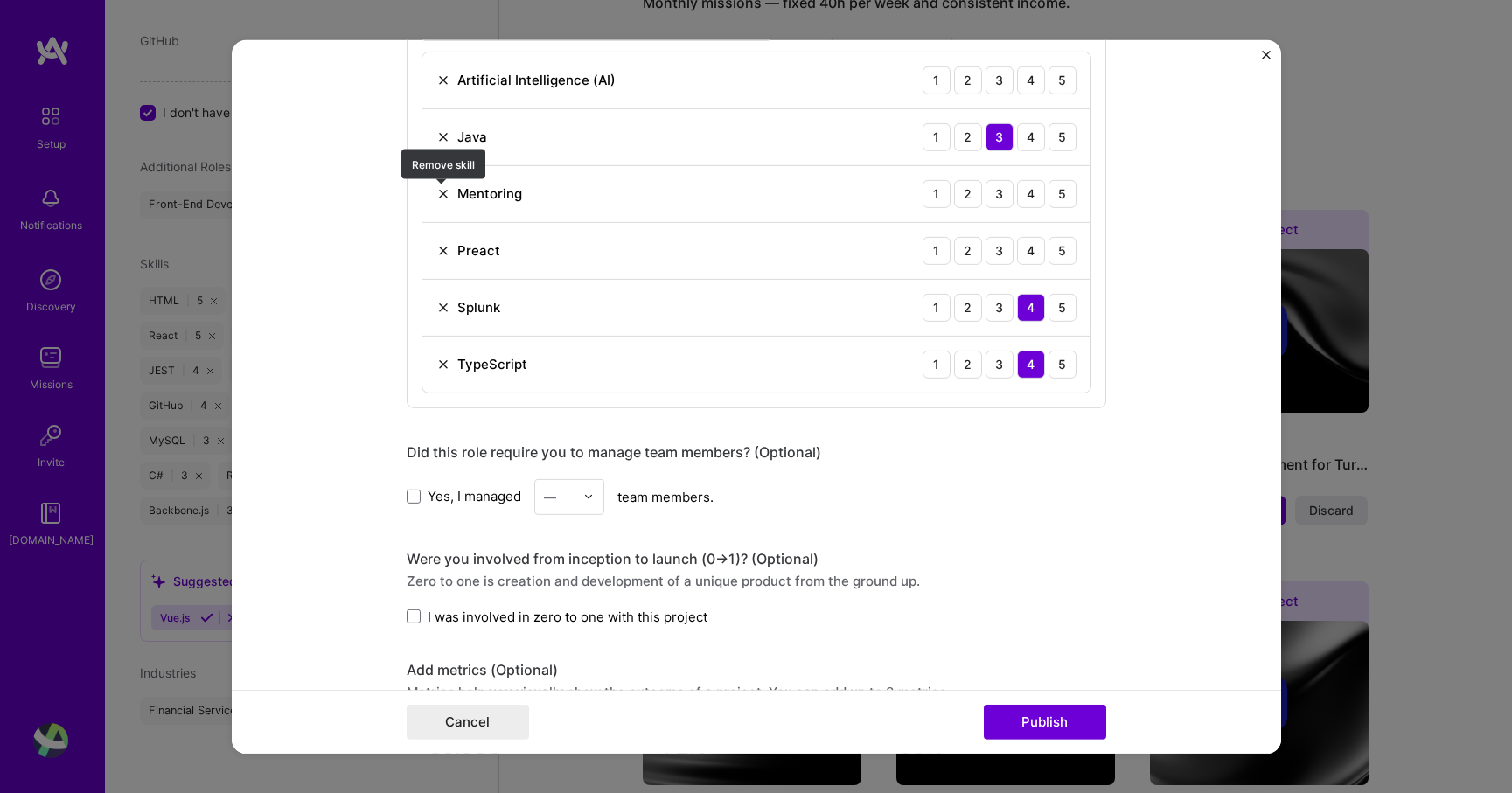
click at [441, 195] on img at bounding box center [443, 193] width 14 height 14
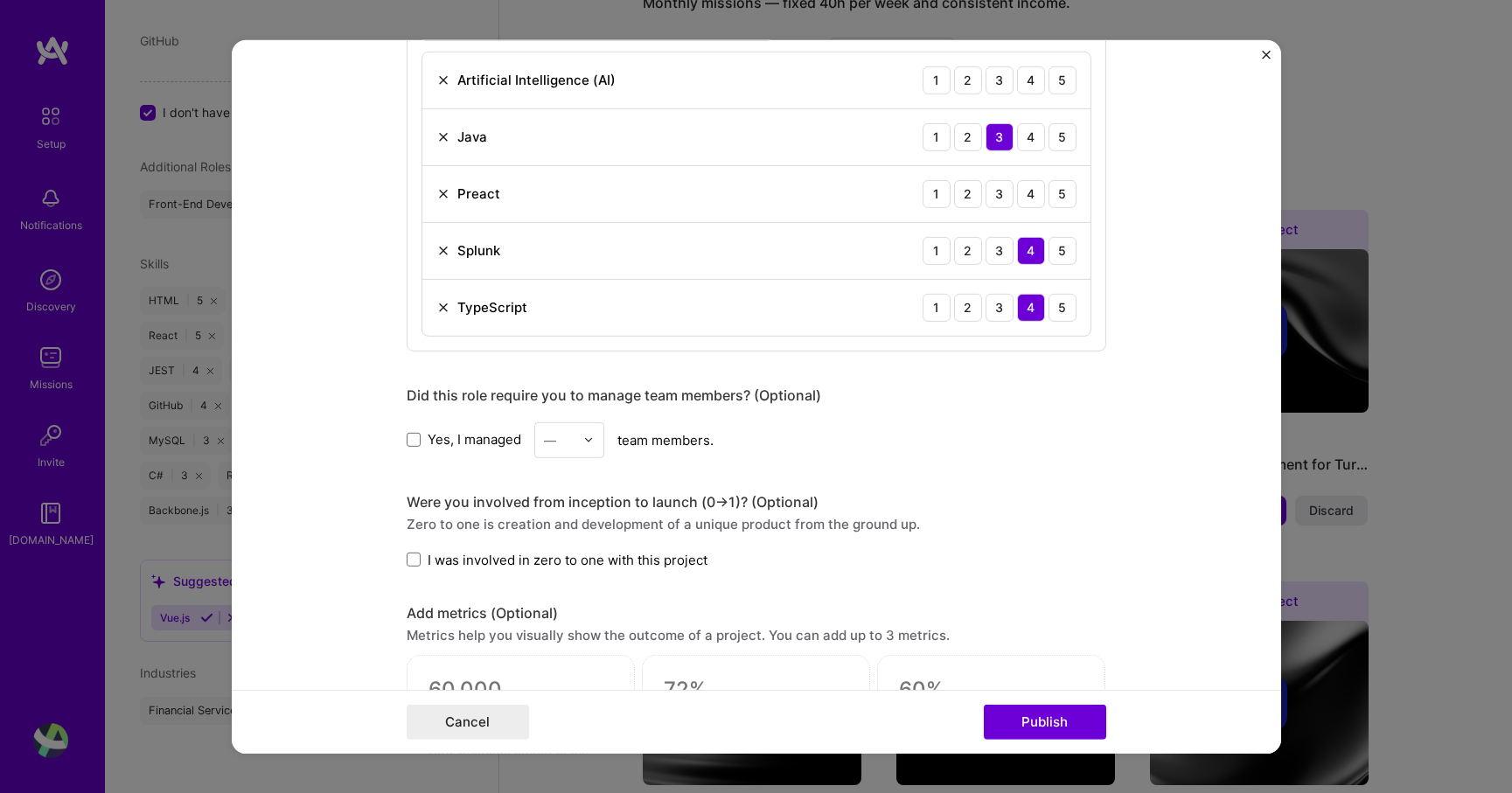
click at [443, 191] on img at bounding box center [443, 193] width 14 height 14
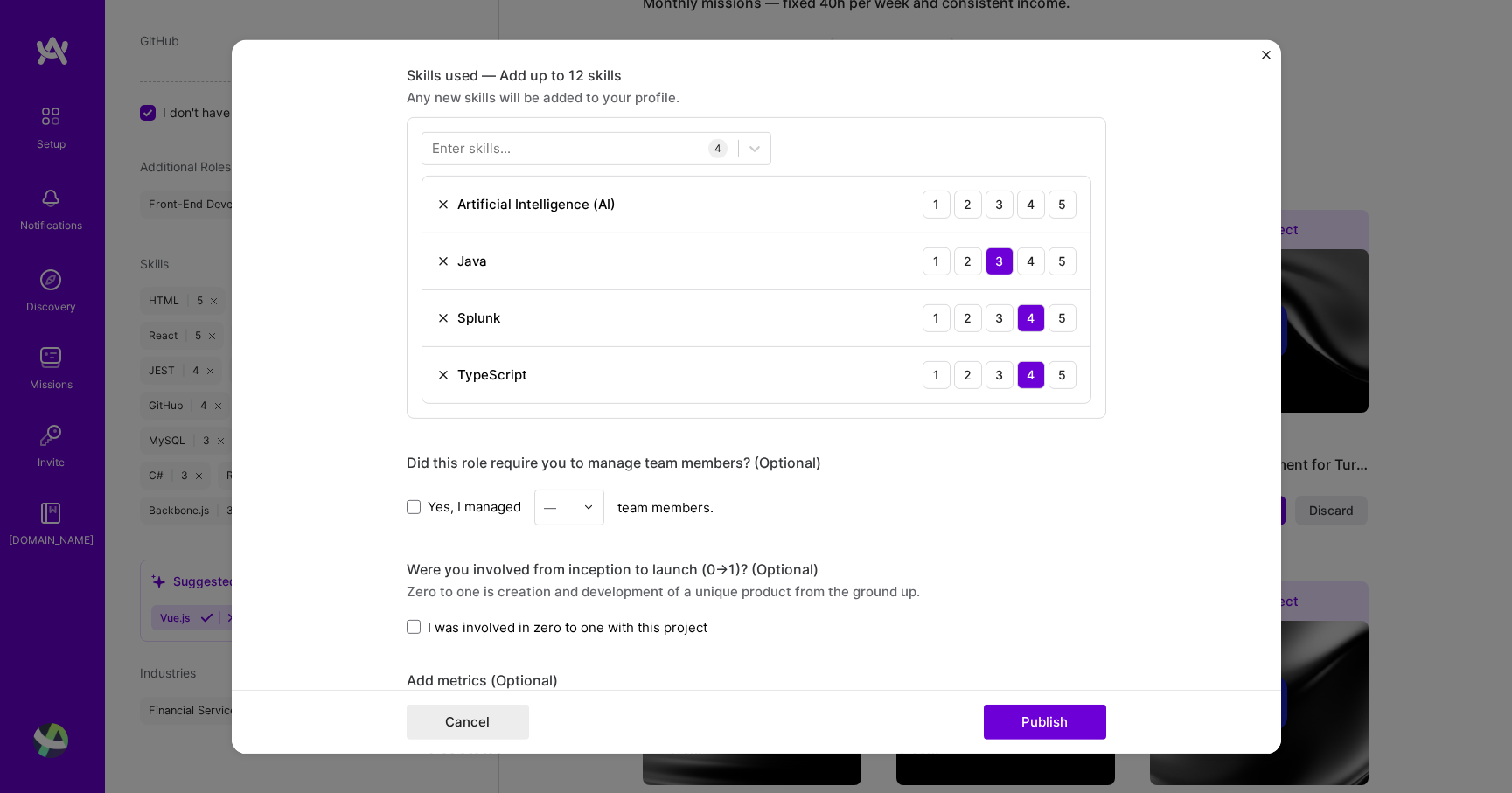
scroll to position [847, 0]
click at [441, 201] on img at bounding box center [443, 206] width 14 height 14
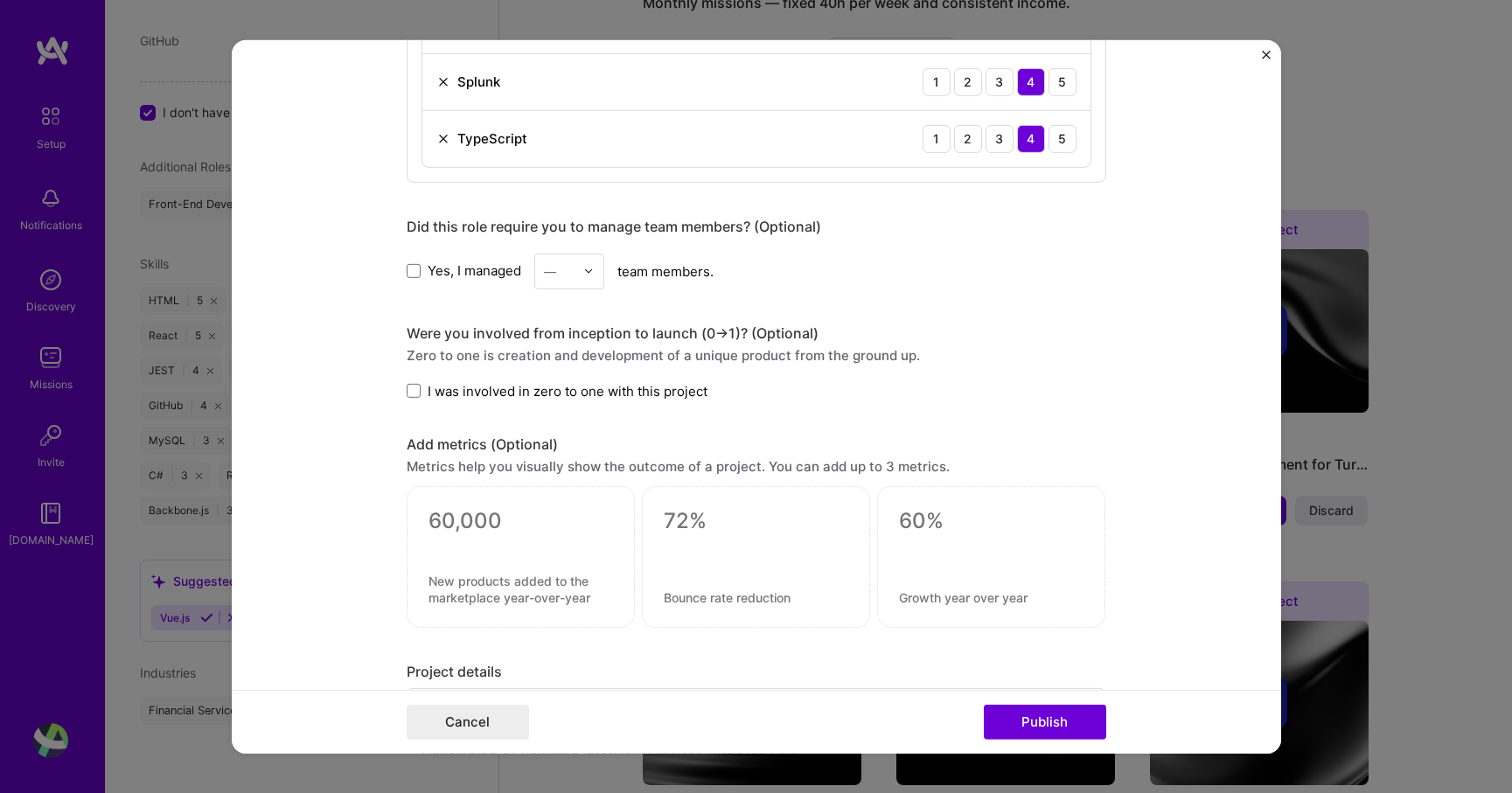
scroll to position [1040, 0]
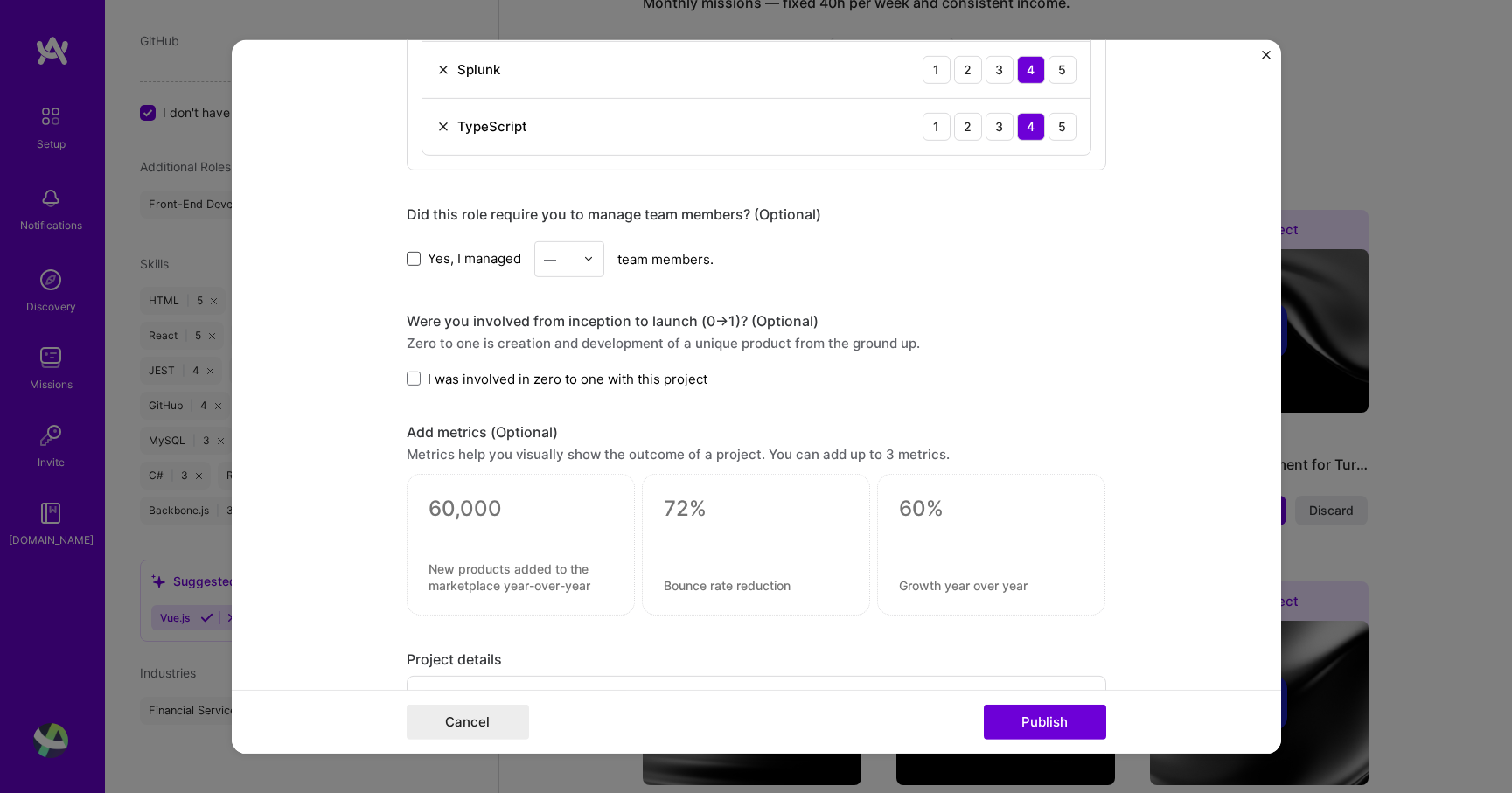
click at [415, 260] on span at bounding box center [413, 258] width 14 height 14
click at [0, 0] on input "Yes, I managed" at bounding box center [0, 0] width 0 height 0
click at [551, 261] on div "—" at bounding box center [550, 257] width 12 height 18
click at [550, 366] on div "3" at bounding box center [568, 370] width 59 height 32
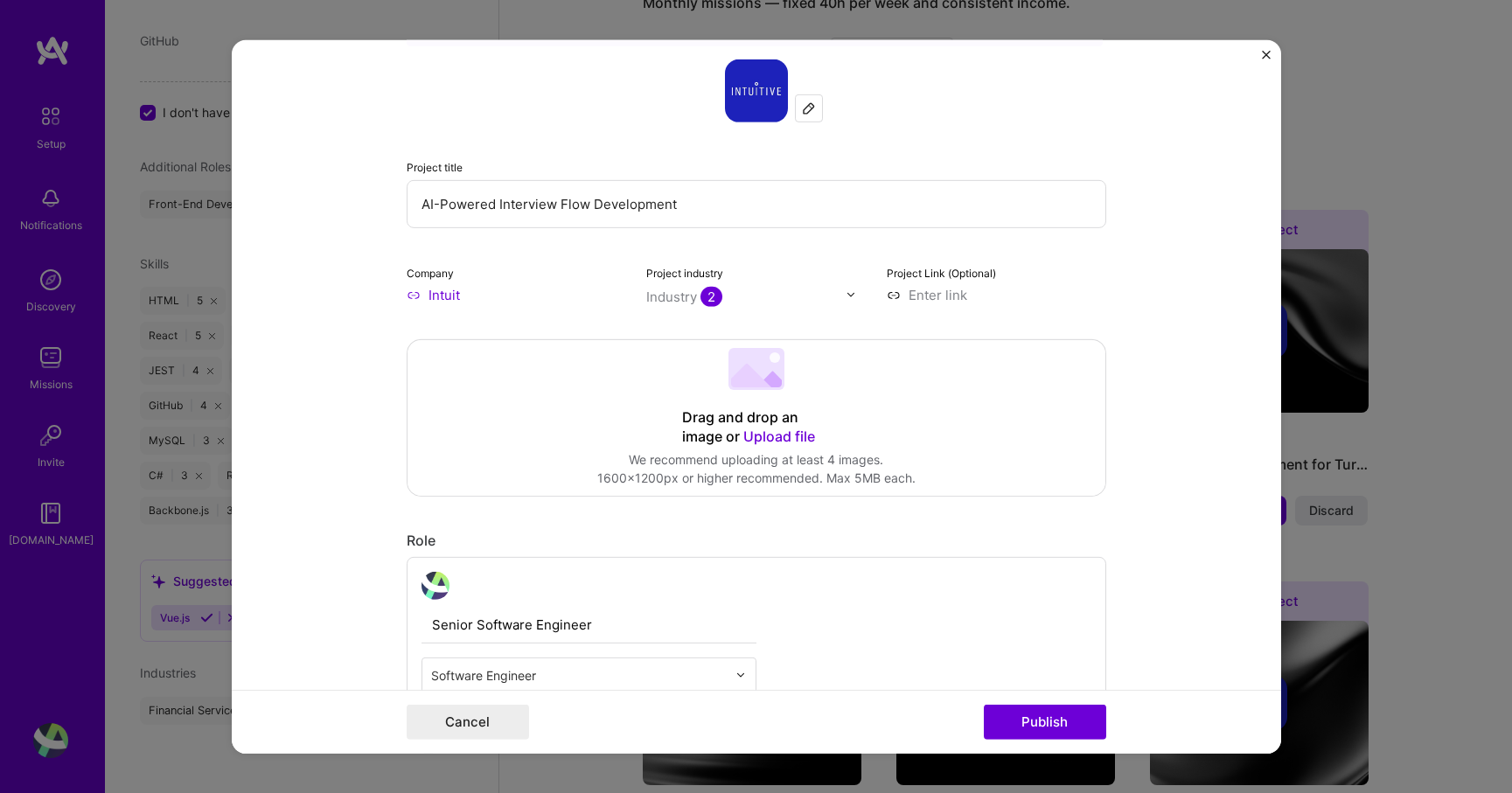
scroll to position [0, 0]
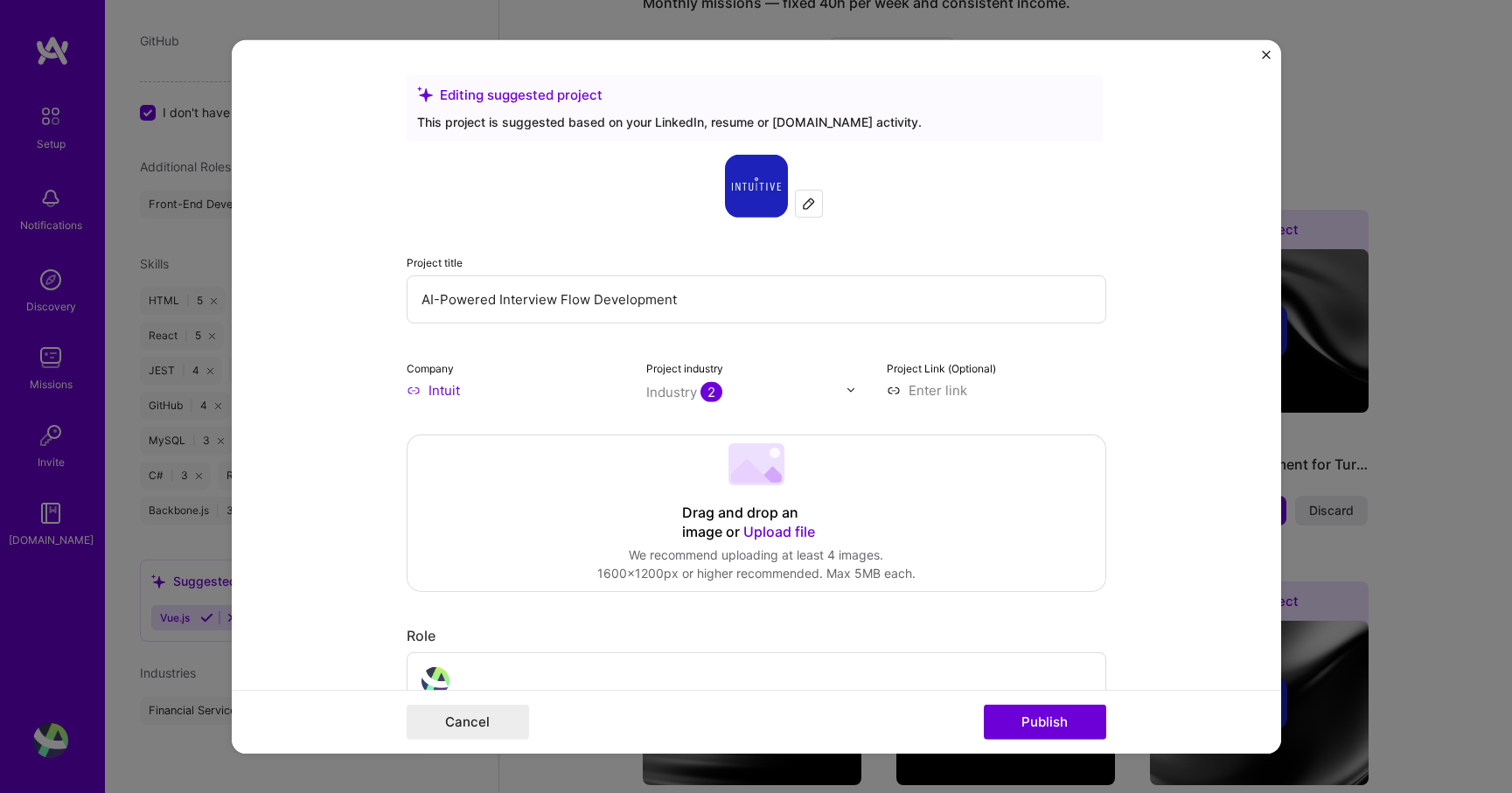
click at [421, 302] on input "AI-Powered Interview Flow Development" at bounding box center [756, 298] width 699 height 48
click at [756, 305] on input "Full Service AI-Powered Interview Flow Development" at bounding box center [756, 298] width 699 height 48
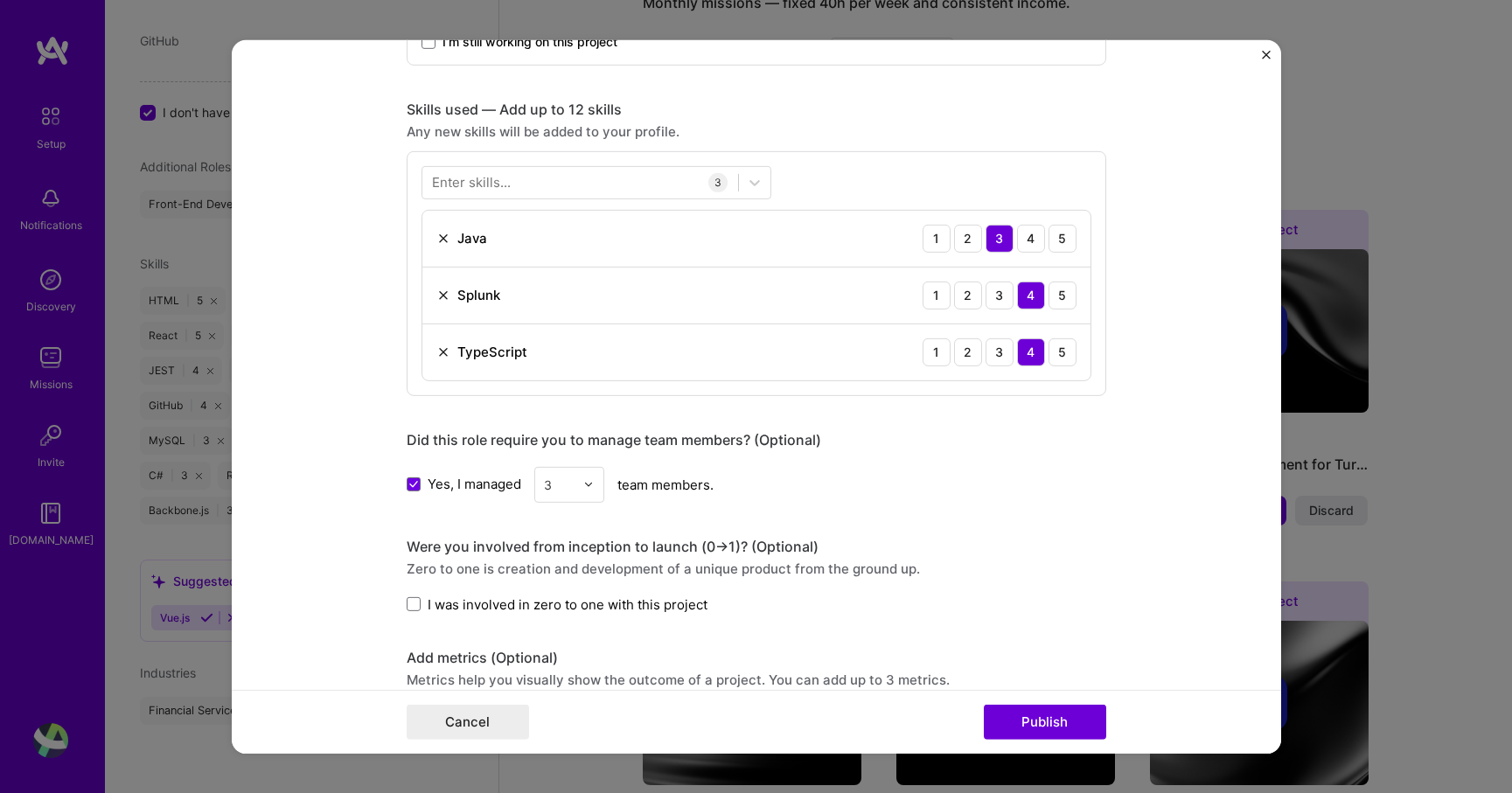
scroll to position [822, 0]
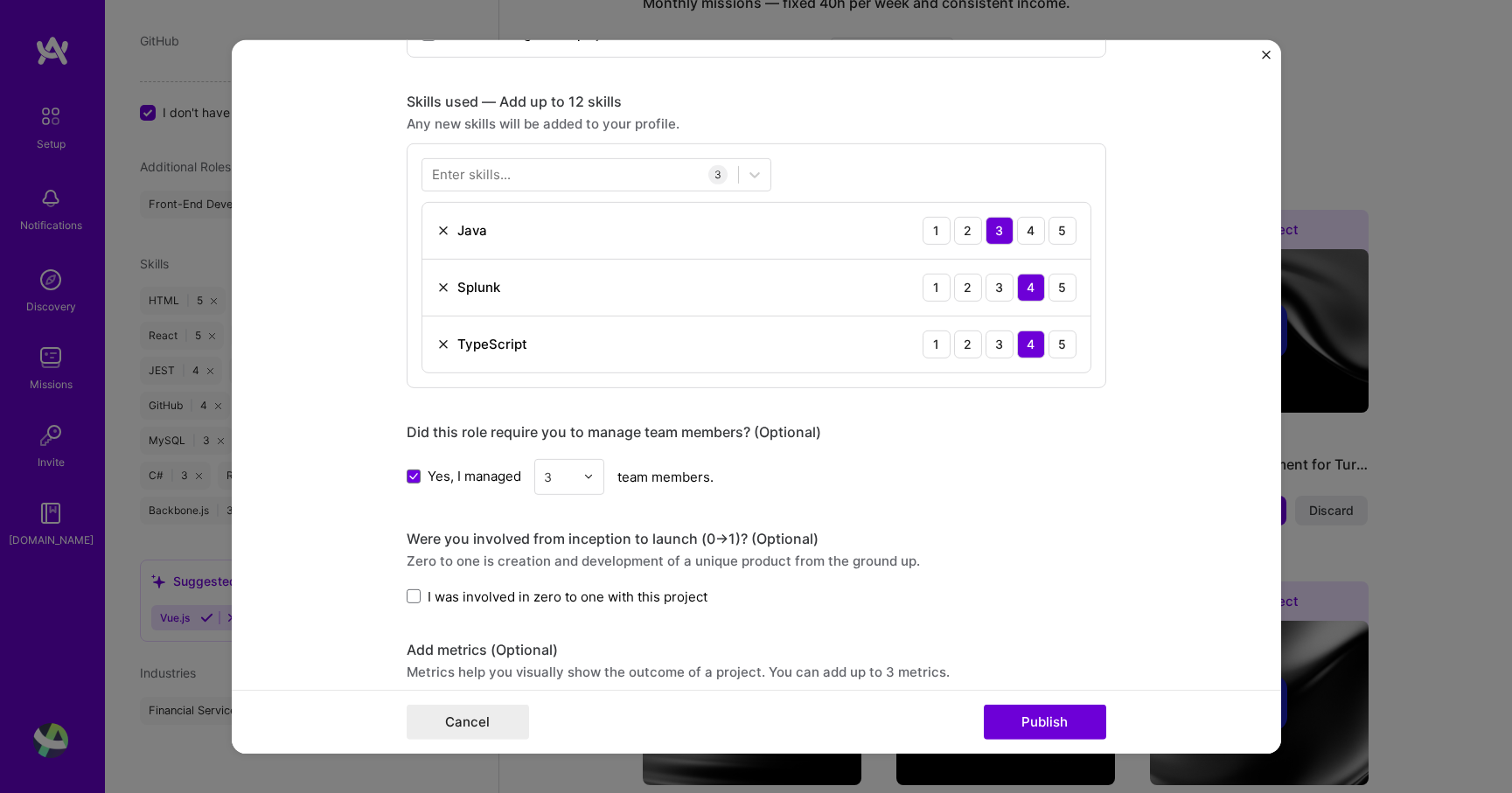
type input "Full Service AI-Powered Interview Flow Development"
click at [502, 169] on div "Enter skills..." at bounding box center [470, 173] width 78 height 18
click at [501, 172] on div "Enter skills..." at bounding box center [470, 173] width 78 height 18
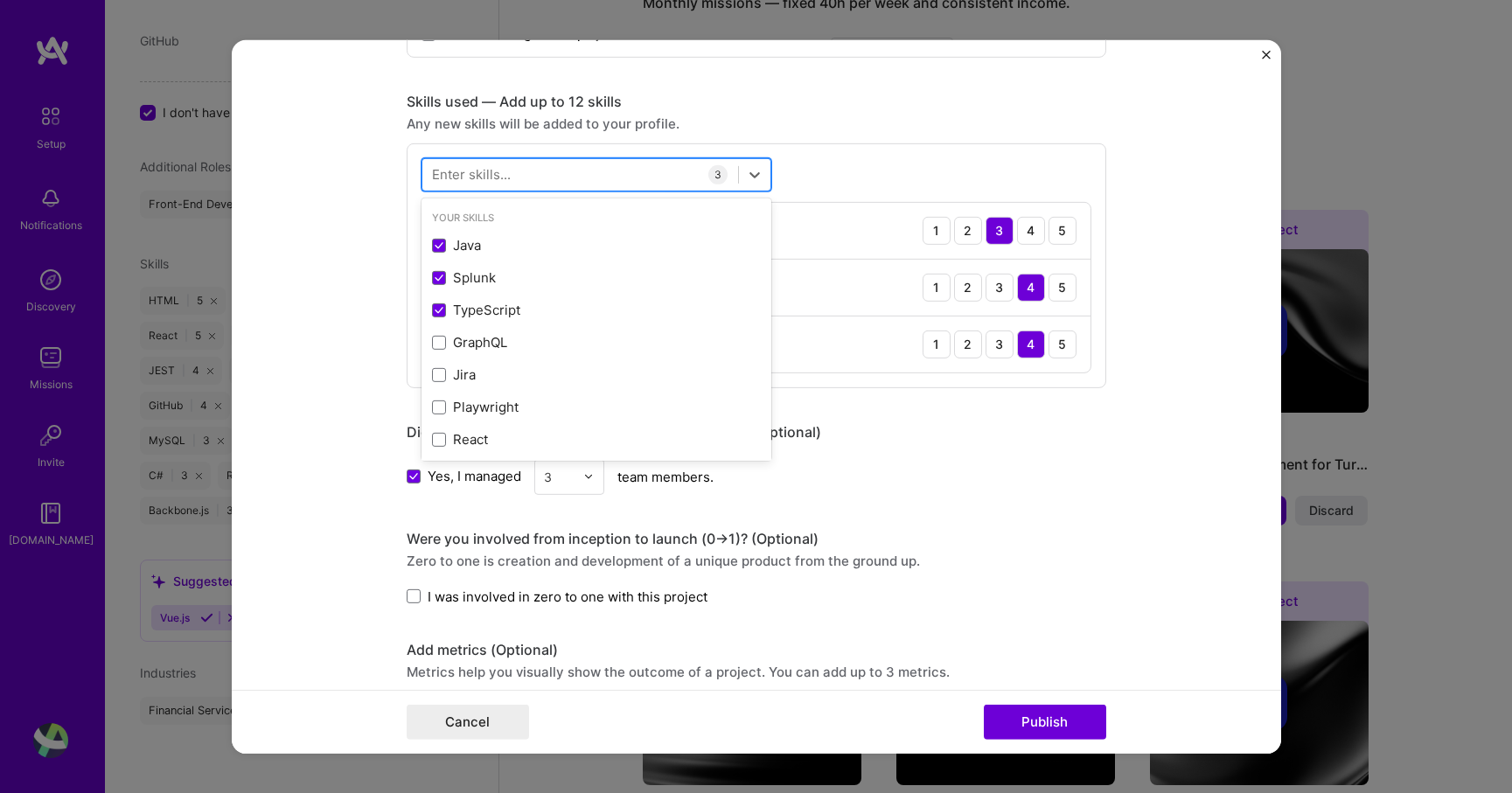
click at [512, 173] on div at bounding box center [580, 174] width 316 height 29
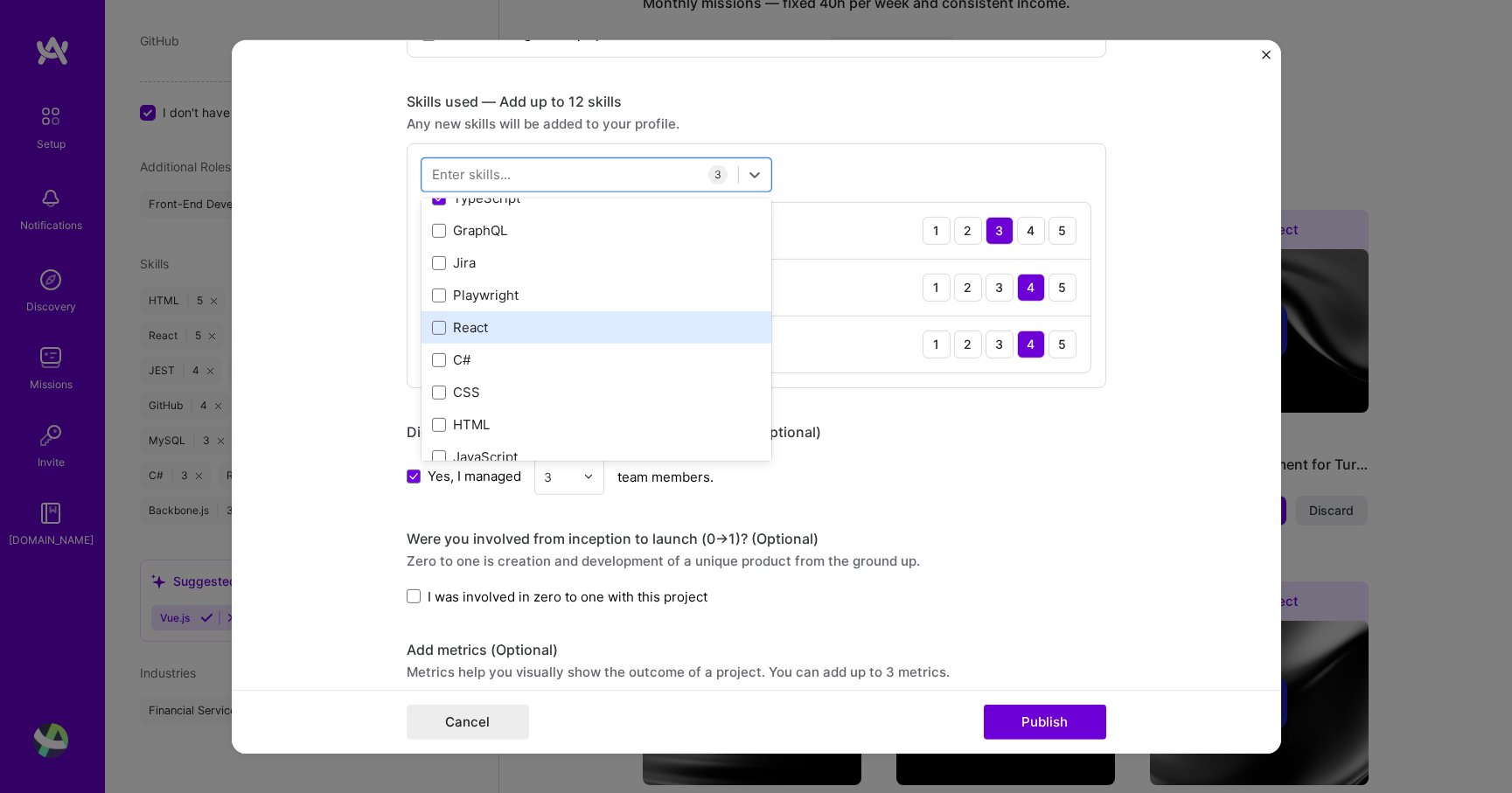
scroll to position [103, 0]
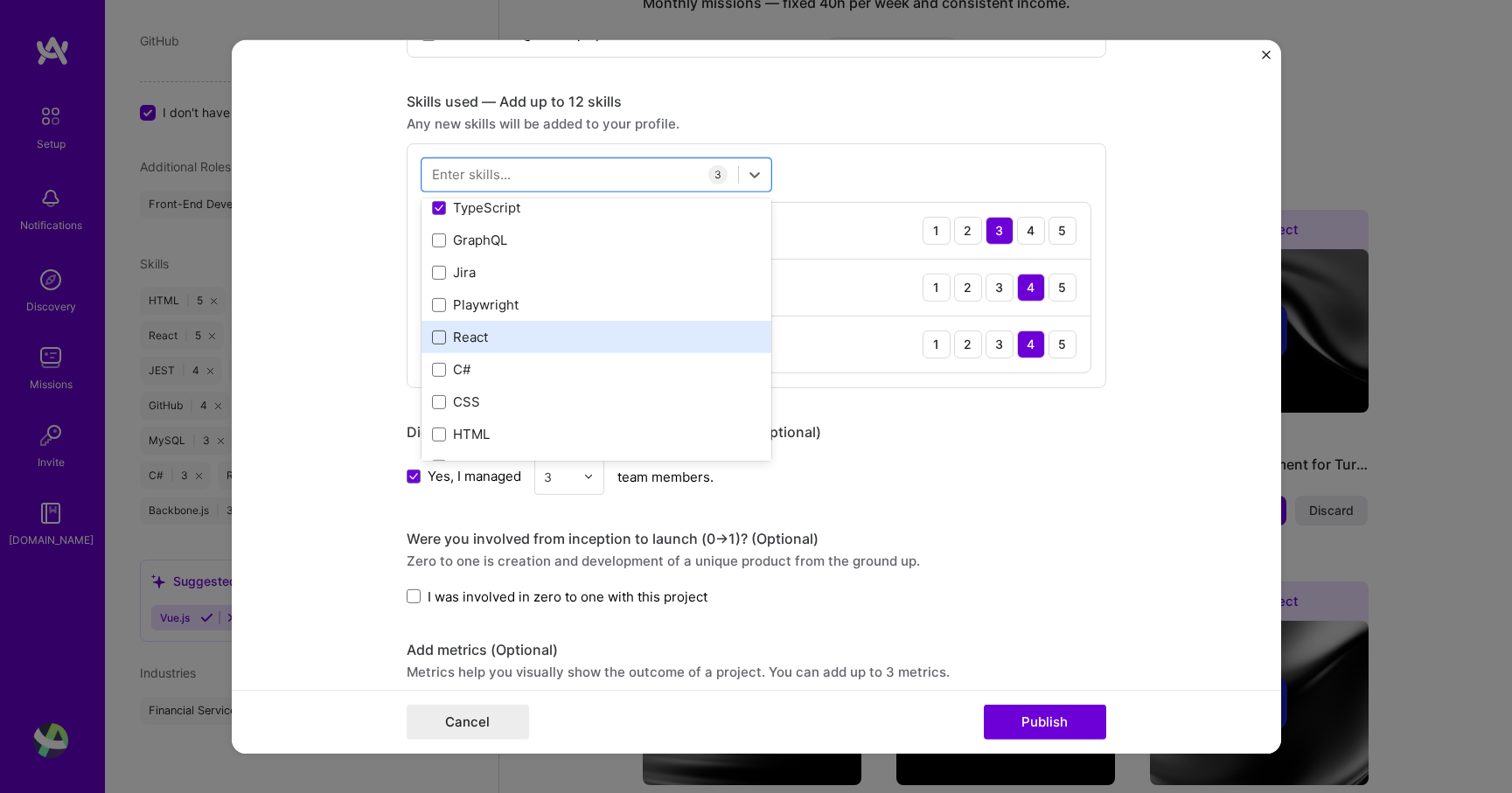
click at [442, 338] on span at bounding box center [438, 338] width 14 height 14
click at [0, 0] on input "checkbox" at bounding box center [0, 0] width 0 height 0
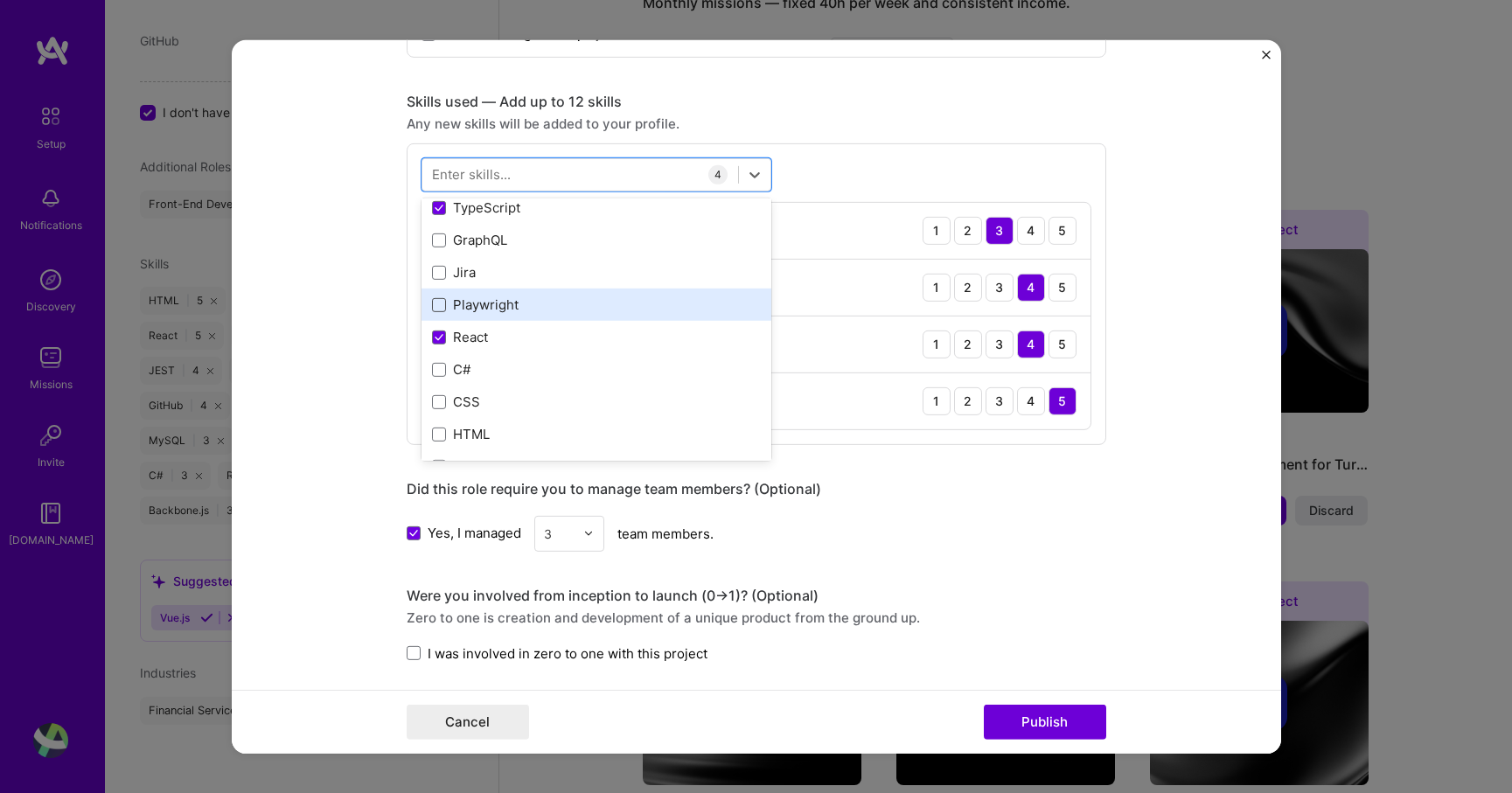
click at [436, 308] on span at bounding box center [438, 305] width 14 height 14
click at [0, 0] on input "checkbox" at bounding box center [0, 0] width 0 height 0
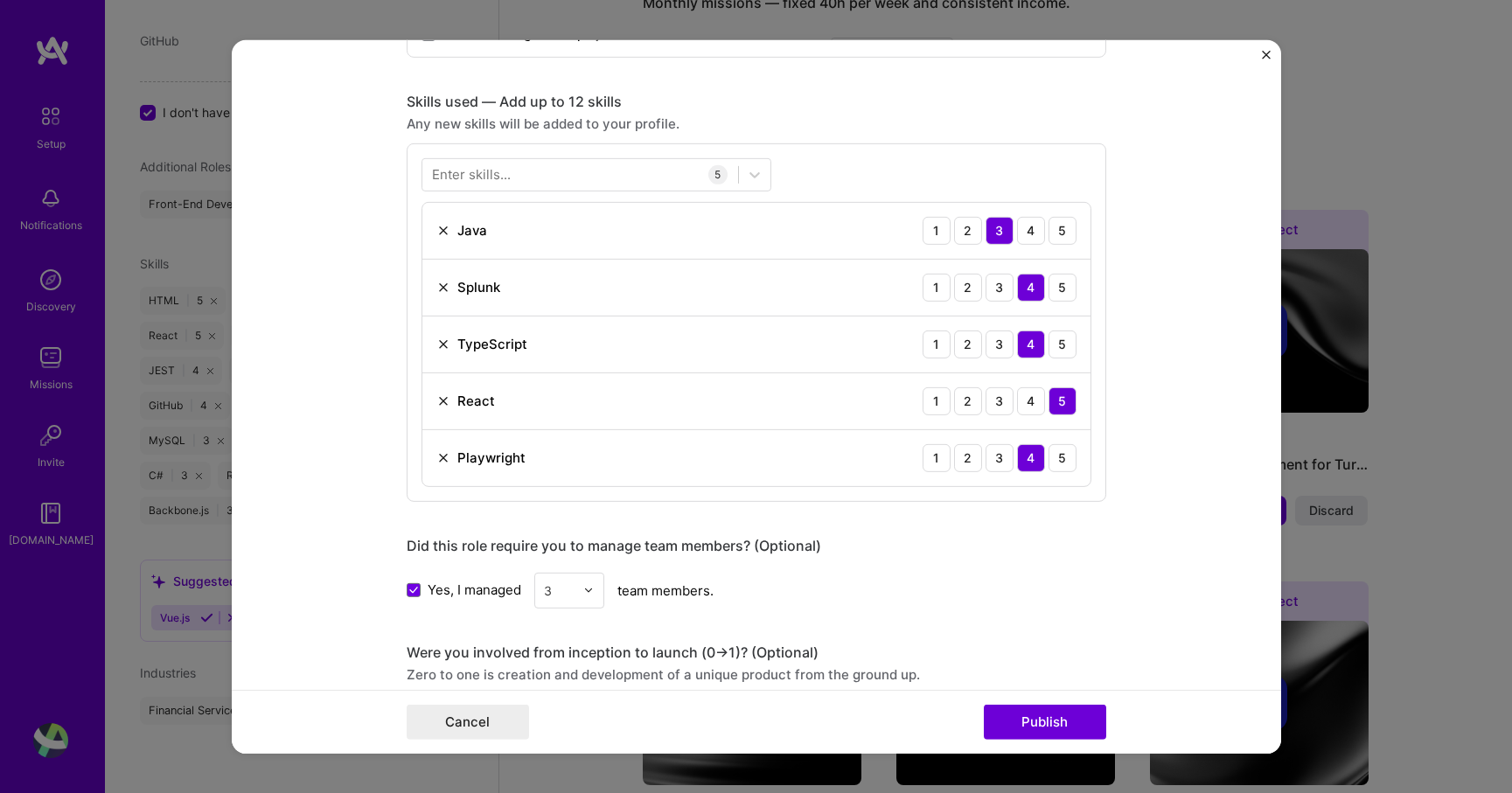
click at [367, 342] on form "Editing suggested project This project is suggested based on your LinkedIn, res…" at bounding box center [756, 396] width 1049 height 714
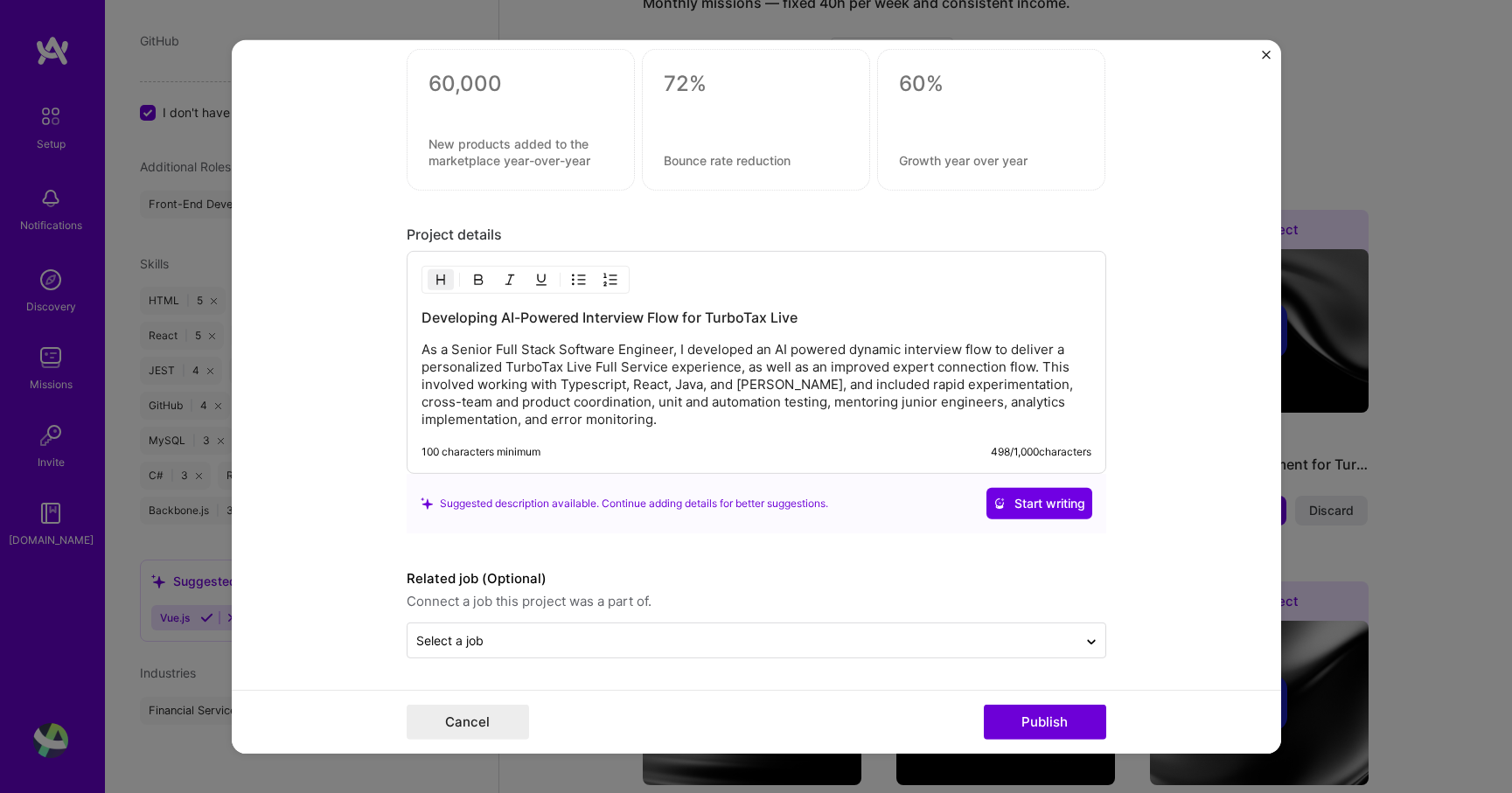
scroll to position [1580, 0]
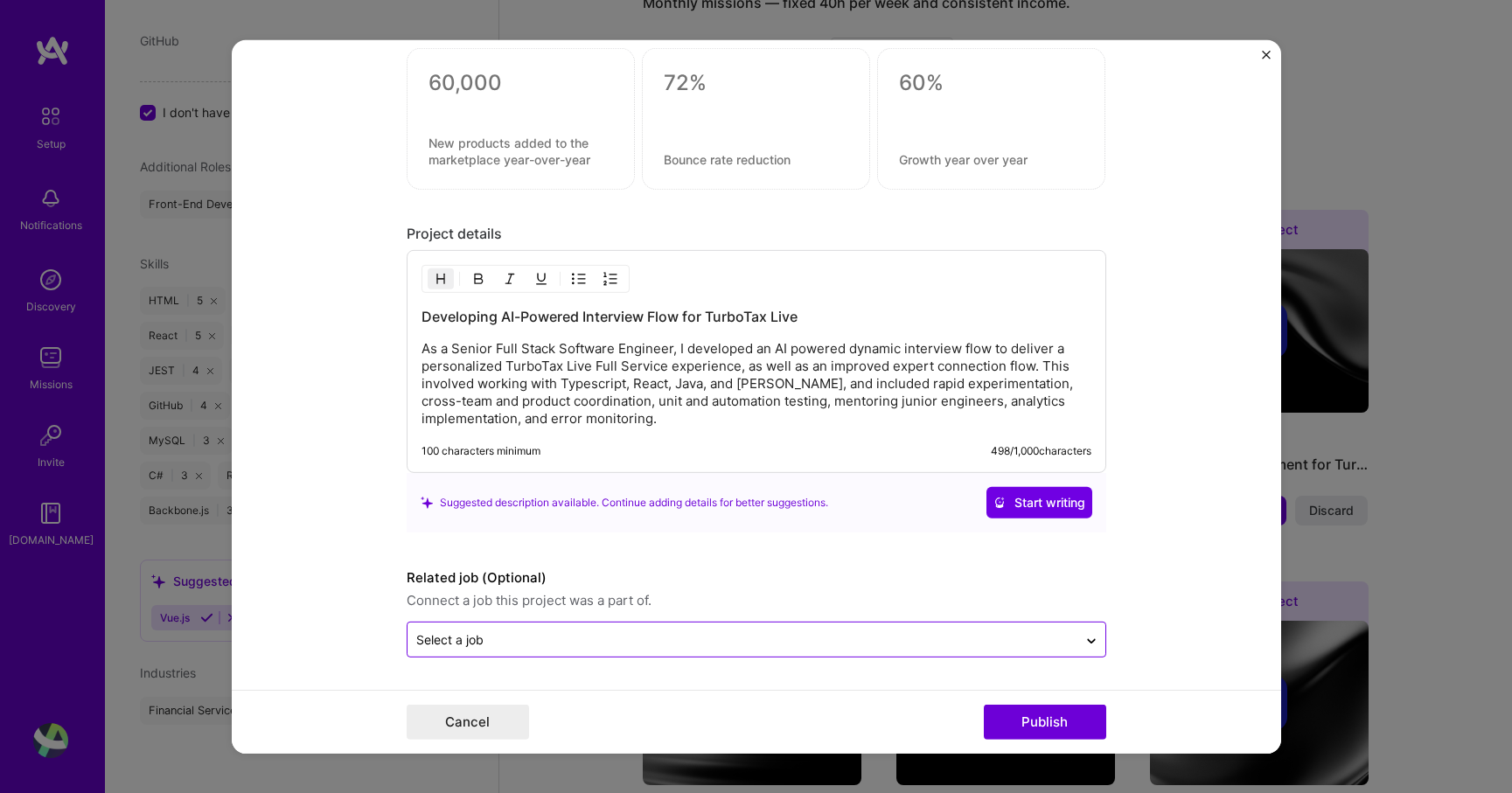
click at [563, 639] on input "text" at bounding box center [743, 639] width 652 height 18
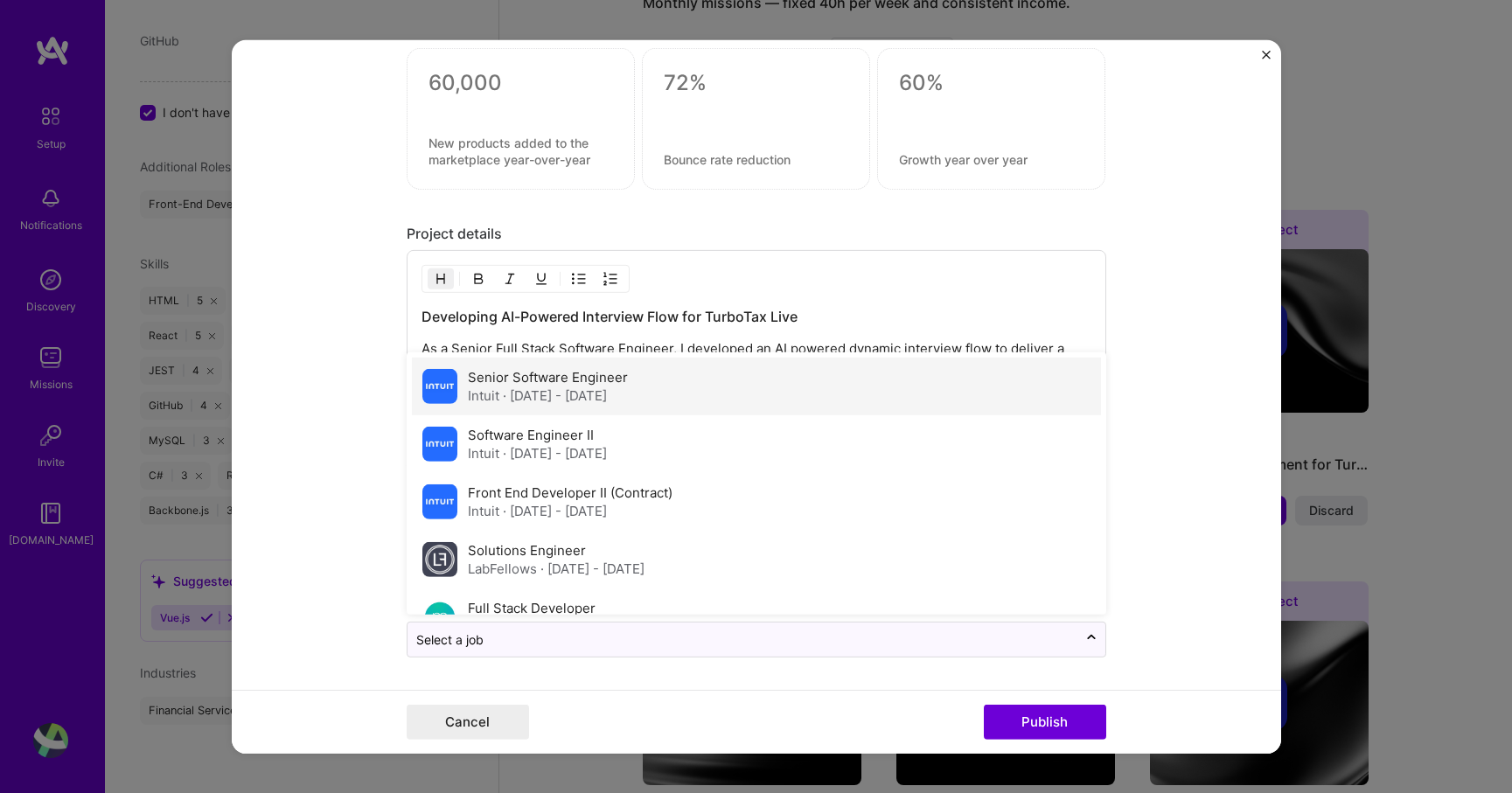
click at [517, 398] on span "· [DATE] - [DATE]" at bounding box center [554, 396] width 104 height 17
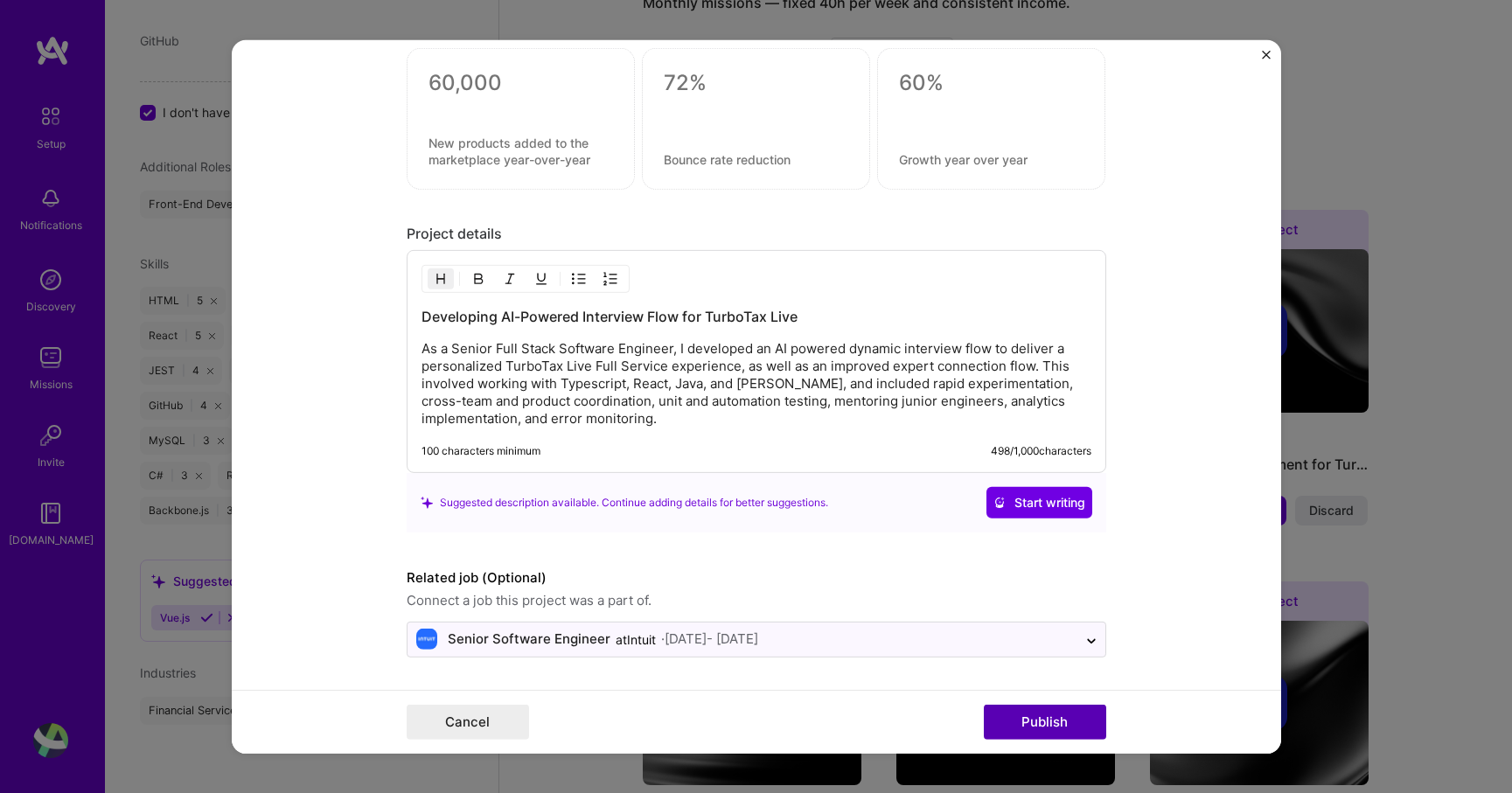
click at [997, 716] on button "Publish" at bounding box center [1045, 722] width 123 height 35
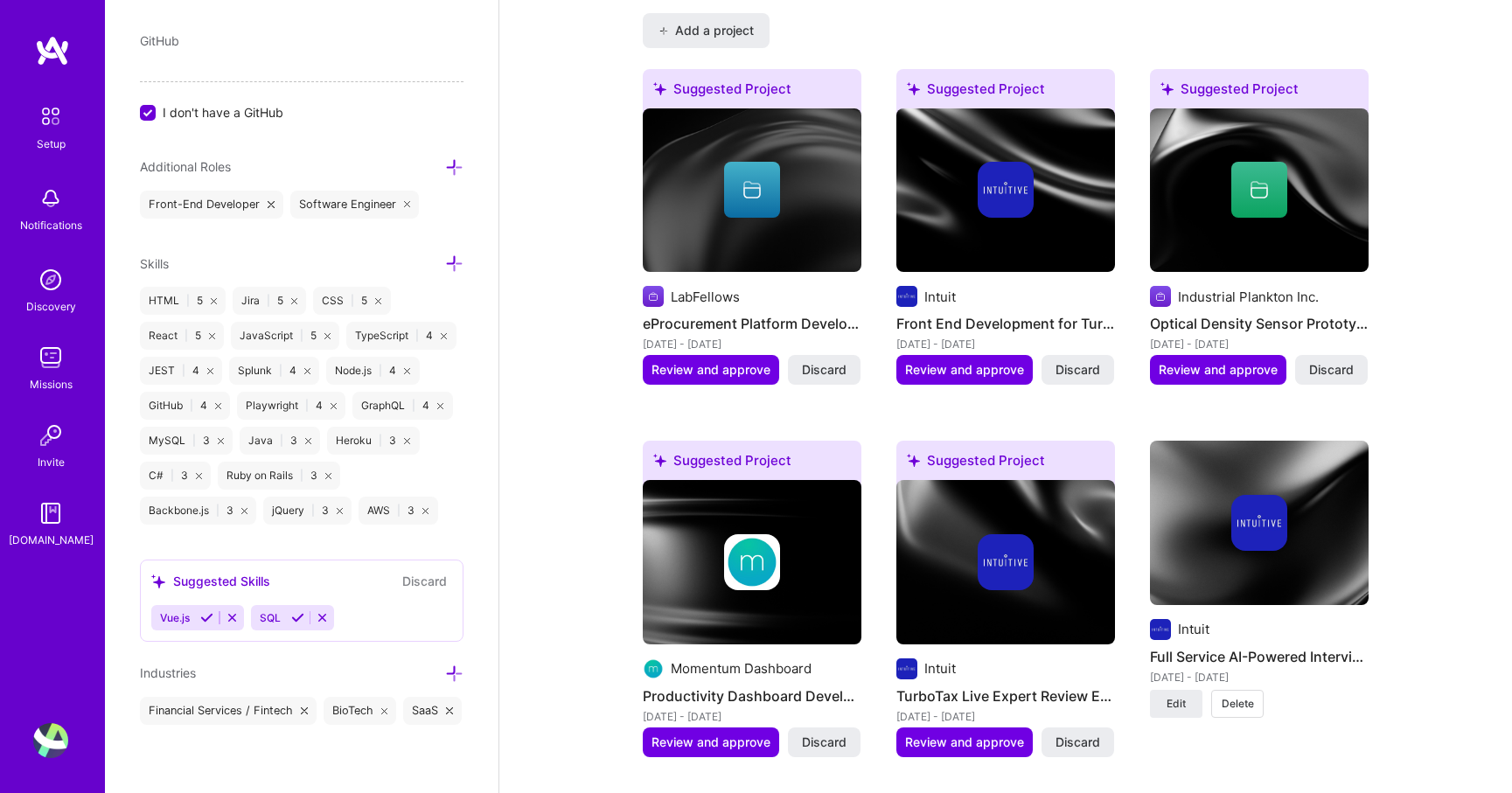
scroll to position [1459, 0]
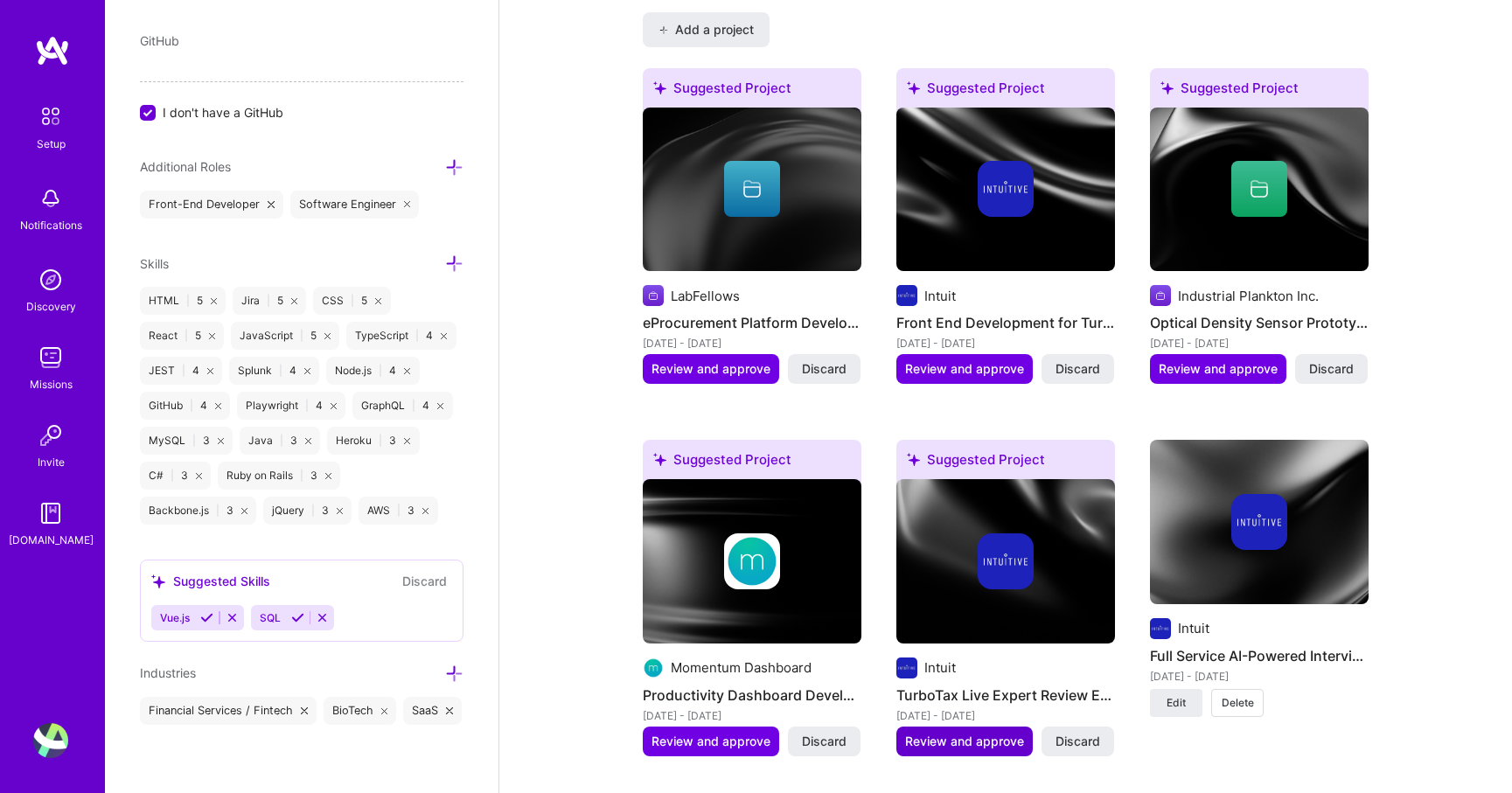
click at [959, 733] on span "Review and approve" at bounding box center [964, 741] width 119 height 18
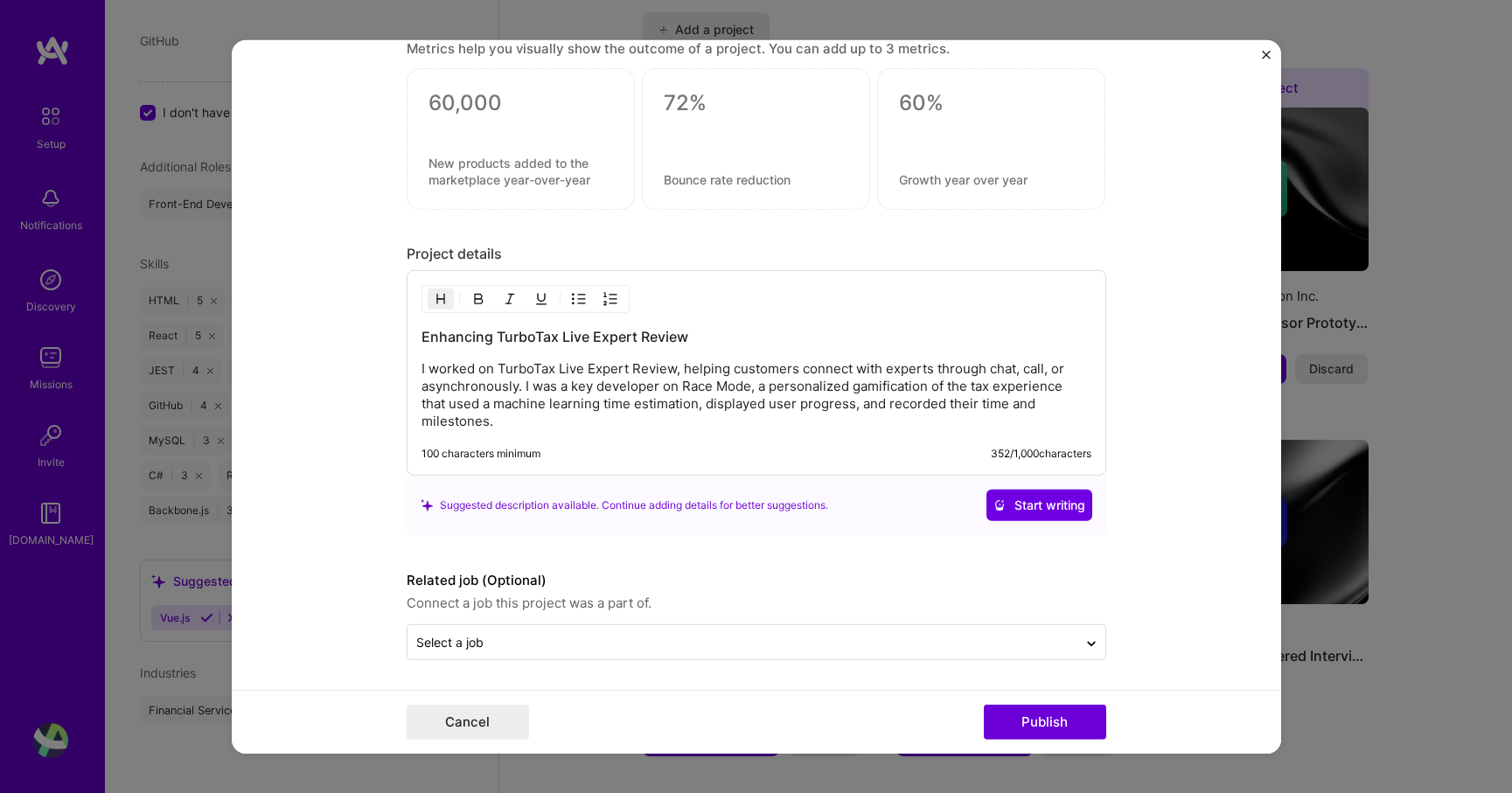
scroll to position [1393, 0]
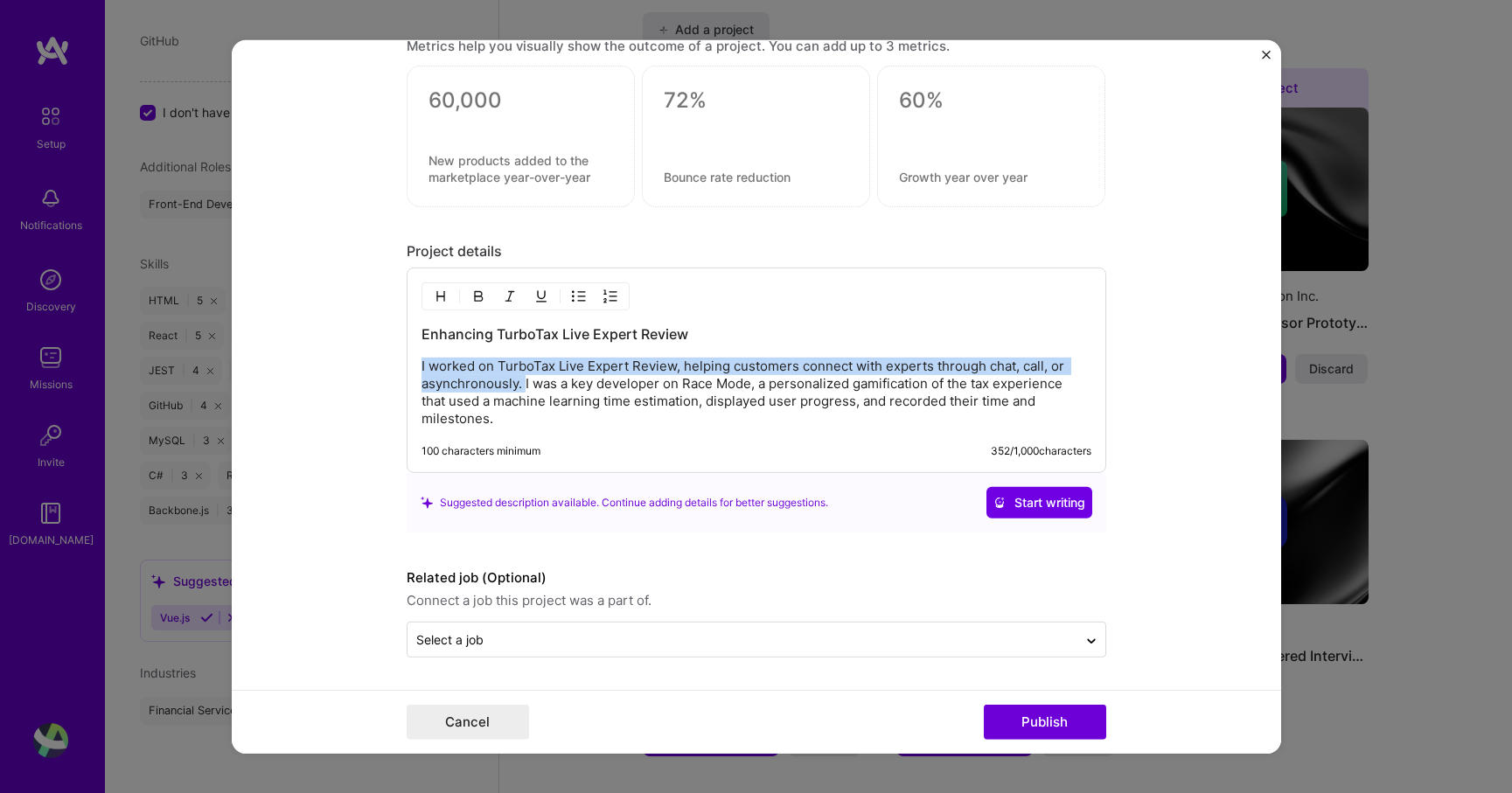
drag, startPoint x: 526, startPoint y: 388, endPoint x: 393, endPoint y: 357, distance: 136.6
click at [393, 357] on form "Editing suggested project This project is suggested based on your LinkedIn, res…" at bounding box center [756, 396] width 1049 height 714
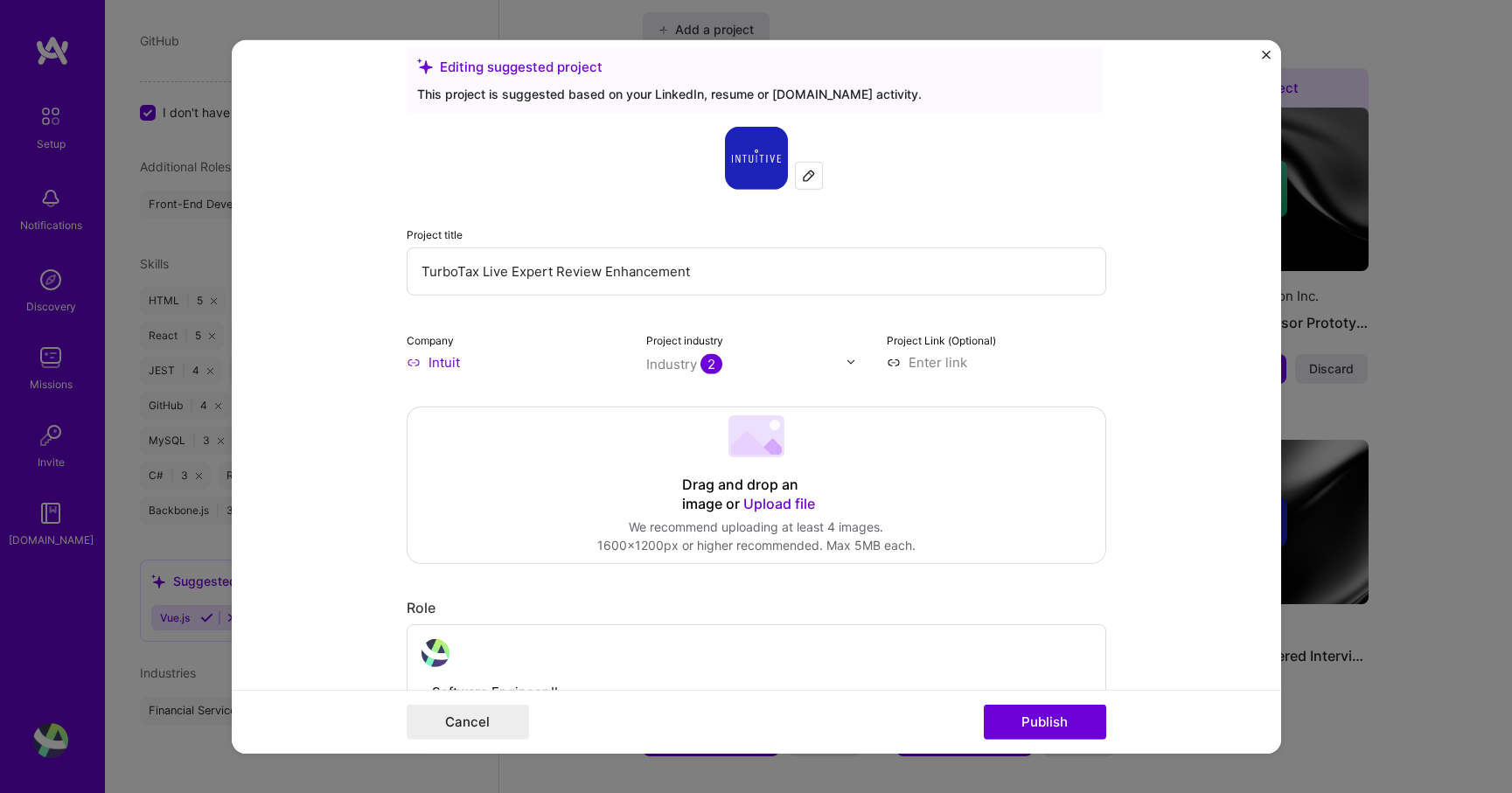
scroll to position [0, 0]
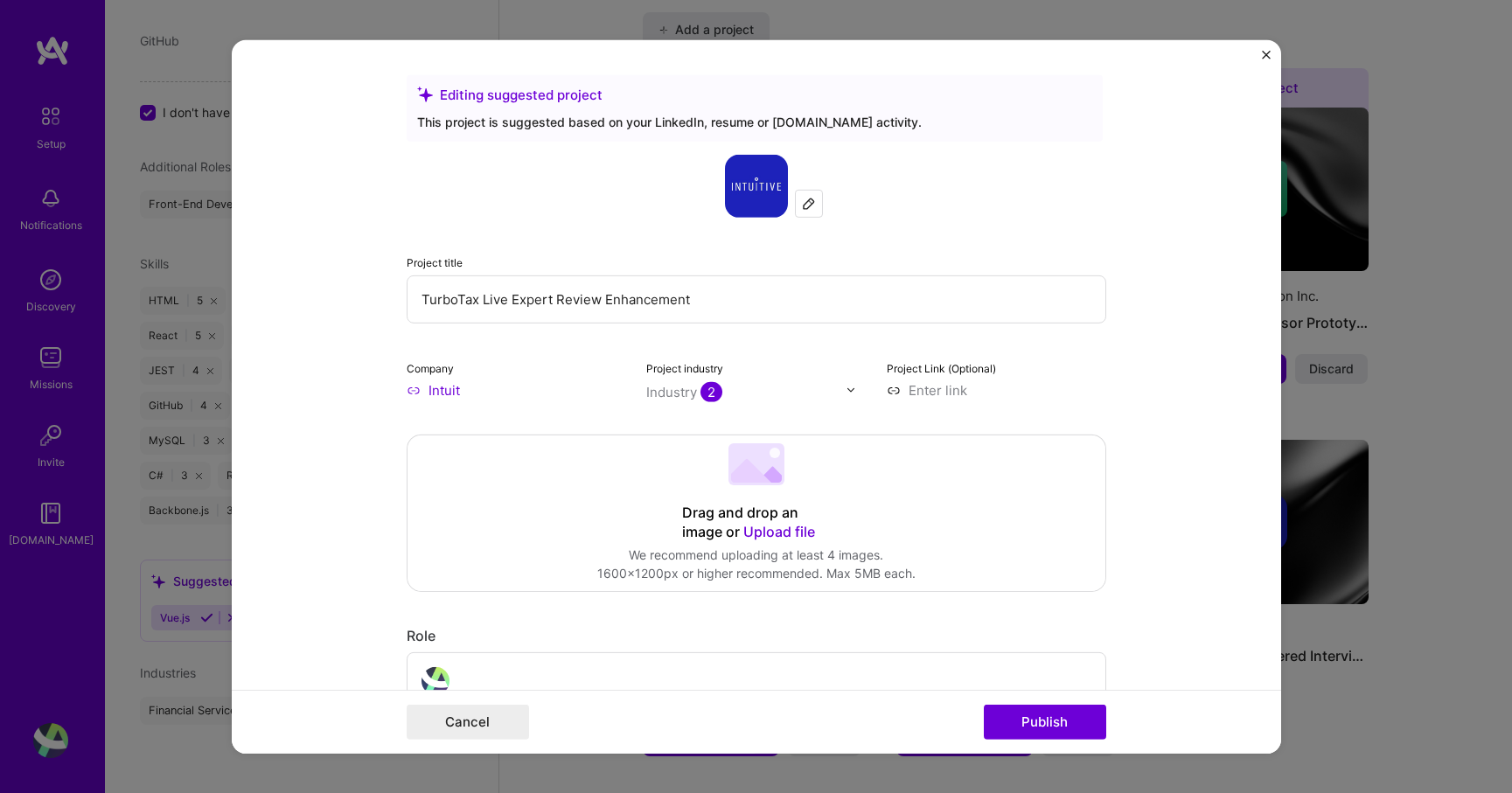
click at [508, 294] on input "TurboTax Live Expert Review Enhancement" at bounding box center [756, 298] width 699 height 48
drag, startPoint x: 709, startPoint y: 300, endPoint x: 513, endPoint y: 301, distance: 196.0
click at [514, 301] on input "TurboTax Live Expert Review Enhancement" at bounding box center [756, 298] width 699 height 48
click at [303, 412] on form "Editing suggested project This project is suggested based on your LinkedIn, res…" at bounding box center [756, 396] width 1049 height 714
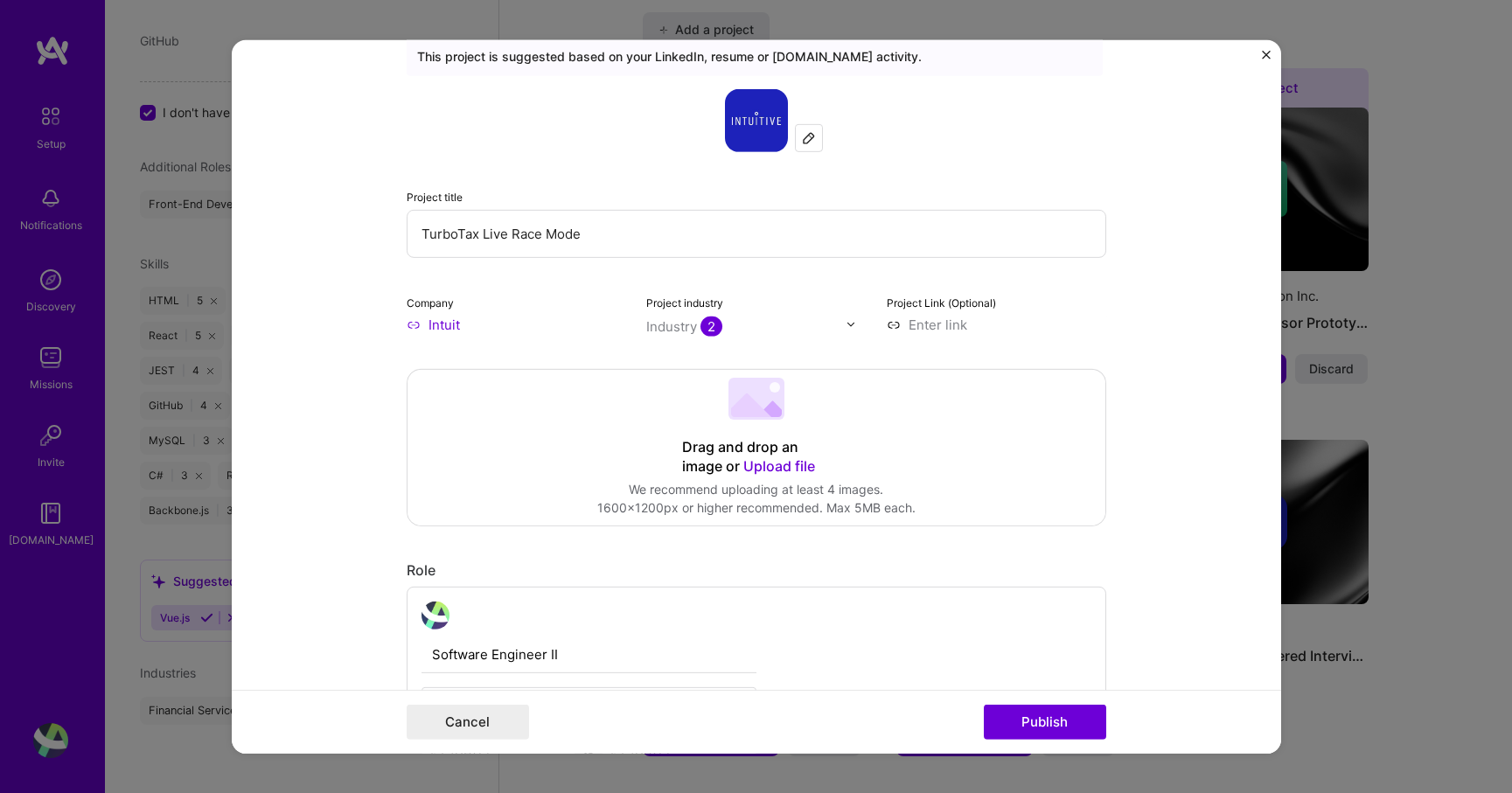
click at [591, 243] on input "TurboTax Live Race Mode" at bounding box center [756, 233] width 699 height 48
type input "TurboTax Live Race Mode - Tax Experience Gamification"
click at [808, 140] on img at bounding box center [809, 137] width 14 height 14
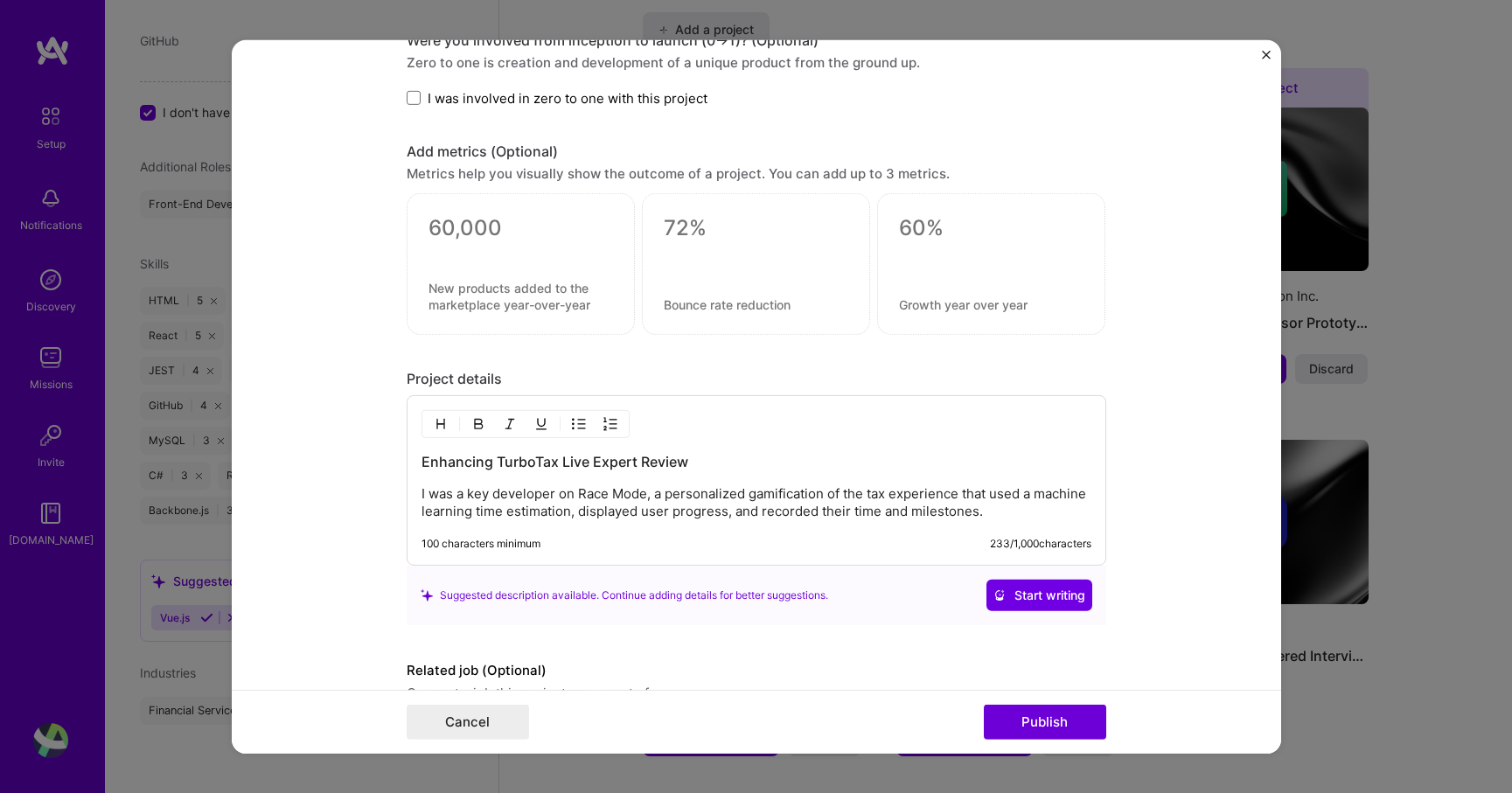
scroll to position [1358, 0]
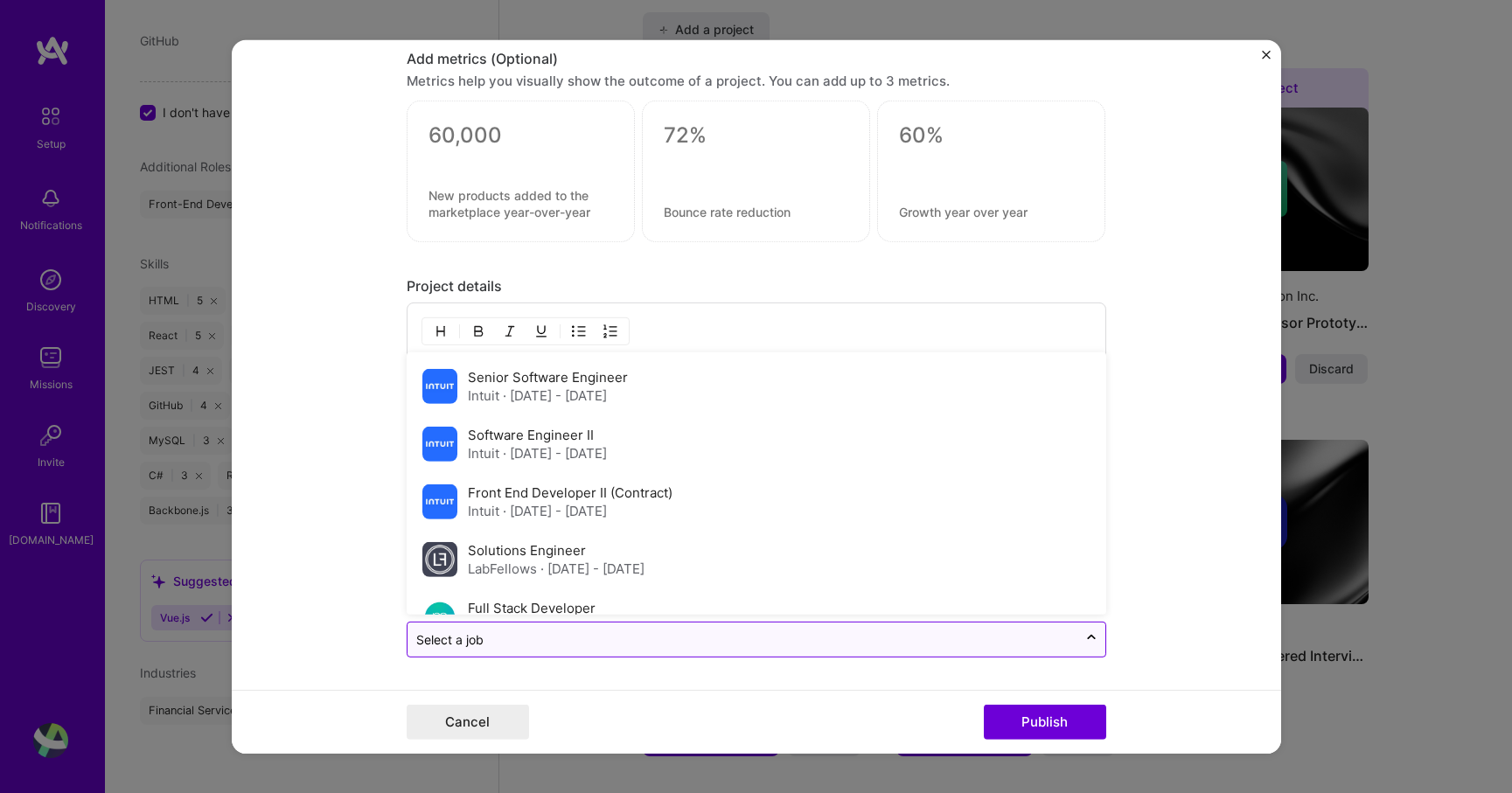
click at [872, 631] on input "text" at bounding box center [743, 639] width 652 height 18
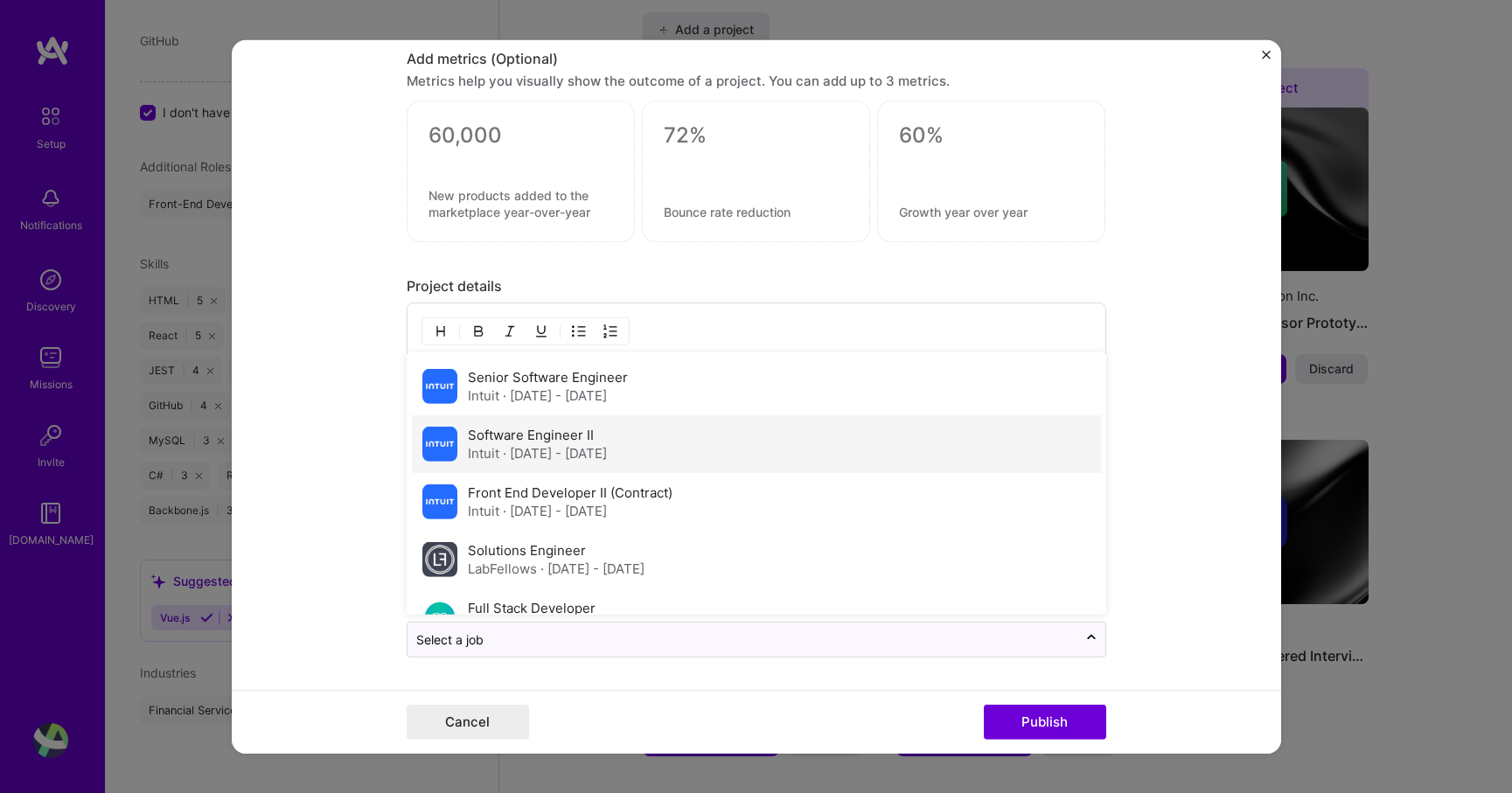
click at [605, 433] on div "Software Engineer II Intuit · [DATE] - [DATE]" at bounding box center [537, 444] width 140 height 37
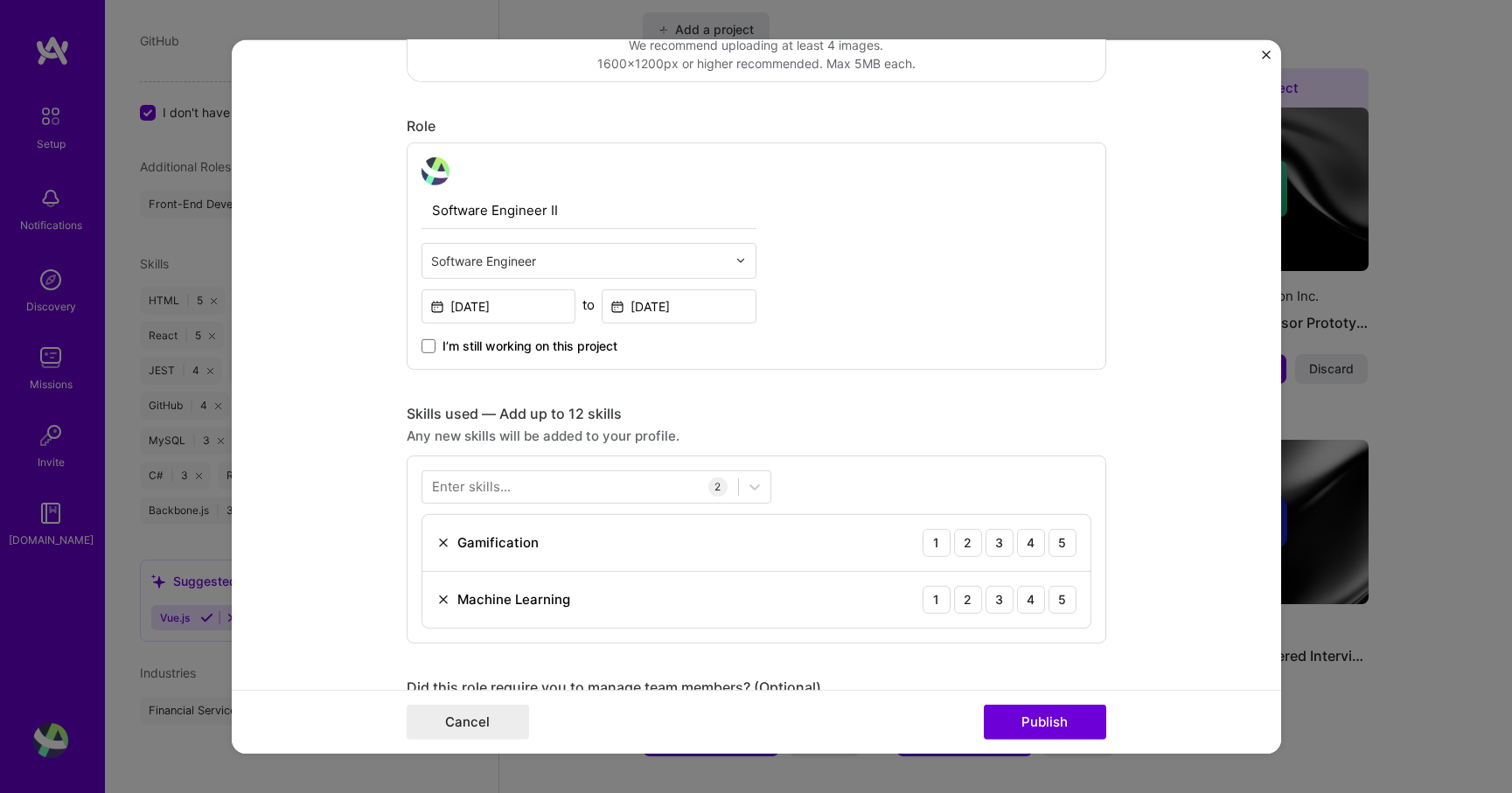
scroll to position [538, 0]
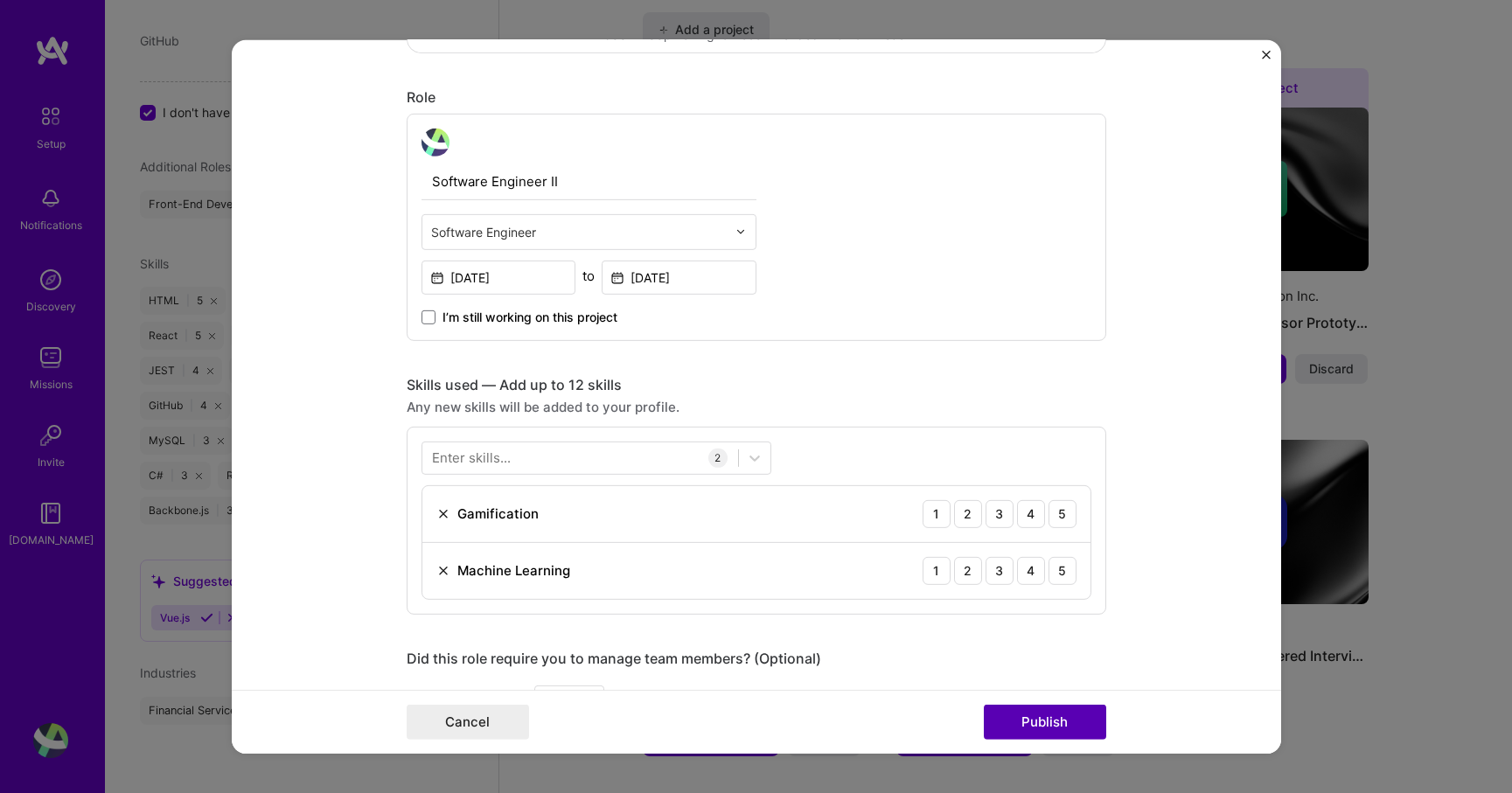
click at [1021, 716] on button "Publish" at bounding box center [1045, 722] width 123 height 35
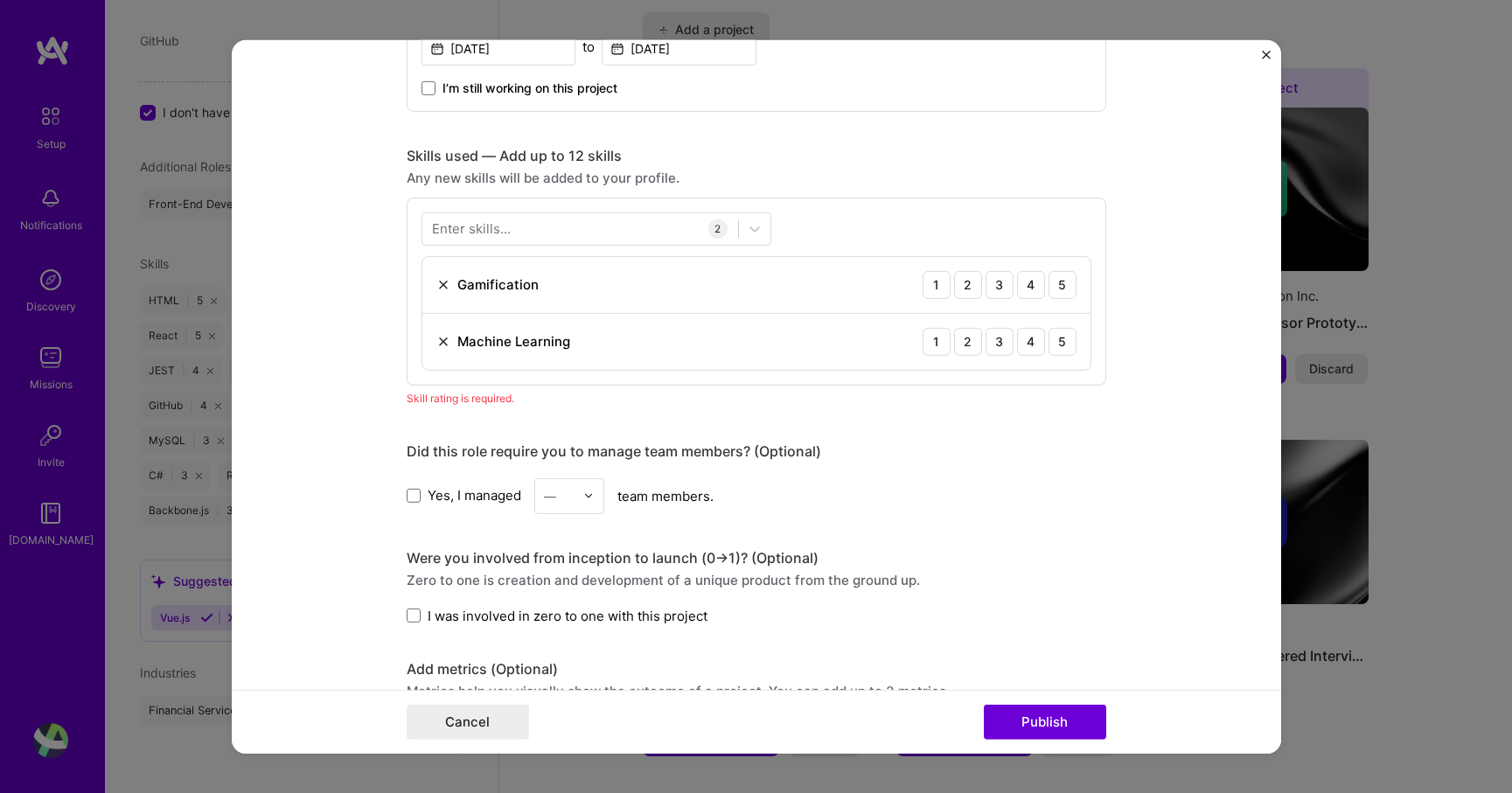
scroll to position [759, 0]
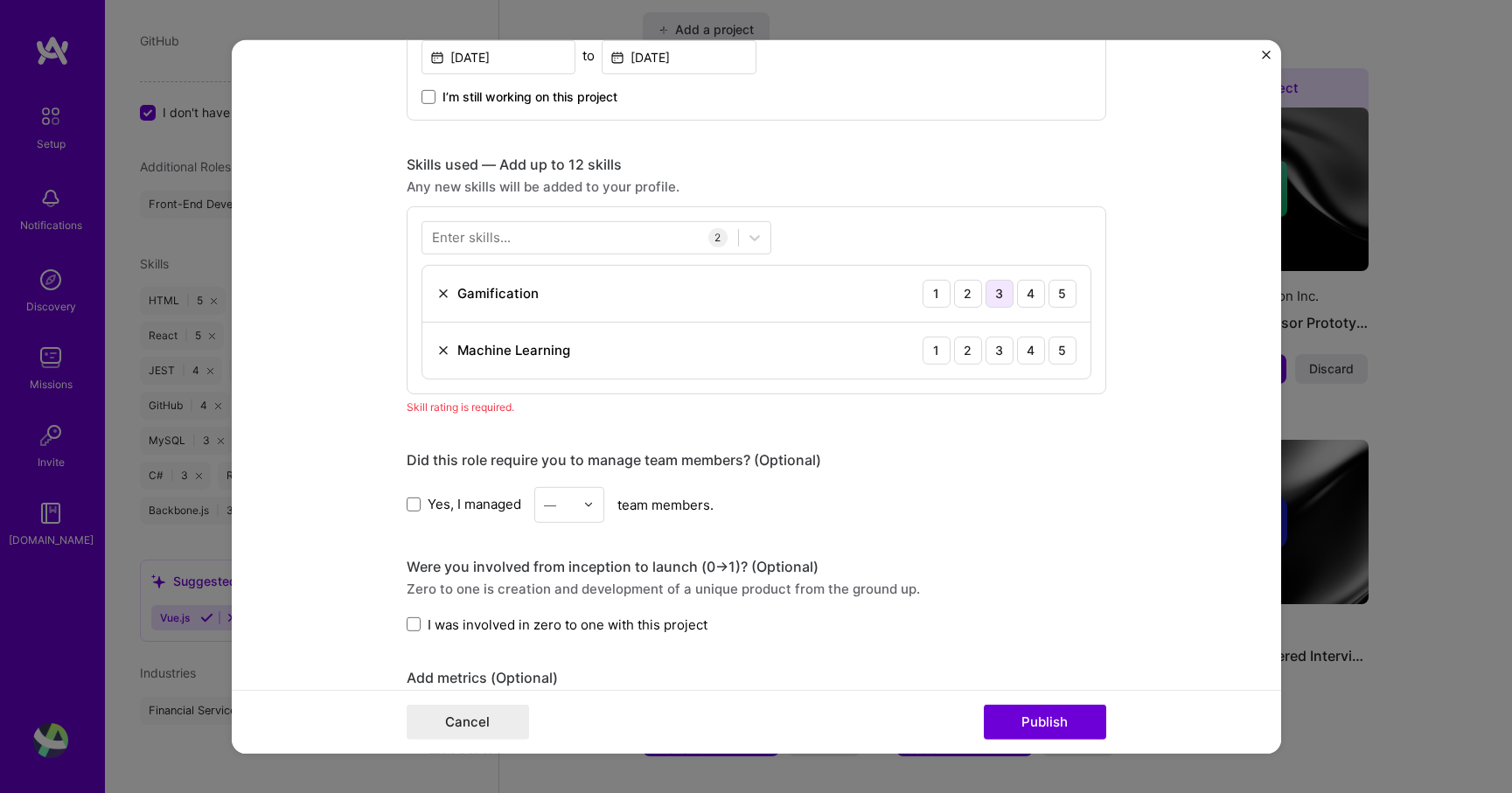
click at [1000, 297] on div "3" at bounding box center [1000, 293] width 28 height 28
click at [1004, 350] on div "3" at bounding box center [1000, 350] width 28 height 28
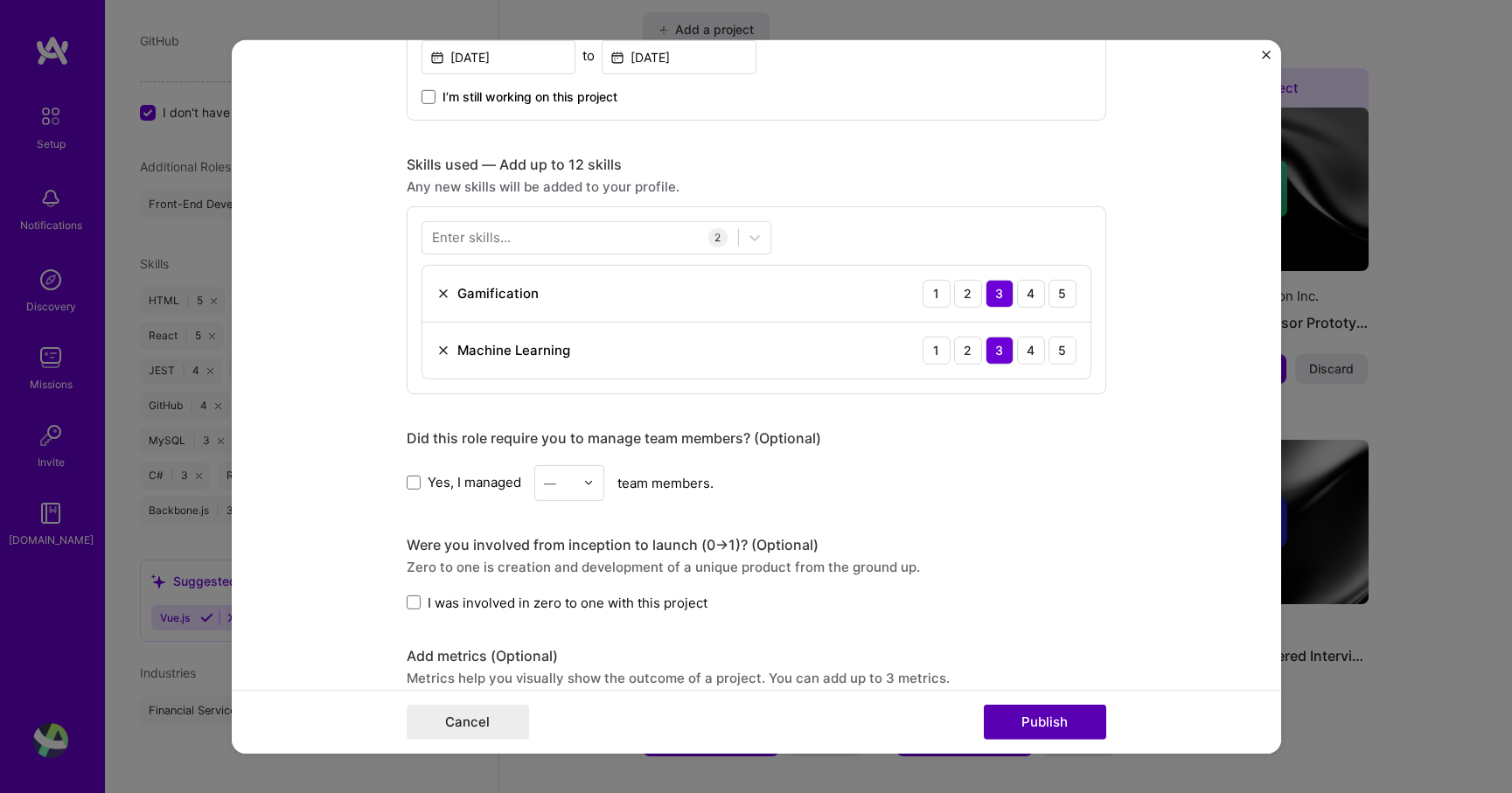
click at [1044, 732] on button "Publish" at bounding box center [1045, 722] width 123 height 35
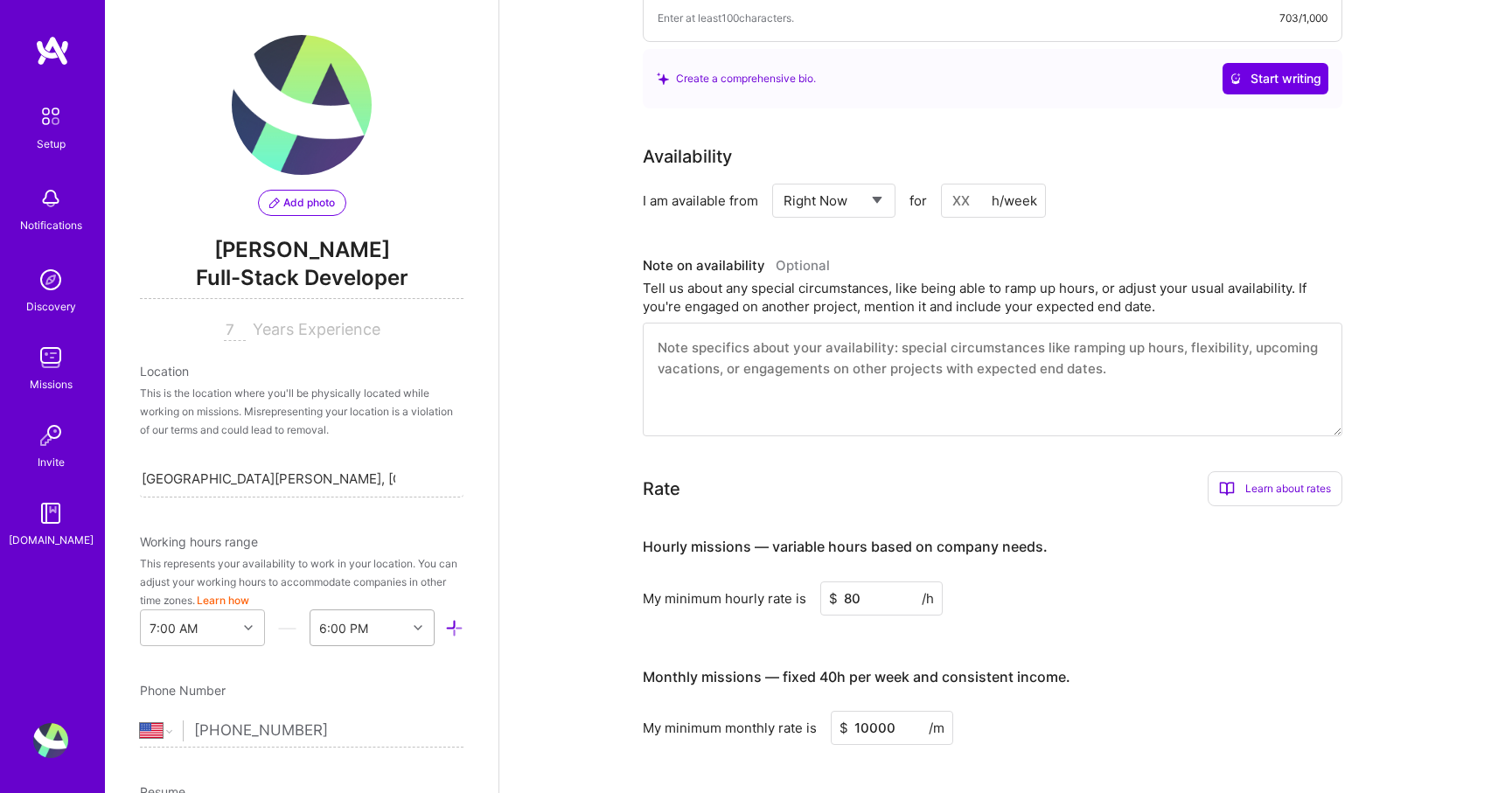
scroll to position [537, 0]
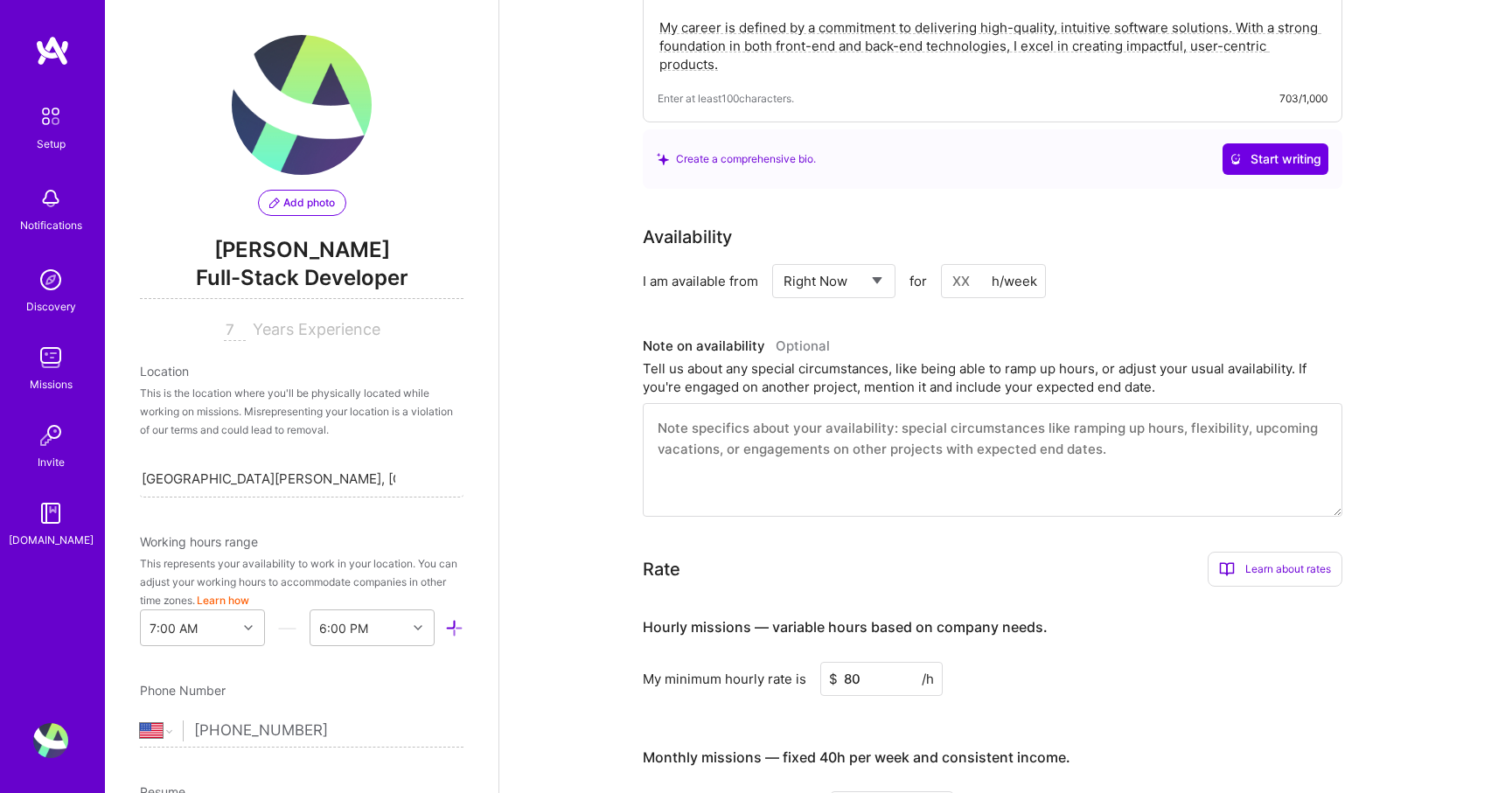
click at [286, 209] on span "Add photo" at bounding box center [303, 203] width 66 height 16
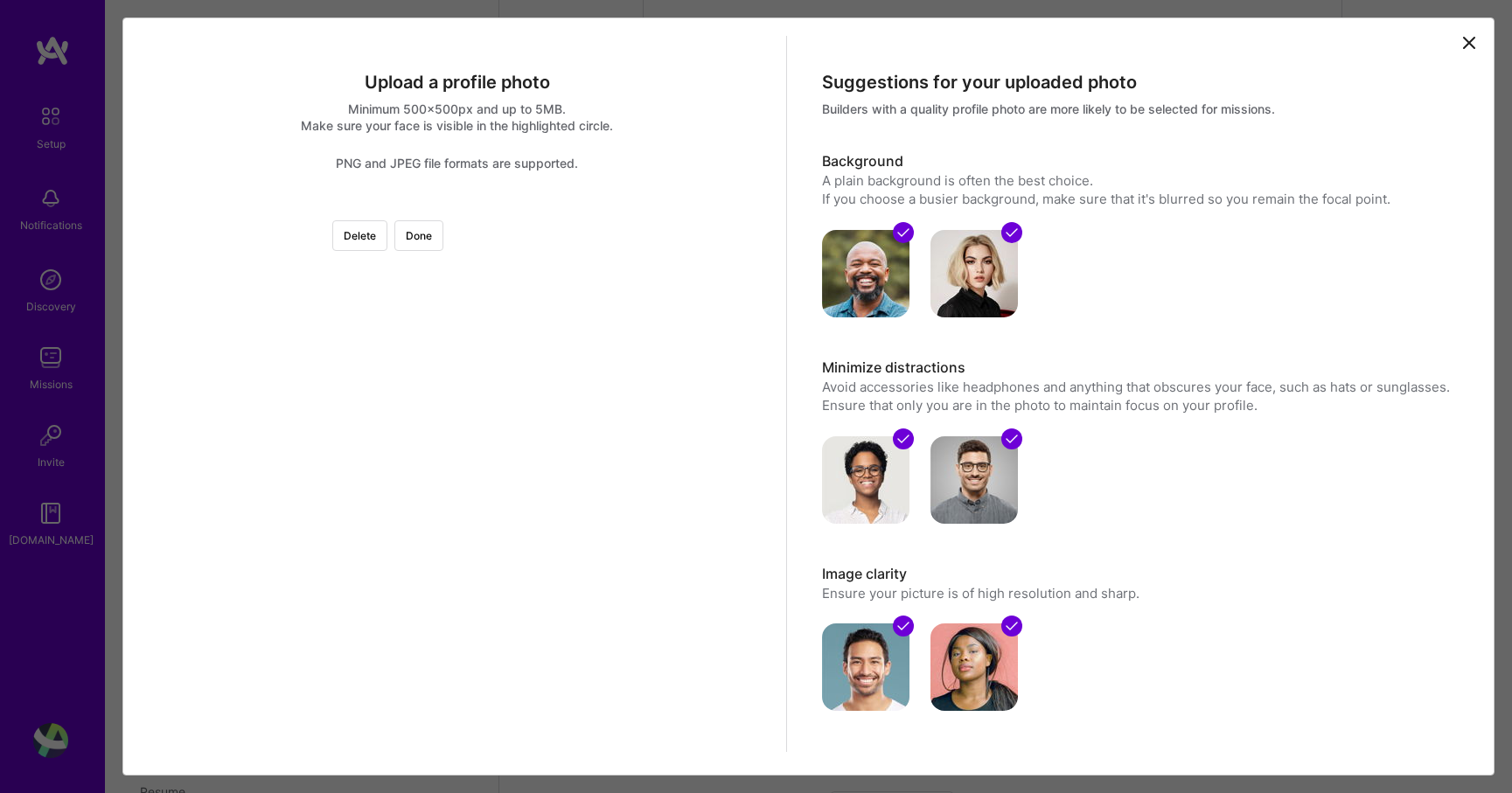
click at [457, 382] on div at bounding box center [699, 449] width 485 height 486
click at [457, 207] on div at bounding box center [457, 207] width 0 height 0
click at [469, 502] on div at bounding box center [699, 437] width 461 height 461
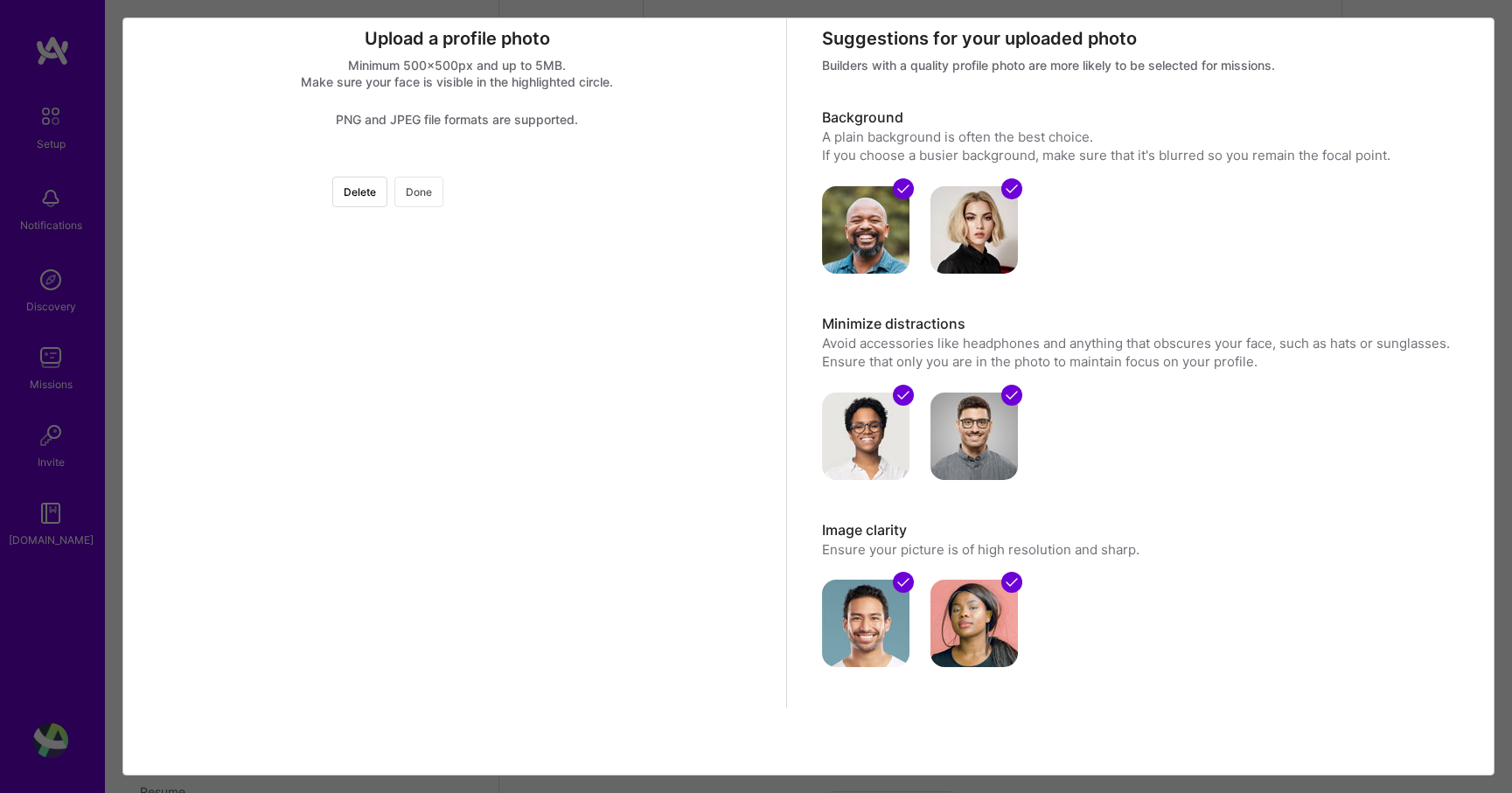
click at [443, 178] on button "Done" at bounding box center [419, 191] width 49 height 30
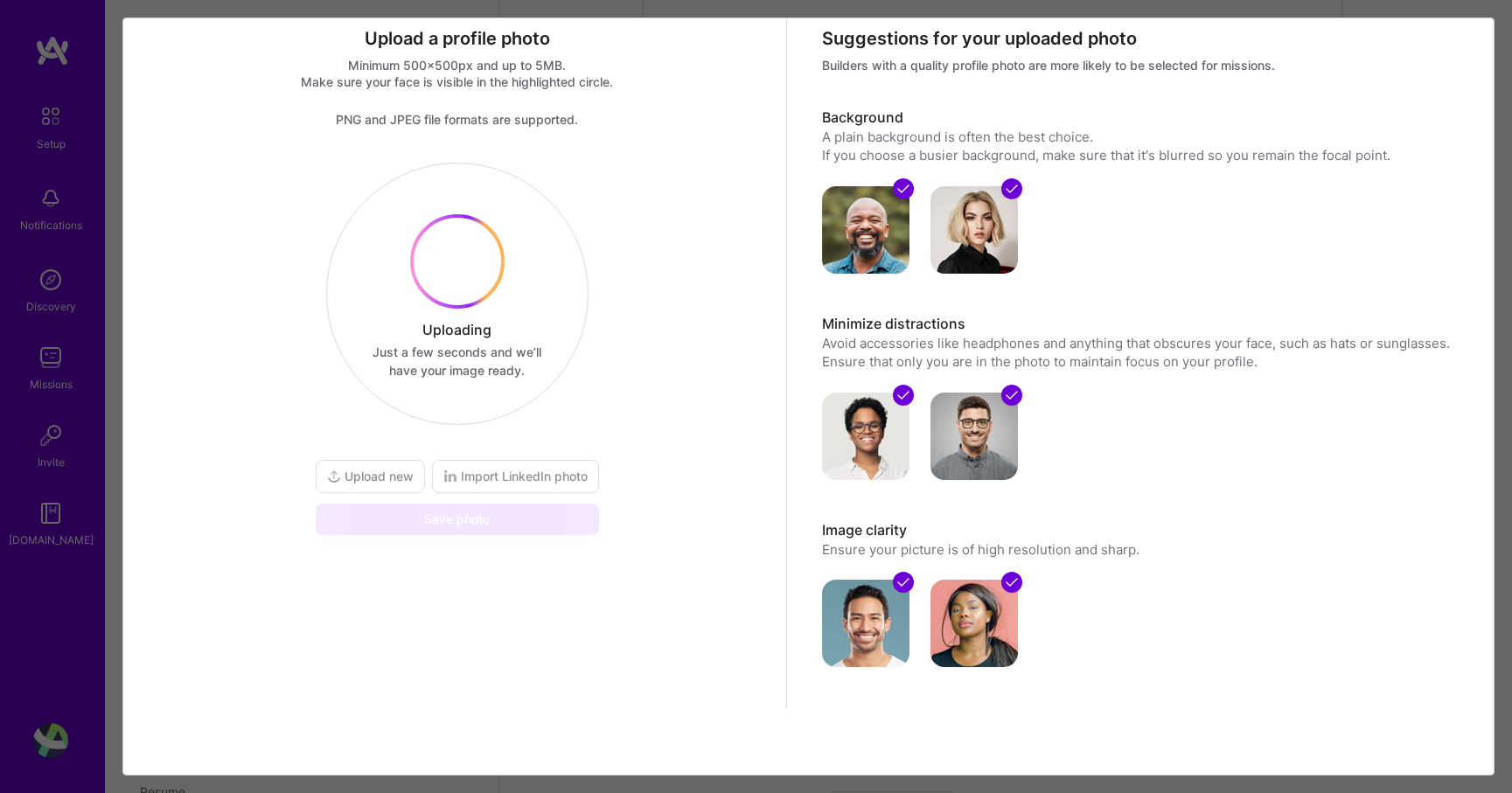
scroll to position [0, 0]
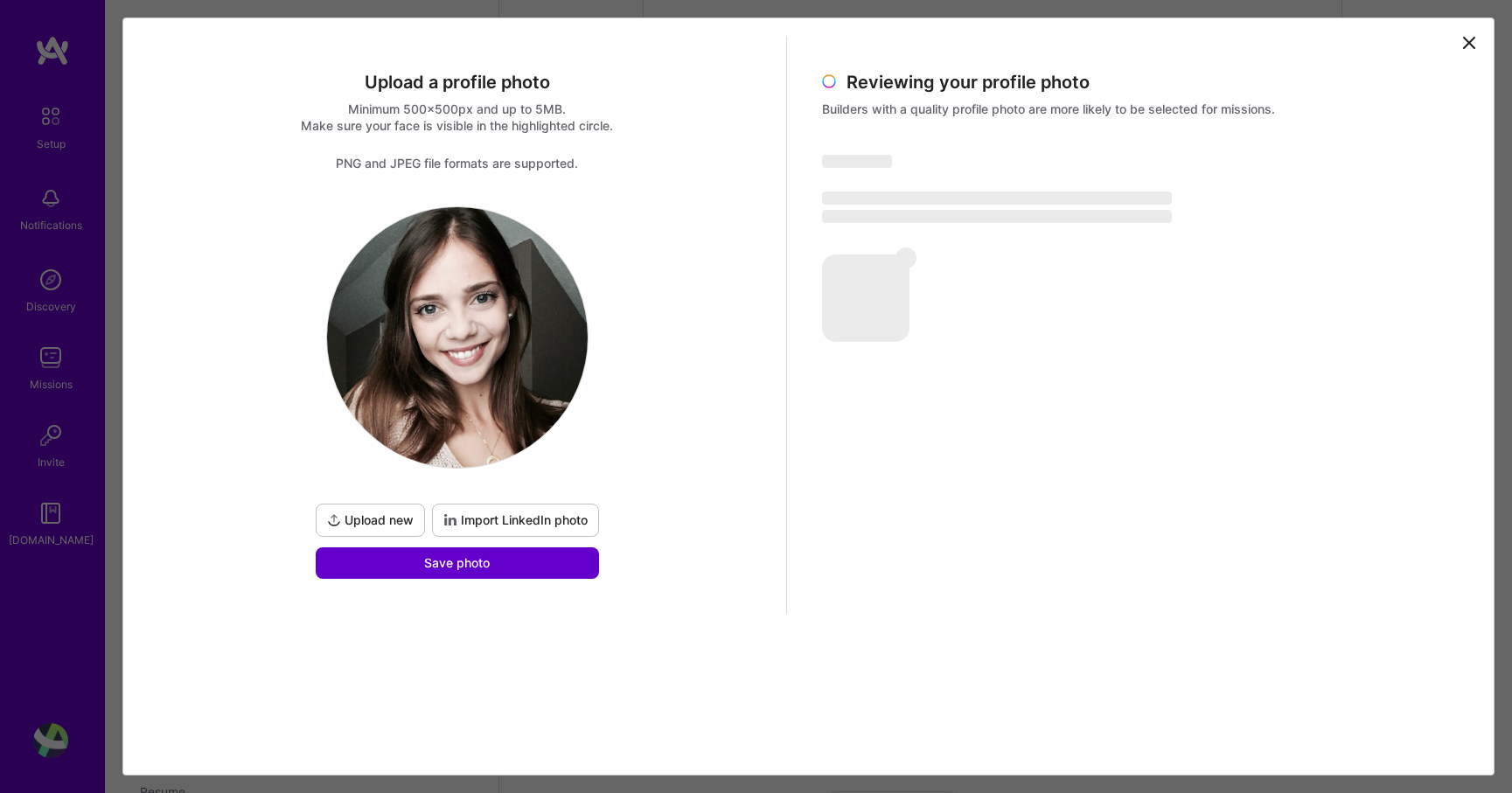
click at [469, 567] on span "Save photo" at bounding box center [457, 563] width 66 height 18
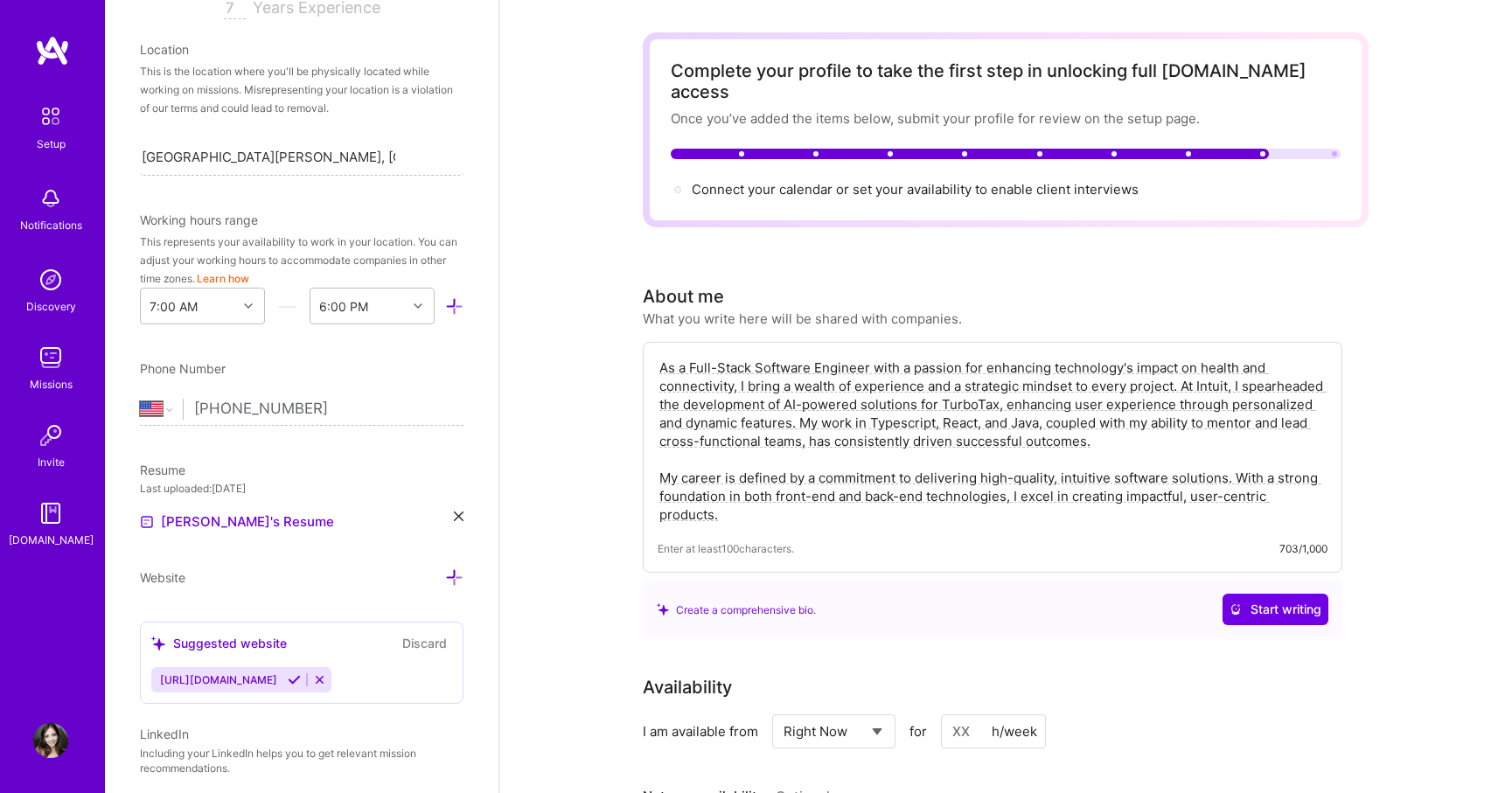
scroll to position [70, 0]
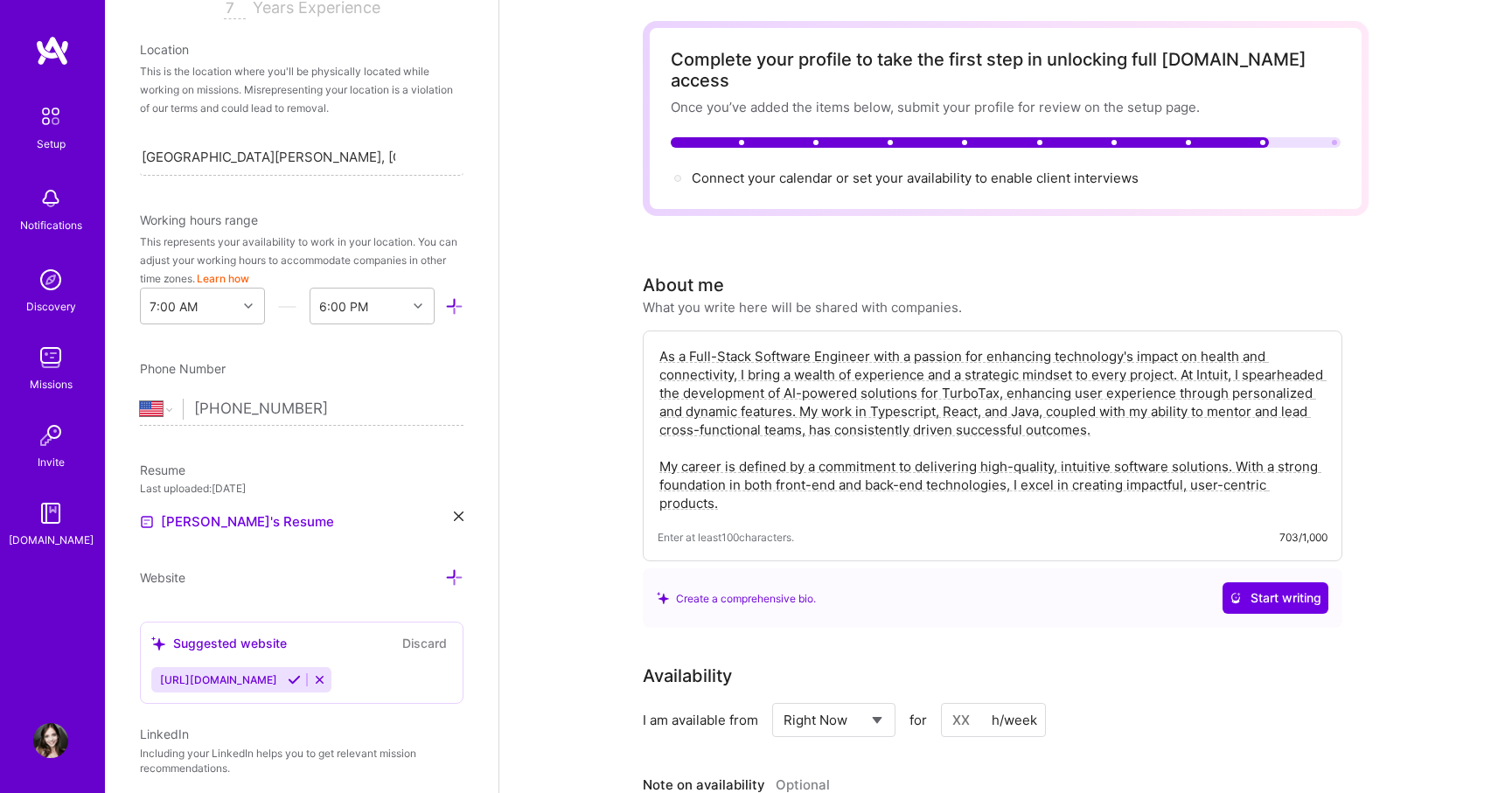
click at [974, 703] on input at bounding box center [993, 720] width 105 height 34
type input "40"
click at [1252, 703] on div "I am available from Select... Right Now Future Date Not Available for 40 h/week" at bounding box center [993, 720] width 699 height 34
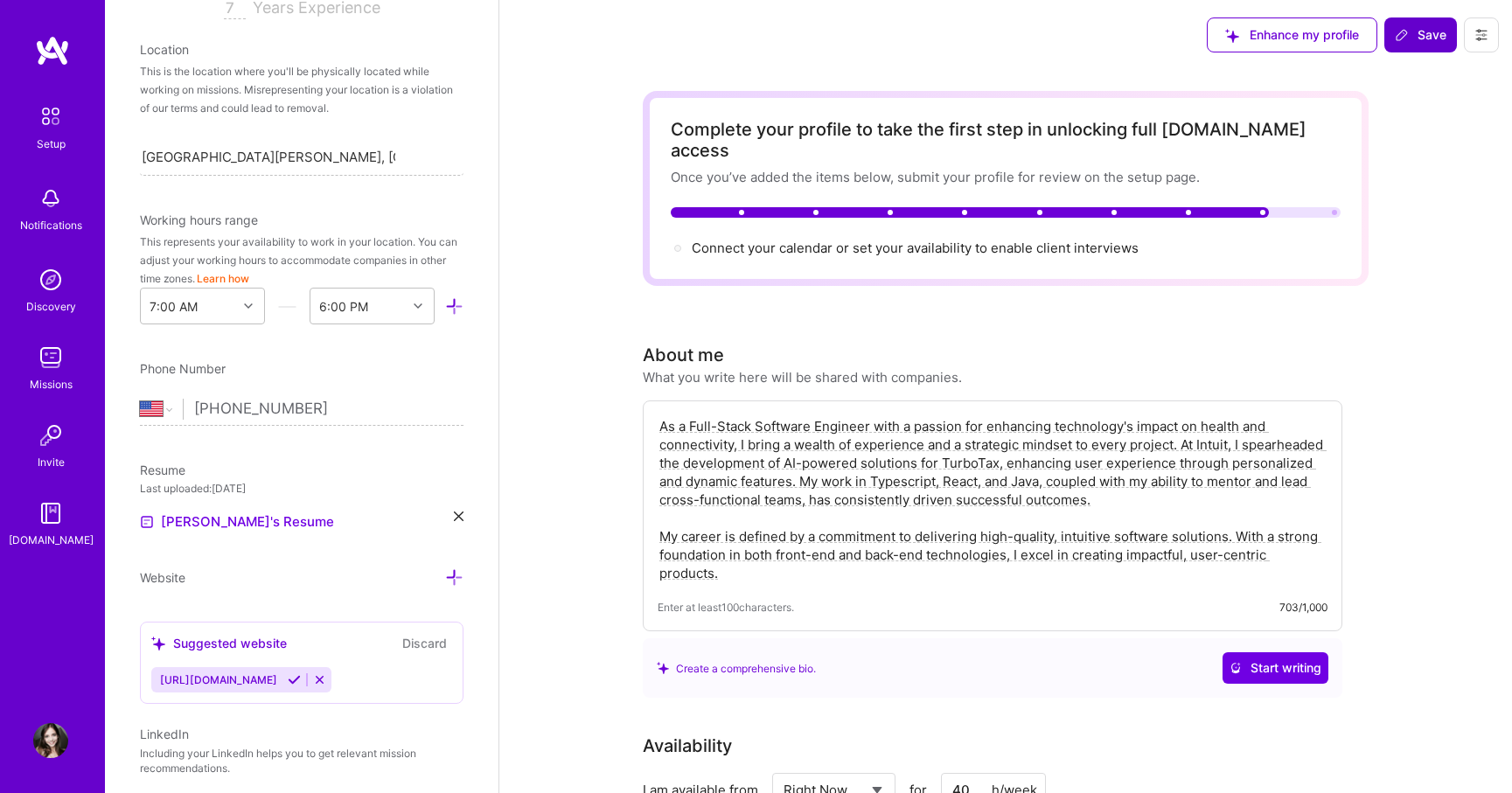
click at [1418, 44] on button "Save" at bounding box center [1421, 35] width 73 height 35
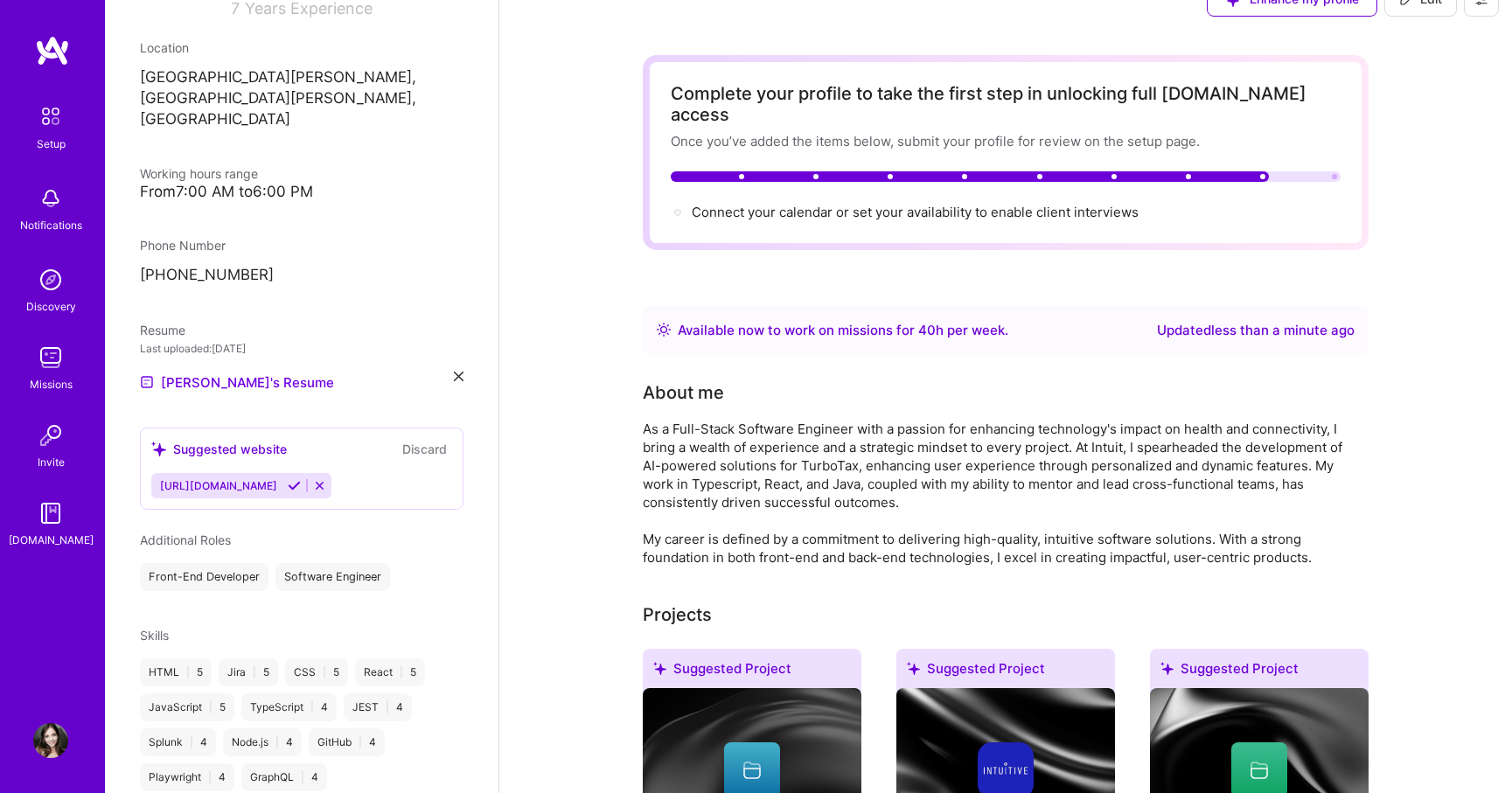
scroll to position [37, 0]
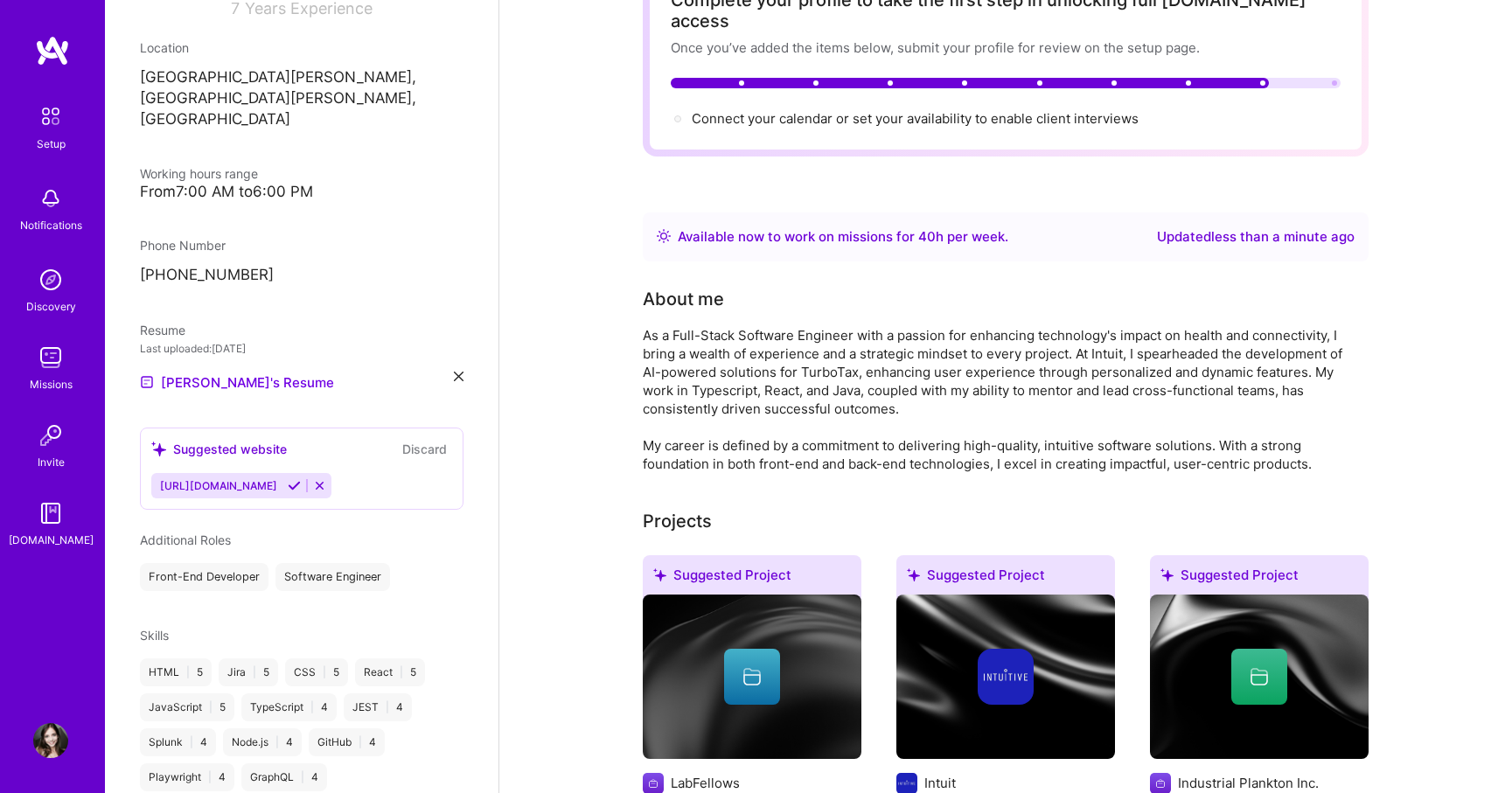
scroll to position [0, 0]
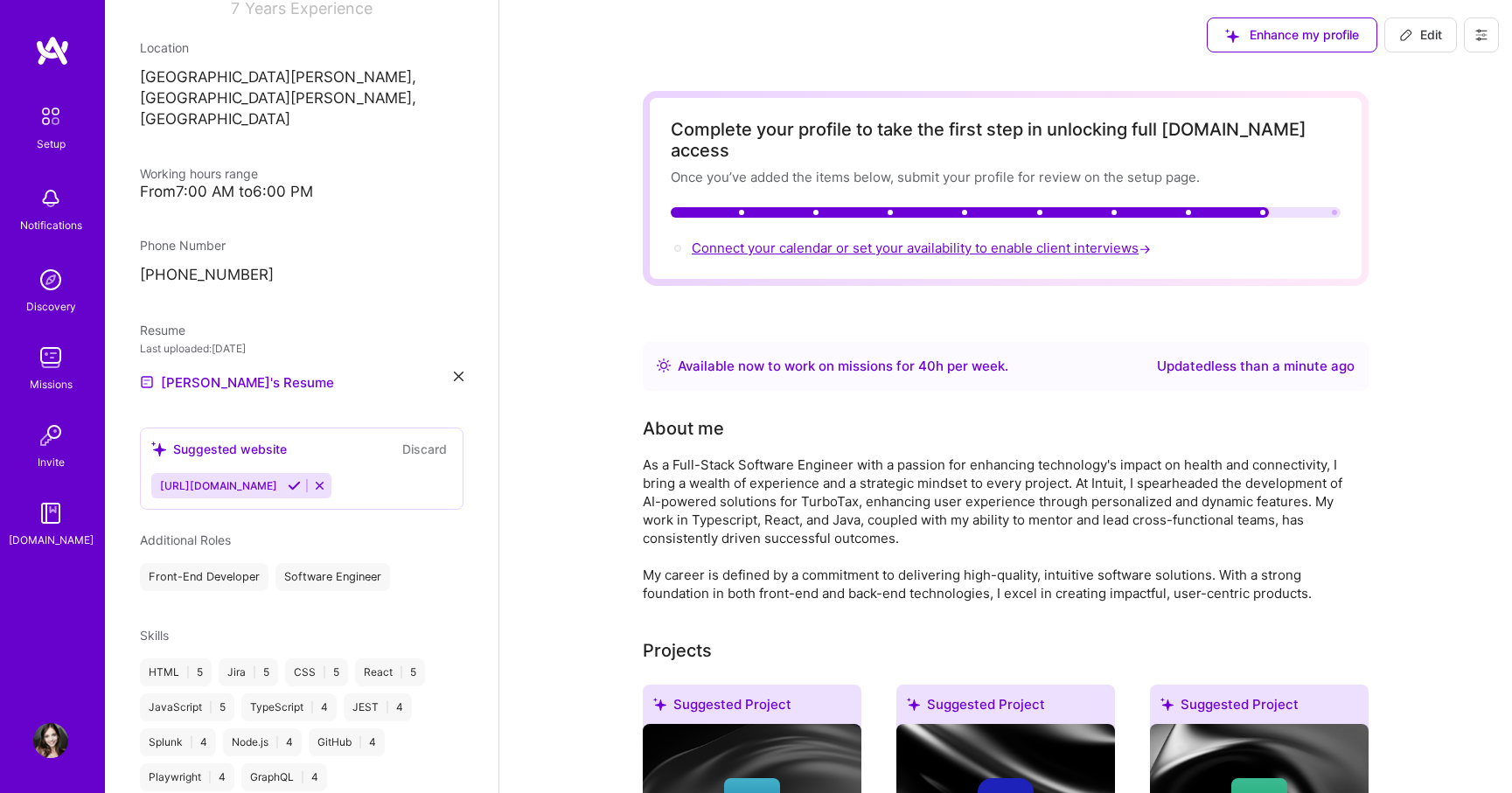
click at [946, 240] on span "Connect your calendar or set your availability to enable client interviews →" at bounding box center [923, 248] width 463 height 17
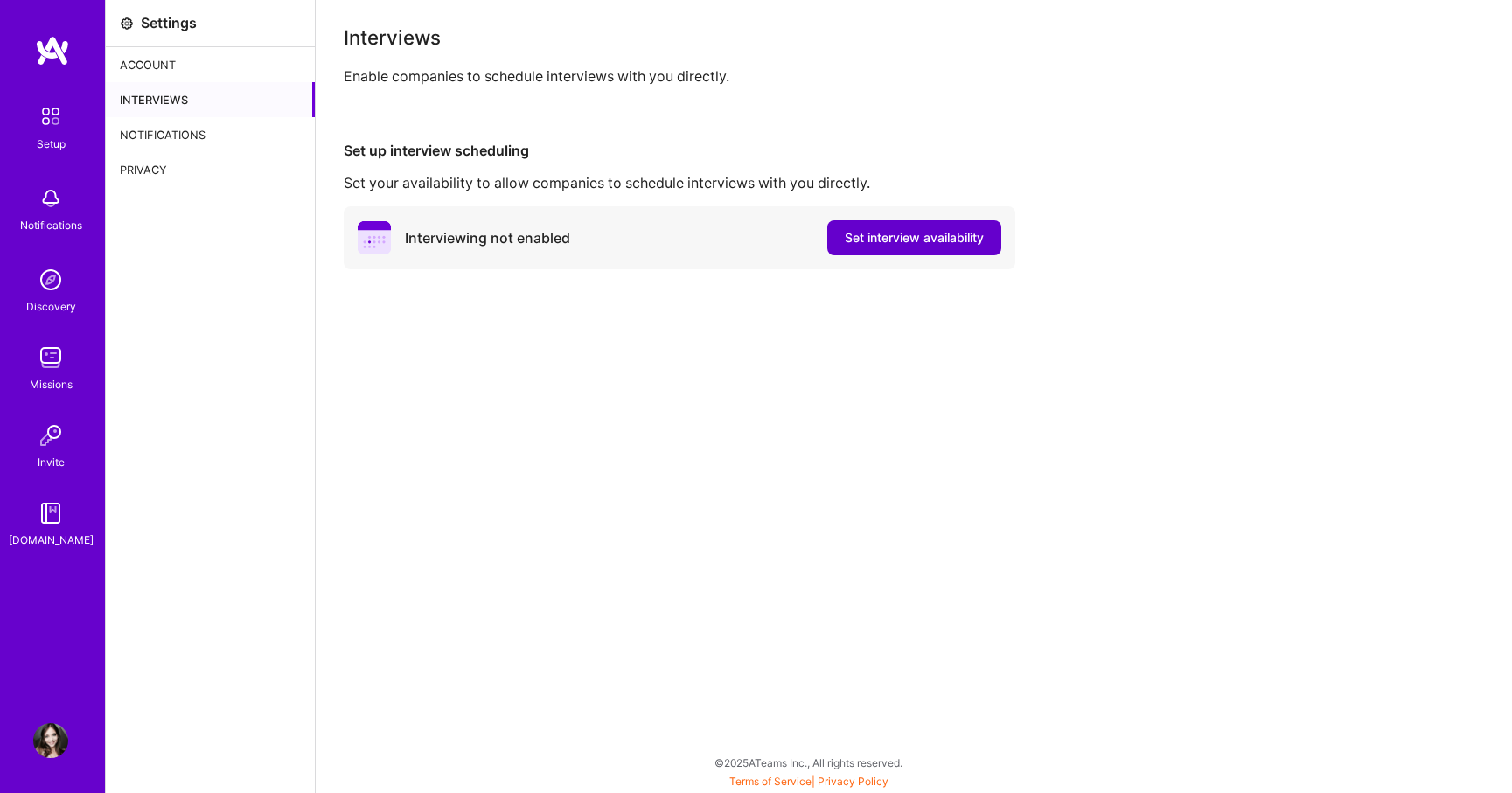
click at [945, 234] on span "Set interview availability" at bounding box center [914, 238] width 140 height 18
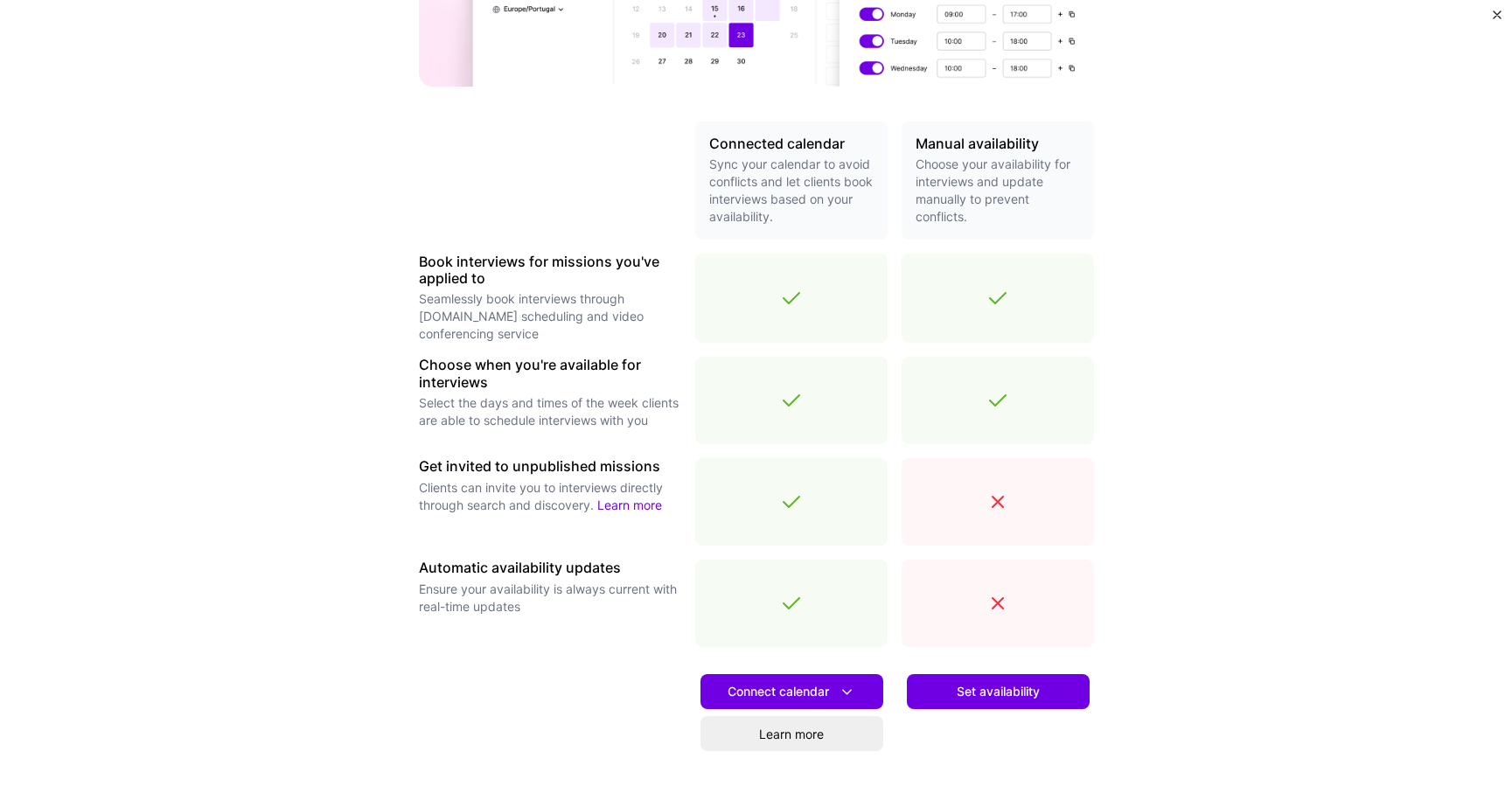
scroll to position [305, 0]
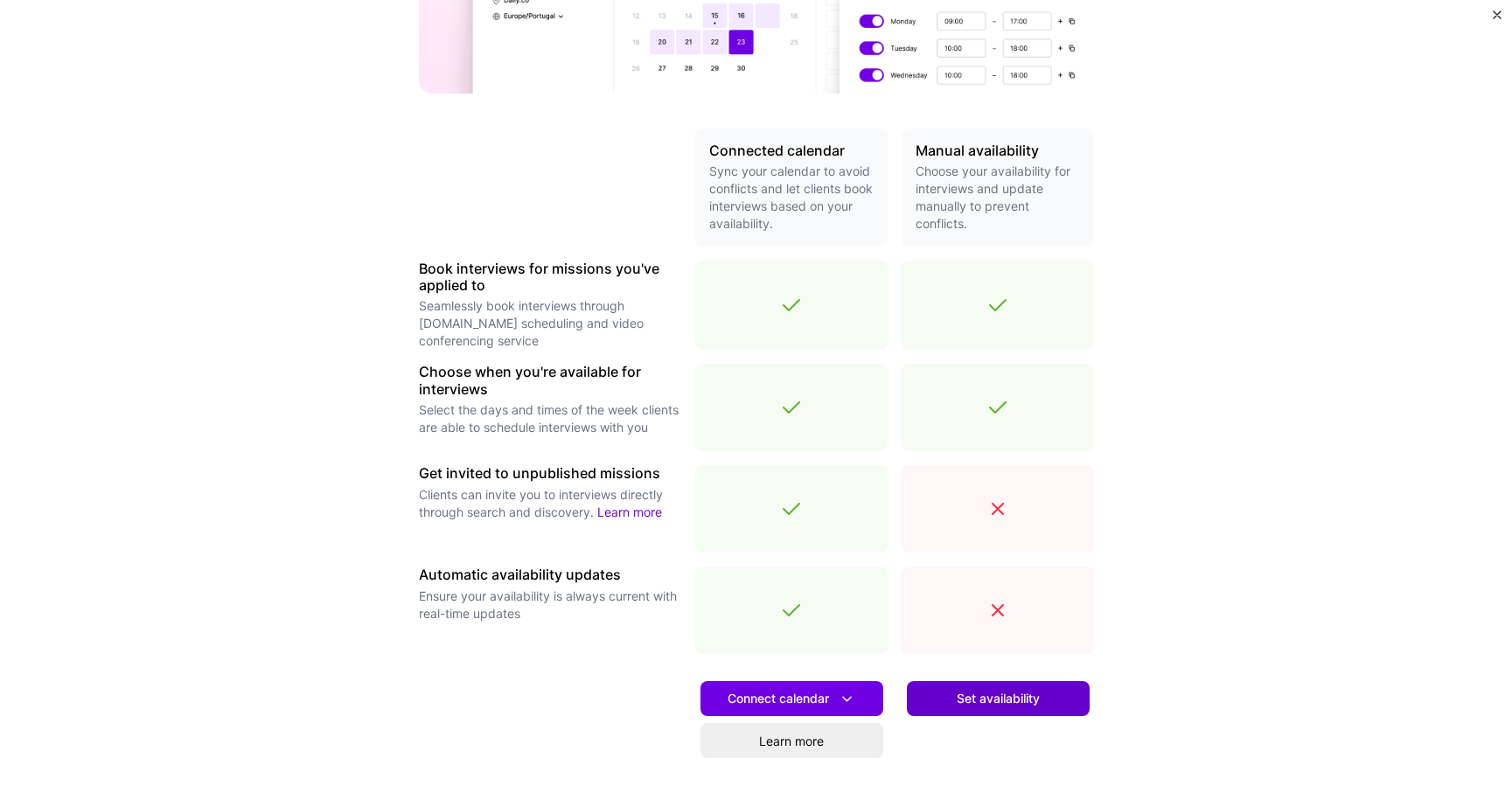
click at [985, 694] on span "Set availability" at bounding box center [998, 699] width 83 height 18
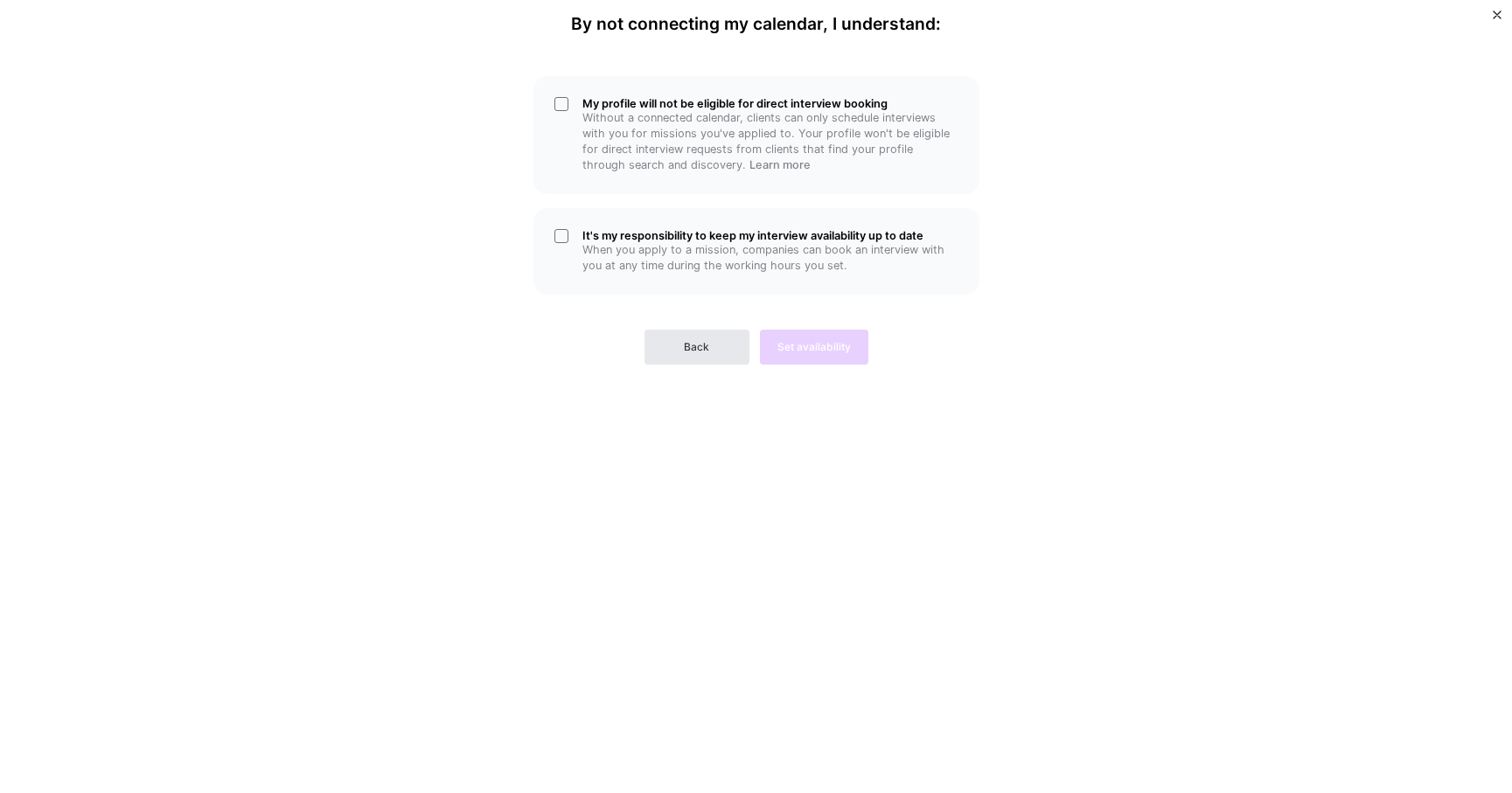
click at [675, 342] on button "Back" at bounding box center [697, 347] width 105 height 35
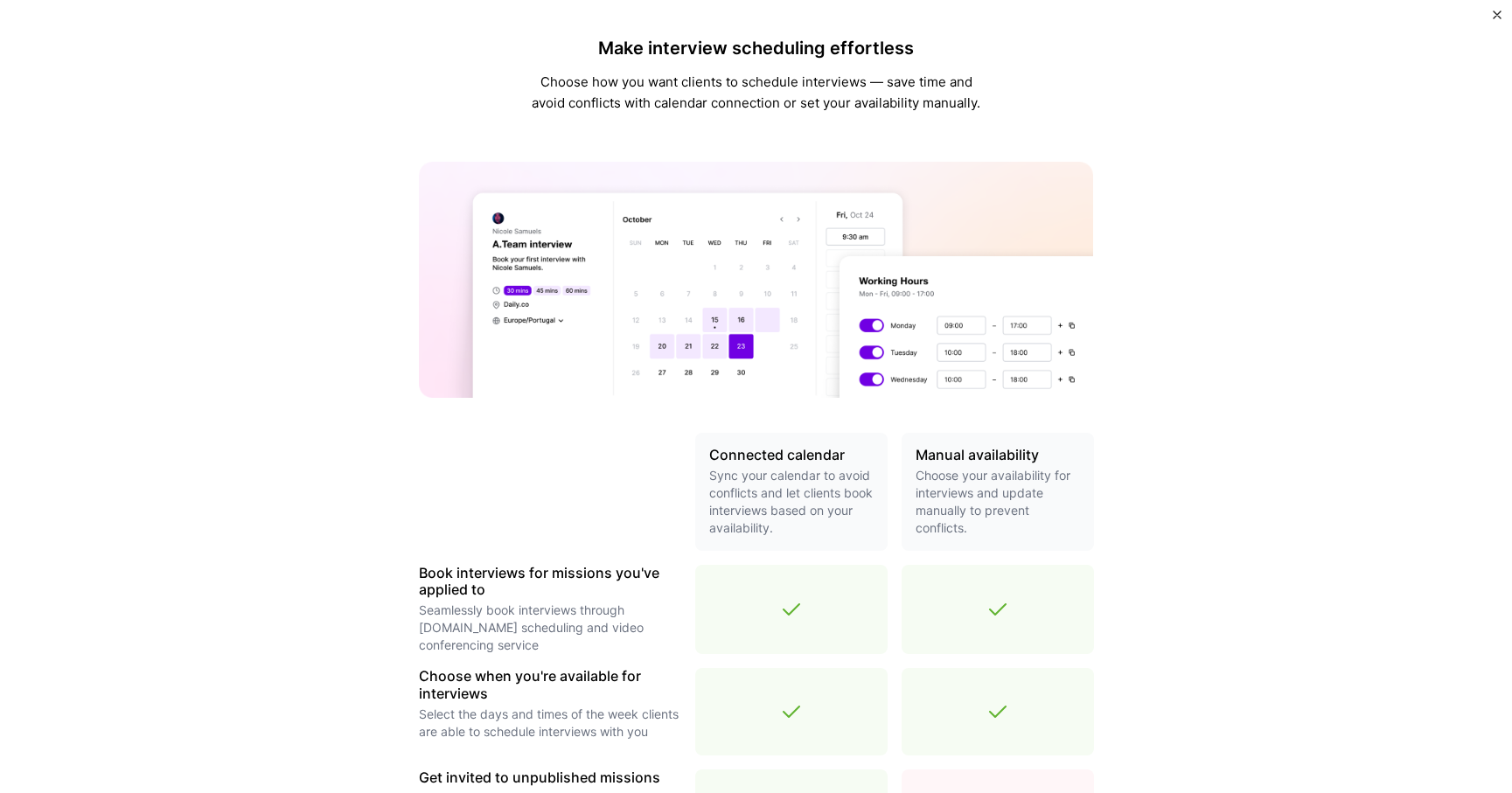
scroll to position [432, 0]
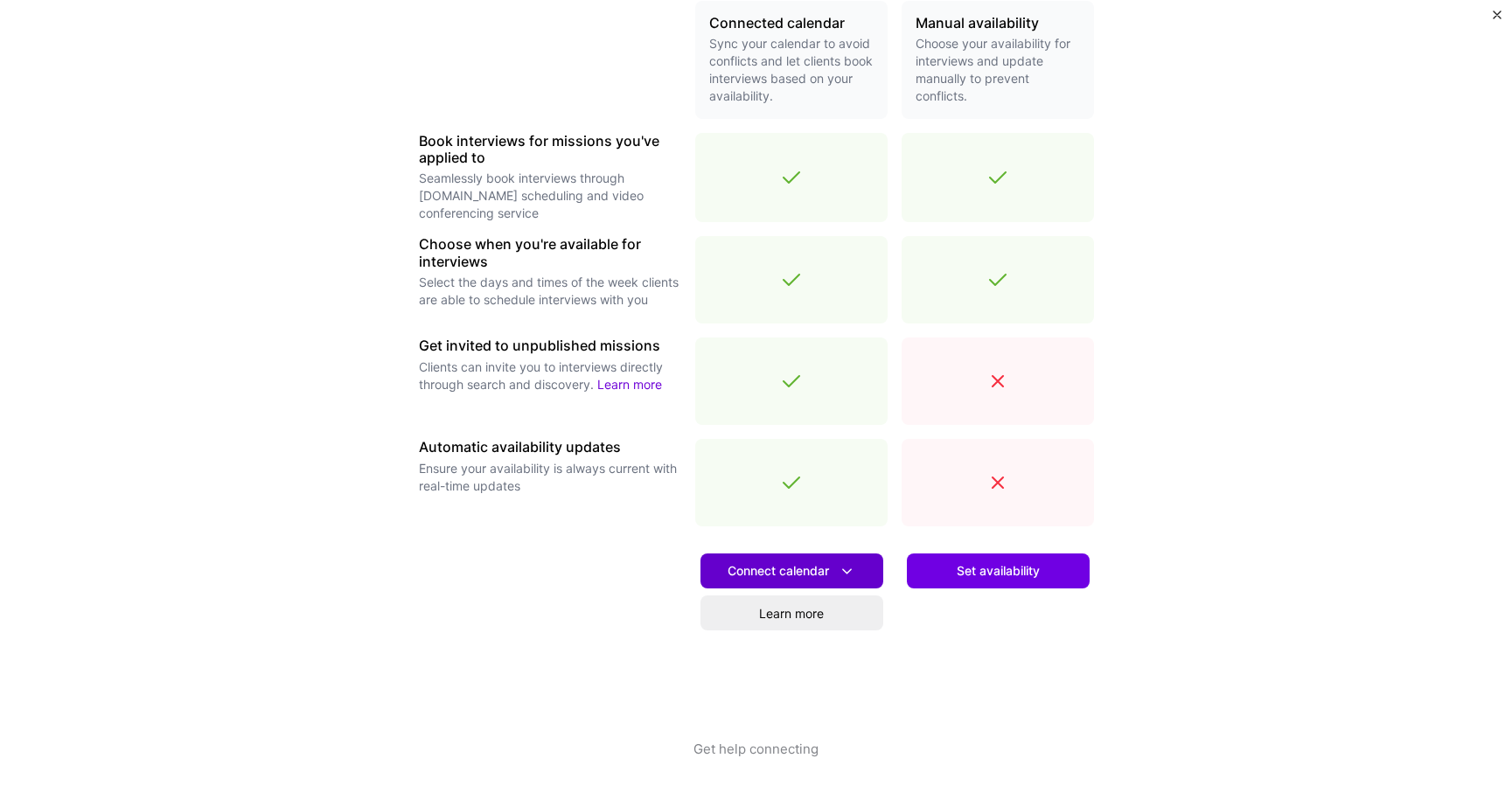
click at [790, 565] on span "Connect calendar" at bounding box center [792, 571] width 128 height 18
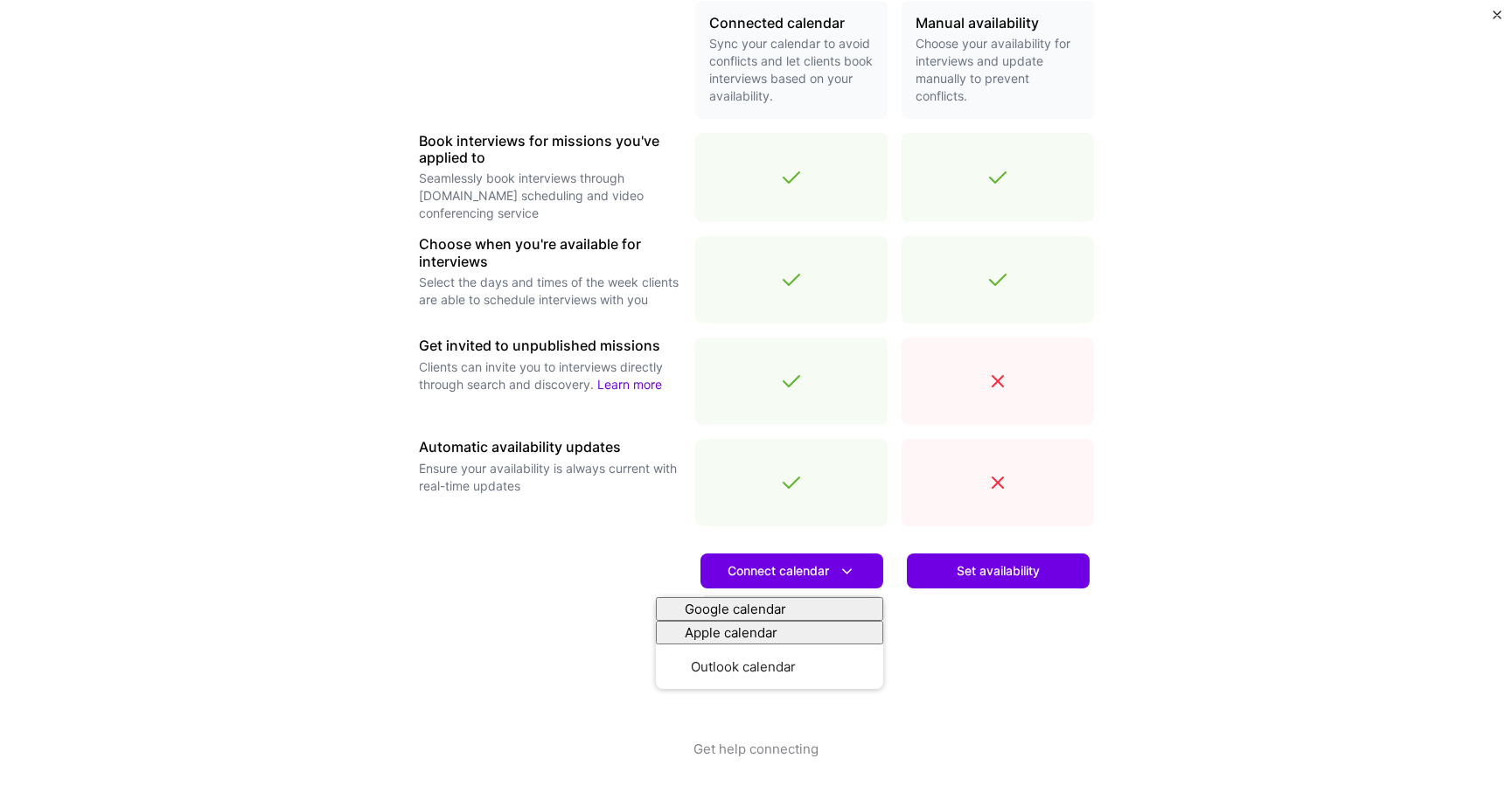
click at [1188, 436] on div "Make interview scheduling effortless Choose how you want clients to schedule in…" at bounding box center [756, 396] width 1512 height 793
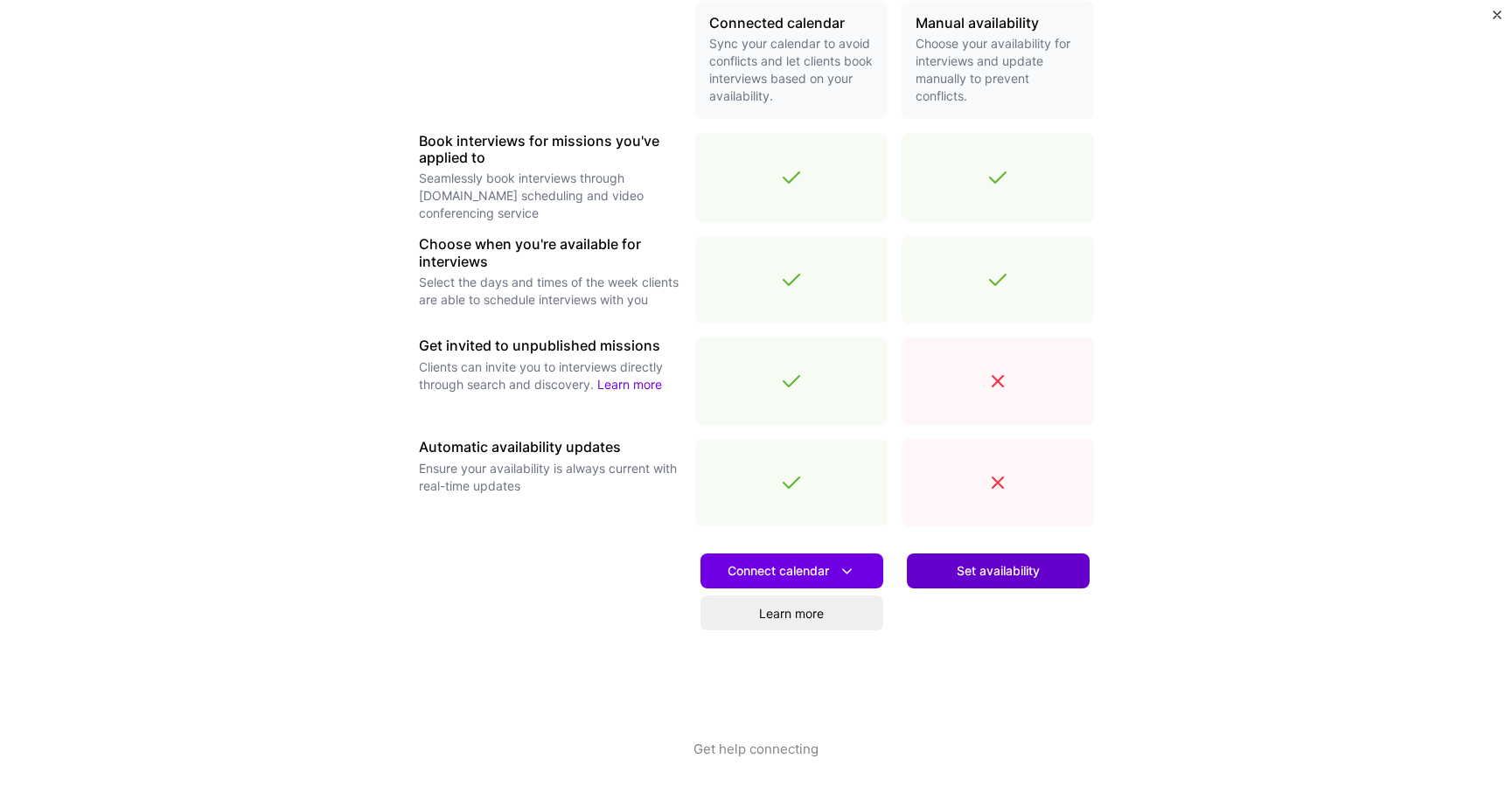
click at [982, 566] on span "Set availability" at bounding box center [998, 571] width 83 height 18
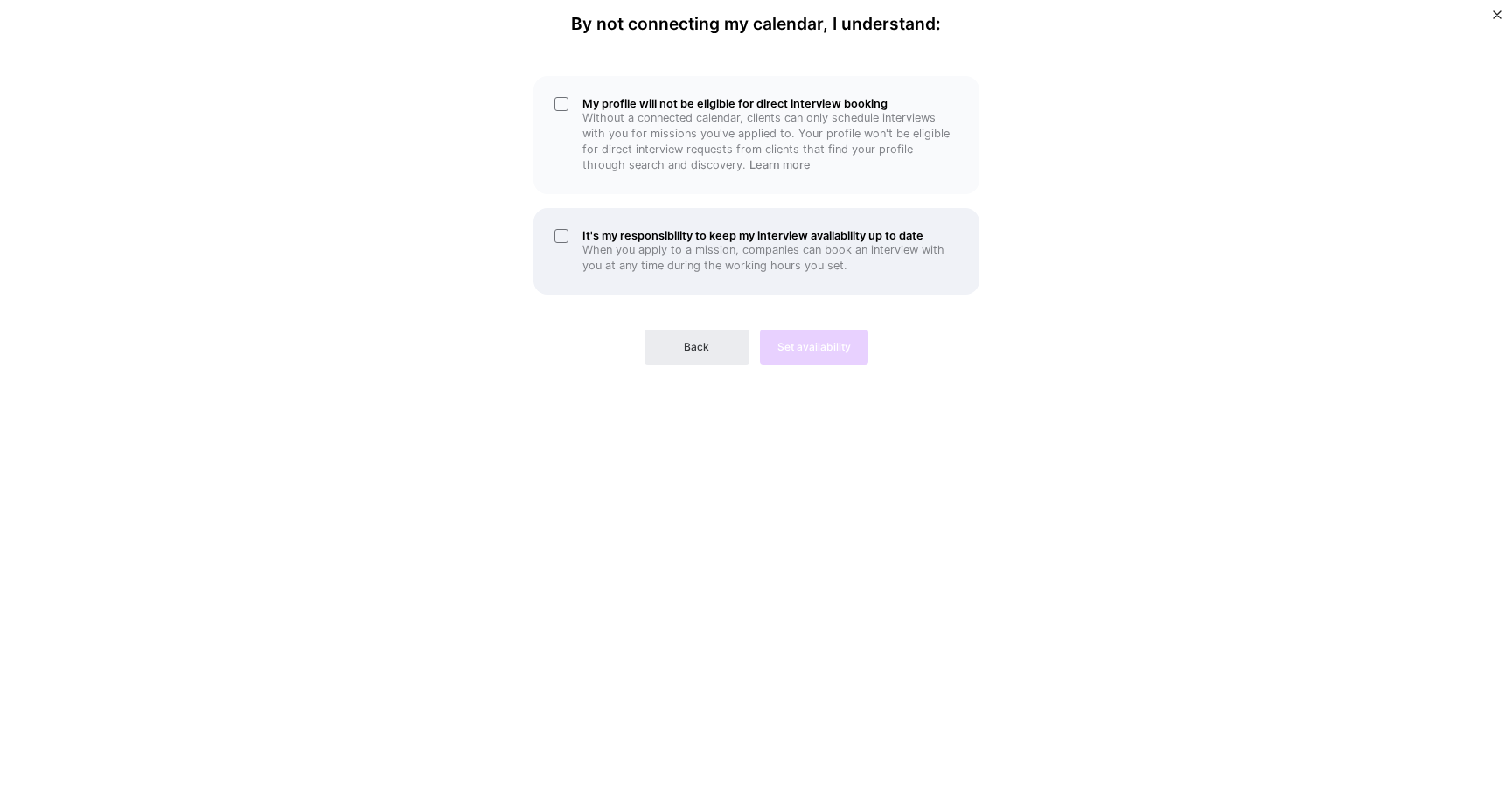
click at [565, 233] on div "It's my responsibility to keep my interview availability up to date When you ap…" at bounding box center [756, 252] width 446 height 87
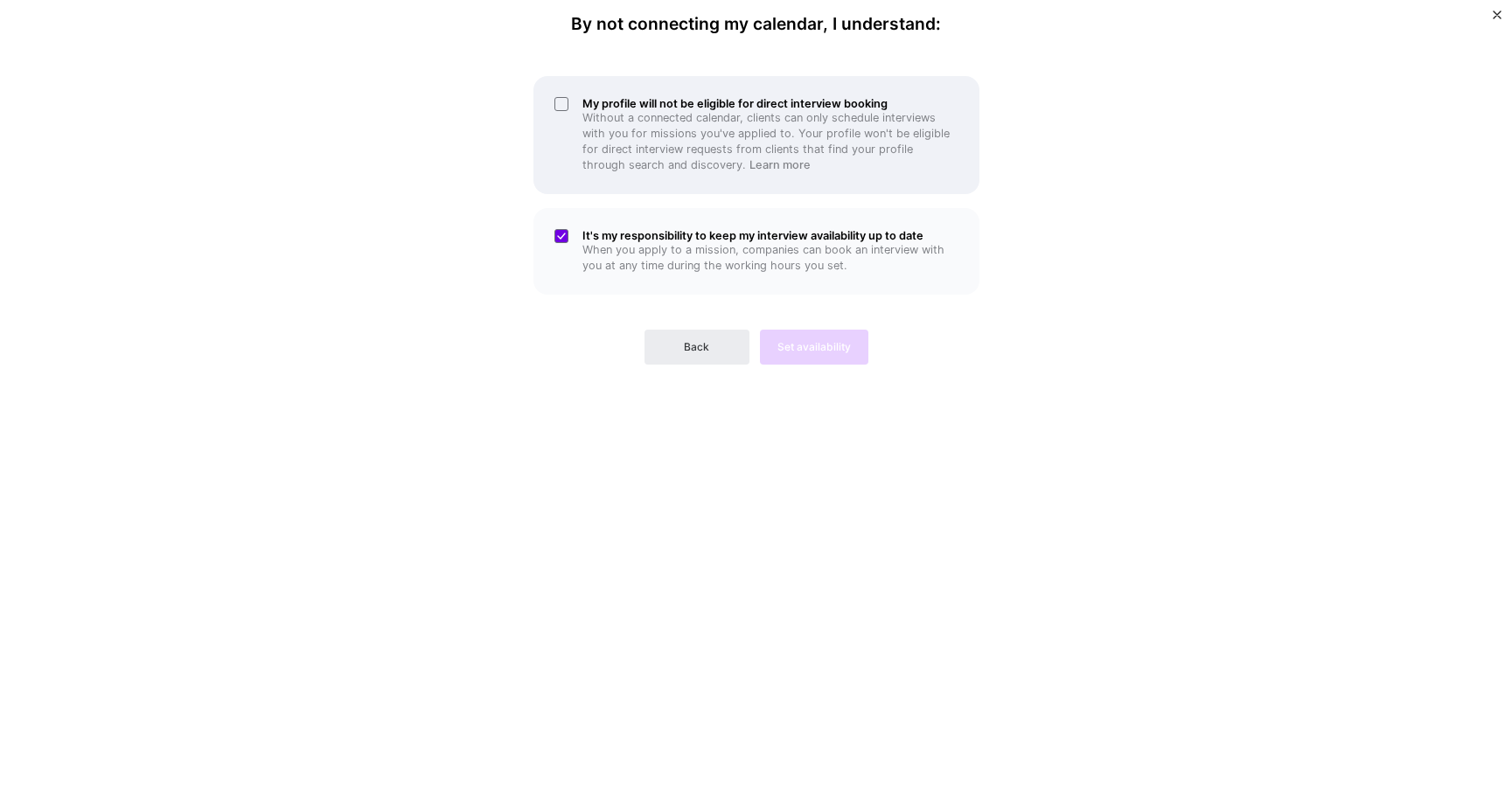
click at [564, 104] on div "My profile will not be eligible for direct interview booking Without a connecte…" at bounding box center [756, 135] width 446 height 118
click at [799, 346] on span "Set availability" at bounding box center [814, 347] width 74 height 16
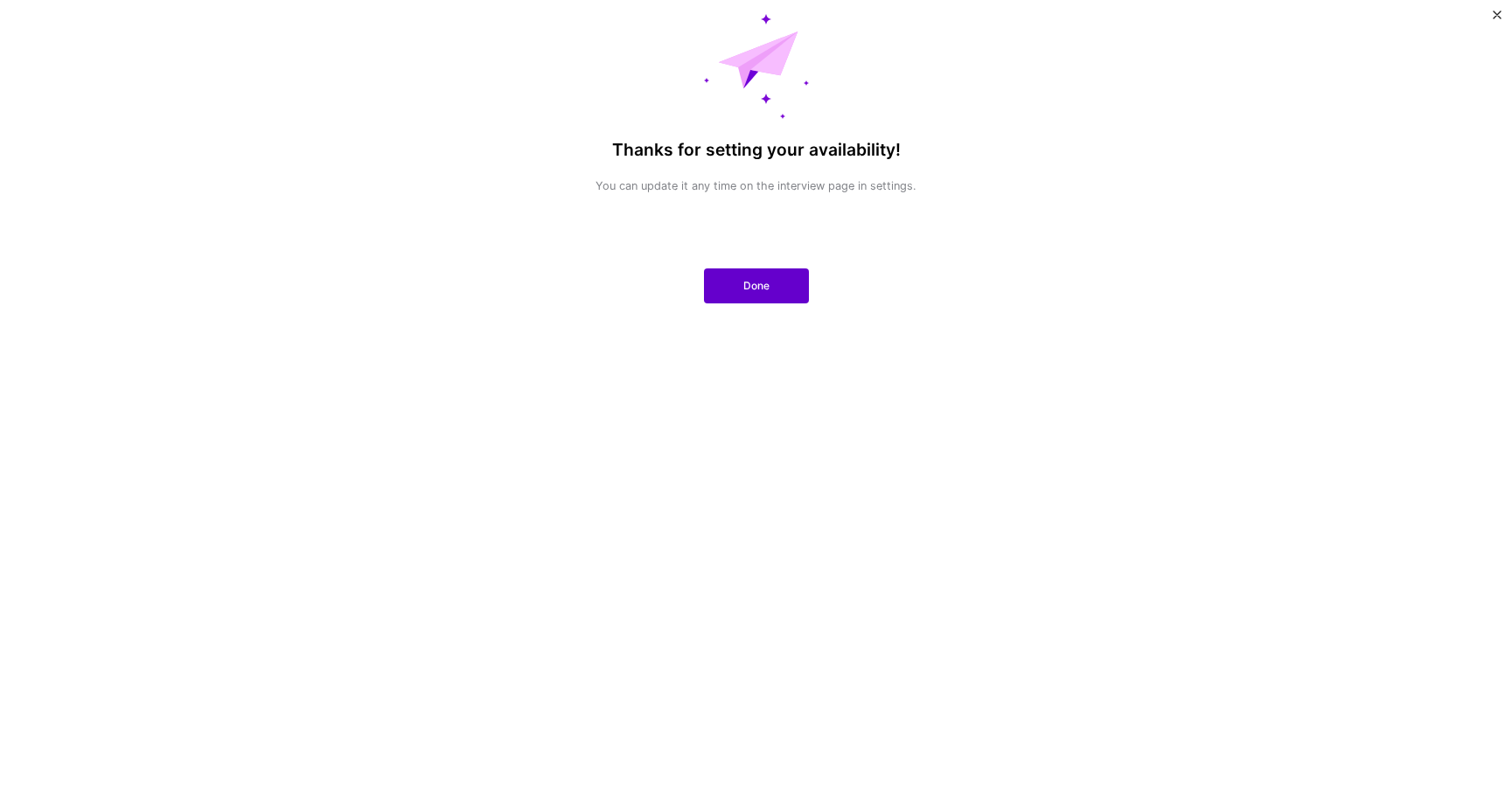
click at [751, 291] on span "Done" at bounding box center [757, 286] width 26 height 16
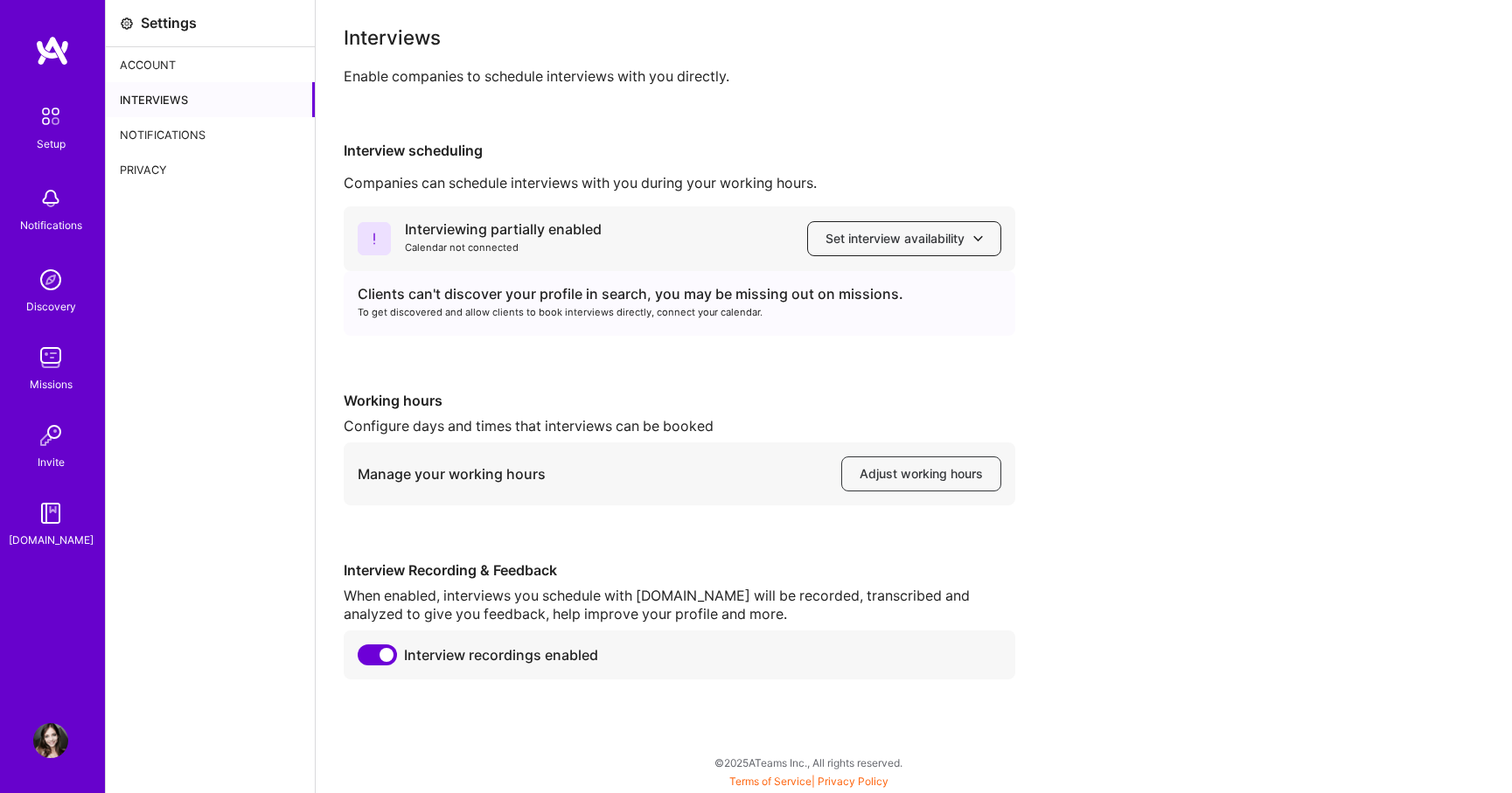
click at [897, 230] on span "Set interview availability" at bounding box center [904, 239] width 157 height 18
click at [897, 169] on div "Interview scheduling Companies can schedule interviews with you during your wor…" at bounding box center [914, 410] width 1141 height 538
click at [895, 478] on span "Adjust working hours" at bounding box center [921, 474] width 123 height 18
click at [133, 56] on div "Account" at bounding box center [210, 64] width 209 height 35
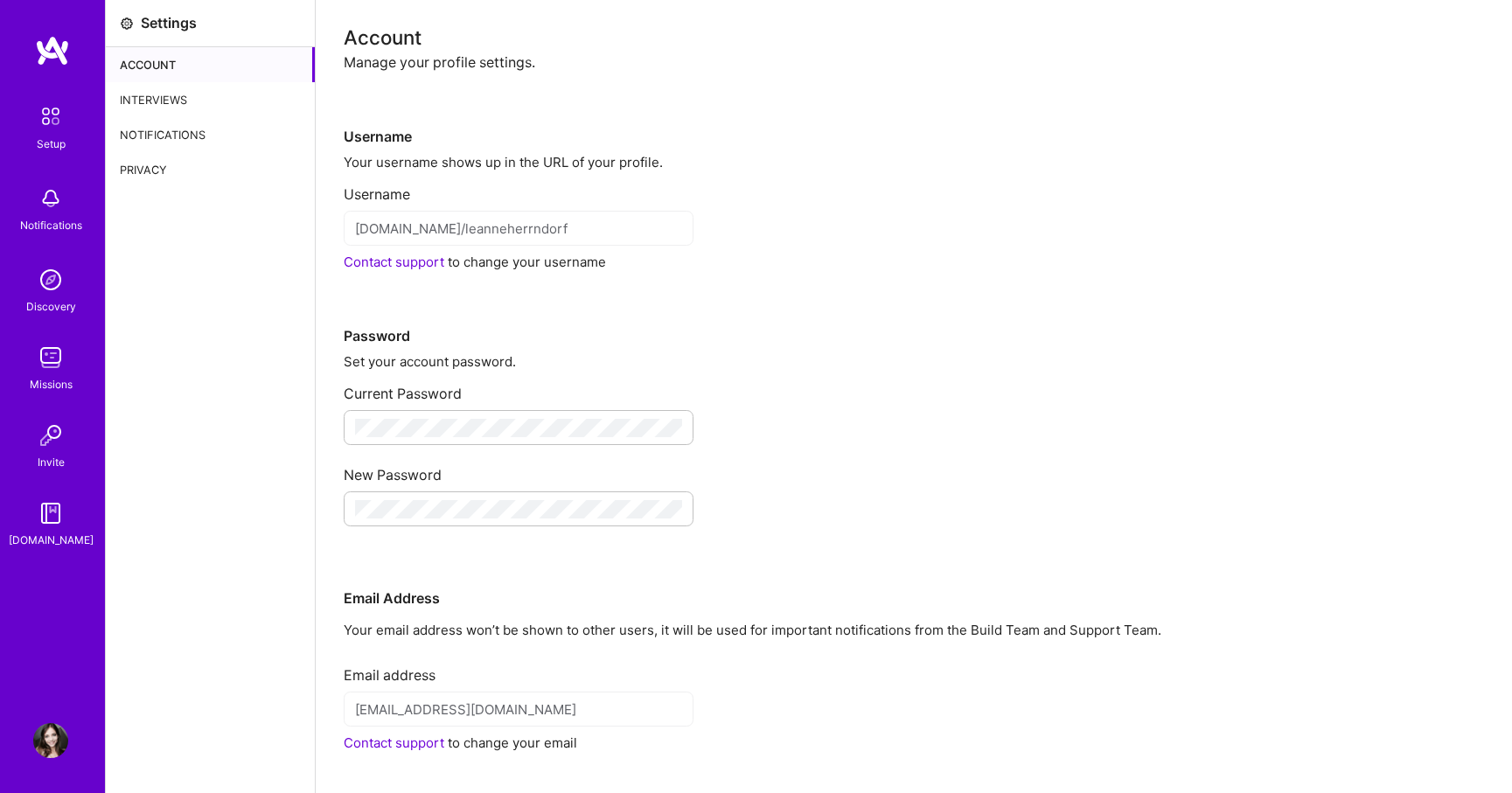
click at [43, 115] on img at bounding box center [50, 116] width 37 height 37
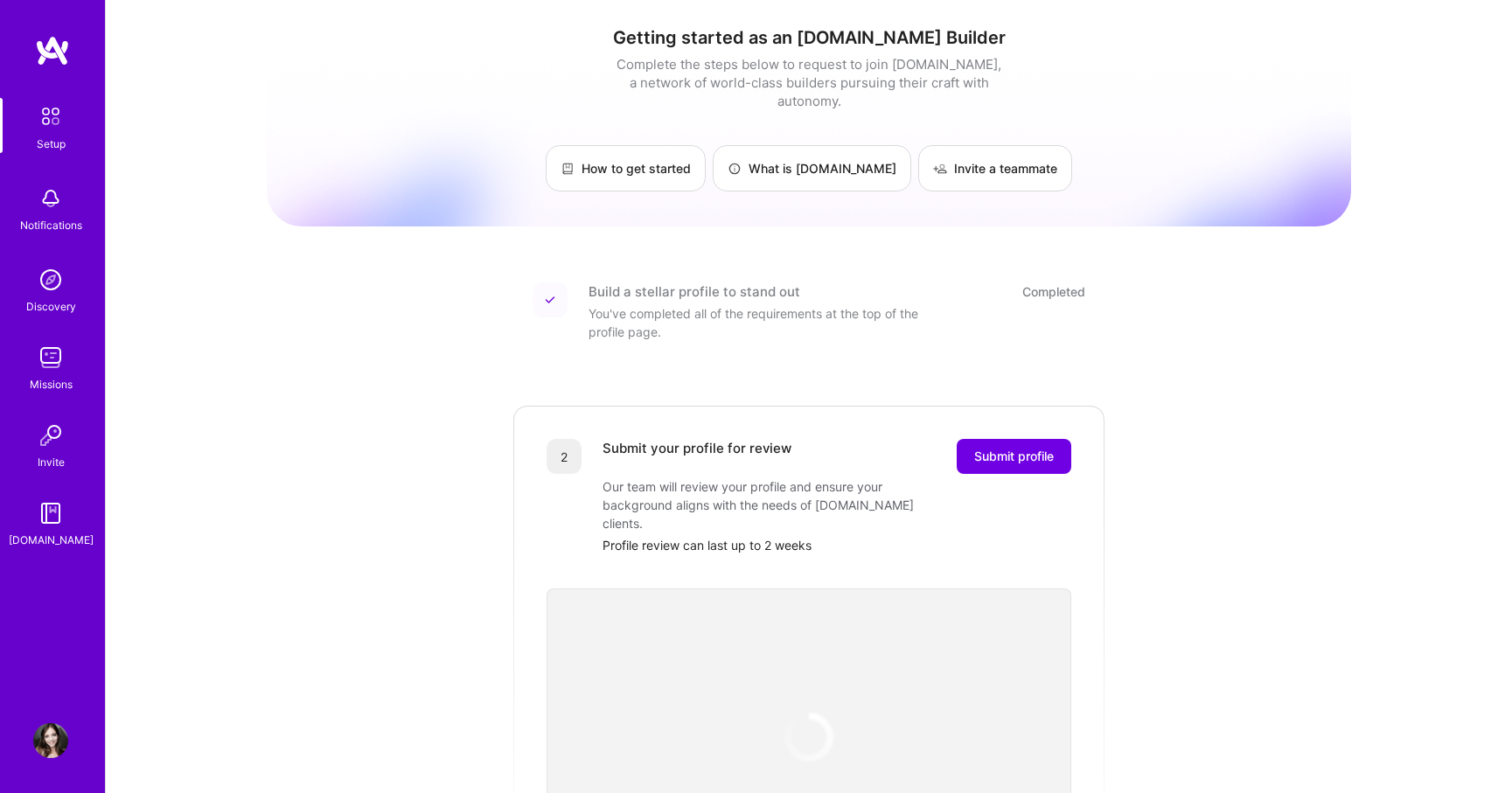
click at [45, 49] on img at bounding box center [52, 50] width 35 height 31
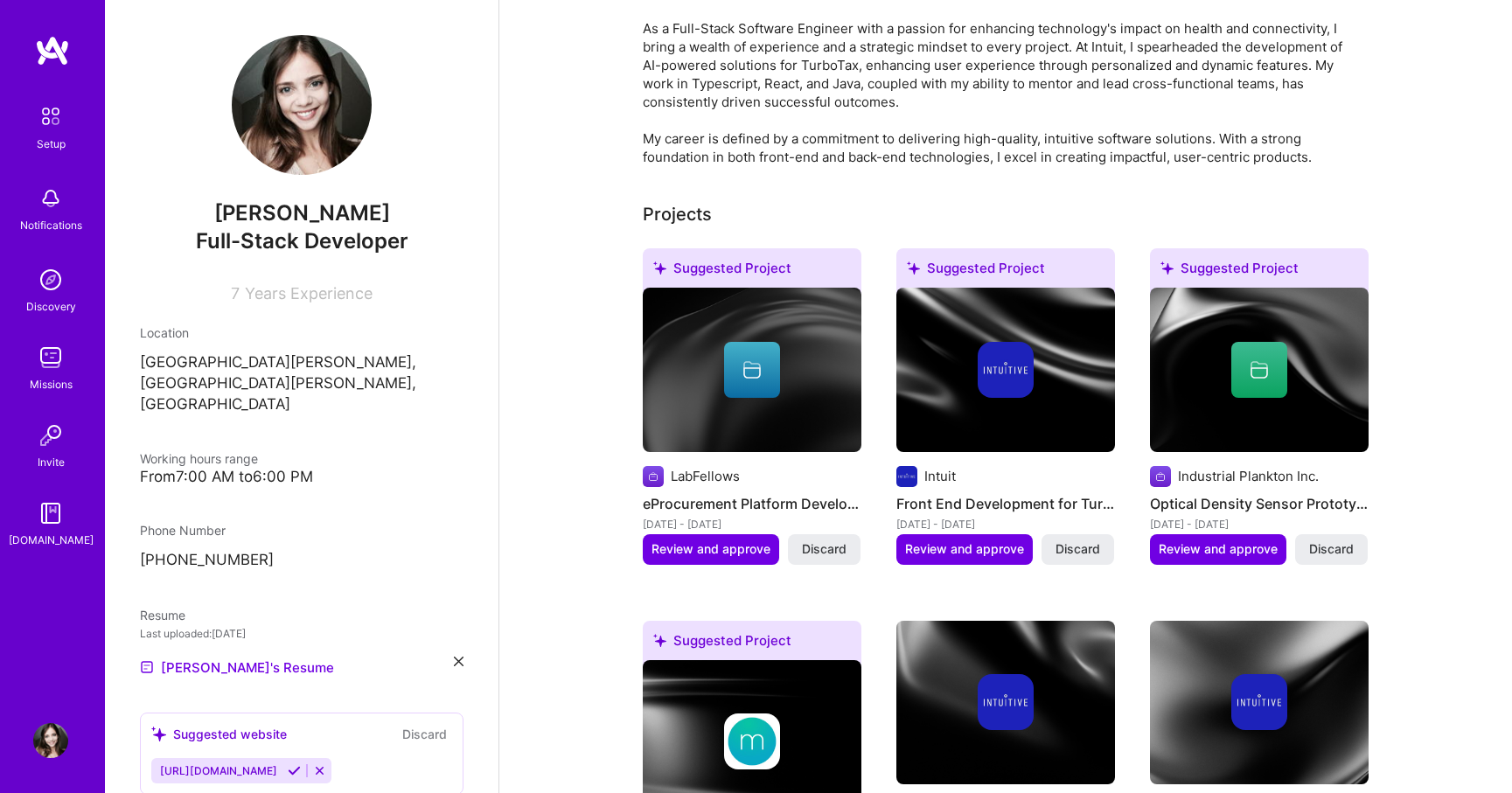
scroll to position [375, 0]
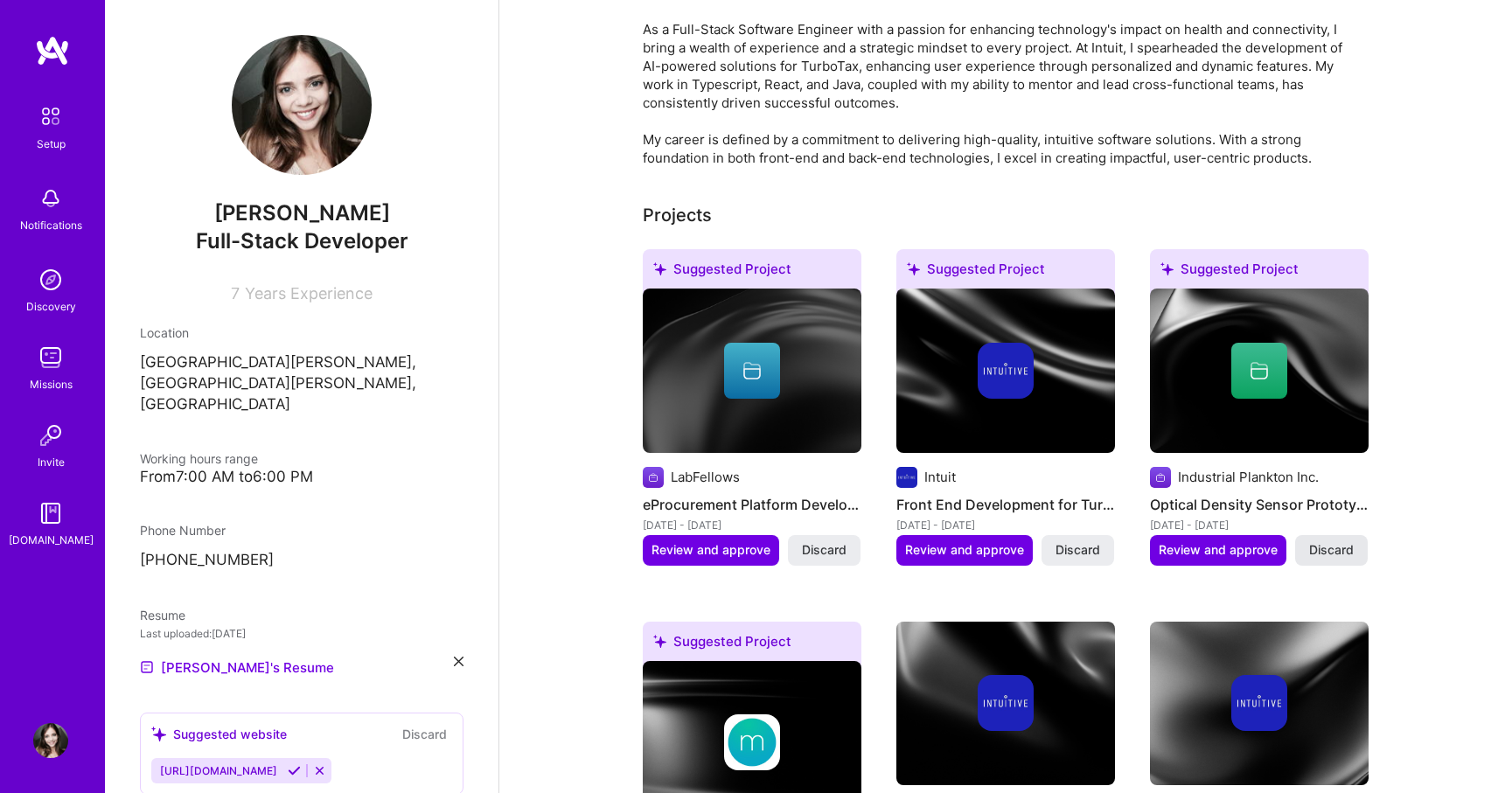
click at [1312, 545] on span "Discard" at bounding box center [1331, 550] width 44 height 18
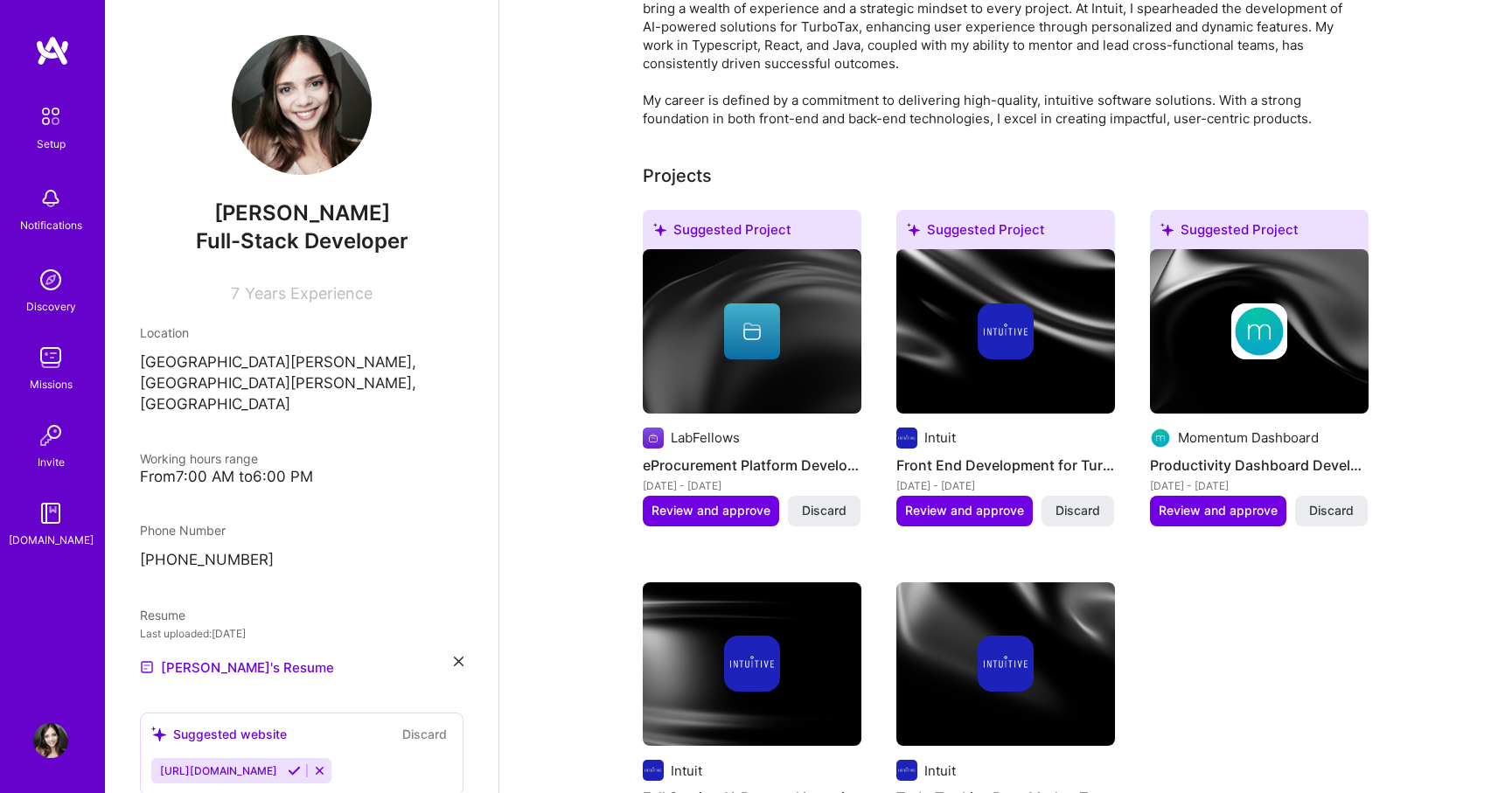
scroll to position [427, 0]
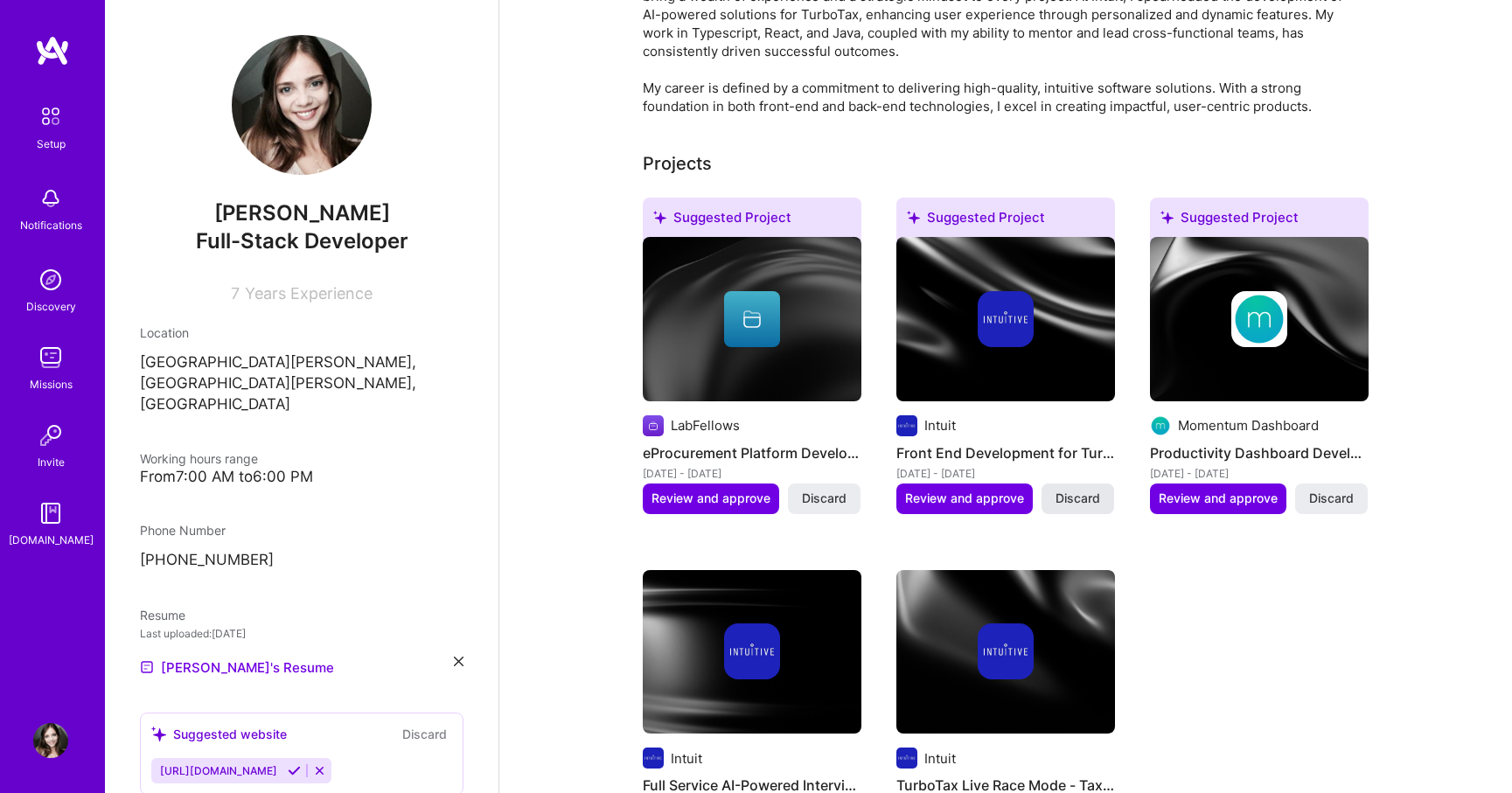
click at [1073, 500] on span "Discard" at bounding box center [1077, 499] width 44 height 18
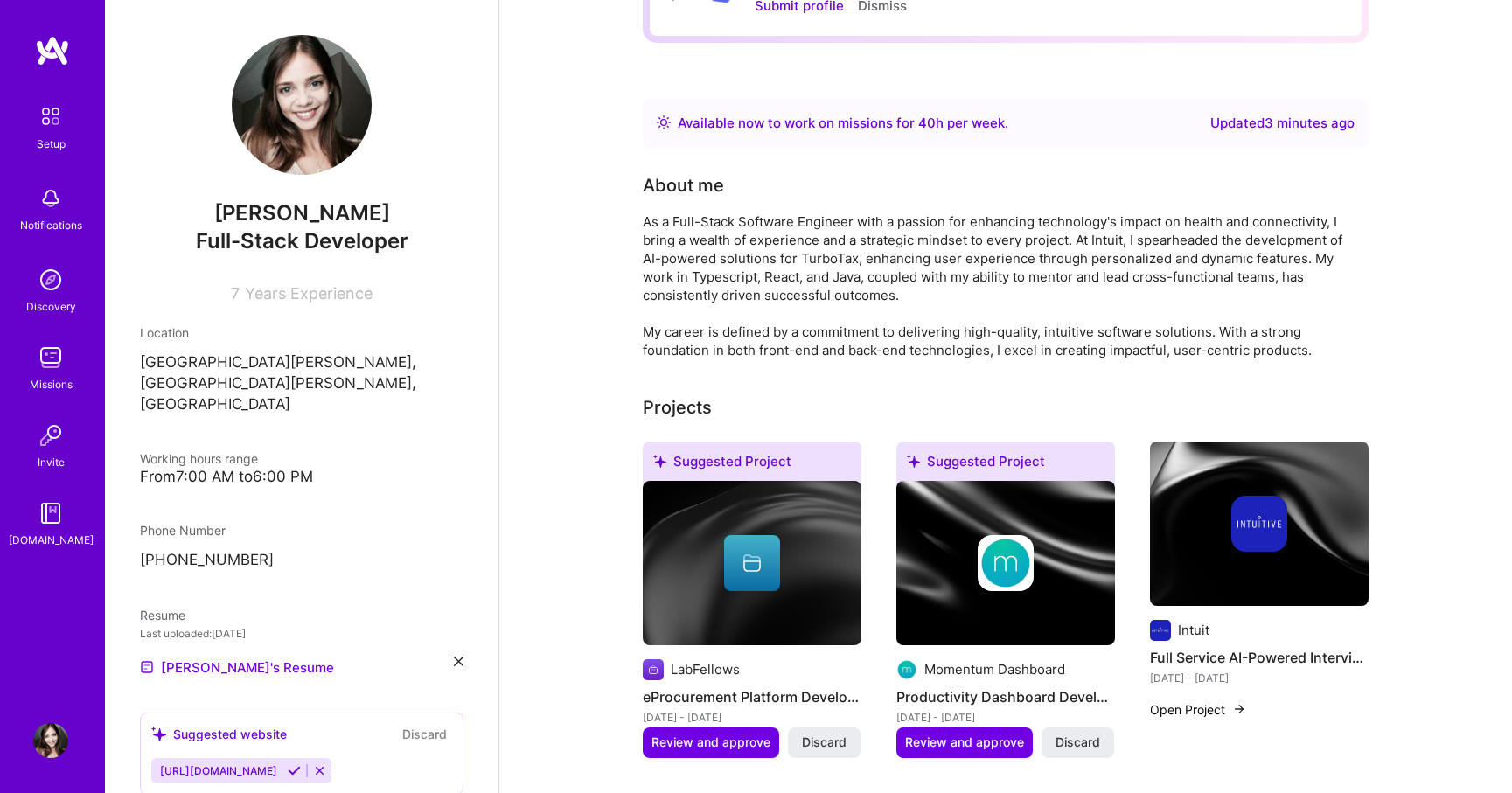
scroll to position [0, 0]
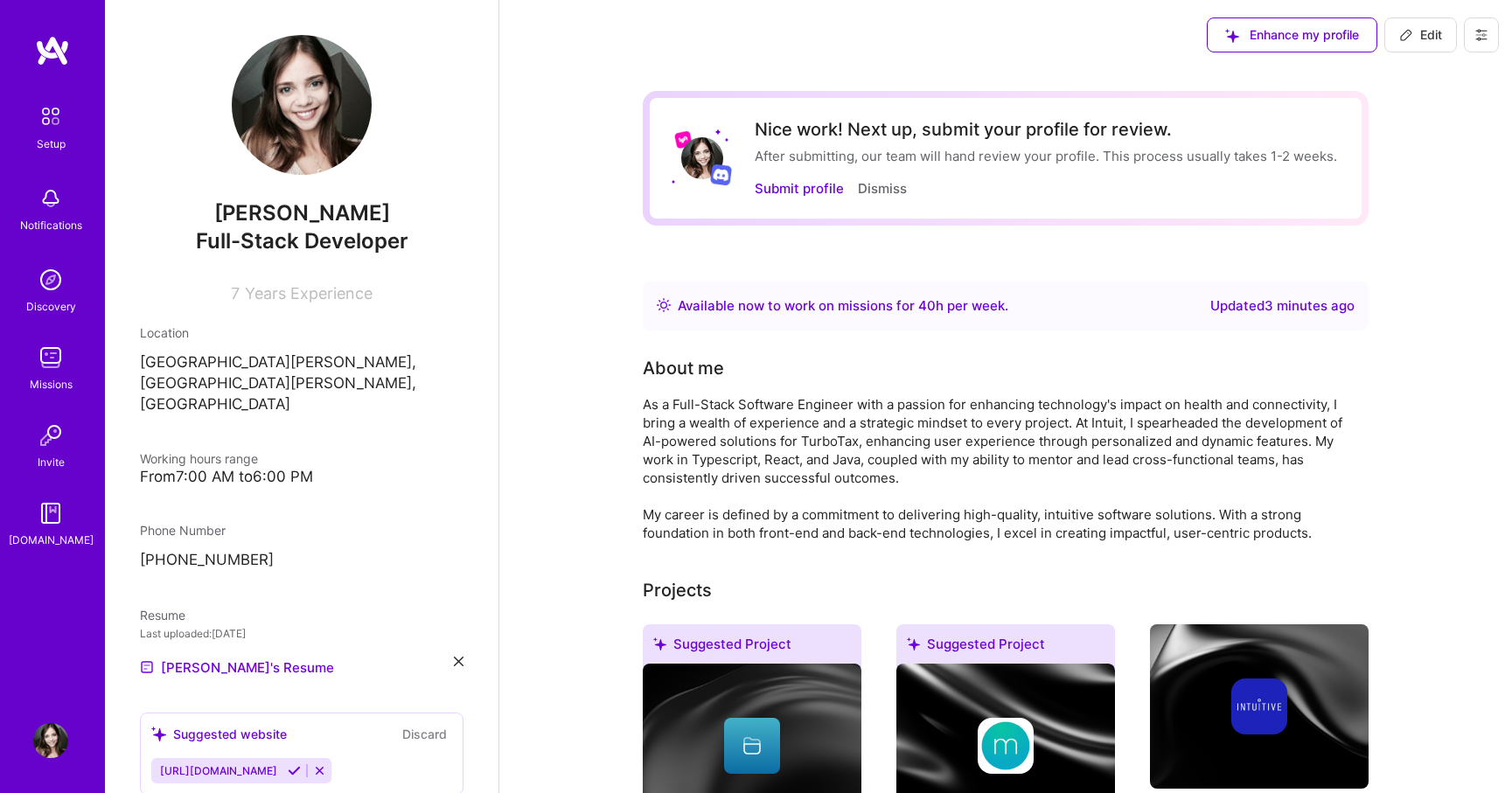
click at [301, 765] on icon at bounding box center [294, 771] width 13 height 13
click at [229, 244] on span "Full-Stack Developer" at bounding box center [302, 240] width 212 height 25
click at [1407, 34] on icon at bounding box center [1405, 35] width 14 height 14
select select "US"
select select "Right Now"
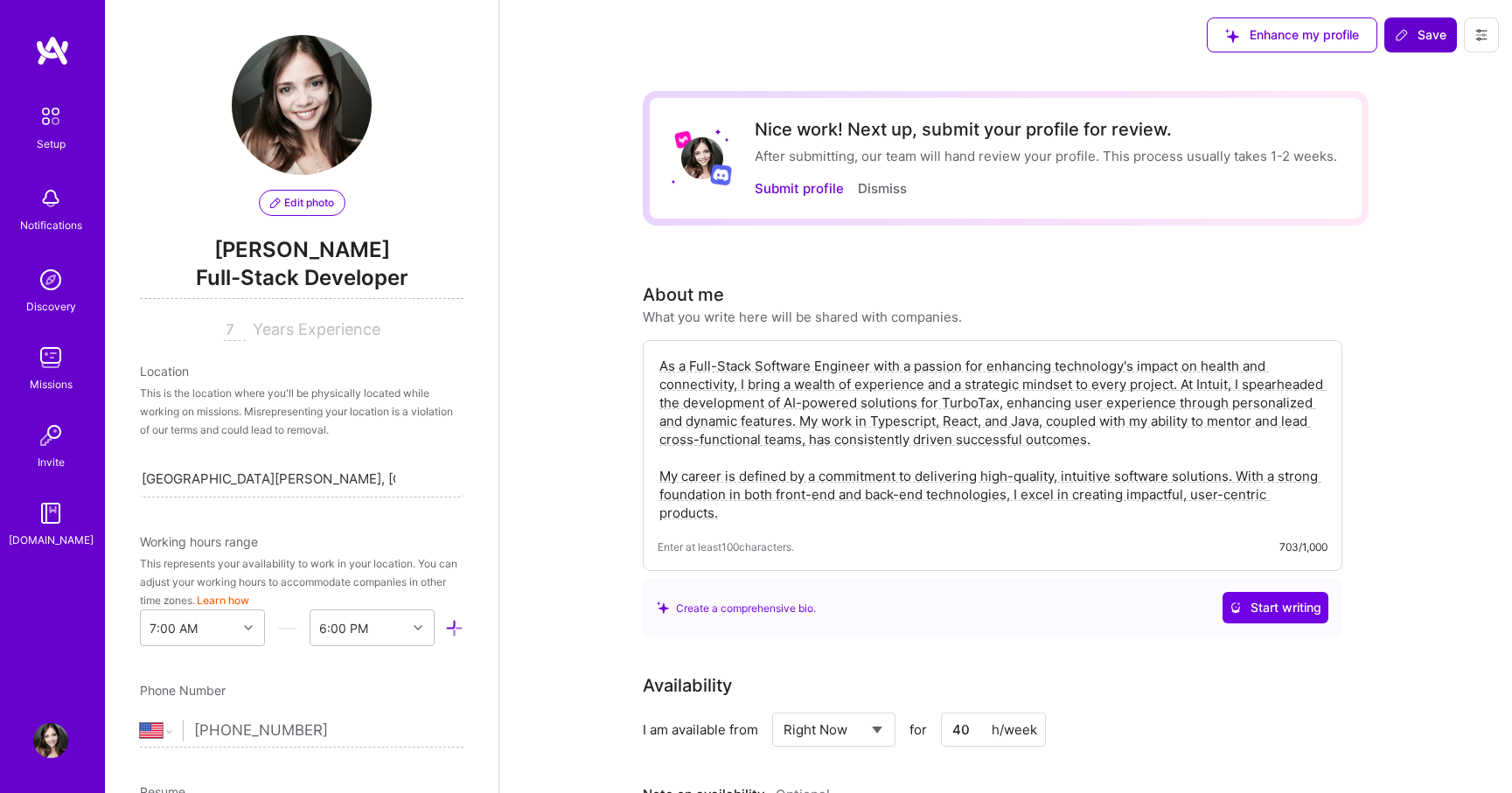
click at [300, 285] on span "Full-Stack Developer" at bounding box center [301, 281] width 323 height 36
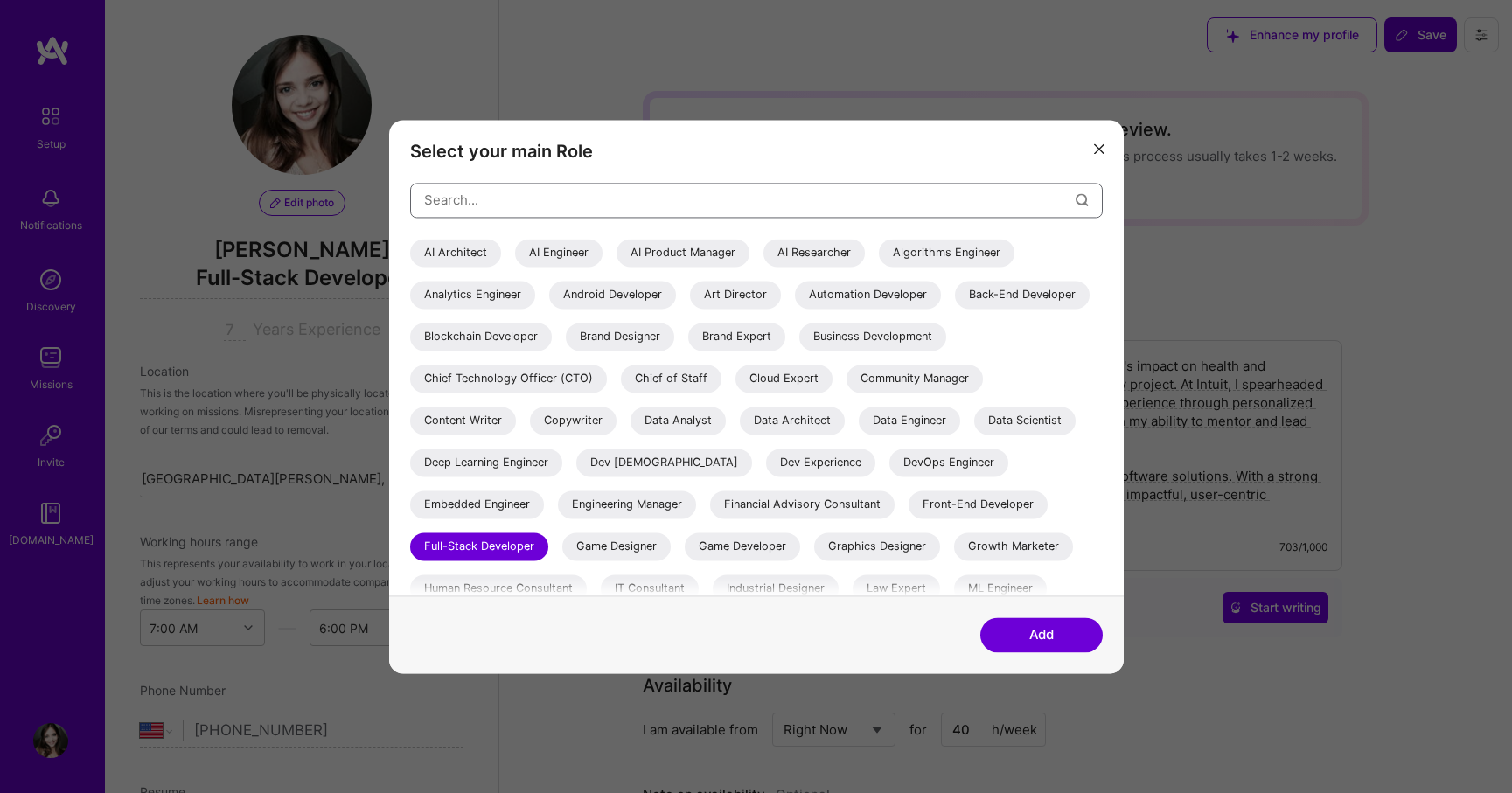
click at [450, 190] on input "modal" at bounding box center [749, 199] width 651 height 44
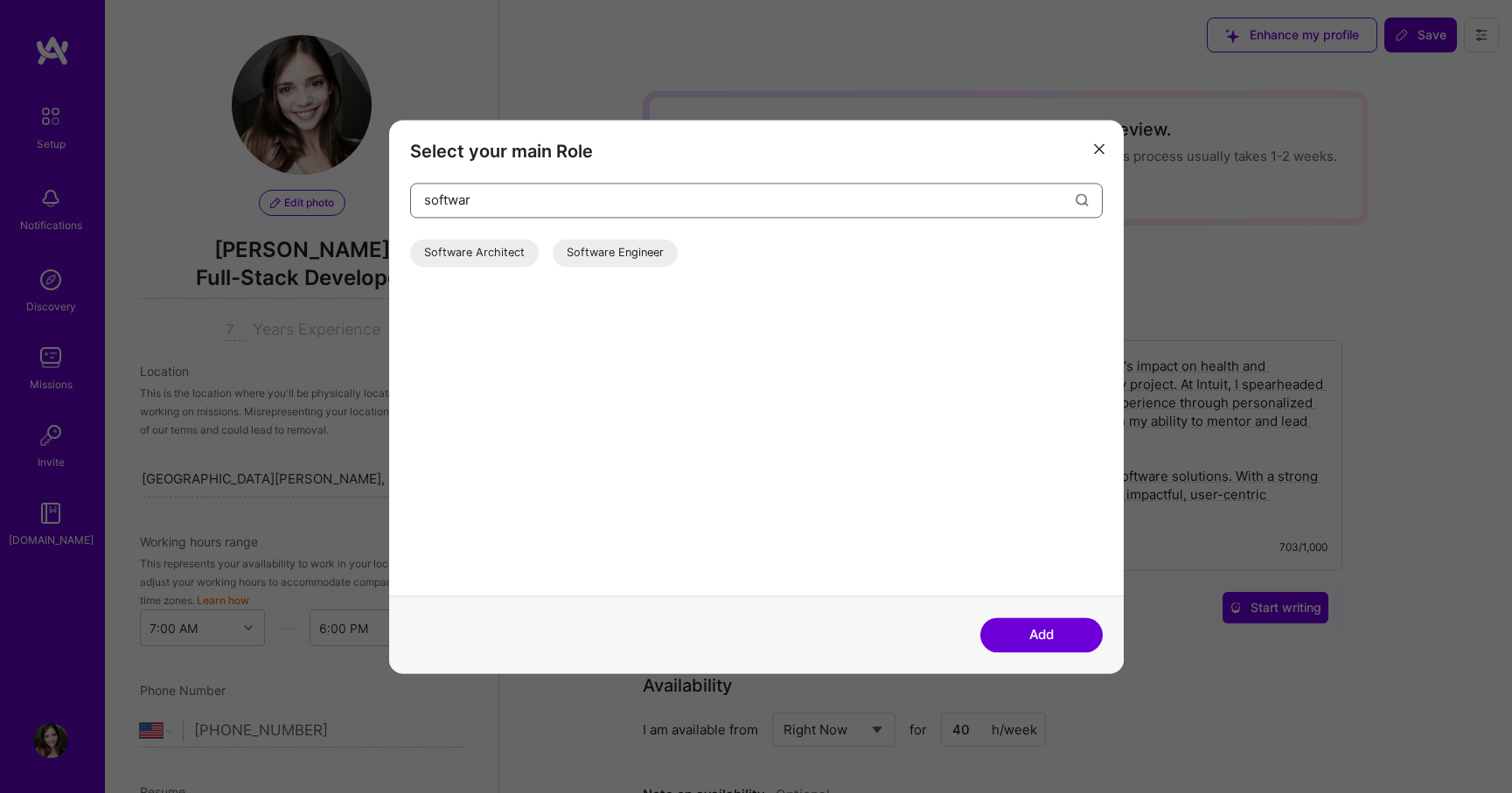
type input "softwar"
click at [590, 249] on div "Software Engineer" at bounding box center [615, 253] width 125 height 28
click at [1032, 635] on button "Add" at bounding box center [1042, 635] width 123 height 35
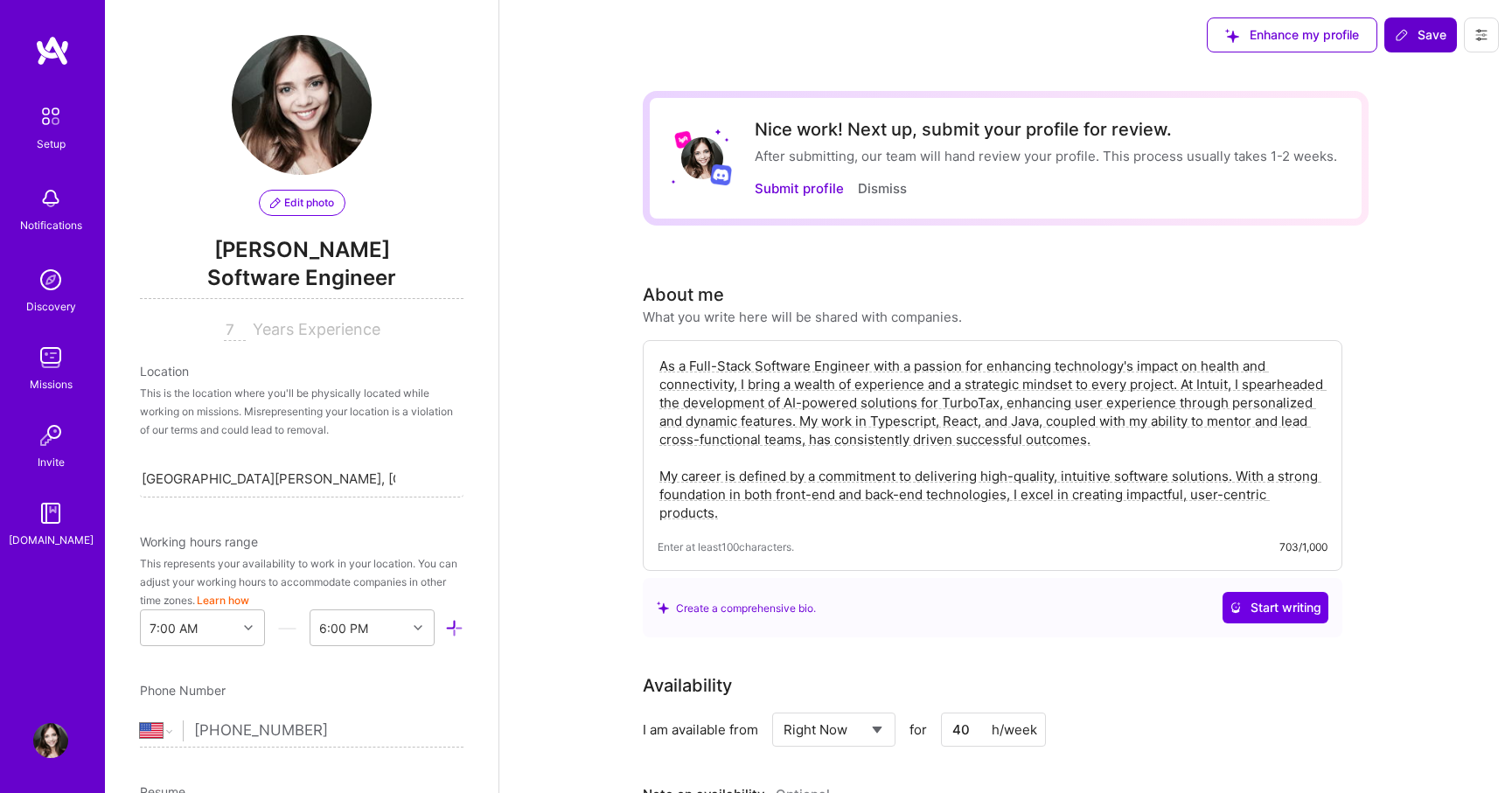
scroll to position [90, 0]
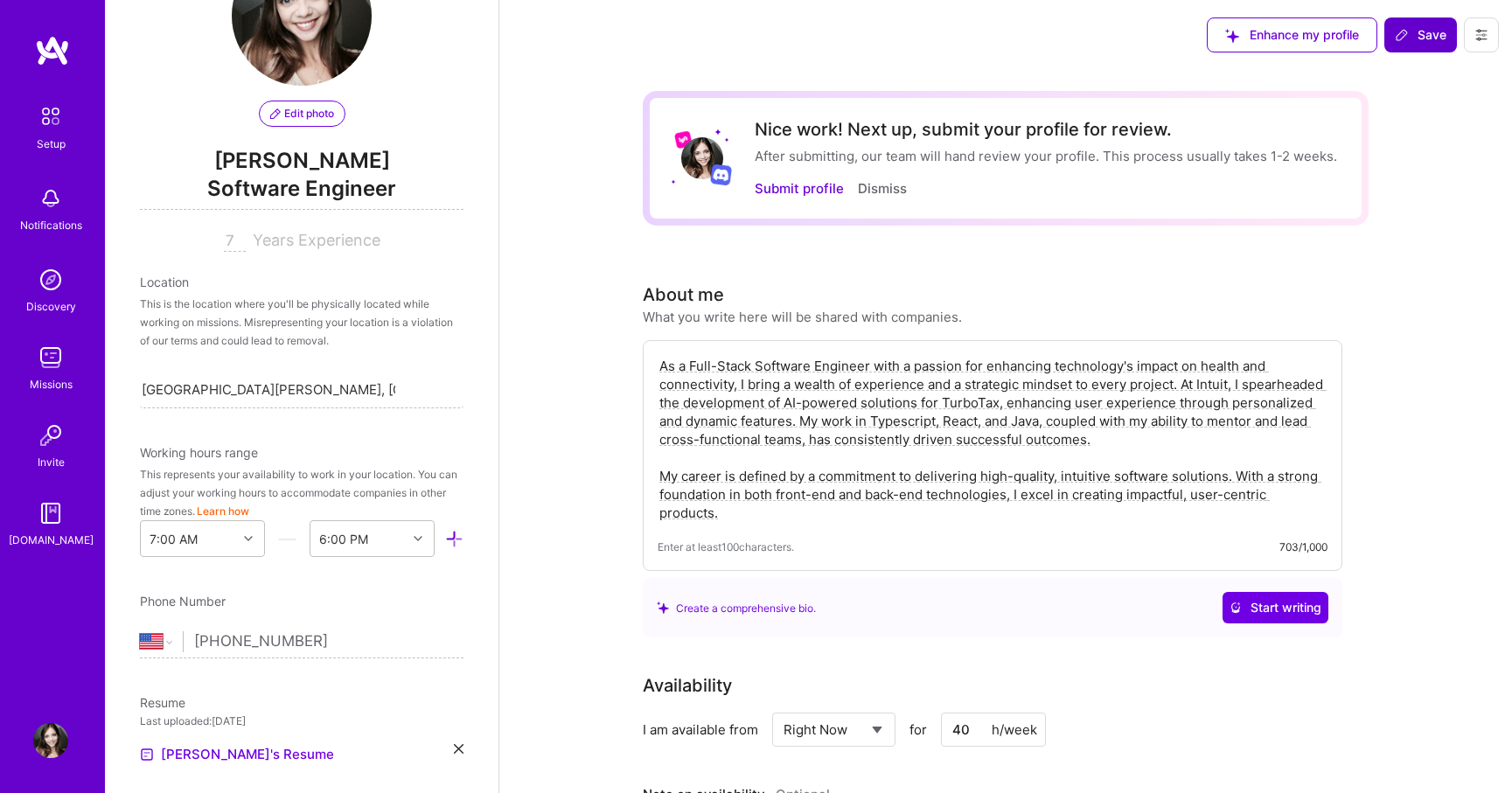
click at [1417, 42] on span "Save" at bounding box center [1421, 35] width 52 height 18
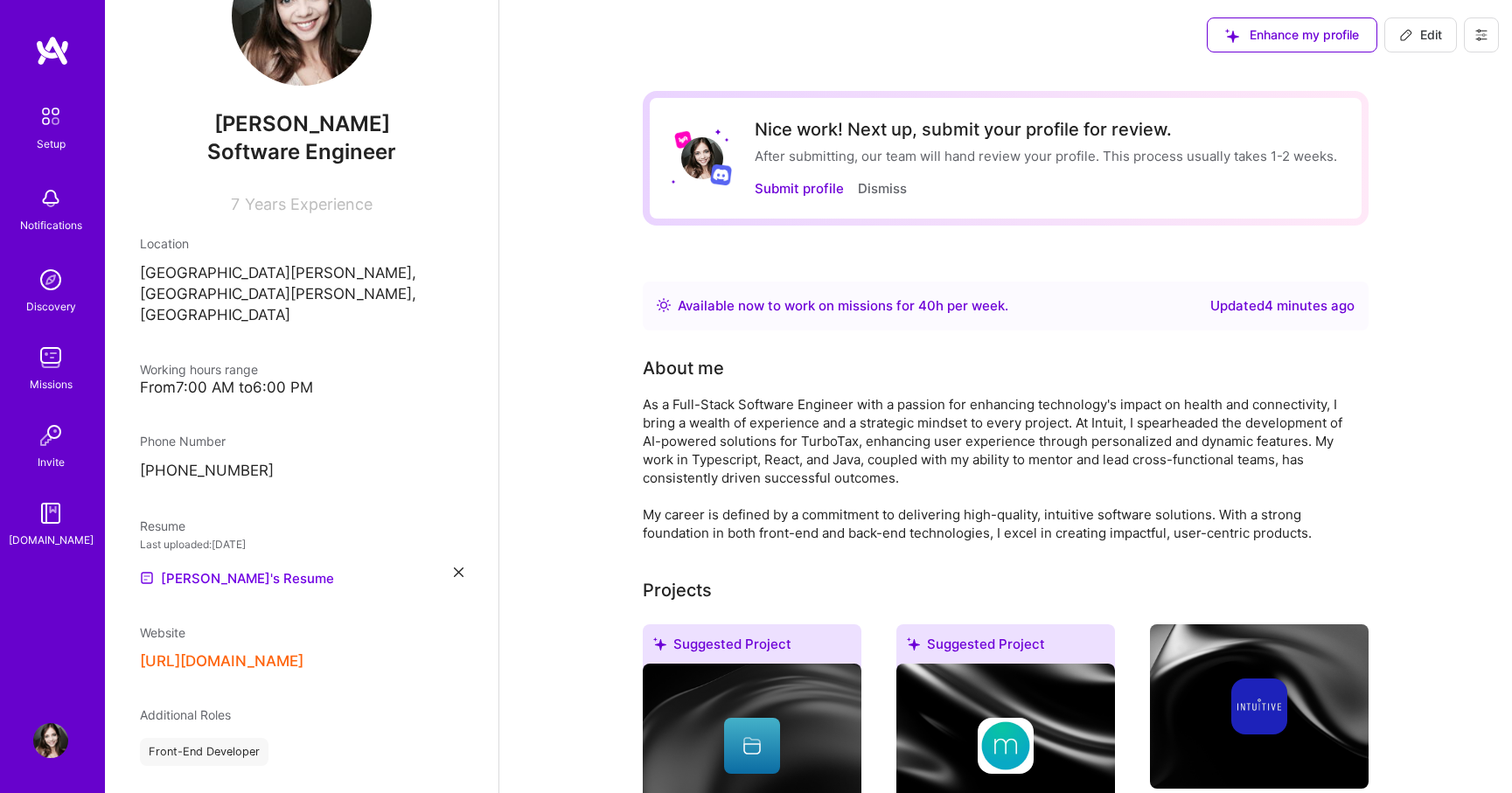
click at [1409, 35] on icon at bounding box center [1405, 35] width 10 height 10
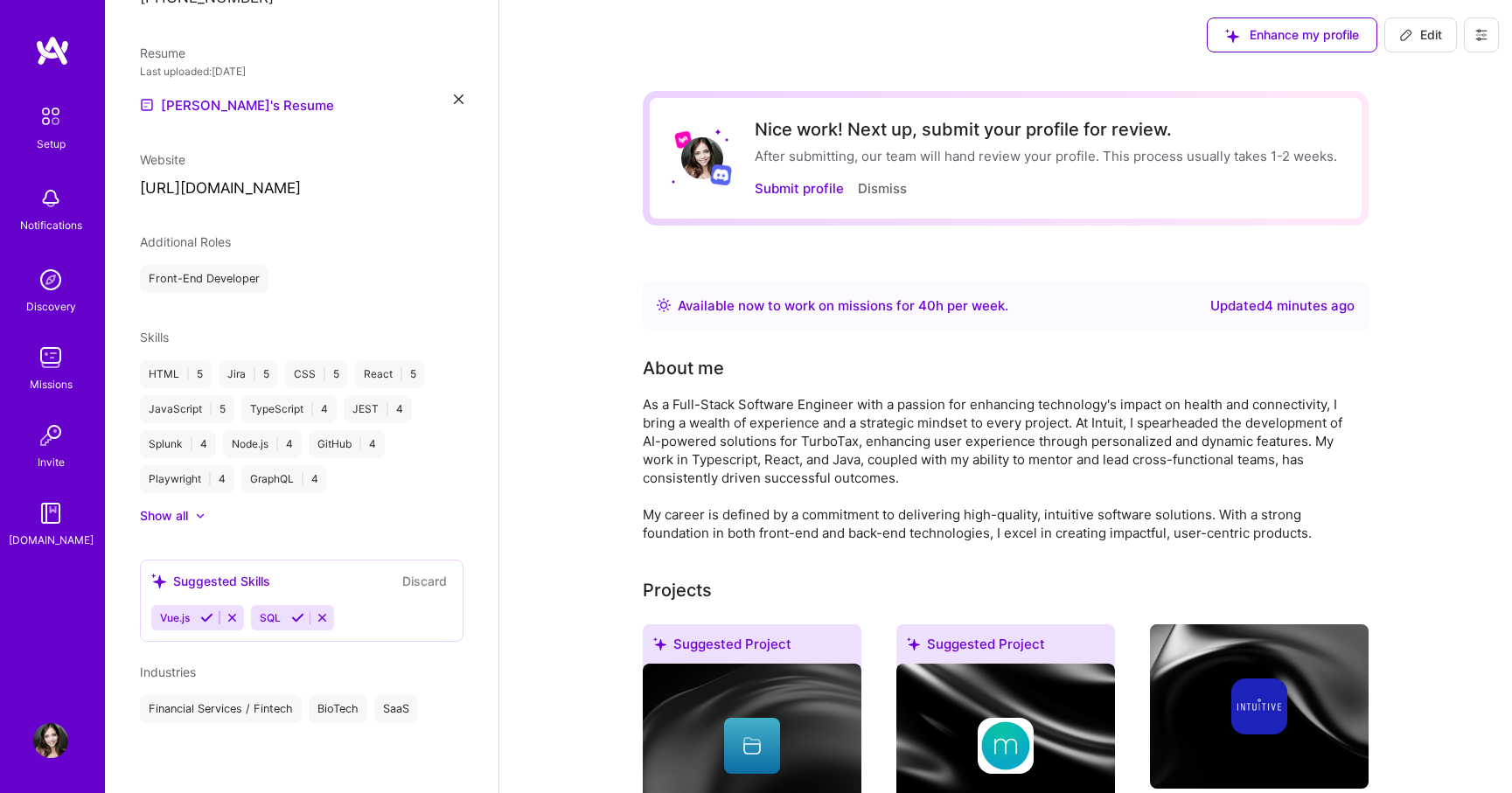
select select "US"
select select "Right Now"
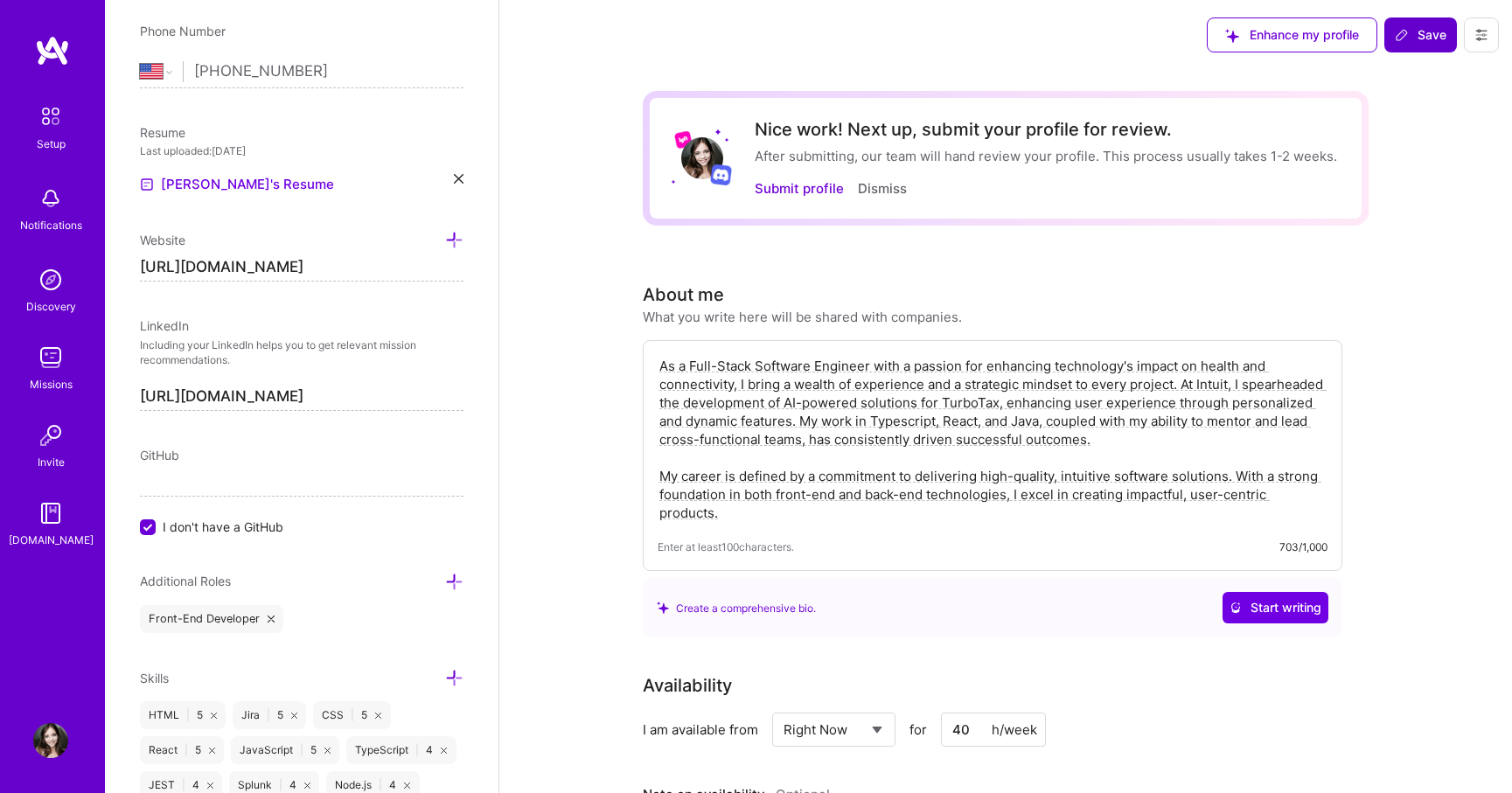
click at [1409, 35] on span "Save" at bounding box center [1421, 35] width 52 height 18
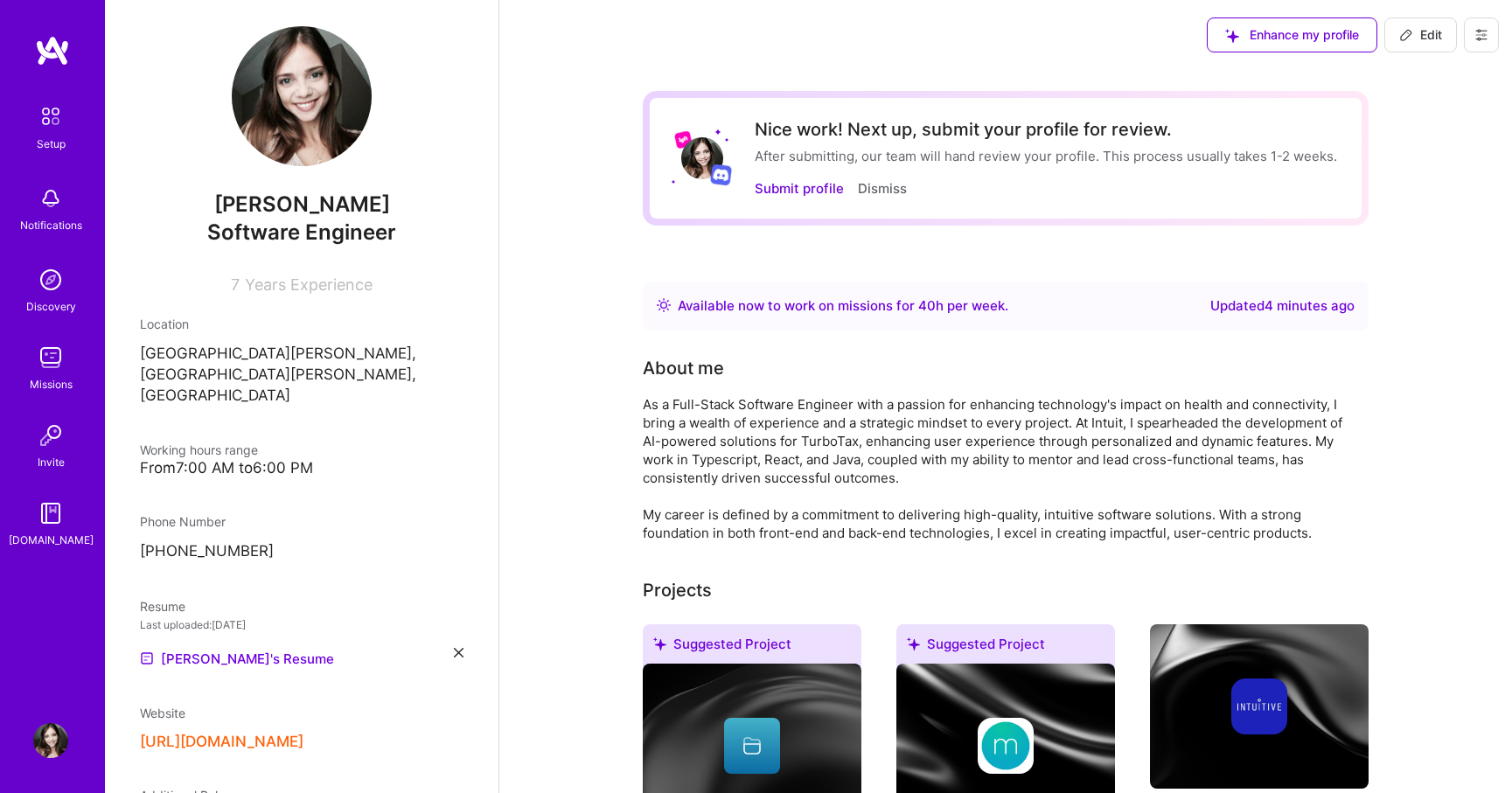
scroll to position [0, 0]
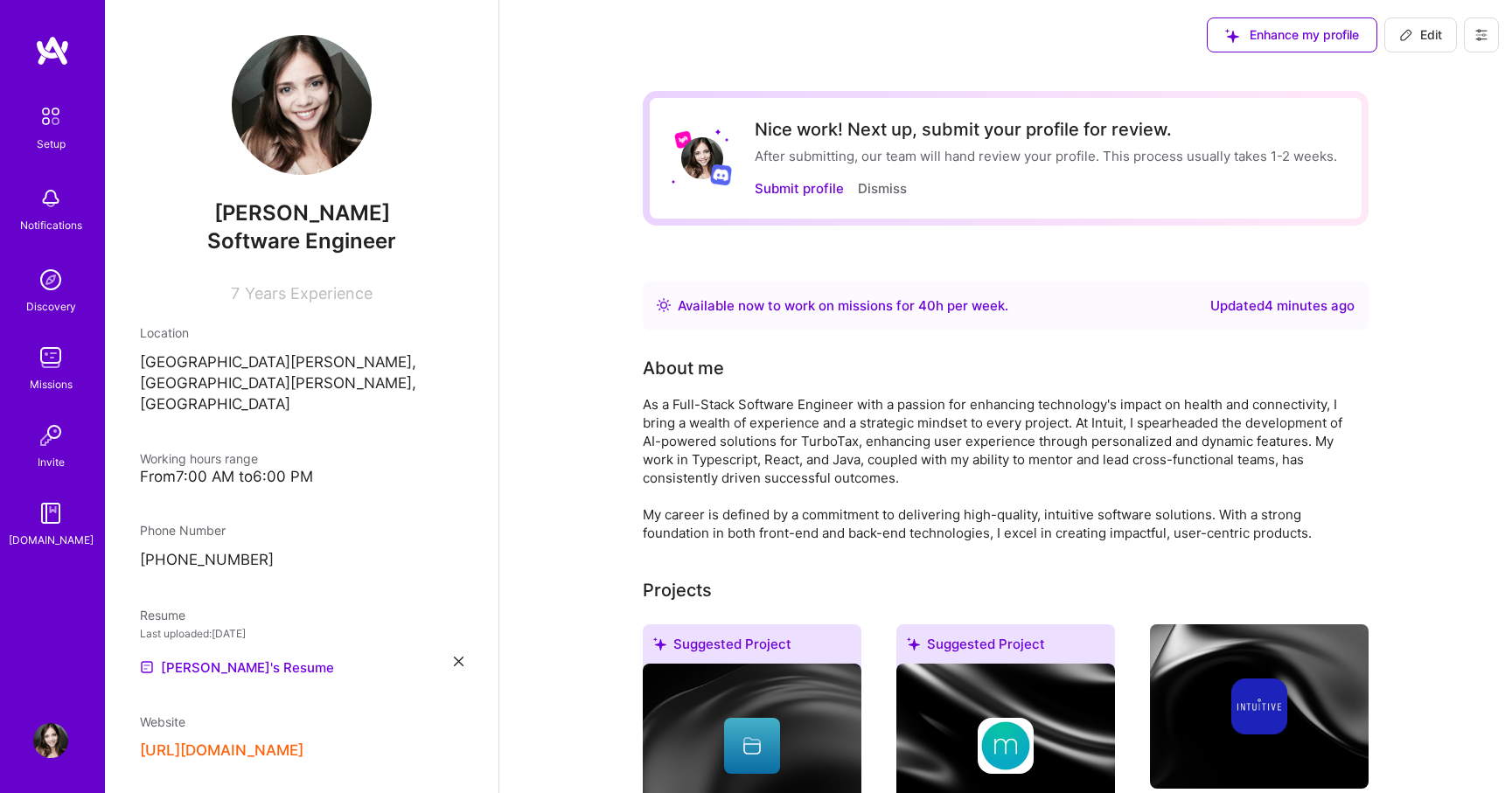
click at [1431, 34] on span "Edit" at bounding box center [1420, 35] width 42 height 18
select select "US"
select select "Right Now"
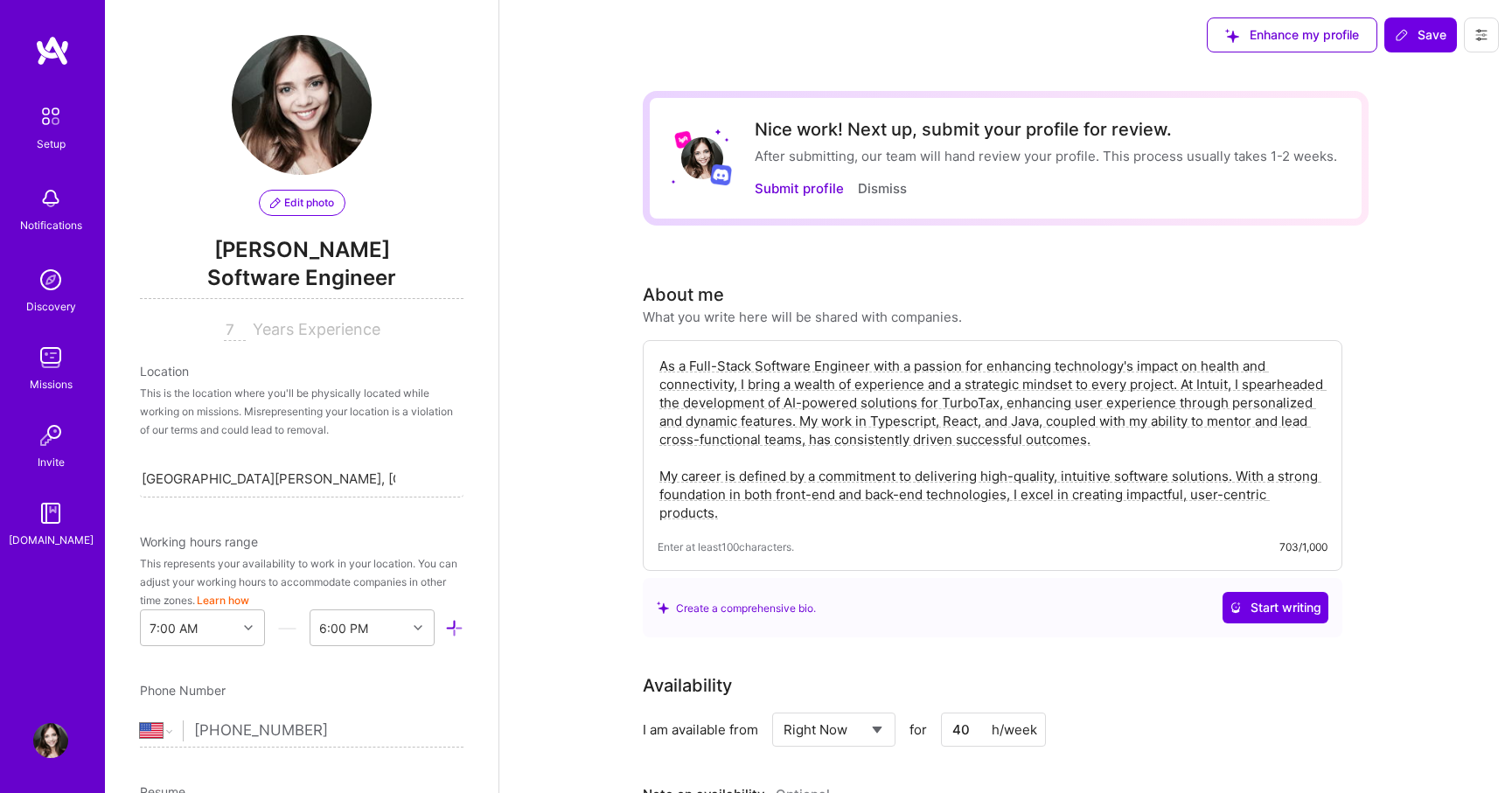
click at [313, 273] on span "Software Engineer" at bounding box center [301, 281] width 323 height 36
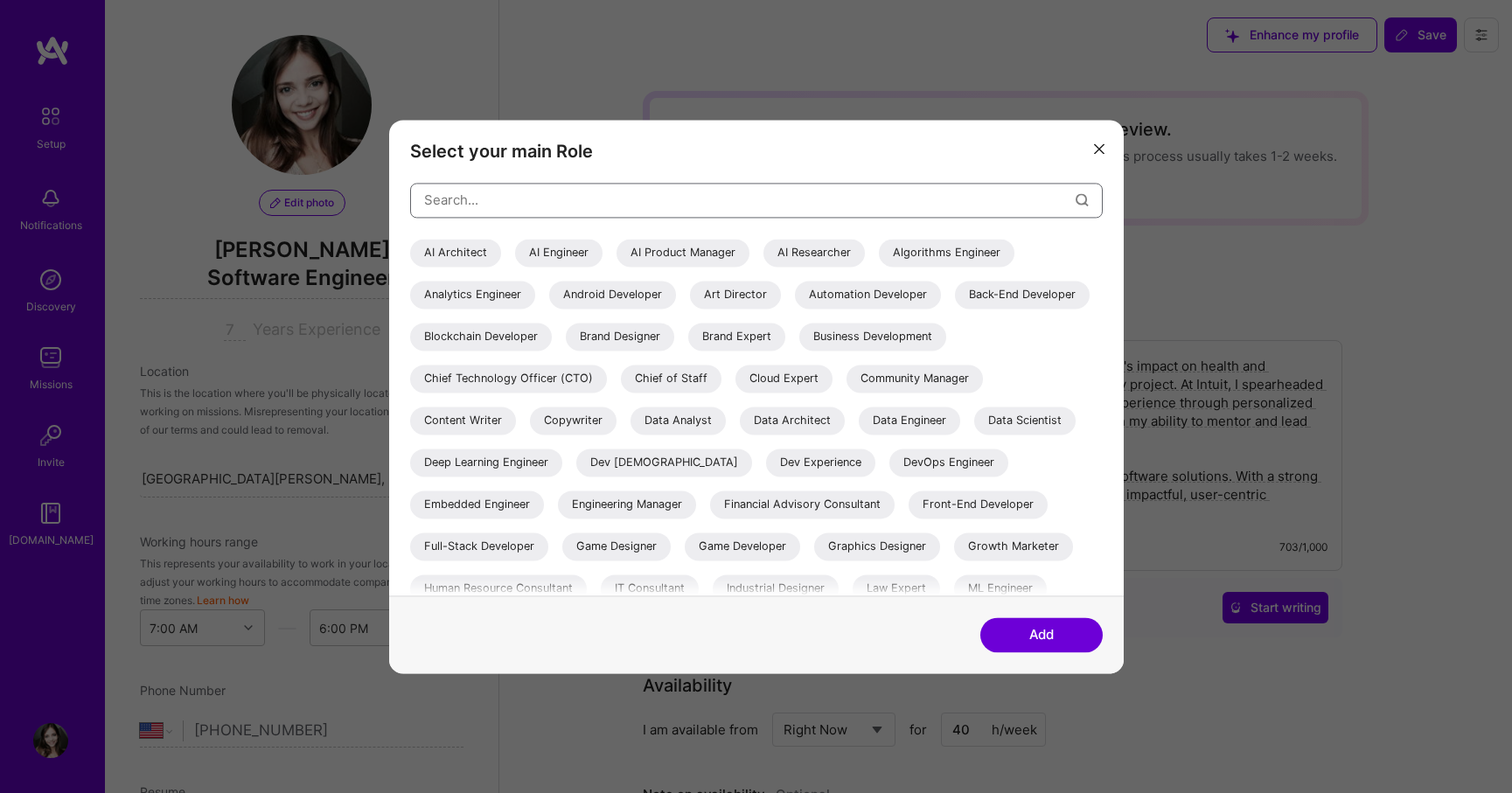
click at [454, 204] on input "modal" at bounding box center [749, 199] width 651 height 44
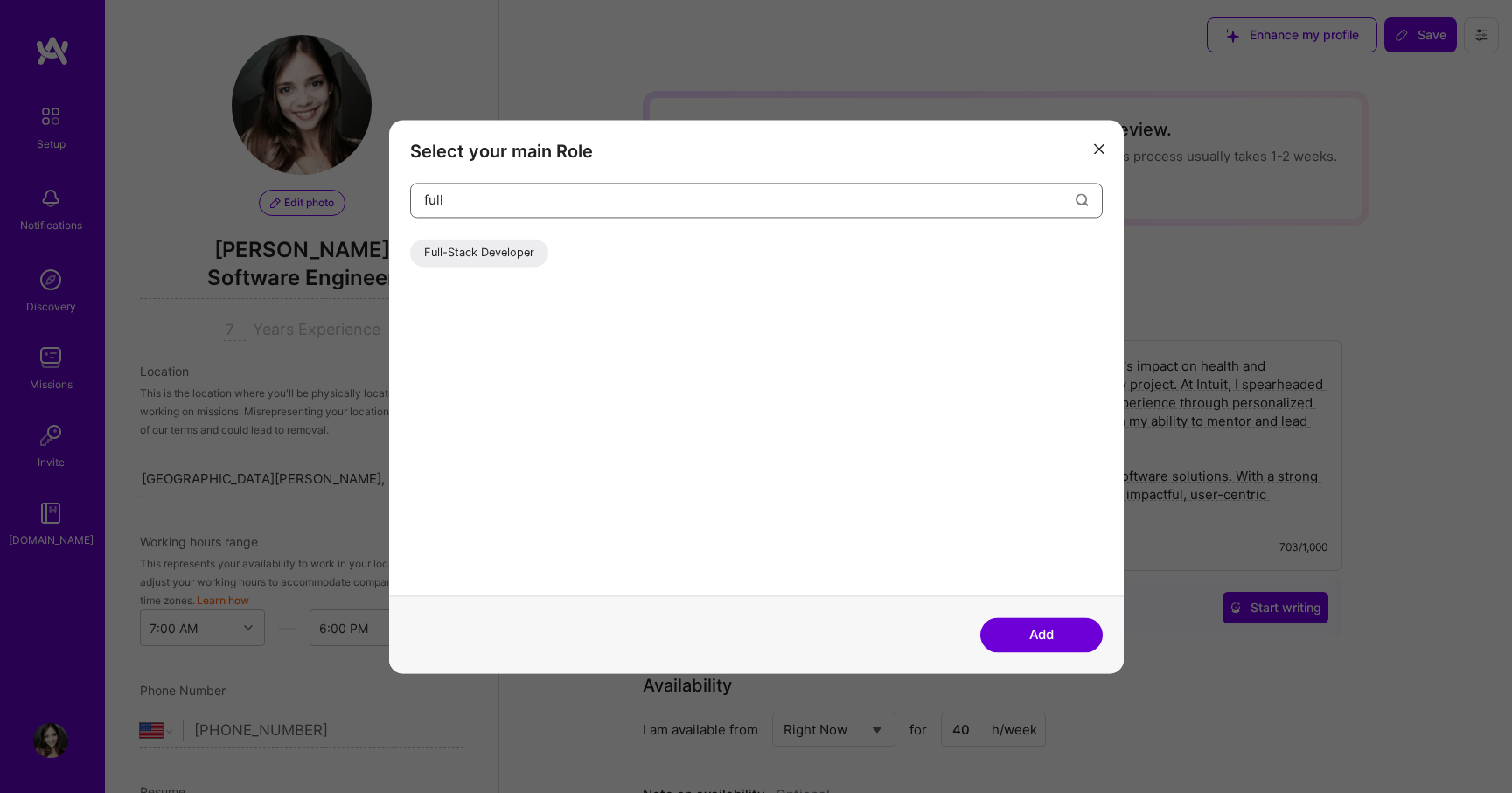
type input "full"
click at [461, 235] on div "full Full-Stack Developer" at bounding box center [756, 389] width 693 height 413
click at [461, 248] on div "Full-Stack Developer" at bounding box center [479, 253] width 139 height 28
click at [1046, 639] on button "Add" at bounding box center [1042, 635] width 123 height 35
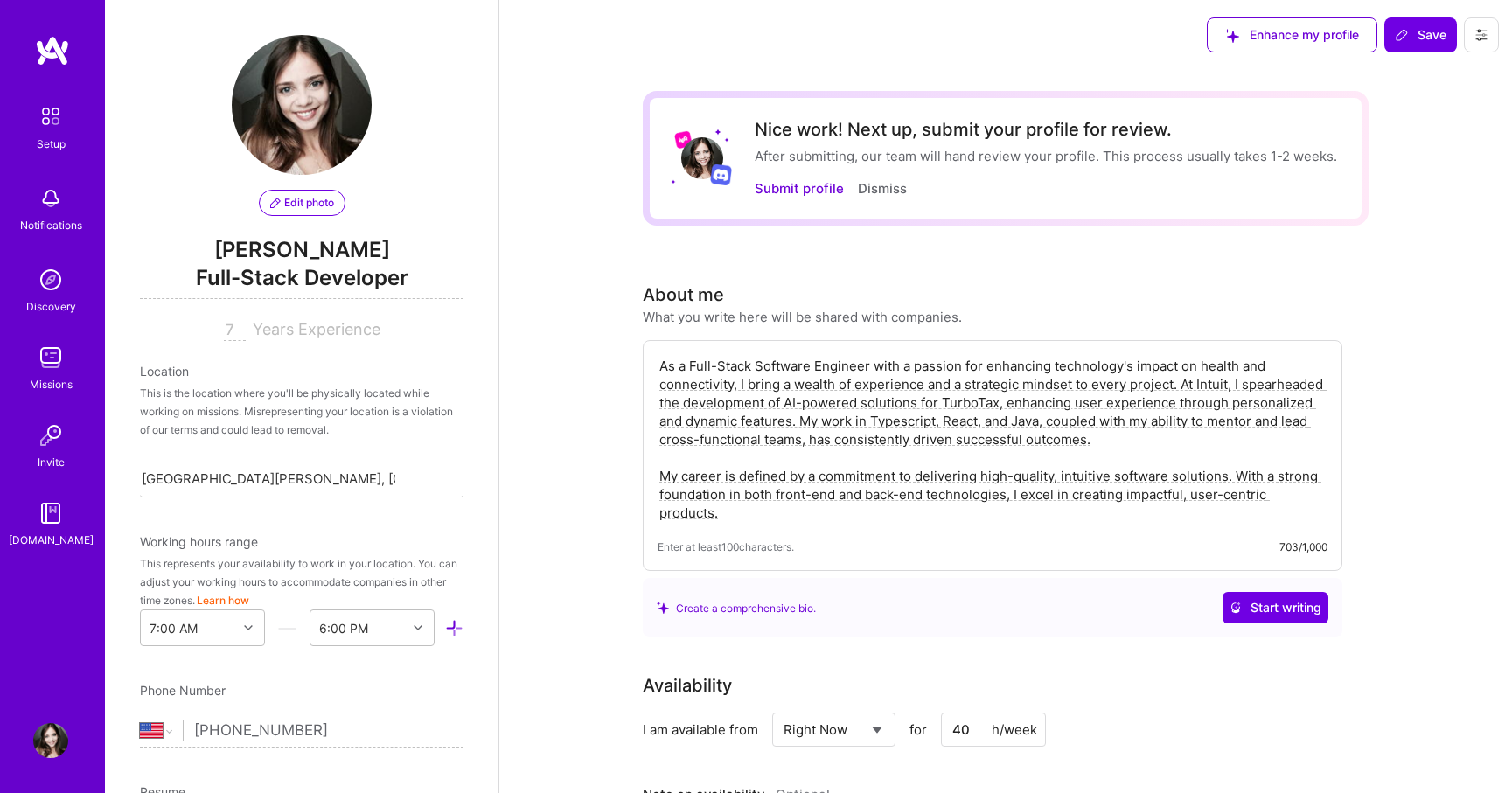
scroll to position [11, 0]
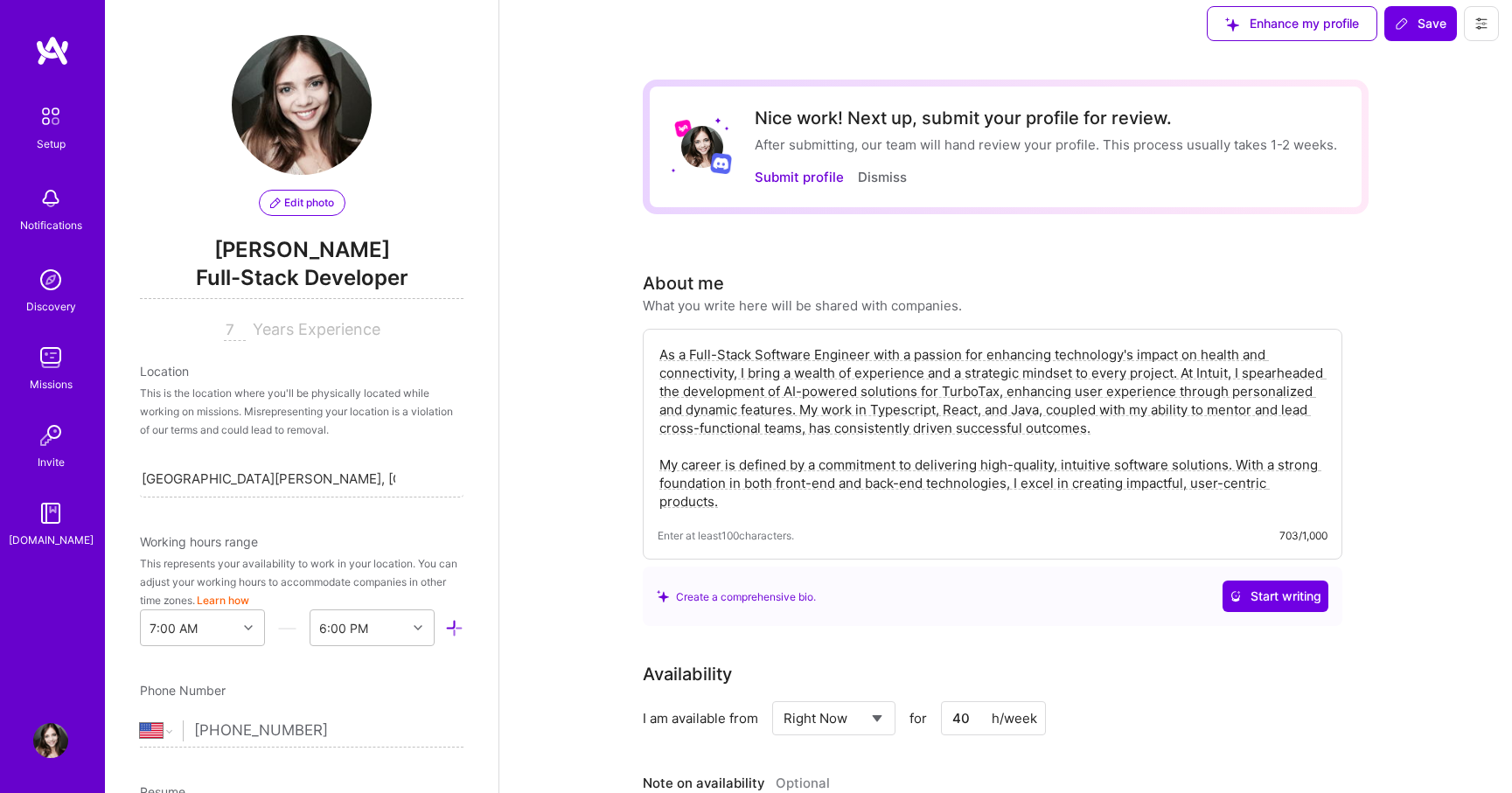
click at [296, 289] on span "Full-Stack Developer" at bounding box center [301, 281] width 323 height 36
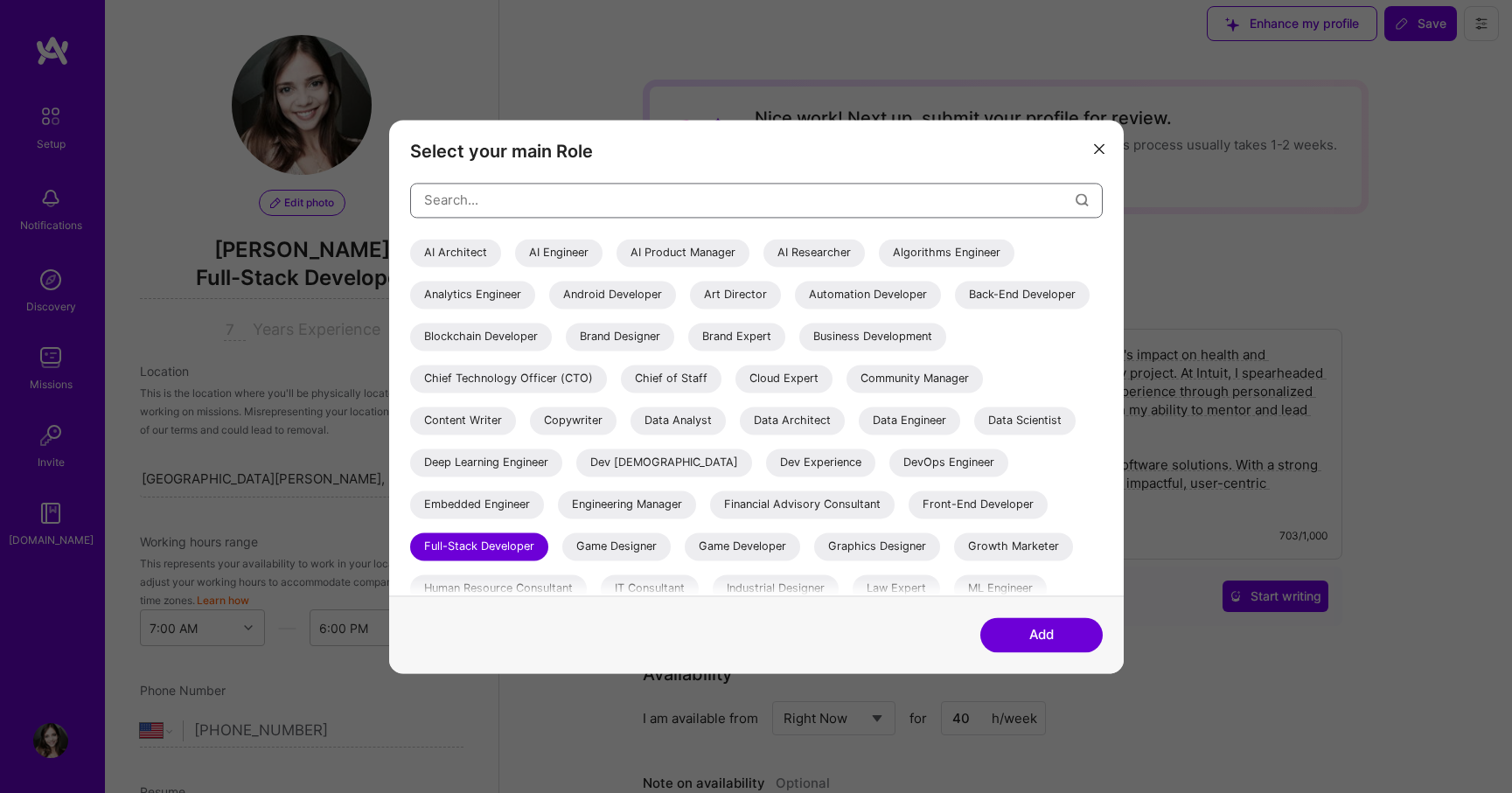
click at [476, 197] on input "modal" at bounding box center [749, 199] width 651 height 44
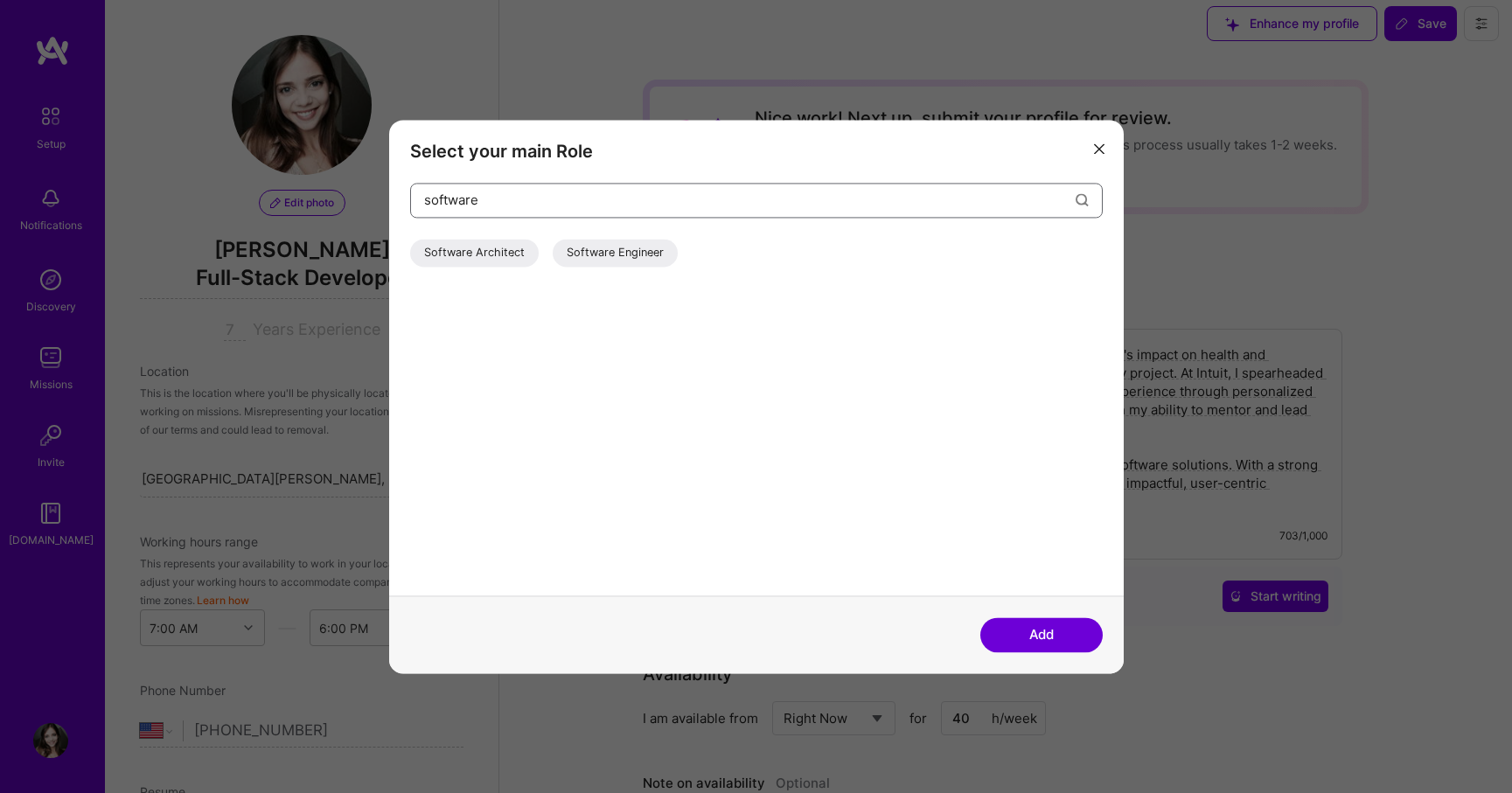
type input "software"
click at [617, 249] on div "Software Engineer" at bounding box center [615, 253] width 125 height 28
click at [1052, 636] on button "Add" at bounding box center [1042, 635] width 123 height 35
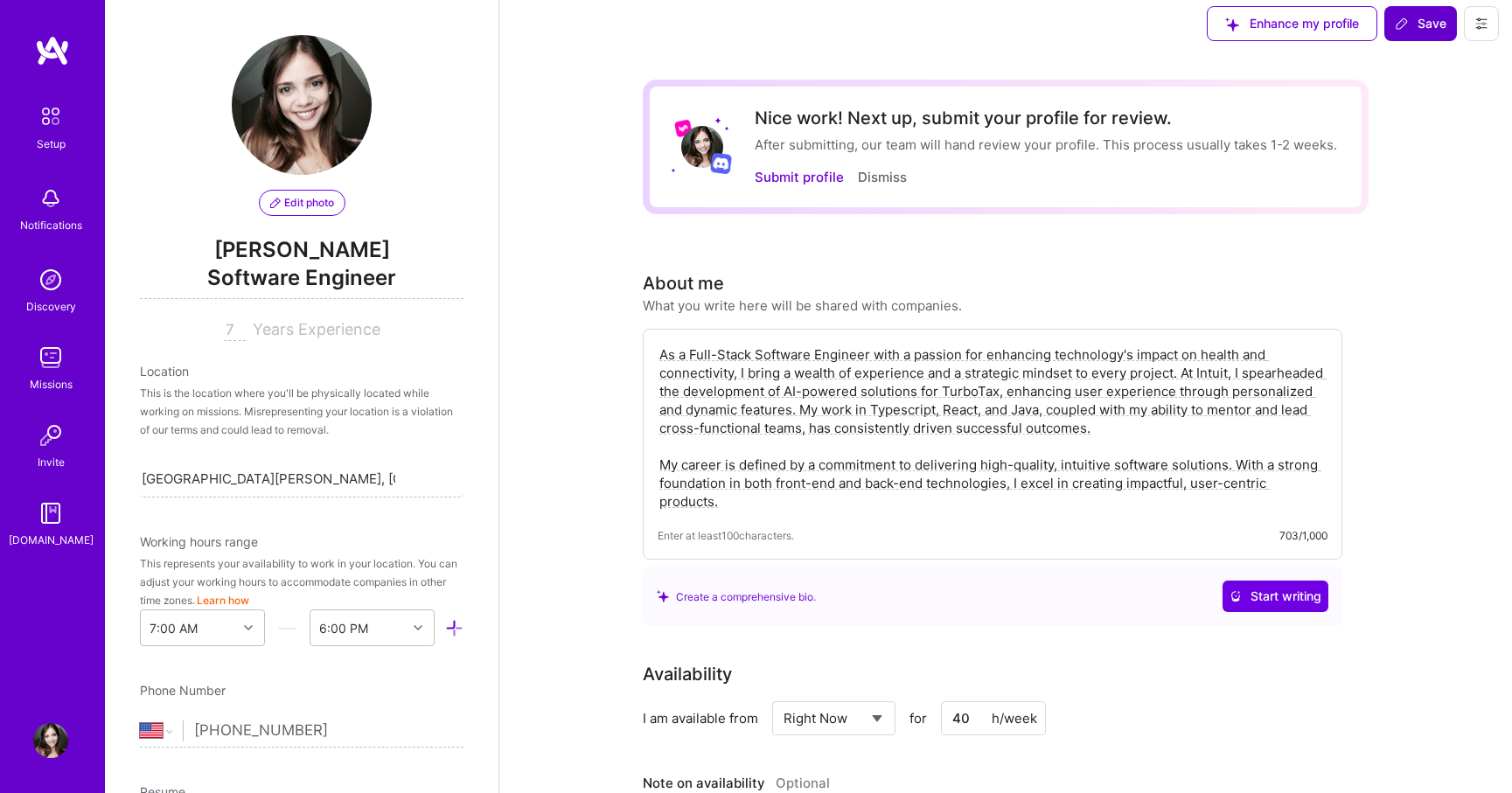
click at [1409, 24] on icon at bounding box center [1402, 24] width 14 height 14
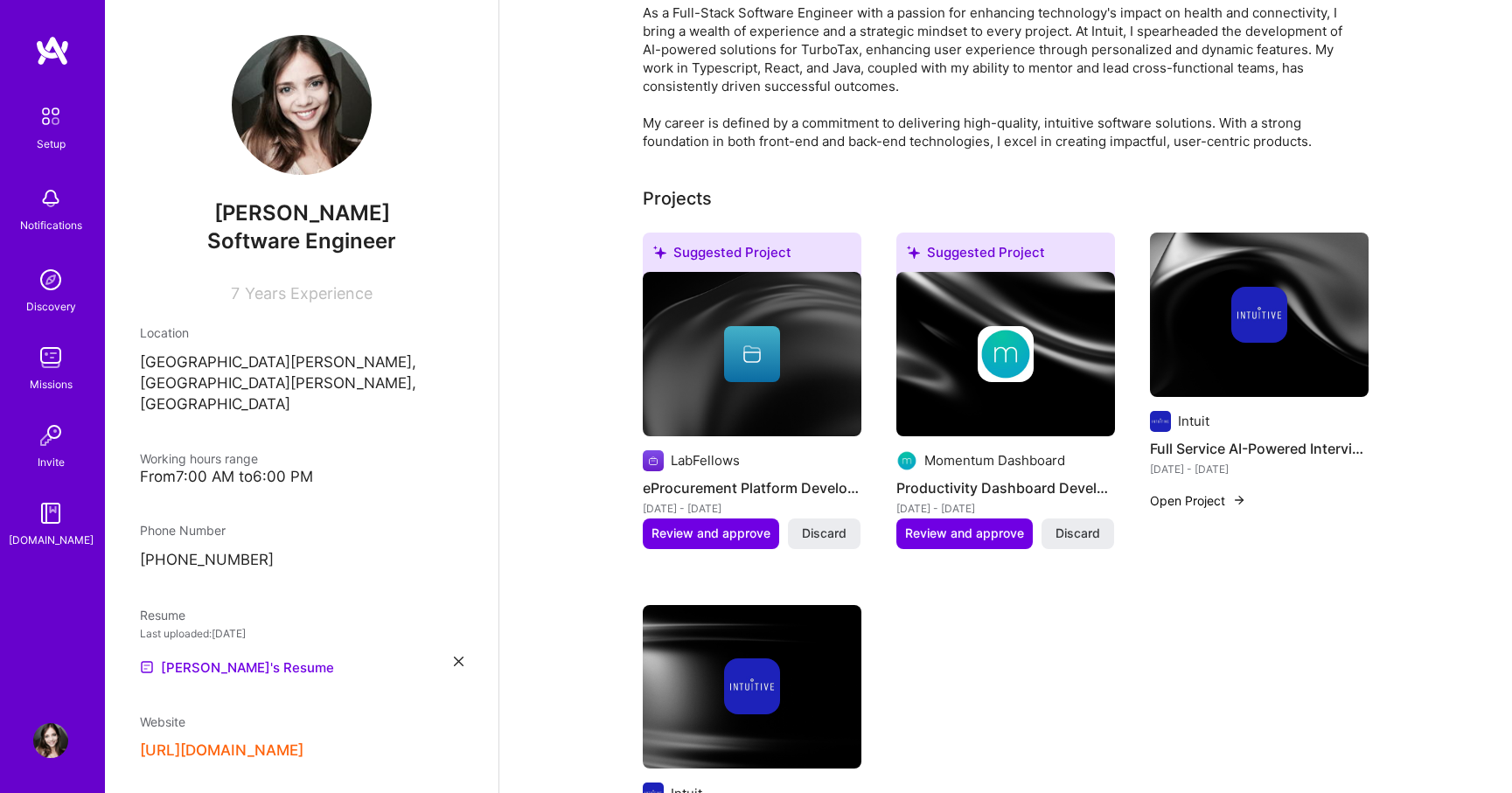
scroll to position [0, 0]
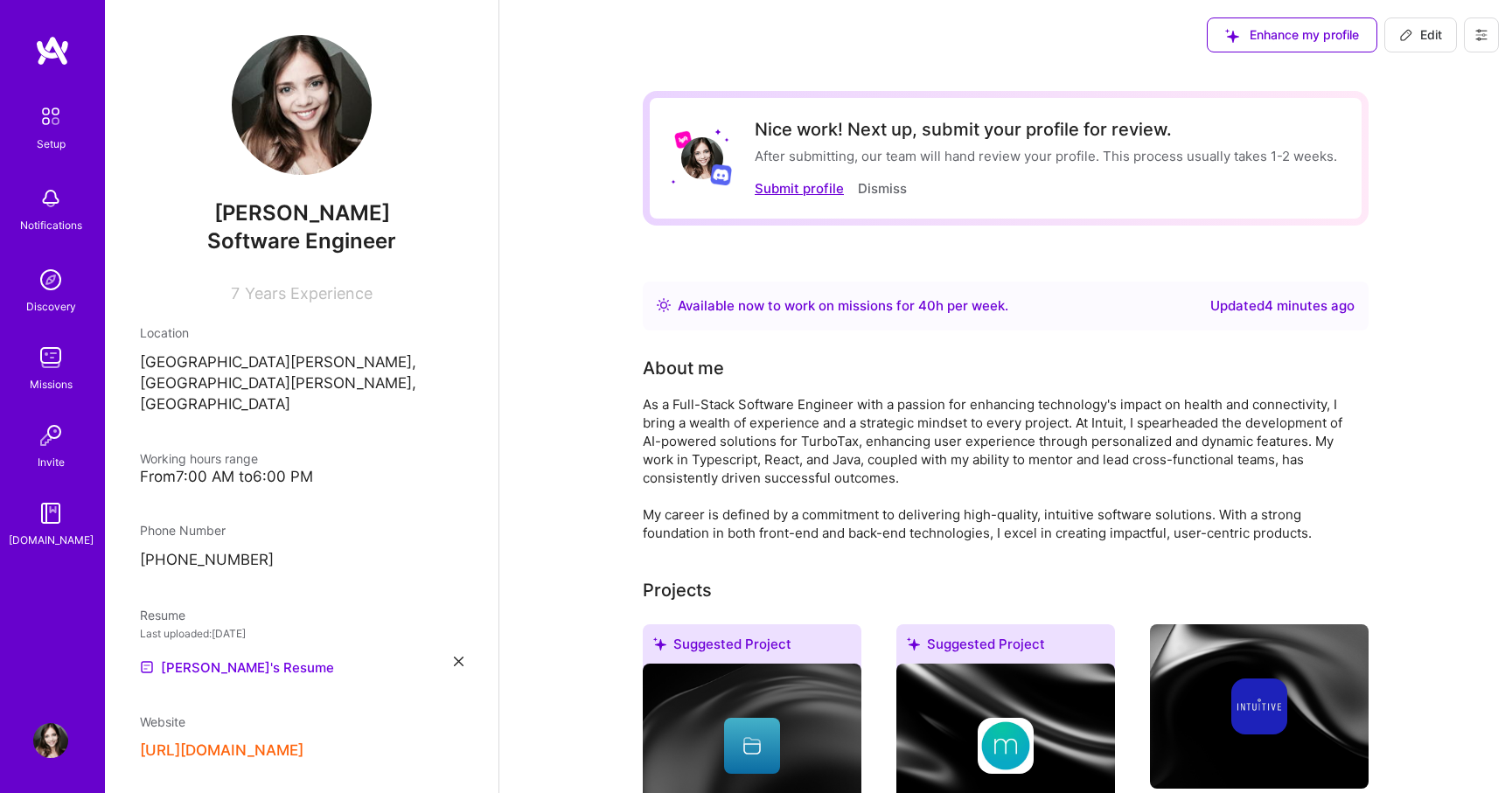
click at [788, 186] on button "Submit profile" at bounding box center [799, 188] width 90 height 18
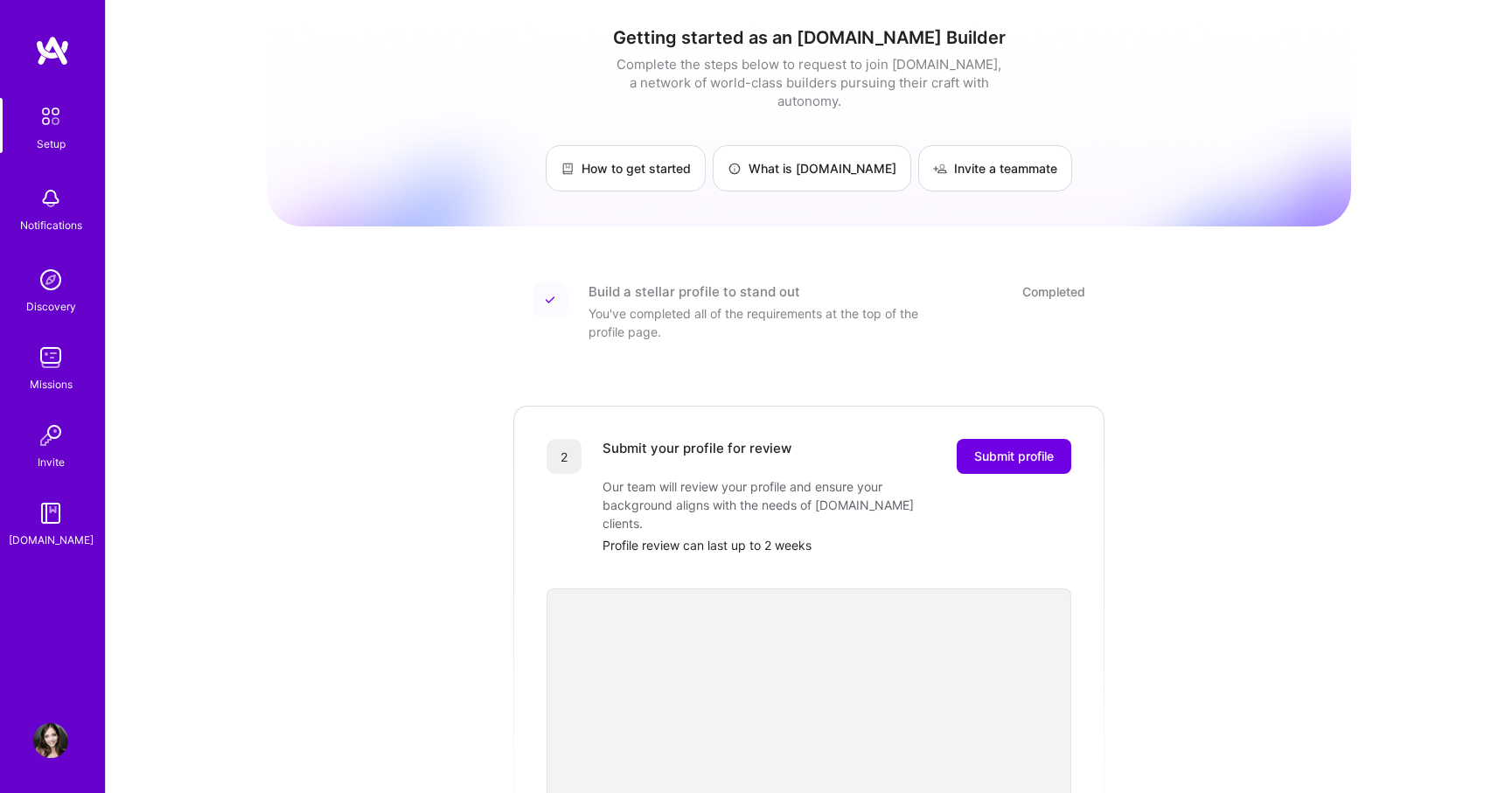
click at [45, 741] on img at bounding box center [50, 740] width 35 height 35
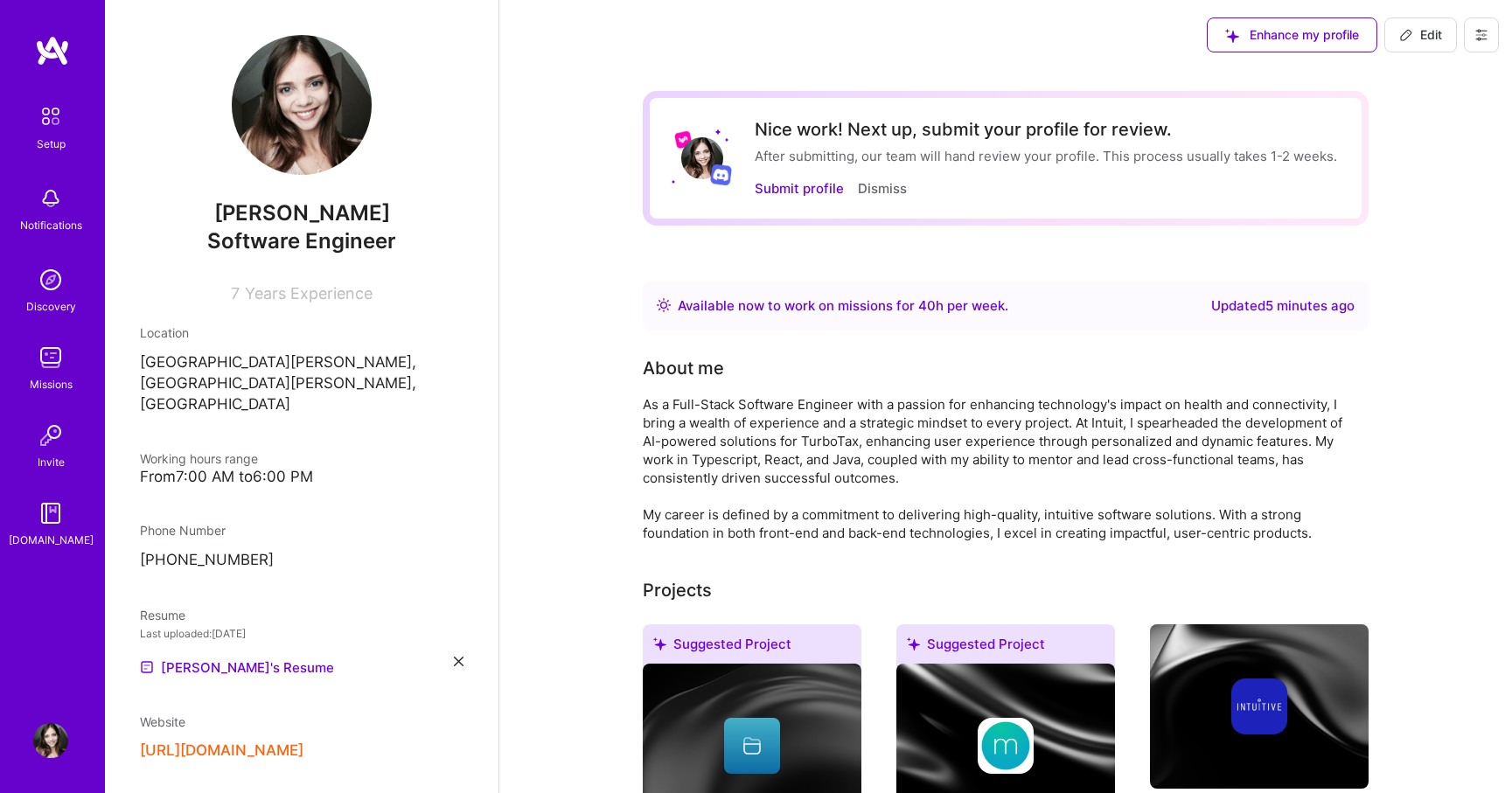
click at [56, 263] on img at bounding box center [50, 279] width 35 height 35
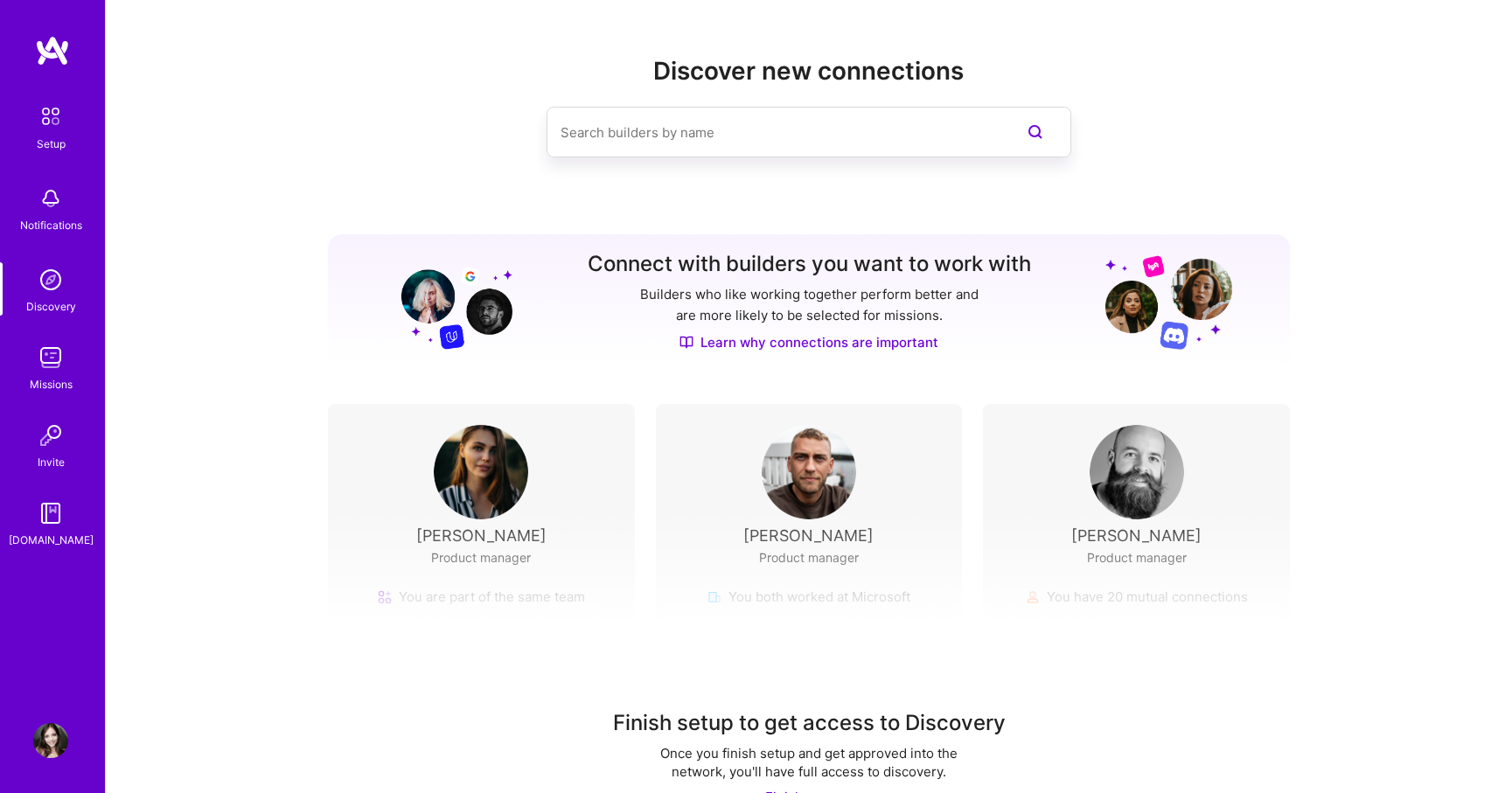
scroll to position [42, 0]
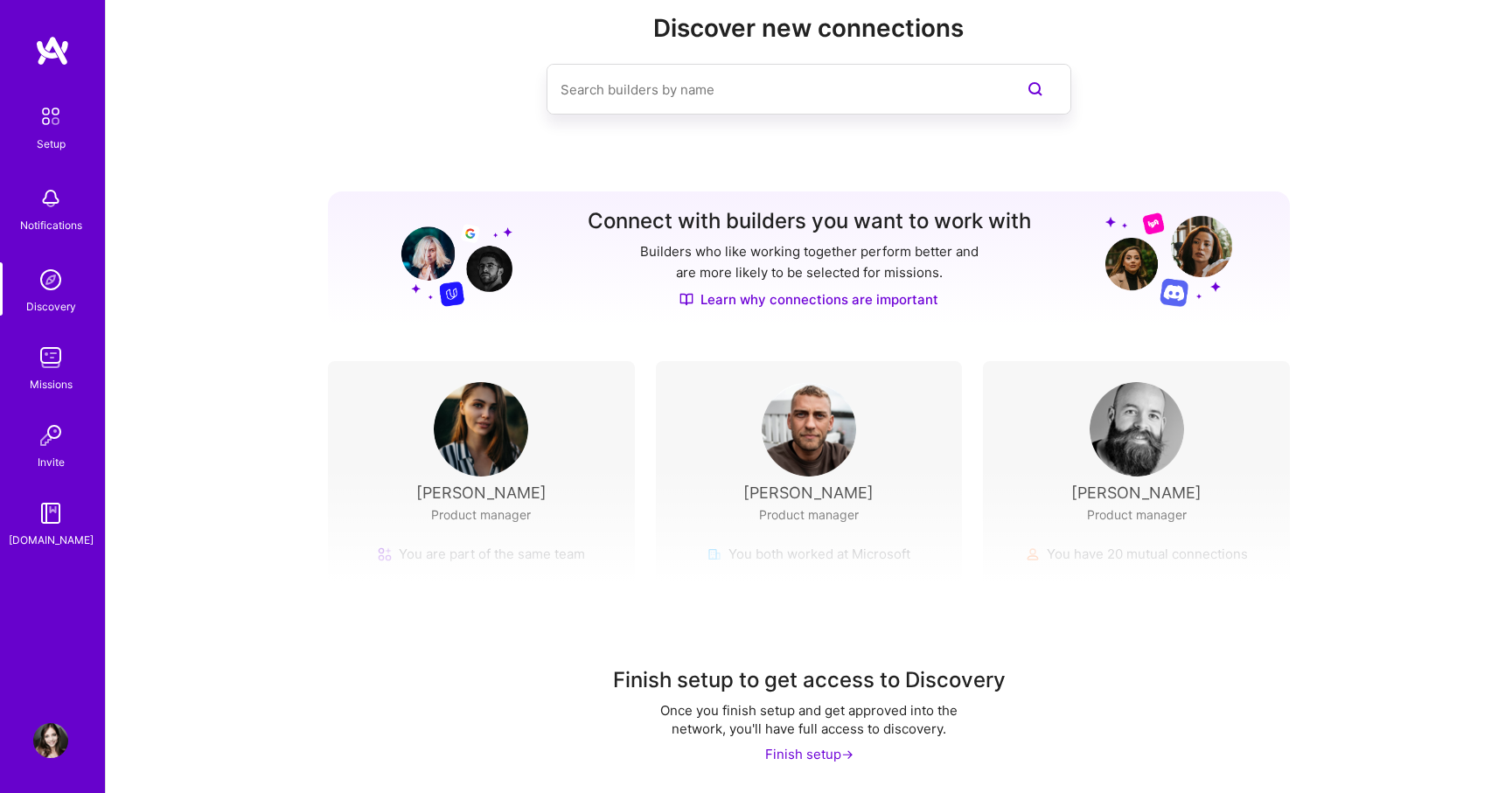
click at [41, 357] on img at bounding box center [50, 357] width 35 height 35
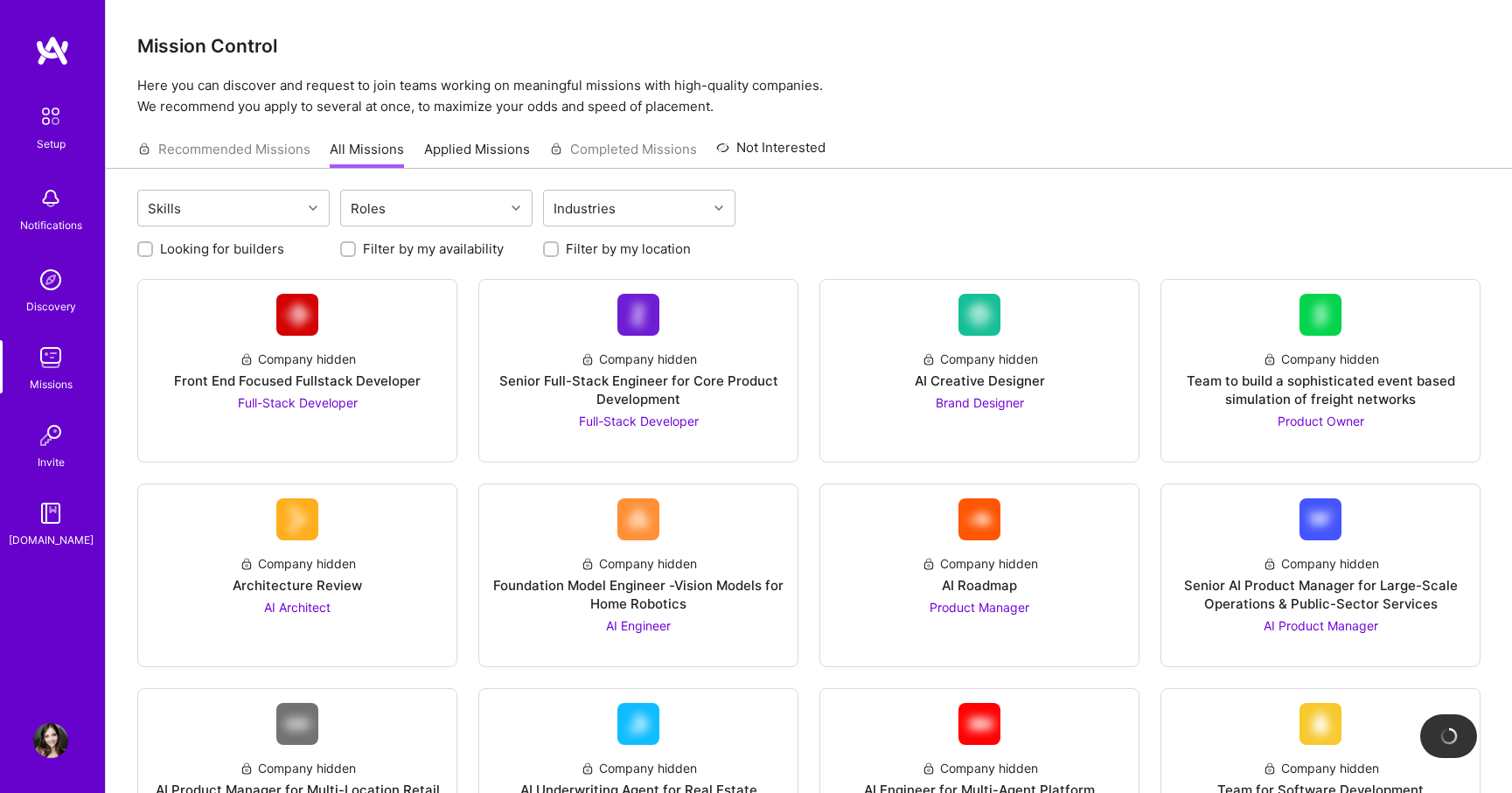
click at [35, 730] on img at bounding box center [50, 740] width 35 height 35
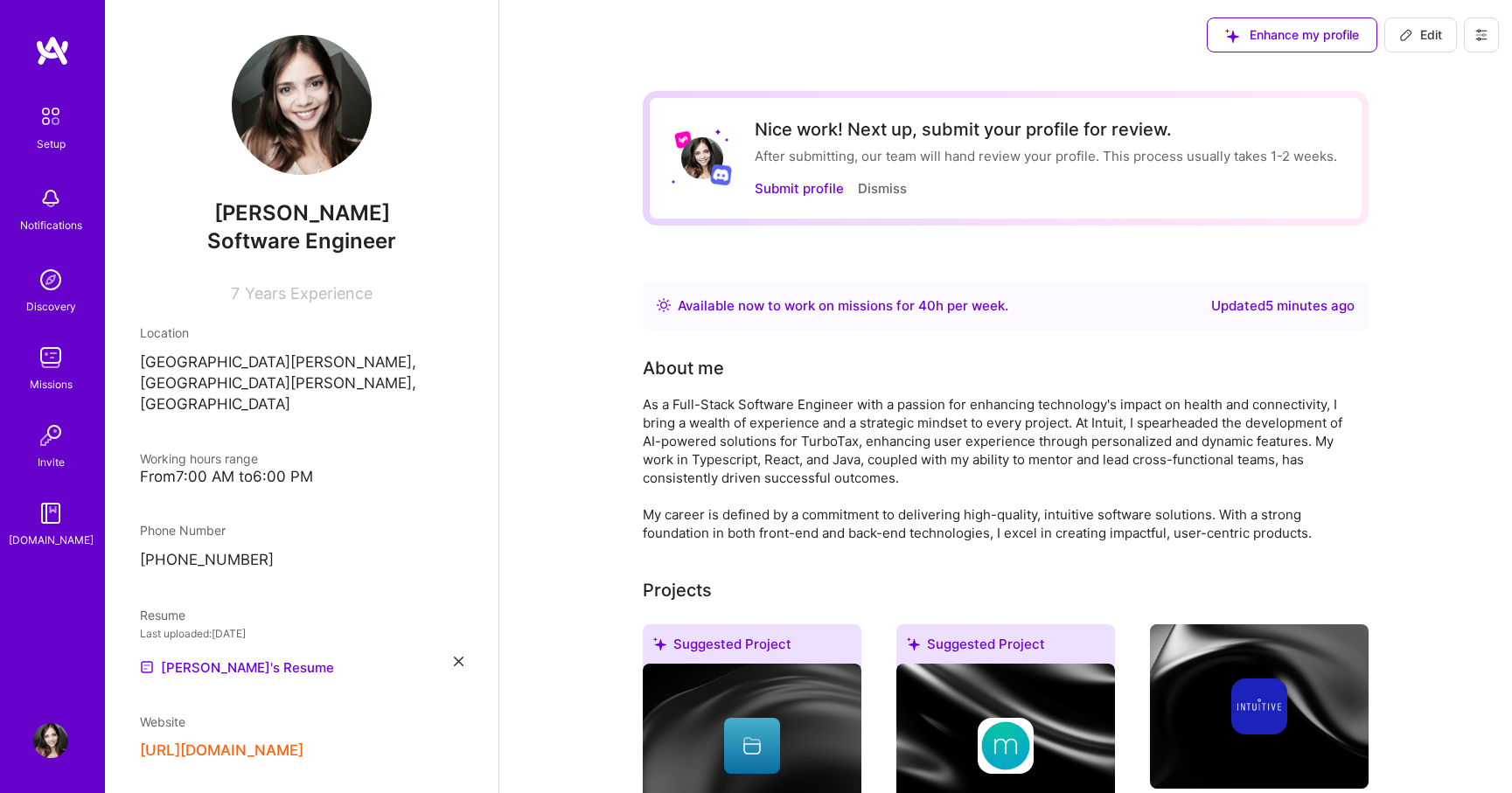
scroll to position [31, 0]
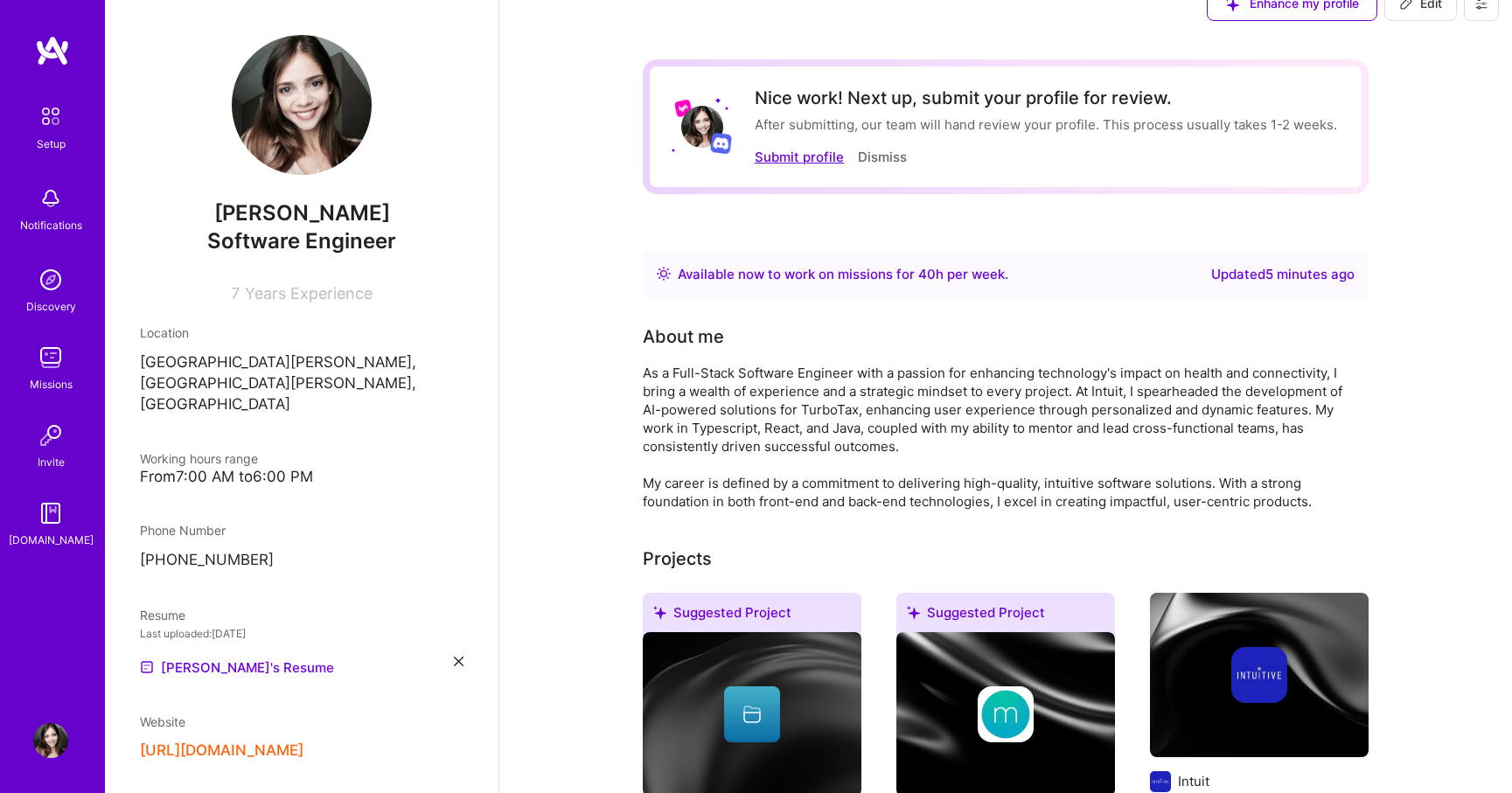
click at [791, 158] on button "Submit profile" at bounding box center [799, 157] width 90 height 18
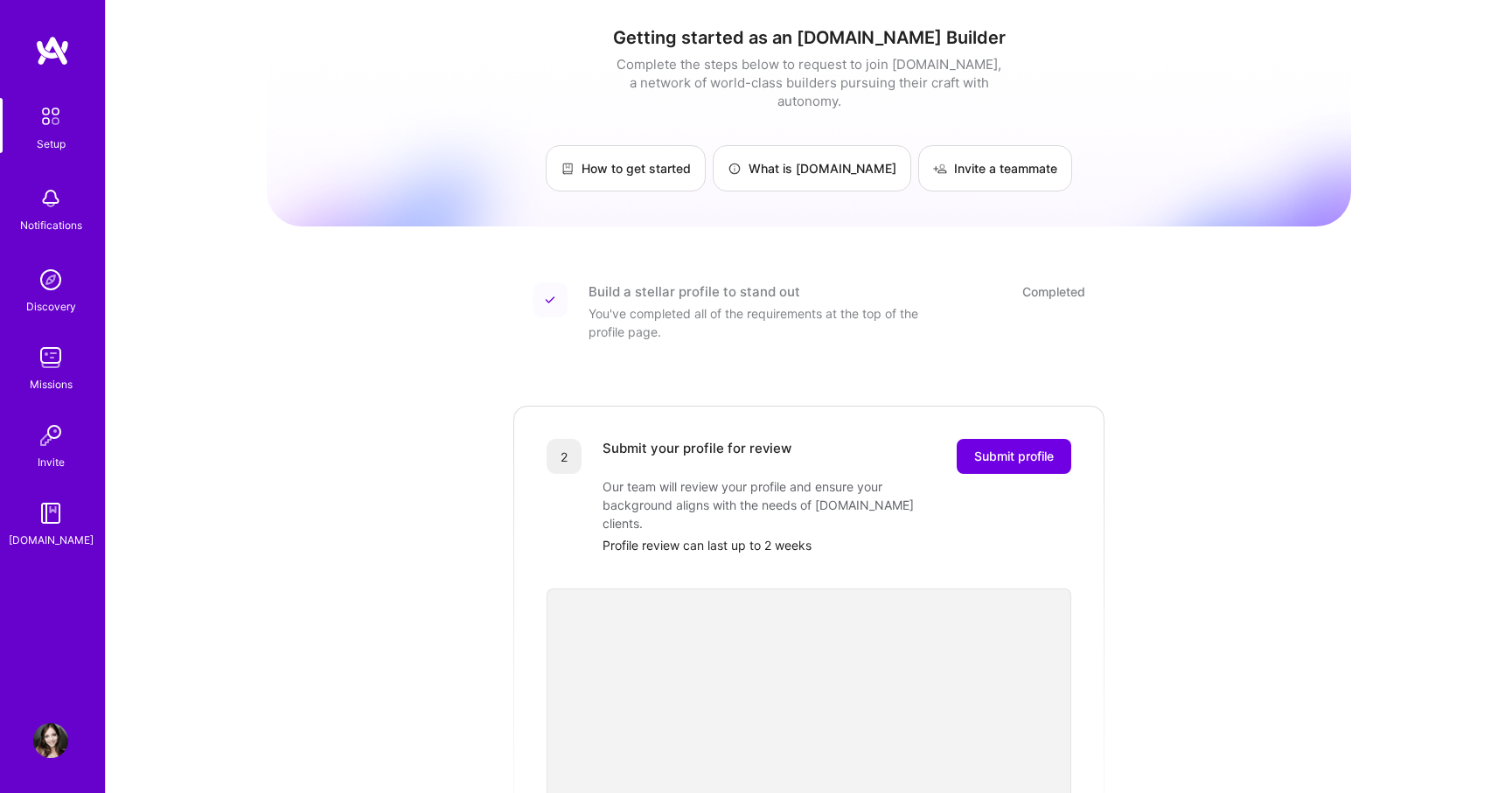
click at [43, 740] on img at bounding box center [50, 740] width 35 height 35
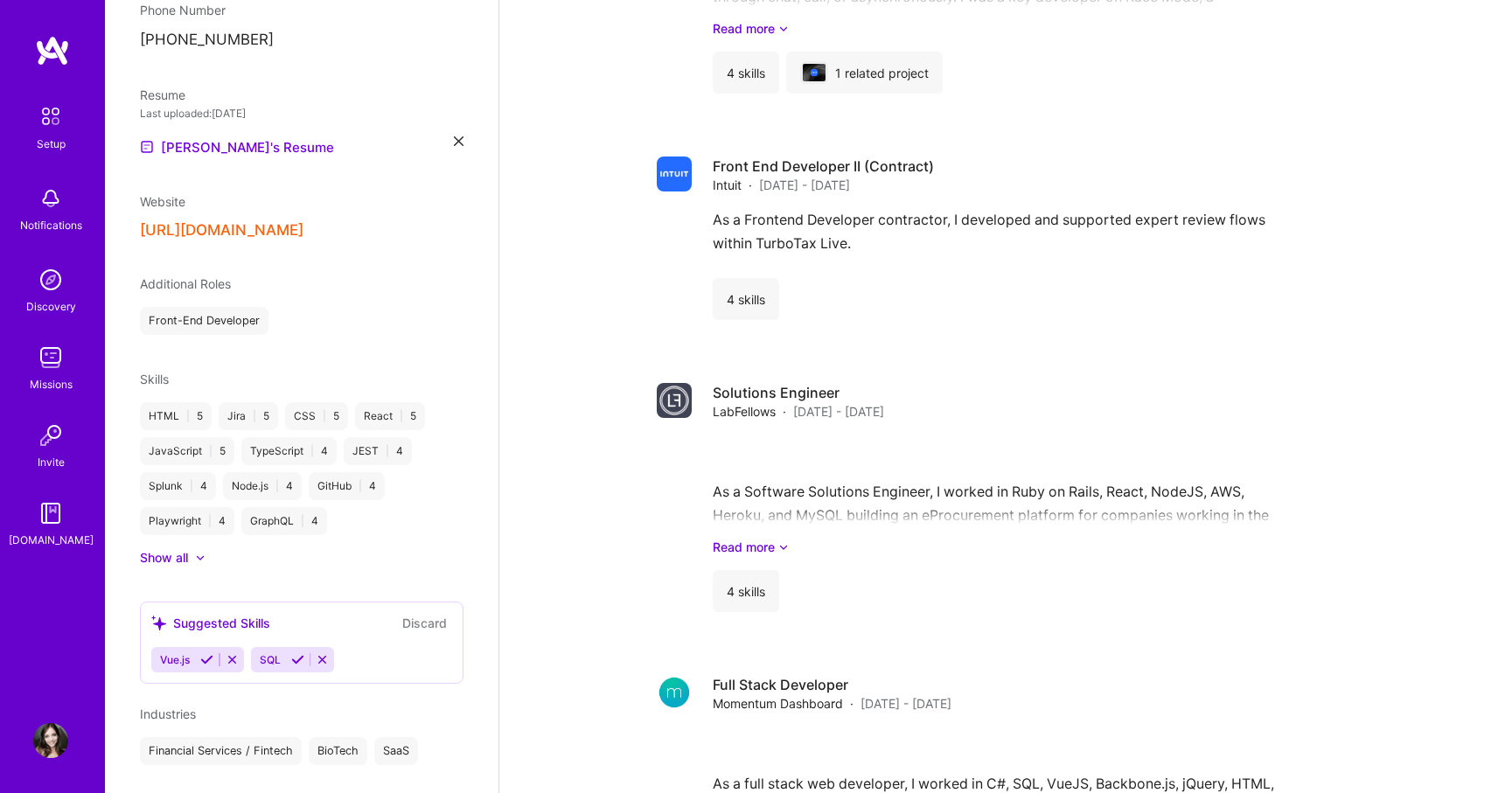
scroll to position [1995, 0]
